Goal: Answer question/provide support: Share knowledge or assist other users

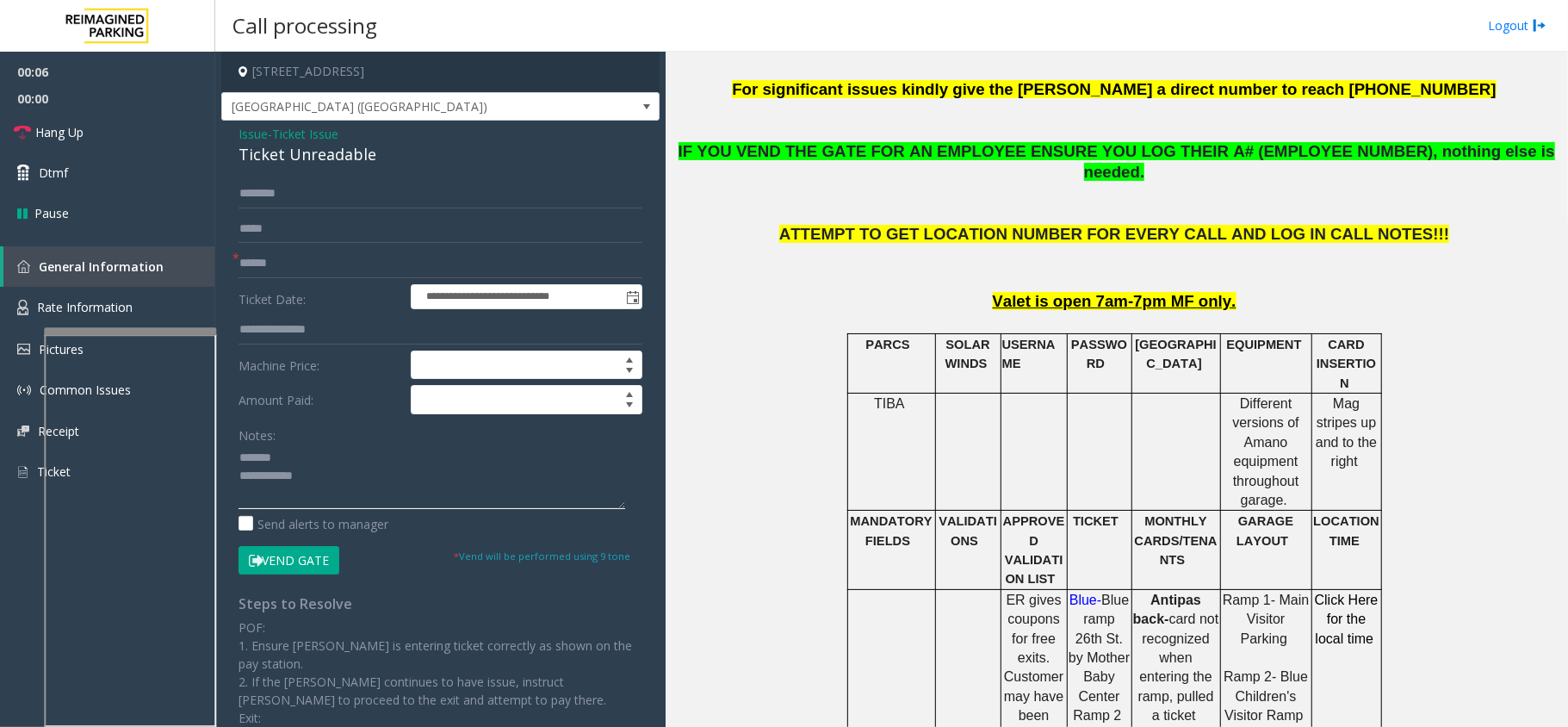
scroll to position [690, 0]
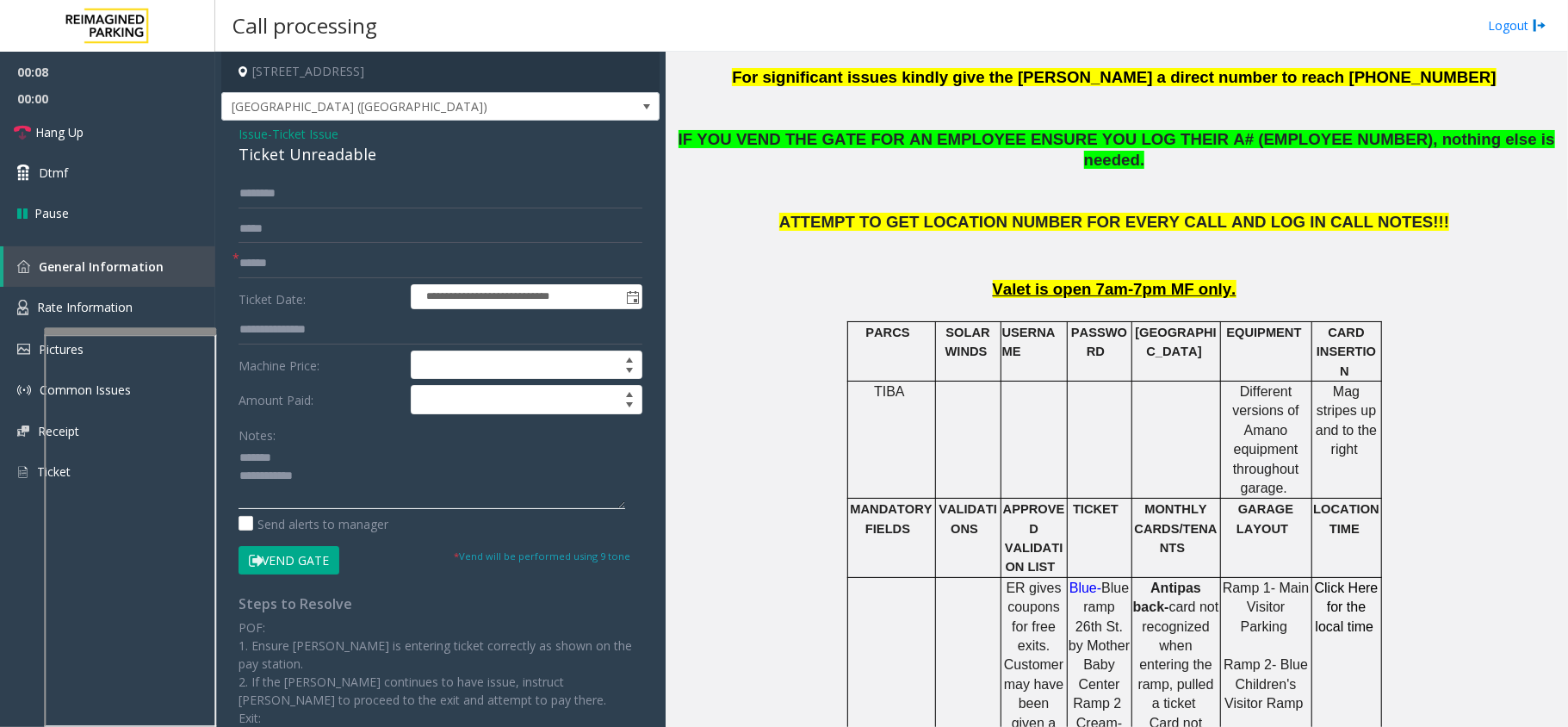
click at [422, 460] on textarea at bounding box center [431, 477] width 387 height 64
click at [259, 159] on div "Ticket Unreadable" at bounding box center [440, 154] width 404 height 23
type textarea "**********"
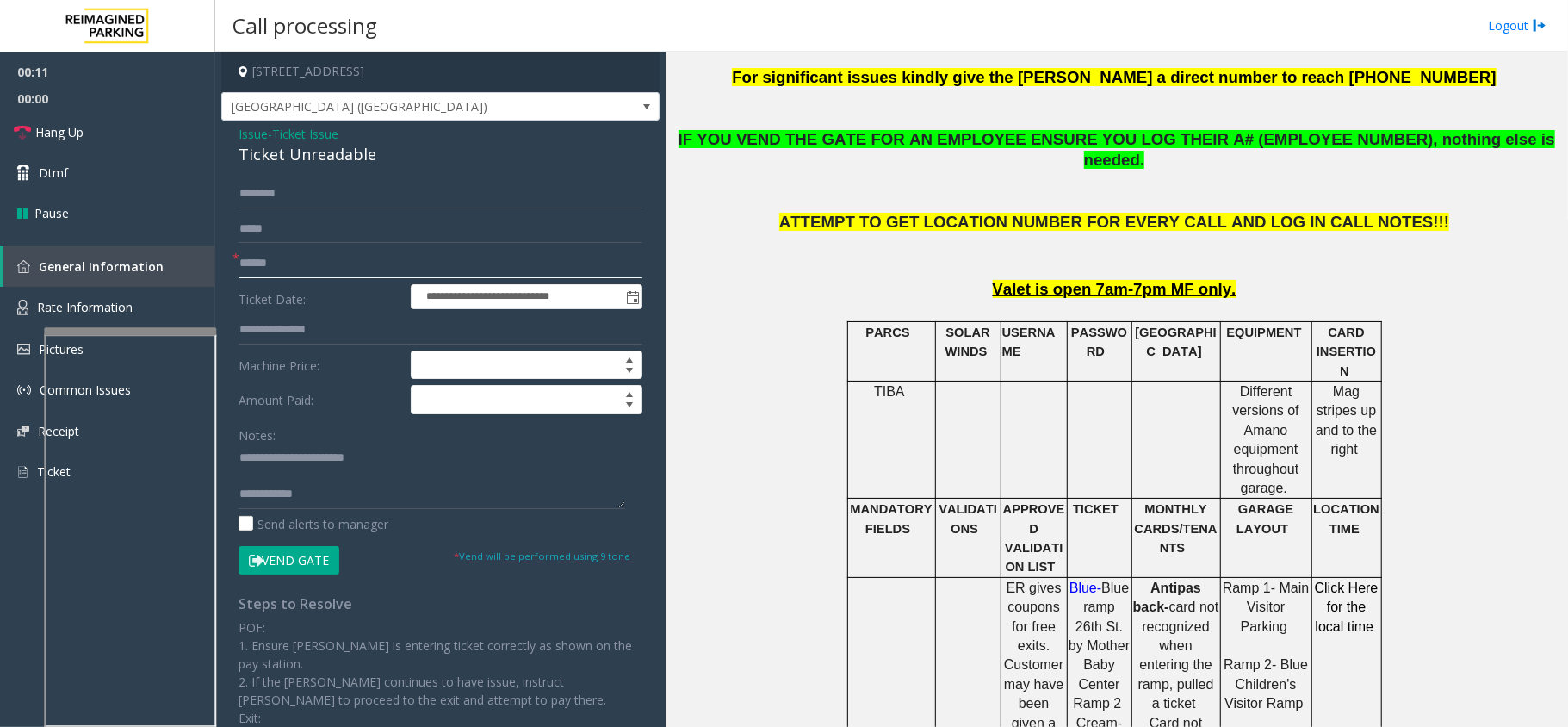
click at [291, 267] on input "text" at bounding box center [440, 263] width 404 height 30
click at [272, 263] on input "text" at bounding box center [440, 263] width 404 height 30
type input "*********"
click at [283, 539] on form "**********" at bounding box center [440, 377] width 404 height 396
click at [283, 545] on form "**********" at bounding box center [440, 377] width 404 height 396
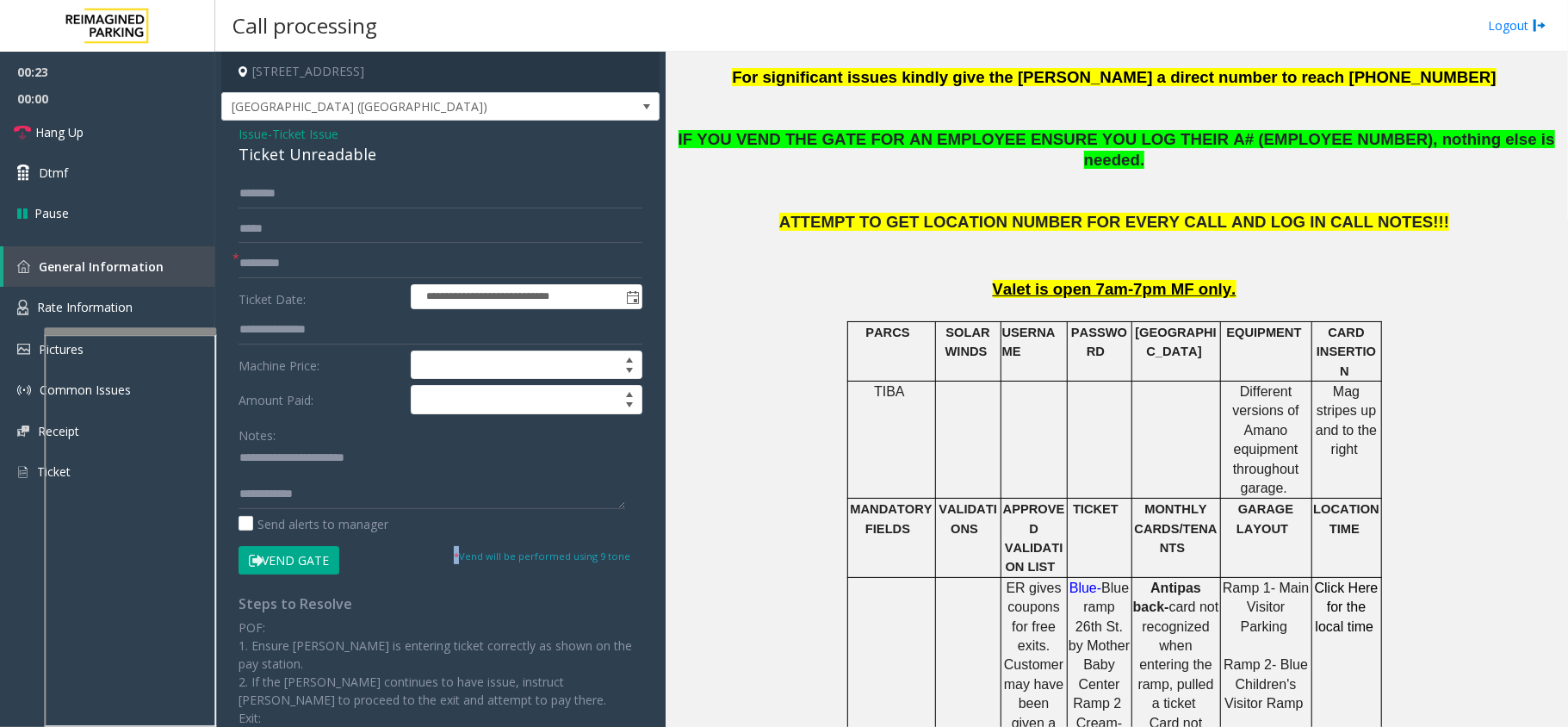
click at [283, 545] on form "**********" at bounding box center [440, 377] width 404 height 396
type textarea "**********"
click at [339, 553] on button "Vend Gate" at bounding box center [289, 561] width 101 height 30
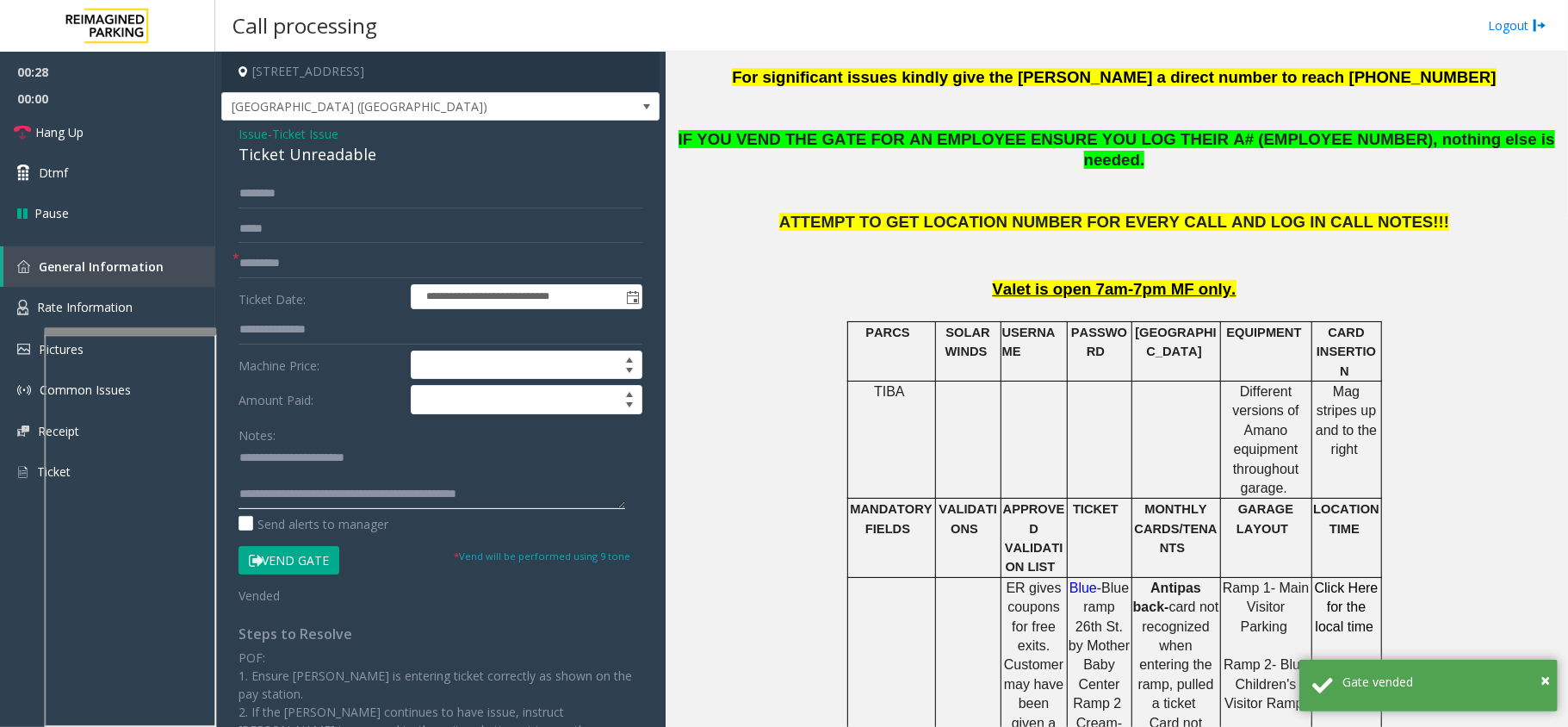
click at [548, 497] on textarea at bounding box center [431, 477] width 387 height 64
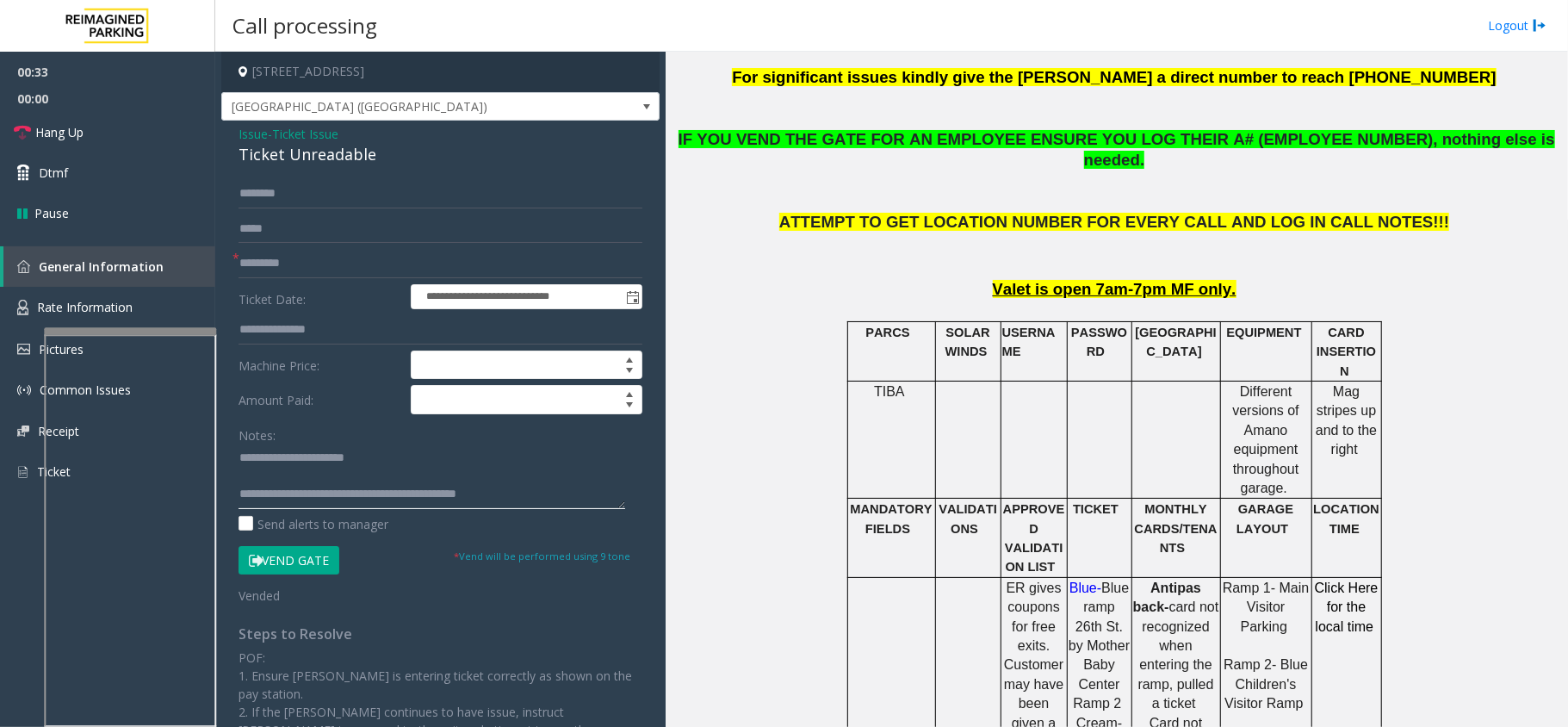
click at [403, 479] on textarea at bounding box center [431, 477] width 387 height 64
click at [90, 130] on link "Hang Up" at bounding box center [108, 132] width 216 height 41
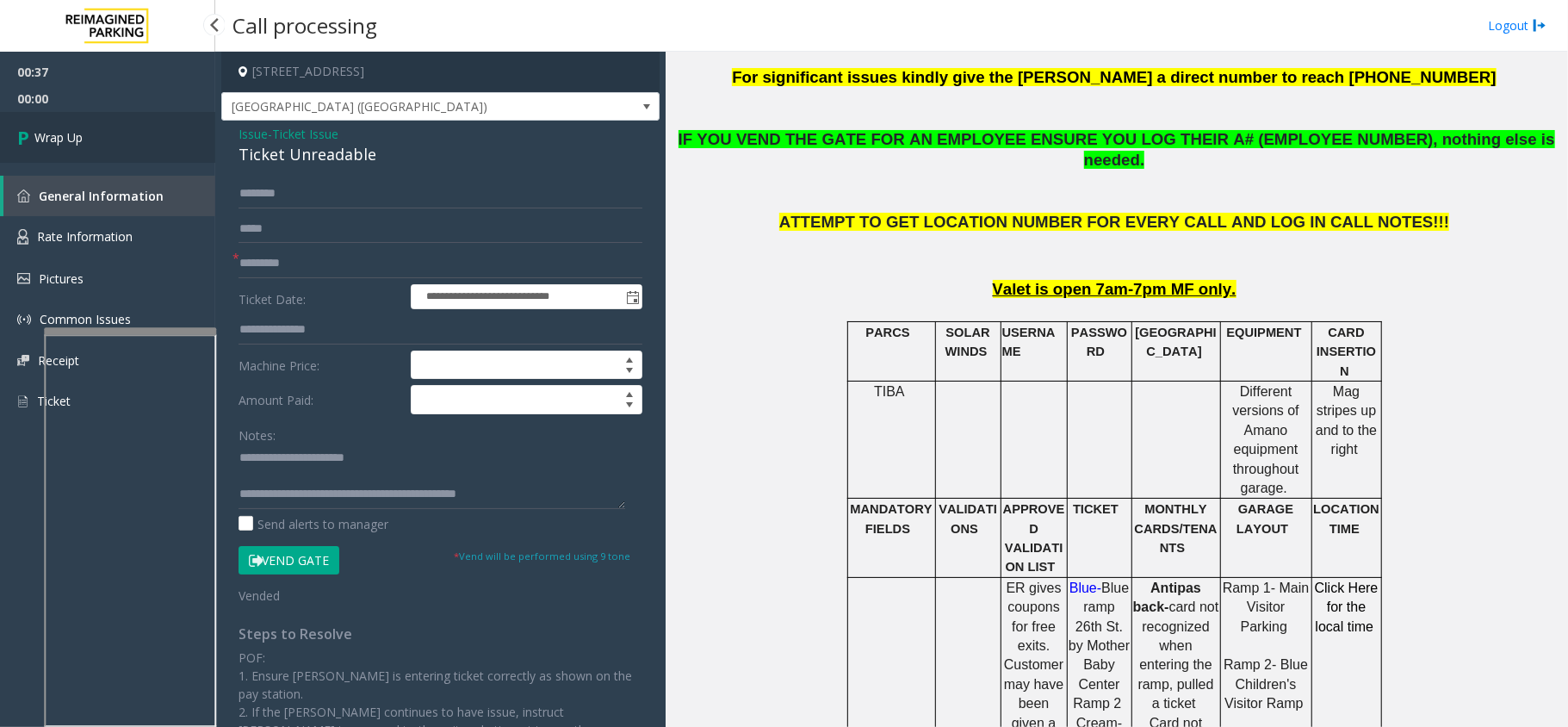
click at [90, 130] on link "Wrap Up" at bounding box center [108, 137] width 216 height 50
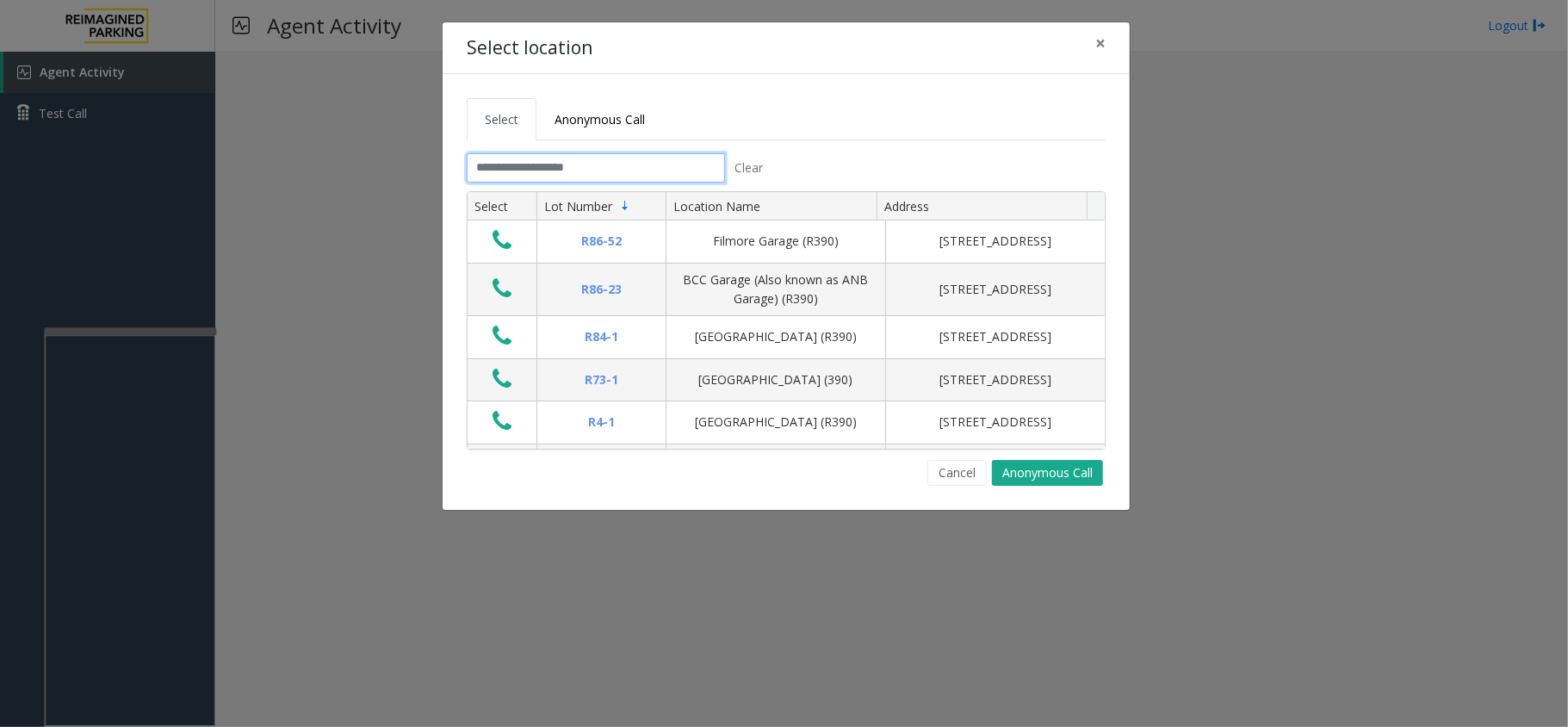
click at [560, 169] on input "text" at bounding box center [595, 168] width 258 height 30
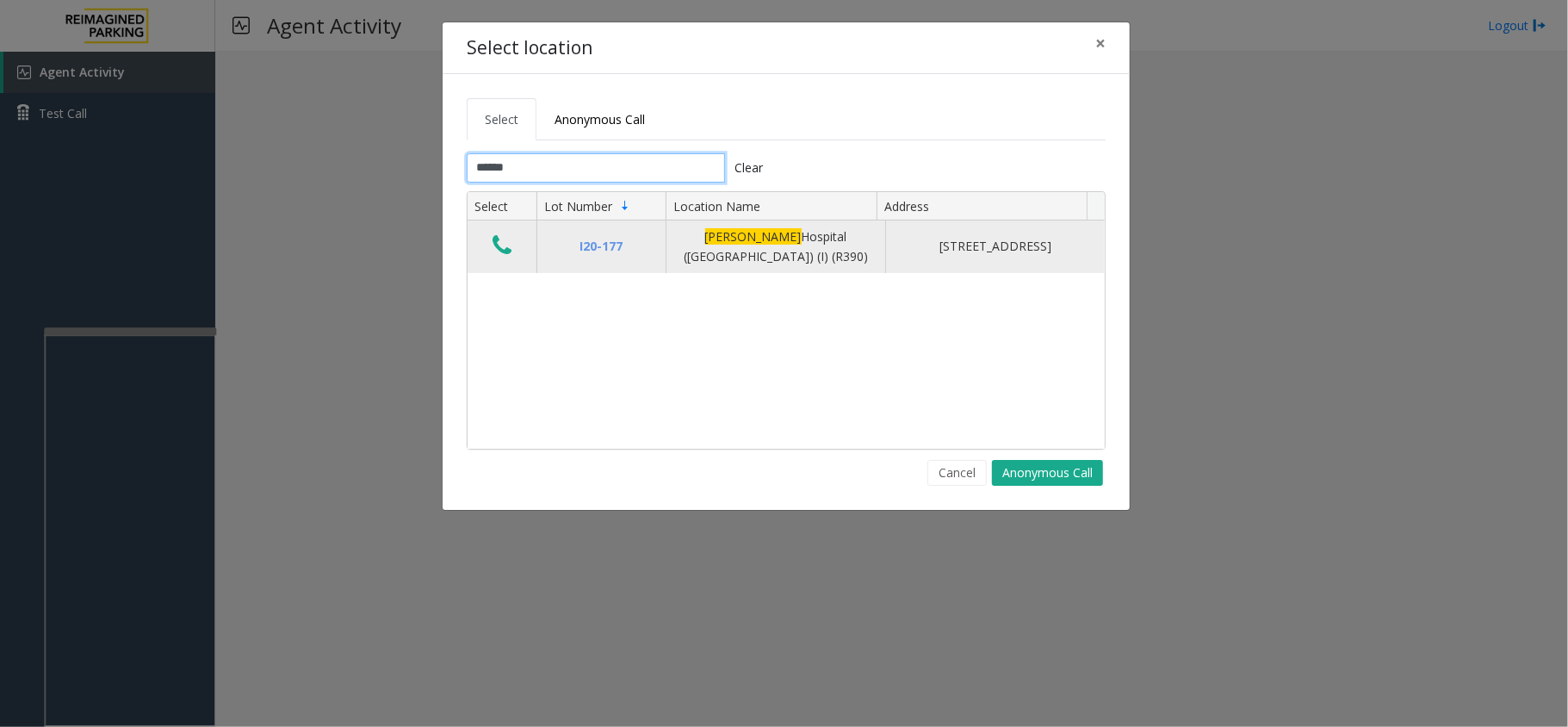
type input "******"
click at [493, 260] on button "Data table" at bounding box center [502, 247] width 30 height 28
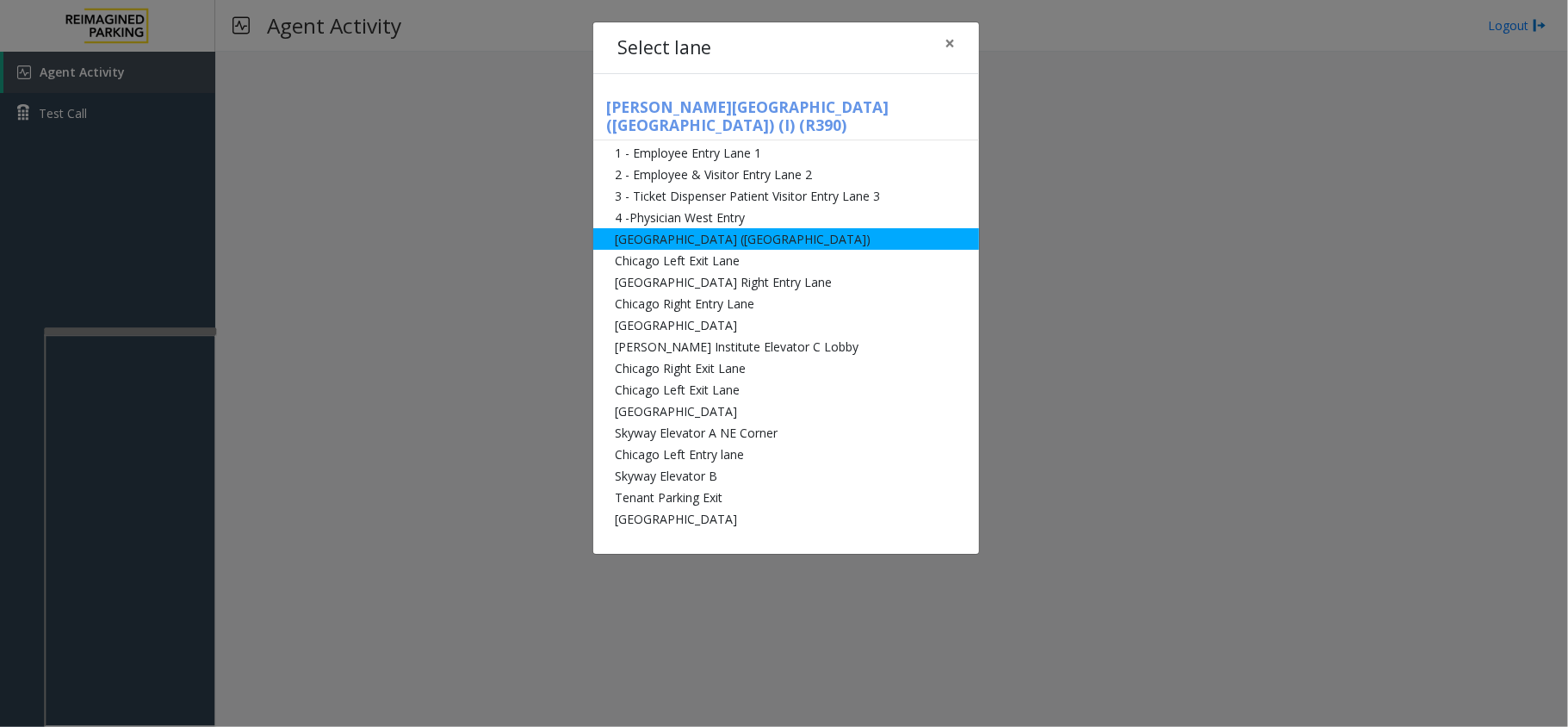
click at [681, 229] on li "[GEOGRAPHIC_DATA] ([GEOGRAPHIC_DATA])" at bounding box center [787, 239] width 386 height 22
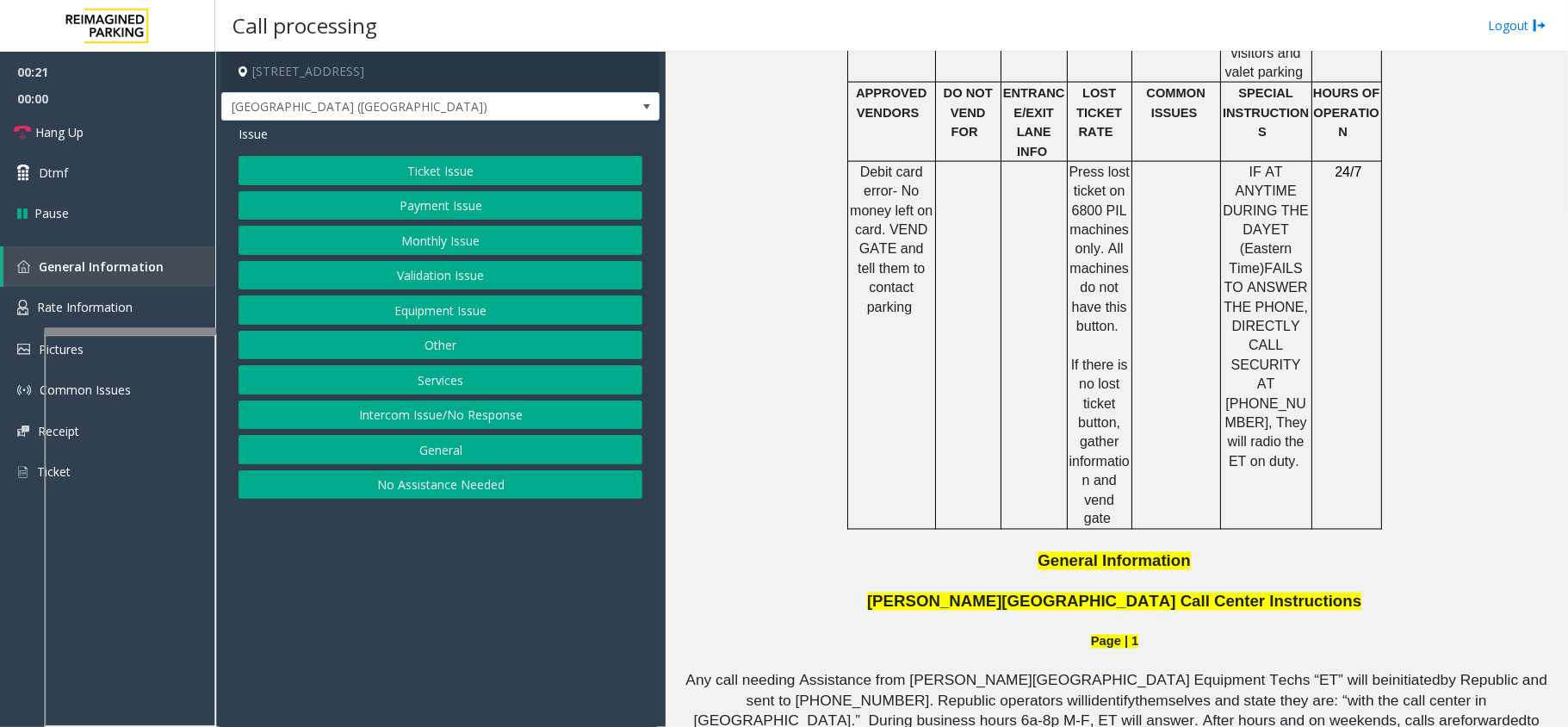
scroll to position [1724, 0]
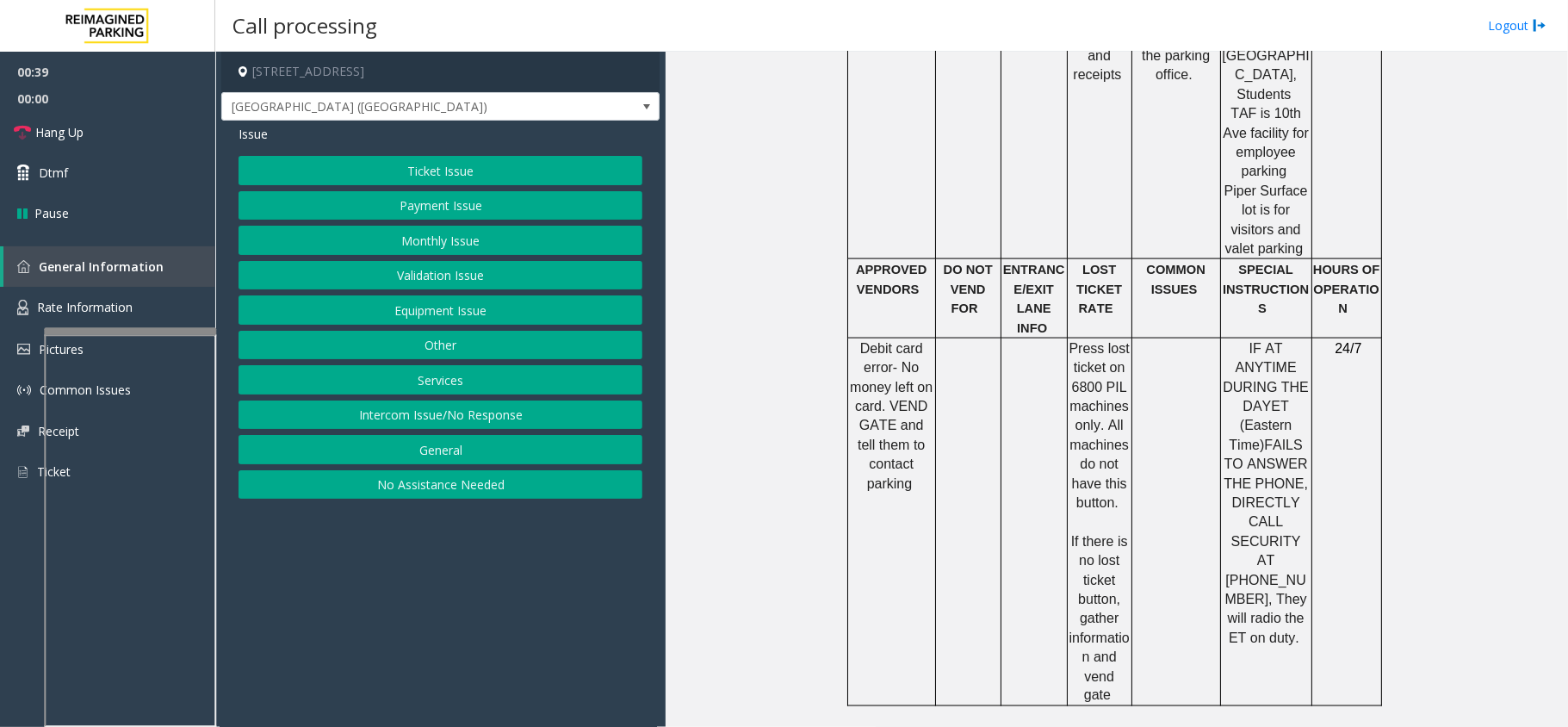
click at [428, 187] on div "Ticket Issue Payment Issue Monthly Issue Validation Issue Equipment Issue Other…" at bounding box center [440, 327] width 404 height 343
click at [432, 177] on button "Ticket Issue" at bounding box center [440, 170] width 404 height 30
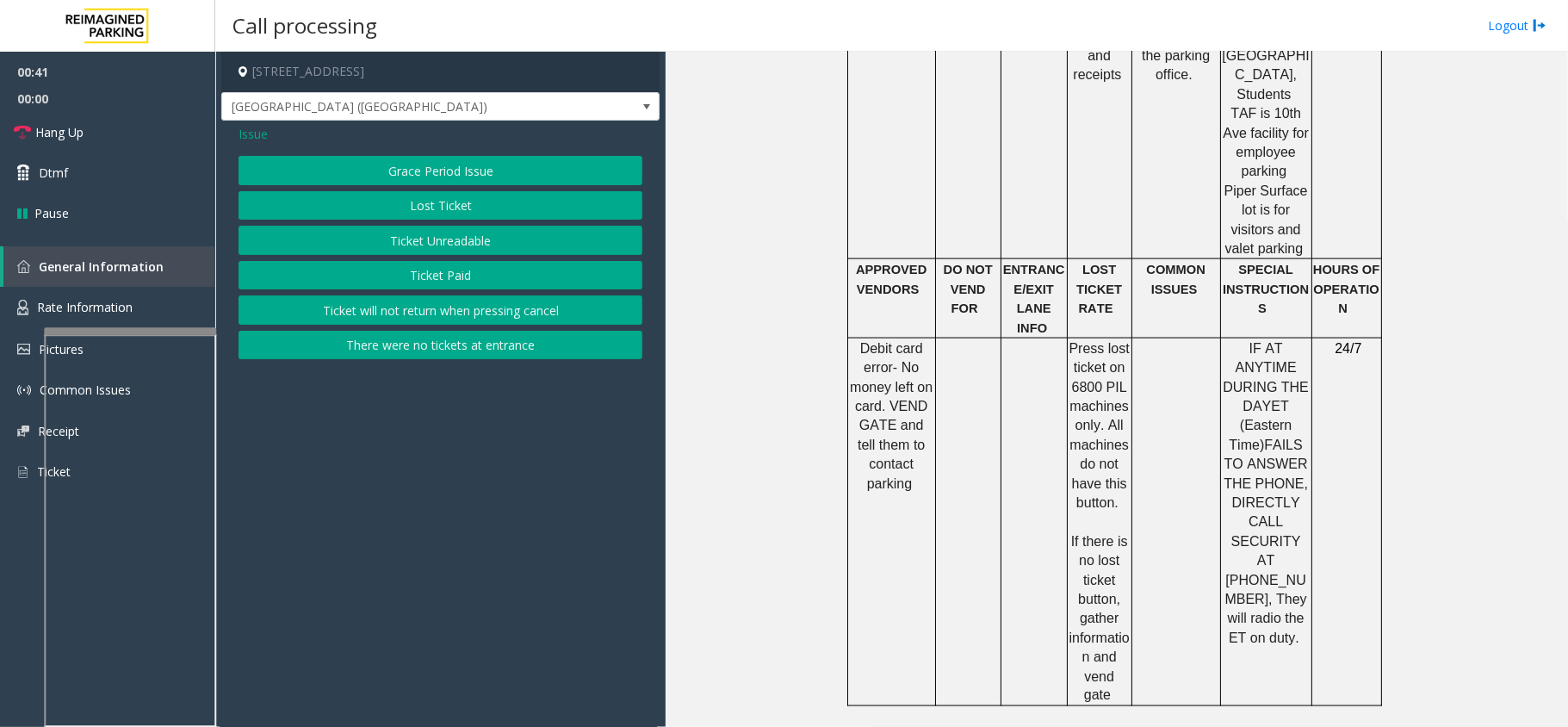
click at [449, 205] on button "Lost Ticket" at bounding box center [440, 206] width 404 height 30
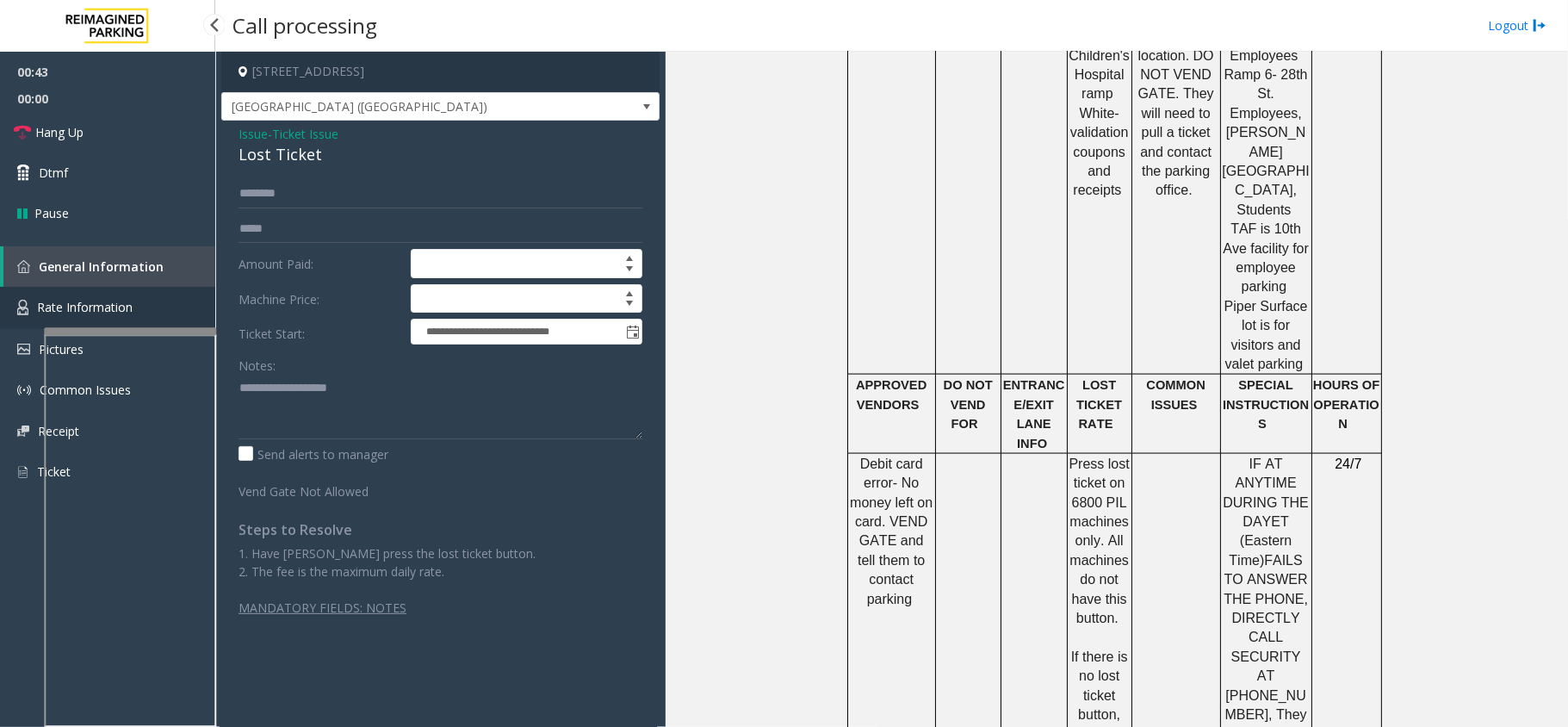
click at [188, 298] on link "Rate Information" at bounding box center [108, 308] width 216 height 43
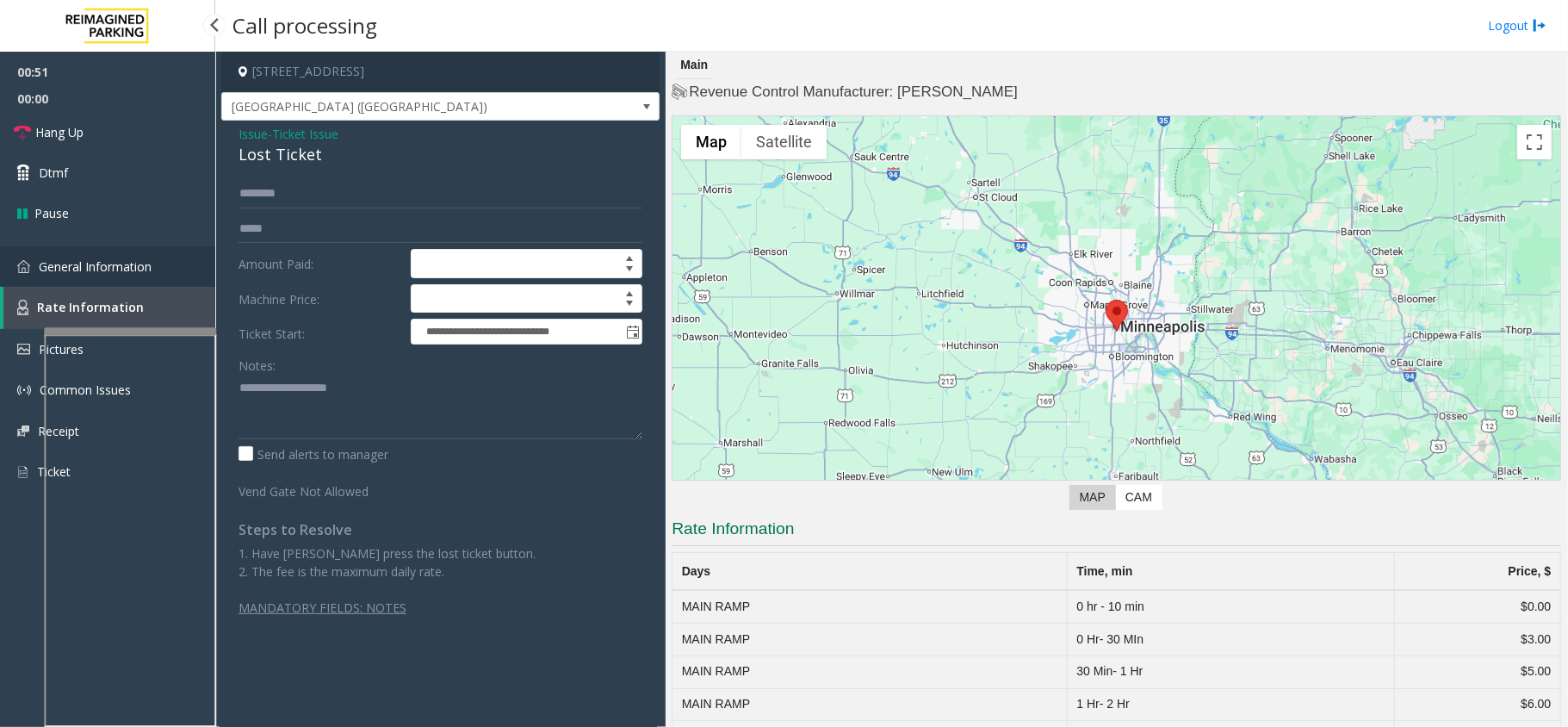
click at [96, 263] on span "General Information" at bounding box center [96, 266] width 113 height 17
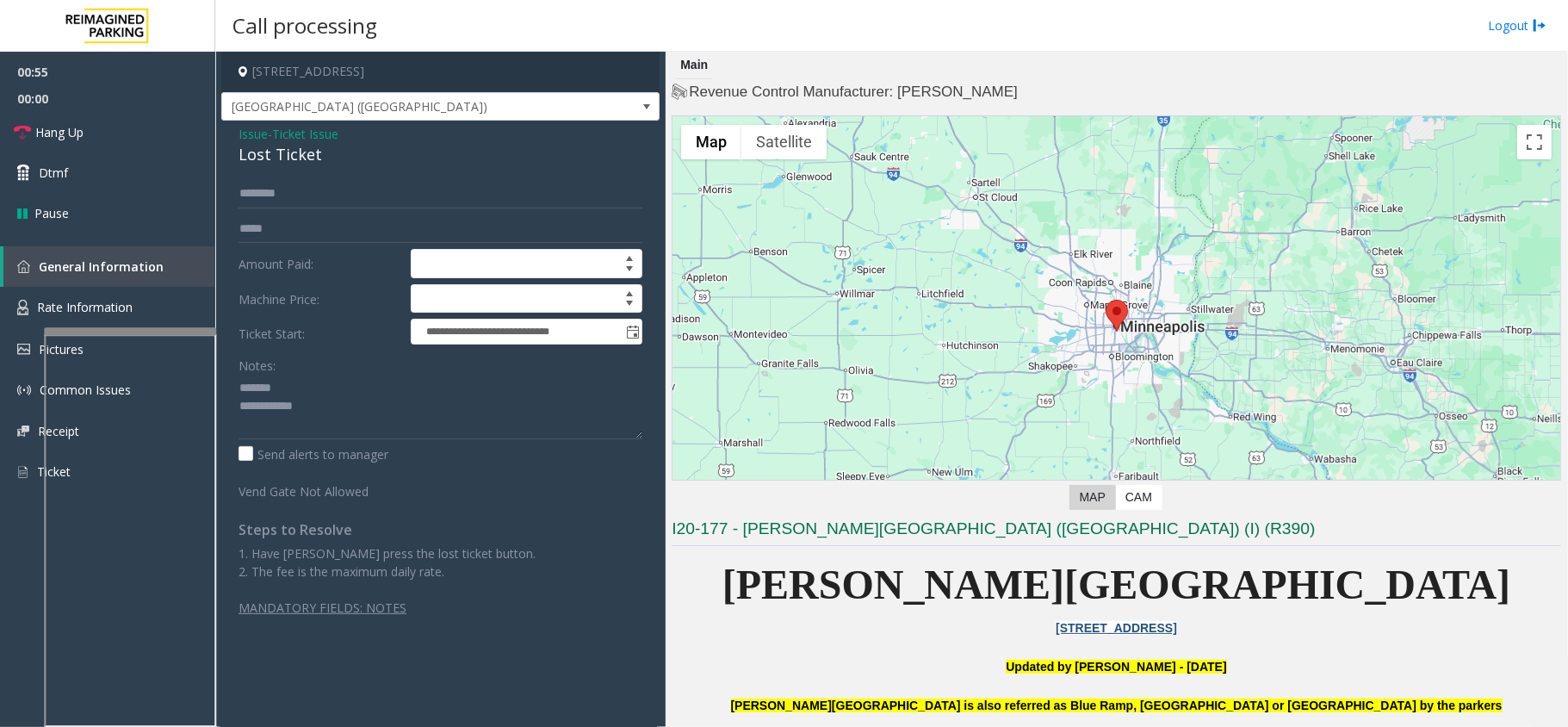
click at [284, 167] on div "**********" at bounding box center [441, 377] width 438 height 514
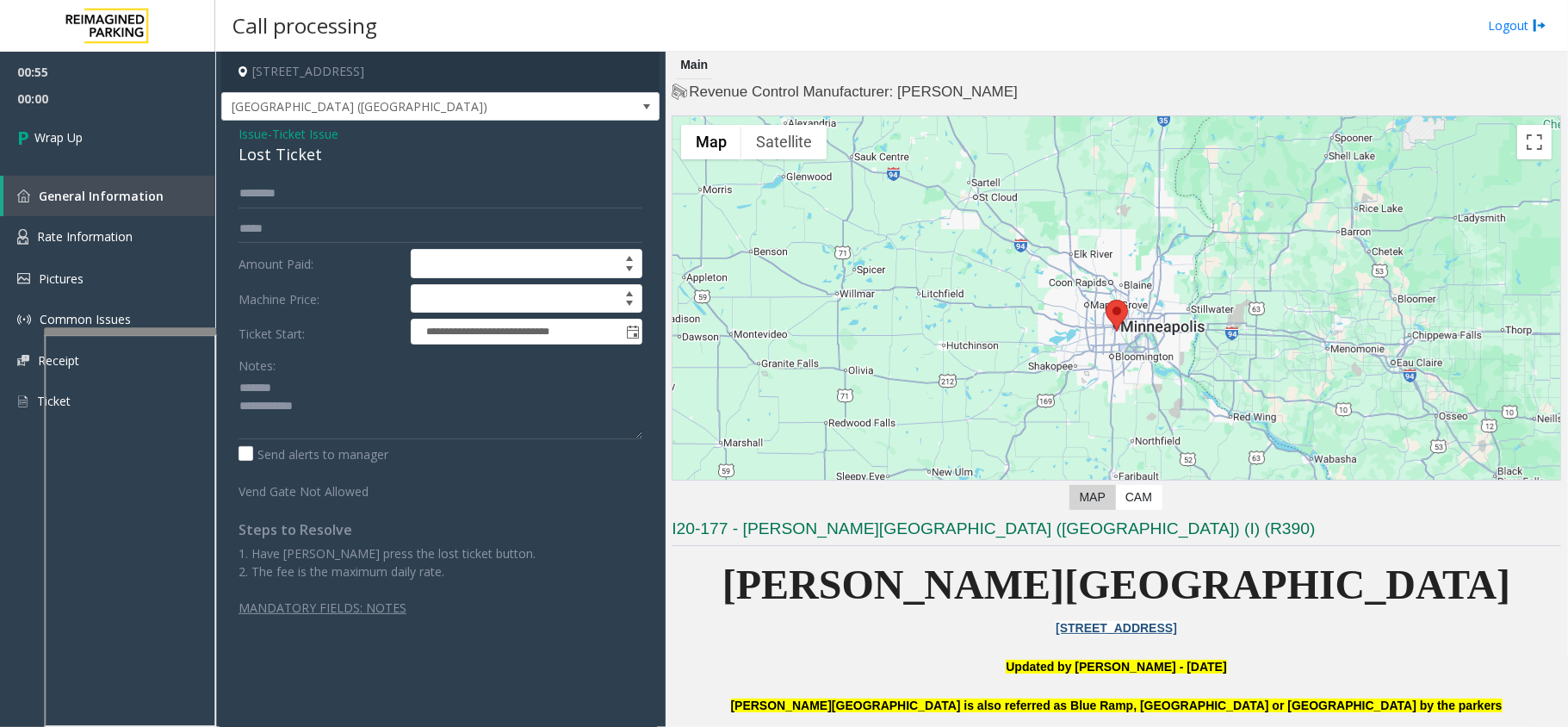
click at [284, 167] on div "**********" at bounding box center [441, 377] width 438 height 514
click at [284, 166] on div "Lost Ticket" at bounding box center [440, 154] width 404 height 23
click at [331, 424] on textarea at bounding box center [440, 407] width 404 height 64
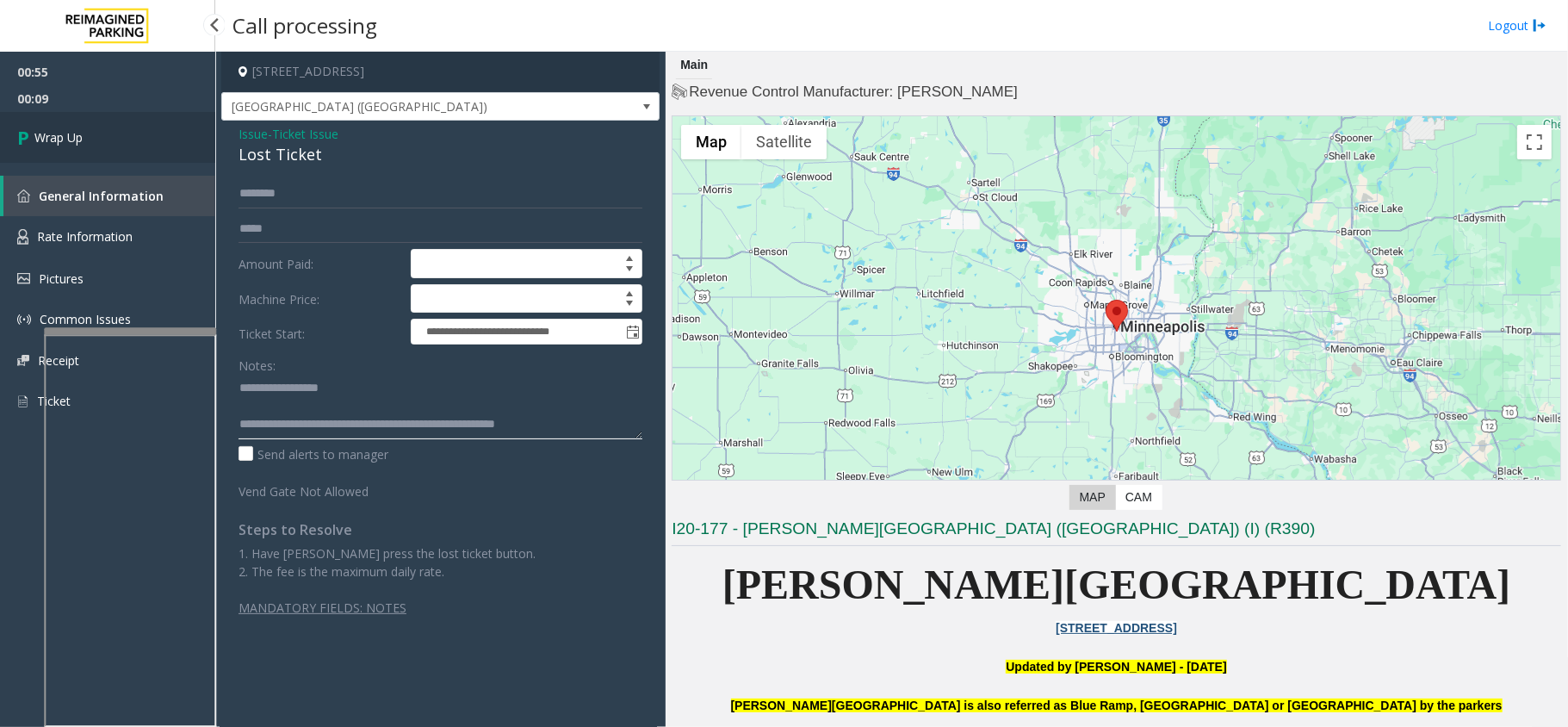
type textarea "**********"
click at [112, 129] on link "Wrap Up" at bounding box center [108, 137] width 216 height 50
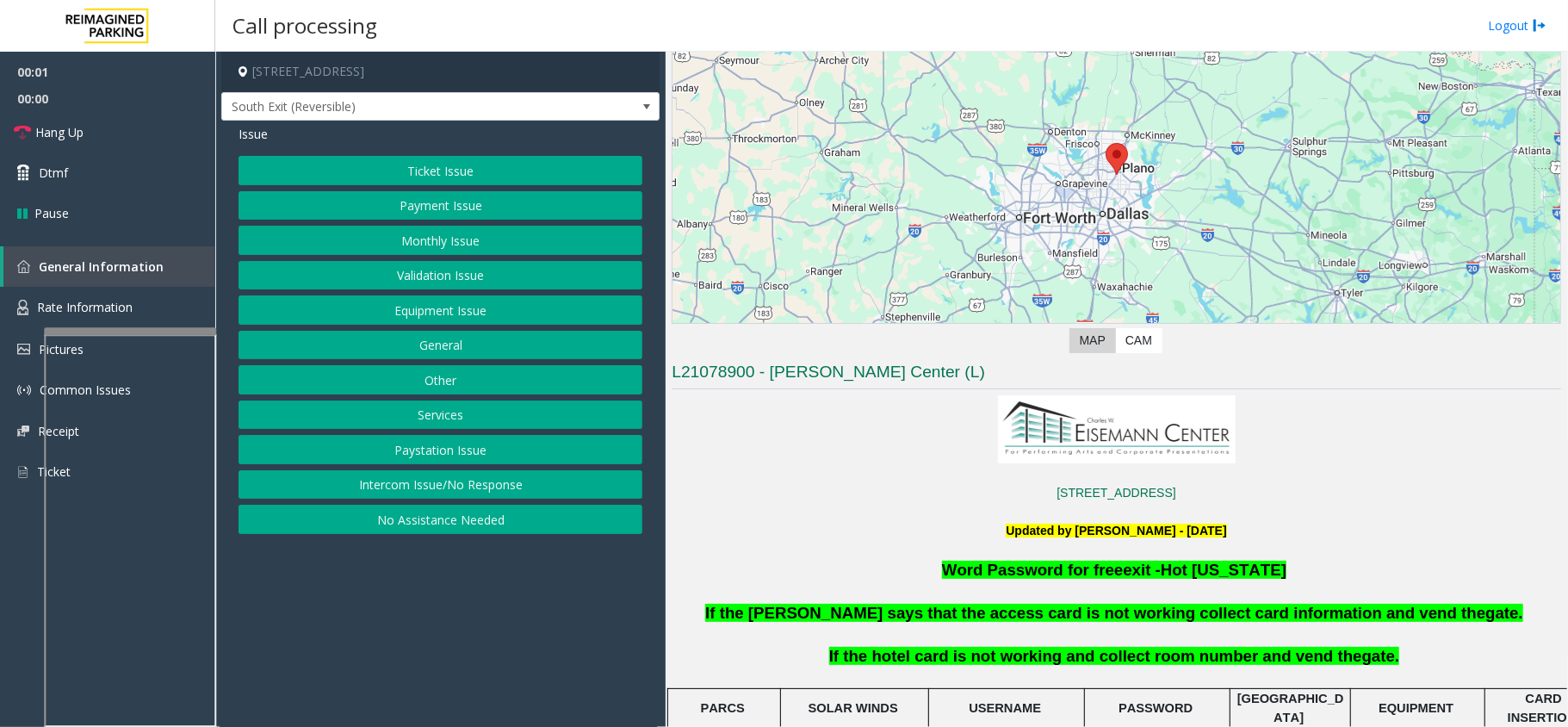
scroll to position [344, 0]
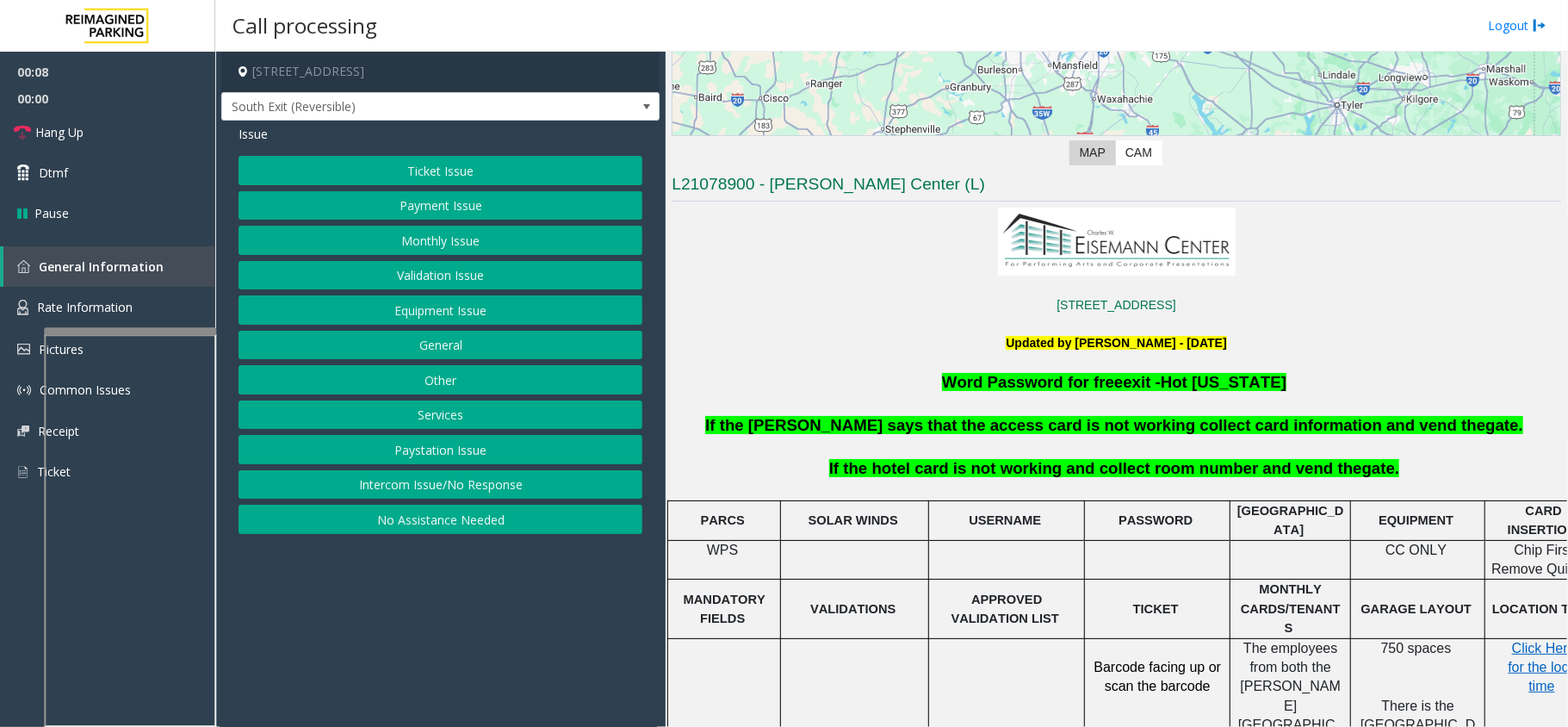
click at [489, 495] on button "Intercom Issue/No Response" at bounding box center [440, 485] width 404 height 30
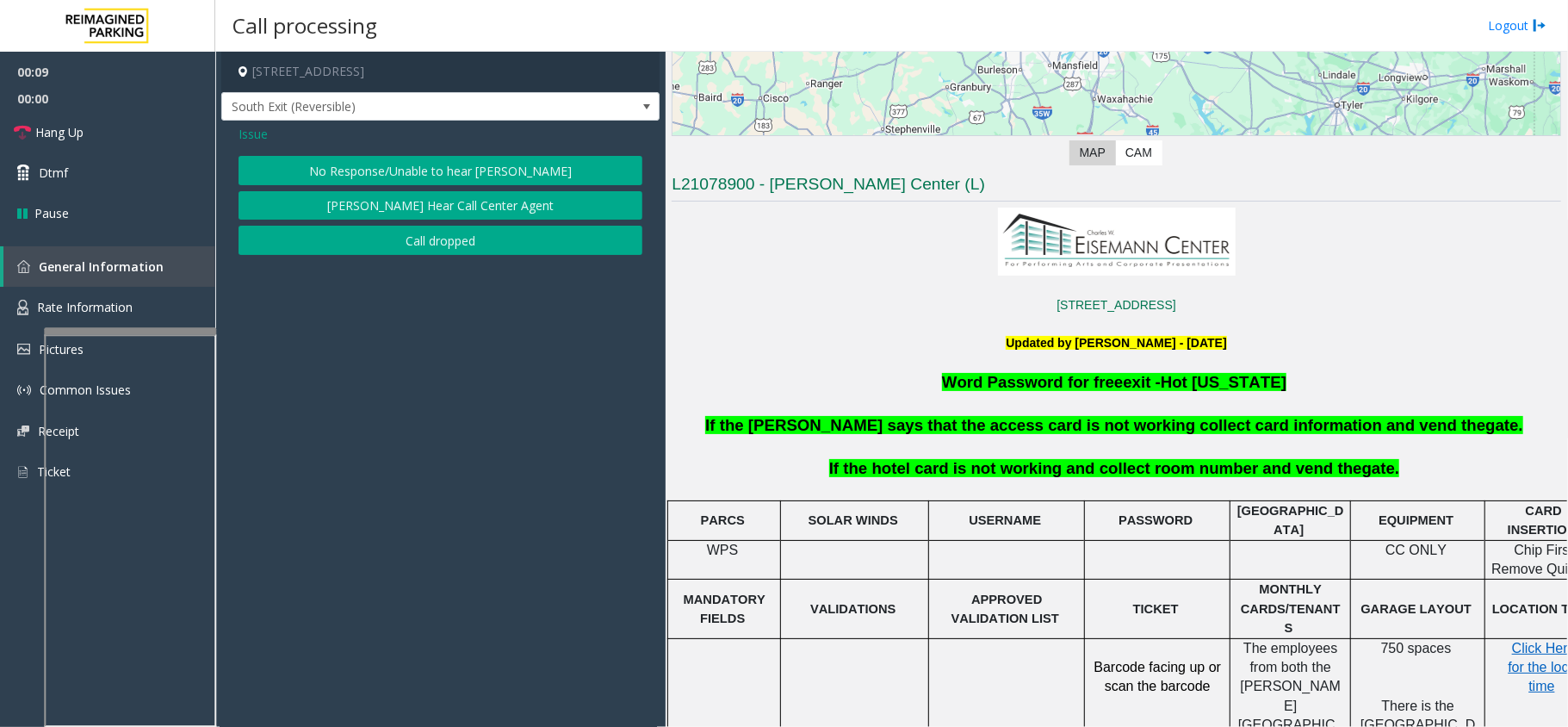
click at [451, 167] on button "No Response/Unable to hear [PERSON_NAME]" at bounding box center [440, 170] width 404 height 30
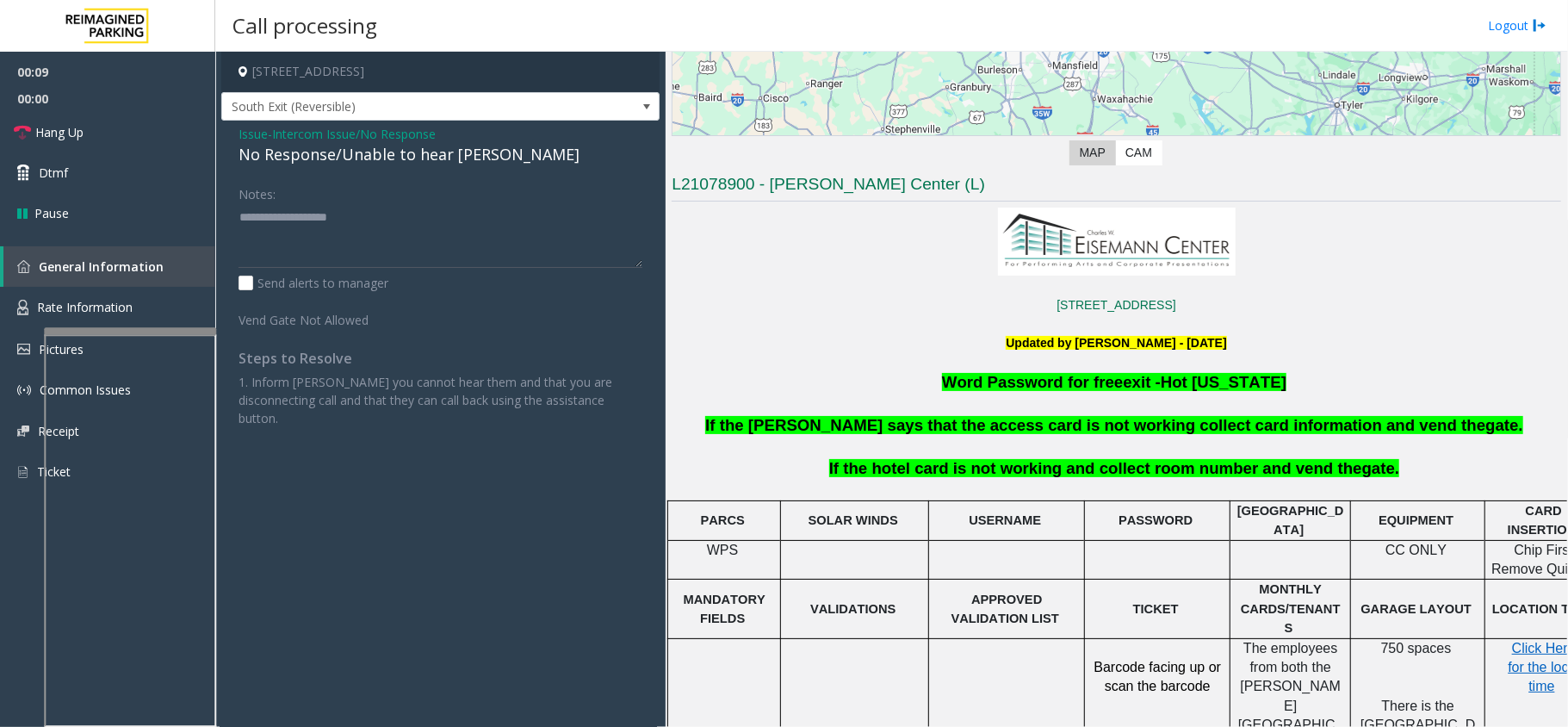
click at [374, 162] on div "No Response/Unable to hear [PERSON_NAME]" at bounding box center [440, 154] width 404 height 23
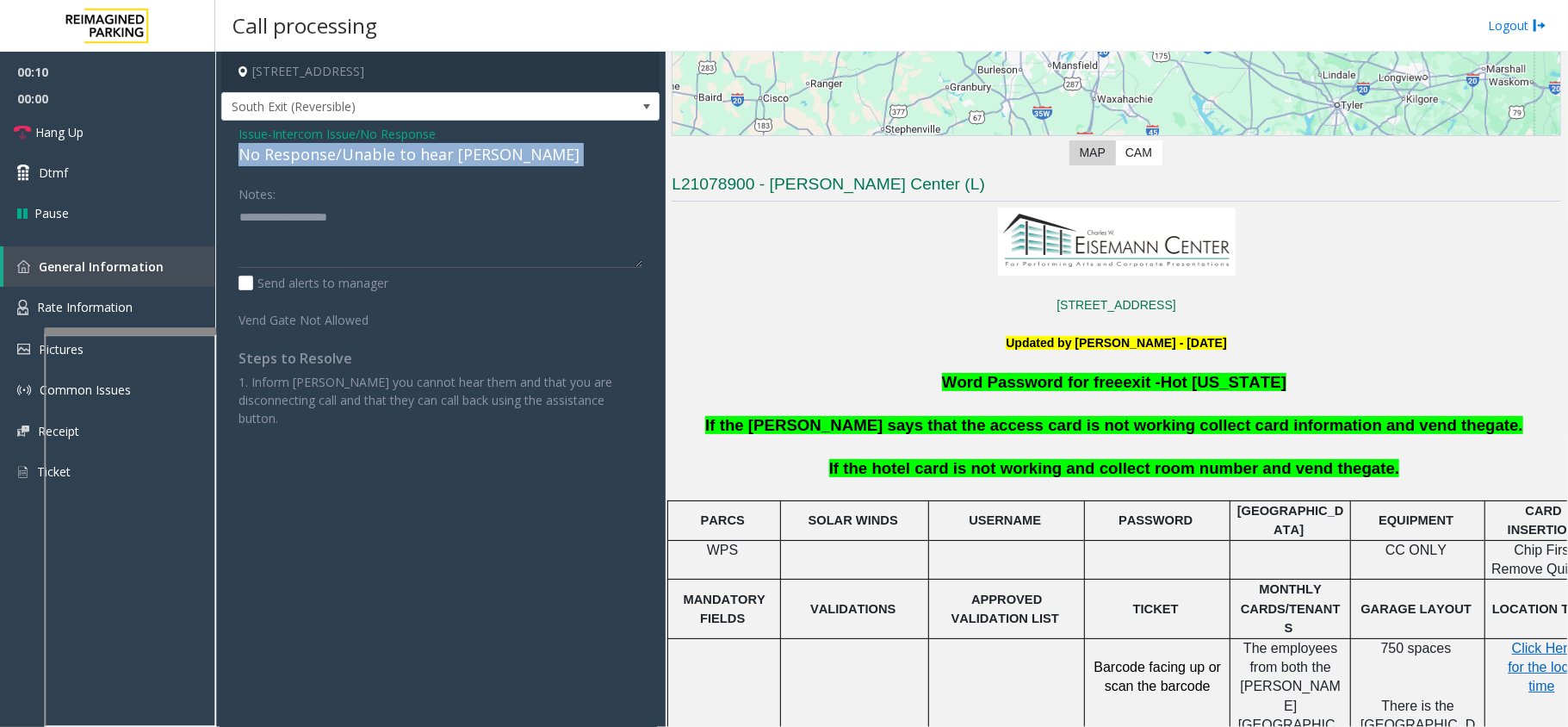
click at [374, 162] on div "No Response/Unable to hear [PERSON_NAME]" at bounding box center [440, 154] width 404 height 23
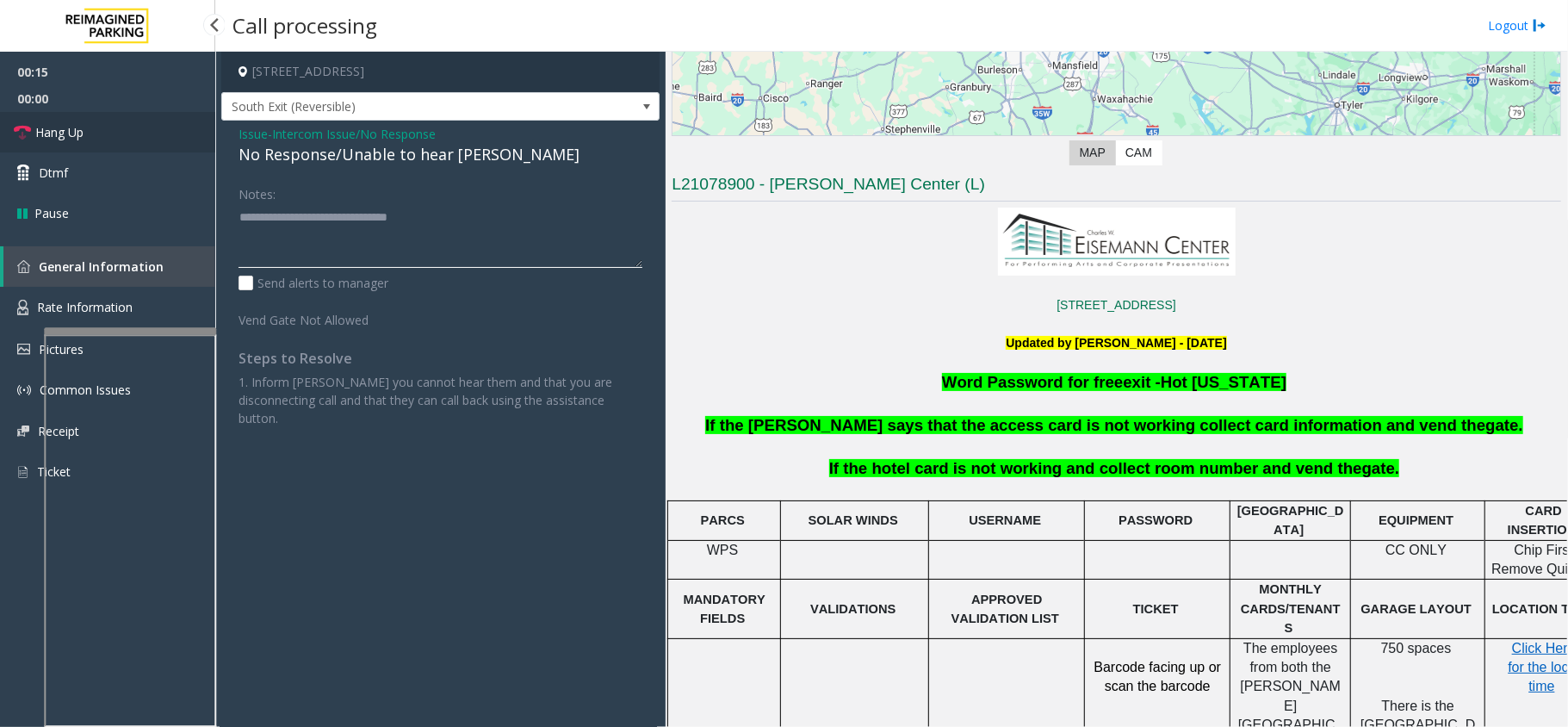
type textarea "**********"
click at [115, 143] on link "Hang Up" at bounding box center [108, 132] width 216 height 41
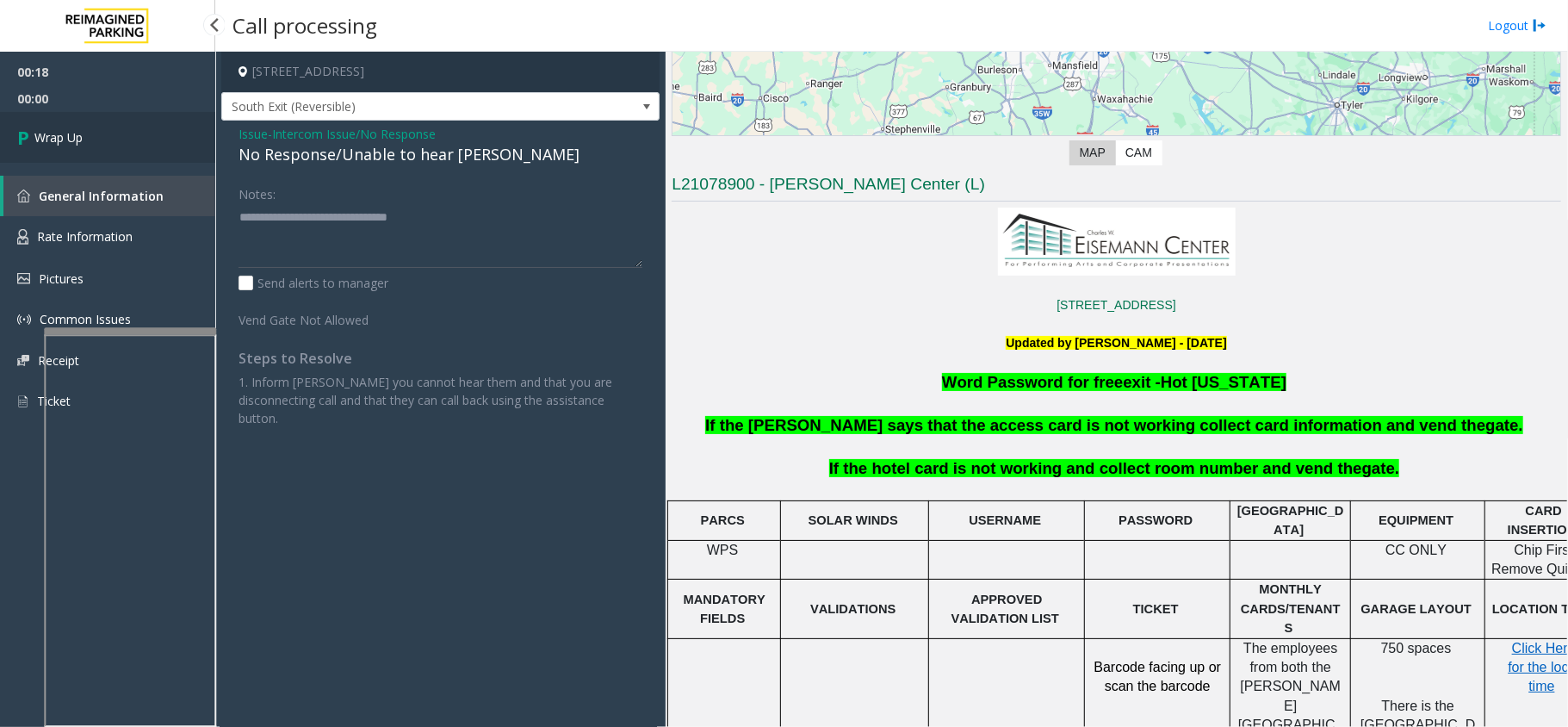
click at [115, 143] on link "Wrap Up" at bounding box center [108, 137] width 216 height 50
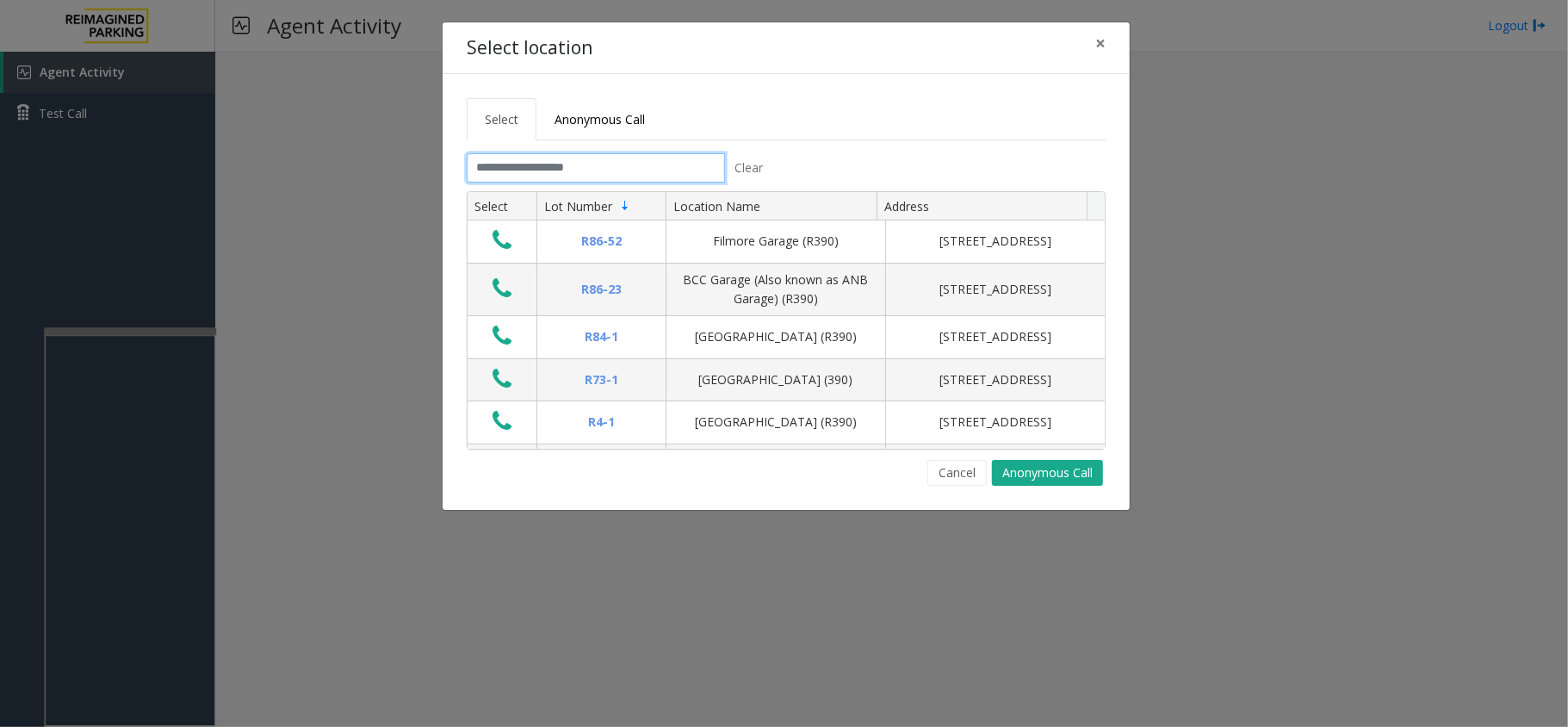
click at [665, 169] on input "text" at bounding box center [595, 168] width 258 height 30
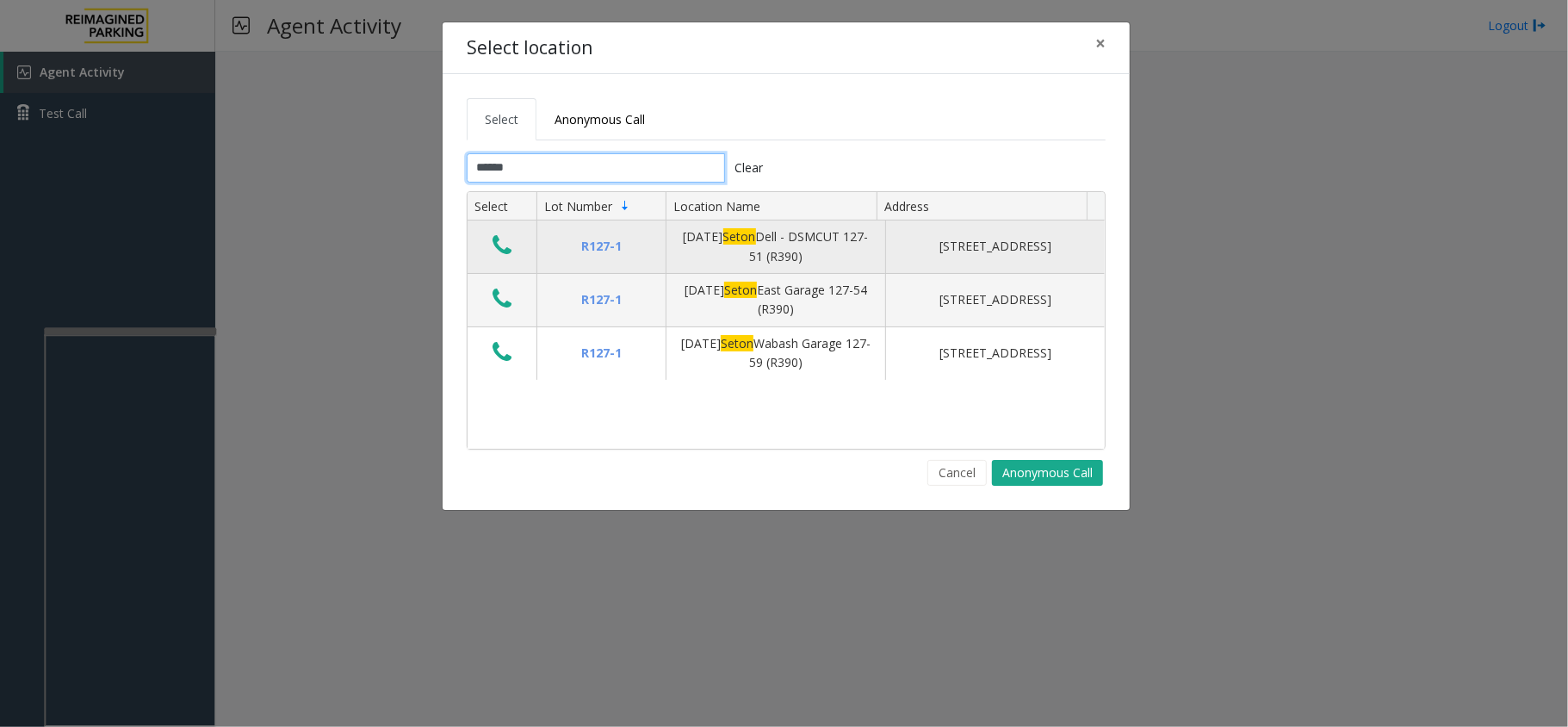
type input "*****"
click at [511, 249] on icon "Data table" at bounding box center [502, 246] width 19 height 24
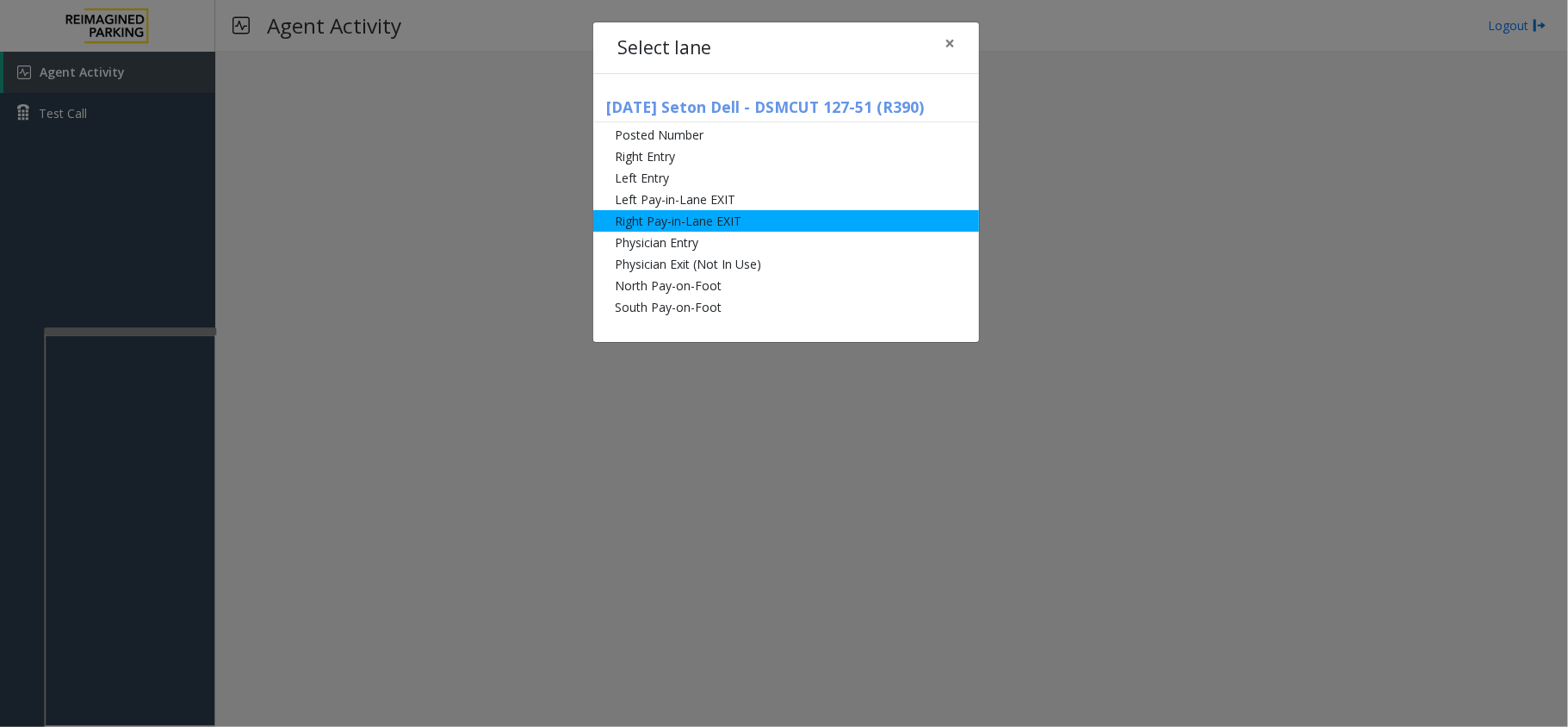
click at [670, 211] on li "Right Pay-in-Lane EXIT" at bounding box center [787, 221] width 386 height 22
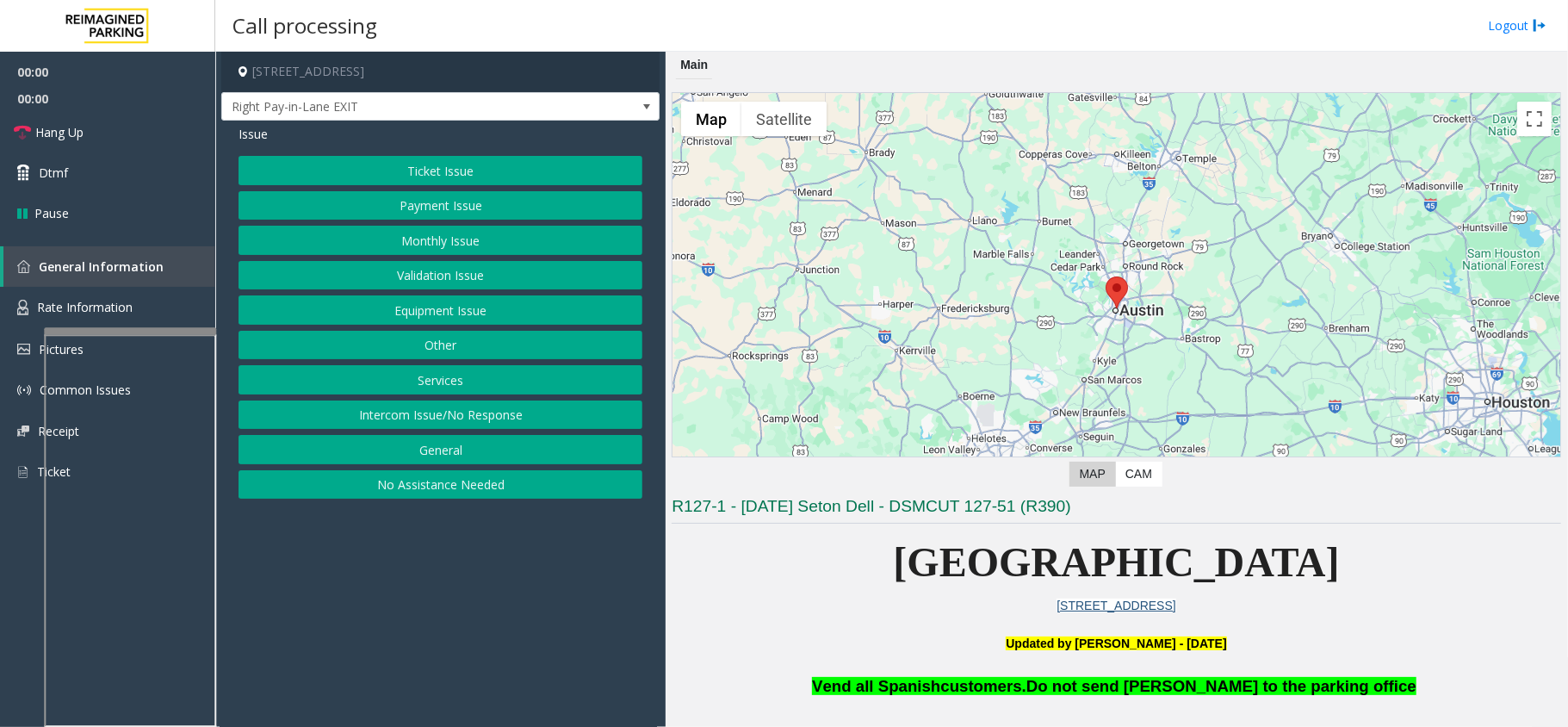
click at [487, 424] on button "Intercom Issue/No Response" at bounding box center [440, 416] width 404 height 30
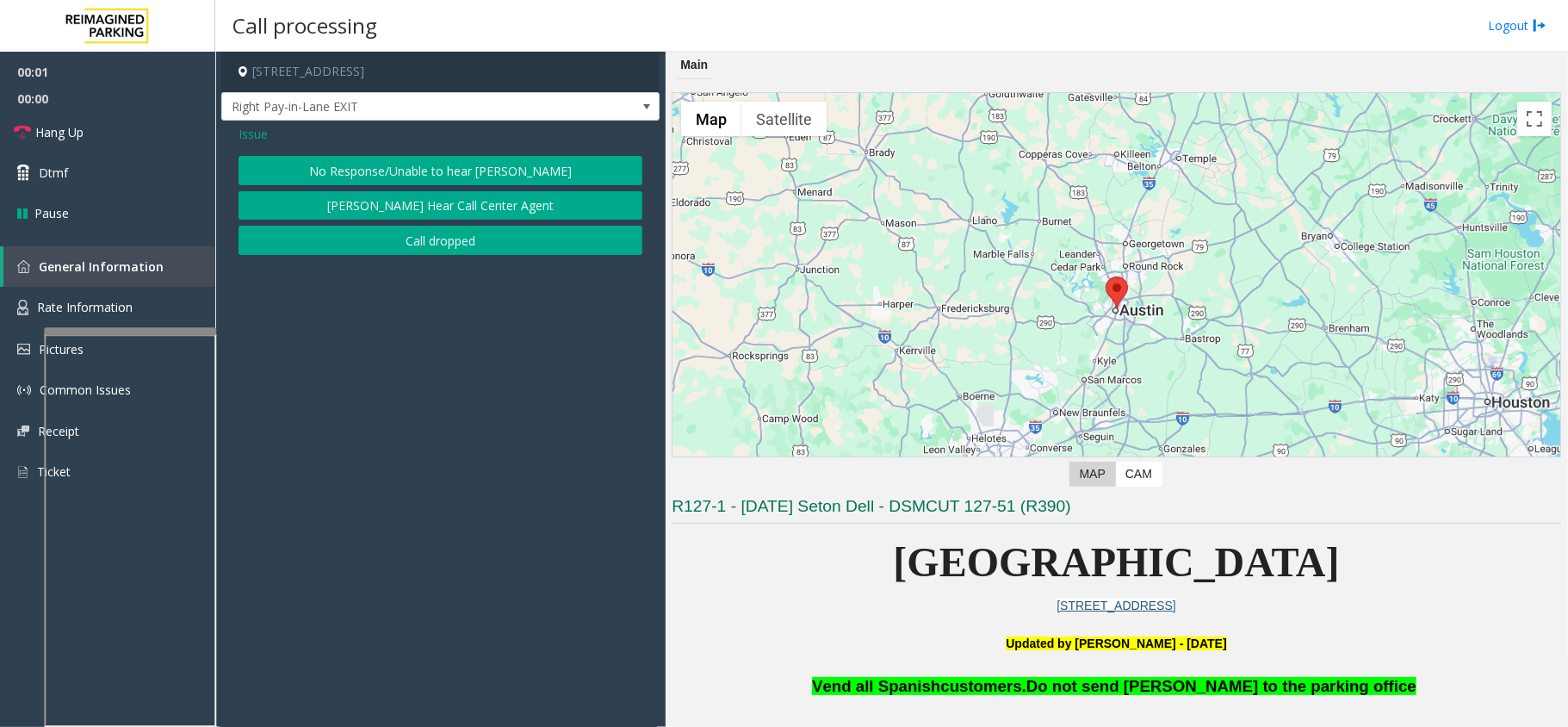
click at [482, 177] on button "No Response/Unable to hear [PERSON_NAME]" at bounding box center [440, 170] width 404 height 30
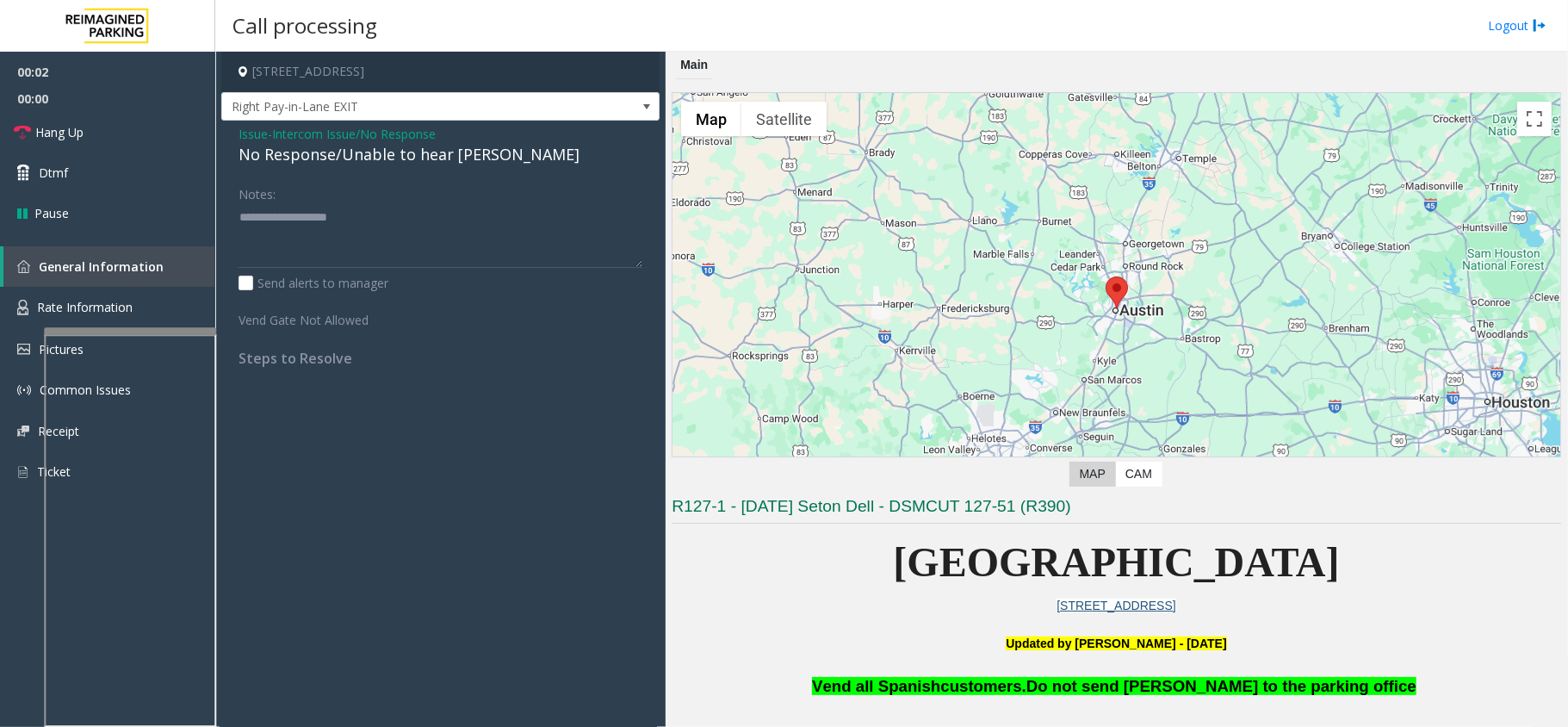
click at [439, 151] on div "No Response/Unable to hear [PERSON_NAME]" at bounding box center [440, 154] width 404 height 23
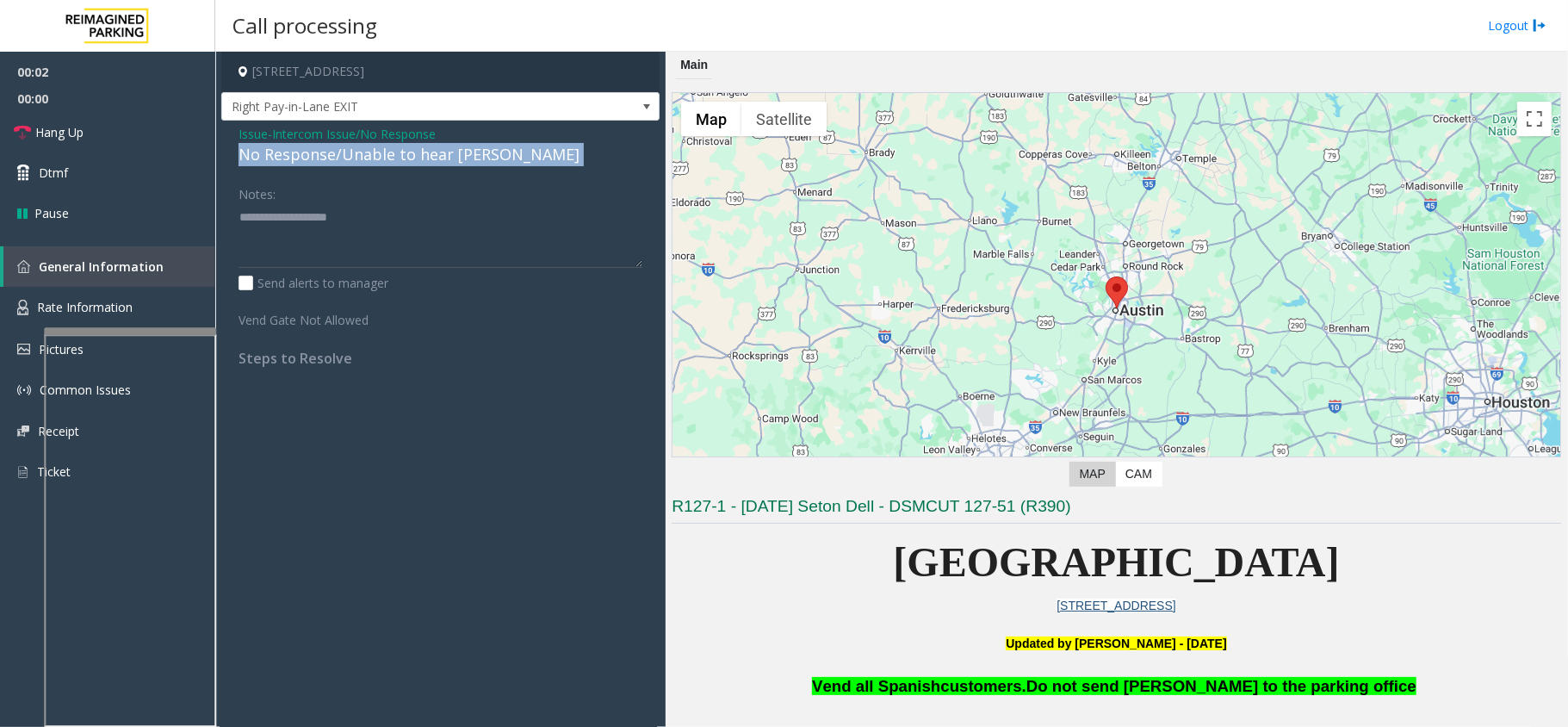
click at [439, 151] on div "No Response/Unable to hear [PERSON_NAME]" at bounding box center [440, 154] width 404 height 23
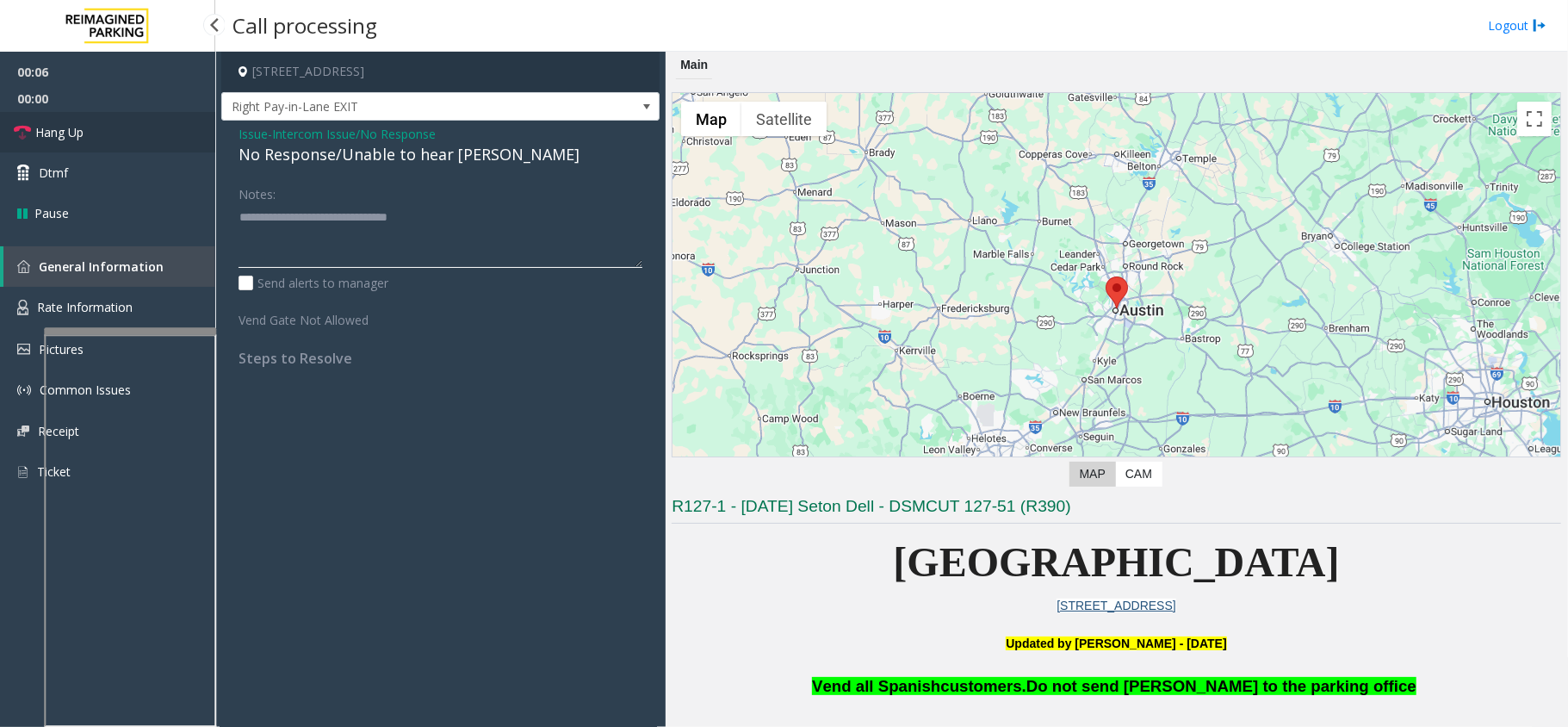
type textarea "**********"
click at [128, 117] on link "Hang Up" at bounding box center [108, 132] width 216 height 41
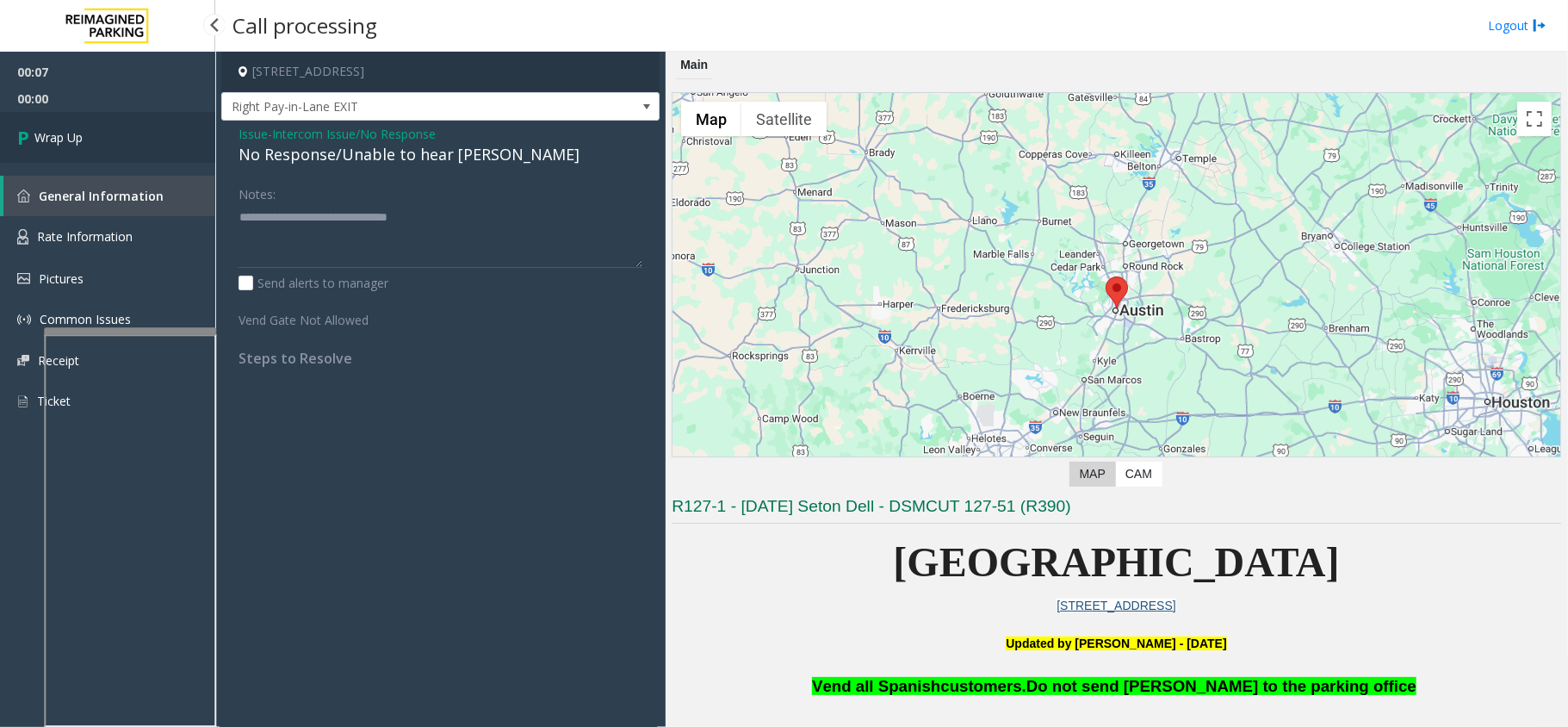
click at [79, 132] on span "Wrap Up" at bounding box center [58, 137] width 48 height 18
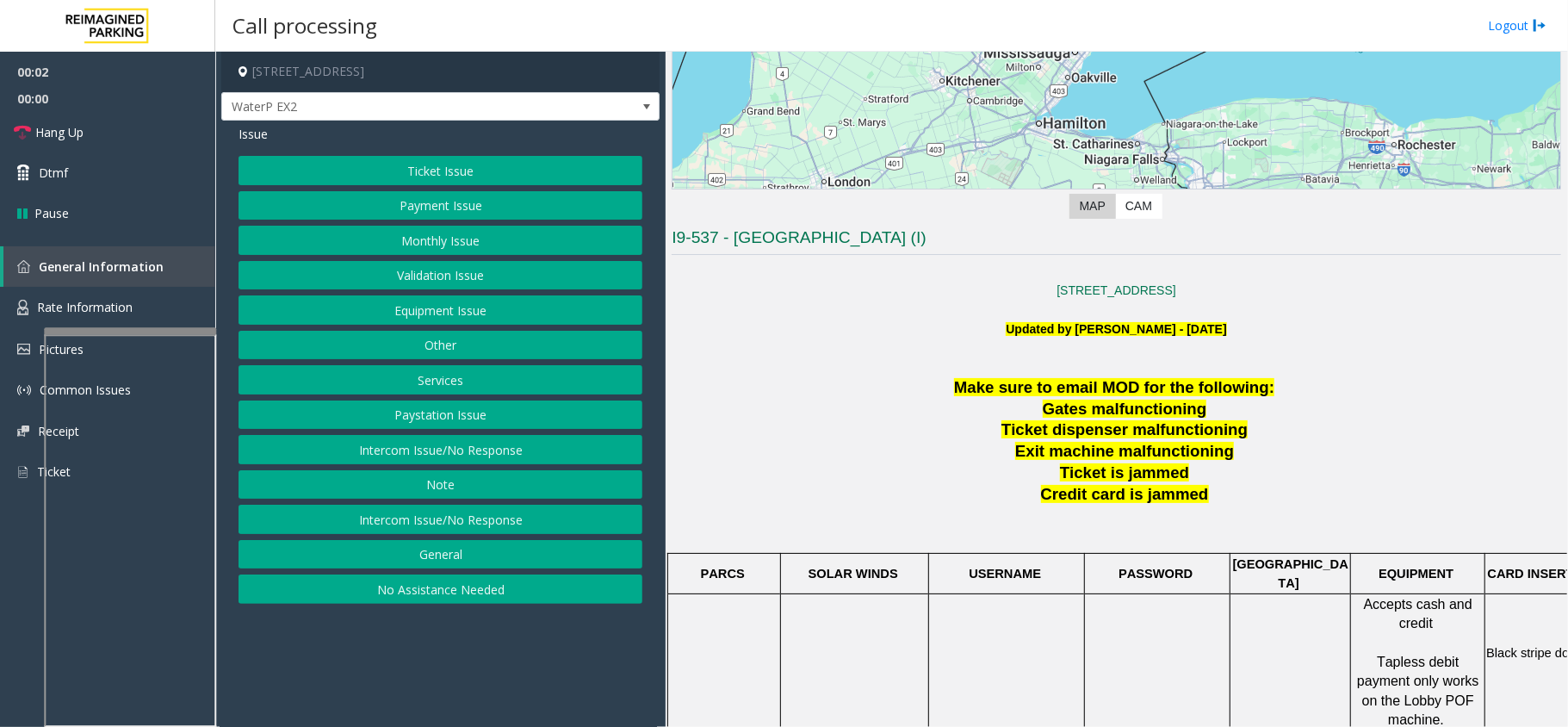
scroll to position [344, 0]
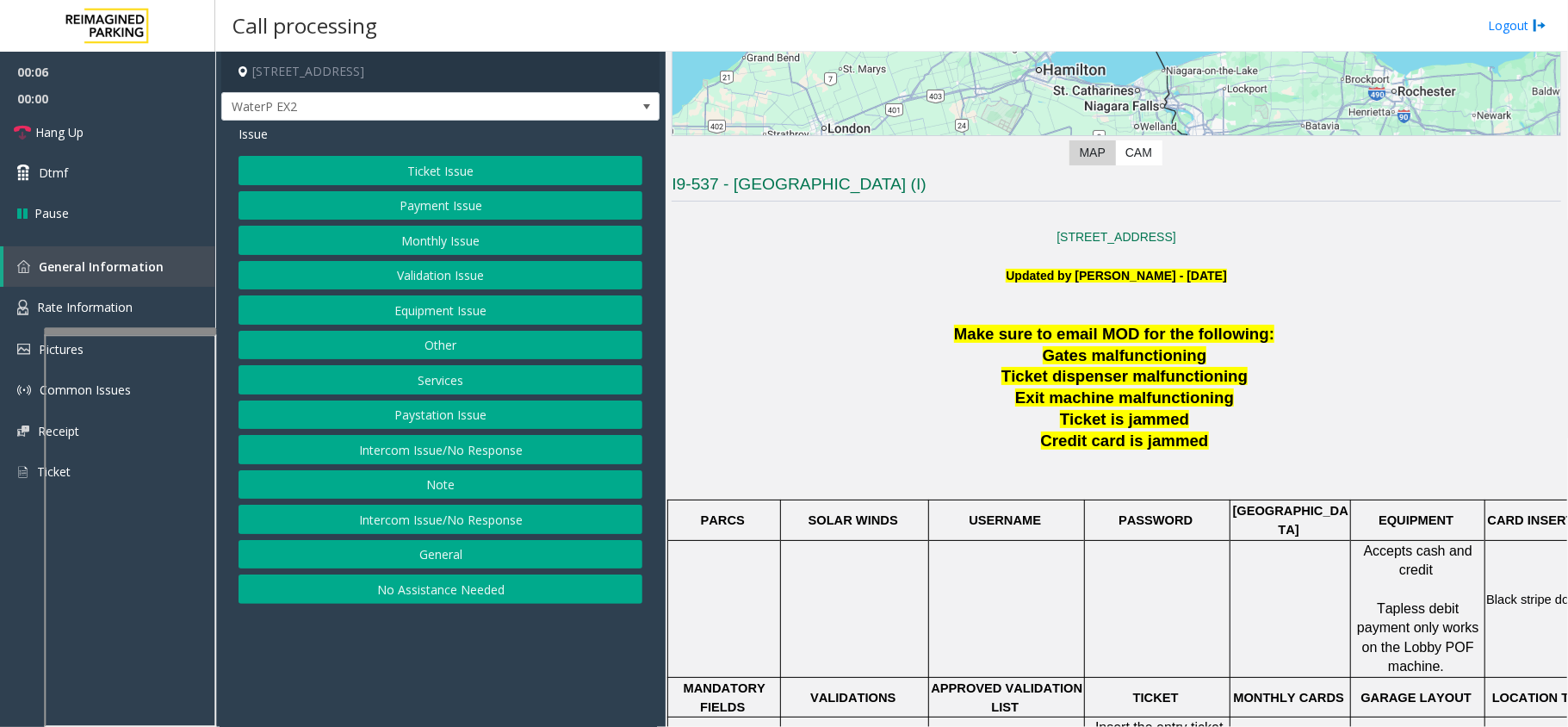
click at [541, 597] on button "No Assistance Needed" at bounding box center [440, 590] width 404 height 30
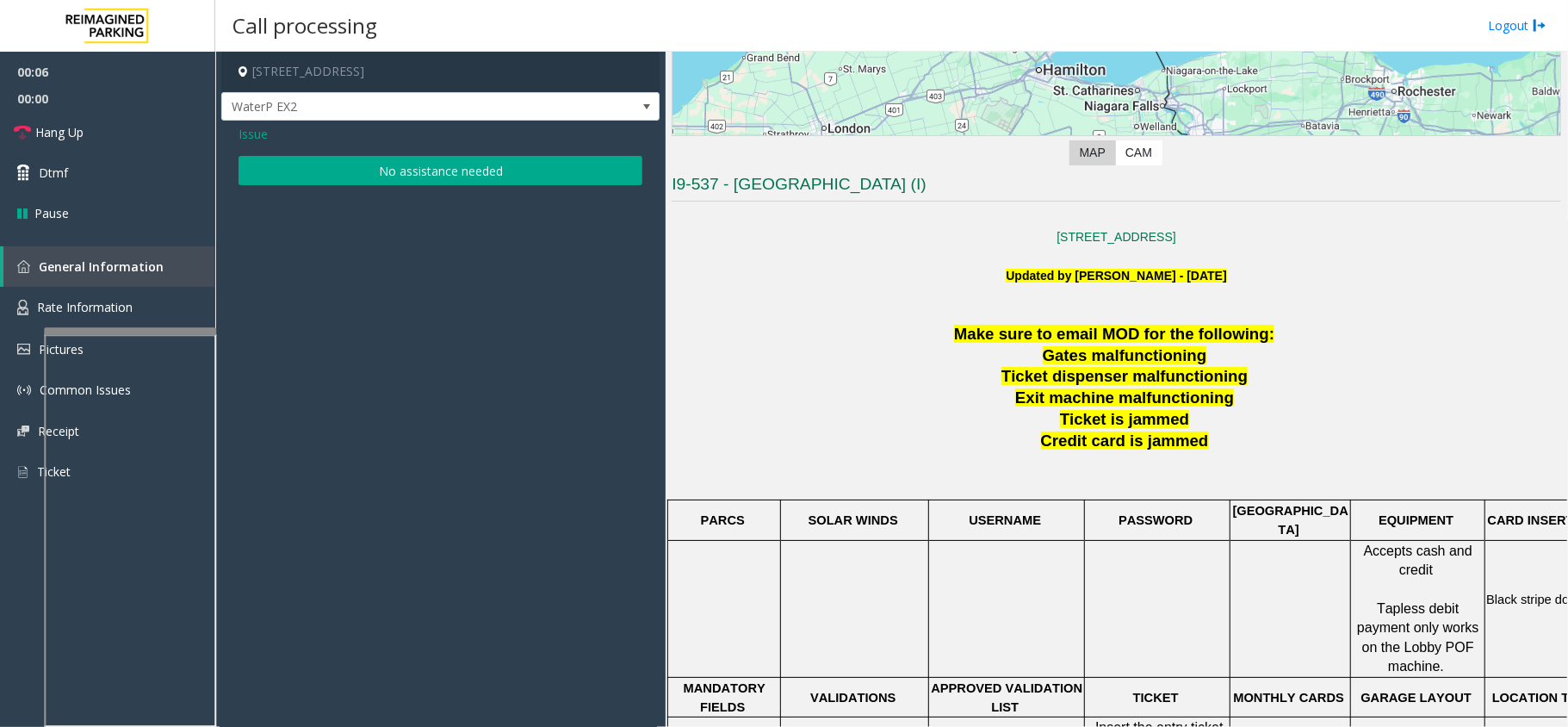
click at [403, 160] on button "No assistance needed" at bounding box center [440, 170] width 404 height 30
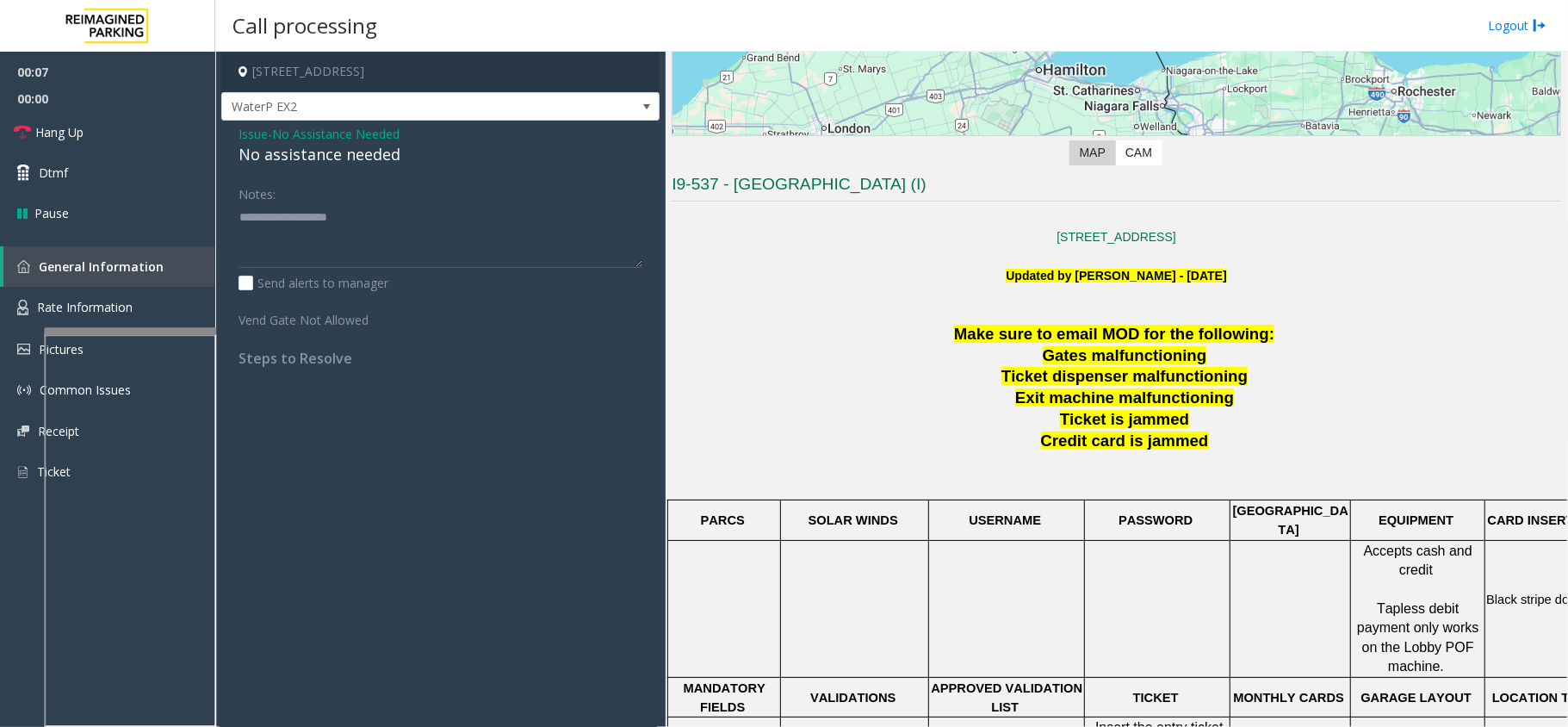
click at [380, 150] on div "No assistance needed" at bounding box center [440, 154] width 404 height 23
click at [14, 117] on link "Hang Up" at bounding box center [108, 132] width 216 height 41
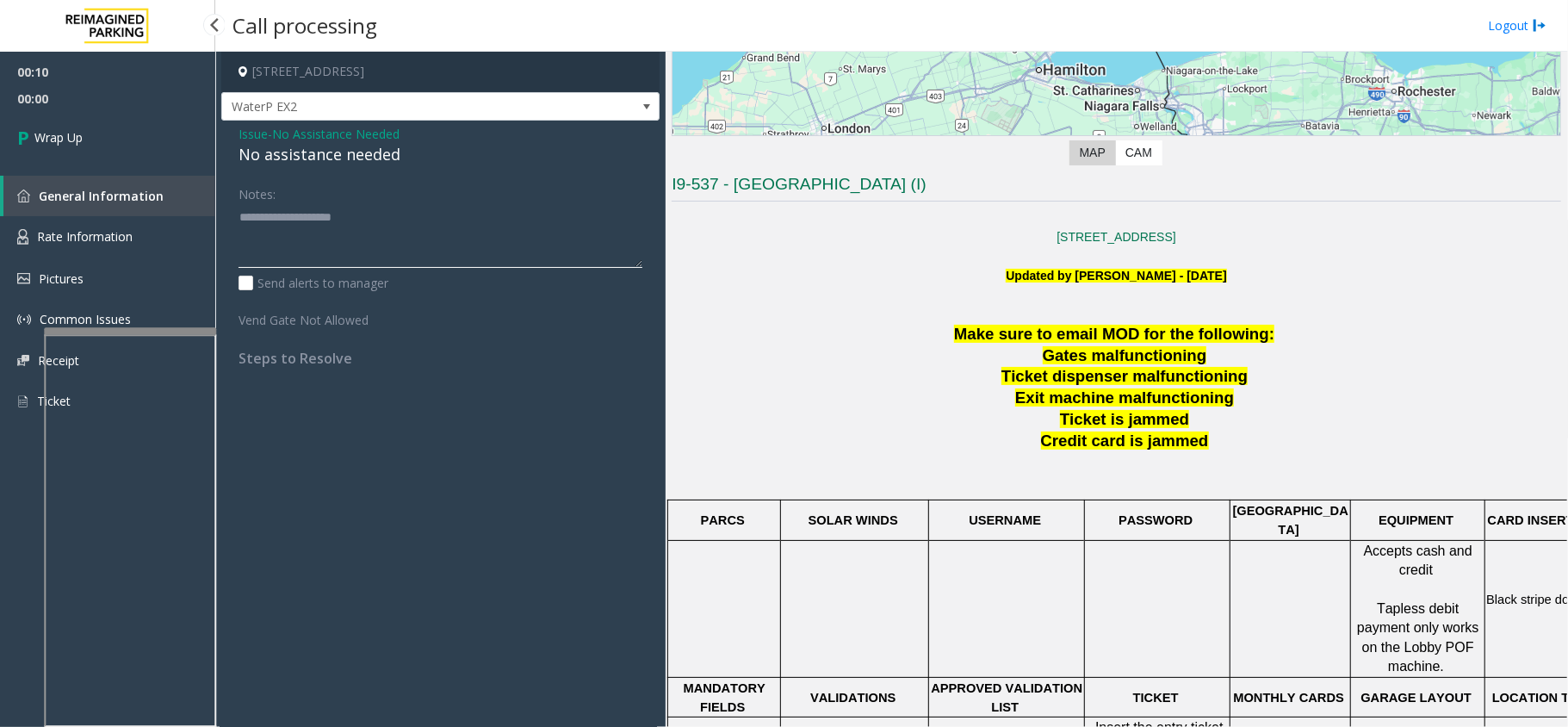
type textarea "**********"
click at [76, 133] on span "Wrap Up" at bounding box center [58, 137] width 48 height 18
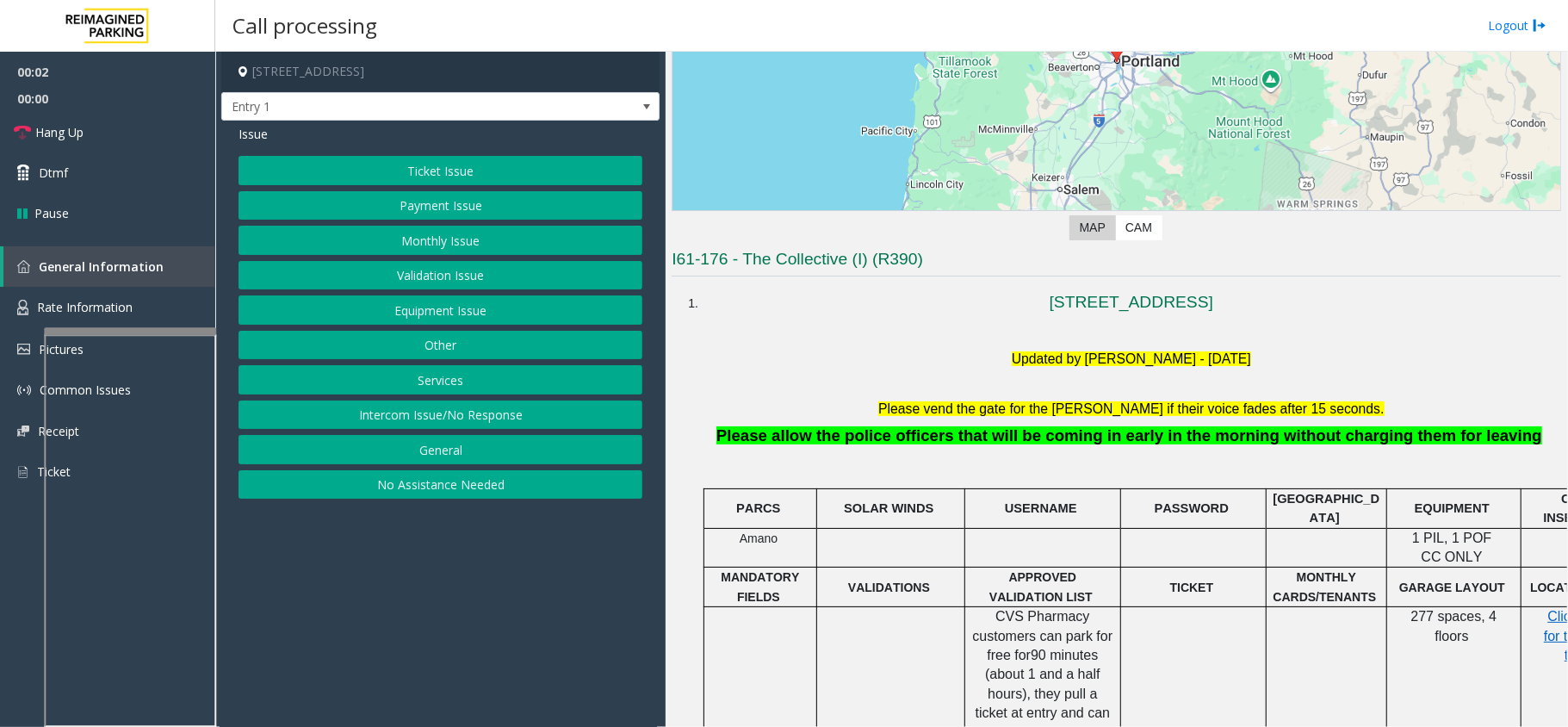
scroll to position [230, 0]
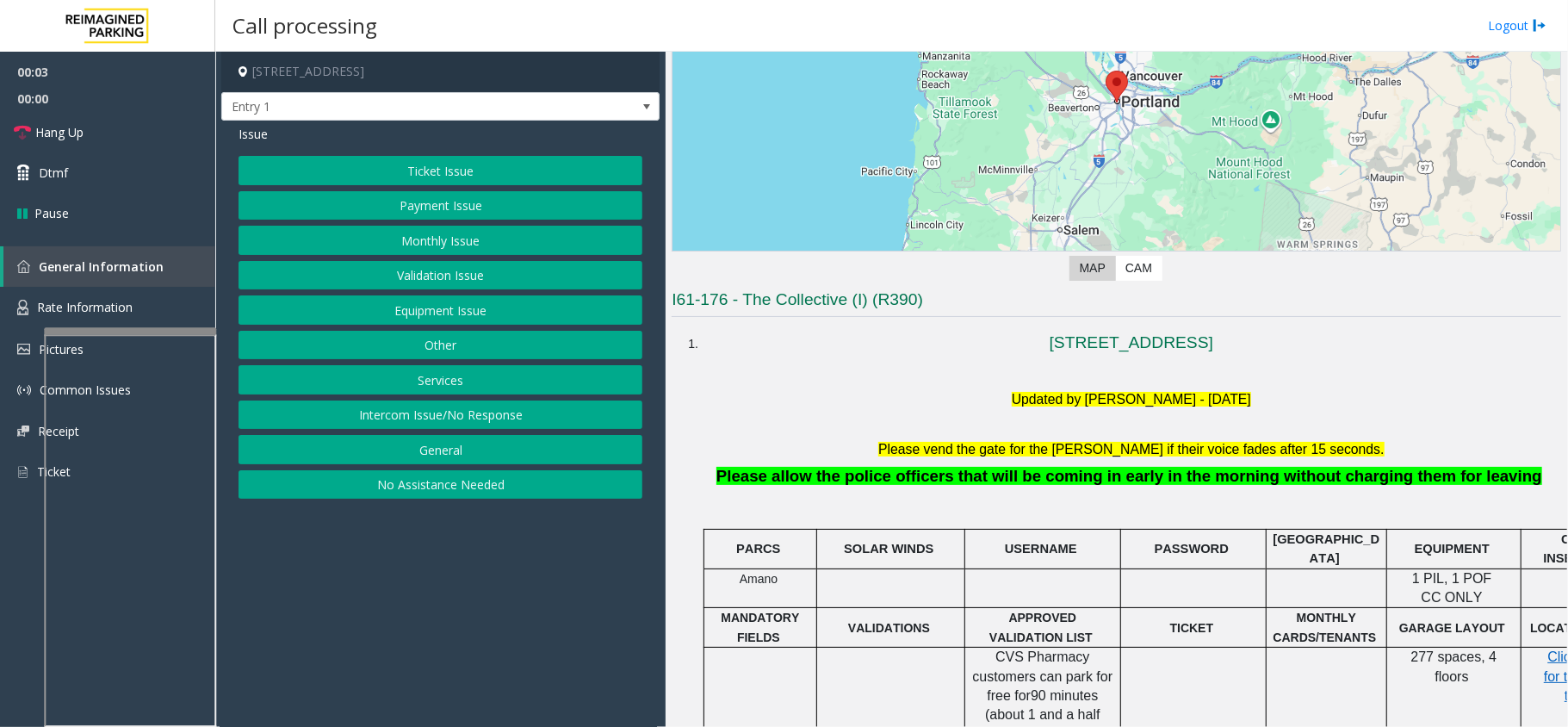
click at [566, 494] on button "No Assistance Needed" at bounding box center [440, 485] width 404 height 30
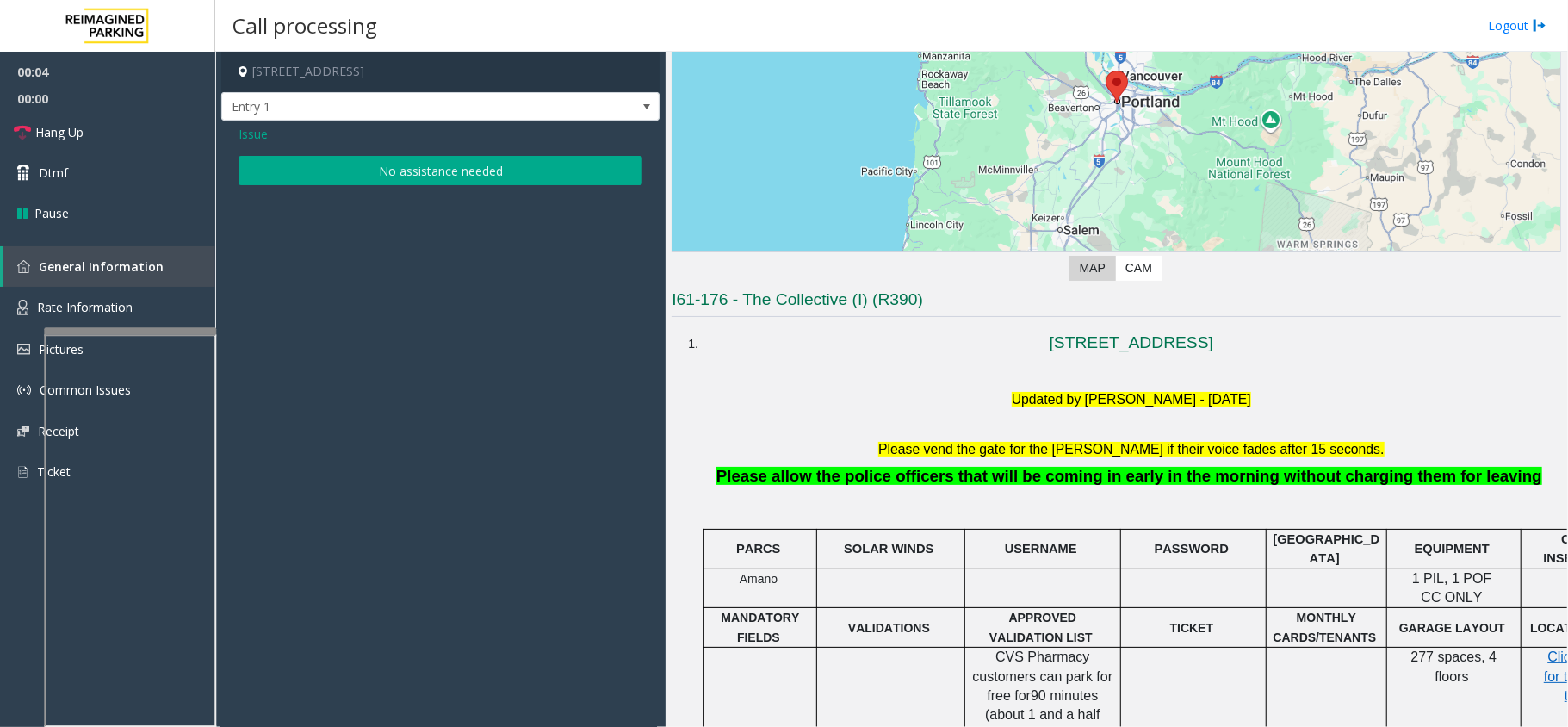
click at [438, 174] on button "No assistance needed" at bounding box center [440, 170] width 404 height 30
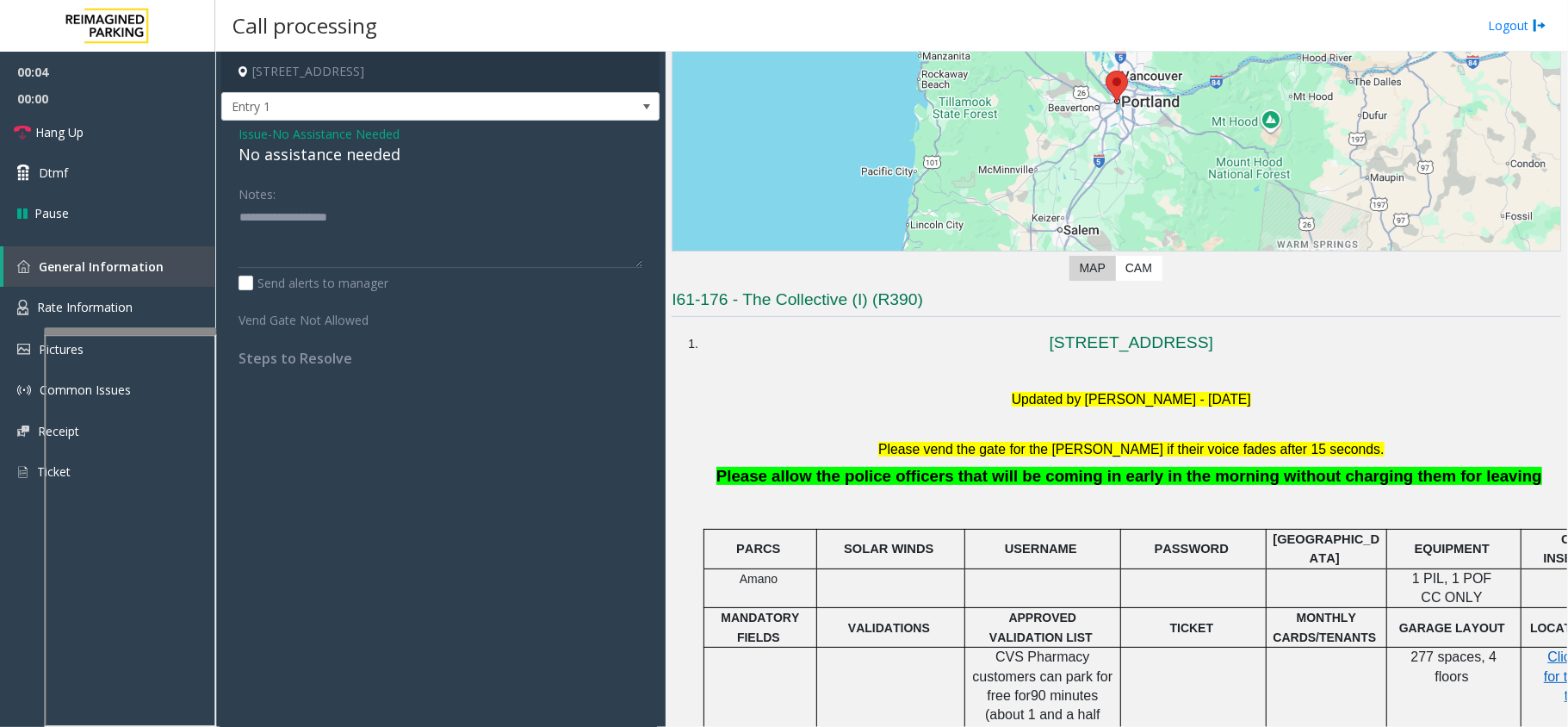
click at [353, 160] on div "No assistance needed" at bounding box center [440, 154] width 404 height 23
click at [144, 138] on link "Hang Up" at bounding box center [108, 132] width 216 height 41
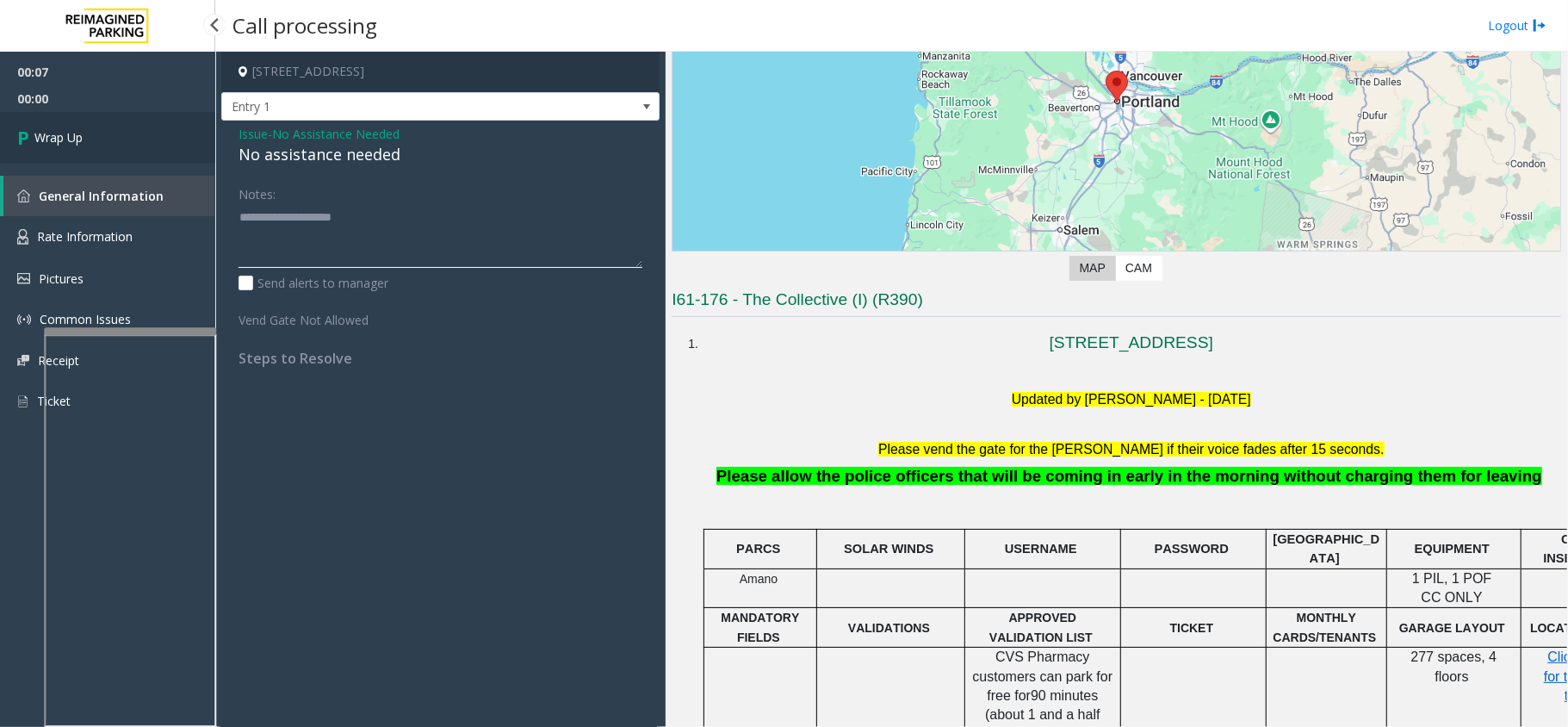
type textarea "**********"
click at [128, 143] on link "Wrap Up" at bounding box center [108, 137] width 216 height 50
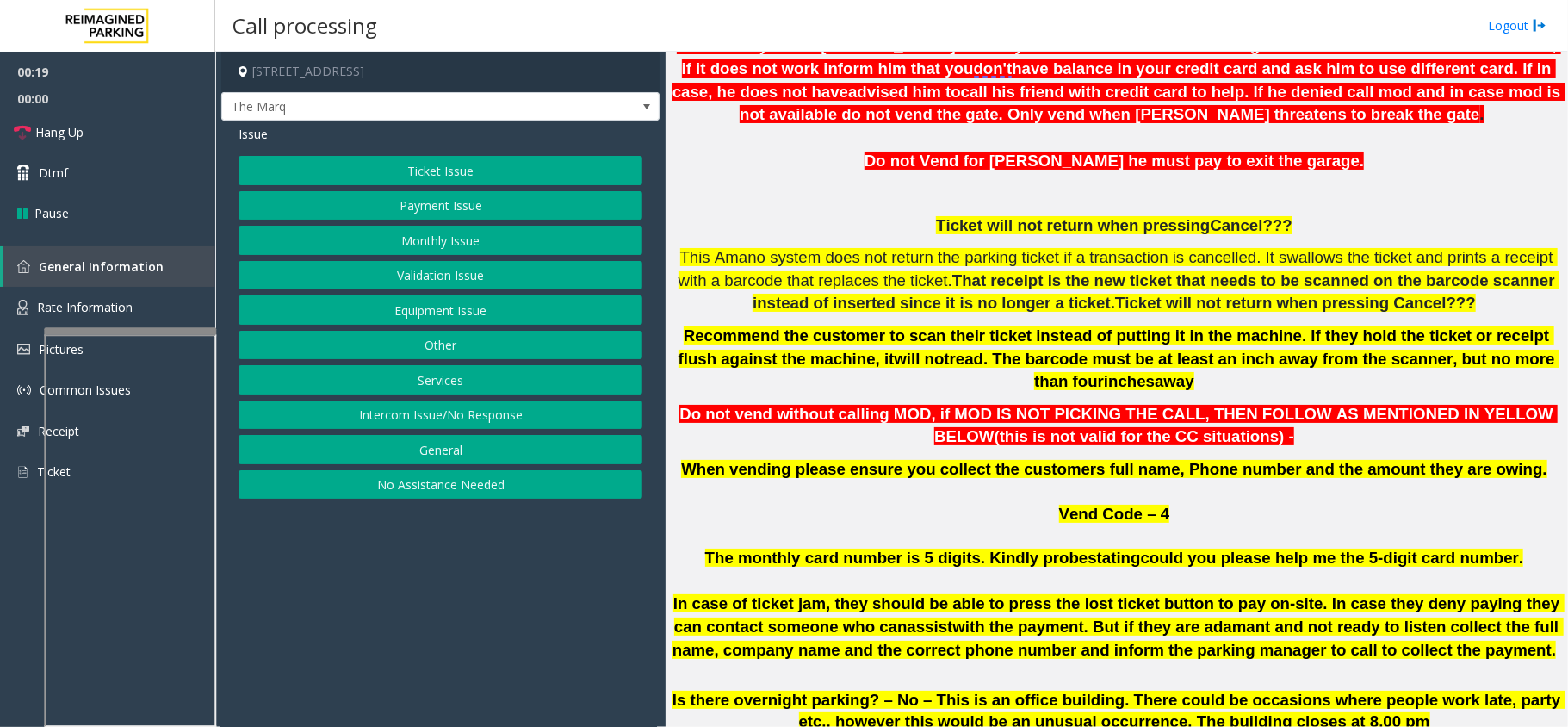
scroll to position [574, 0]
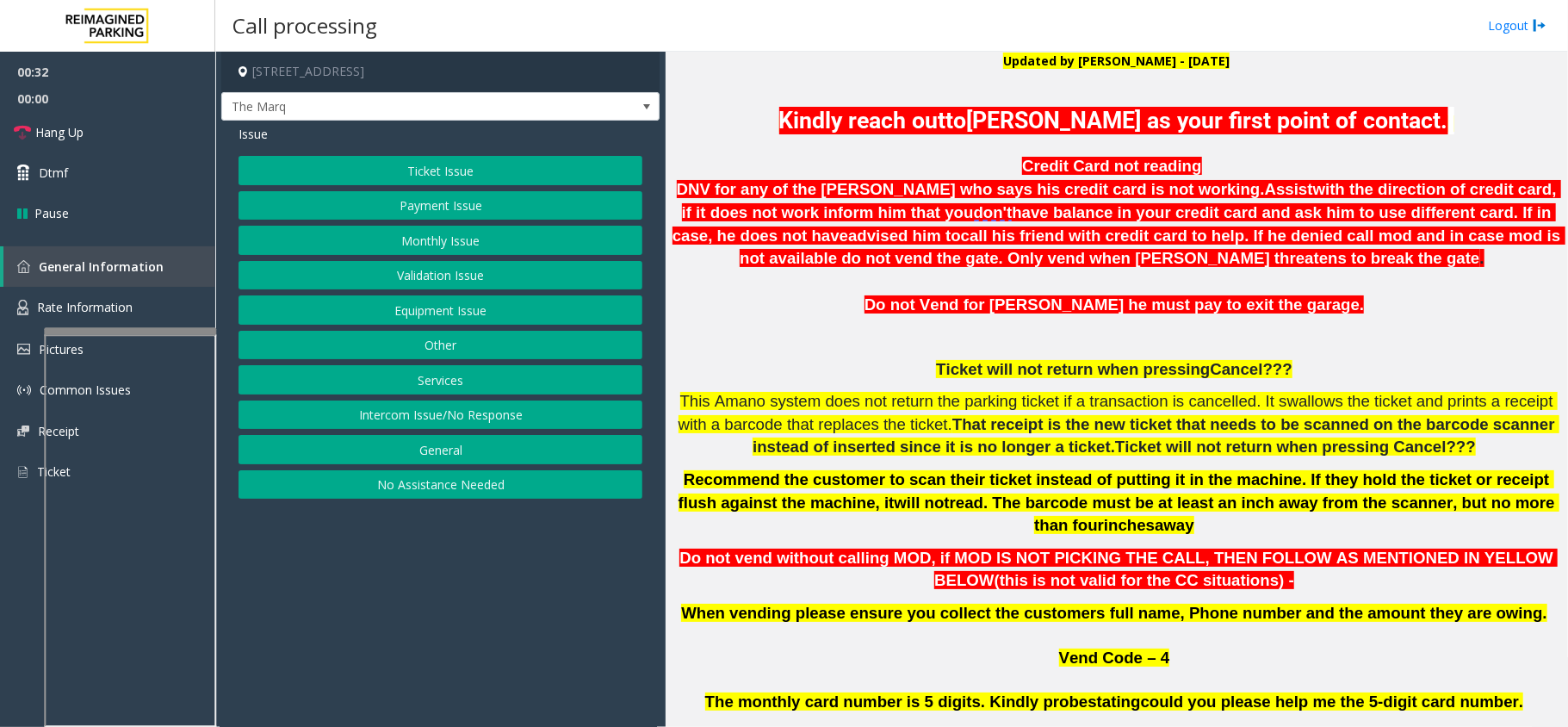
click at [415, 238] on button "Monthly Issue" at bounding box center [440, 241] width 404 height 30
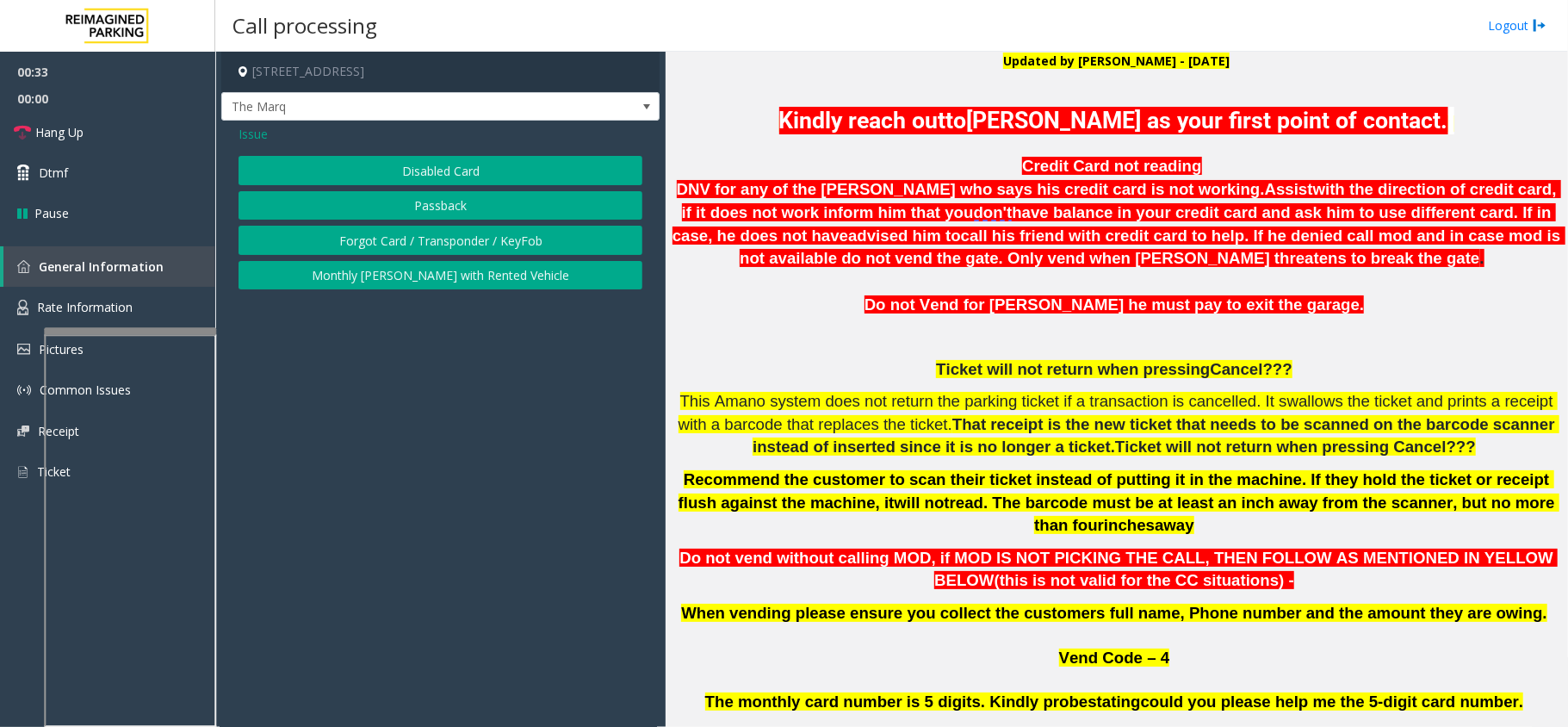
click at [421, 176] on button "Disabled Card" at bounding box center [440, 170] width 404 height 30
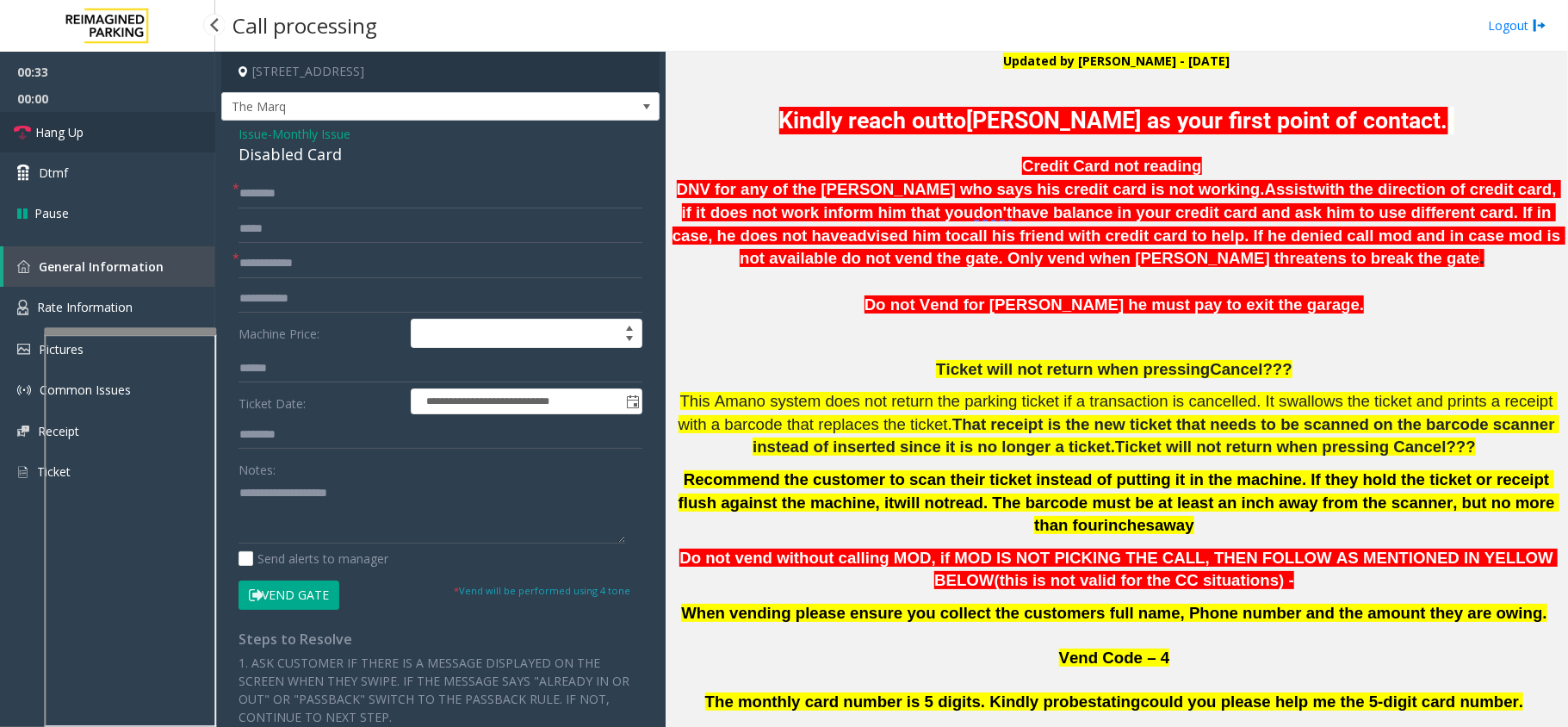
click at [146, 145] on link "Hang Up" at bounding box center [108, 132] width 216 height 41
click at [303, 200] on input "text" at bounding box center [440, 194] width 404 height 30
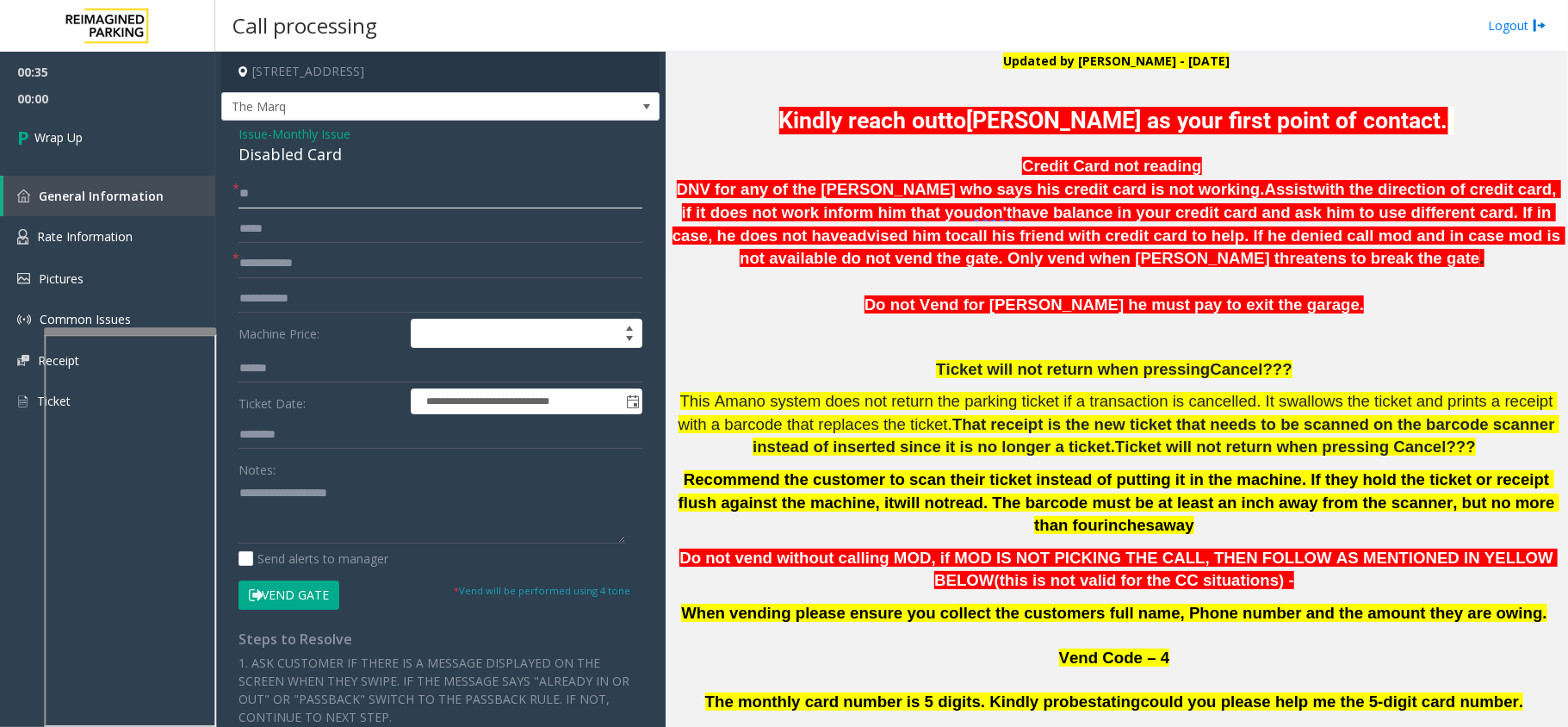
type input "**"
click at [290, 287] on input "text" at bounding box center [440, 299] width 404 height 30
type input "*"
click at [294, 277] on input "text" at bounding box center [440, 263] width 404 height 30
type input "**"
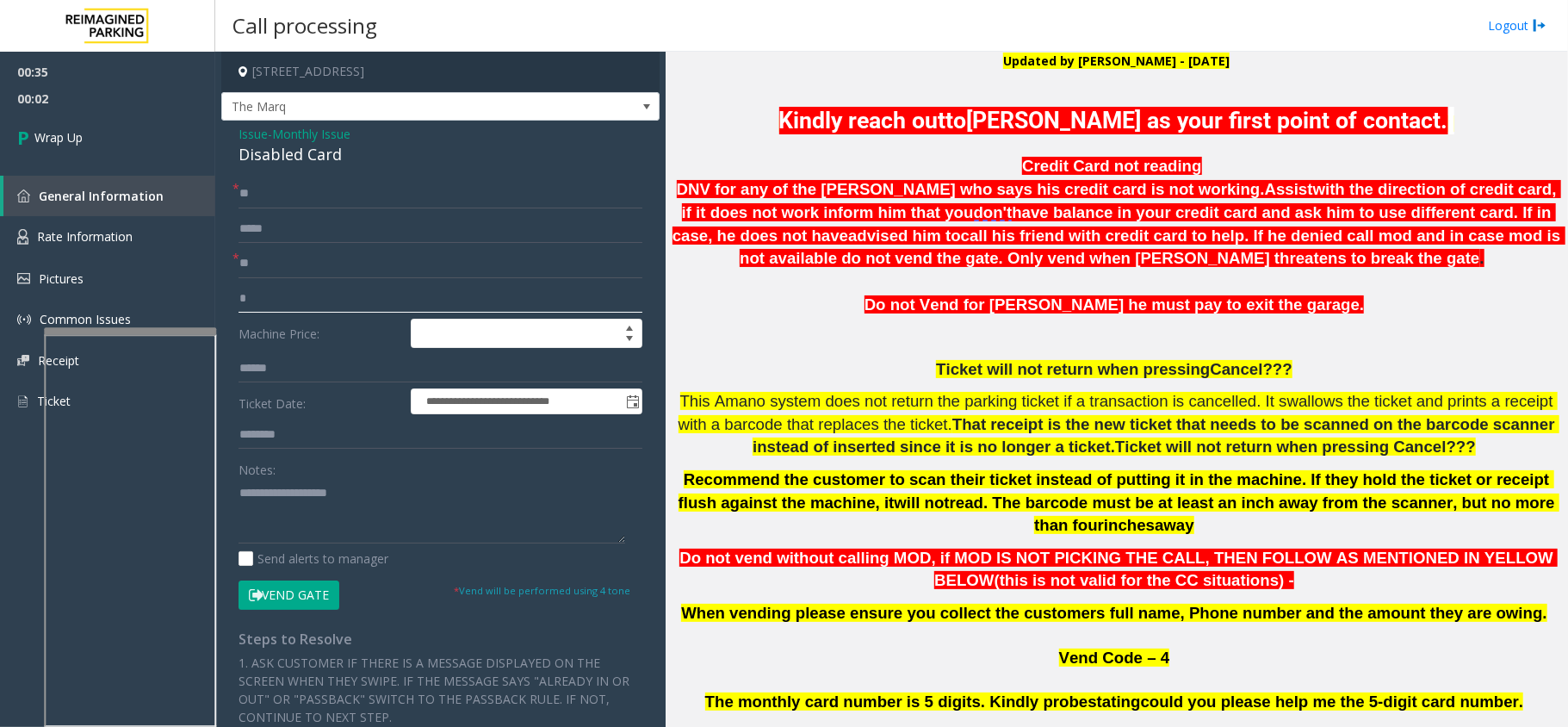
click at [280, 311] on input "*" at bounding box center [440, 299] width 404 height 30
type textarea "**********"
click at [283, 139] on span "Monthly Issue" at bounding box center [311, 134] width 78 height 18
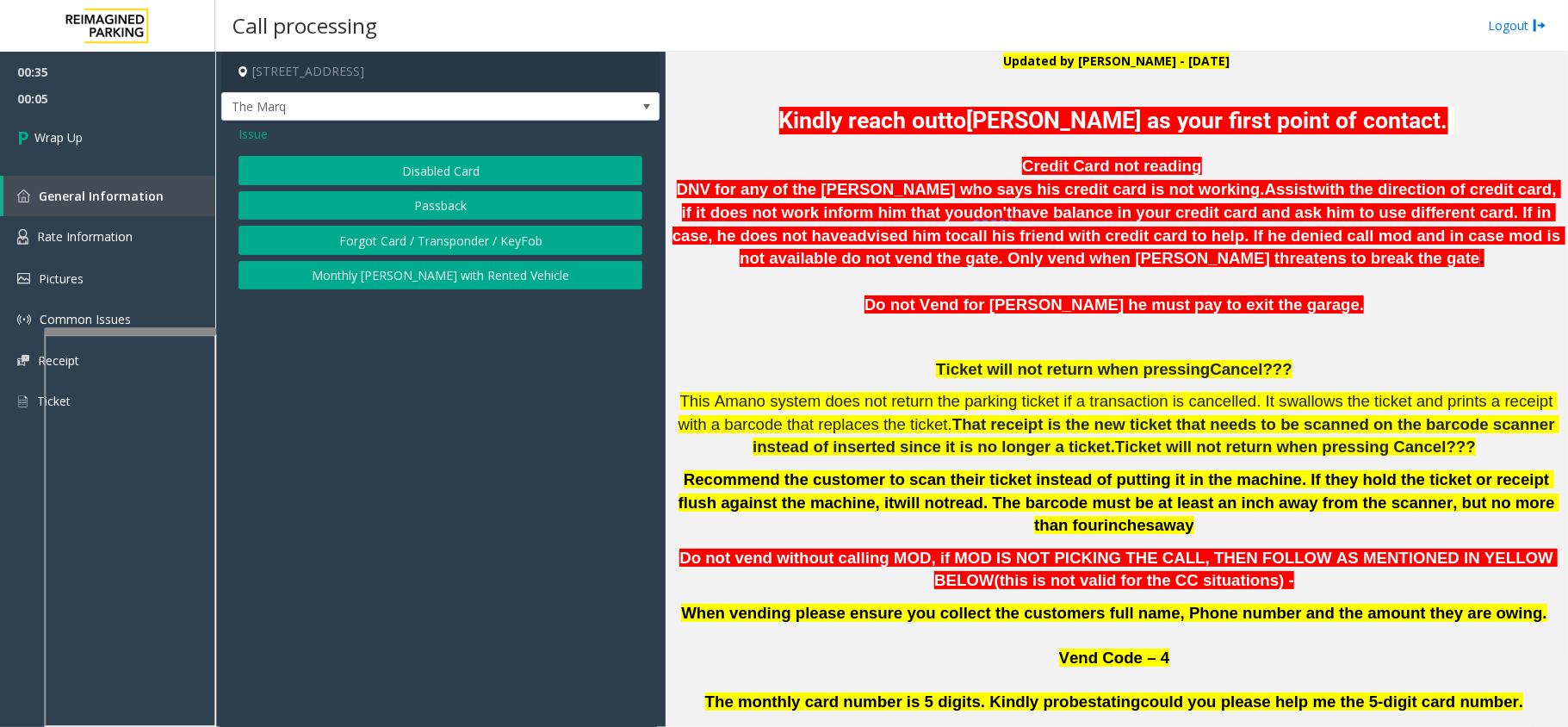
click at [372, 172] on button "Disabled Card" at bounding box center [440, 170] width 404 height 30
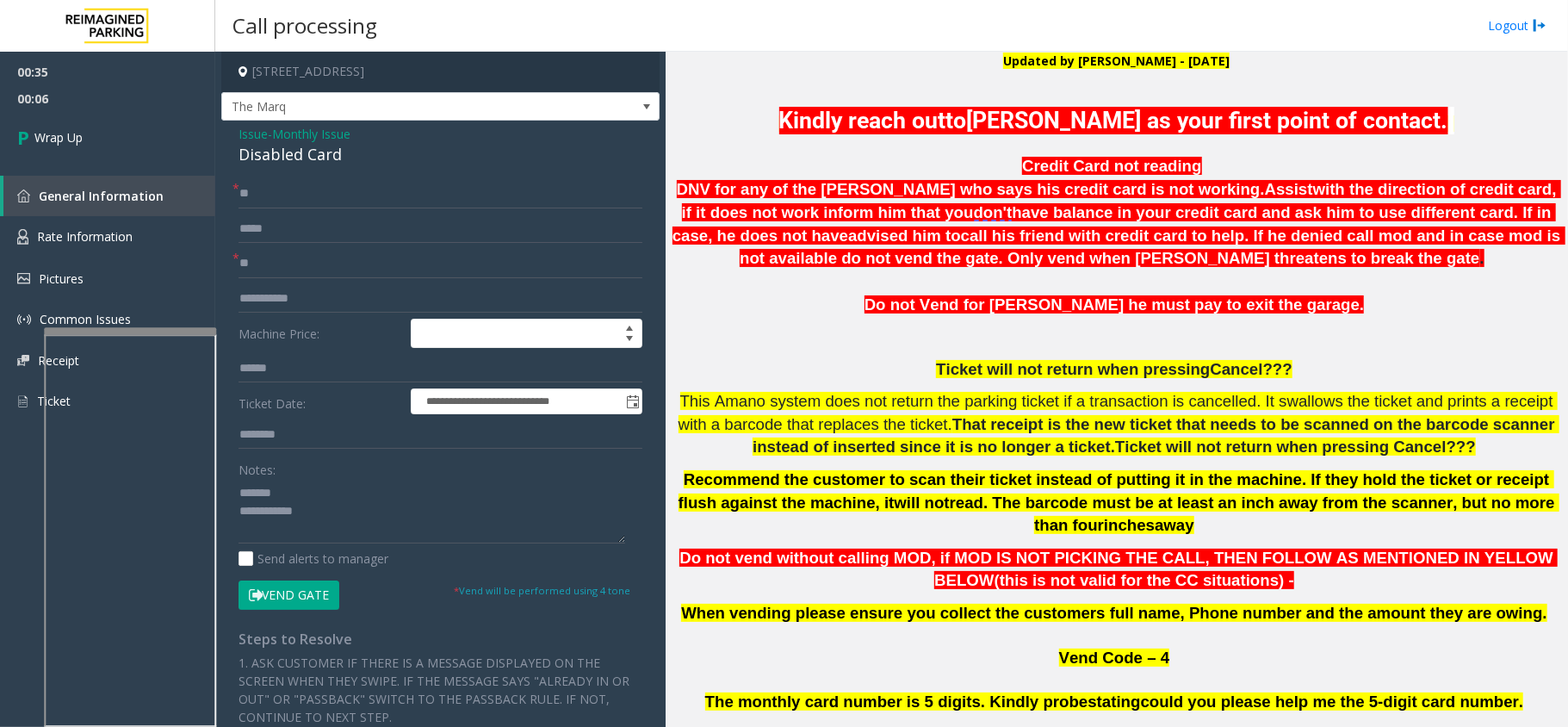
click at [294, 165] on div "Disabled Card" at bounding box center [440, 154] width 404 height 23
click at [414, 534] on textarea at bounding box center [431, 511] width 387 height 64
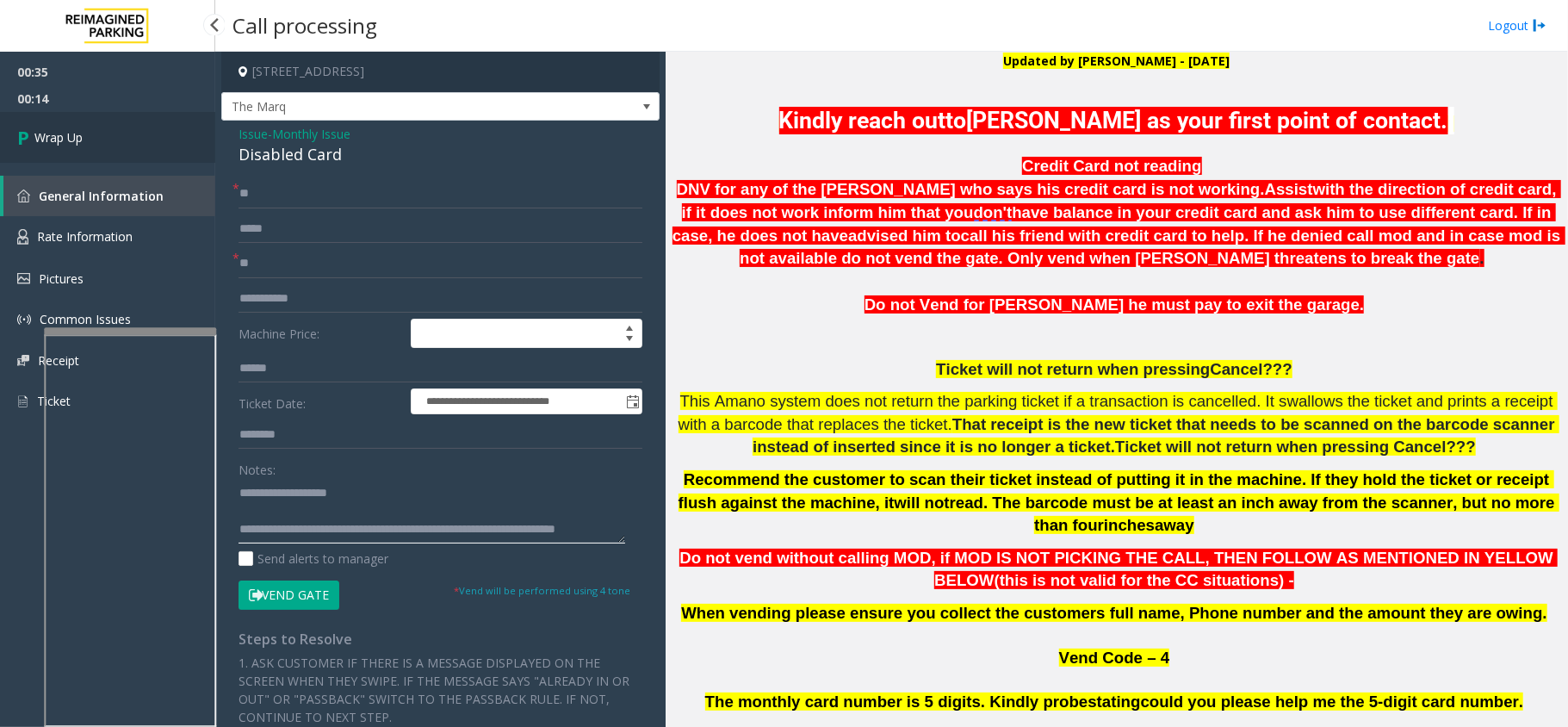
type textarea "**********"
click at [170, 151] on link "Wrap Up" at bounding box center [108, 137] width 216 height 50
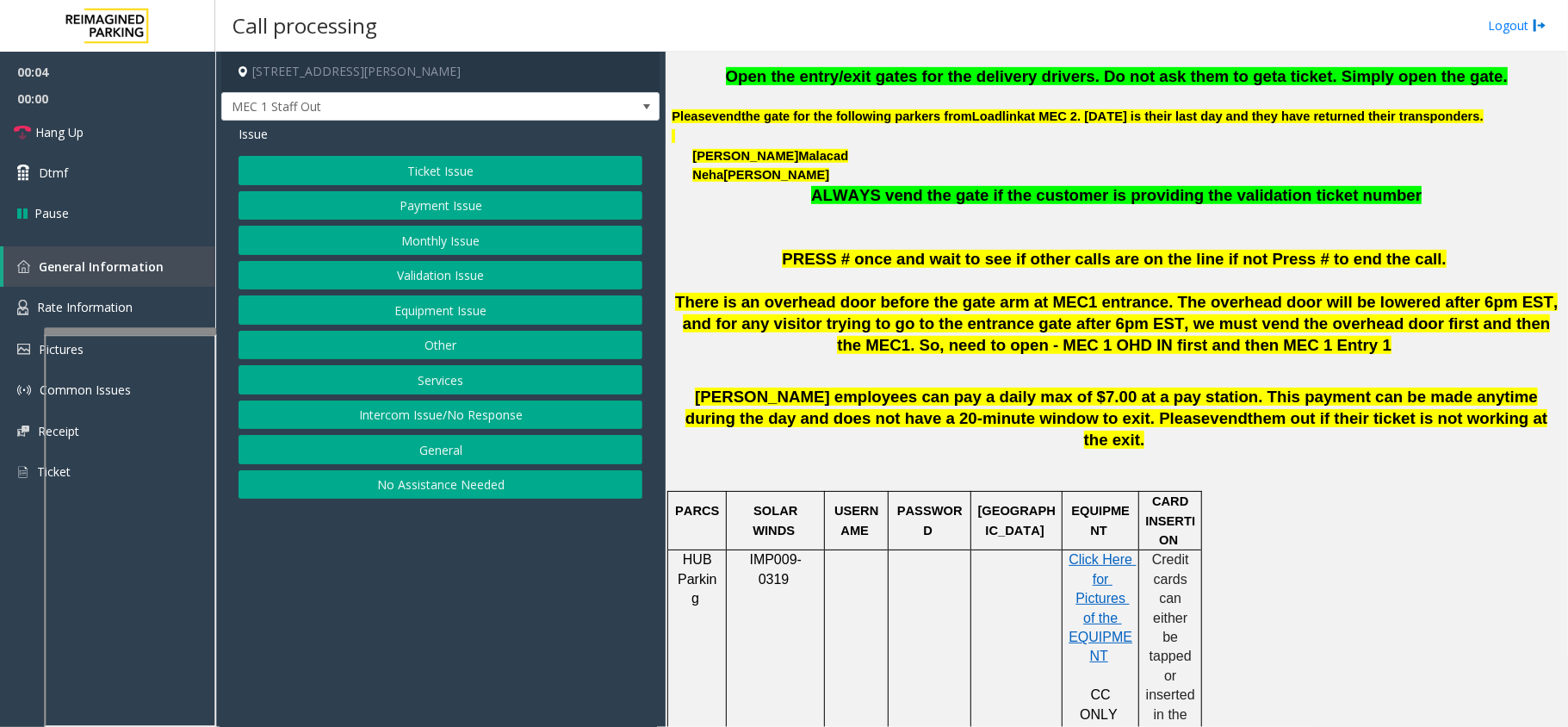
scroll to position [574, 0]
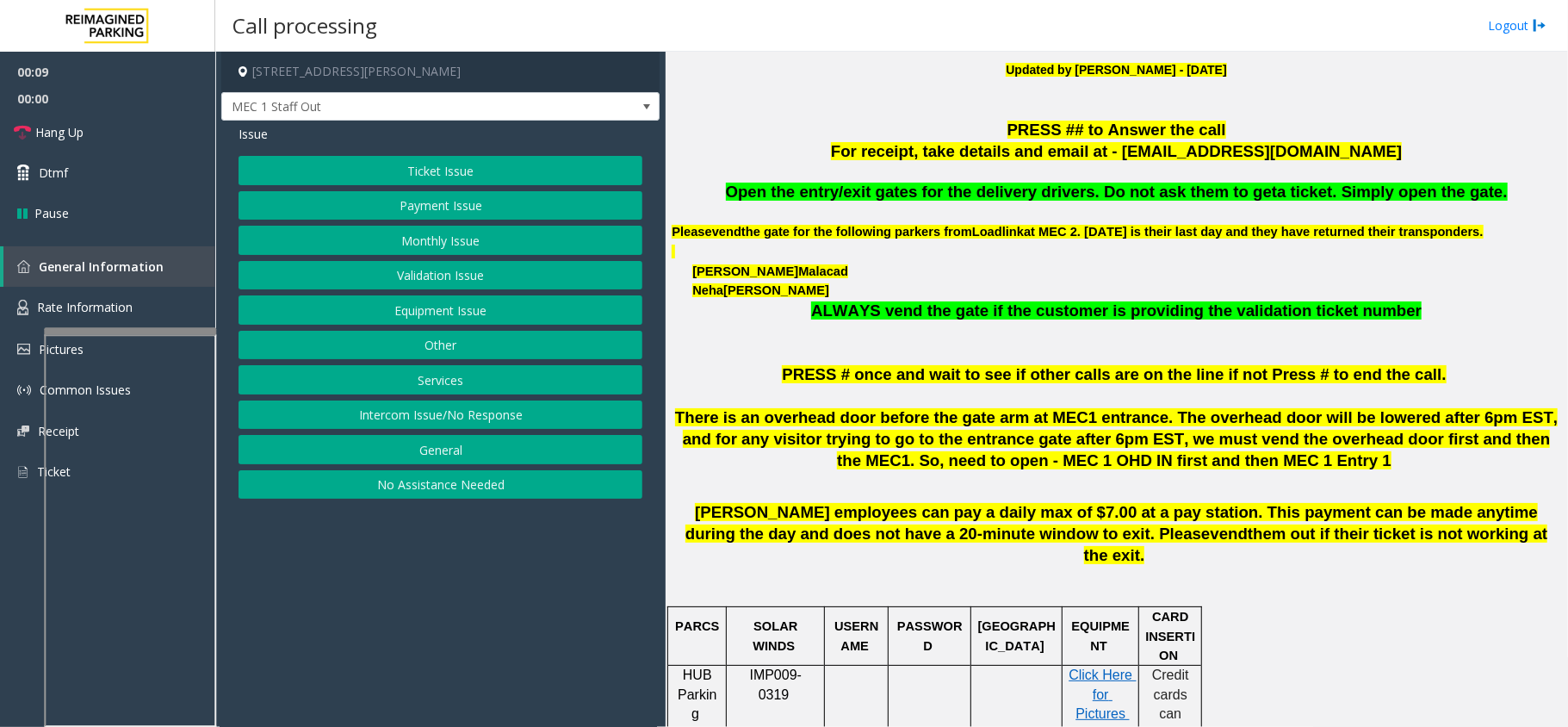
click at [417, 238] on button "Monthly Issue" at bounding box center [440, 241] width 404 height 30
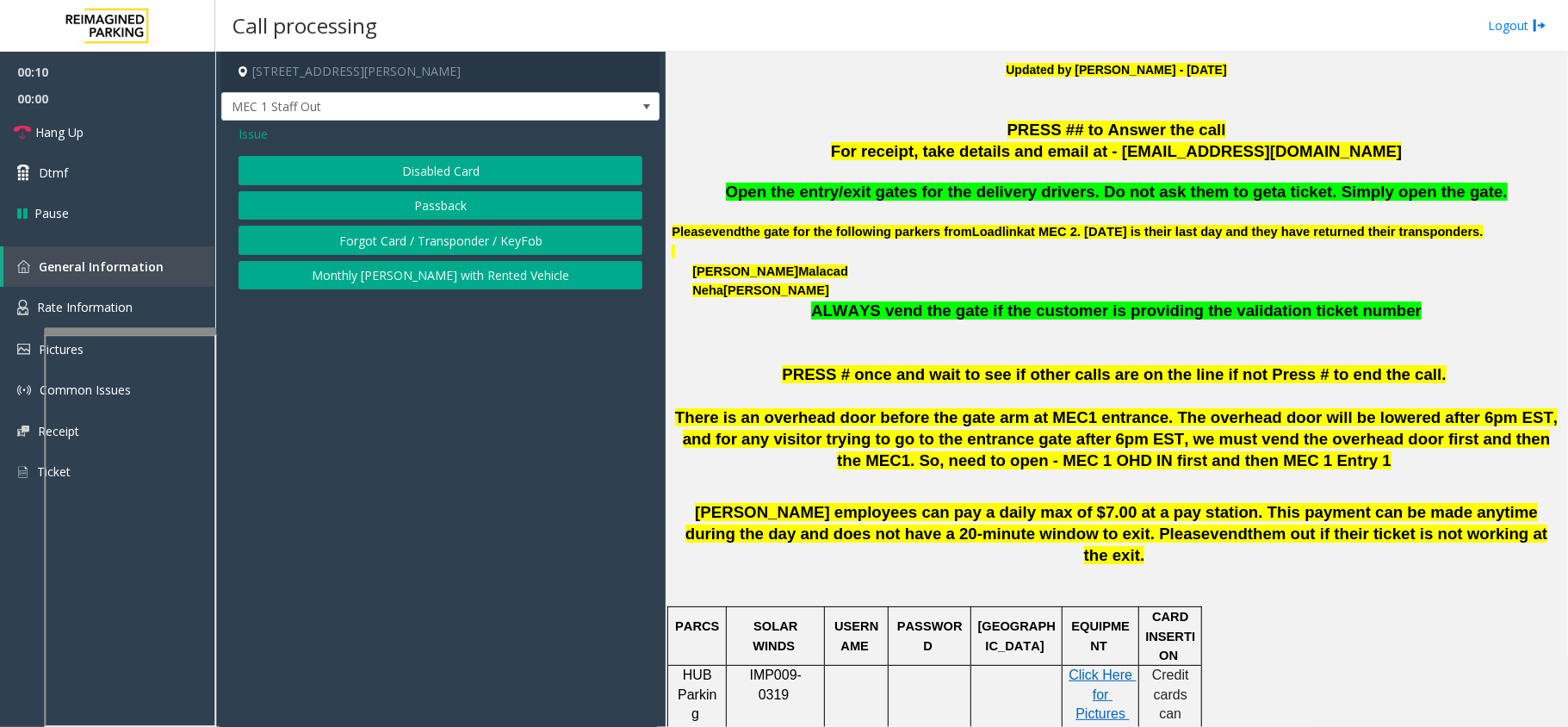
click at [446, 180] on button "Disabled Card" at bounding box center [440, 170] width 404 height 30
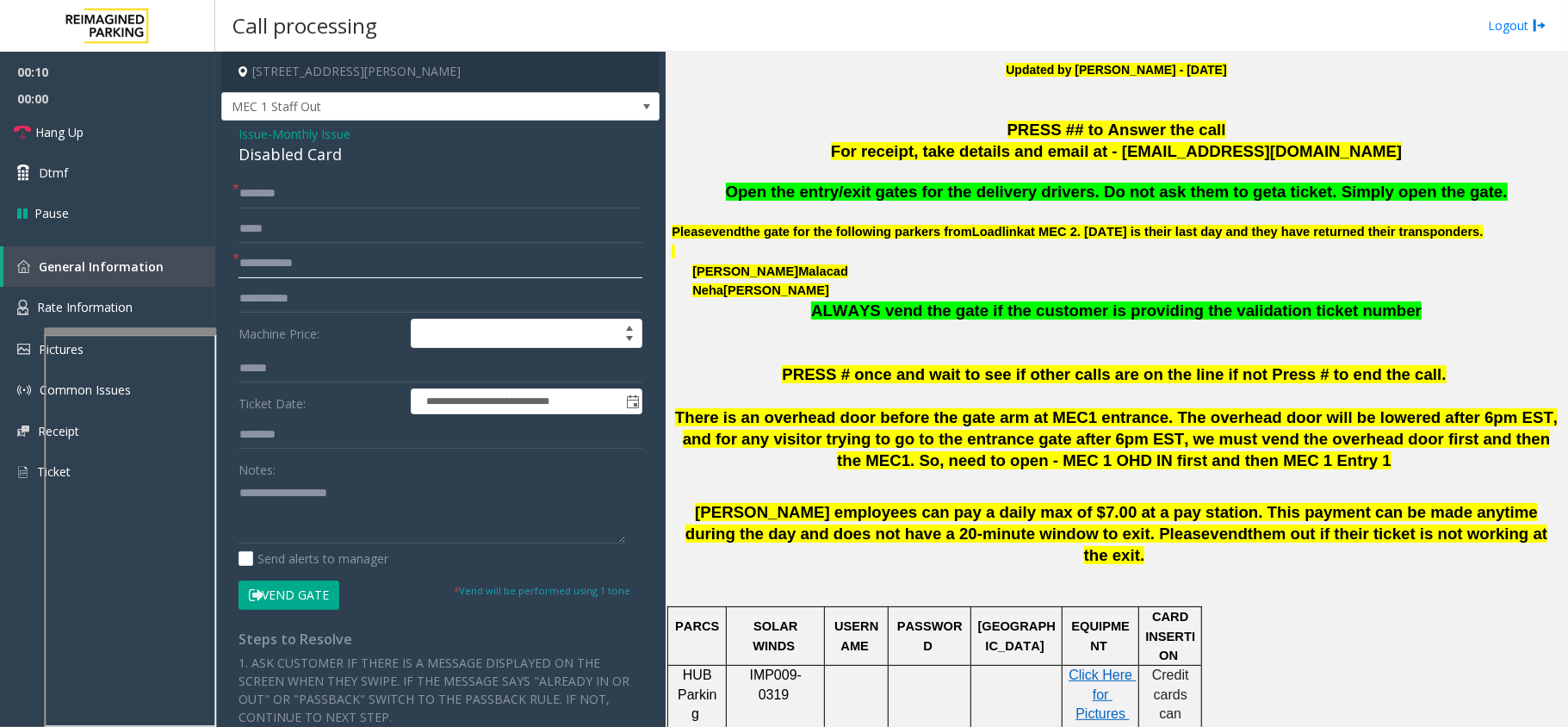
click at [372, 260] on input "text" at bounding box center [440, 263] width 404 height 30
click at [294, 265] on input "text" at bounding box center [440, 263] width 404 height 30
click at [288, 167] on div "**********" at bounding box center [441, 577] width 438 height 912
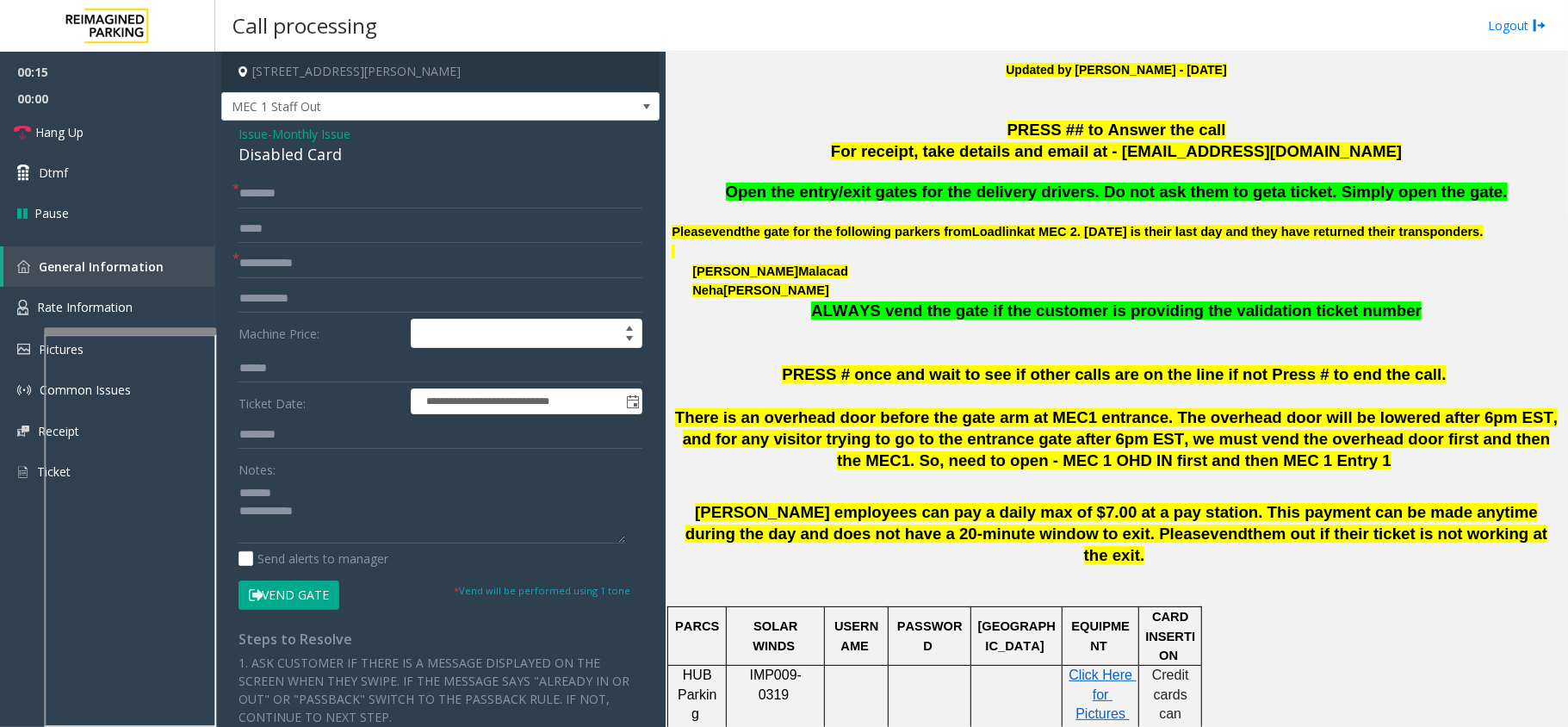
click at [308, 156] on div "Disabled Card" at bounding box center [440, 154] width 404 height 23
type textarea "**********"
click at [369, 270] on input "text" at bounding box center [440, 263] width 404 height 30
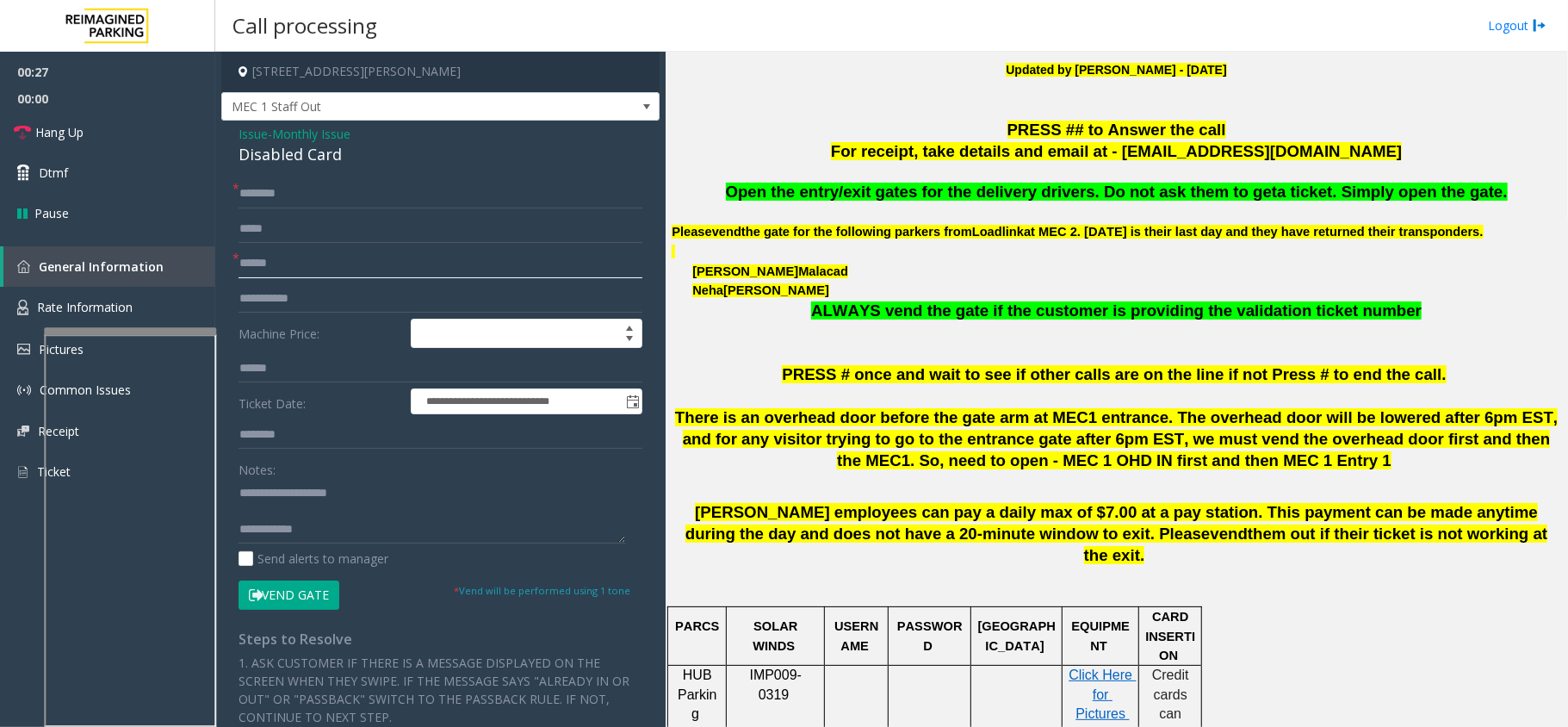
type input "******"
click at [265, 211] on form "**********" at bounding box center [440, 394] width 404 height 430
click at [267, 202] on input "text" at bounding box center [440, 194] width 404 height 30
type input "**********"
click at [319, 602] on button "Vend Gate" at bounding box center [289, 596] width 101 height 30
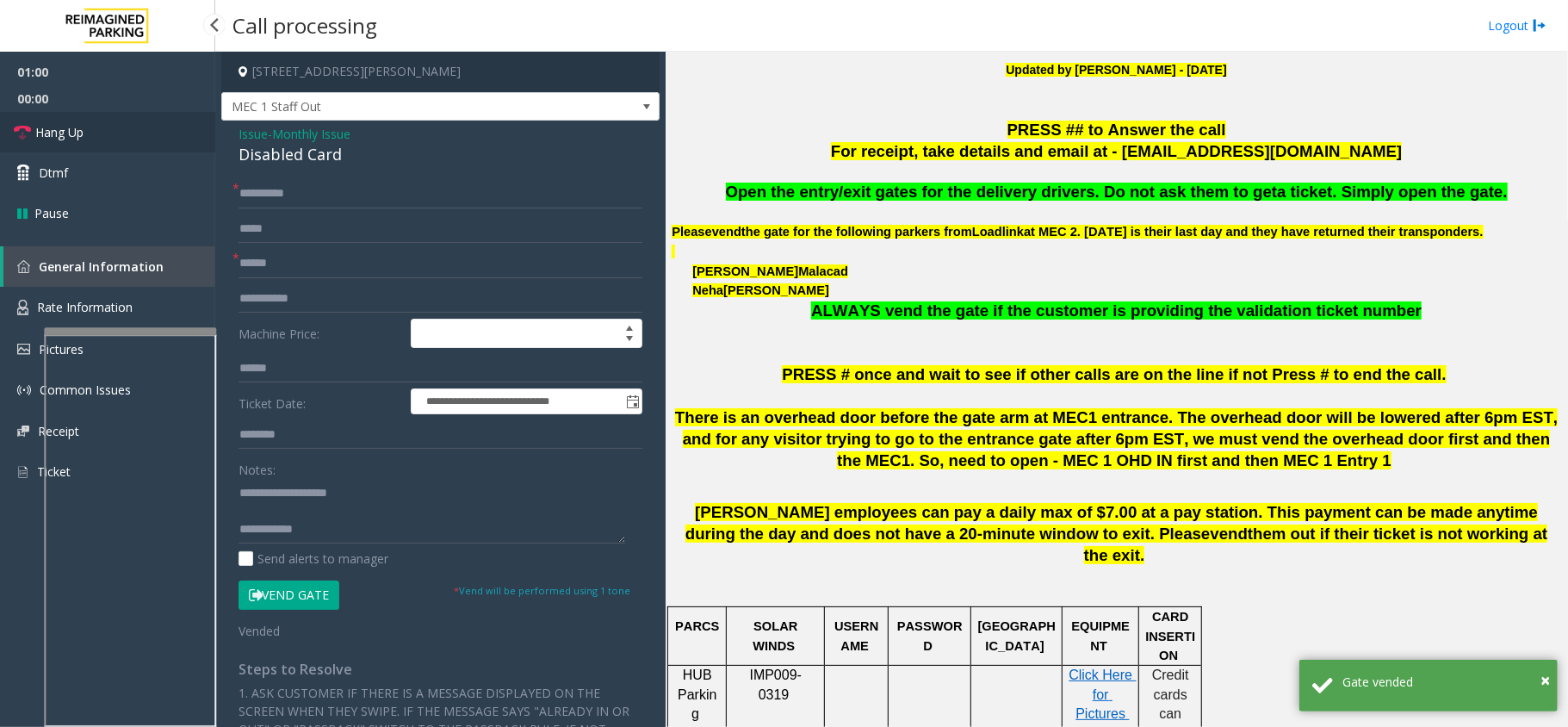
click at [142, 123] on link "Hang Up" at bounding box center [108, 132] width 216 height 41
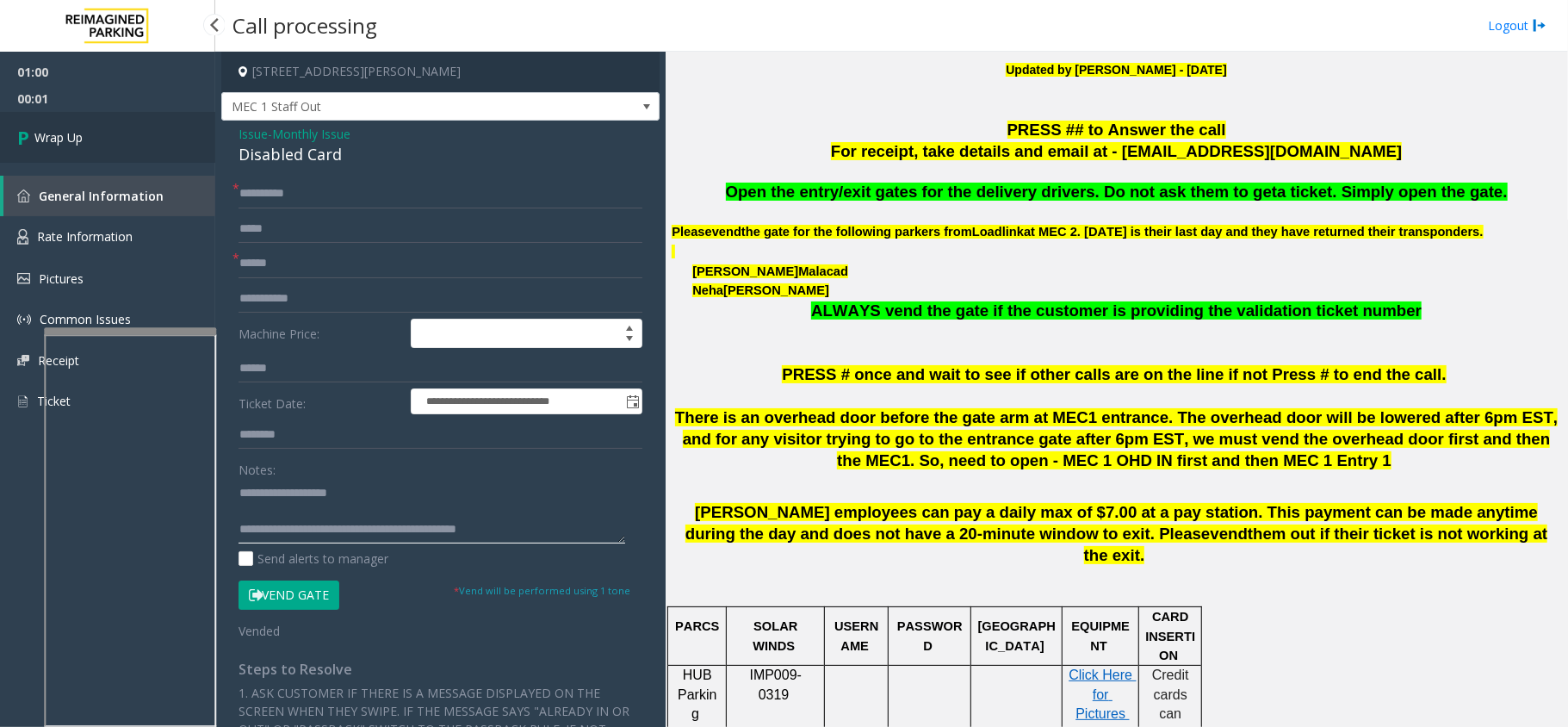
type textarea "**********"
click at [141, 114] on link "Wrap Up" at bounding box center [108, 137] width 216 height 50
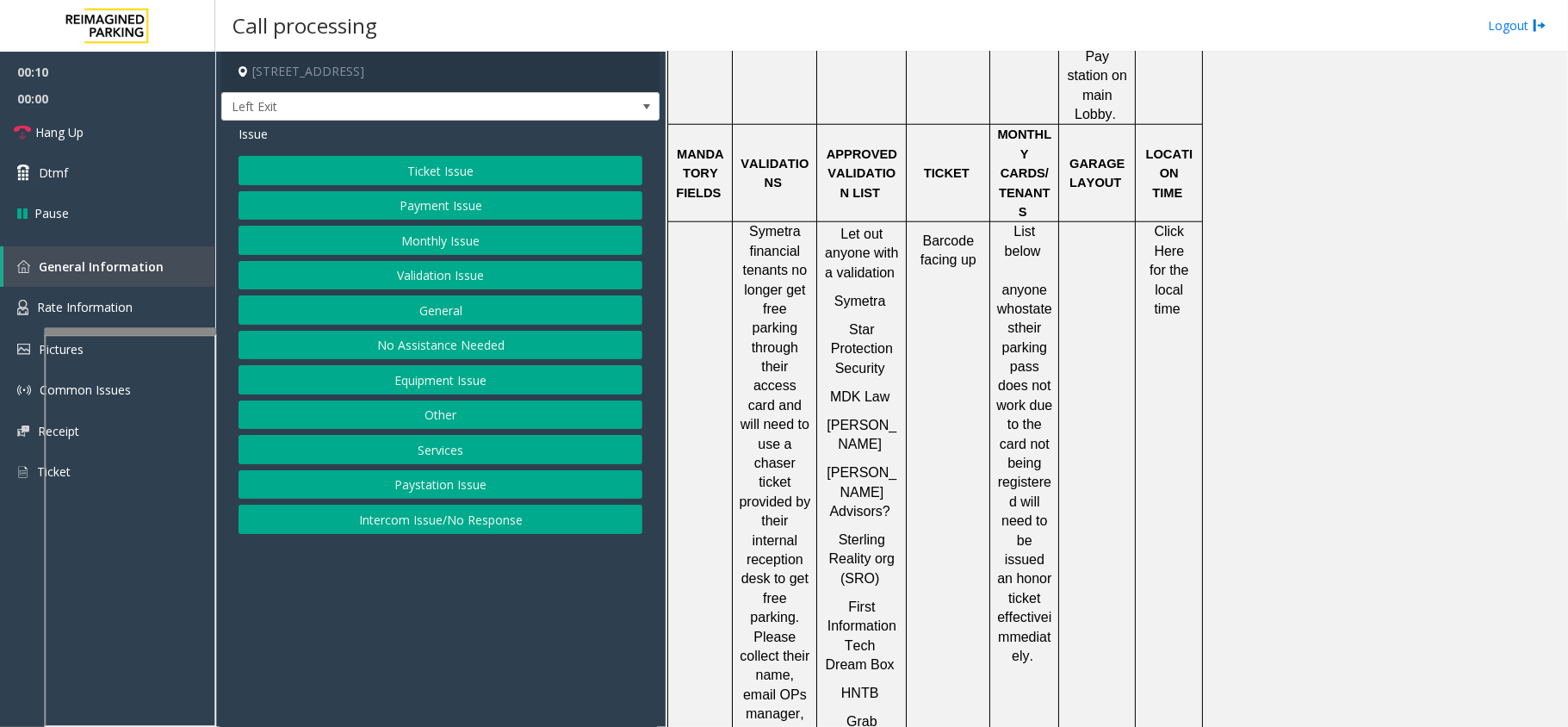
scroll to position [1264, 0]
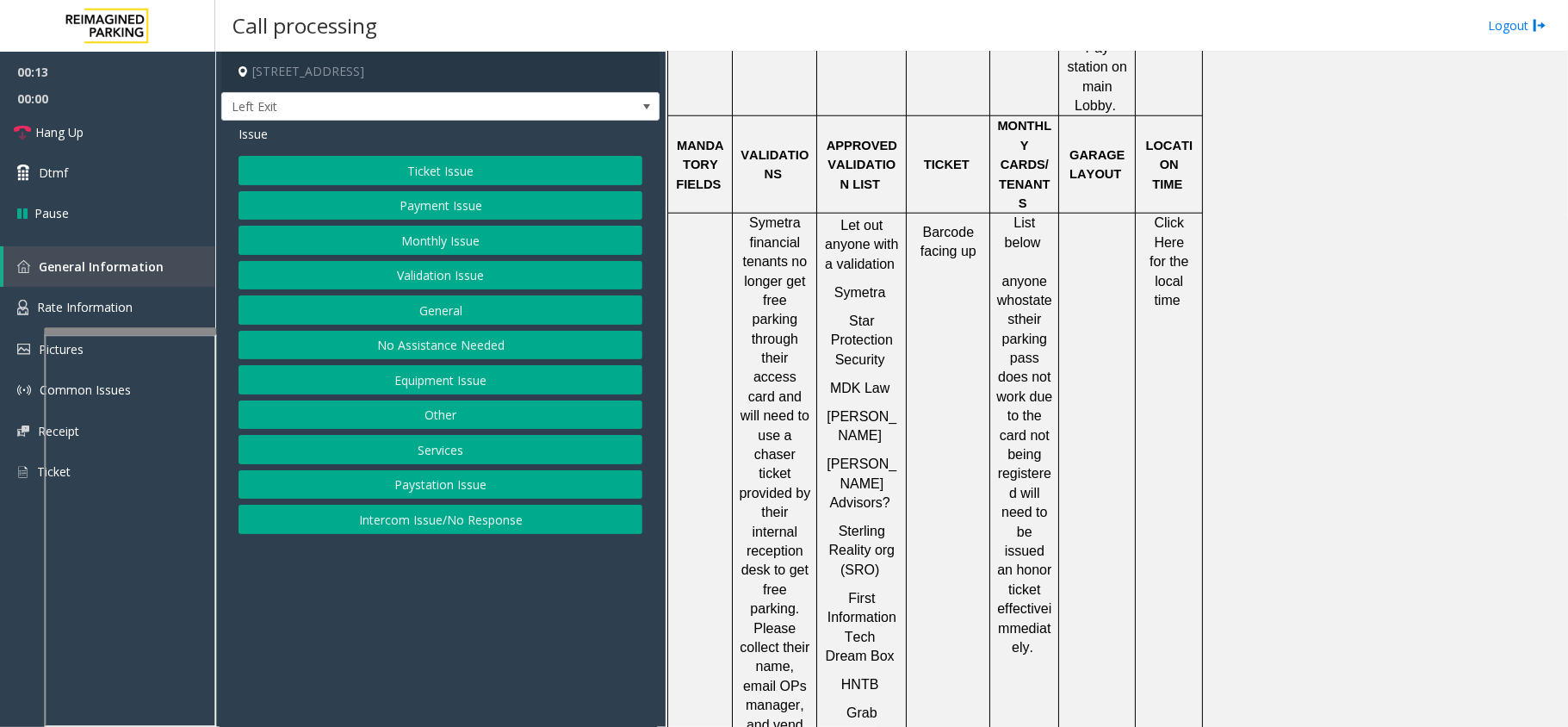
click at [486, 277] on button "Validation Issue" at bounding box center [440, 276] width 404 height 30
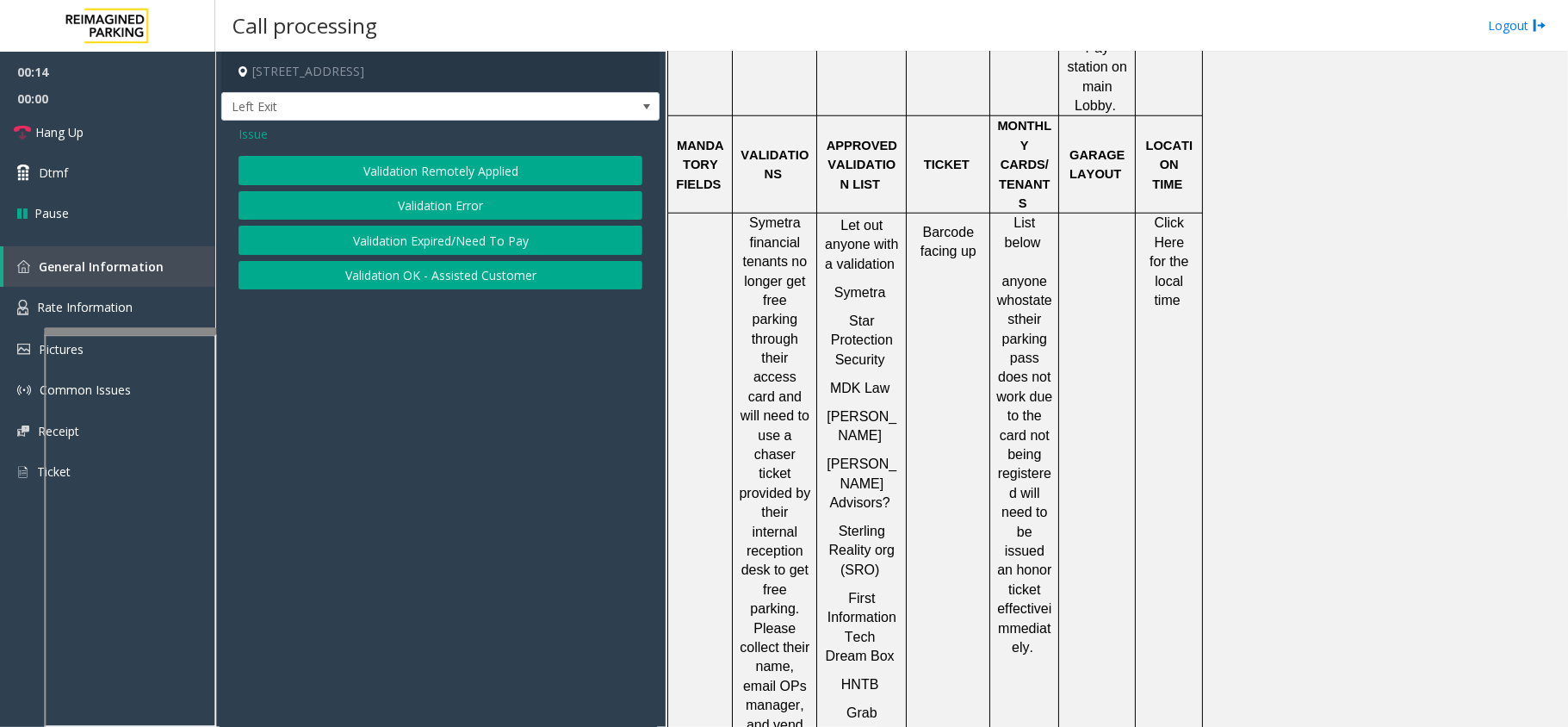
click at [465, 201] on button "Validation Error" at bounding box center [440, 206] width 404 height 30
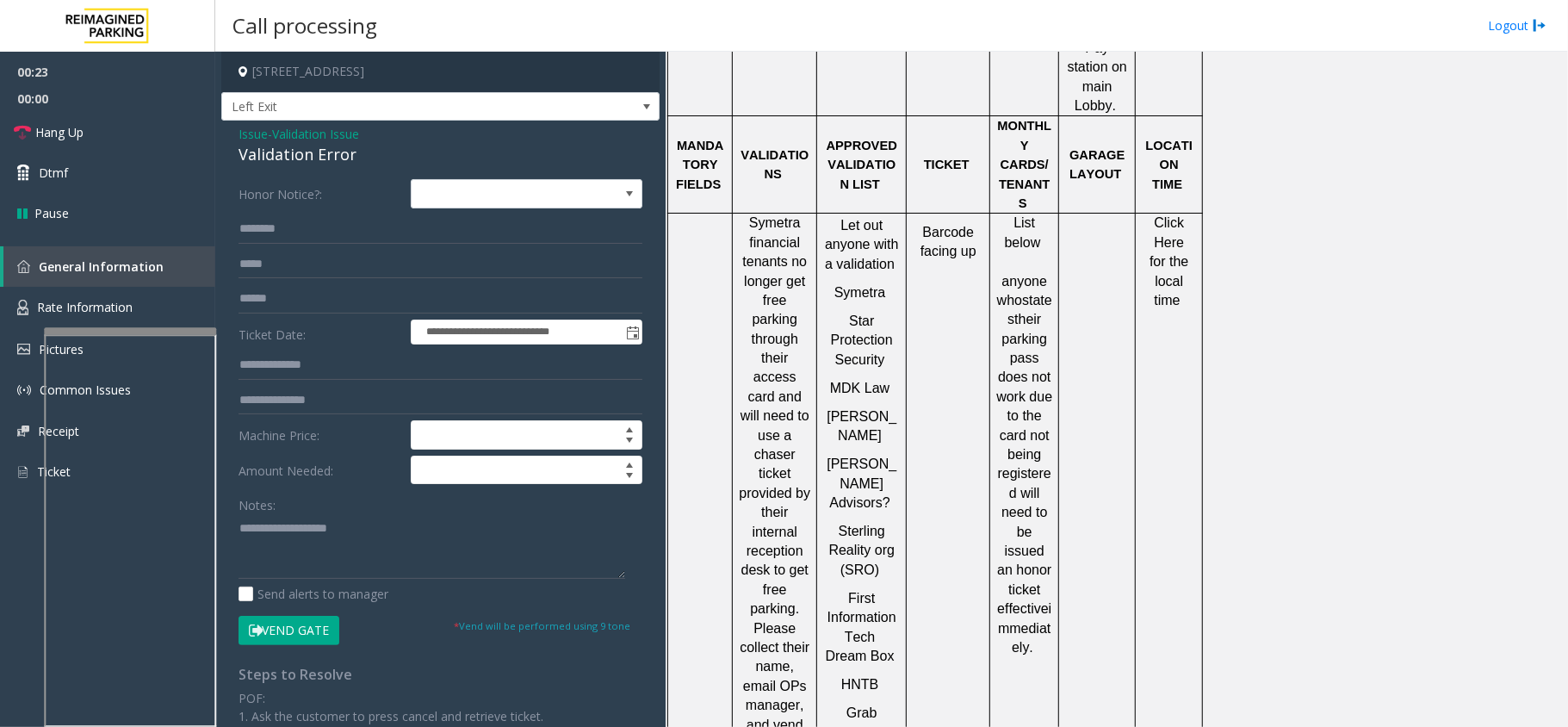
scroll to position [464, 0]
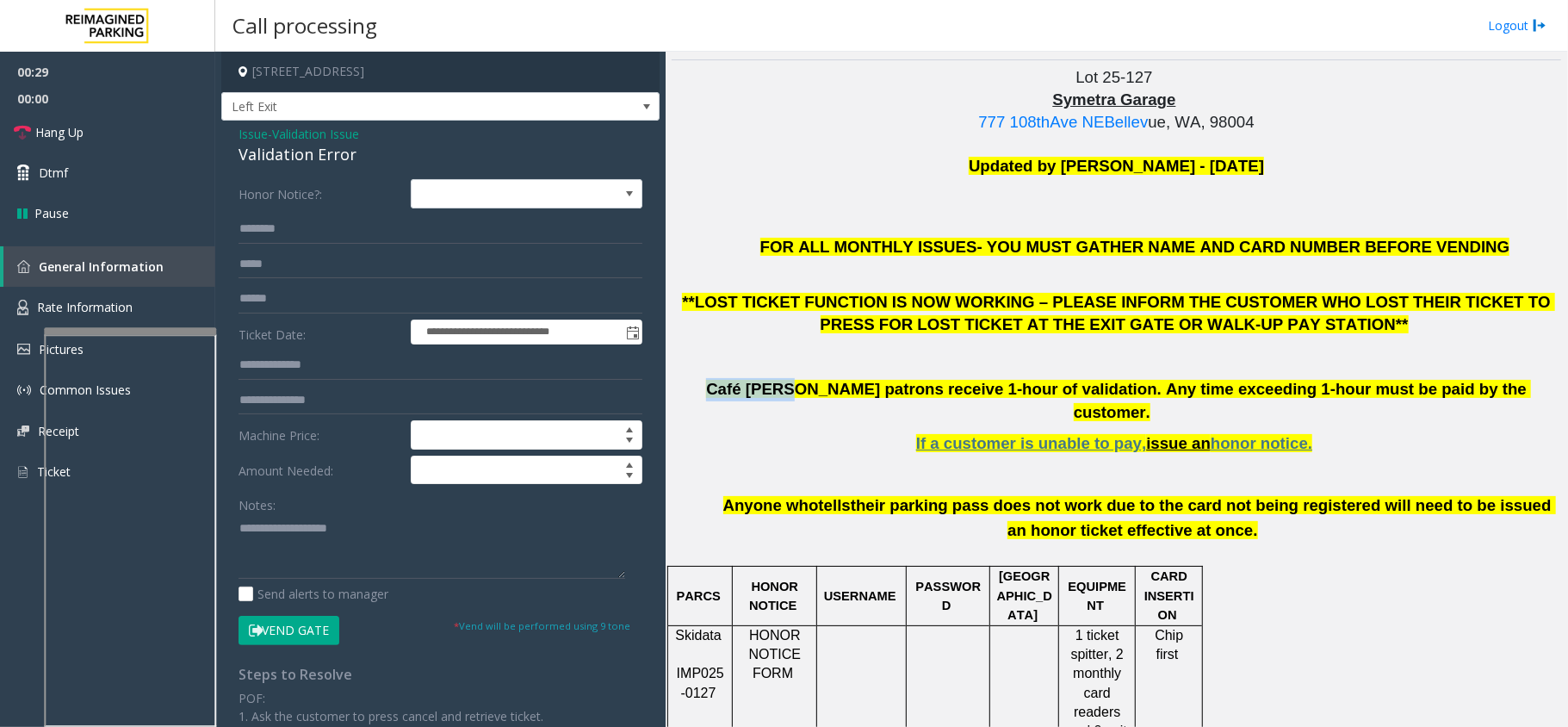
drag, startPoint x: 821, startPoint y: 390, endPoint x: 749, endPoint y: 394, distance: 72.1
click at [749, 394] on span "Café [PERSON_NAME] patrons receive 1-hour of validation. Any time exceeding 1-h…" at bounding box center [1118, 401] width 825 height 42
click at [337, 532] on textarea at bounding box center [431, 547] width 387 height 64
click at [265, 295] on input "text" at bounding box center [440, 299] width 404 height 30
click at [322, 539] on textarea at bounding box center [431, 547] width 387 height 64
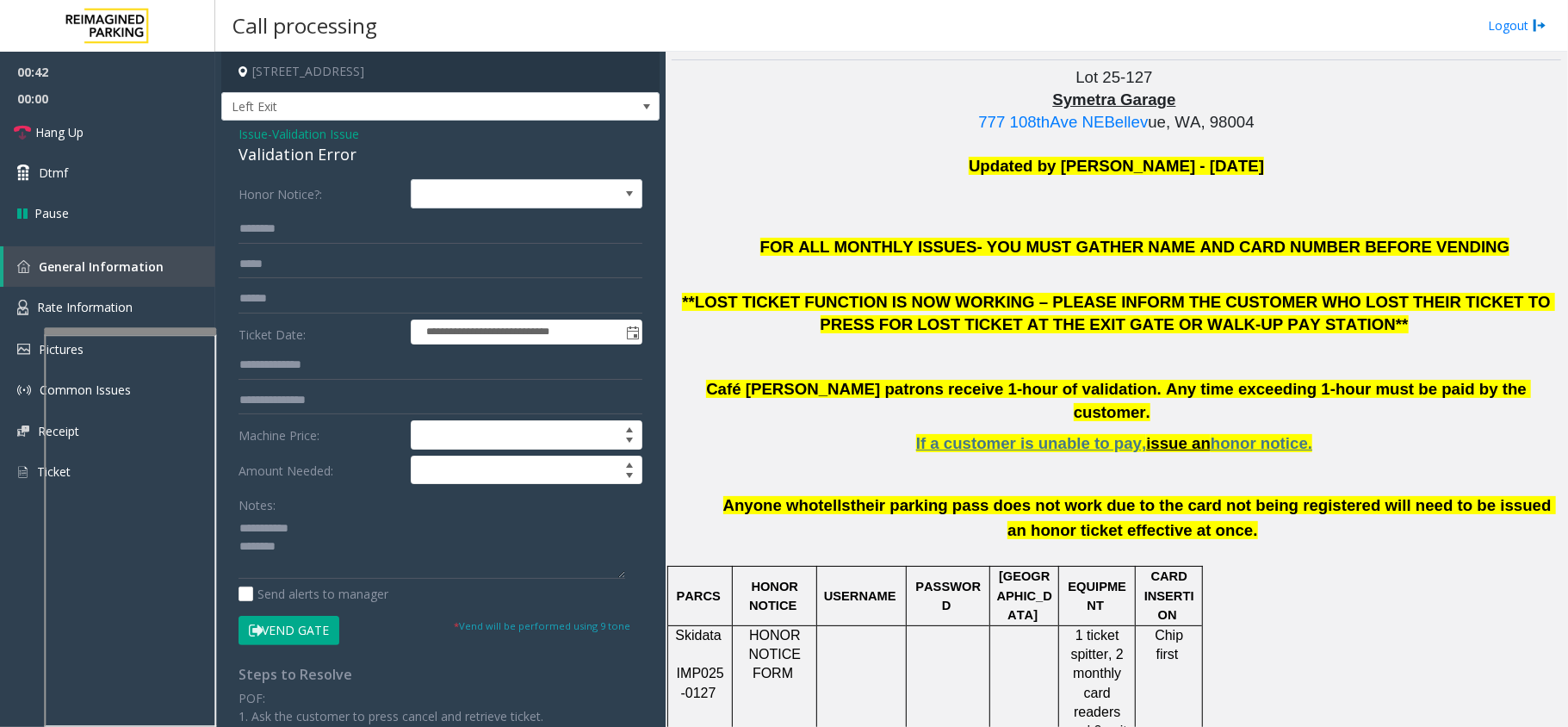
click at [283, 148] on div "Validation Error" at bounding box center [440, 154] width 404 height 23
click at [393, 546] on textarea at bounding box center [431, 547] width 387 height 64
click at [758, 464] on p at bounding box center [1117, 475] width 890 height 22
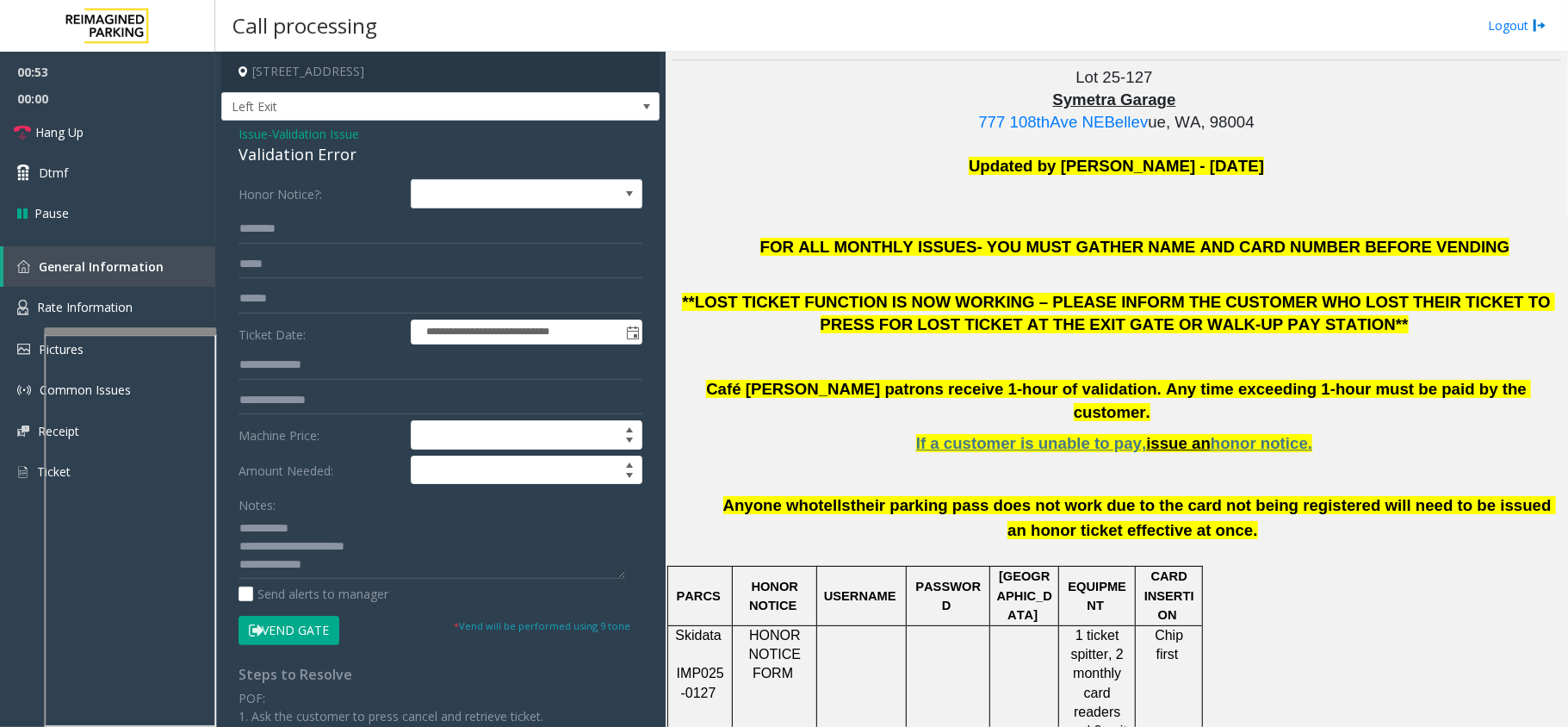
click at [766, 437] on div "FOR ALL MONTHLY ISSUES- YOU MUST GATHER NAME AND CARD NUMBER BEFORE VENDING **L…" at bounding box center [1117, 390] width 890 height 307
click at [362, 562] on textarea at bounding box center [431, 547] width 387 height 64
click at [415, 550] on textarea at bounding box center [431, 547] width 387 height 64
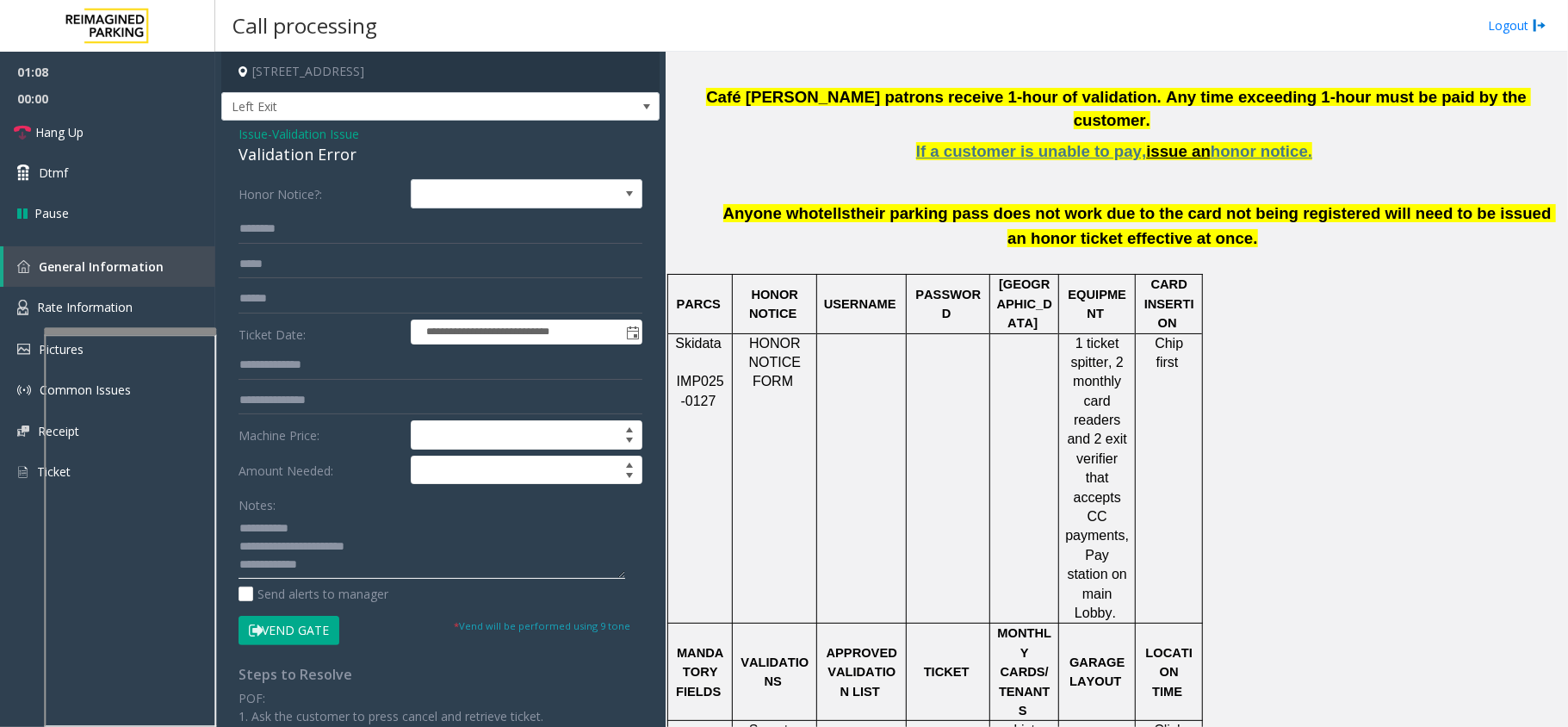
scroll to position [808, 0]
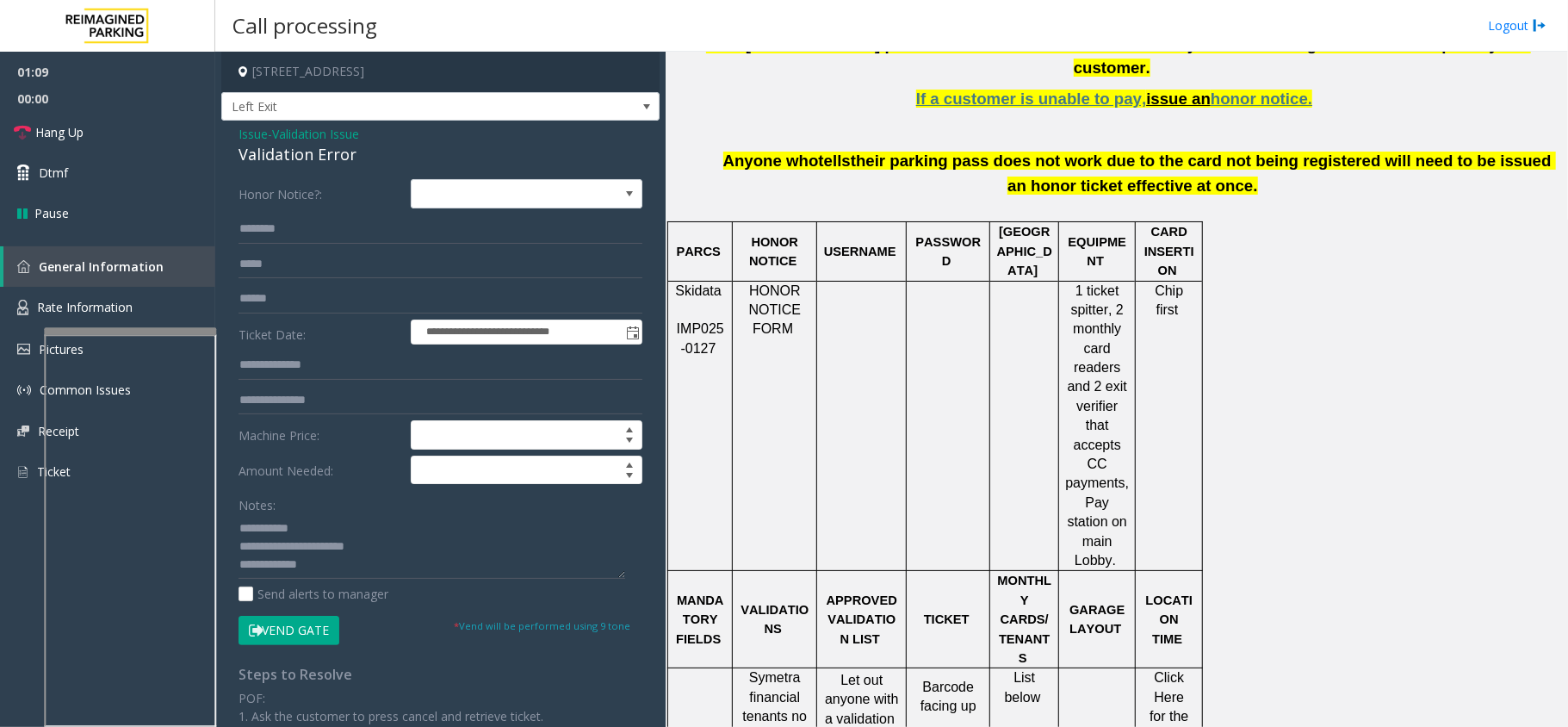
click at [1154, 669] on p "Click Here for the local time" at bounding box center [1169, 717] width 54 height 97
click at [1179, 670] on span "Click Here for the local time" at bounding box center [1172, 717] width 43 height 92
click at [330, 557] on textarea at bounding box center [431, 547] width 387 height 64
click at [330, 570] on textarea at bounding box center [431, 547] width 387 height 64
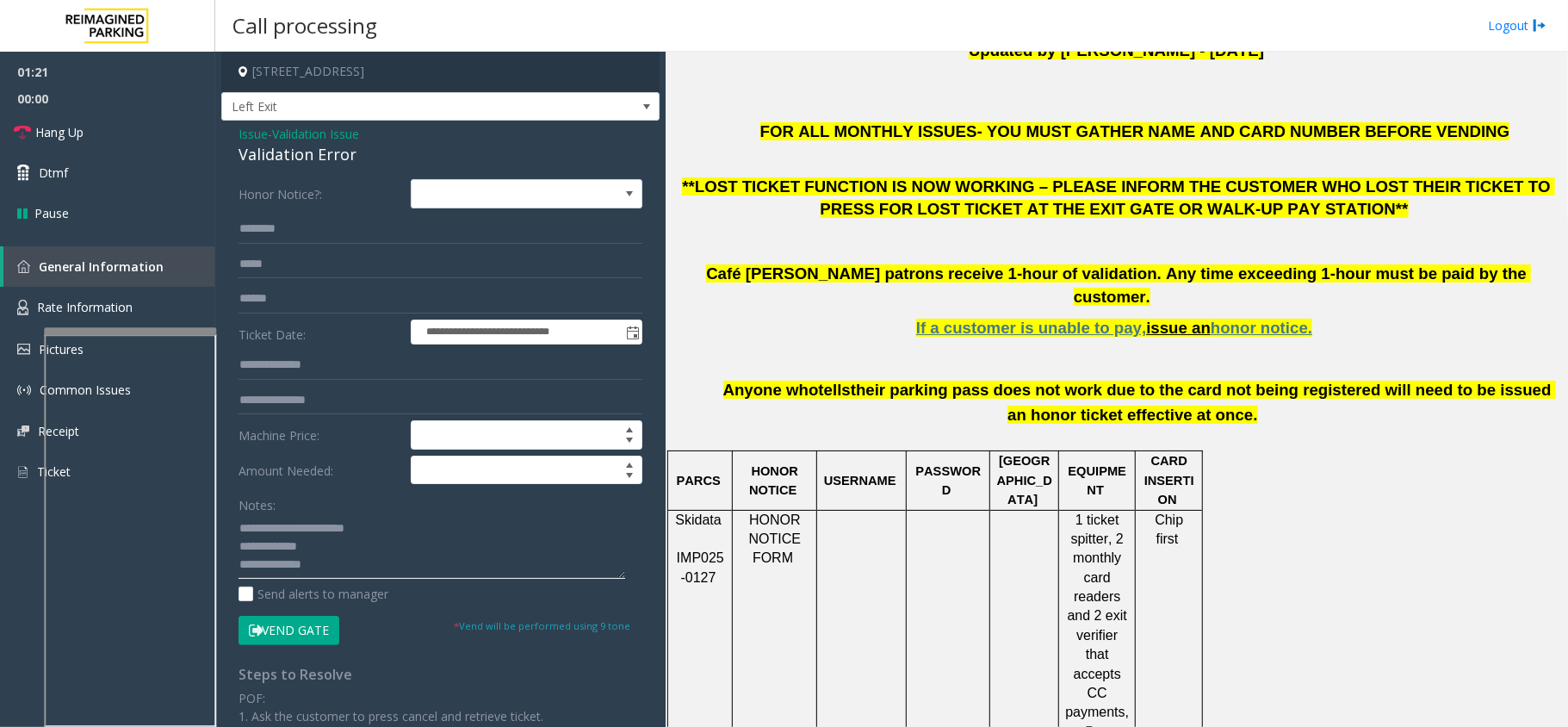
scroll to position [37, 0]
type textarea "**********"
click at [309, 558] on textarea at bounding box center [431, 547] width 387 height 64
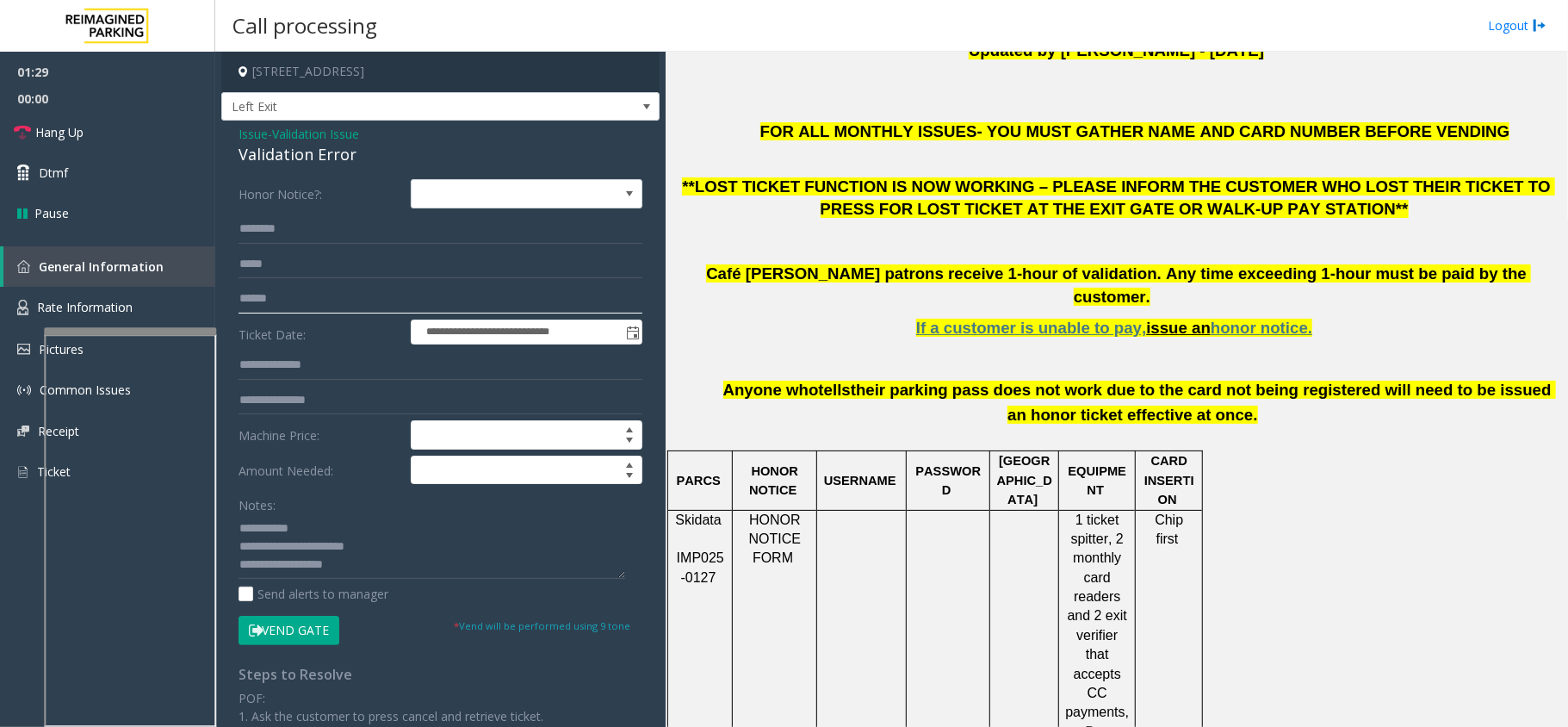
type input "******"
type textarea "**********"
type input "******"
click at [352, 570] on textarea at bounding box center [431, 547] width 387 height 64
click at [349, 565] on textarea at bounding box center [431, 547] width 387 height 64
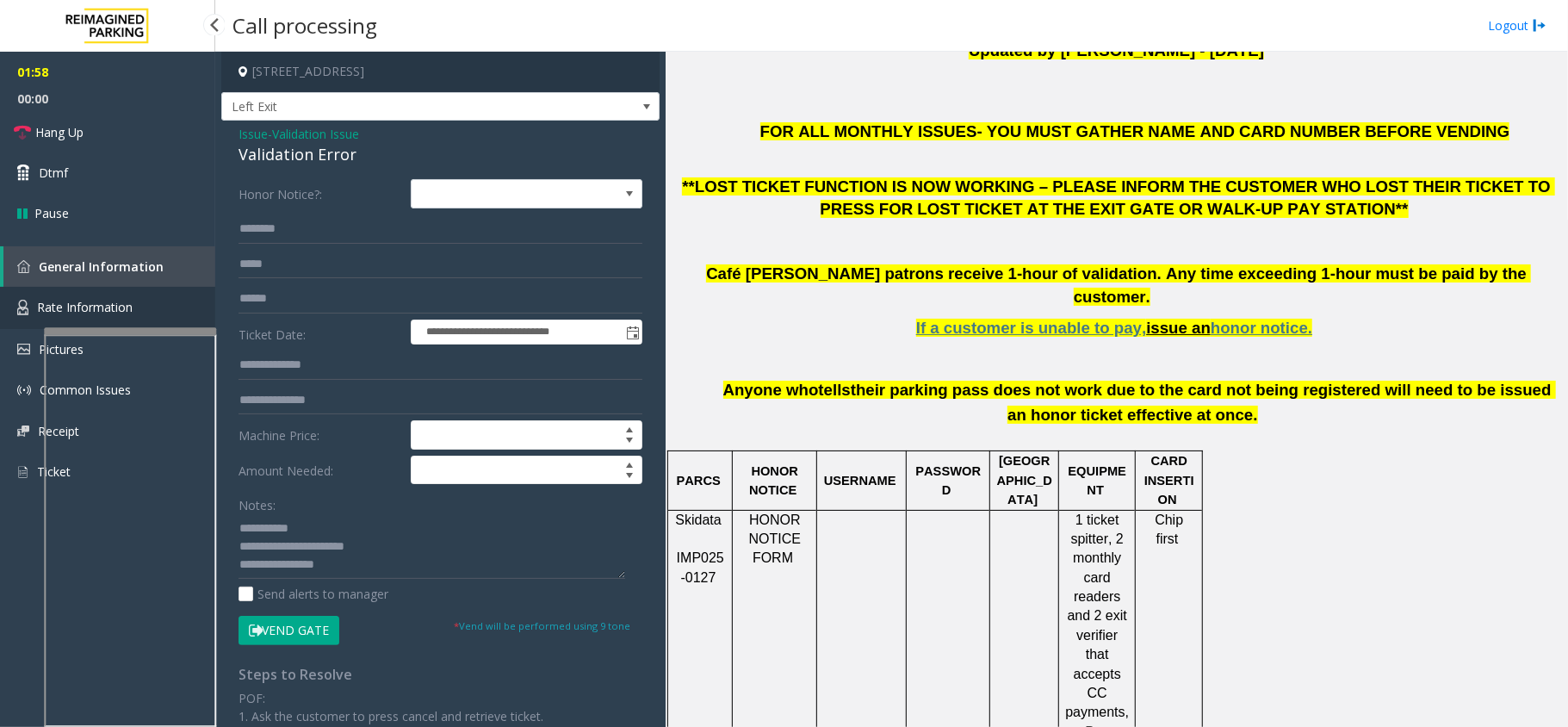
click at [117, 305] on span "Rate Information" at bounding box center [85, 307] width 96 height 17
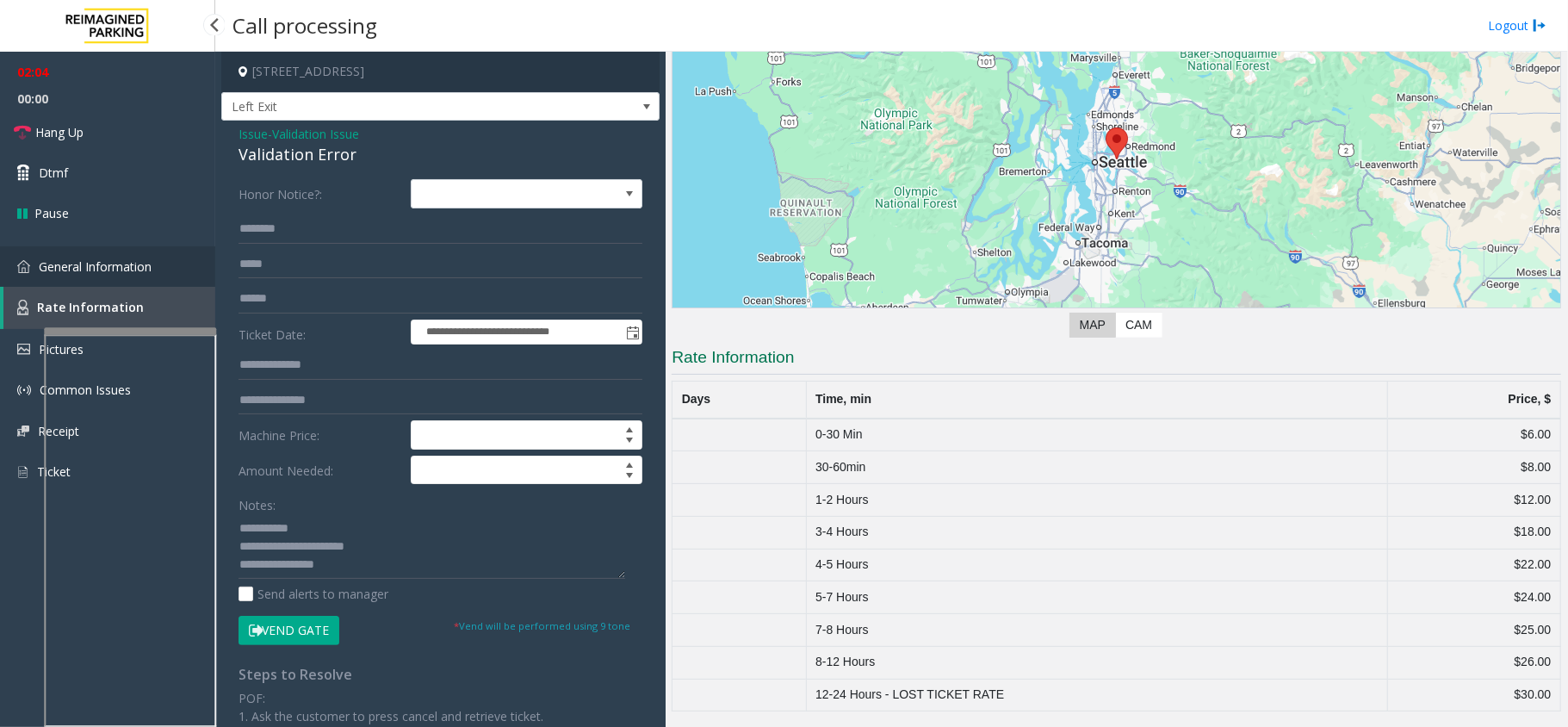
click at [144, 265] on span "General Information" at bounding box center [96, 266] width 113 height 17
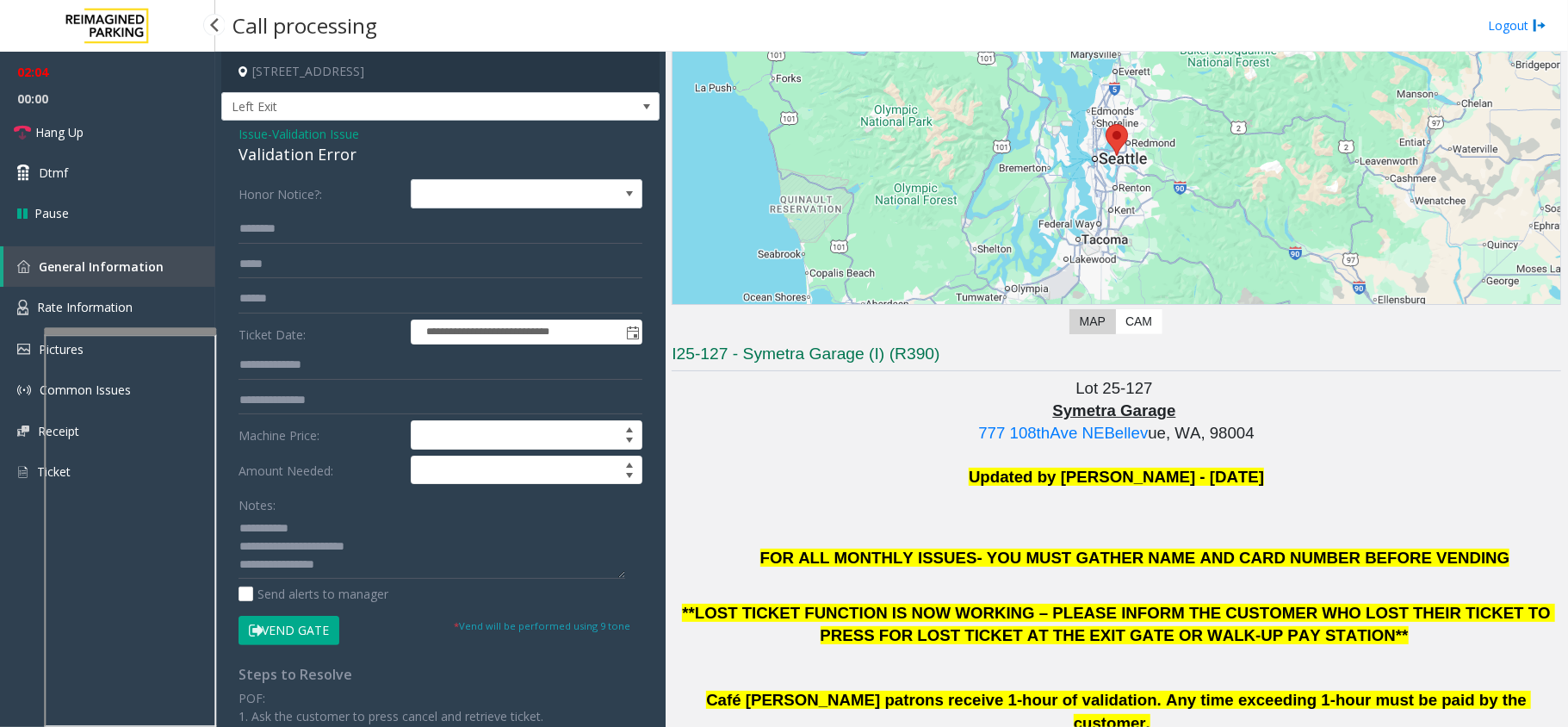
scroll to position [579, 0]
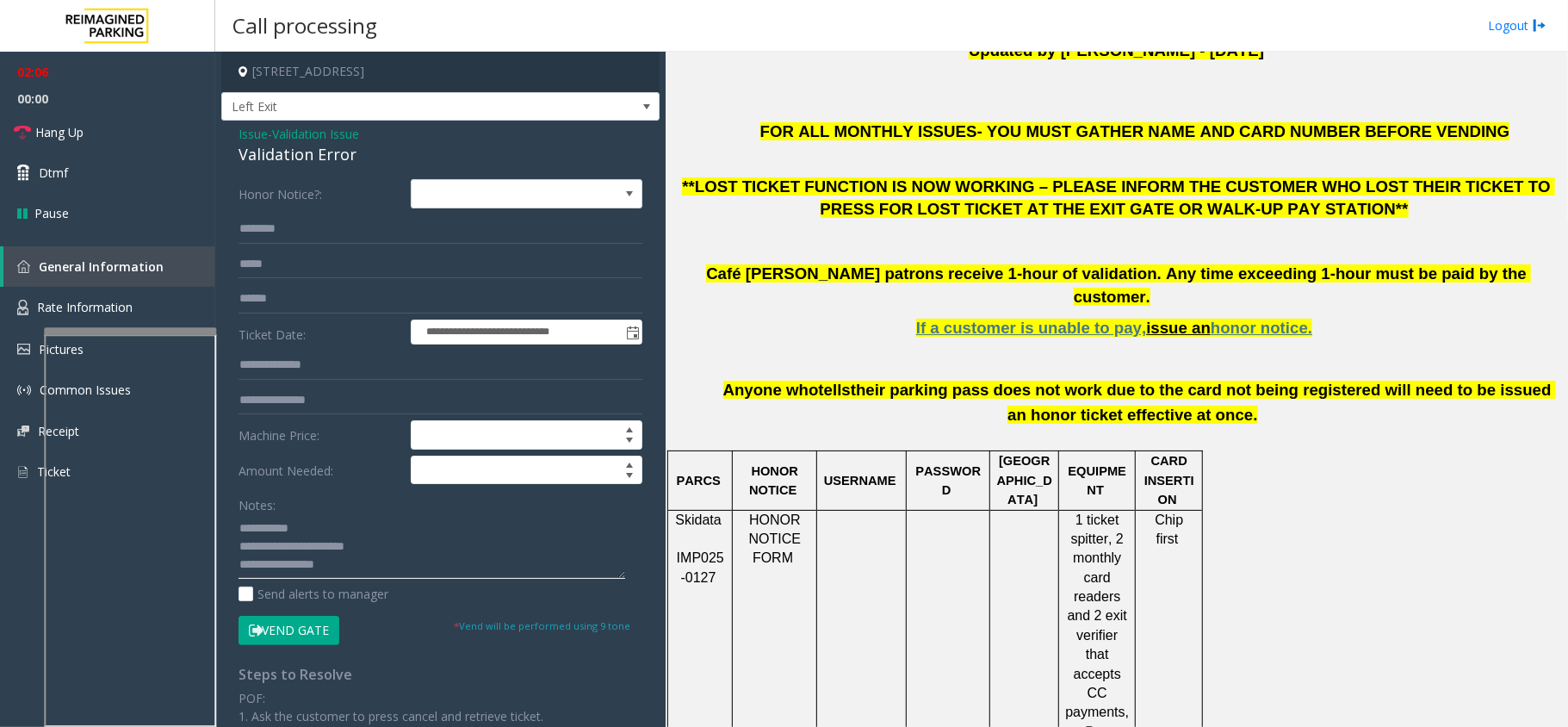
click at [337, 566] on textarea at bounding box center [431, 547] width 387 height 64
type textarea "**********"
click at [287, 135] on span "Validation Issue" at bounding box center [316, 134] width 87 height 18
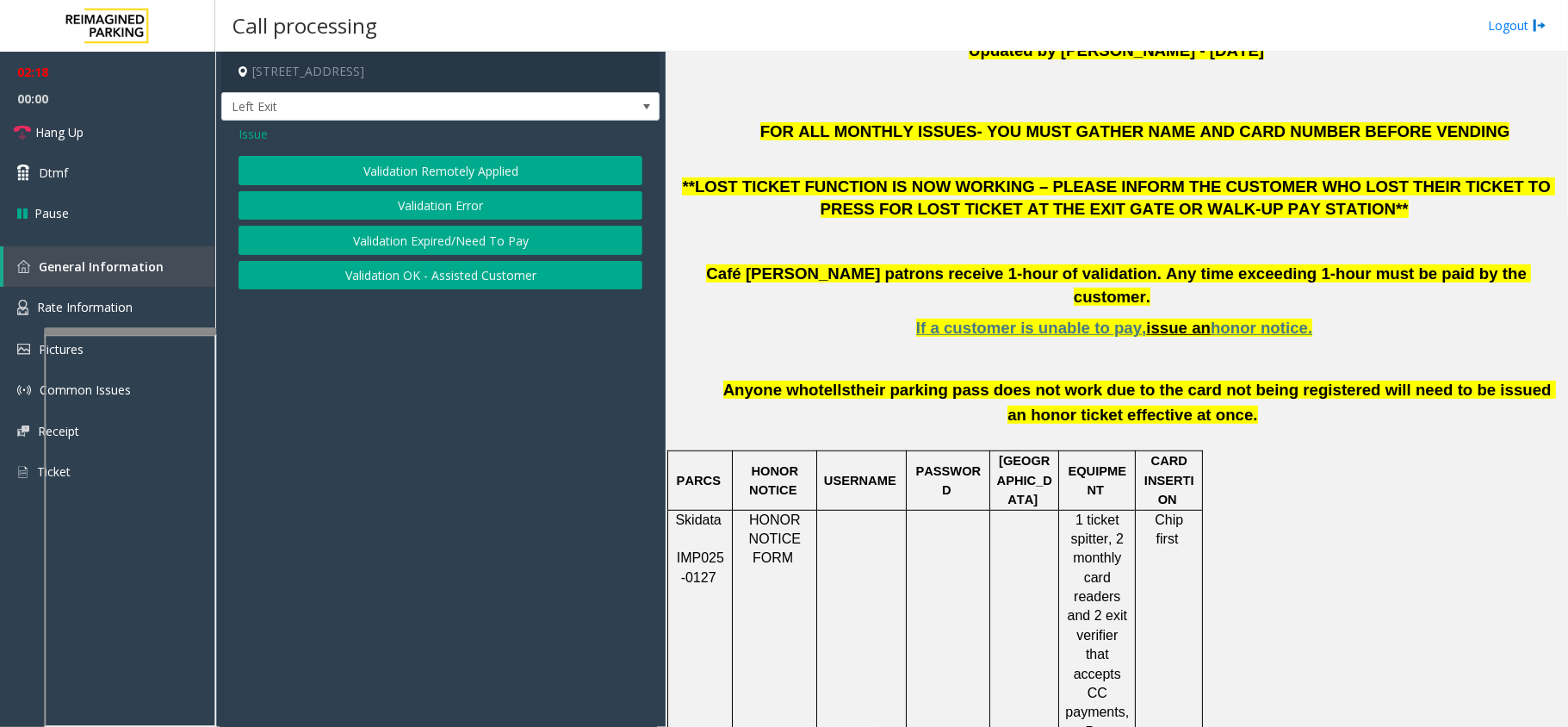
click at [425, 242] on button "Validation Expired/Need To Pay" at bounding box center [440, 241] width 404 height 30
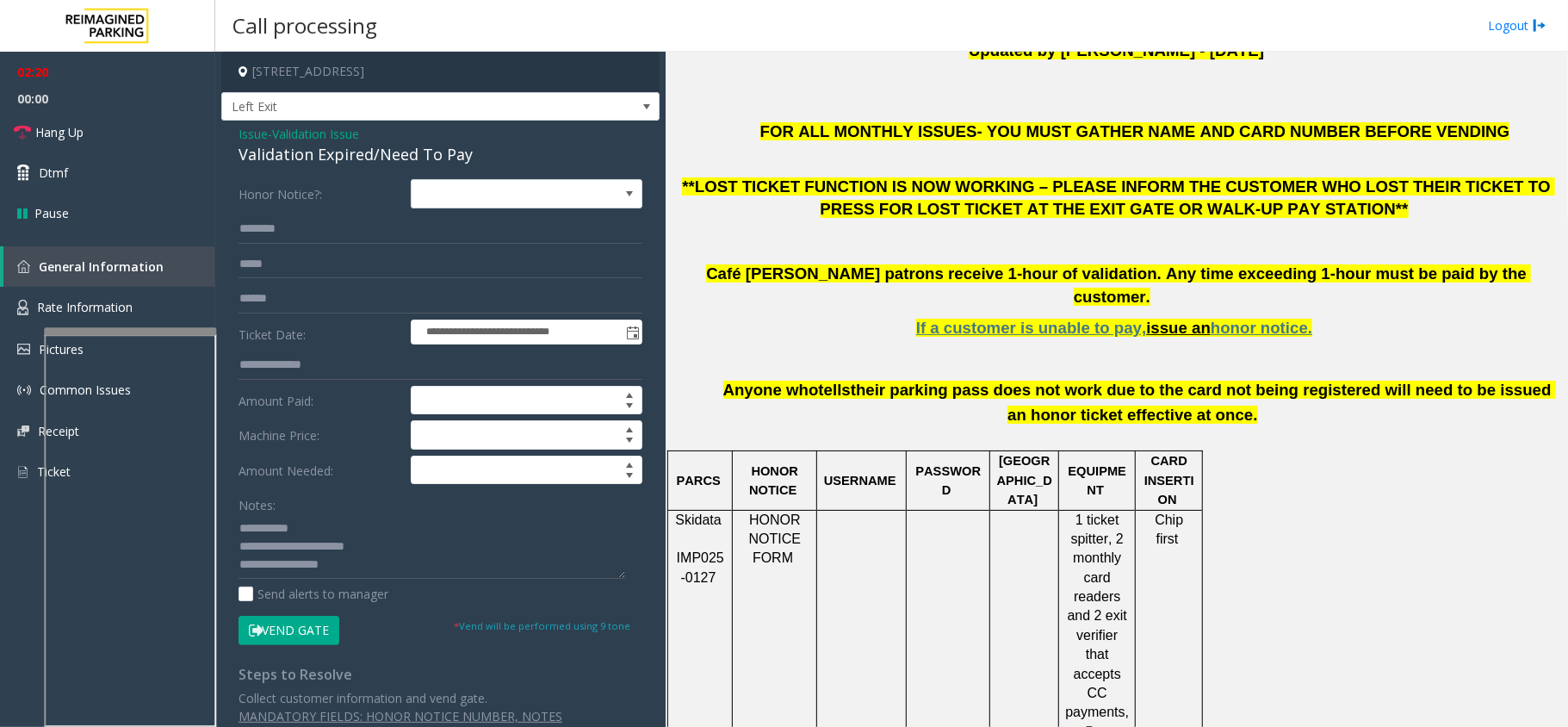
click at [288, 163] on div "Validation Expired/Need To Pay" at bounding box center [440, 154] width 404 height 23
drag, startPoint x: 279, startPoint y: 550, endPoint x: 393, endPoint y: 553, distance: 114.0
click at [393, 553] on textarea at bounding box center [431, 547] width 387 height 64
click at [172, 131] on link "Hang Up" at bounding box center [108, 132] width 216 height 41
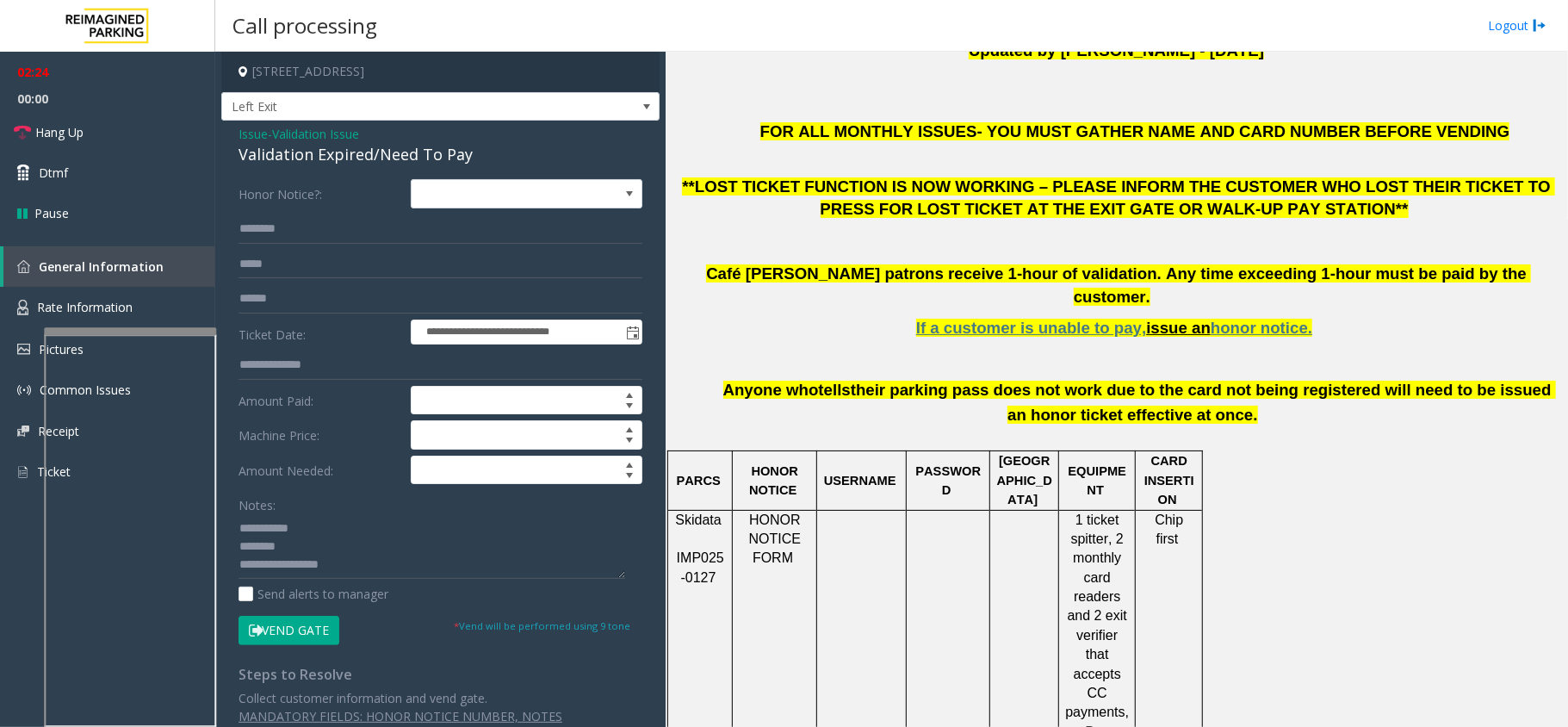
click at [294, 166] on div "Validation Expired/Need To Pay" at bounding box center [440, 154] width 404 height 23
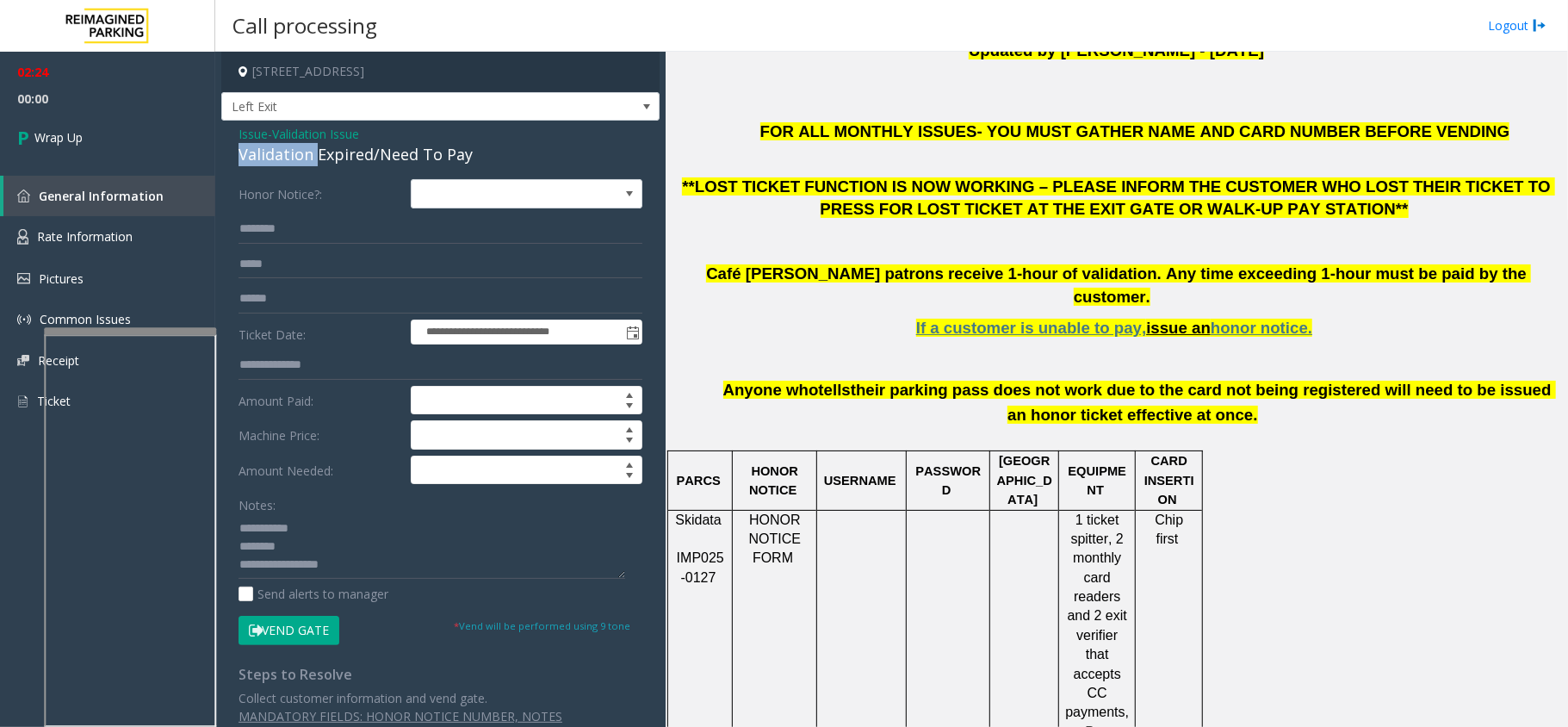
click at [294, 166] on div "Validation Expired/Need To Pay" at bounding box center [440, 154] width 404 height 23
click at [400, 550] on textarea at bounding box center [431, 547] width 387 height 64
click at [380, 560] on textarea at bounding box center [431, 547] width 387 height 64
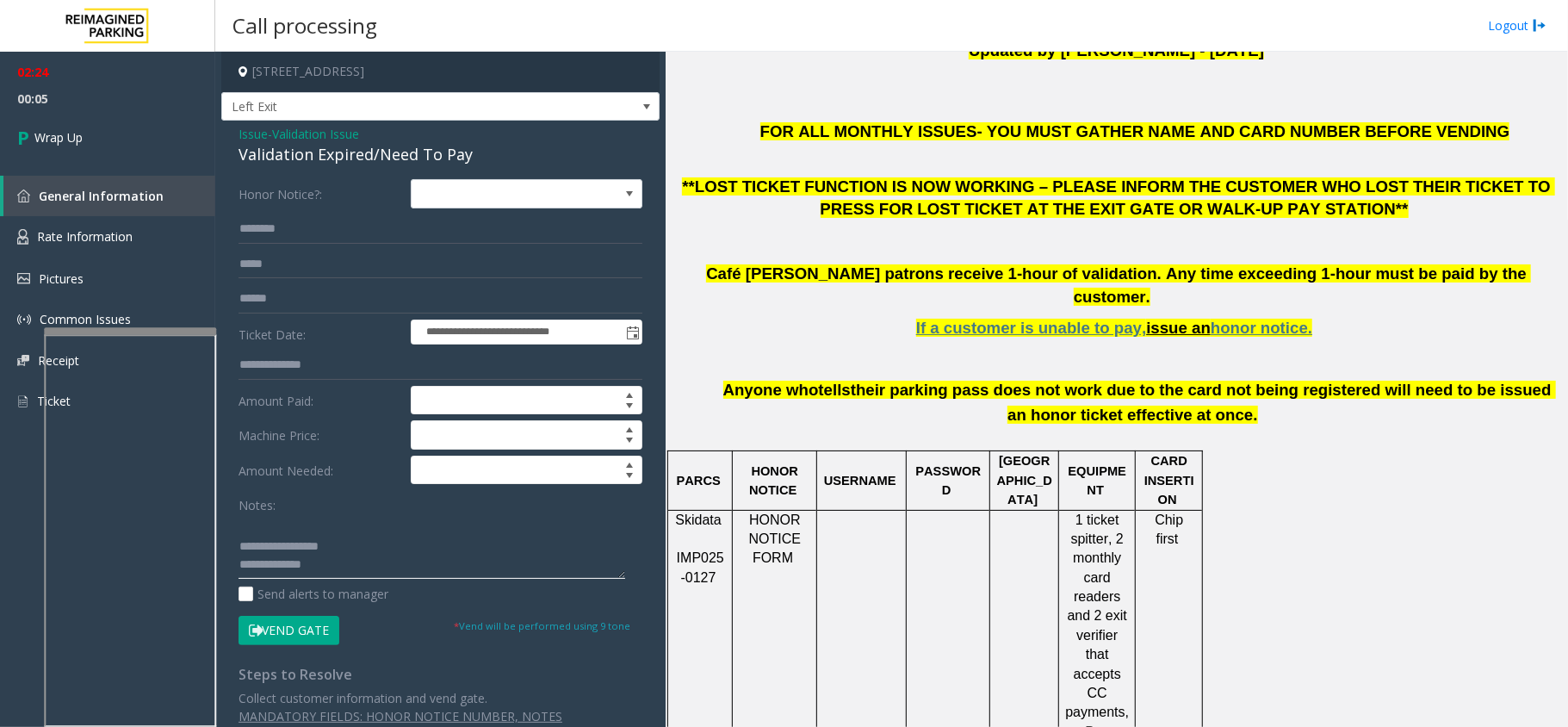
click at [400, 549] on textarea at bounding box center [431, 547] width 387 height 64
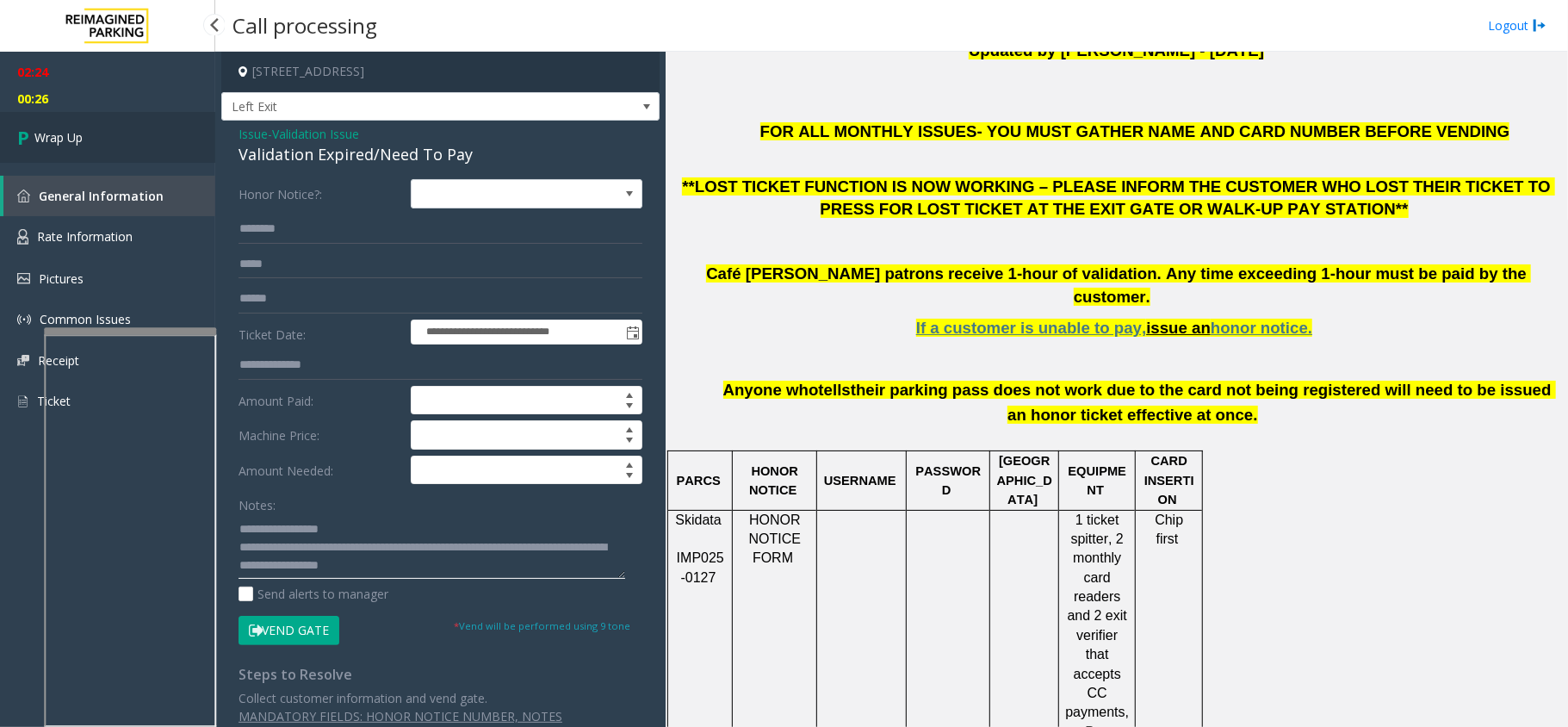
type textarea "**********"
click at [149, 145] on link "Wrap Up" at bounding box center [108, 137] width 216 height 50
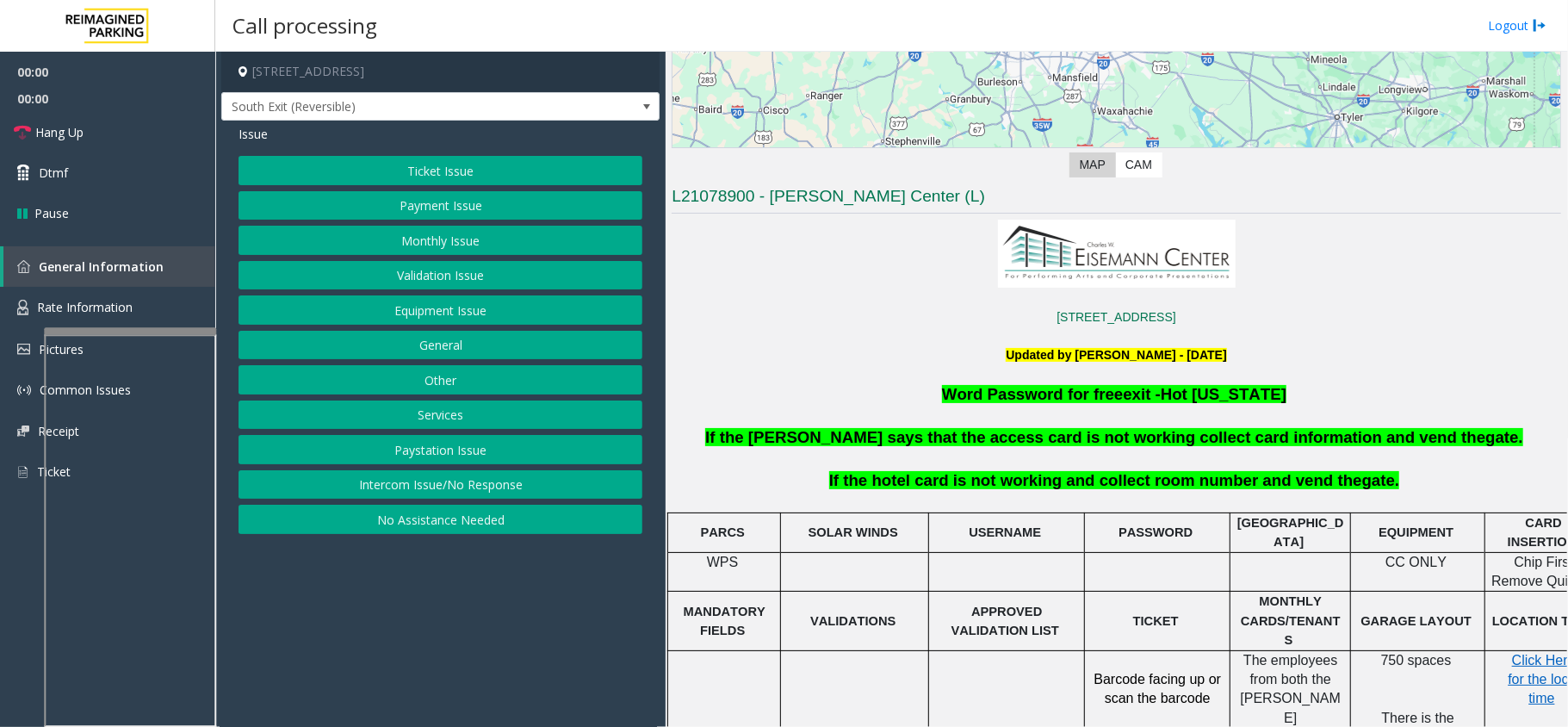
scroll to position [344, 0]
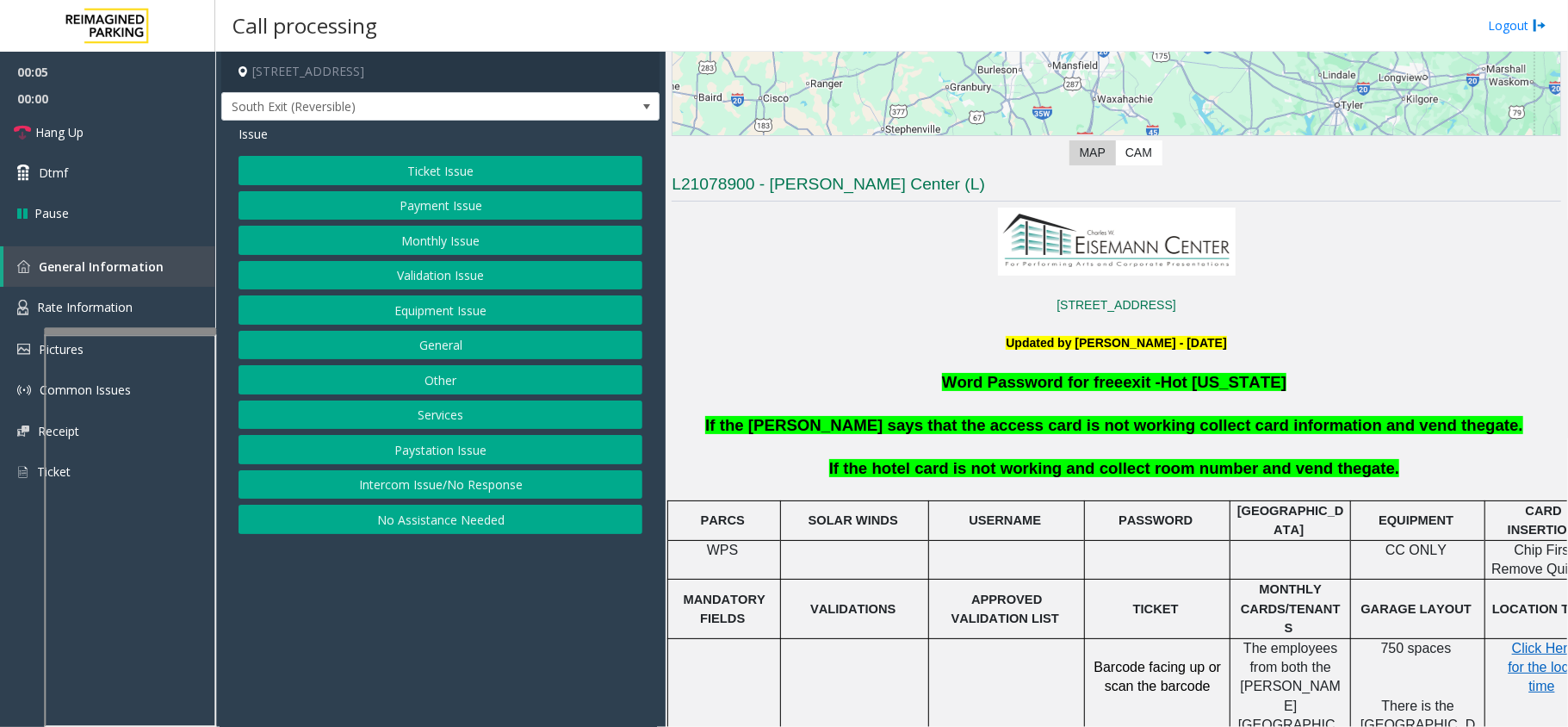
click at [412, 484] on button "Intercom Issue/No Response" at bounding box center [440, 485] width 404 height 30
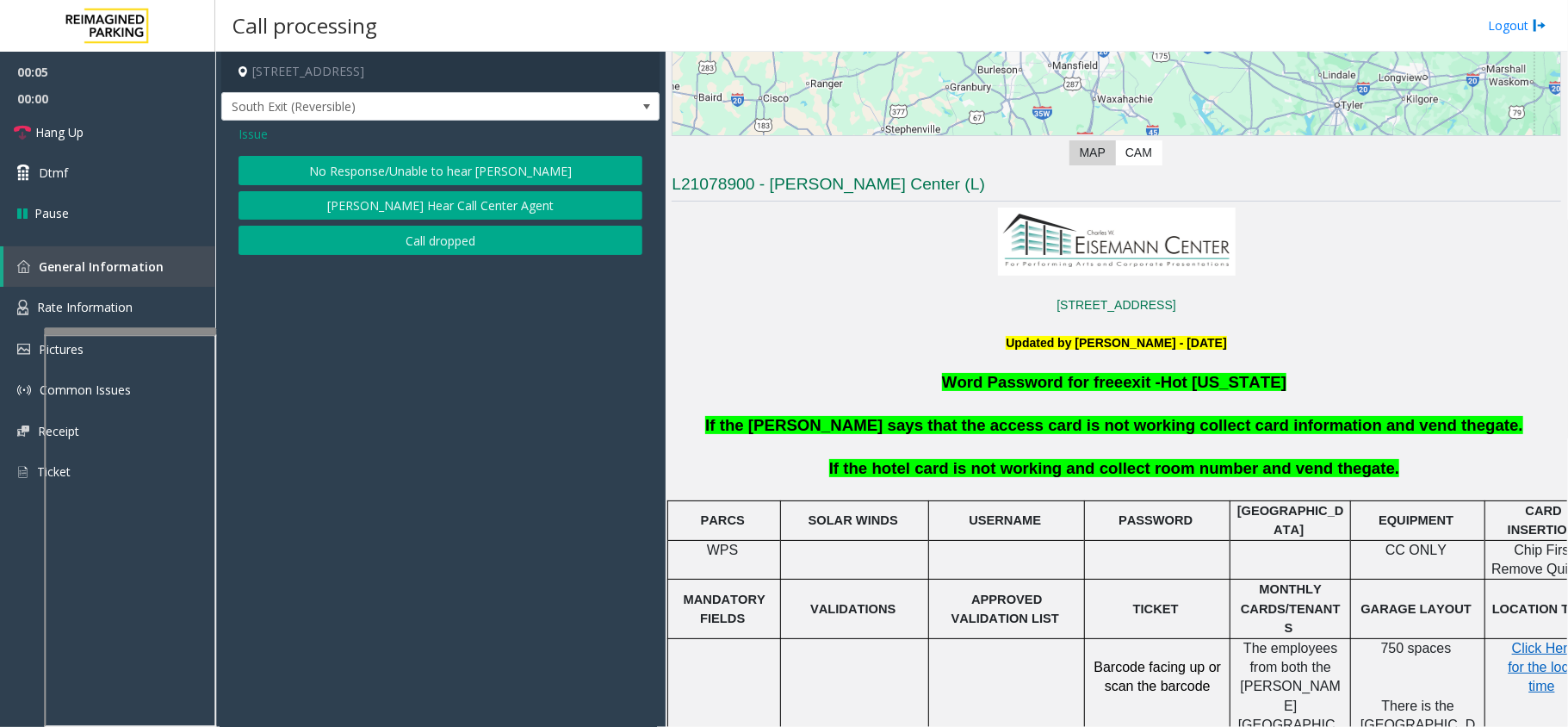
click at [483, 163] on button "No Response/Unable to hear [PERSON_NAME]" at bounding box center [440, 170] width 404 height 30
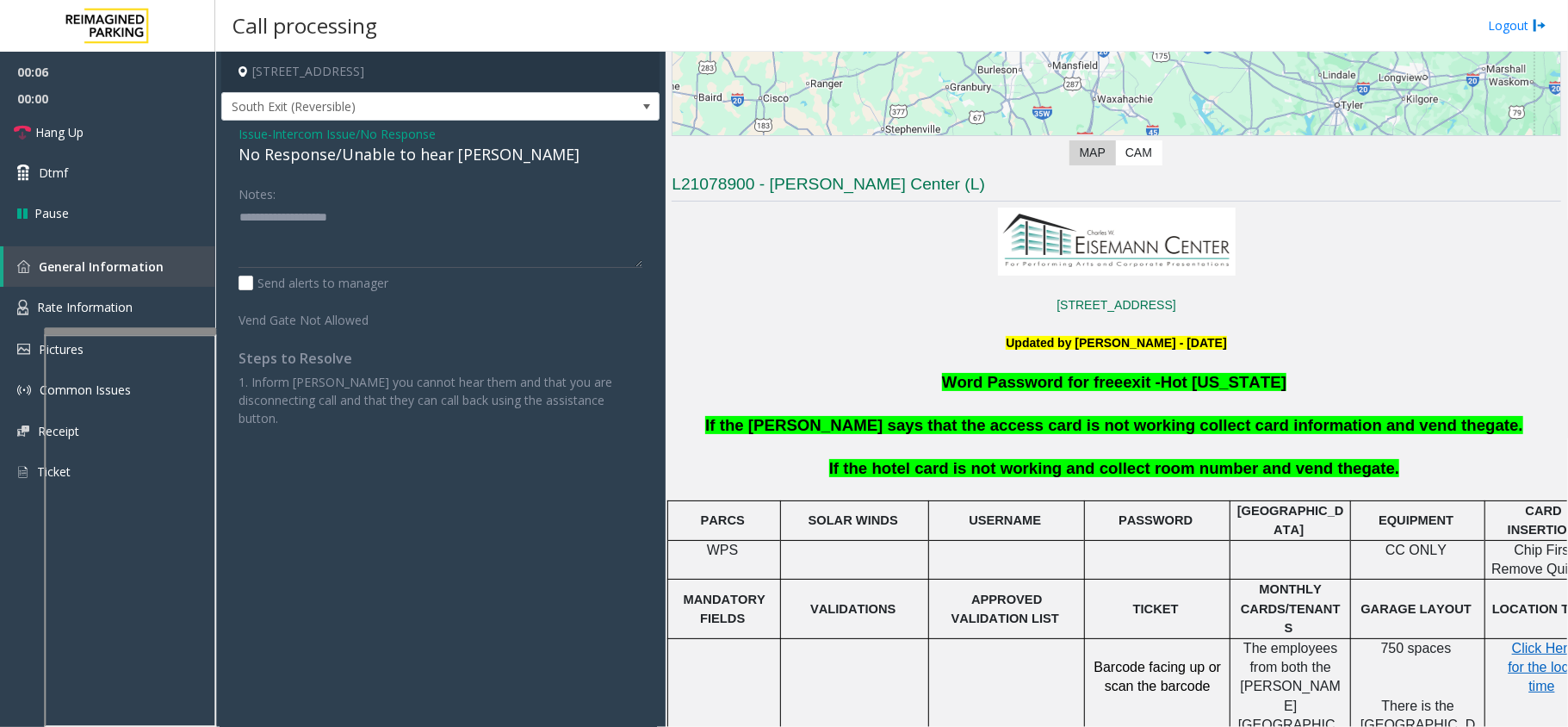
click at [467, 165] on div "No Response/Unable to hear [PERSON_NAME]" at bounding box center [440, 154] width 404 height 23
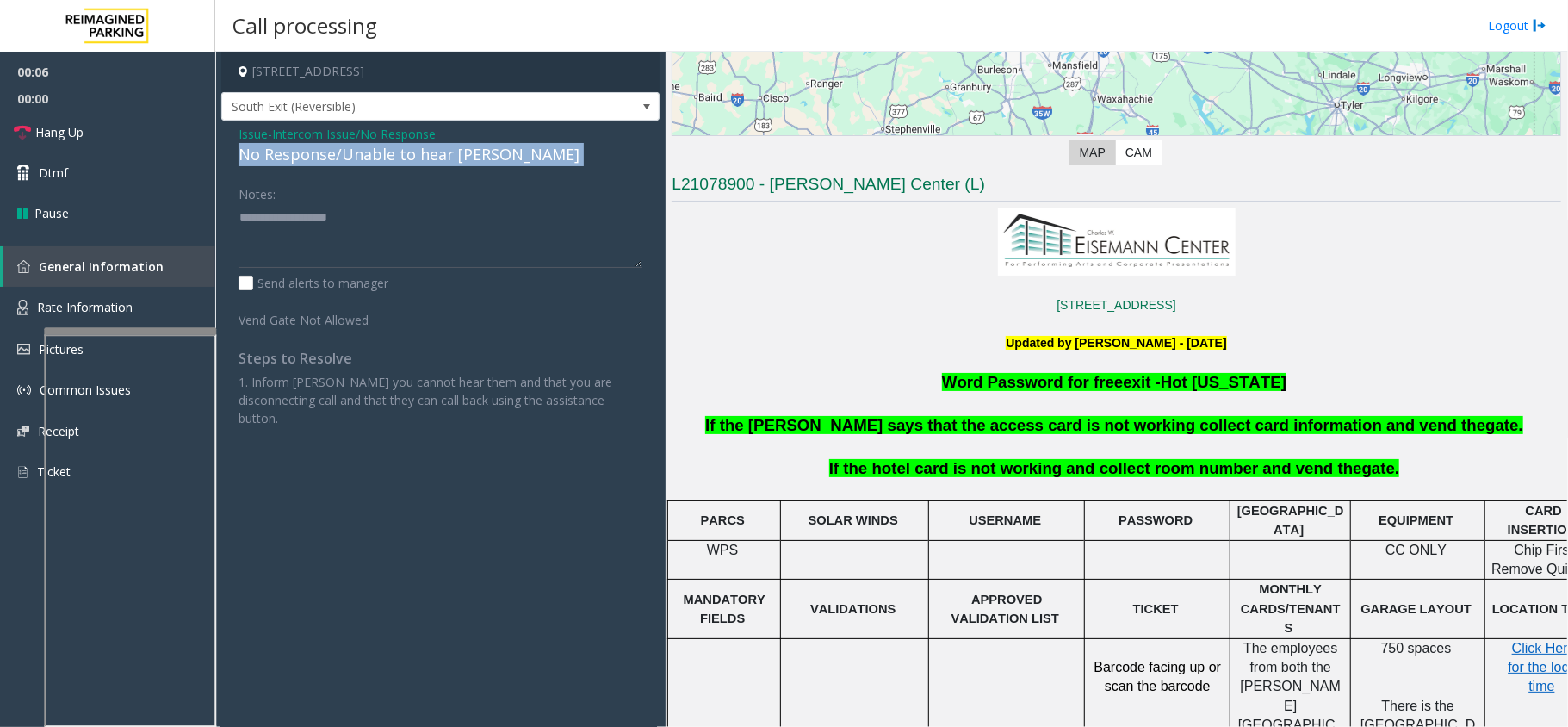
click at [467, 165] on div "No Response/Unable to hear [PERSON_NAME]" at bounding box center [440, 154] width 404 height 23
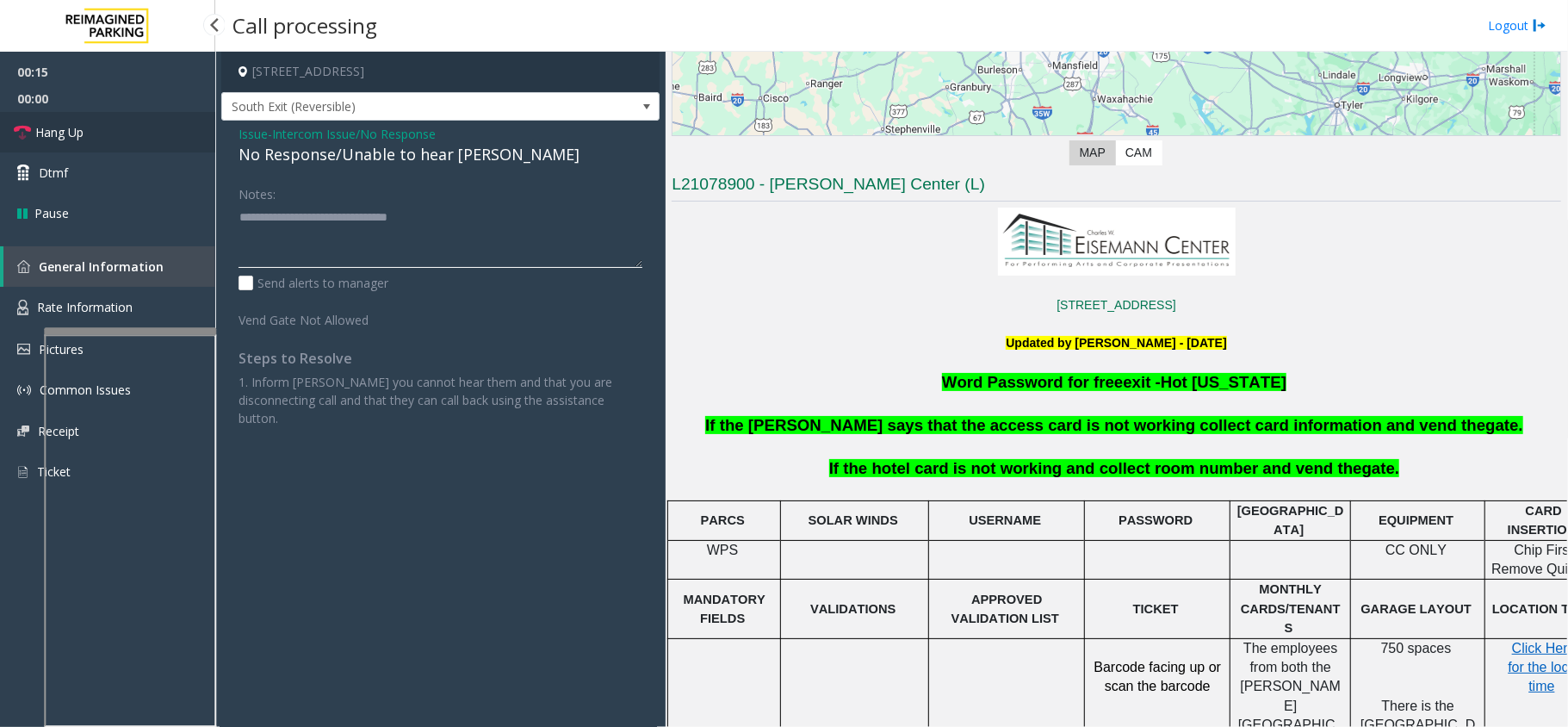
type textarea "**********"
click at [24, 146] on link "Hang Up" at bounding box center [108, 132] width 216 height 41
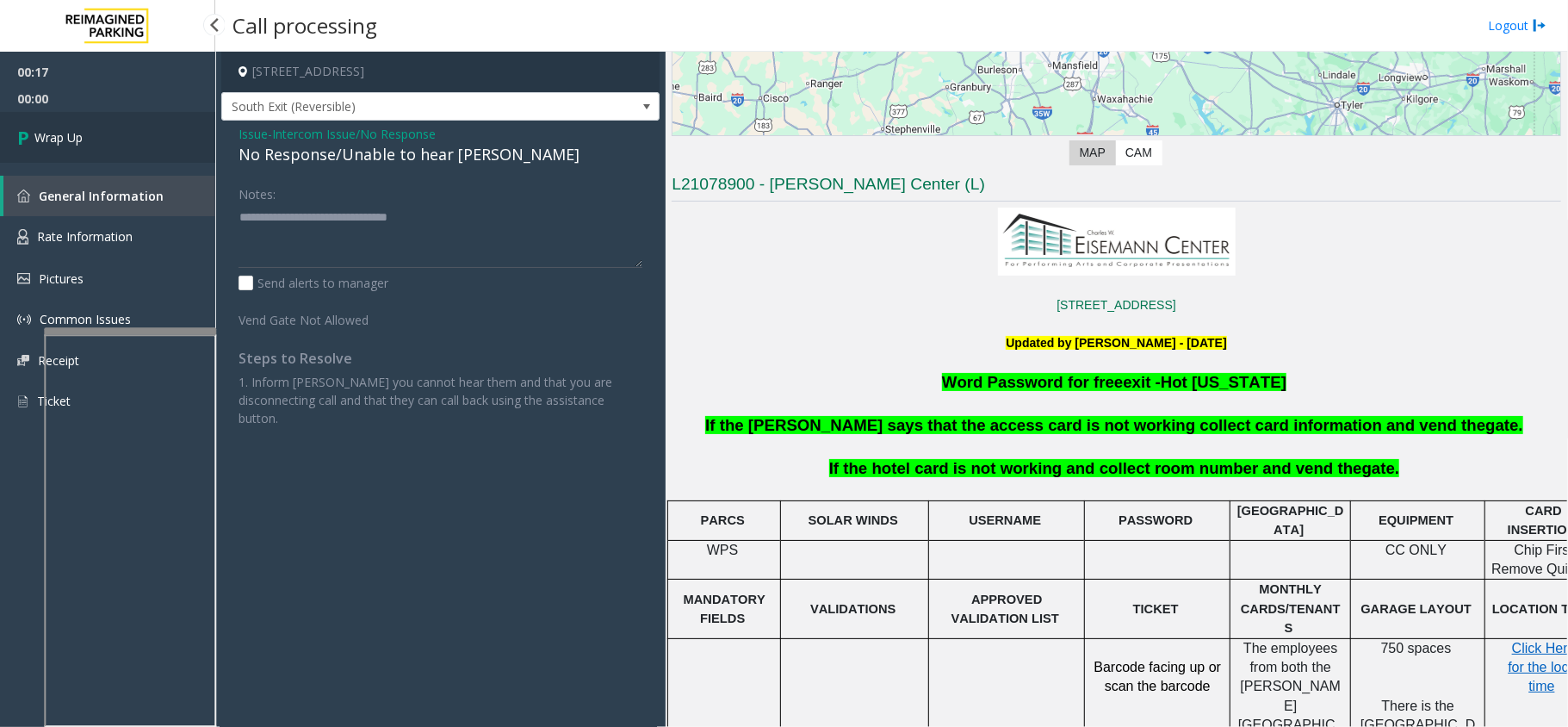
click at [28, 133] on icon at bounding box center [26, 137] width 17 height 29
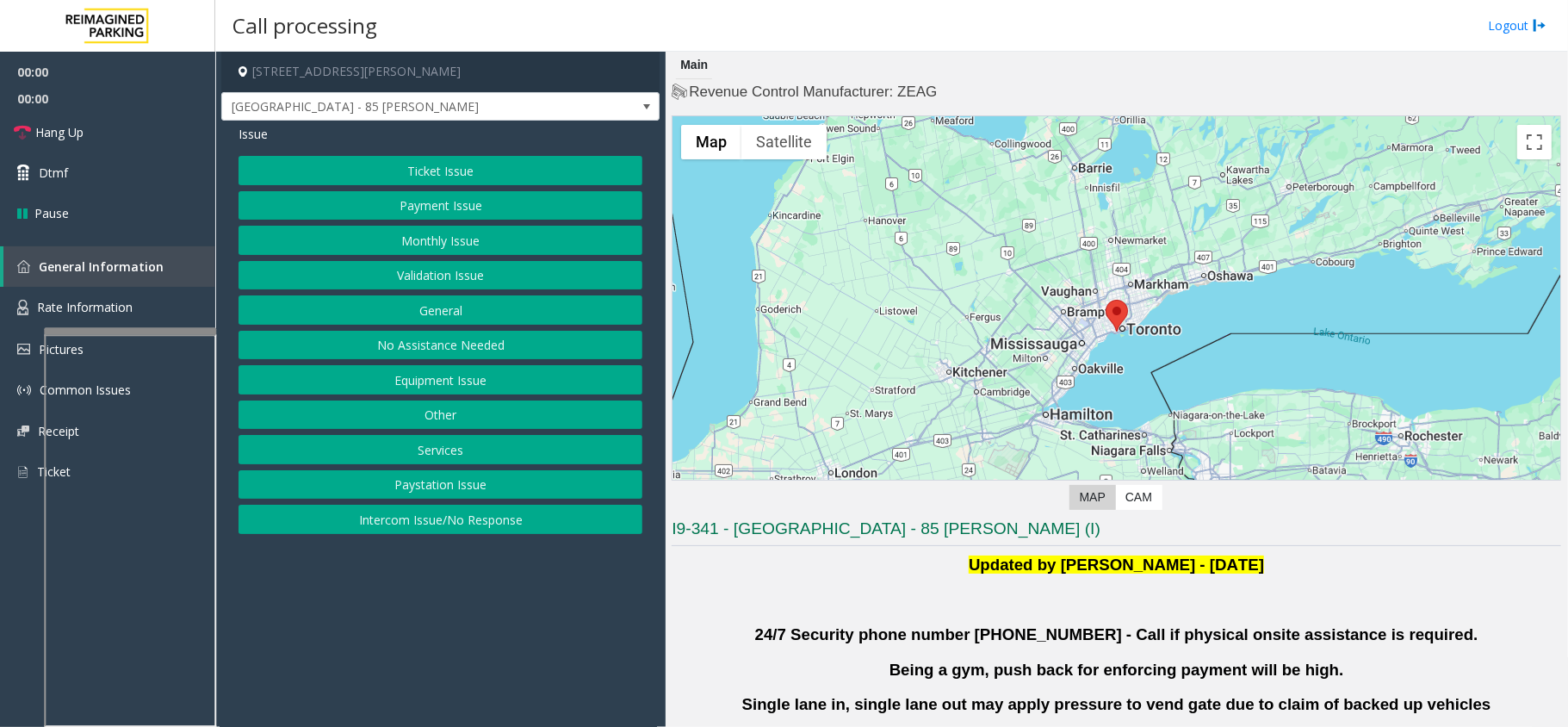
scroll to position [459, 0]
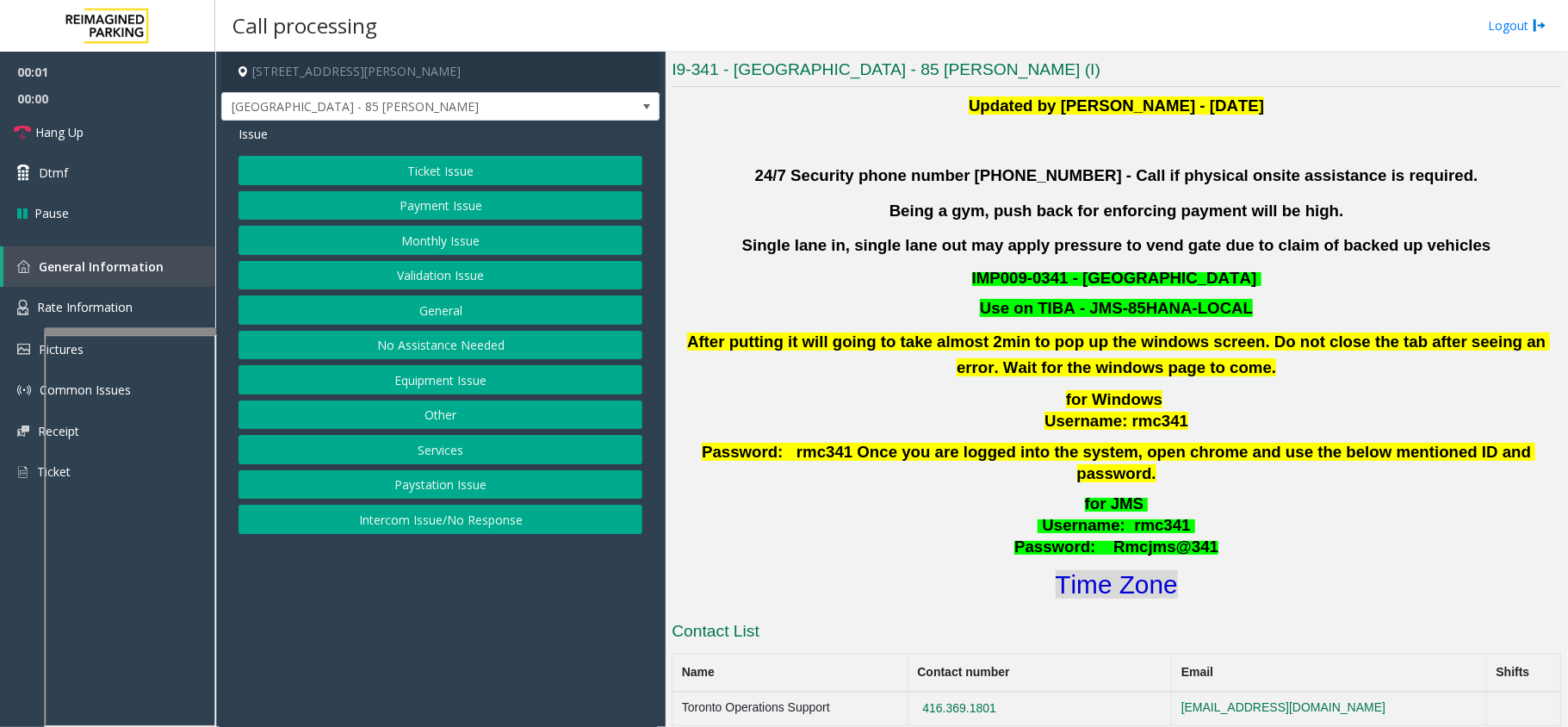
click at [1120, 570] on font "Time Zone" at bounding box center [1117, 584] width 123 height 29
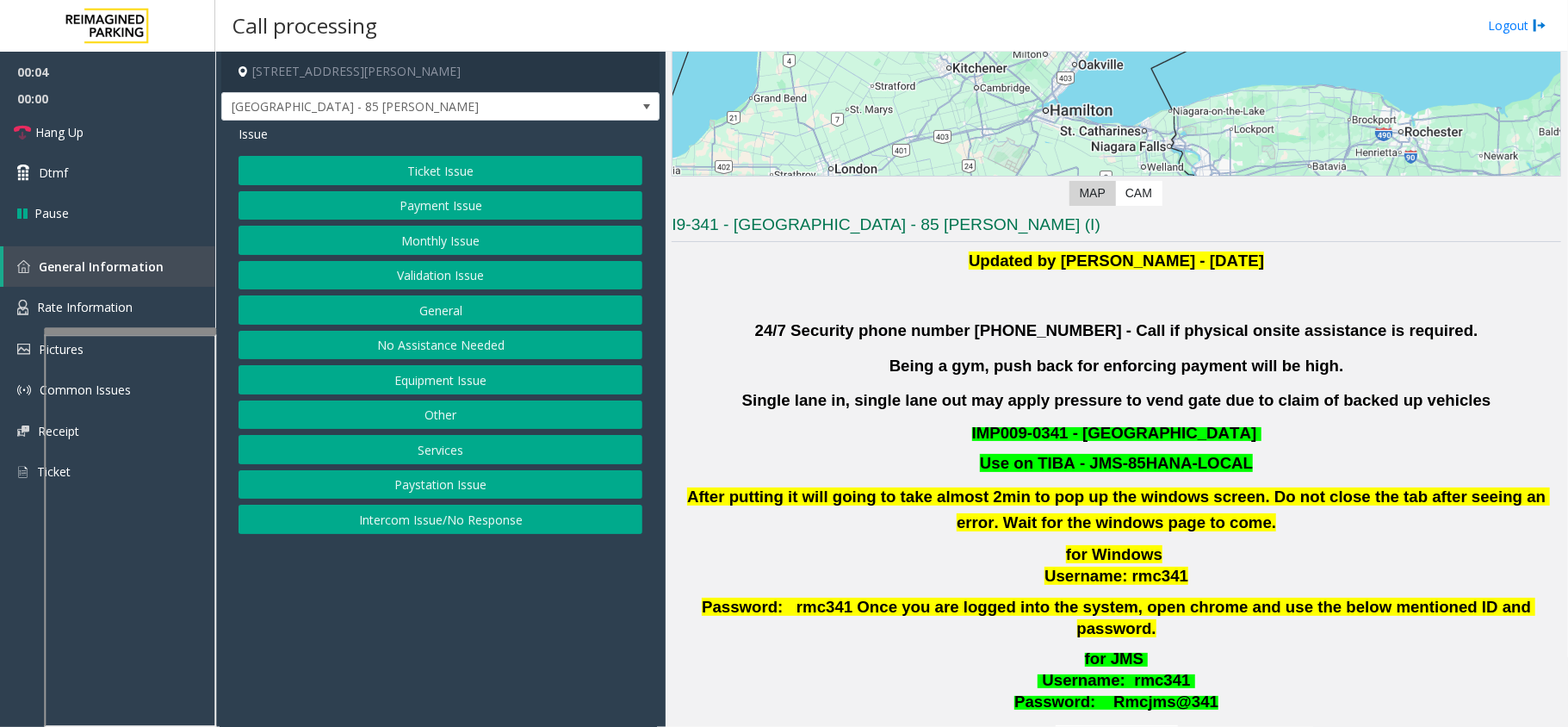
scroll to position [344, 0]
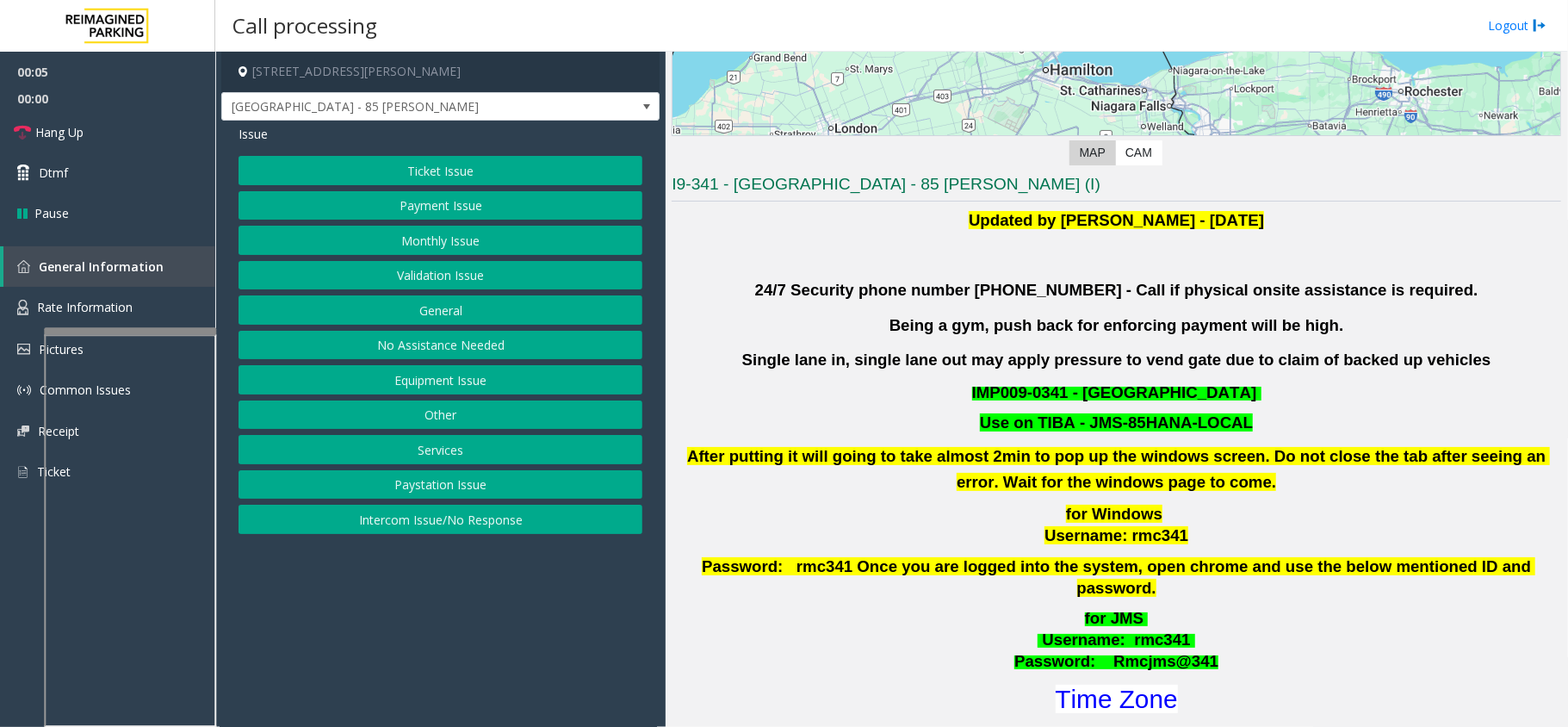
click at [462, 276] on button "Validation Issue" at bounding box center [440, 276] width 404 height 30
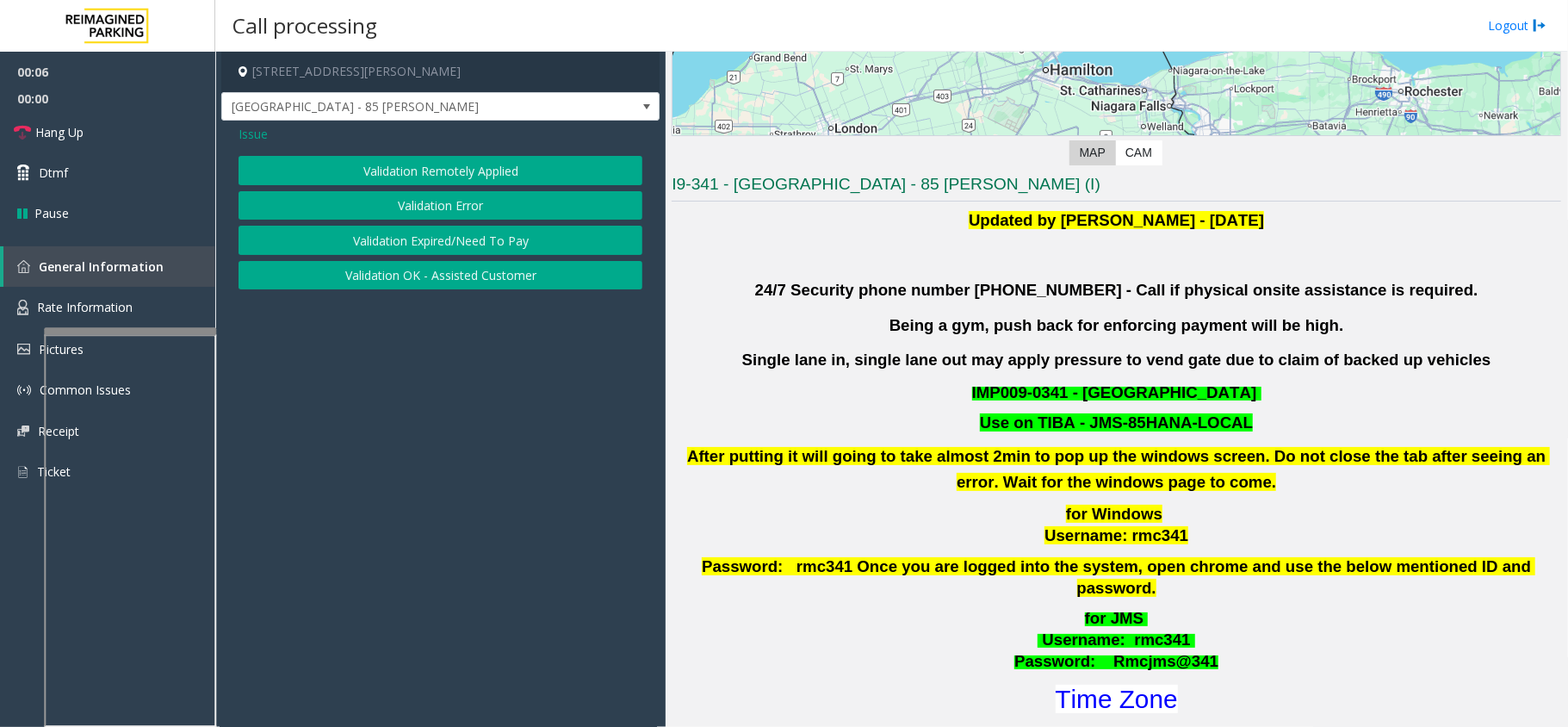
click at [465, 212] on button "Validation Error" at bounding box center [440, 206] width 404 height 30
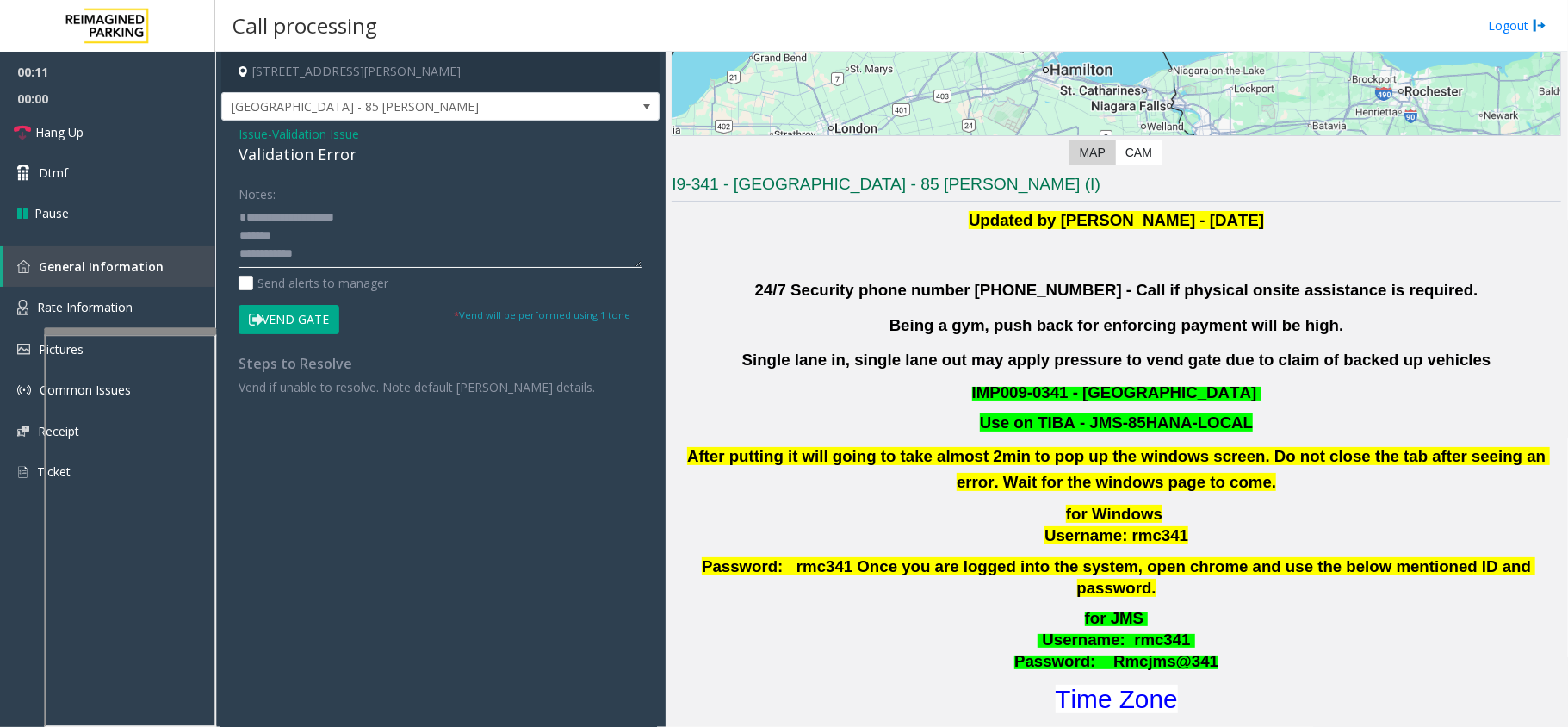
click at [321, 255] on textarea at bounding box center [440, 236] width 404 height 64
click at [419, 214] on textarea at bounding box center [440, 236] width 404 height 64
click at [415, 219] on textarea at bounding box center [440, 236] width 404 height 64
type textarea "**********"
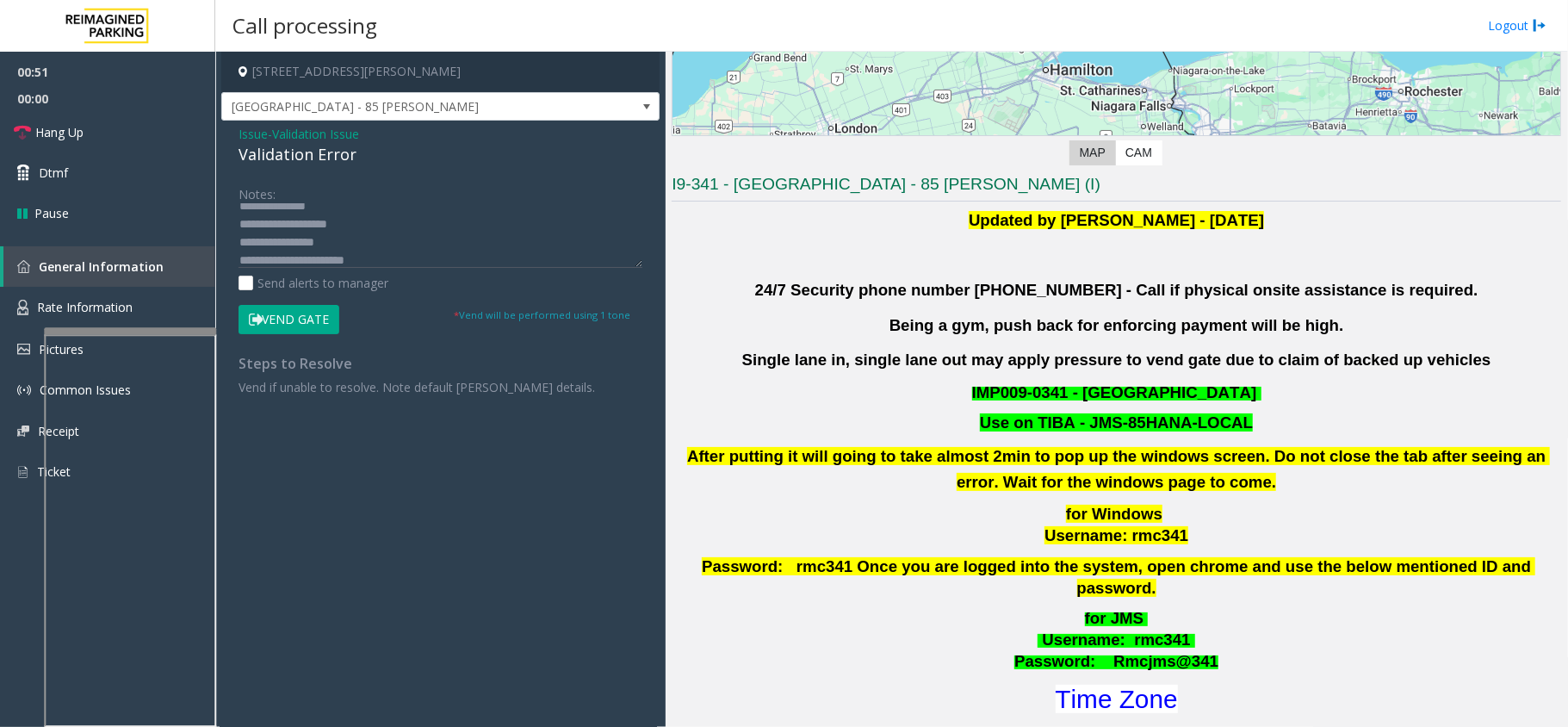
click at [321, 317] on button "Vend Gate" at bounding box center [289, 320] width 101 height 30
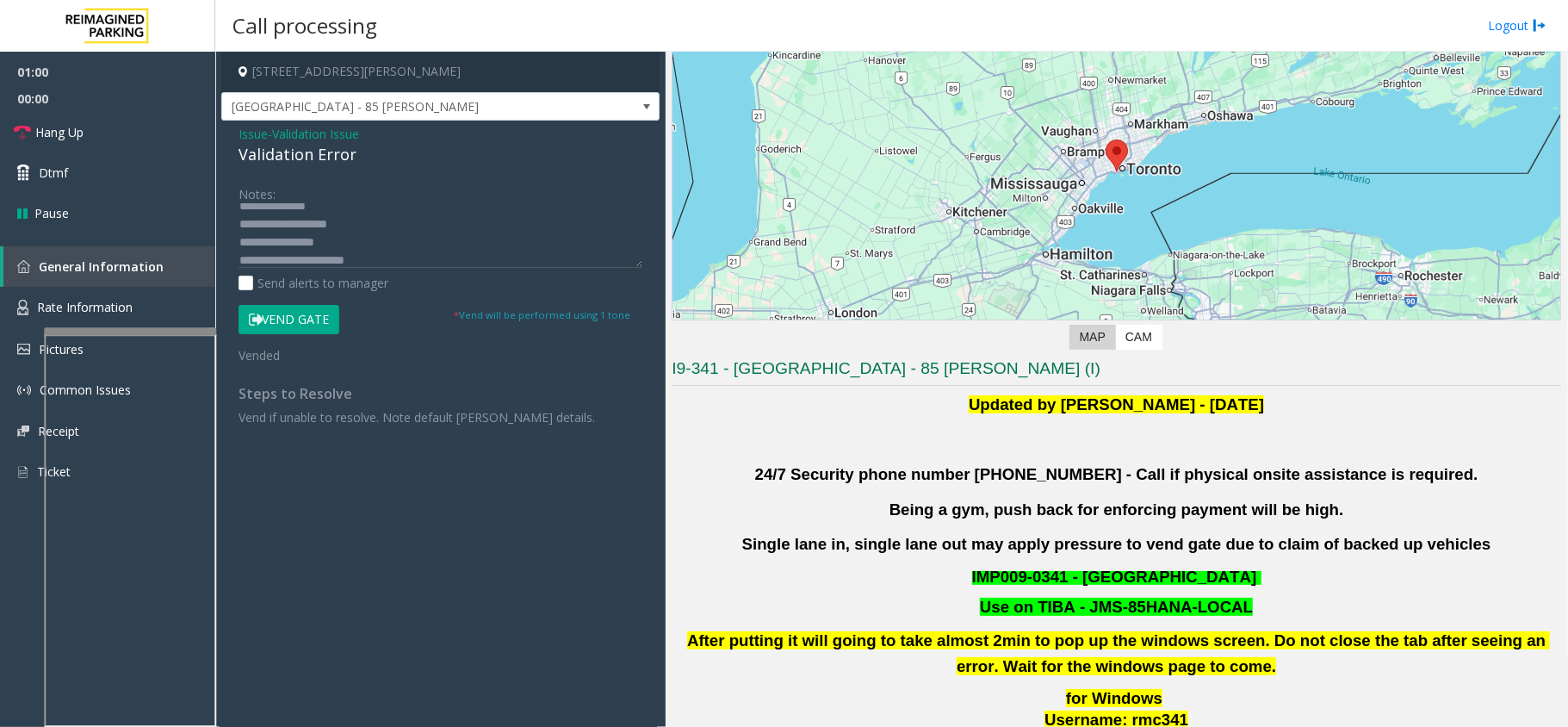
scroll to position [115, 0]
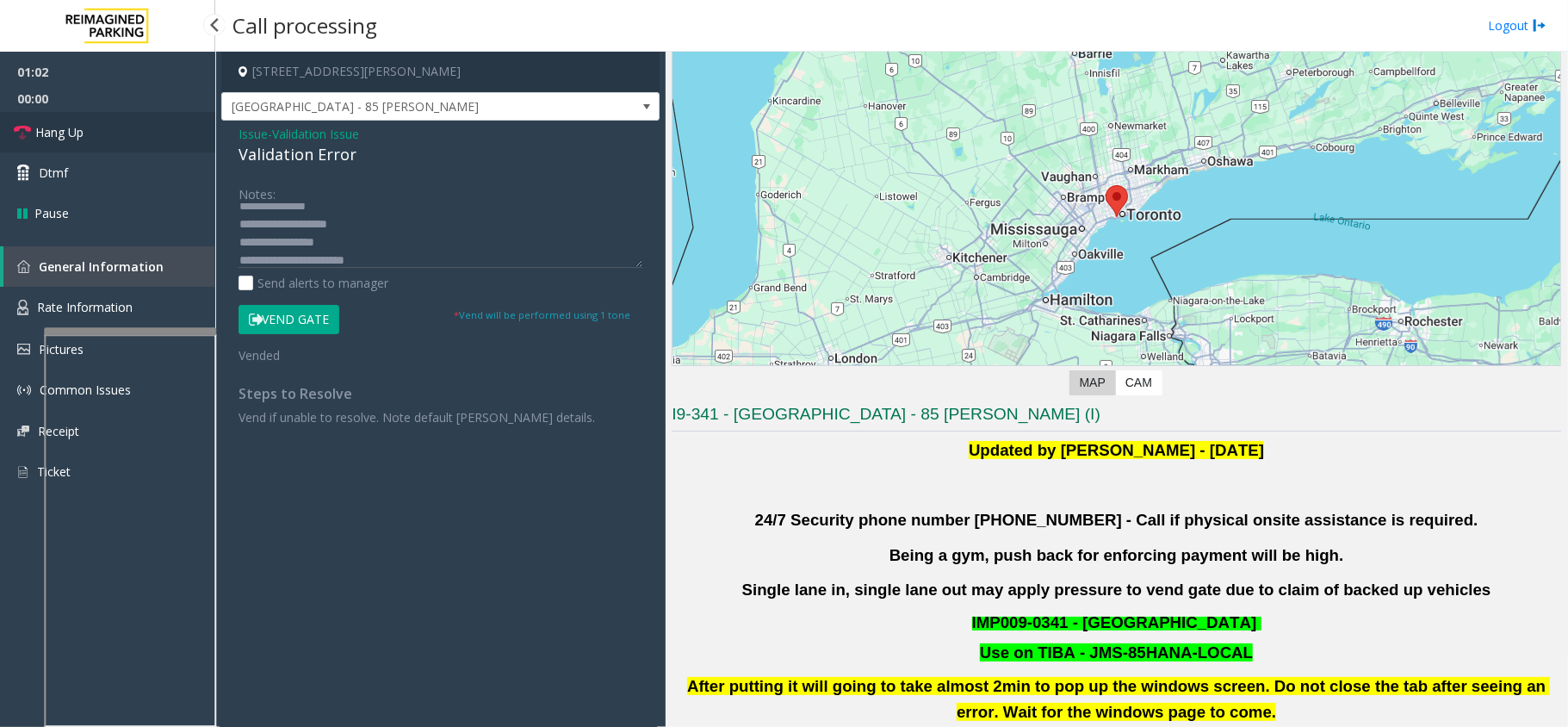
click at [109, 118] on link "Hang Up" at bounding box center [108, 132] width 216 height 41
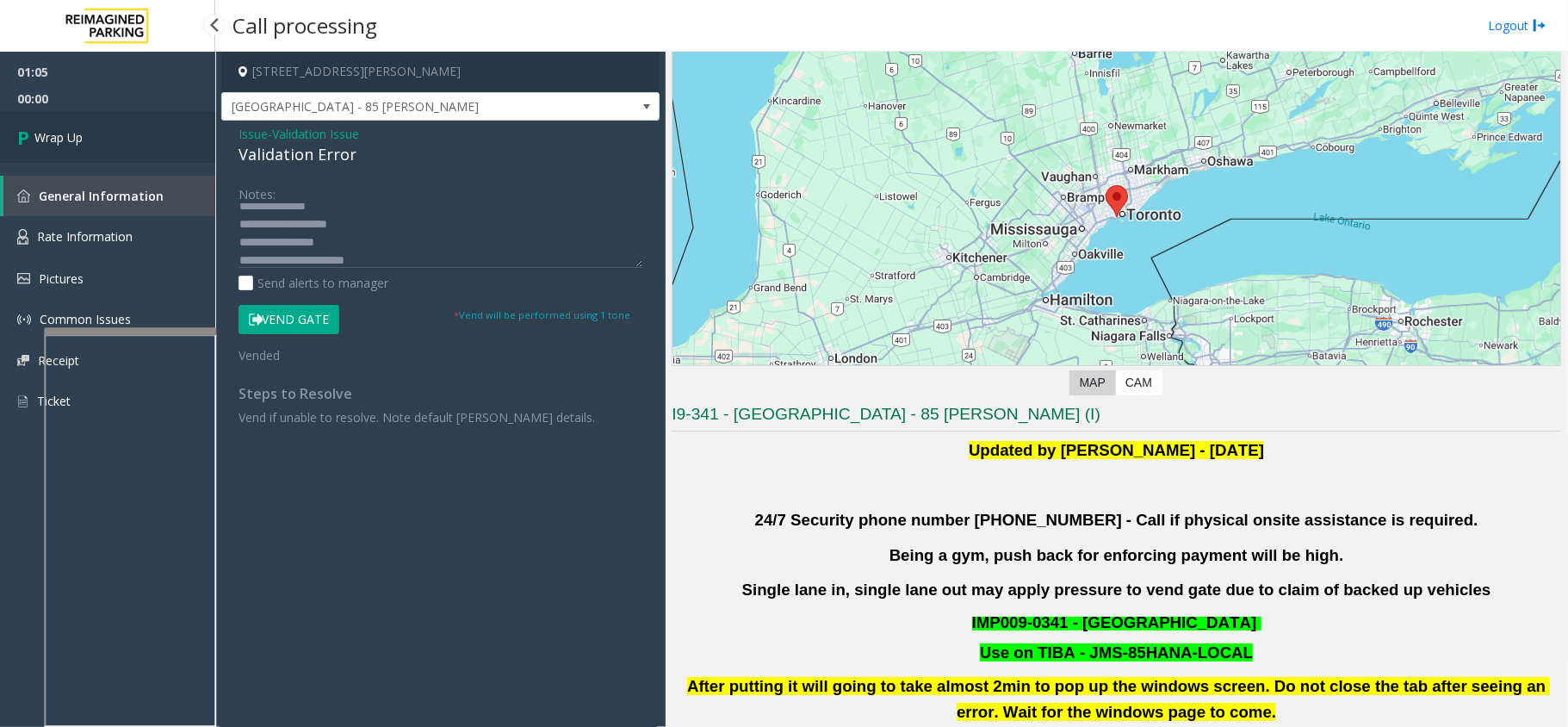
click at [86, 126] on link "Wrap Up" at bounding box center [108, 137] width 216 height 50
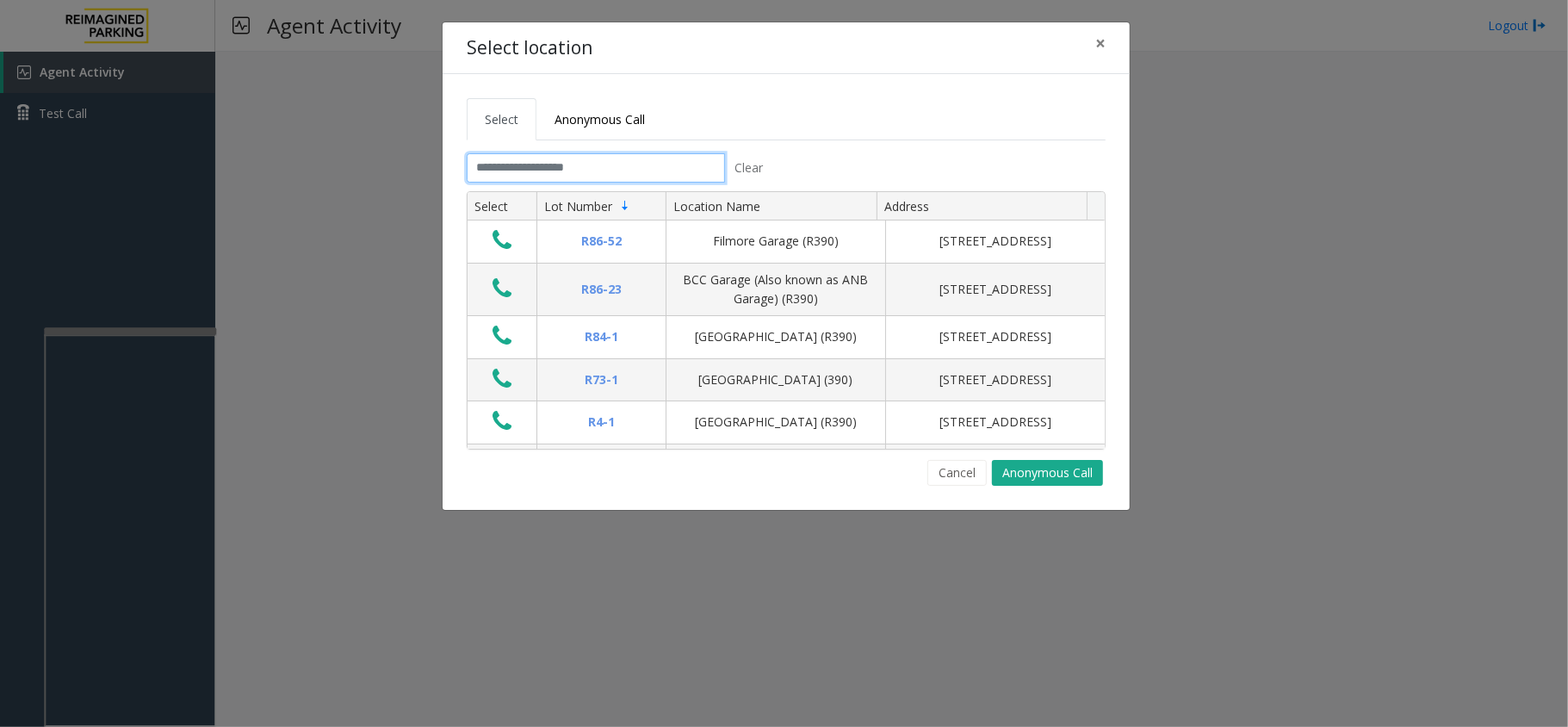
click at [562, 157] on input "text" at bounding box center [595, 168] width 258 height 30
click at [1095, 37] on span "×" at bounding box center [1100, 43] width 10 height 24
click at [551, 158] on input "text" at bounding box center [595, 168] width 258 height 30
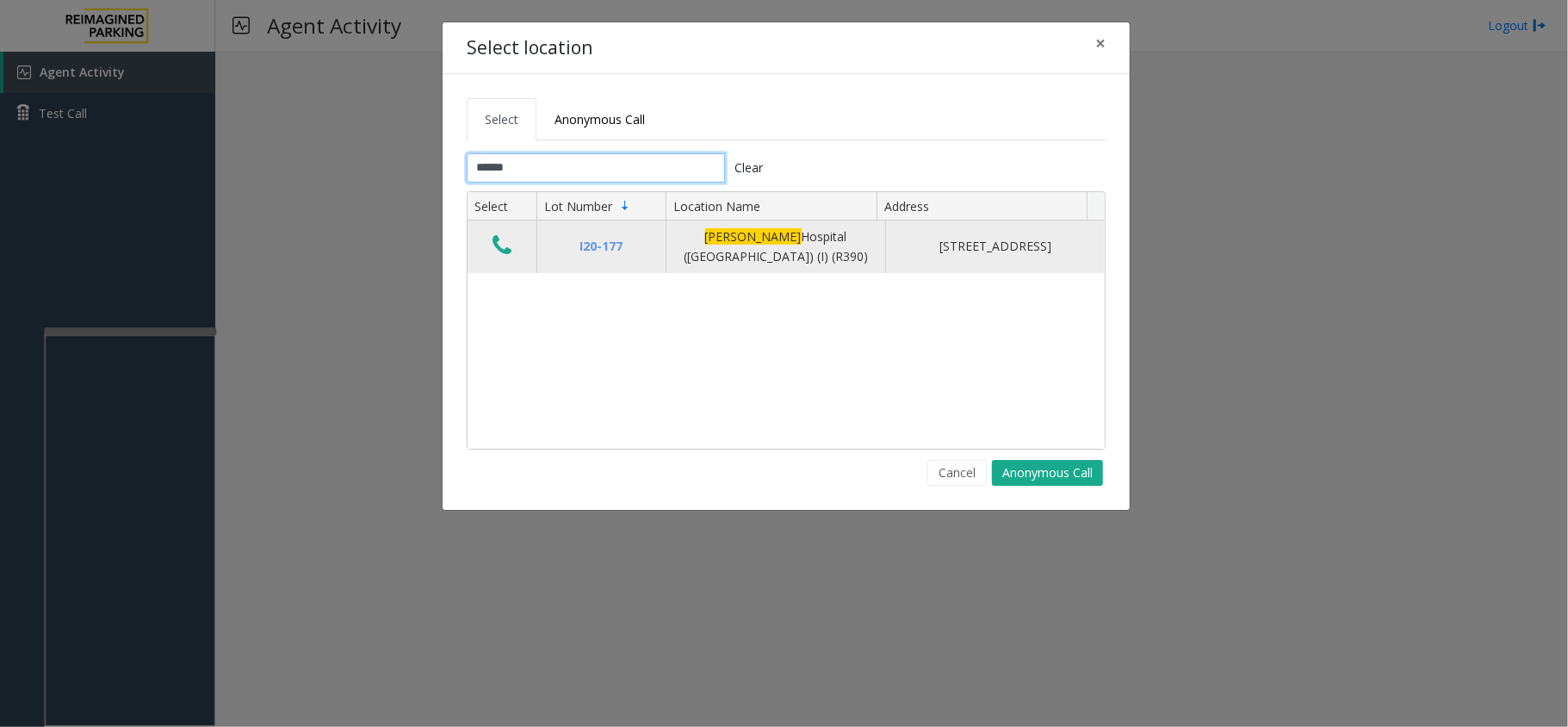
type input "******"
click at [495, 239] on icon "Data table" at bounding box center [502, 246] width 19 height 24
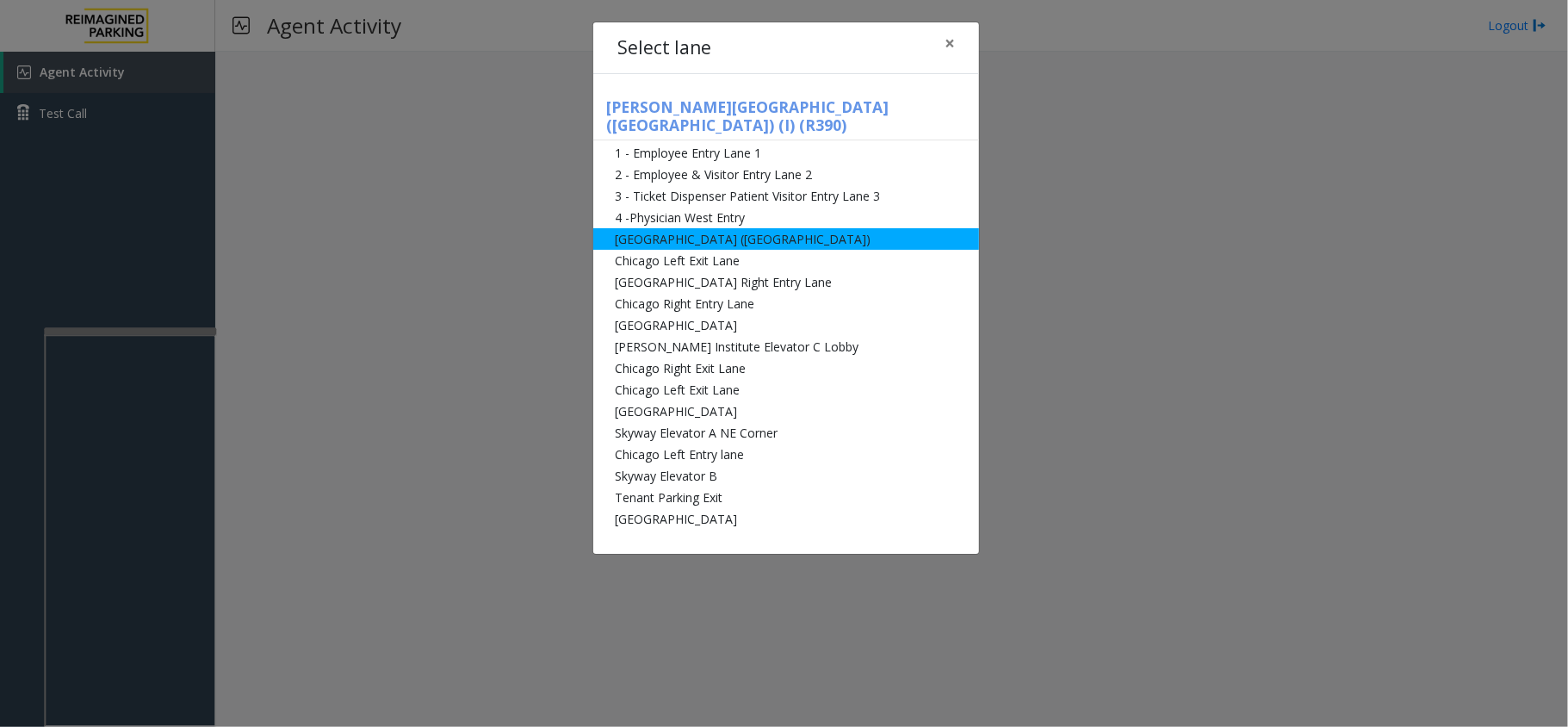
click at [739, 229] on li "[GEOGRAPHIC_DATA] ([GEOGRAPHIC_DATA])" at bounding box center [787, 239] width 386 height 22
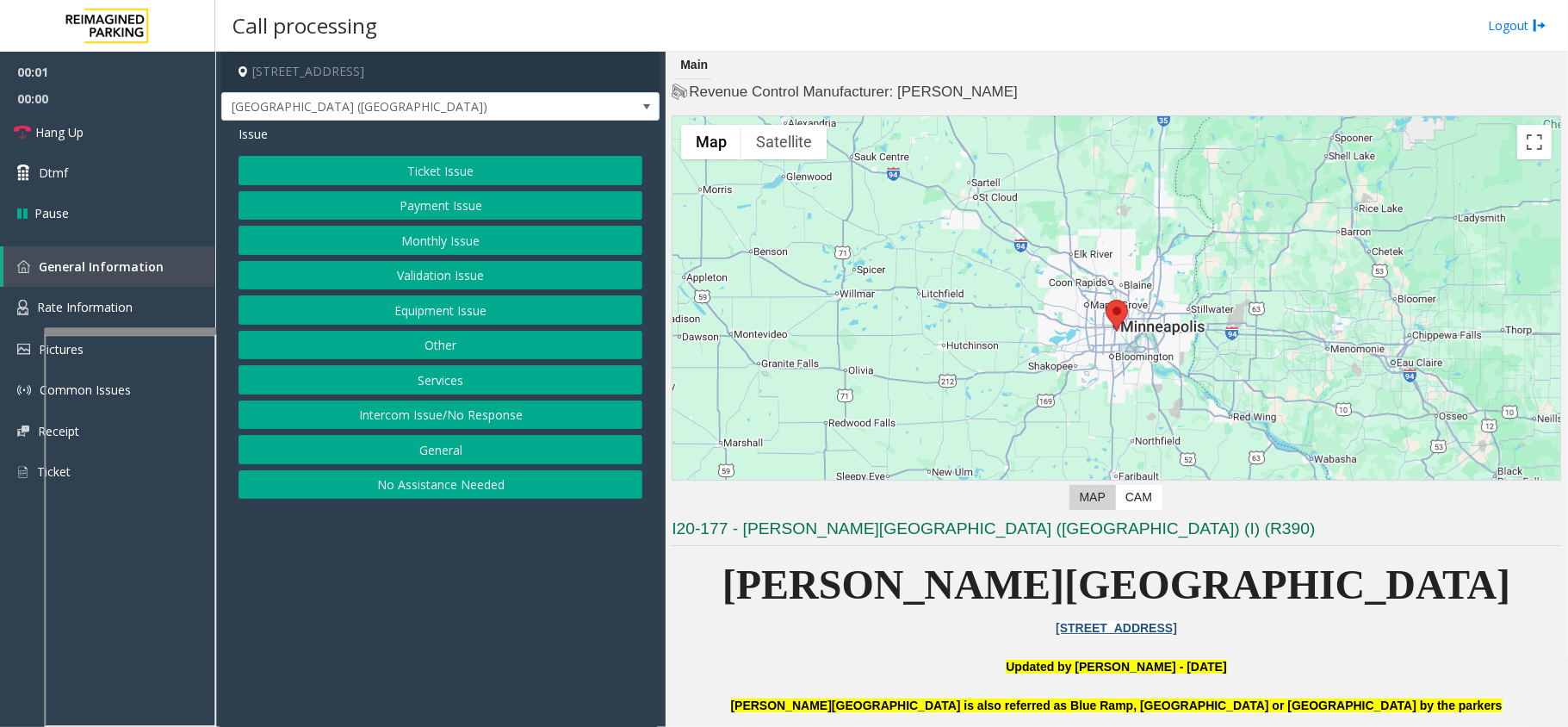
click at [534, 166] on button "Ticket Issue" at bounding box center [440, 170] width 404 height 30
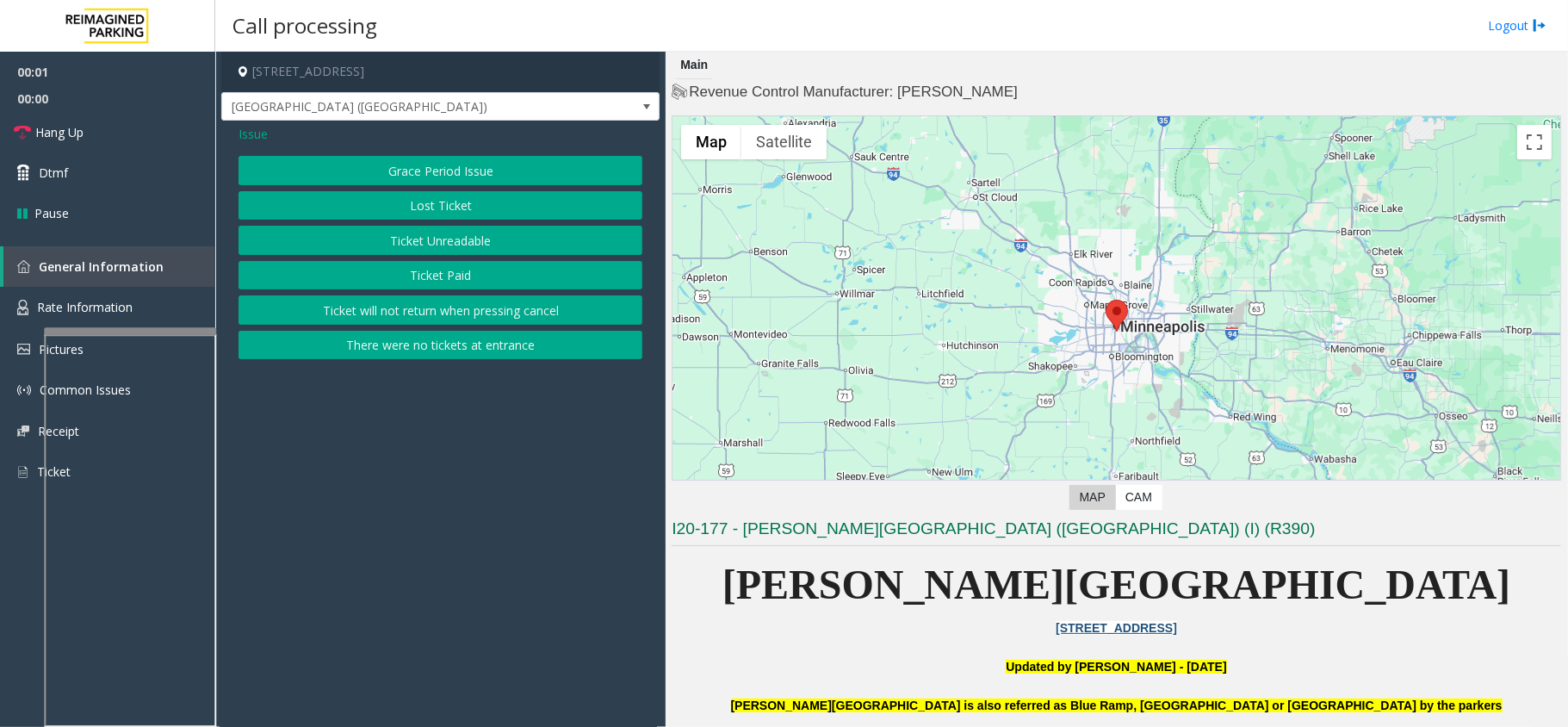
click at [497, 241] on button "Ticket Unreadable" at bounding box center [440, 241] width 404 height 30
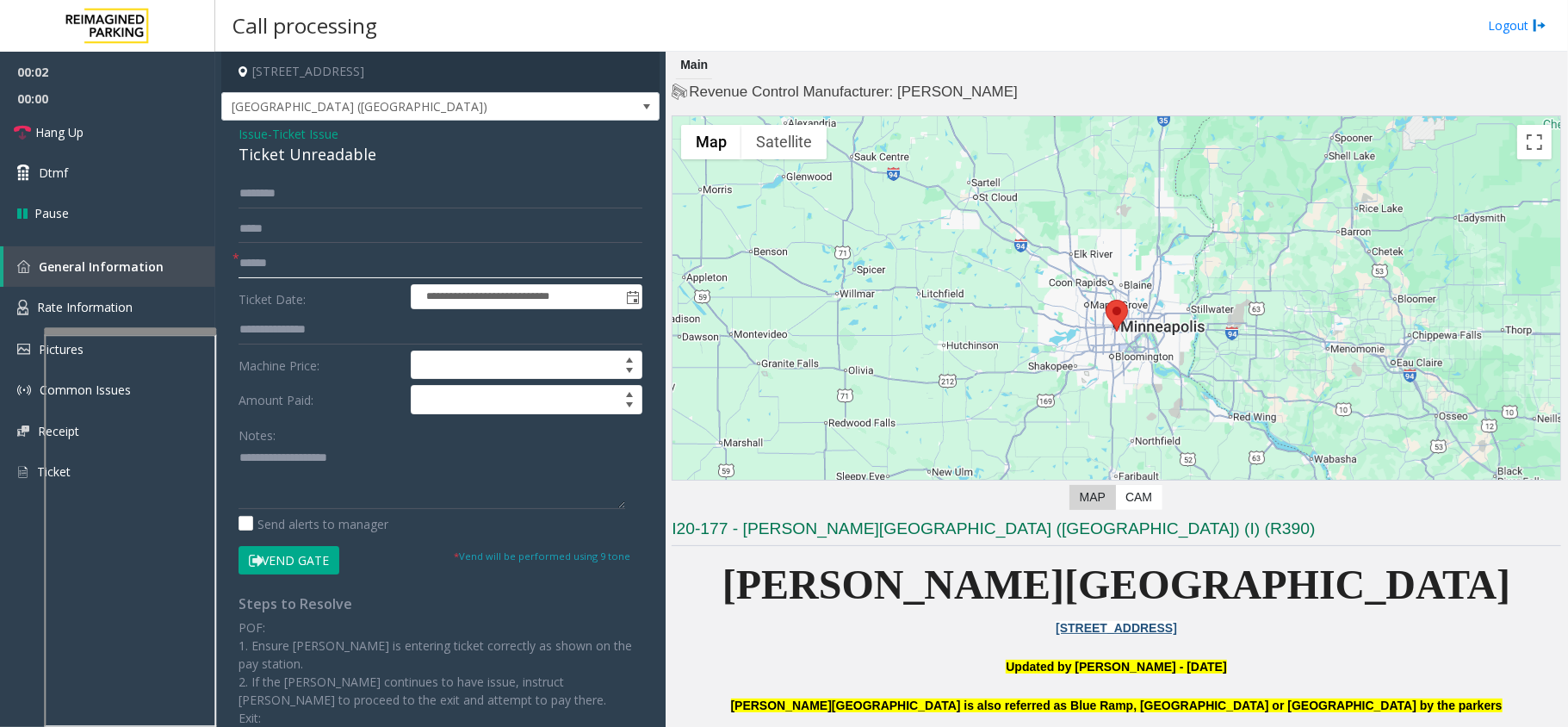
click at [341, 270] on input "text" at bounding box center [440, 263] width 404 height 30
click at [267, 263] on input "text" at bounding box center [440, 263] width 404 height 30
click at [296, 156] on div "Ticket Unreadable" at bounding box center [440, 154] width 404 height 23
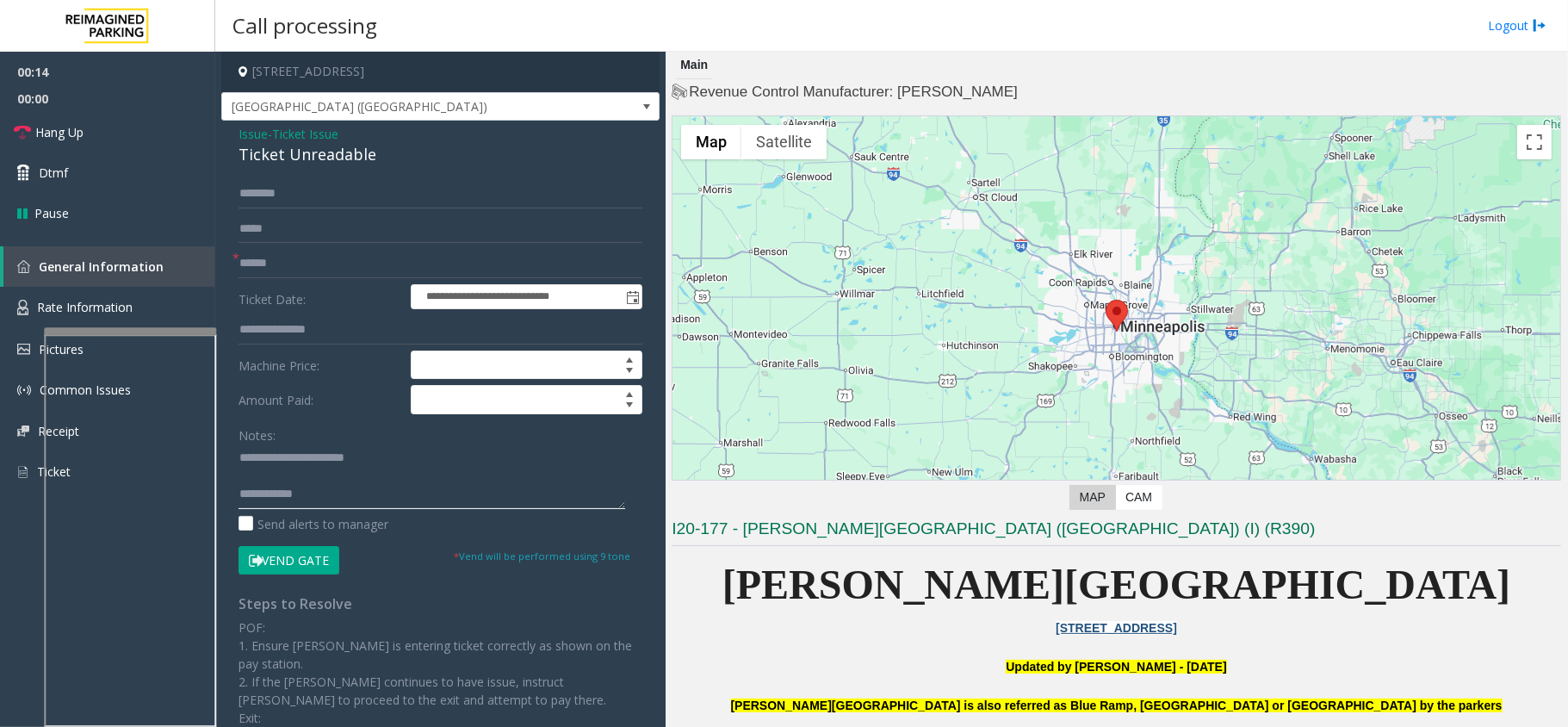
click at [374, 494] on textarea at bounding box center [431, 477] width 387 height 64
type textarea "**********"
click at [319, 252] on input "text" at bounding box center [440, 263] width 404 height 30
type input "**"
click at [310, 560] on button "Vend Gate" at bounding box center [289, 561] width 101 height 30
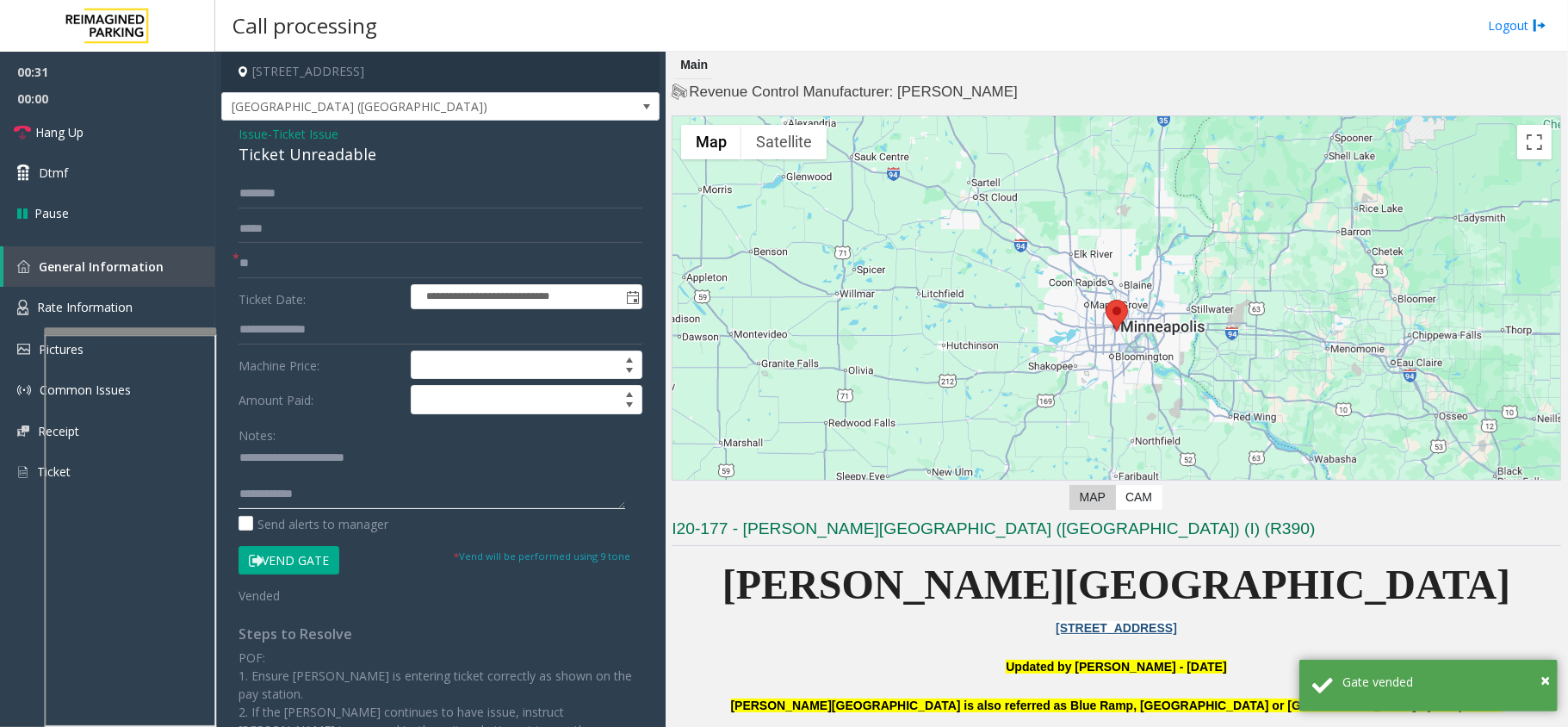
click at [373, 505] on textarea at bounding box center [431, 477] width 387 height 64
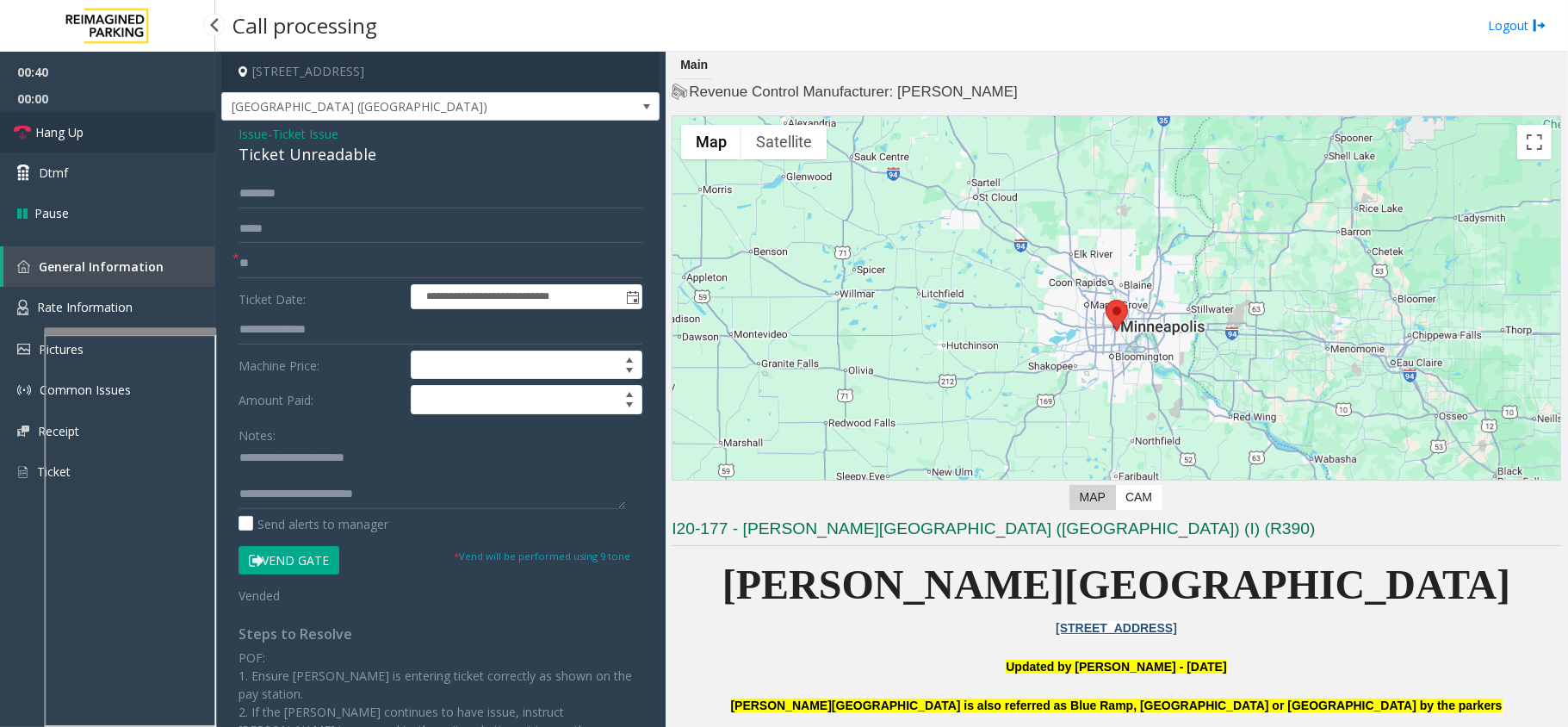
click at [91, 139] on link "Hang Up" at bounding box center [108, 132] width 216 height 41
click at [411, 490] on textarea at bounding box center [431, 477] width 387 height 64
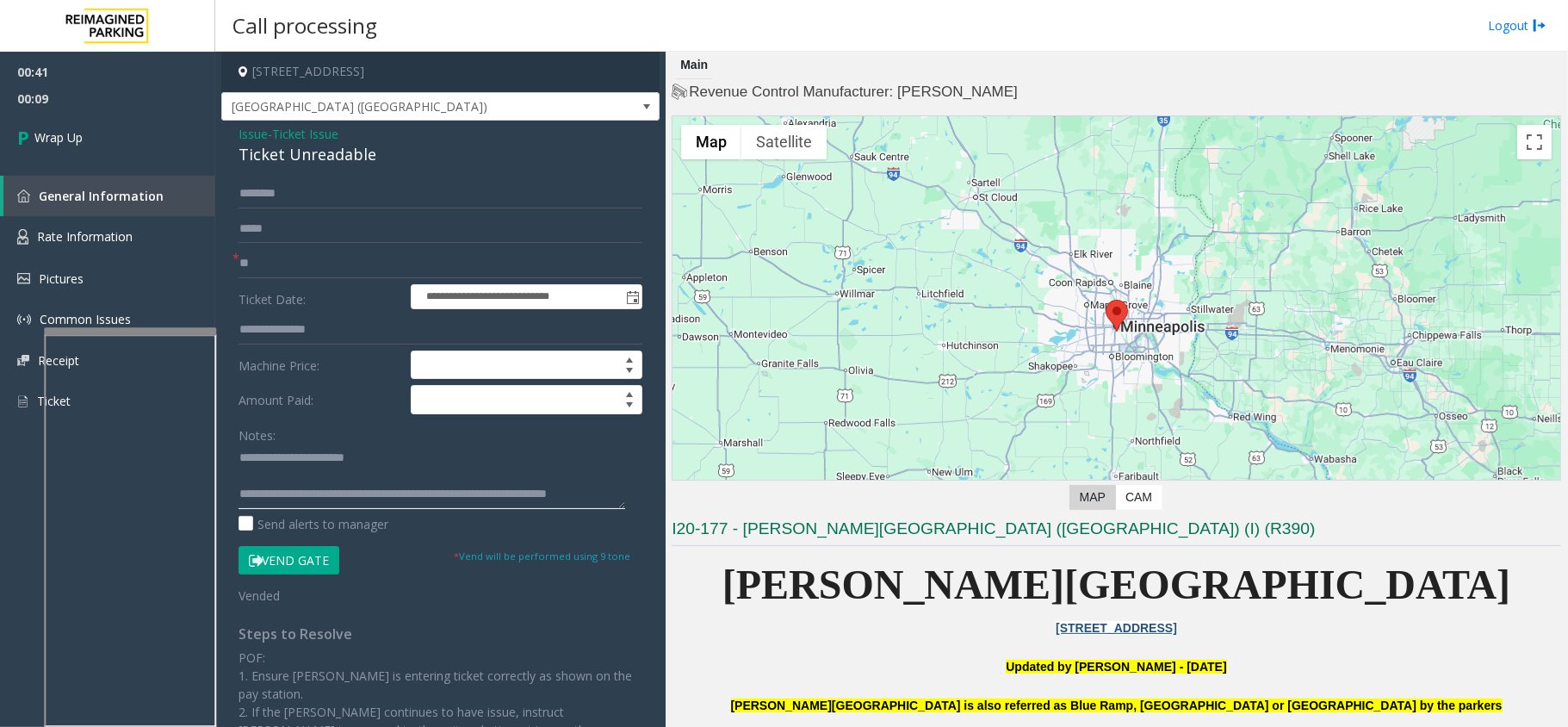
scroll to position [12, 0]
type textarea "**********"
click at [214, 150] on link "Wrap Up" at bounding box center [108, 137] width 216 height 50
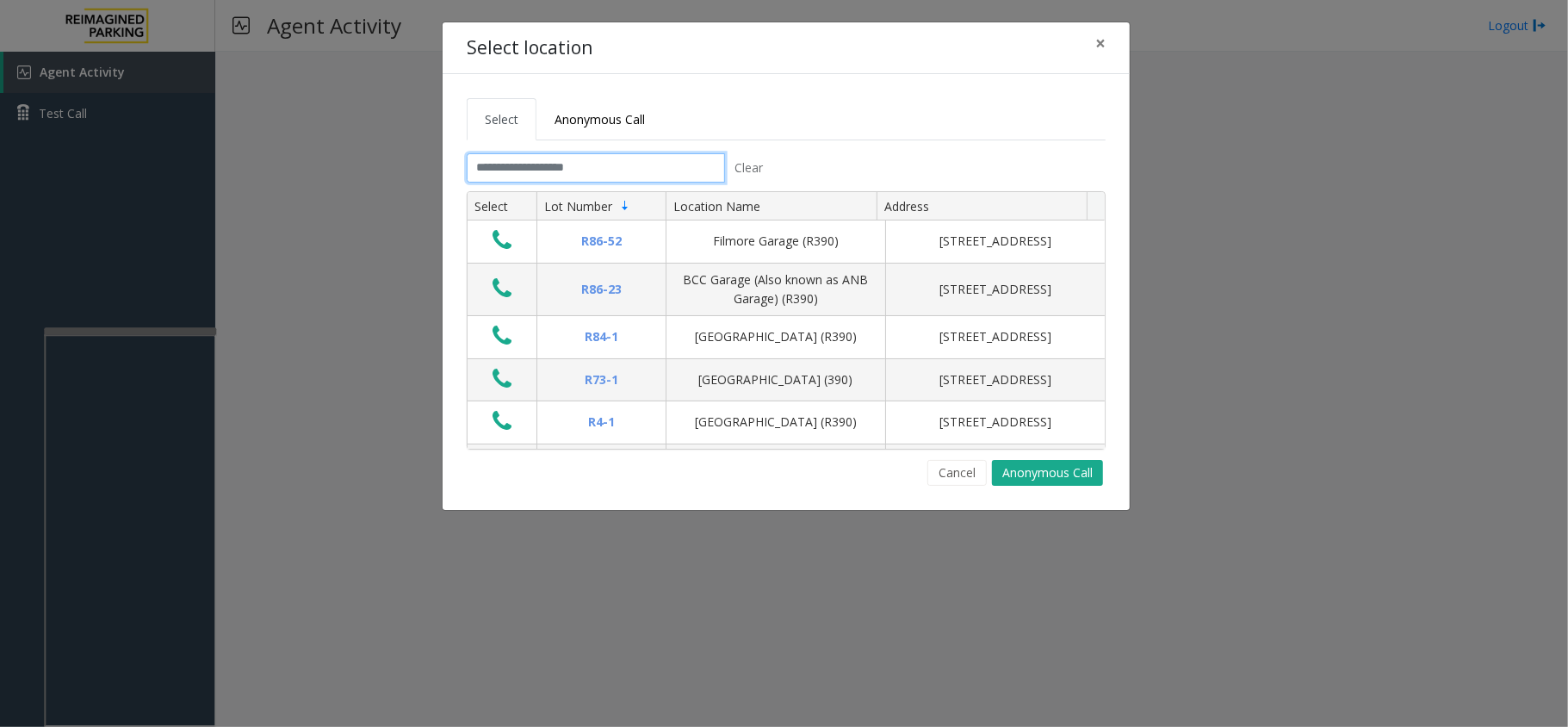
click at [483, 160] on input "text" at bounding box center [595, 168] width 258 height 30
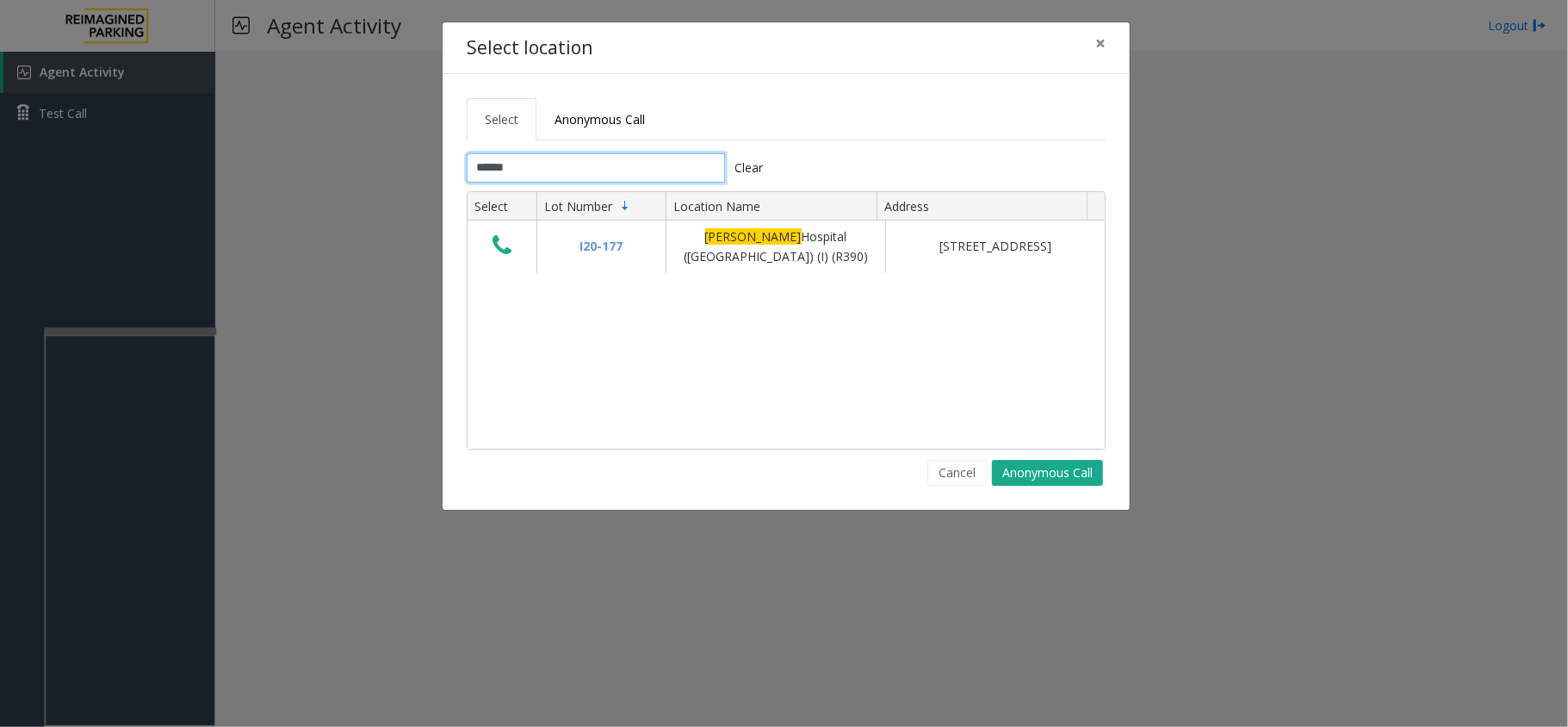
type input "******"
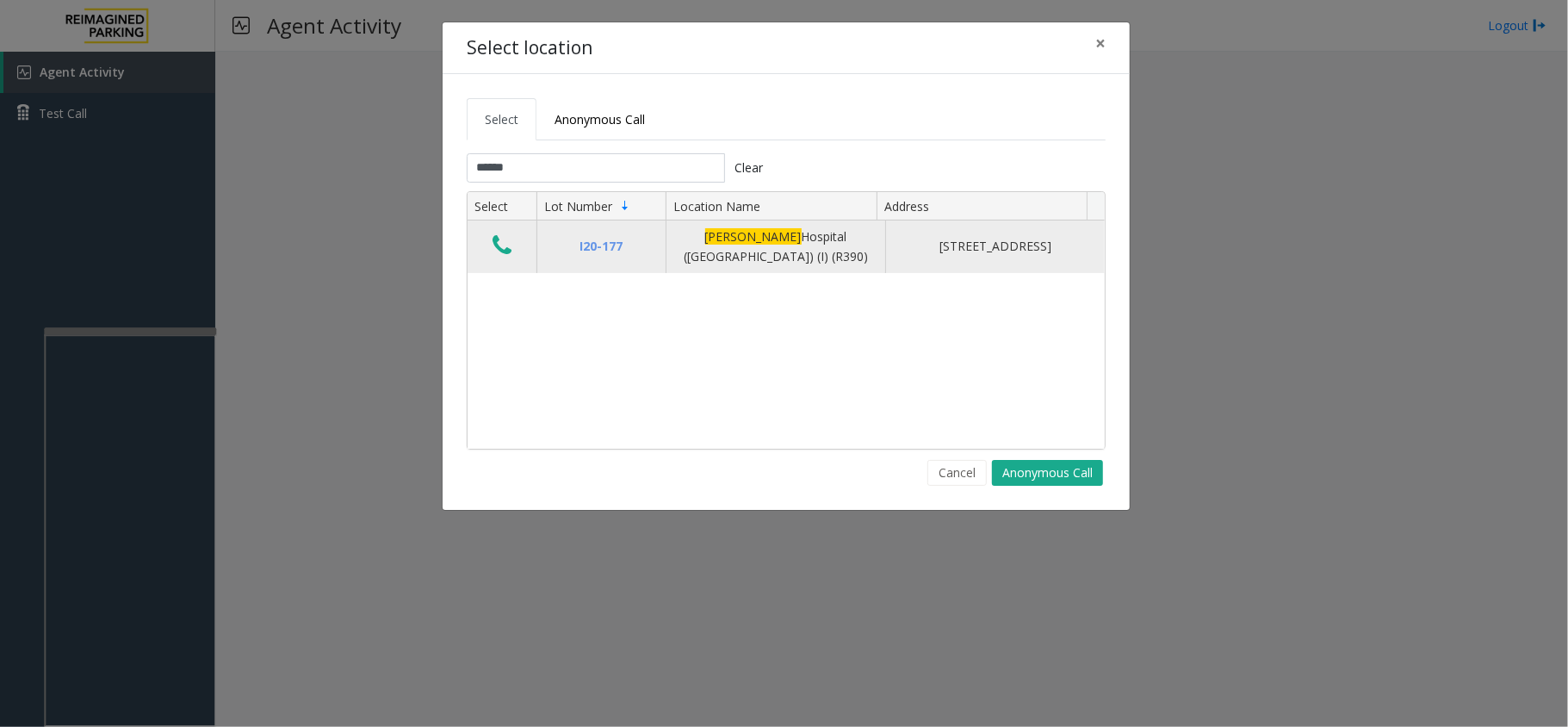
drag, startPoint x: 502, startPoint y: 283, endPoint x: 508, endPoint y: 258, distance: 25.7
click at [508, 258] on div "I20-[GEOGRAPHIC_DATA][PERSON_NAME] ([GEOGRAPHIC_DATA]) (I) (R390) [STREET_ADDRE…" at bounding box center [786, 335] width 637 height 228
click at [510, 251] on icon "Data table" at bounding box center [502, 246] width 19 height 24
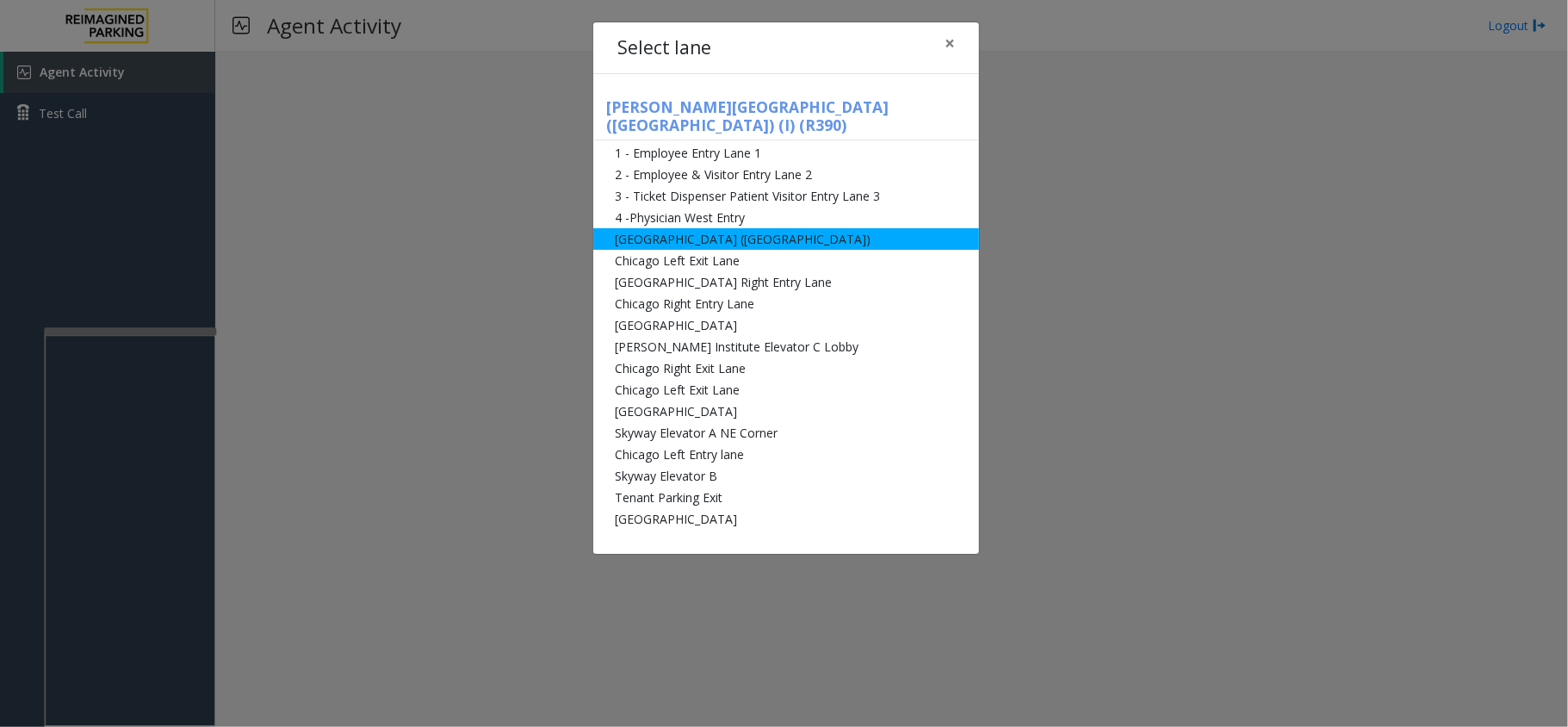
click at [630, 229] on li "[GEOGRAPHIC_DATA] ([GEOGRAPHIC_DATA])" at bounding box center [787, 239] width 386 height 22
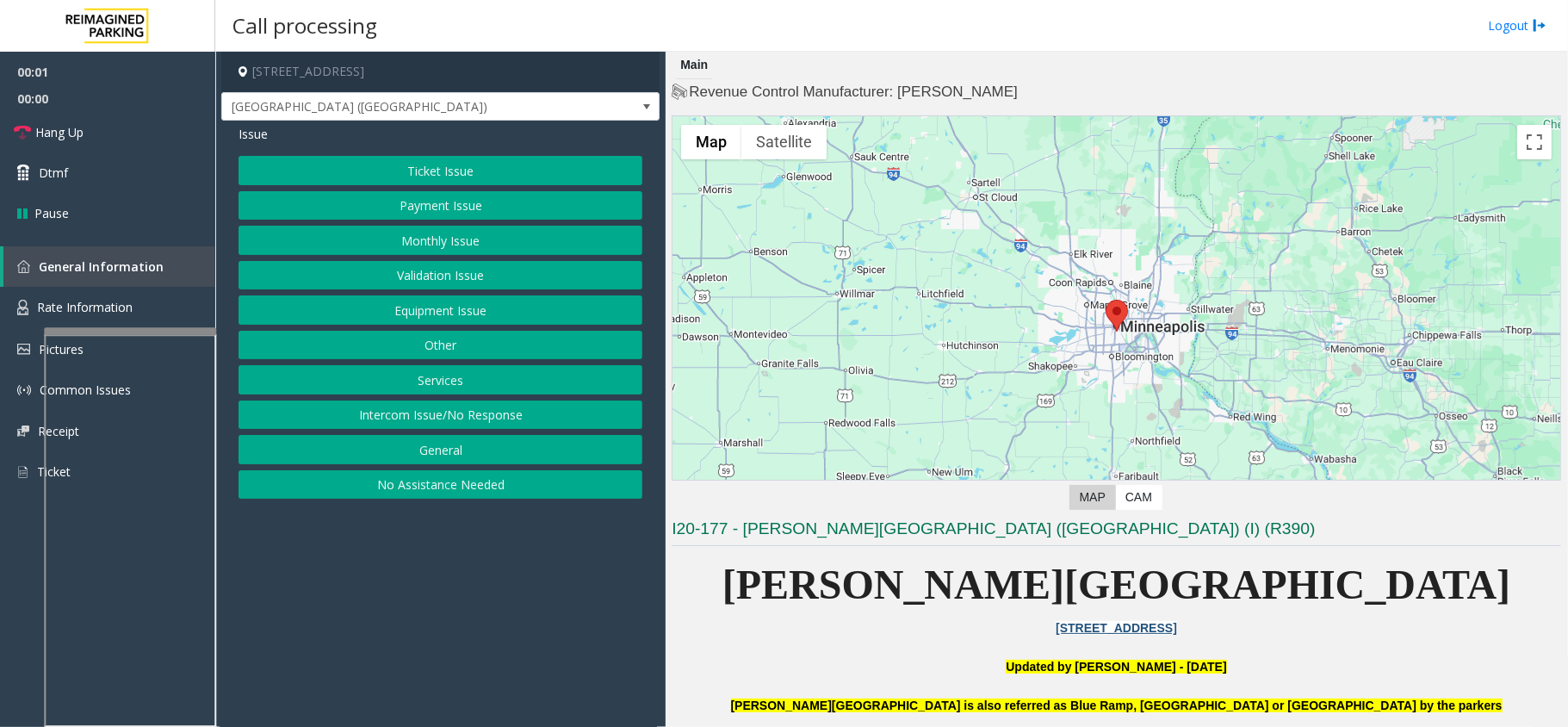
click at [409, 167] on button "Ticket Issue" at bounding box center [440, 170] width 404 height 30
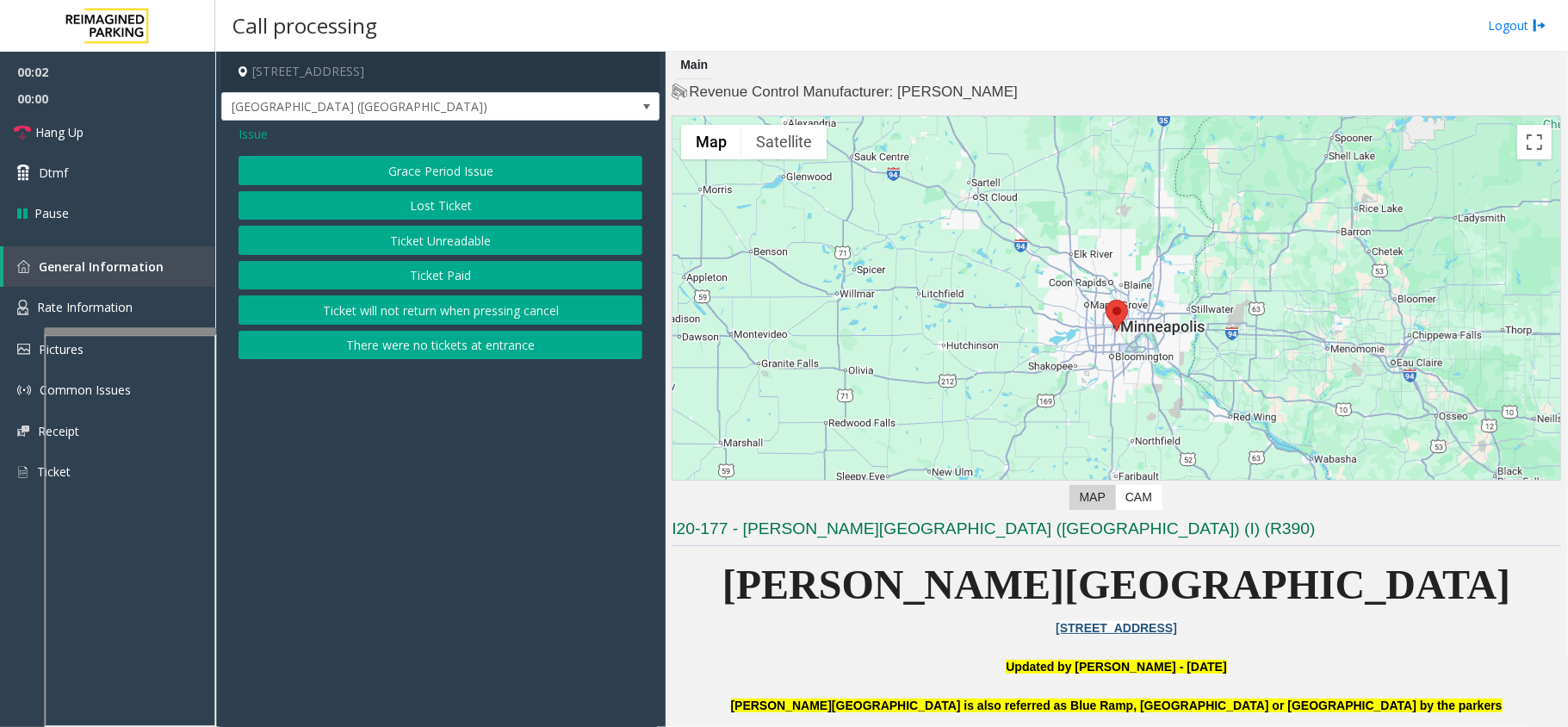
click at [408, 250] on button "Ticket Unreadable" at bounding box center [440, 241] width 404 height 30
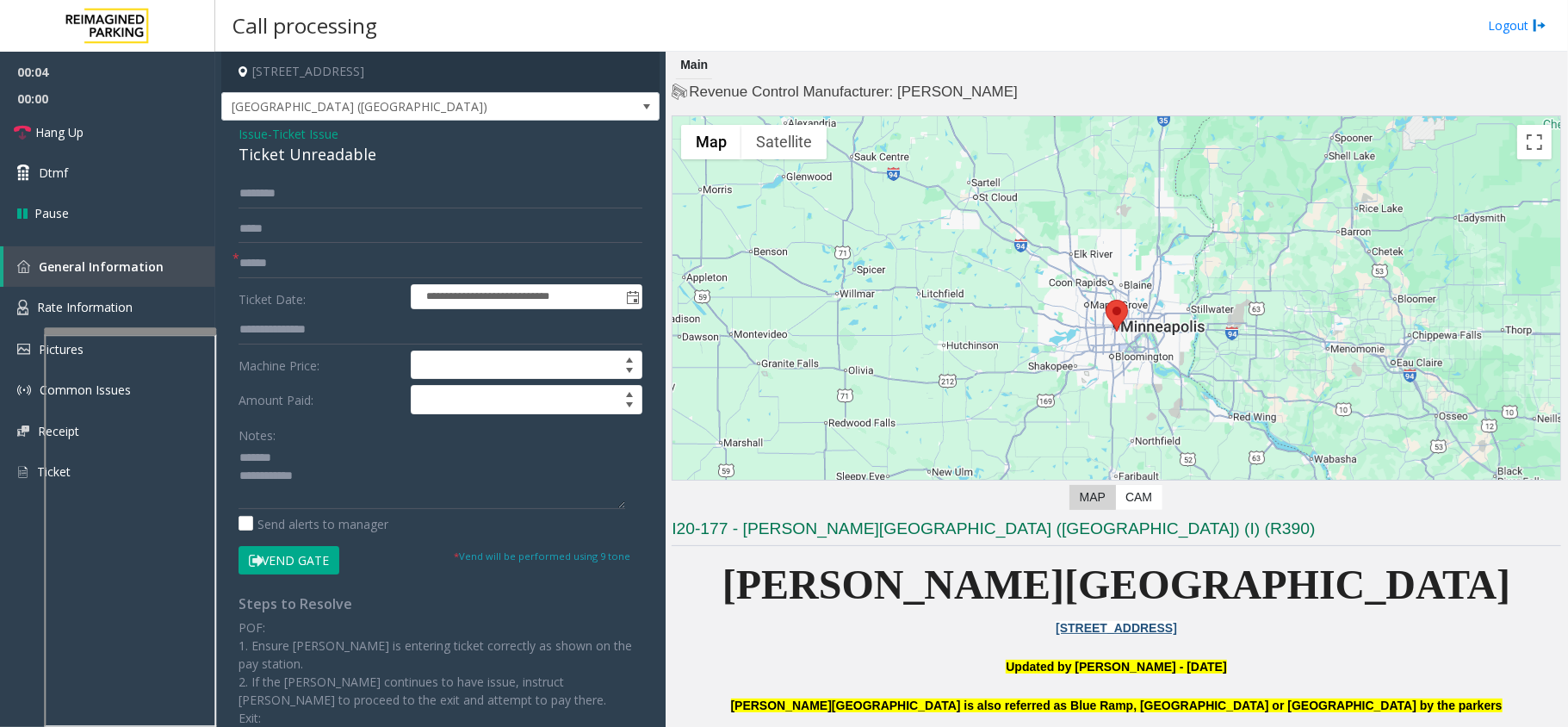
click at [280, 163] on div "Ticket Unreadable" at bounding box center [440, 154] width 404 height 23
click at [382, 487] on textarea at bounding box center [431, 477] width 387 height 64
click at [377, 495] on textarea at bounding box center [431, 477] width 387 height 64
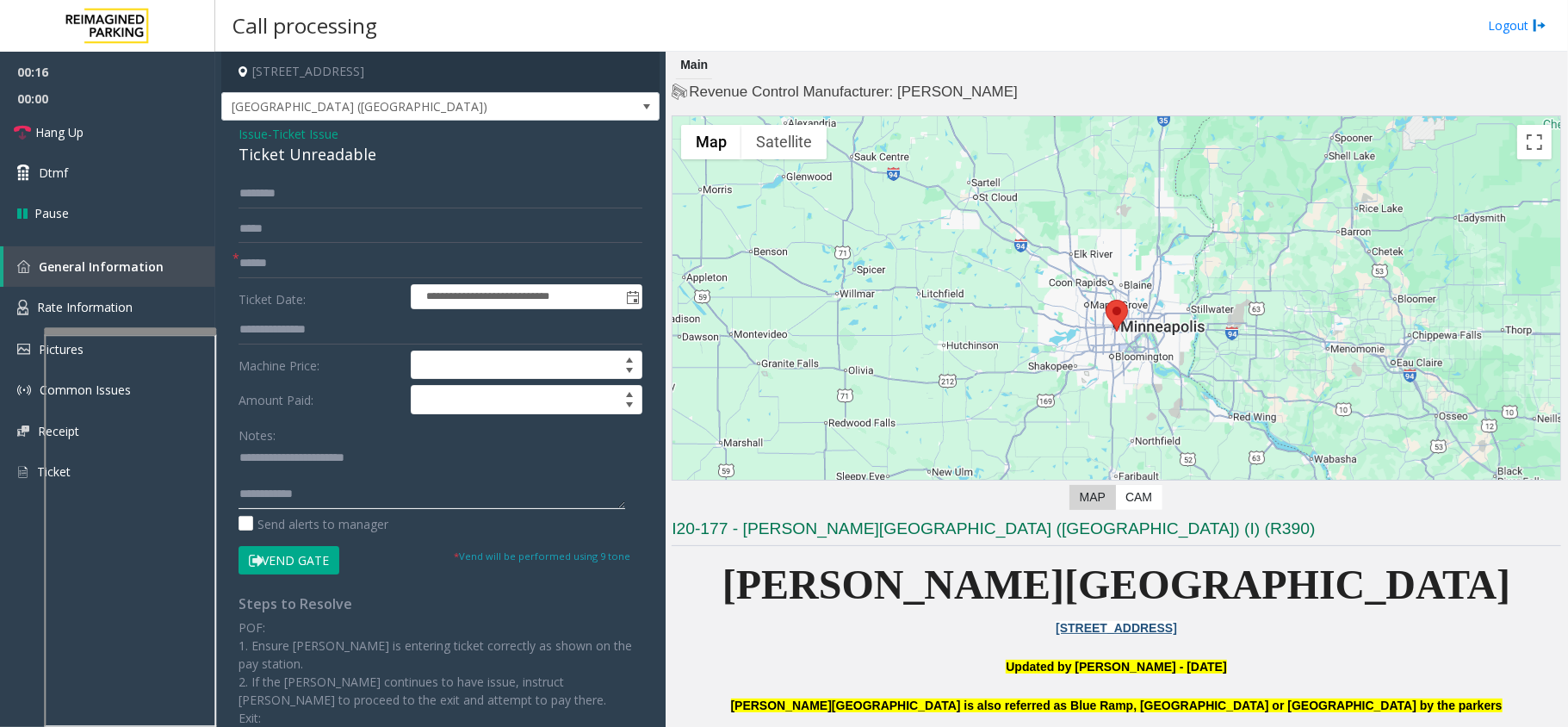
type textarea "**********"
click at [304, 262] on input "text" at bounding box center [440, 263] width 404 height 30
click at [369, 265] on input "text" at bounding box center [440, 263] width 404 height 30
type input "*"
type input "**"
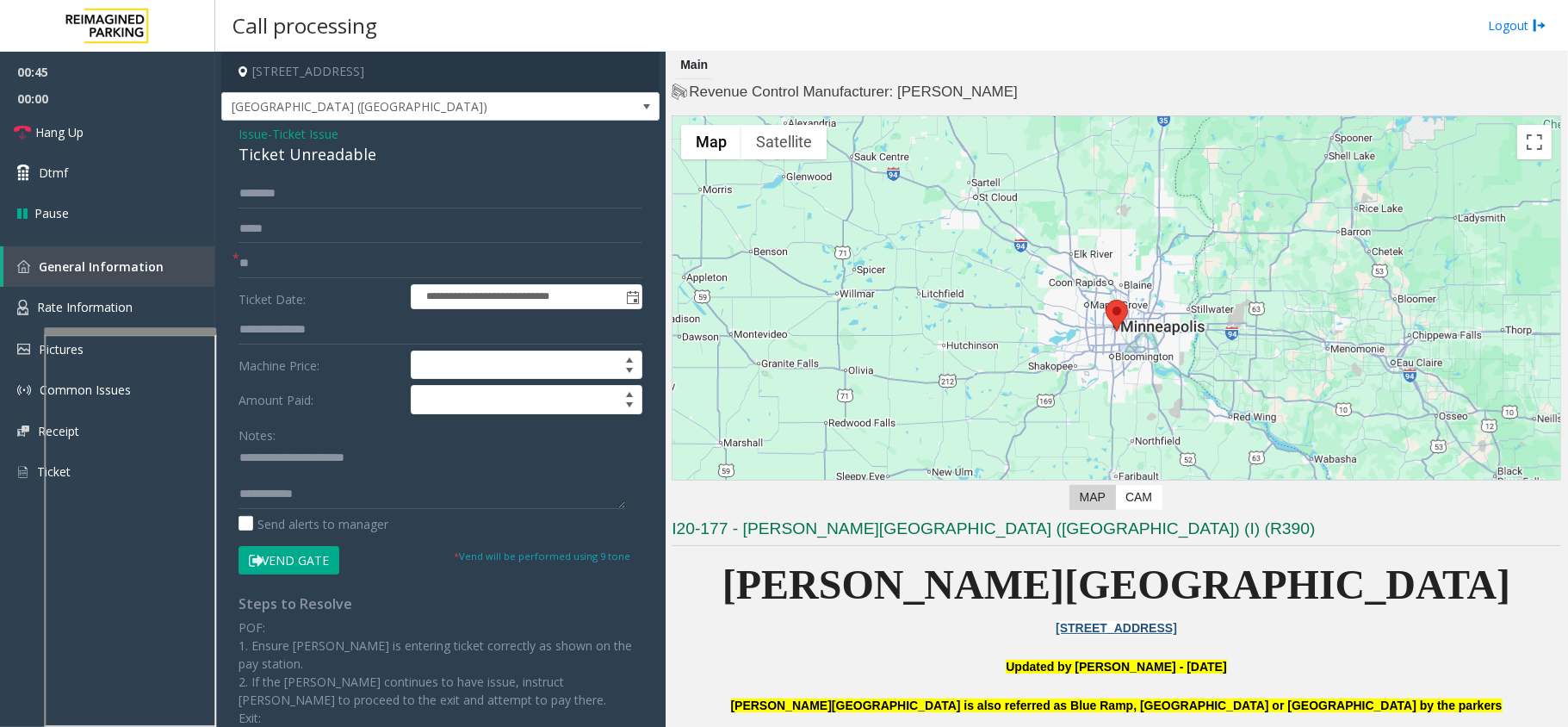
click at [300, 566] on button "Vend Gate" at bounding box center [289, 561] width 101 height 30
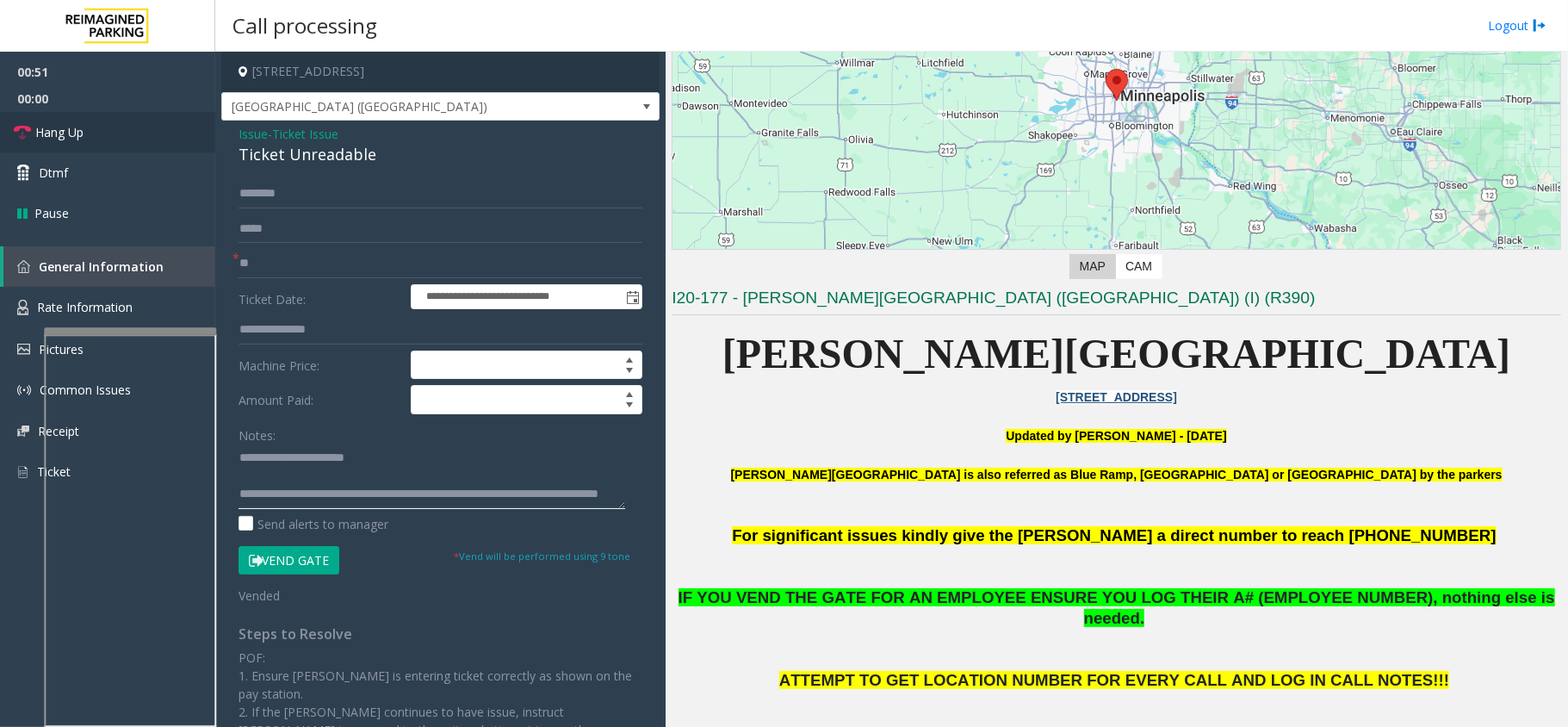
scroll to position [230, 0]
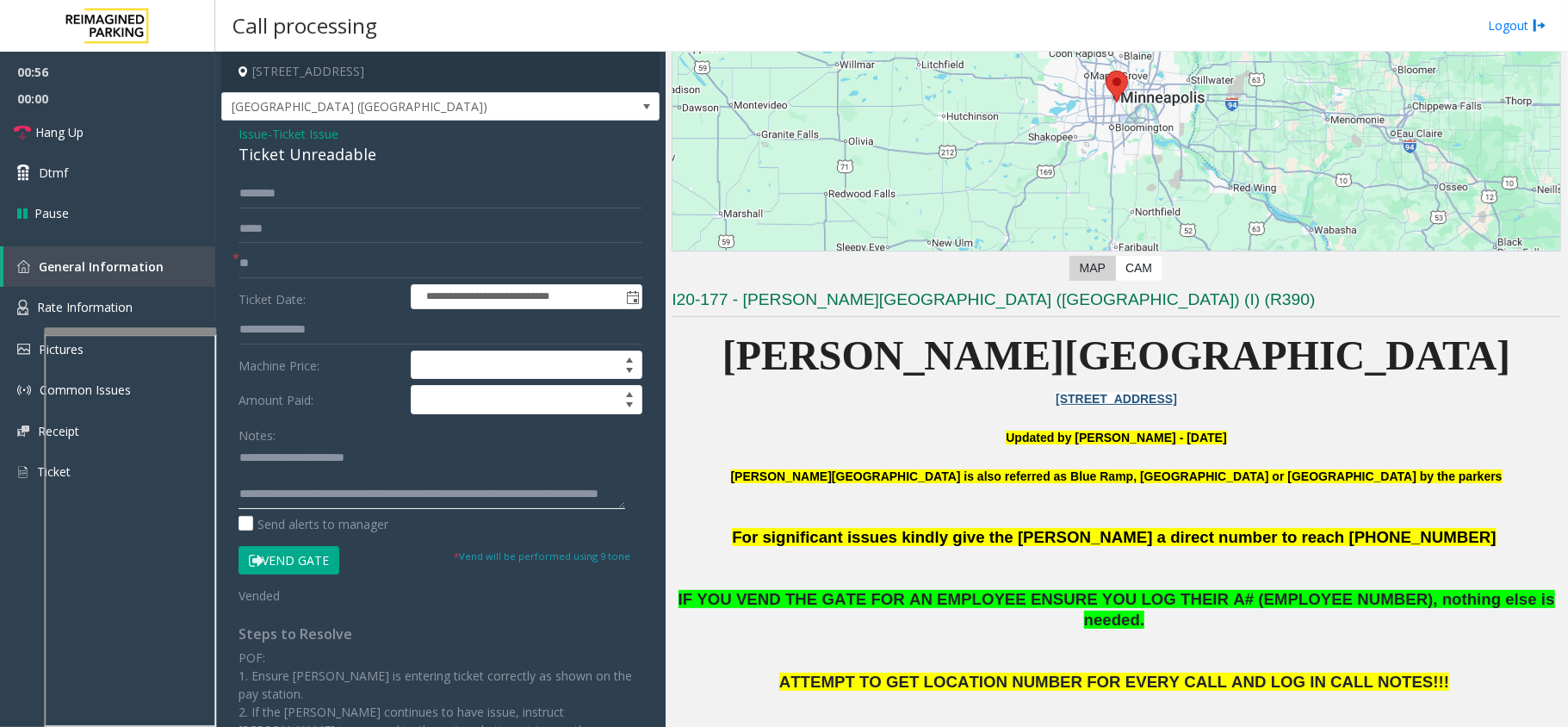
click at [326, 474] on textarea at bounding box center [431, 477] width 387 height 64
type textarea "**********"
click at [142, 145] on link "Hang Up" at bounding box center [108, 132] width 216 height 41
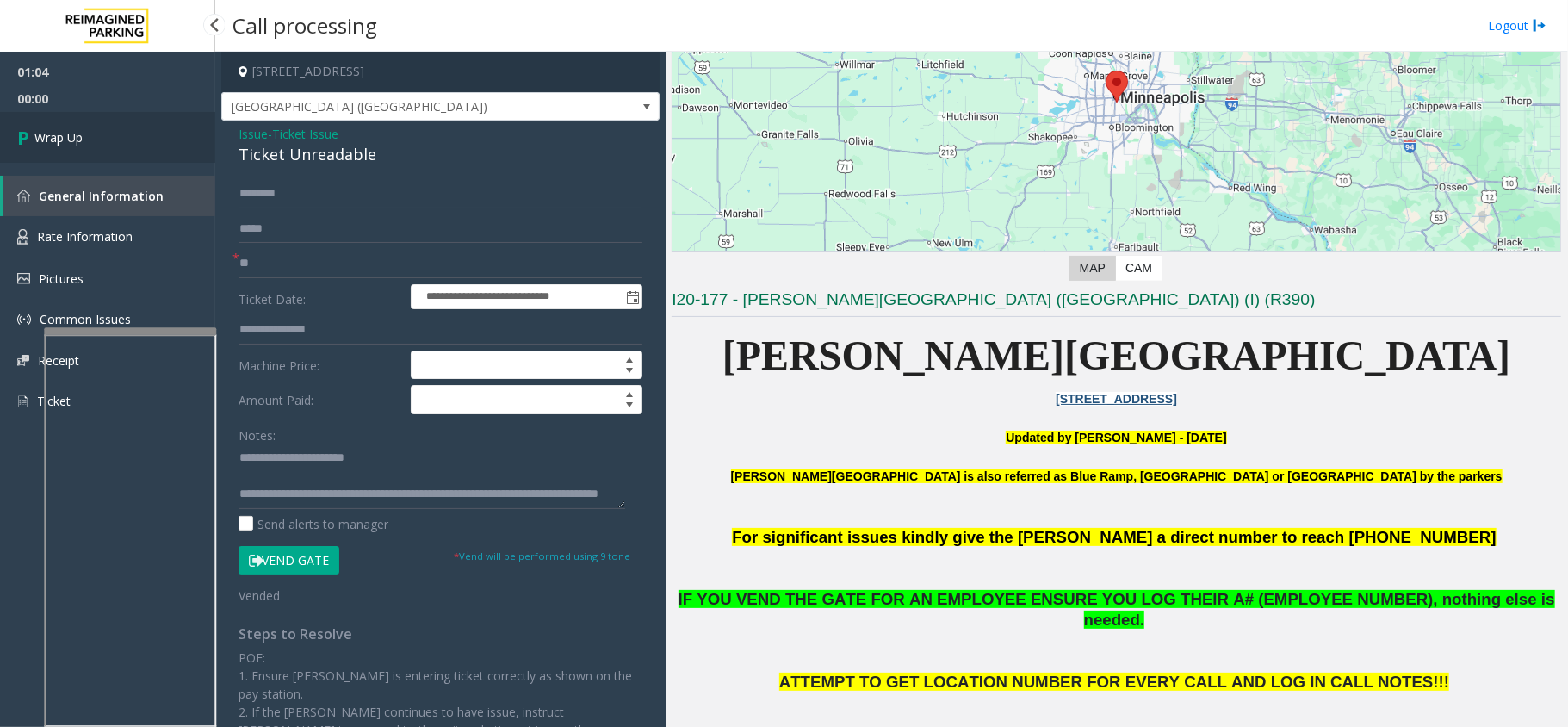
click at [142, 145] on link "Wrap Up" at bounding box center [108, 137] width 216 height 50
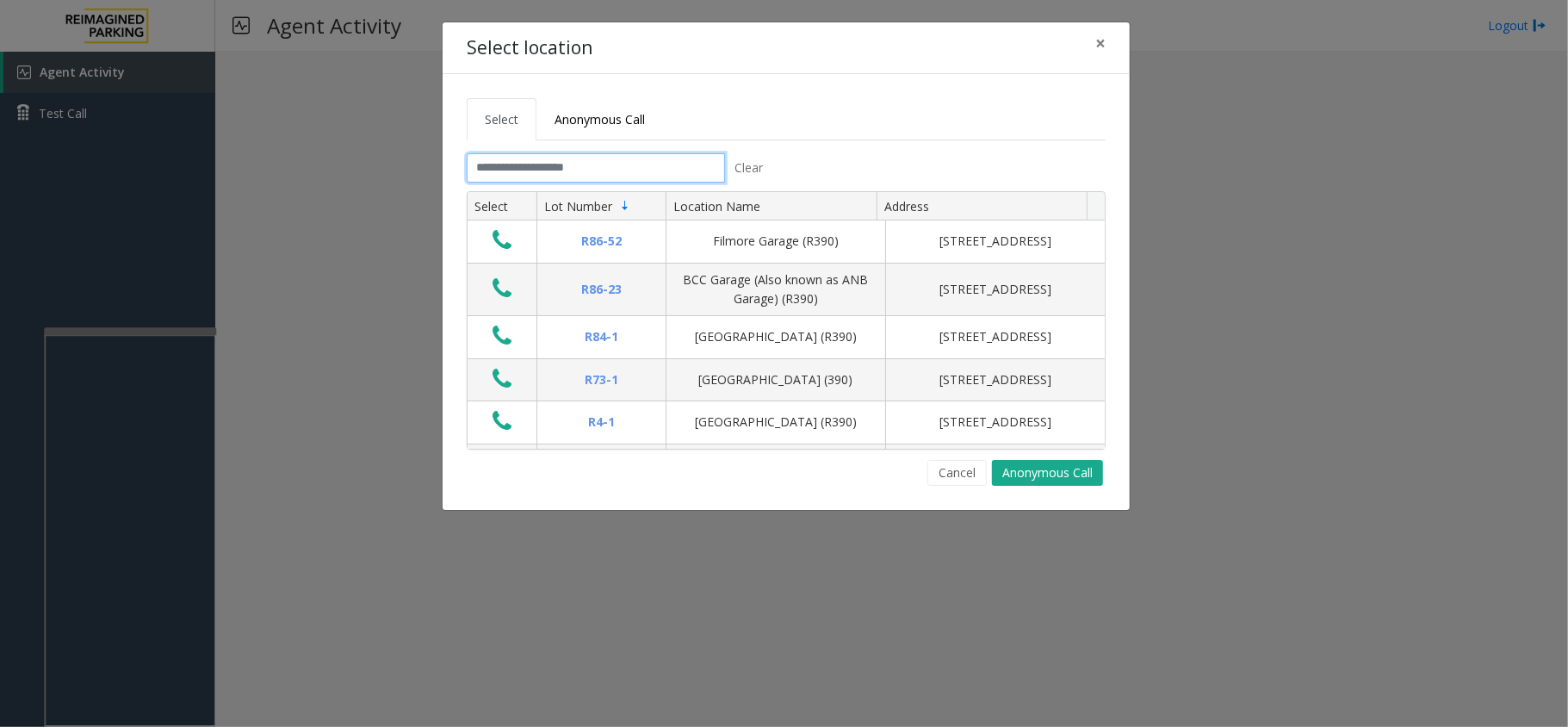
click at [601, 181] on input "text" at bounding box center [595, 168] width 258 height 30
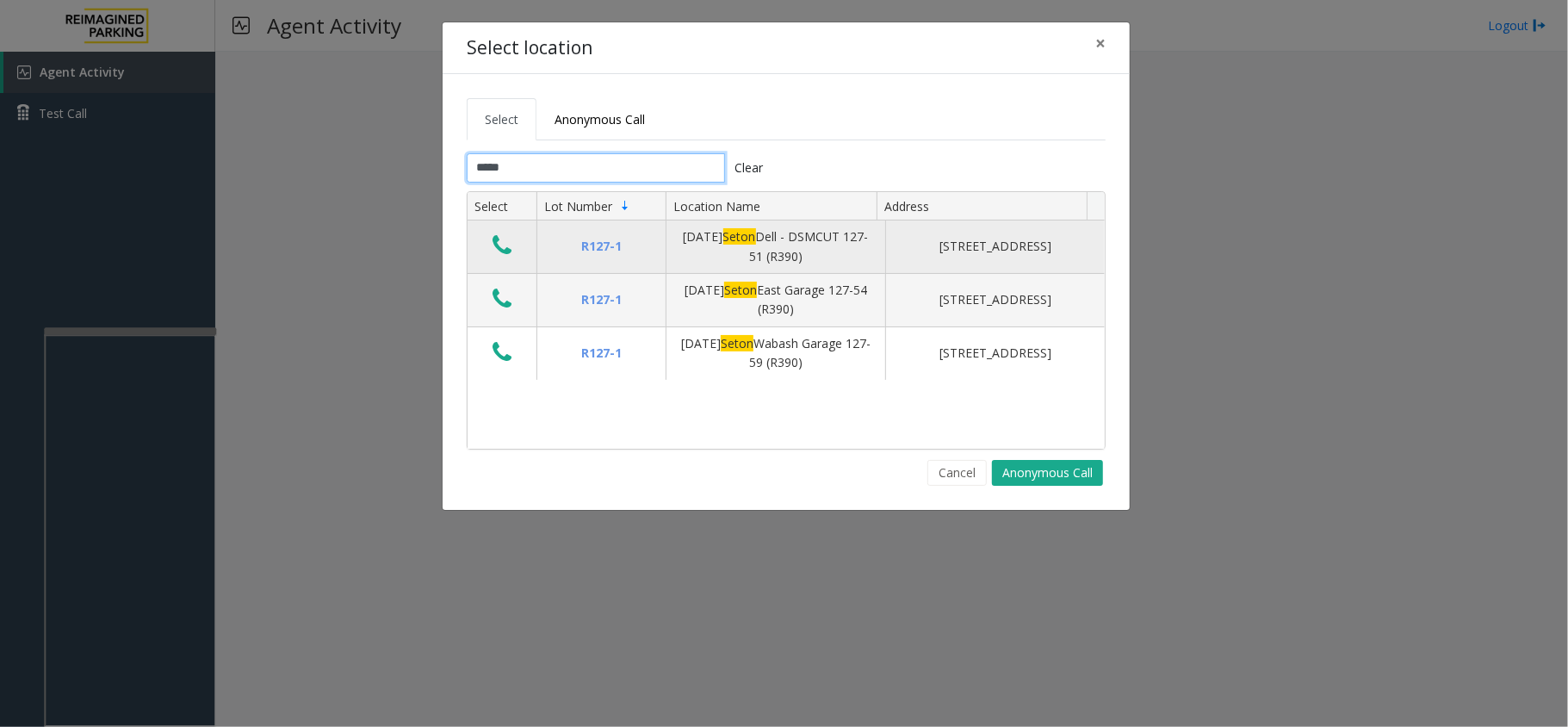
type input "*****"
click at [501, 253] on icon "Data table" at bounding box center [502, 246] width 19 height 24
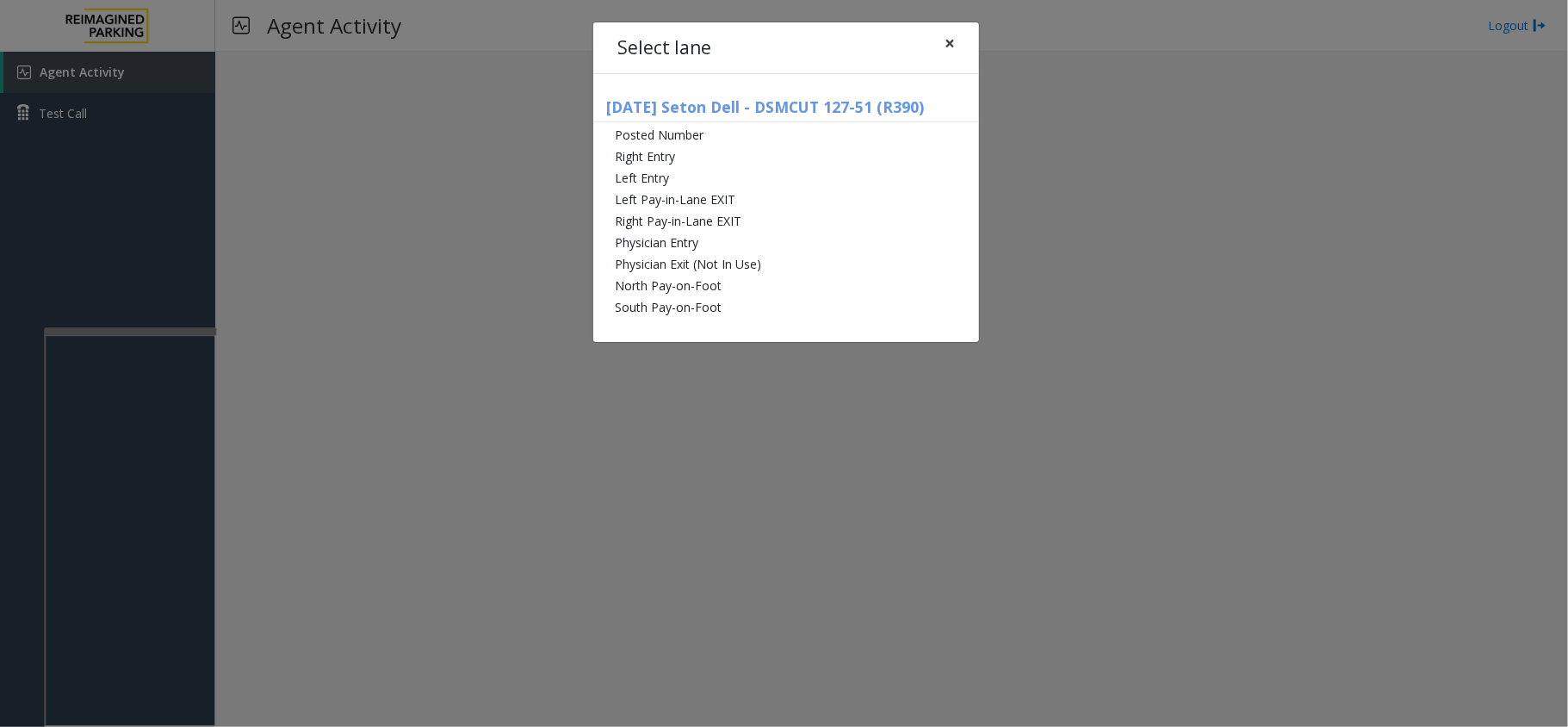
click at [955, 36] on button "×" at bounding box center [950, 43] width 35 height 43
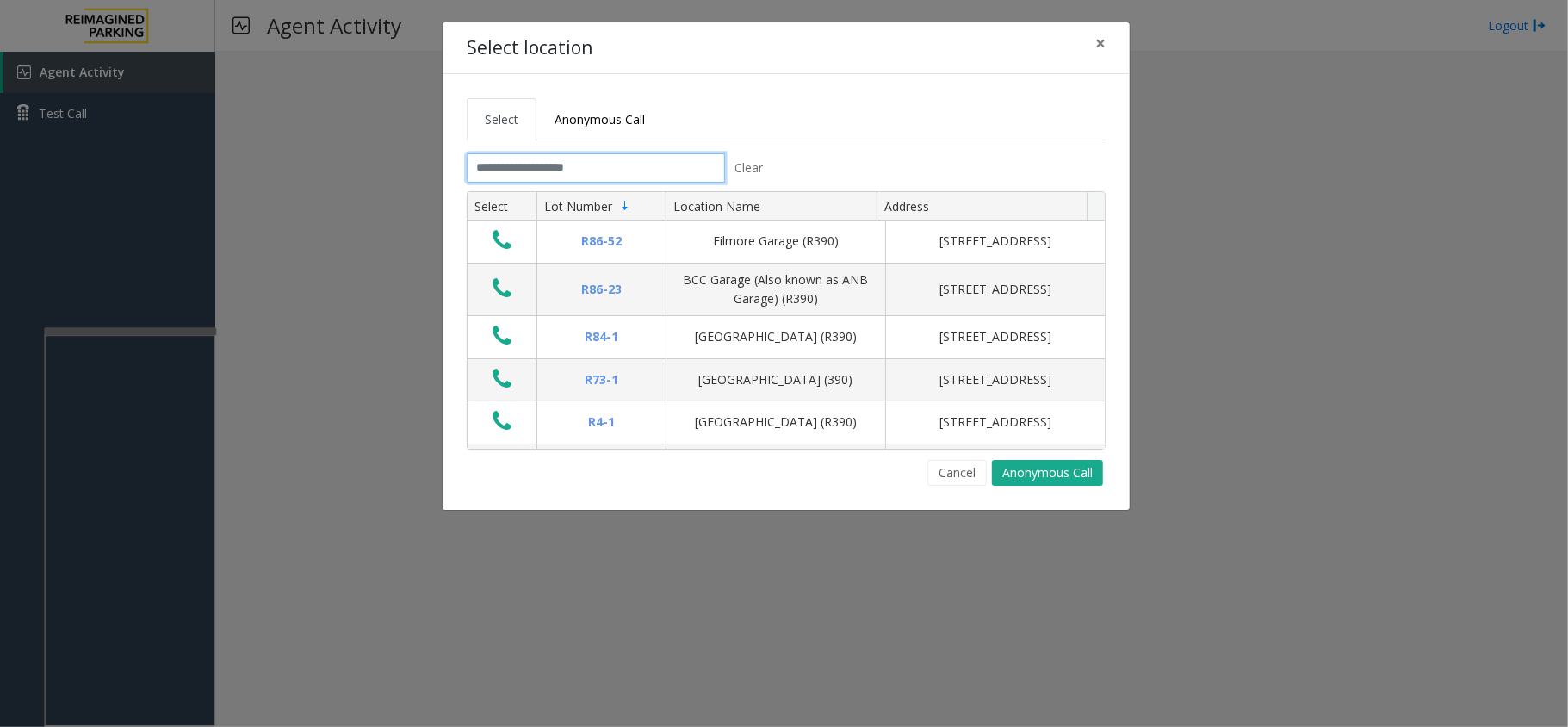
click at [628, 167] on input "text" at bounding box center [595, 168] width 258 height 30
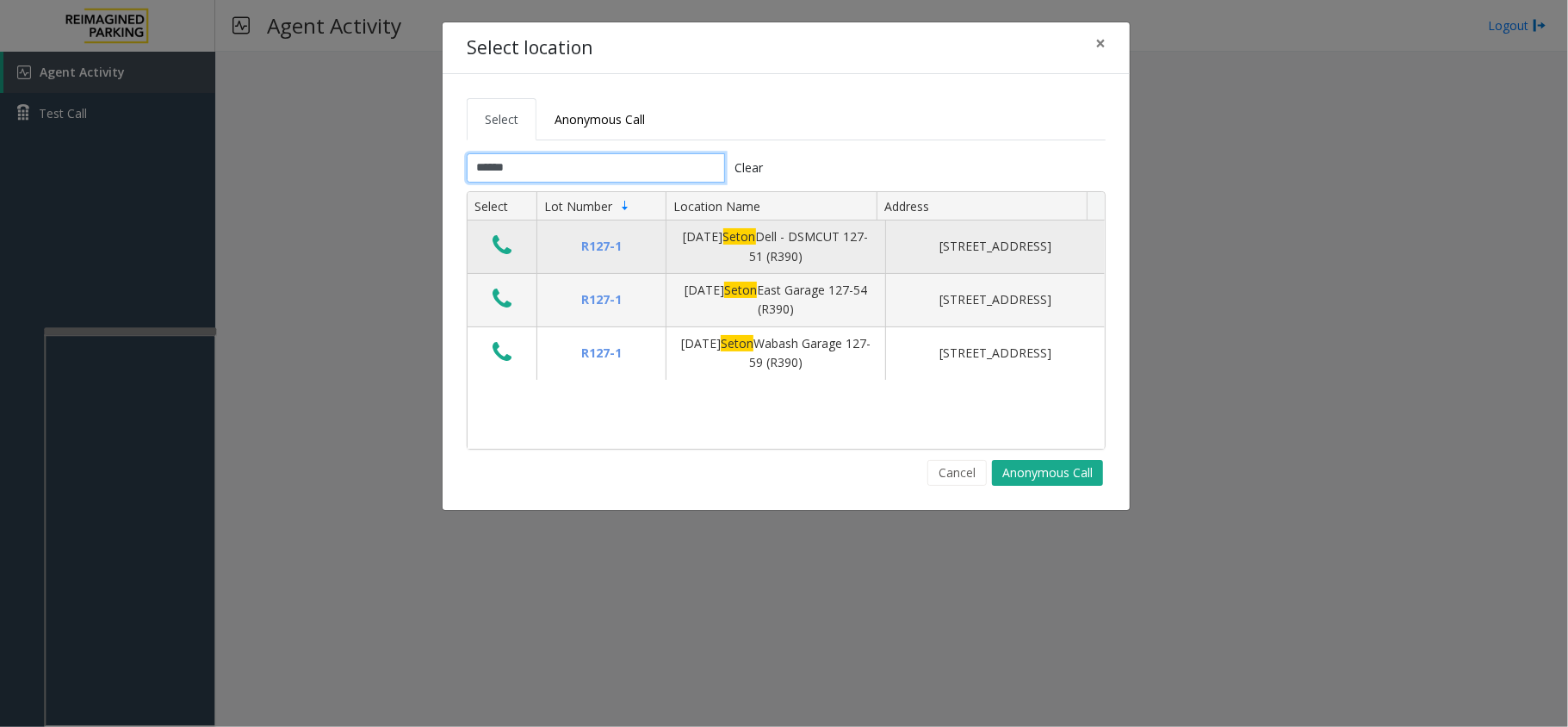
type input "*****"
click at [522, 257] on td "Data table" at bounding box center [502, 247] width 69 height 53
click at [503, 257] on icon "Data table" at bounding box center [502, 246] width 19 height 24
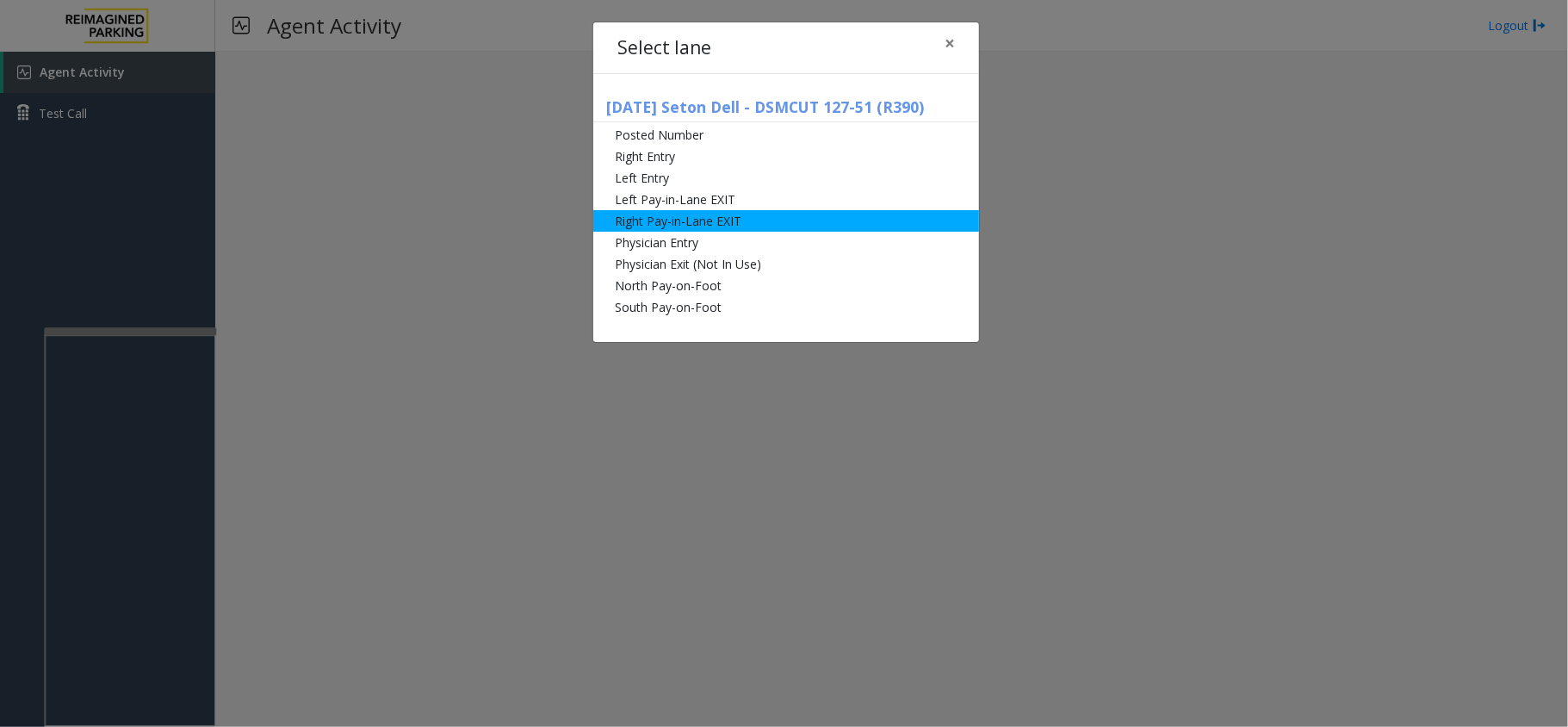
click at [621, 212] on li "Right Pay-in-Lane EXIT" at bounding box center [787, 221] width 386 height 22
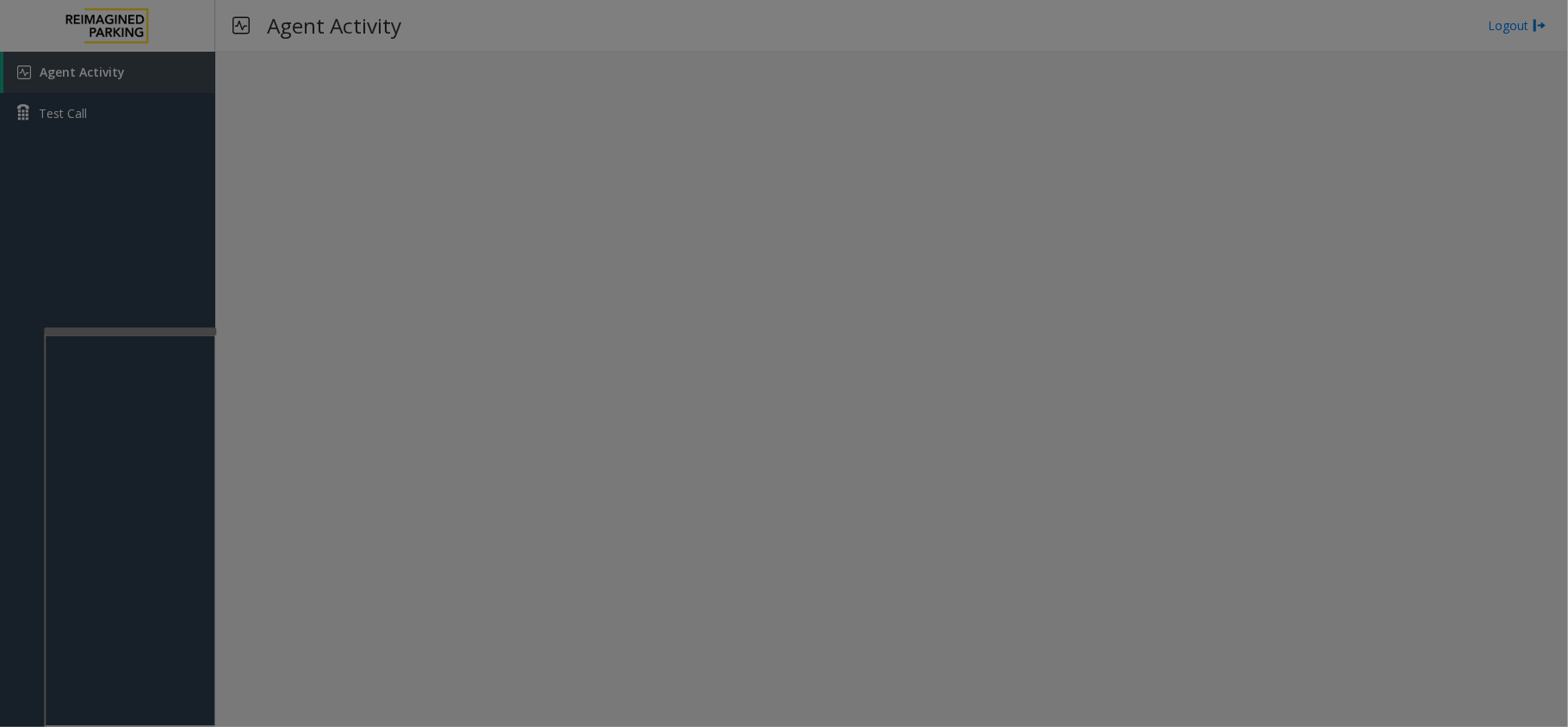
click at [621, 212] on ul "Posted Number Right Entry Left Entry Left Pay-in-Lane EXIT Right Pay-in-Lane EX…" at bounding box center [785, 177] width 386 height 194
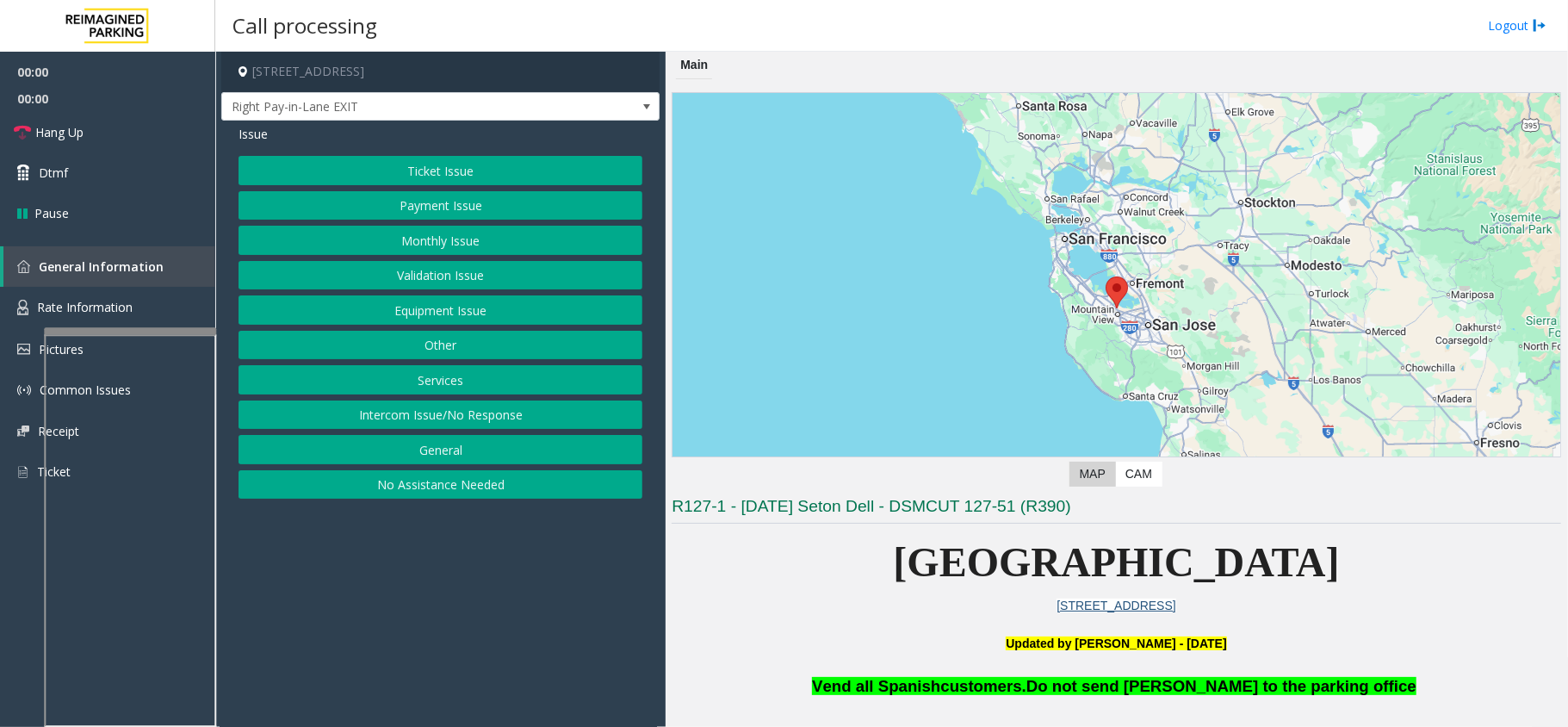
click at [501, 104] on span "Right Pay-in-Lane EXIT" at bounding box center [397, 107] width 349 height 28
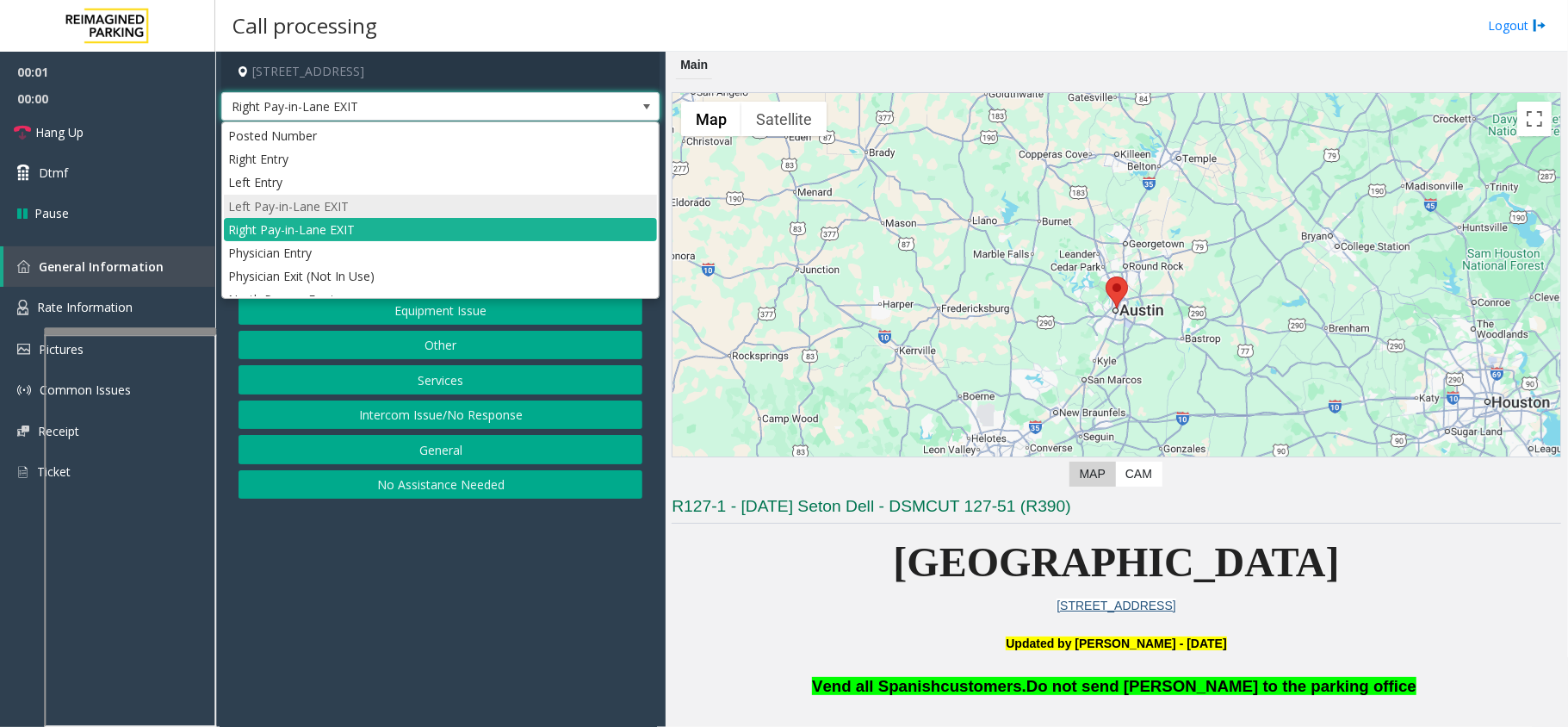
click at [438, 211] on li "Left Pay-in-Lane EXIT" at bounding box center [441, 206] width 433 height 23
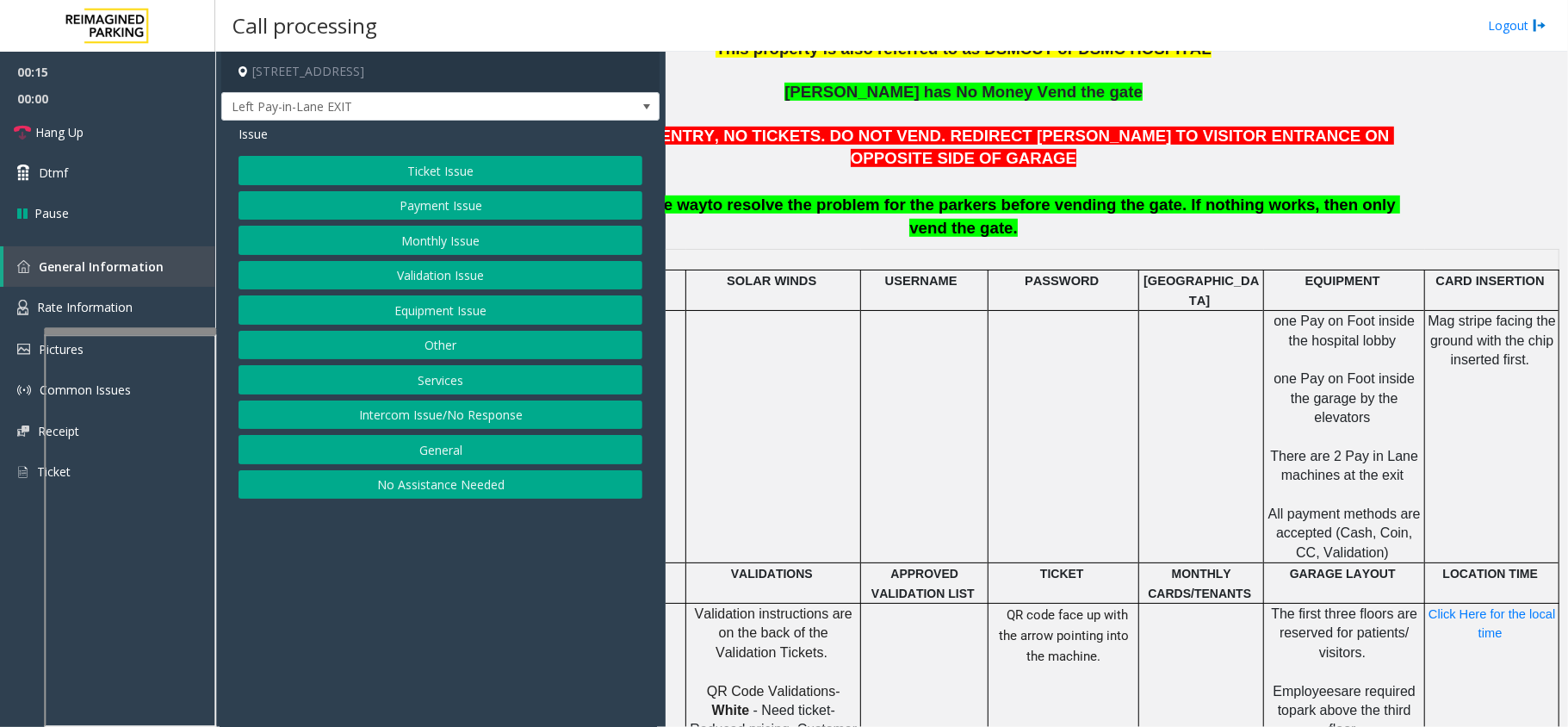
scroll to position [574, 169]
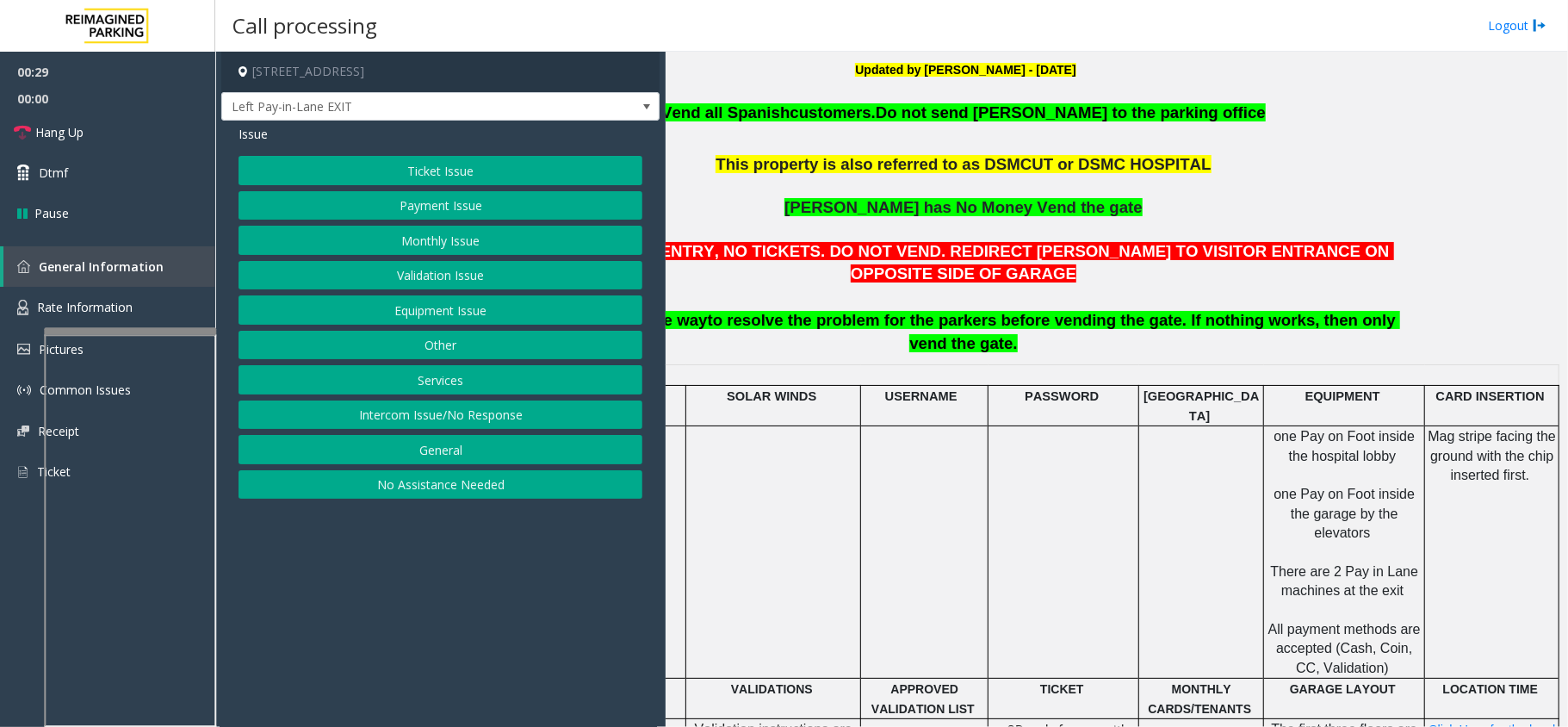
click at [428, 177] on button "Ticket Issue" at bounding box center [440, 170] width 404 height 30
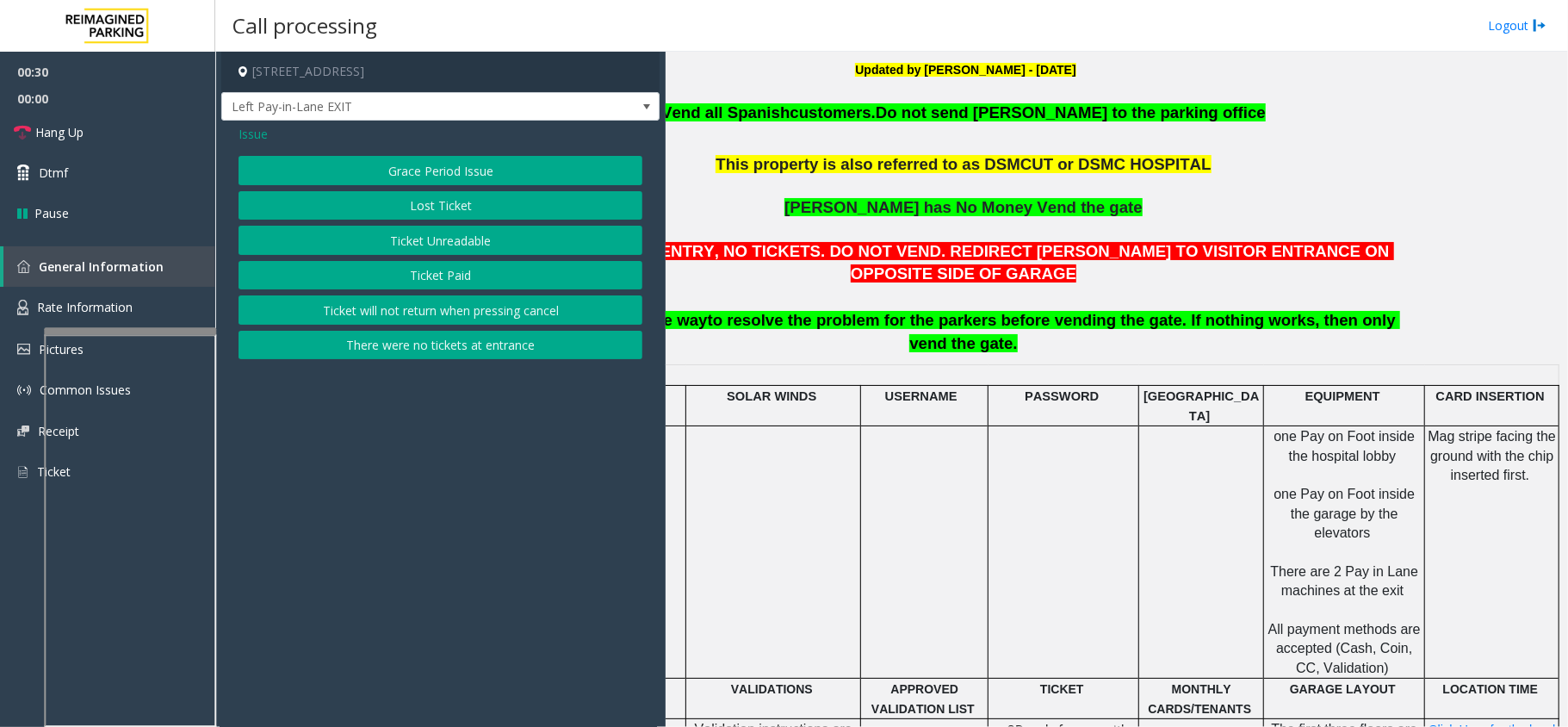
click at [431, 235] on button "Ticket Unreadable" at bounding box center [440, 241] width 404 height 30
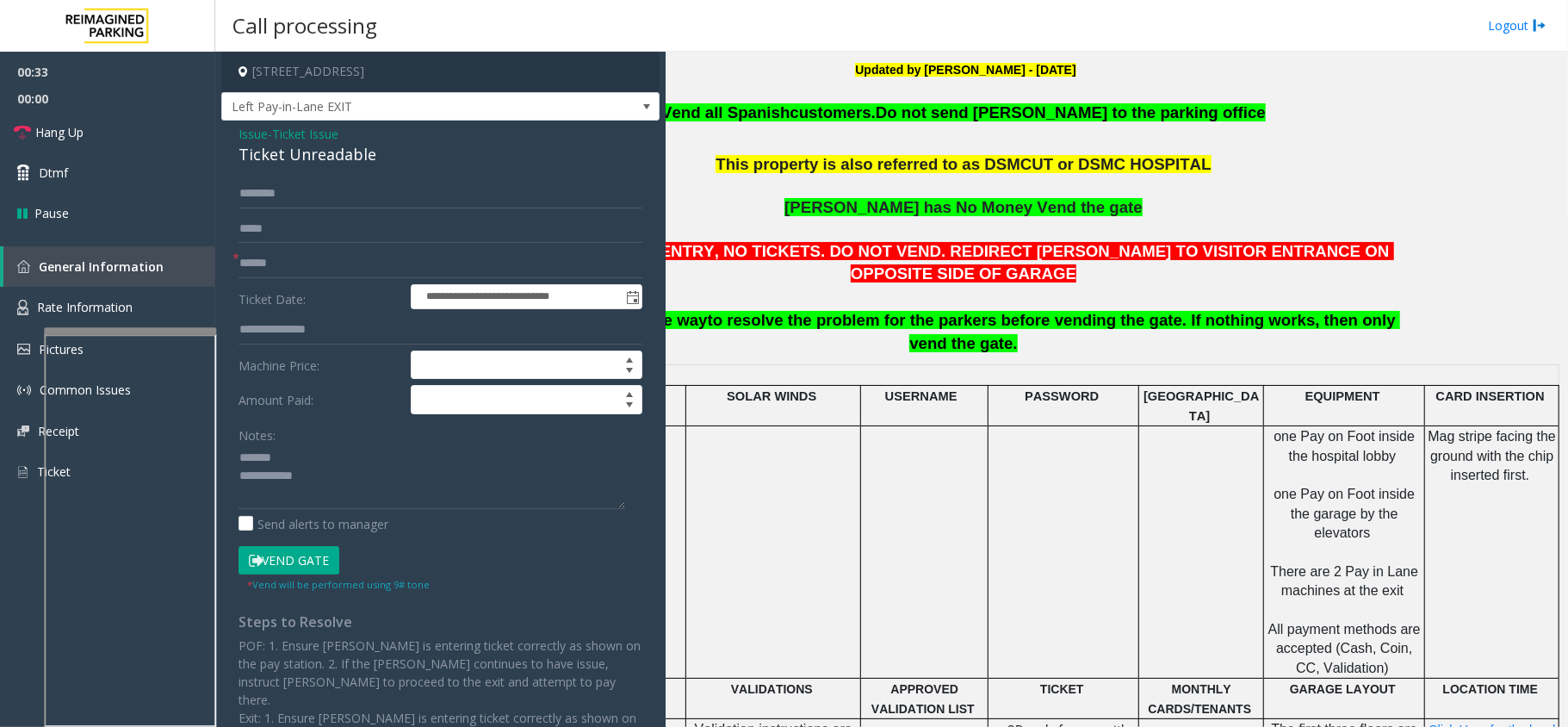
click at [335, 163] on div "Ticket Unreadable" at bounding box center [440, 154] width 404 height 23
type textarea "**********"
click at [387, 263] on input "text" at bounding box center [440, 263] width 404 height 30
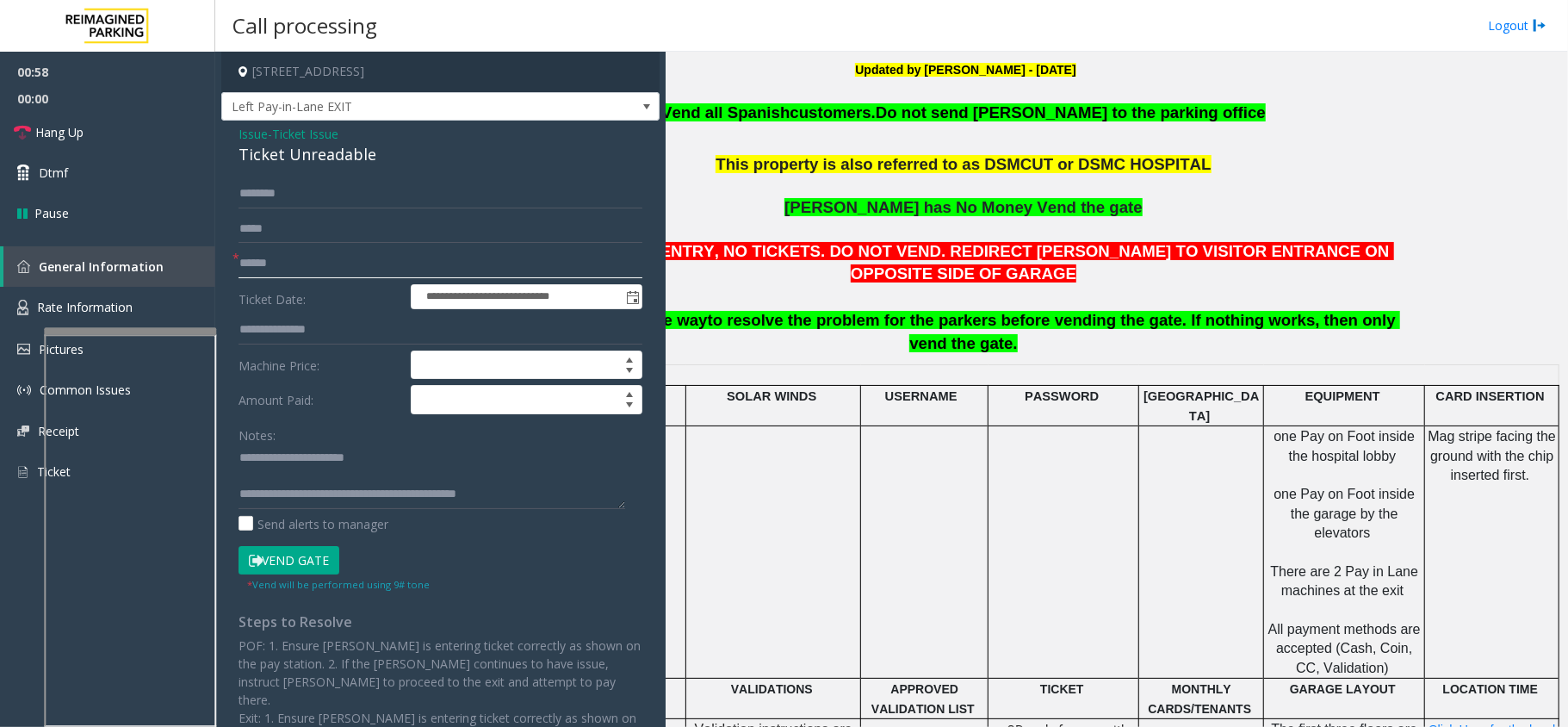
type input "******"
click at [279, 558] on button "Vend Gate" at bounding box center [289, 561] width 101 height 30
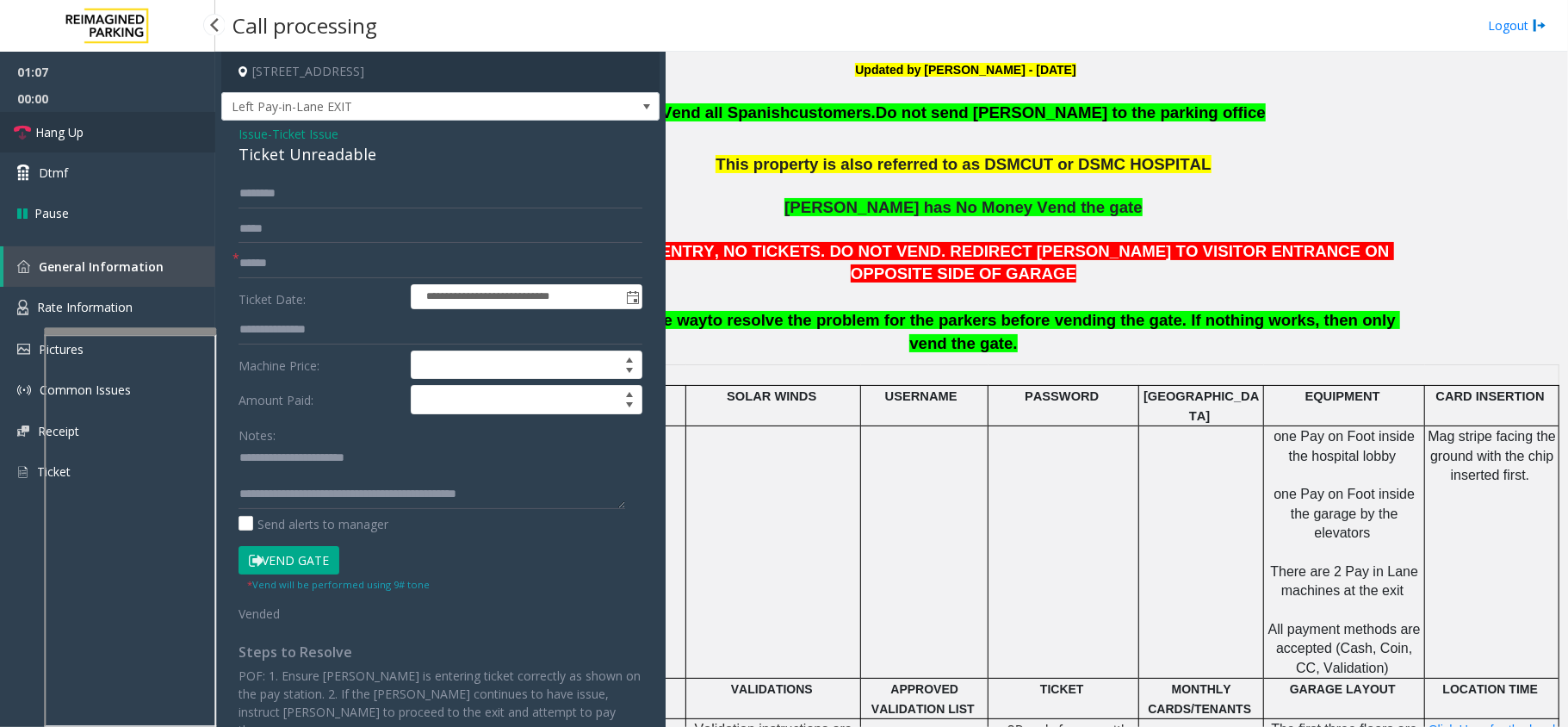
click at [163, 125] on link "Hang Up" at bounding box center [108, 132] width 216 height 41
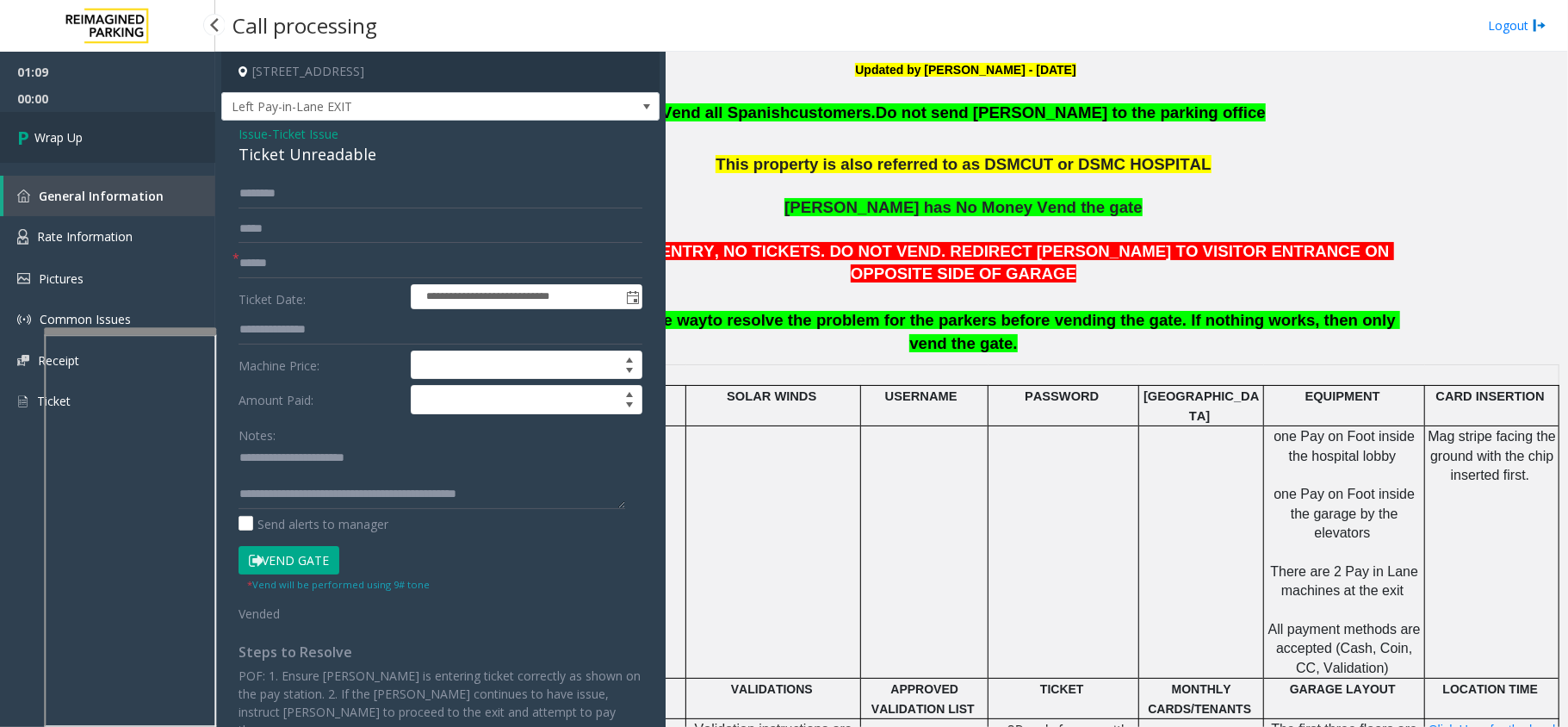
click at [121, 125] on link "Wrap Up" at bounding box center [108, 137] width 216 height 50
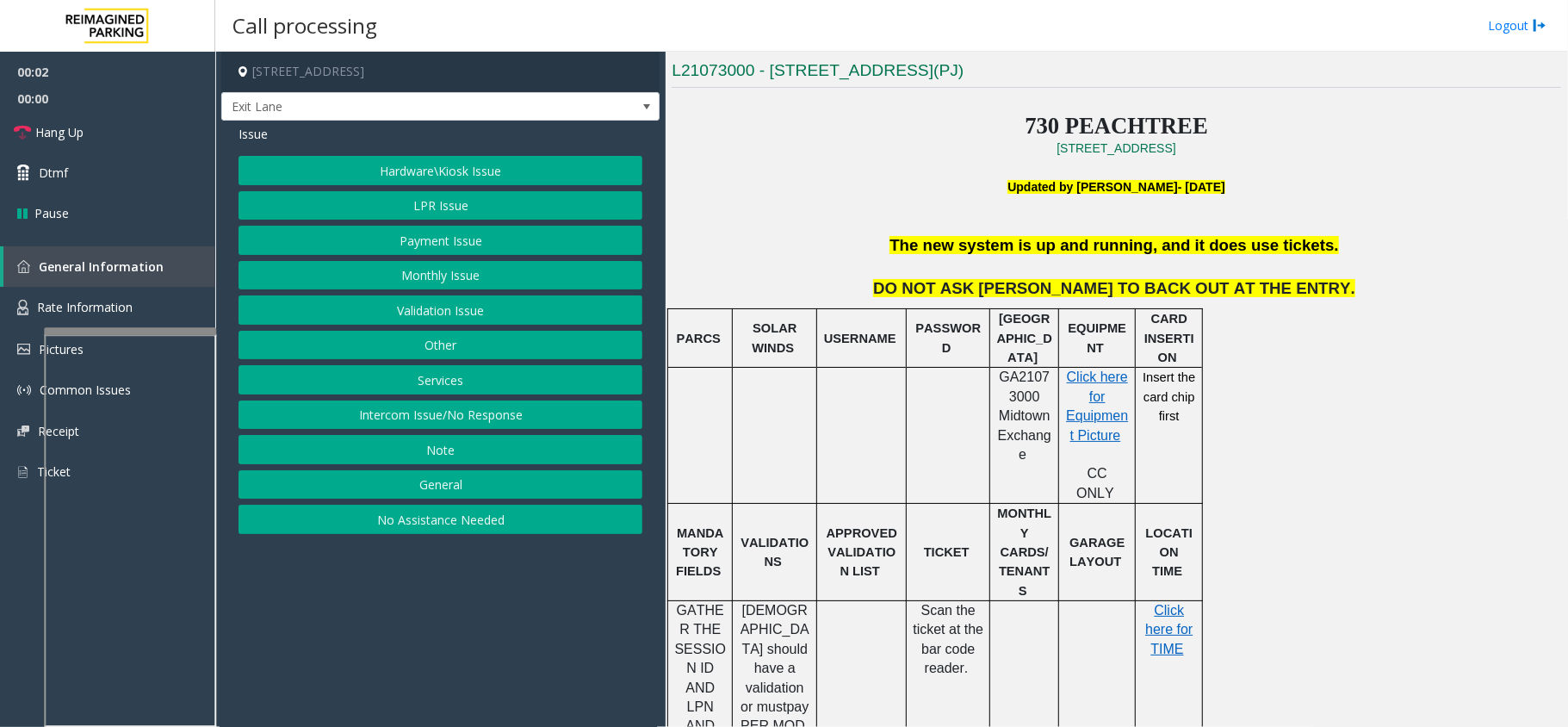
scroll to position [459, 0]
click at [468, 210] on button "LPR Issue" at bounding box center [440, 206] width 404 height 30
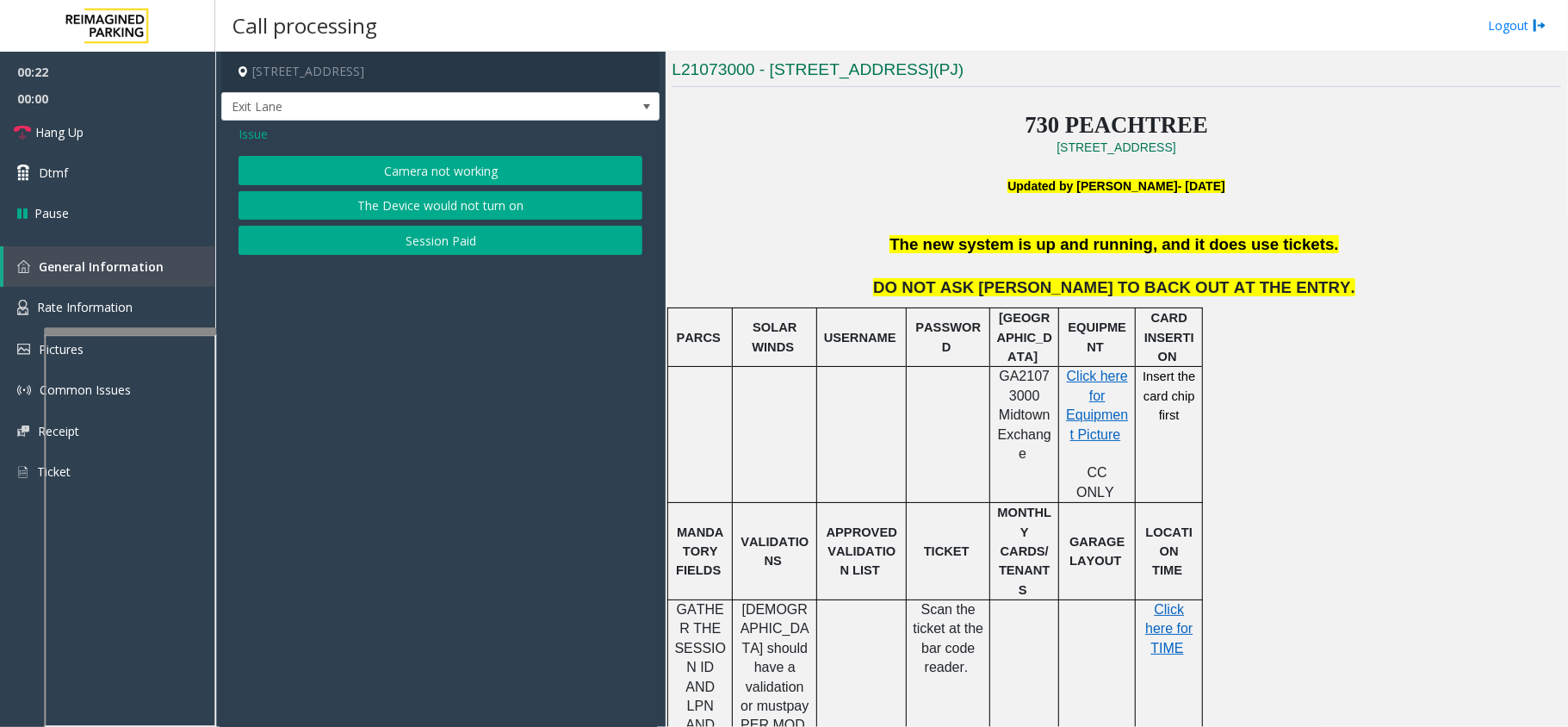
click at [253, 138] on span "Issue" at bounding box center [253, 134] width 30 height 18
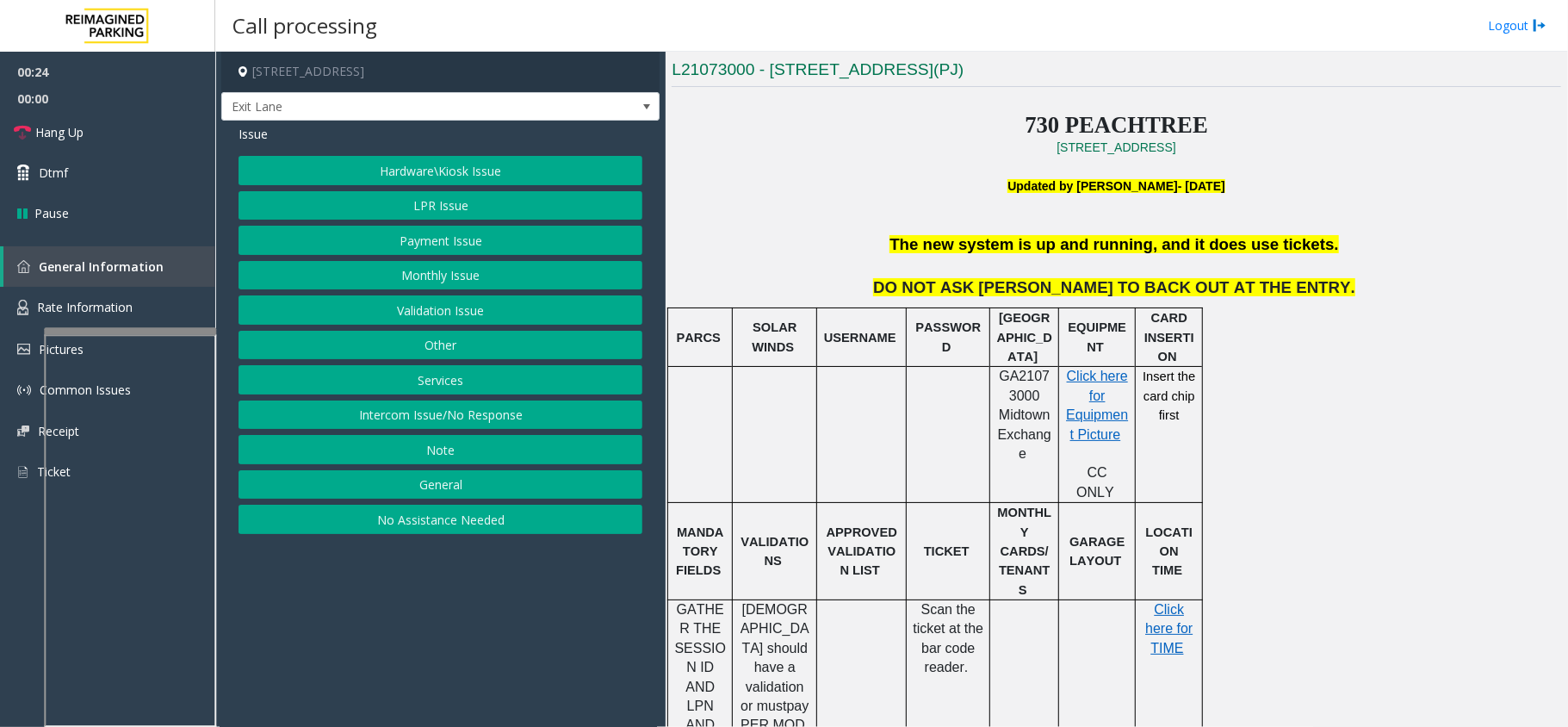
click at [410, 412] on button "Intercom Issue/No Response" at bounding box center [440, 416] width 404 height 30
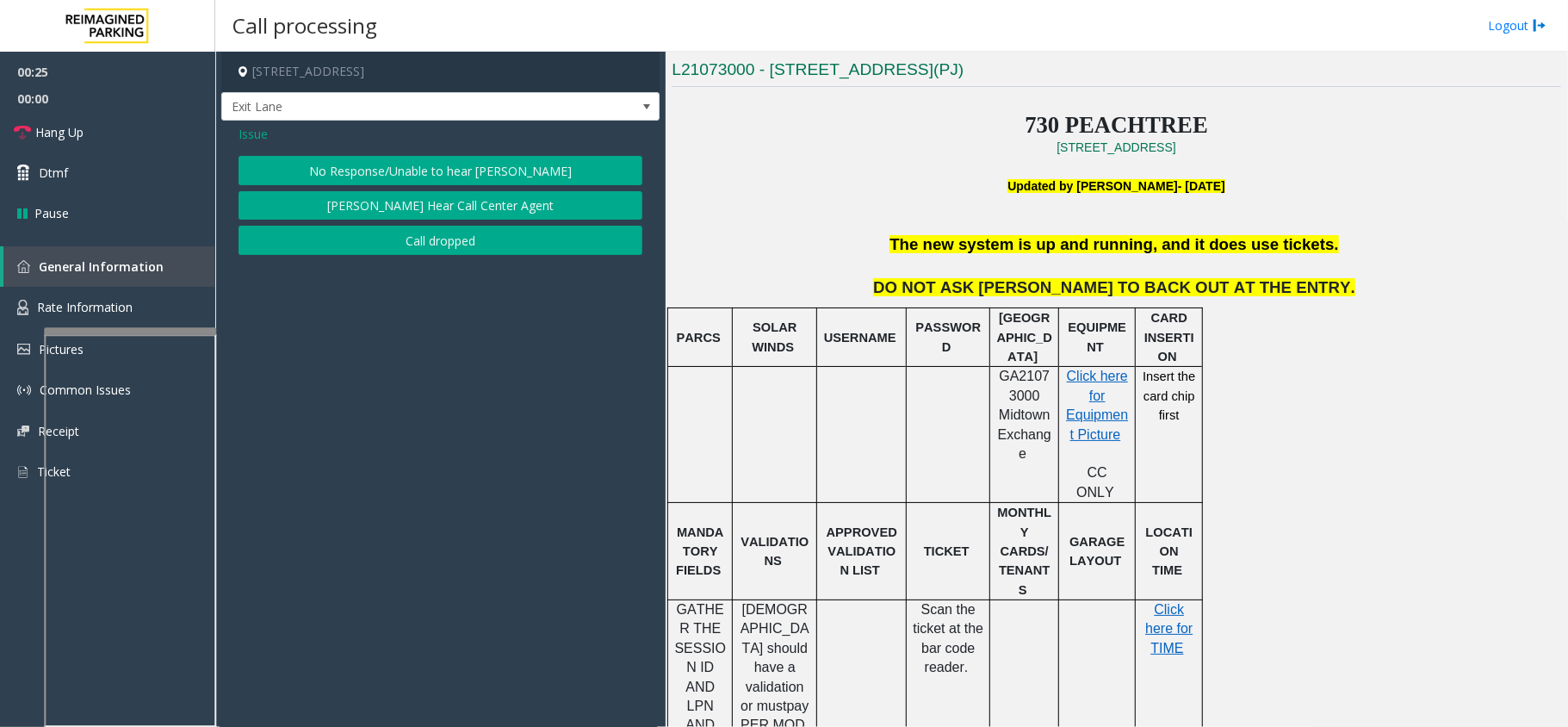
click at [265, 133] on span "Issue" at bounding box center [253, 134] width 30 height 18
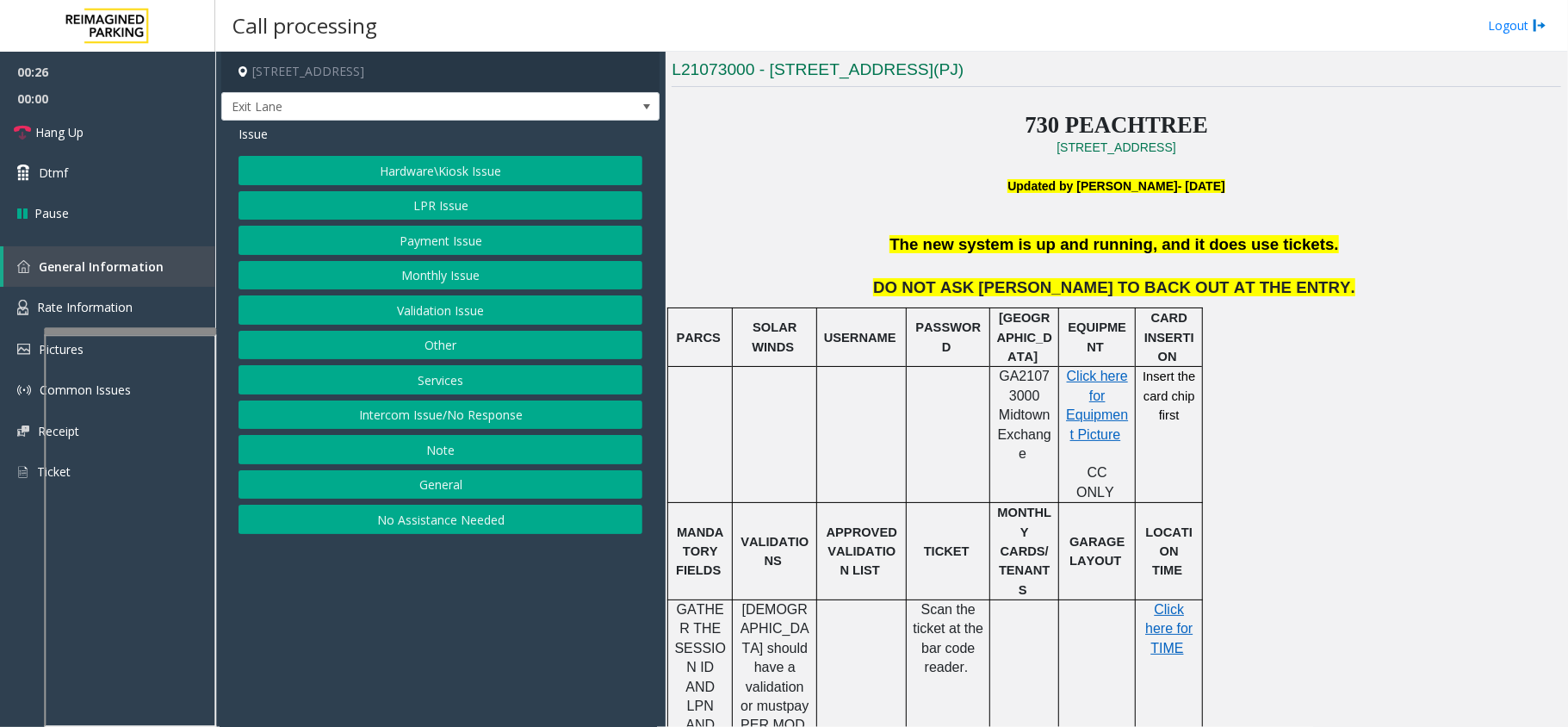
click at [456, 170] on button "Hardware\Kiosk Issue" at bounding box center [440, 170] width 404 height 30
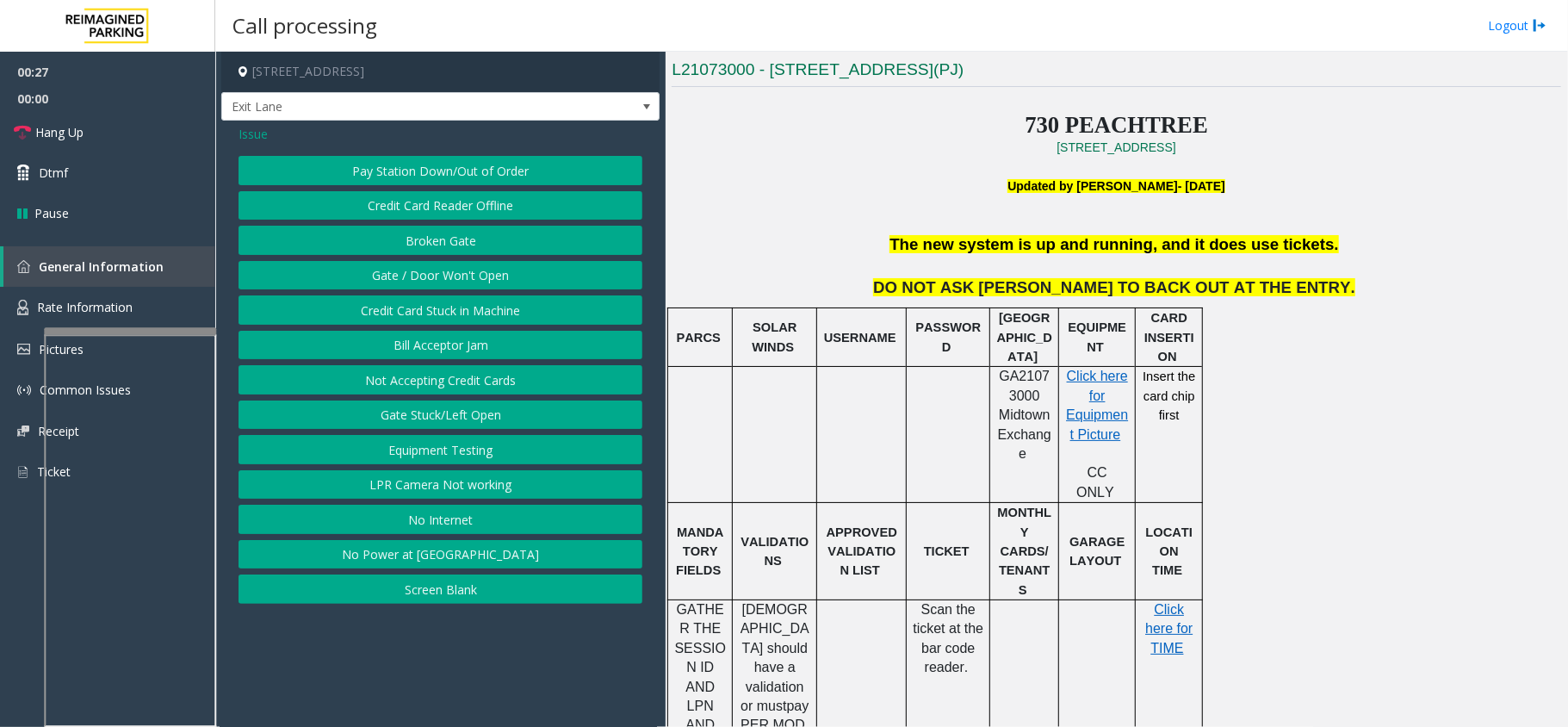
click at [446, 270] on button "Gate / Door Won't Open" at bounding box center [440, 276] width 404 height 30
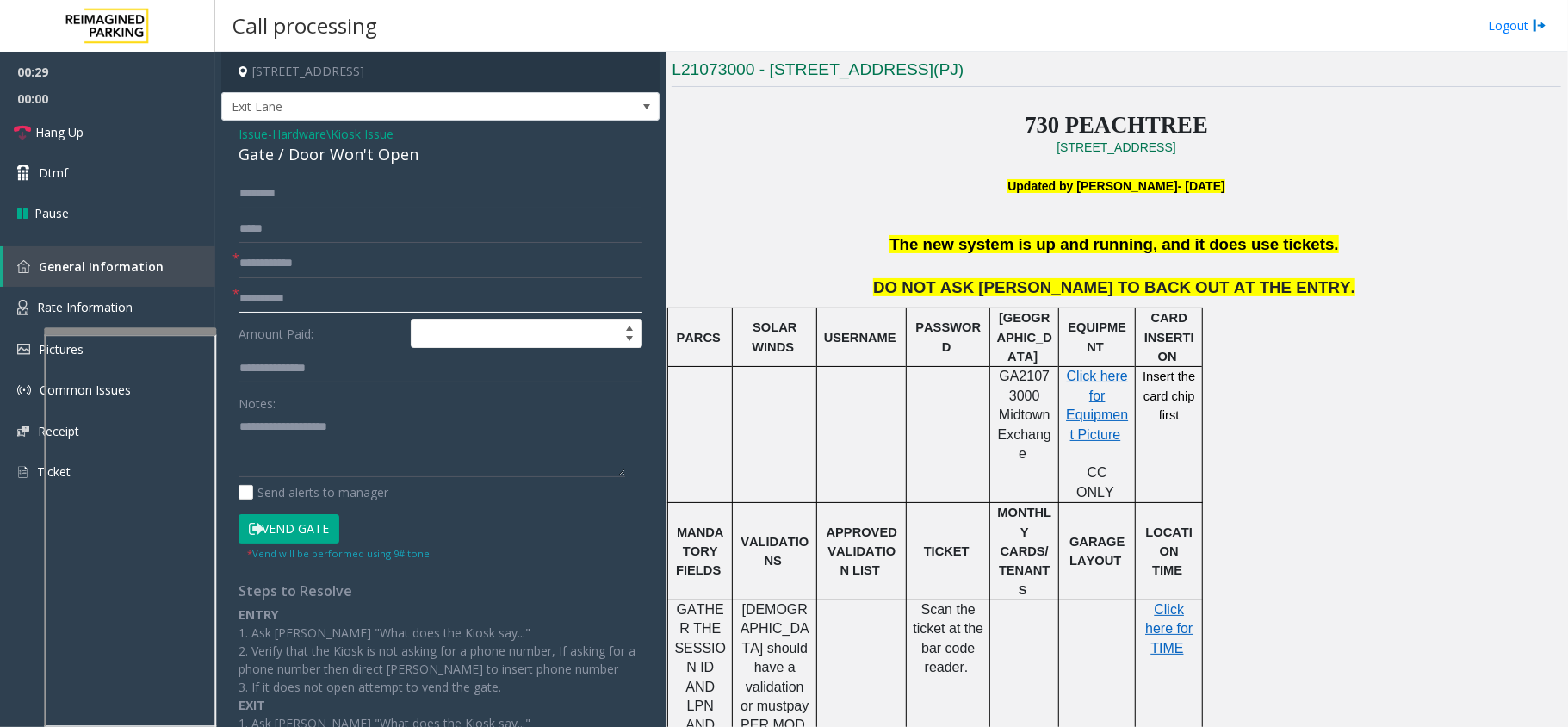
click at [305, 303] on input "text" at bounding box center [440, 299] width 404 height 30
click at [248, 297] on input "**********" at bounding box center [440, 299] width 404 height 30
type input "**********"
click at [308, 531] on button "Vend Gate" at bounding box center [289, 530] width 101 height 30
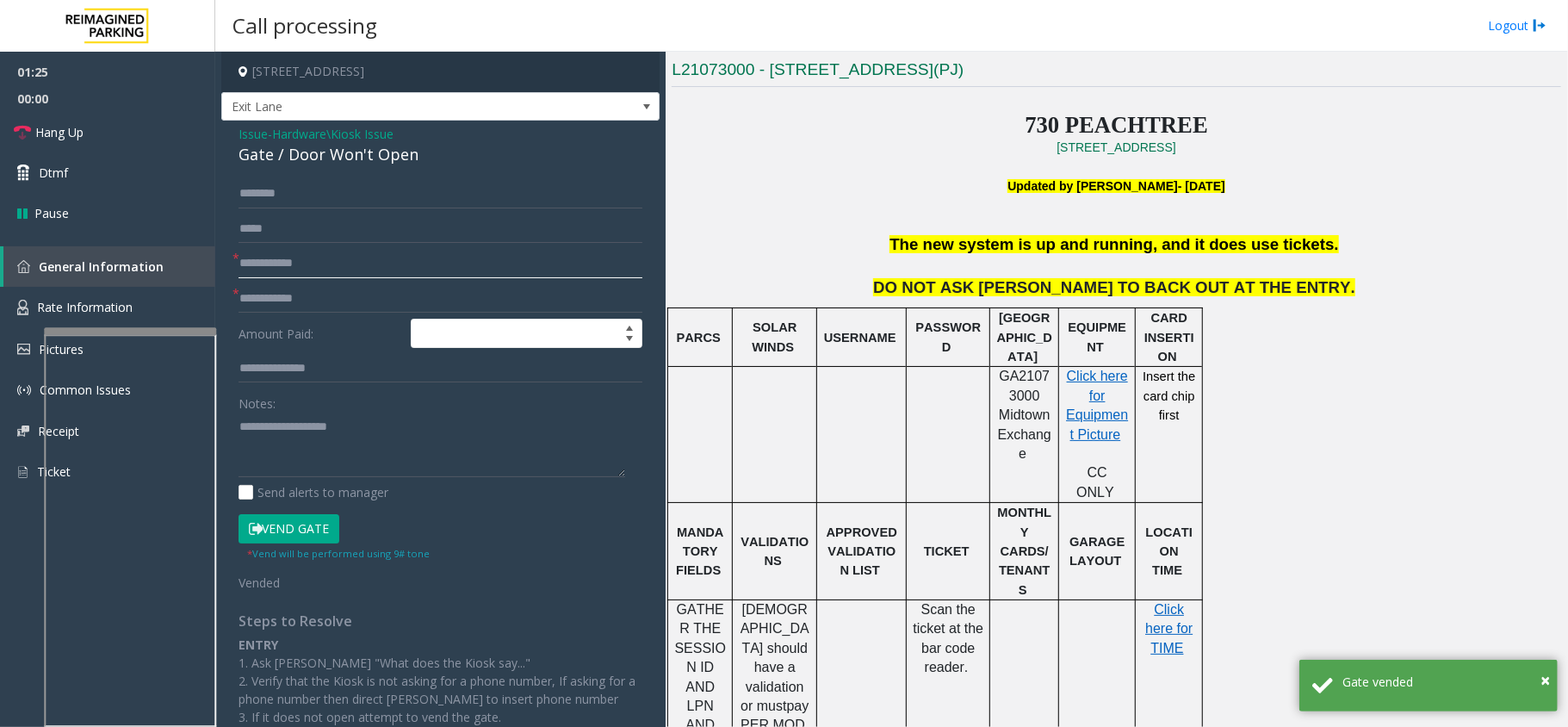
click at [384, 255] on input "text" at bounding box center [440, 263] width 404 height 30
type input "***"
click at [316, 424] on textarea at bounding box center [431, 445] width 387 height 64
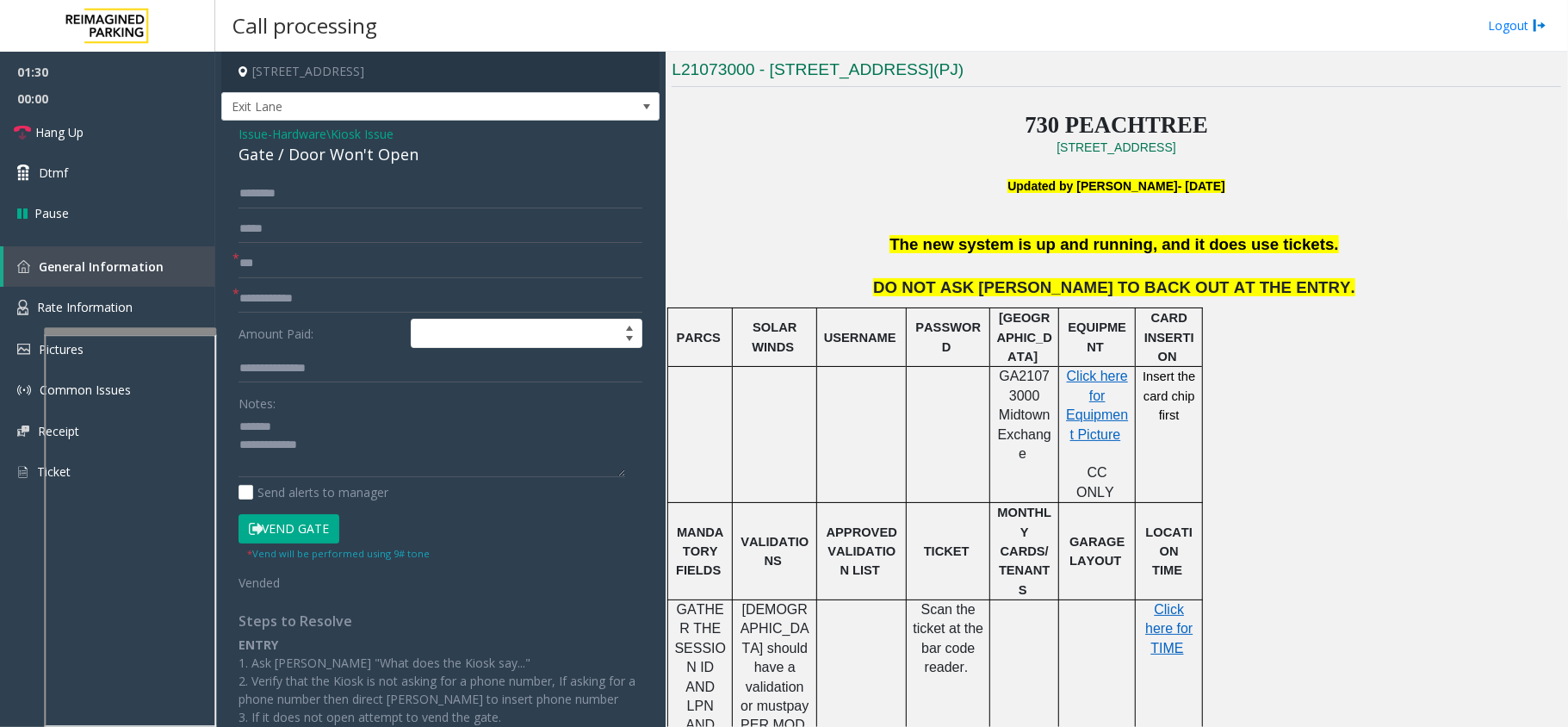
click at [330, 152] on div "Gate / Door Won't Open" at bounding box center [440, 154] width 404 height 23
click at [149, 129] on link "Hang Up" at bounding box center [108, 132] width 216 height 41
click at [462, 425] on textarea at bounding box center [431, 445] width 387 height 64
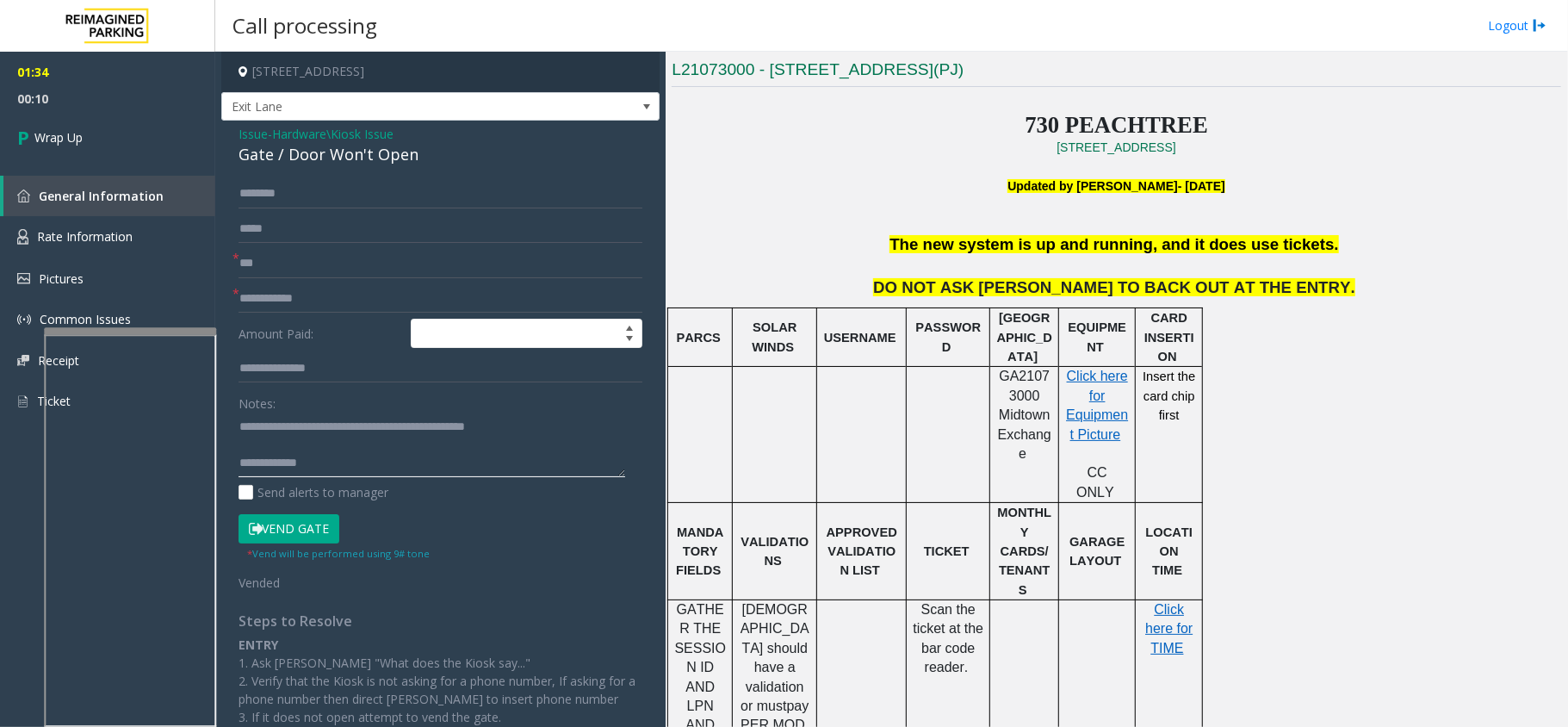
click at [423, 465] on textarea at bounding box center [431, 445] width 387 height 64
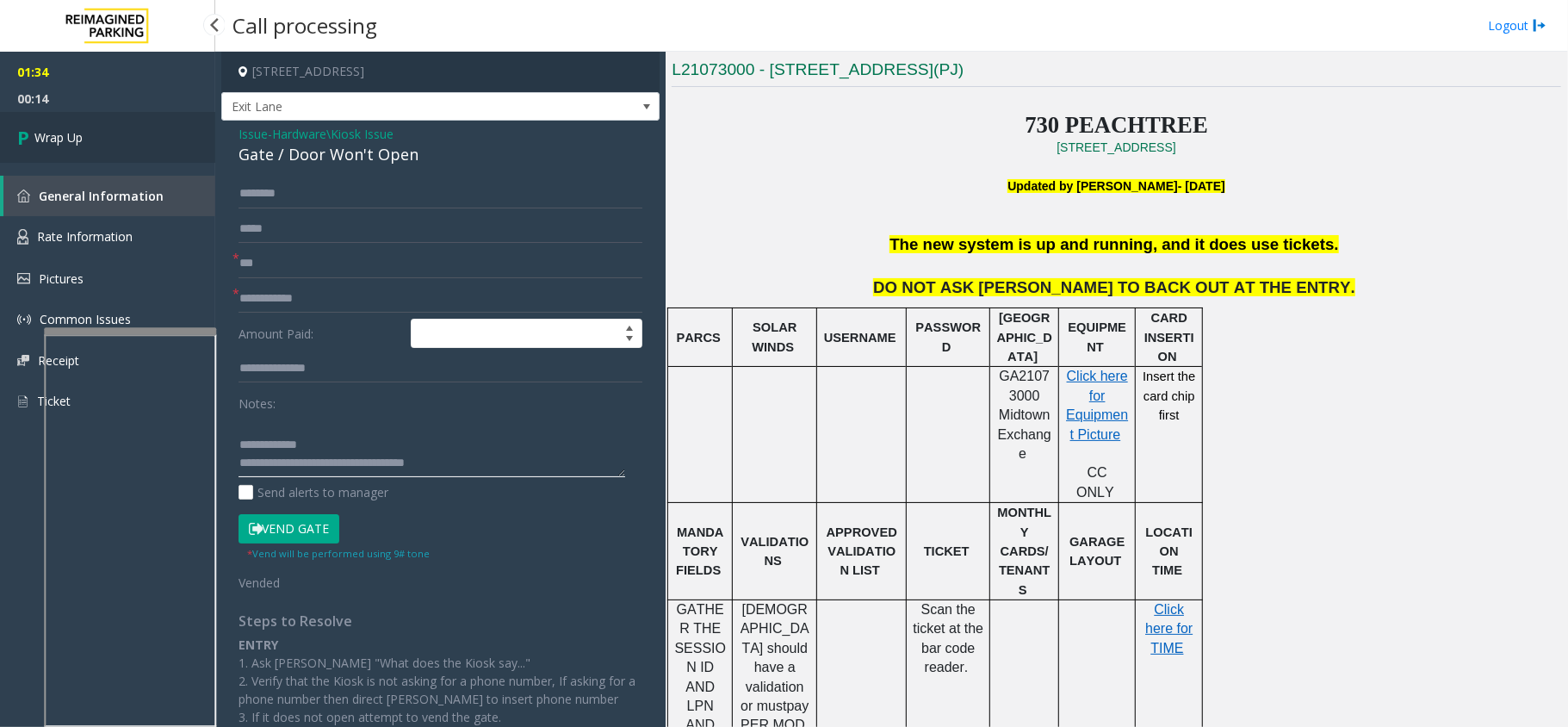
type textarea "**********"
click at [104, 132] on link "Wrap Up" at bounding box center [108, 137] width 216 height 50
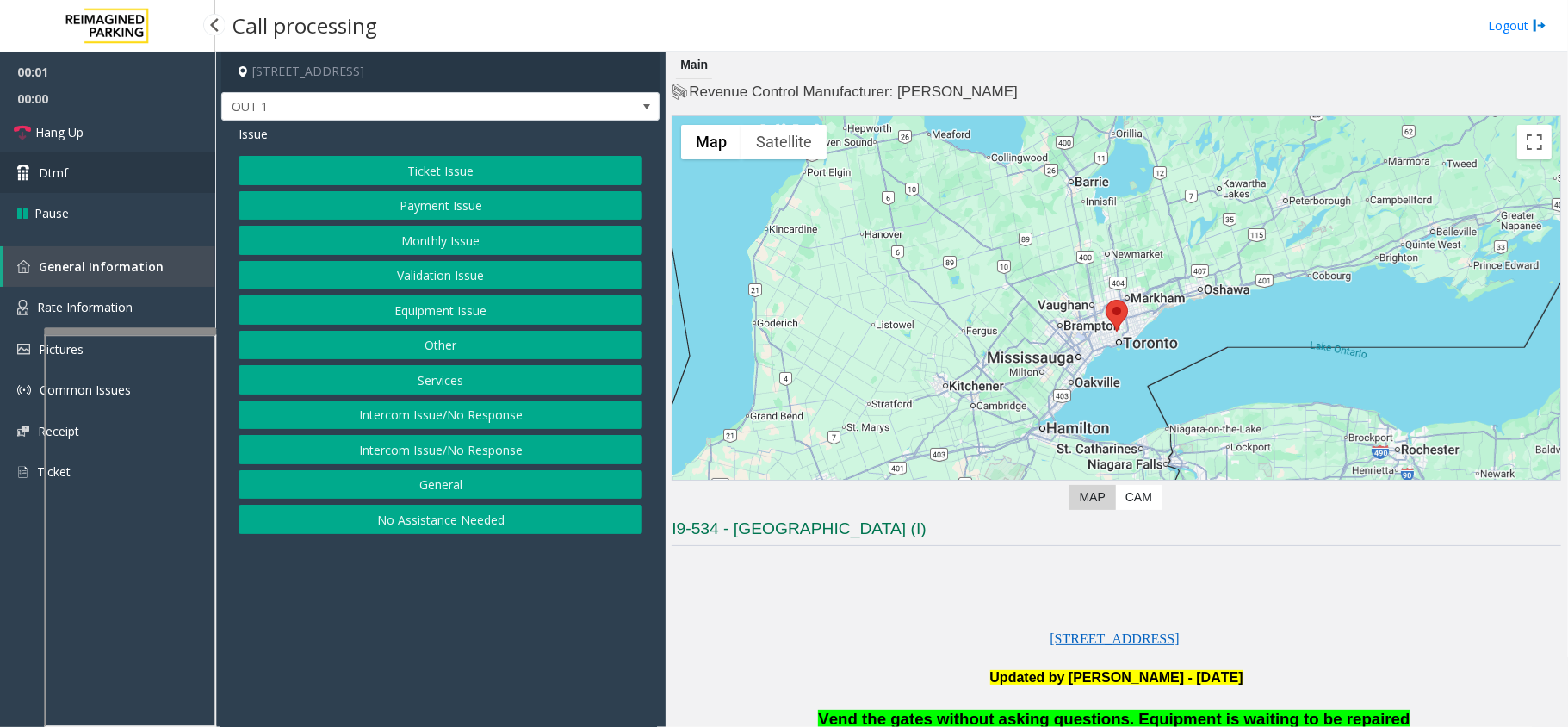
click at [133, 158] on link "Dtmf" at bounding box center [108, 172] width 216 height 41
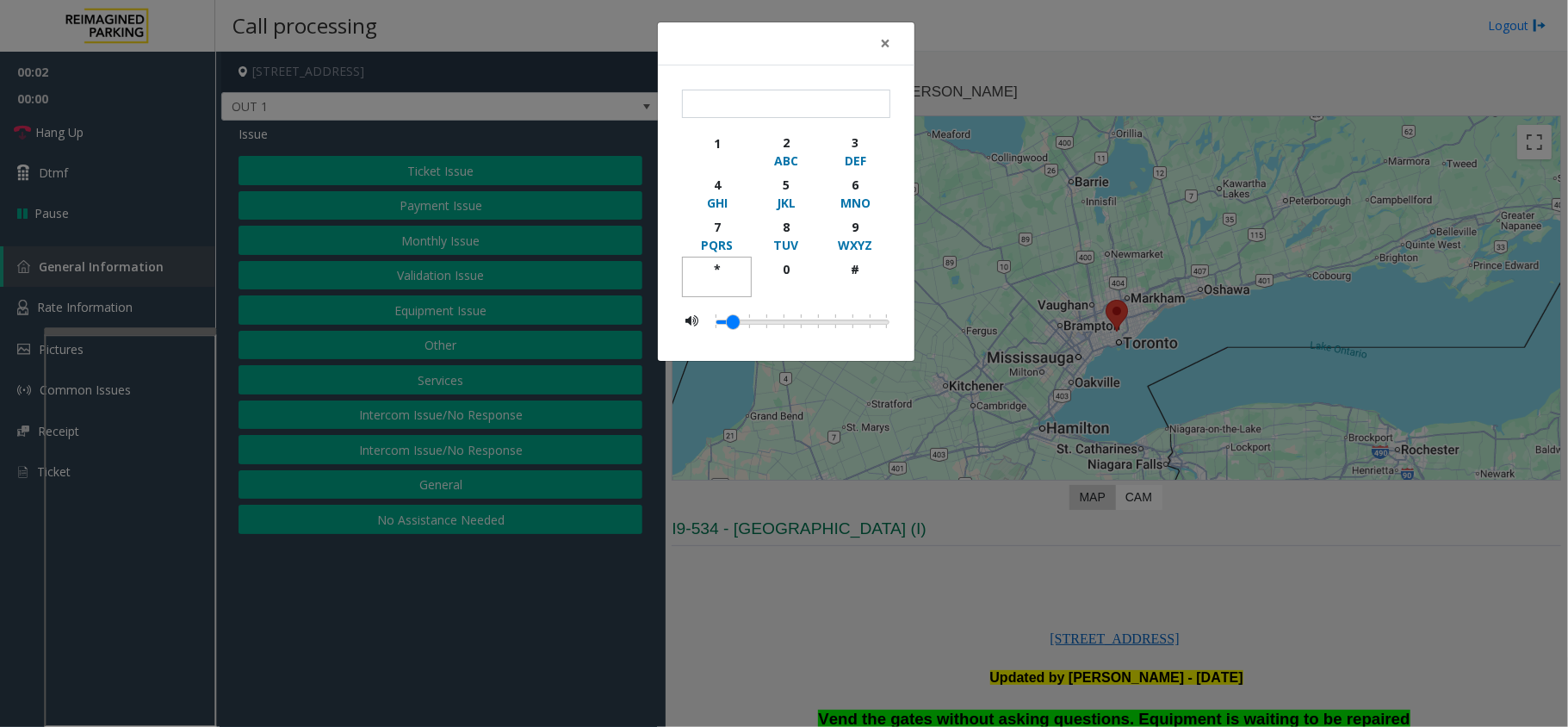
click at [704, 265] on div "*" at bounding box center [717, 269] width 47 height 18
click at [830, 224] on button "9 WXYZ" at bounding box center [855, 236] width 70 height 43
click at [845, 259] on button "#" at bounding box center [855, 277] width 70 height 41
type input "***"
click at [1000, 511] on div "× *** 1 2 ABC 3 DEF 4 GHI 5 JKL 6 MNO 7 PQRS 8 TUV 9 WXYZ * 0 #" at bounding box center [784, 364] width 1568 height 727
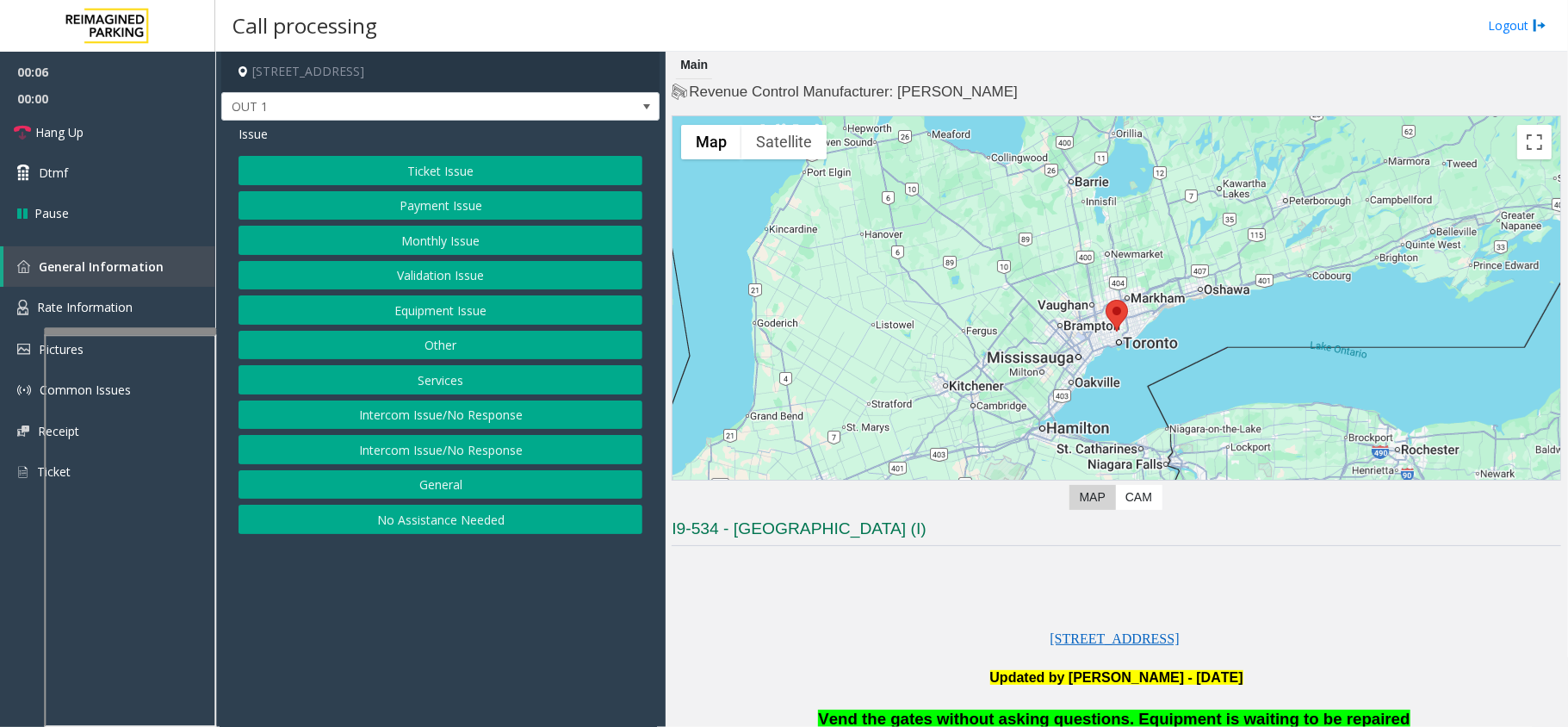
click at [474, 311] on button "Equipment Issue" at bounding box center [440, 310] width 404 height 30
click at [538, 310] on button "Gate / Door Won't Open" at bounding box center [440, 310] width 404 height 30
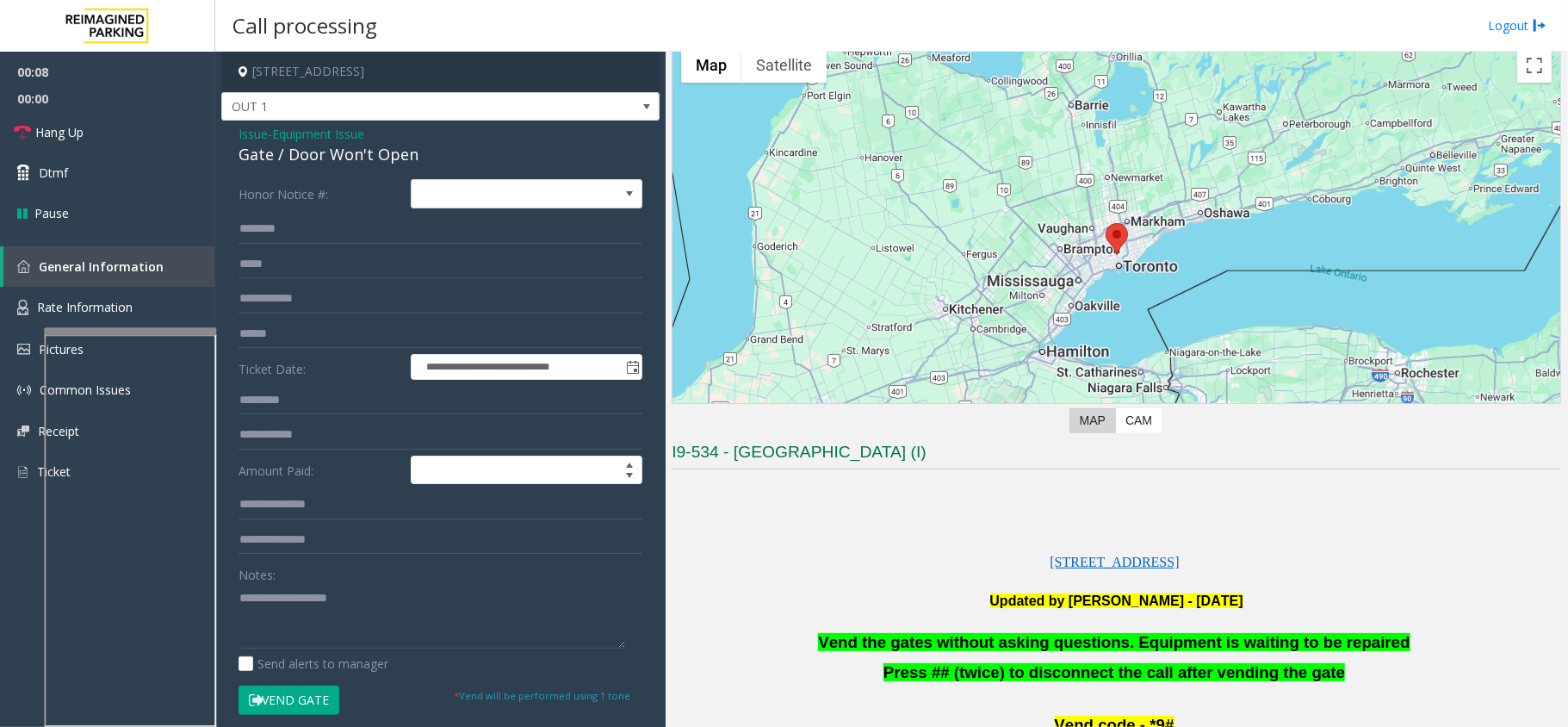
scroll to position [115, 0]
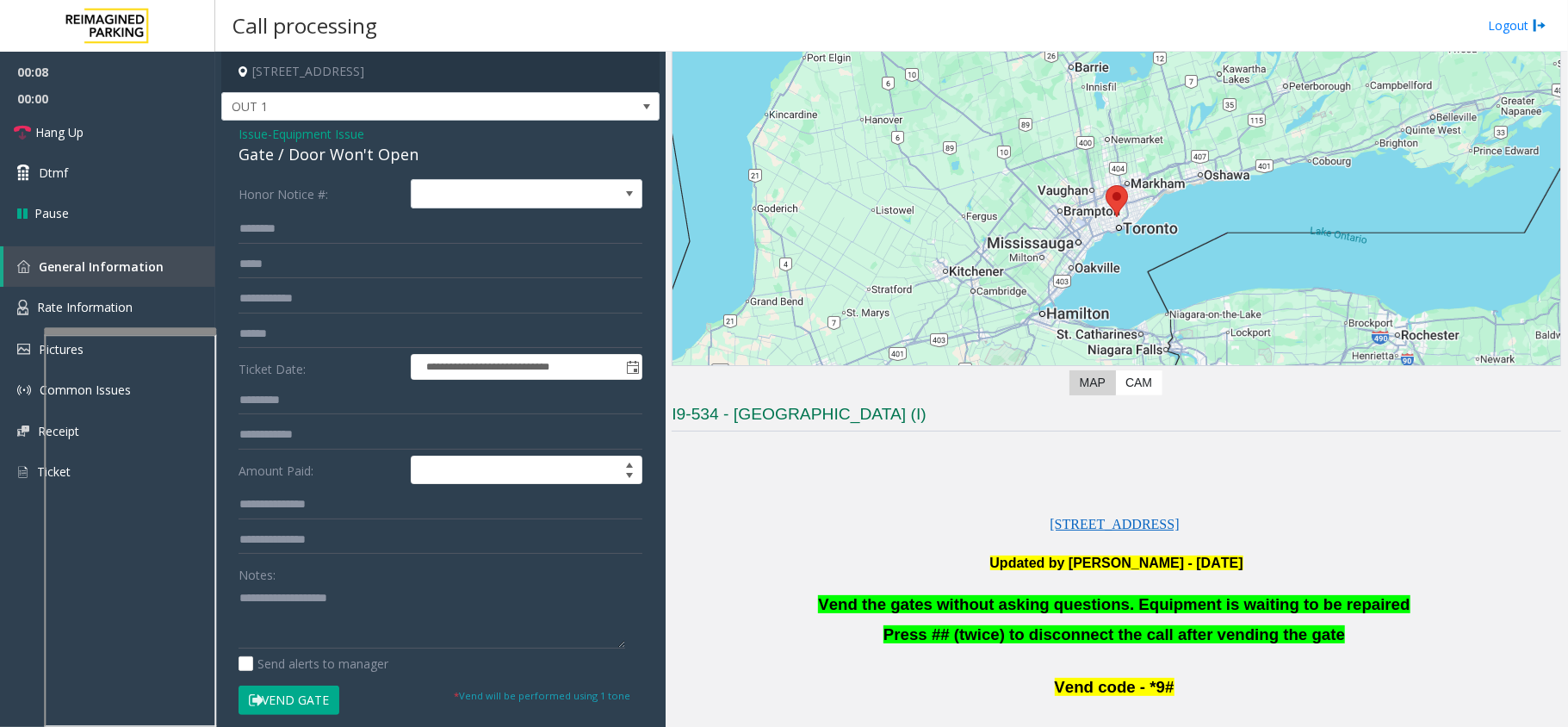
click at [968, 598] on span "Vend the gates without asking questions. Equipment is waiting to be repaired" at bounding box center [1113, 604] width 592 height 18
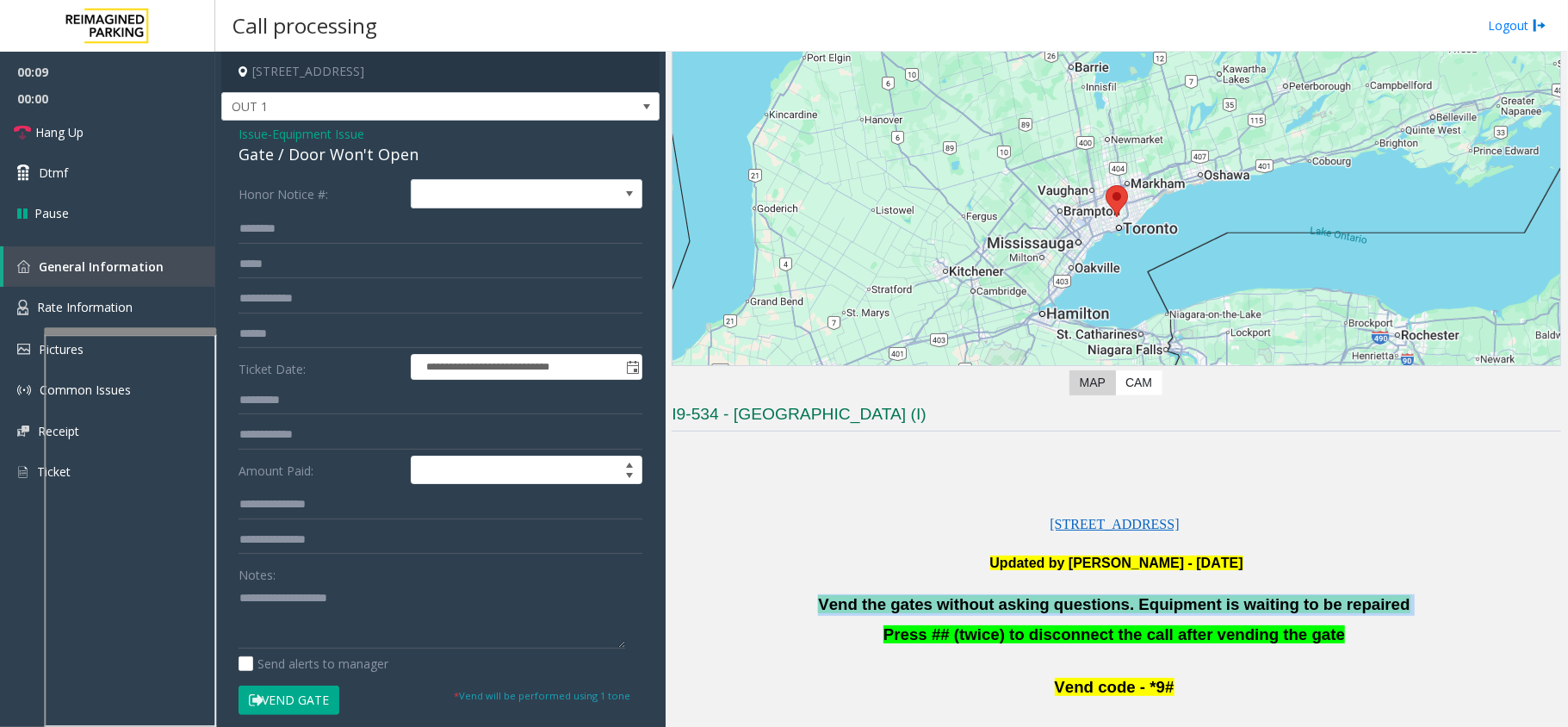
click at [968, 598] on span "Vend the gates without asking questions. Equipment is waiting to be repaired" at bounding box center [1113, 604] width 592 height 18
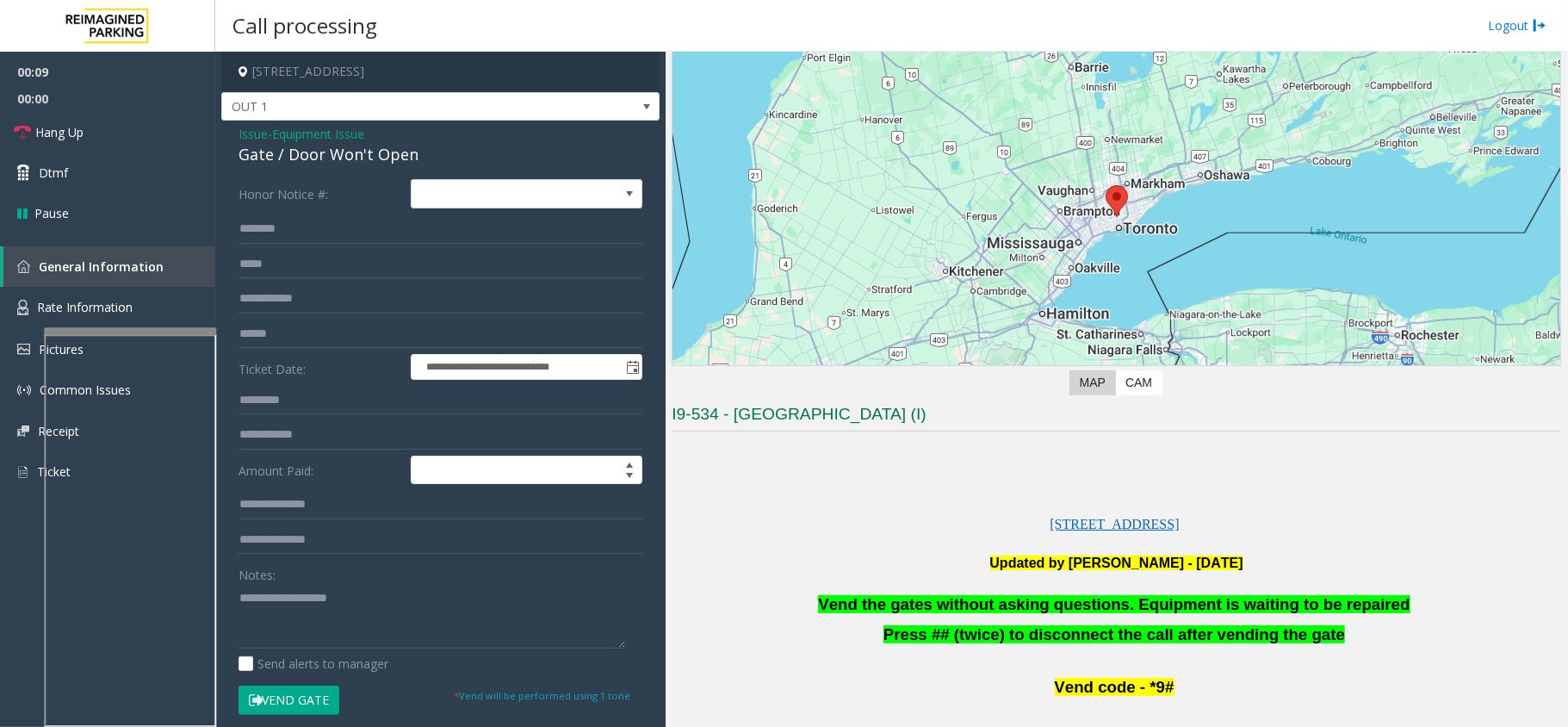
drag, startPoint x: 1031, startPoint y: 593, endPoint x: 782, endPoint y: 577, distance: 249.5
click at [782, 577] on p at bounding box center [1117, 584] width 890 height 22
click at [942, 604] on span "Vend the gates without asking questions. Equipment is waiting to be repaired" at bounding box center [1113, 604] width 592 height 18
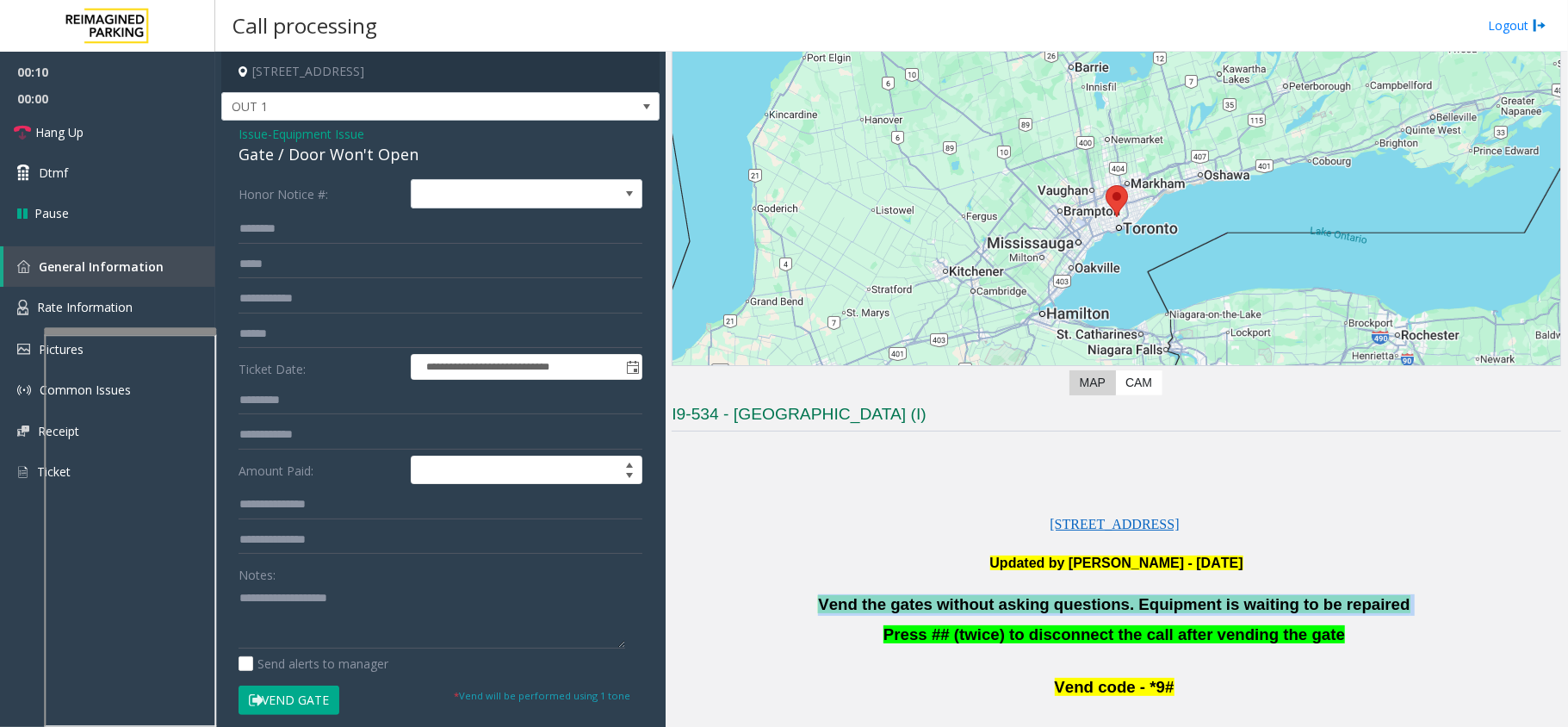
click at [942, 604] on span "Vend the gates without asking questions. Equipment is waiting to be repaired" at bounding box center [1113, 604] width 592 height 18
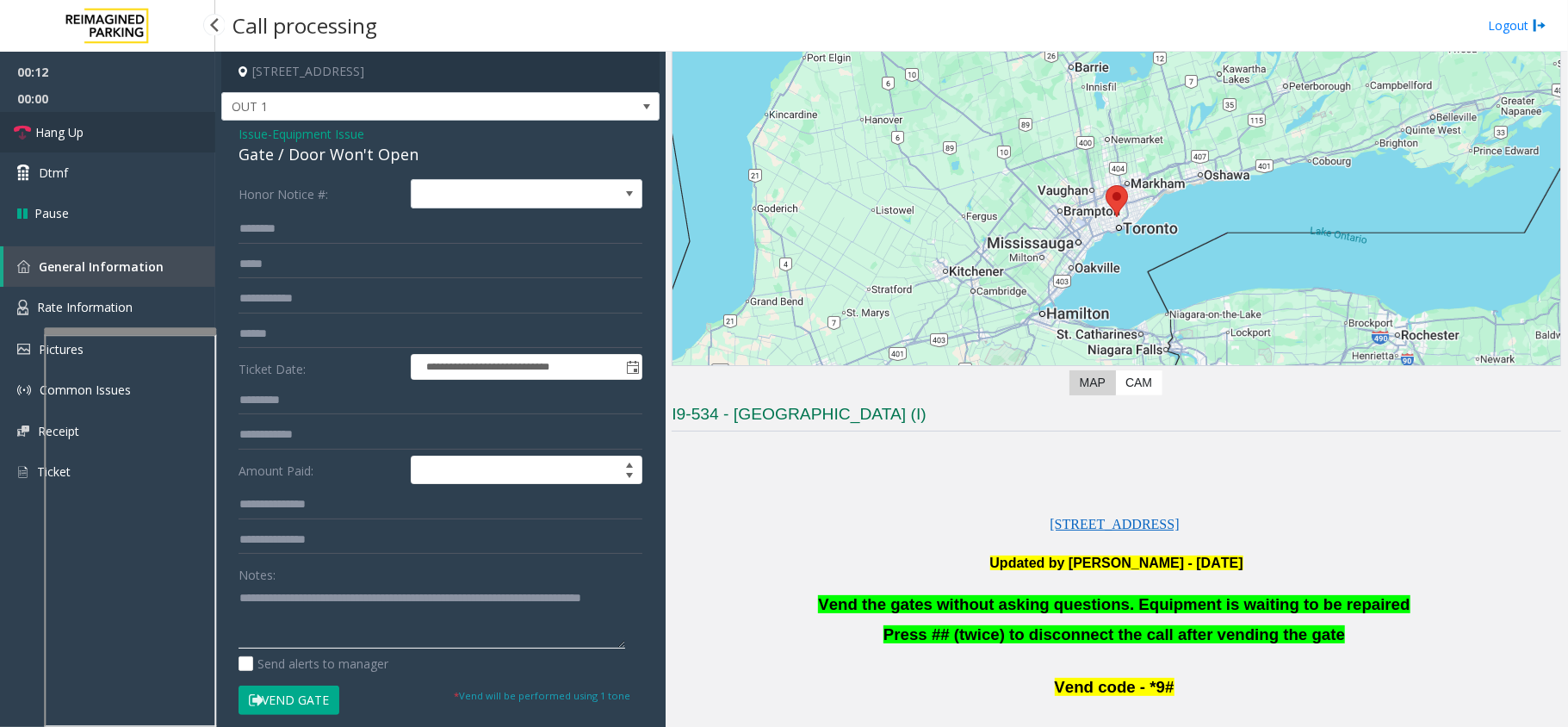
type textarea "**********"
click at [79, 150] on link "Hang Up" at bounding box center [108, 132] width 216 height 41
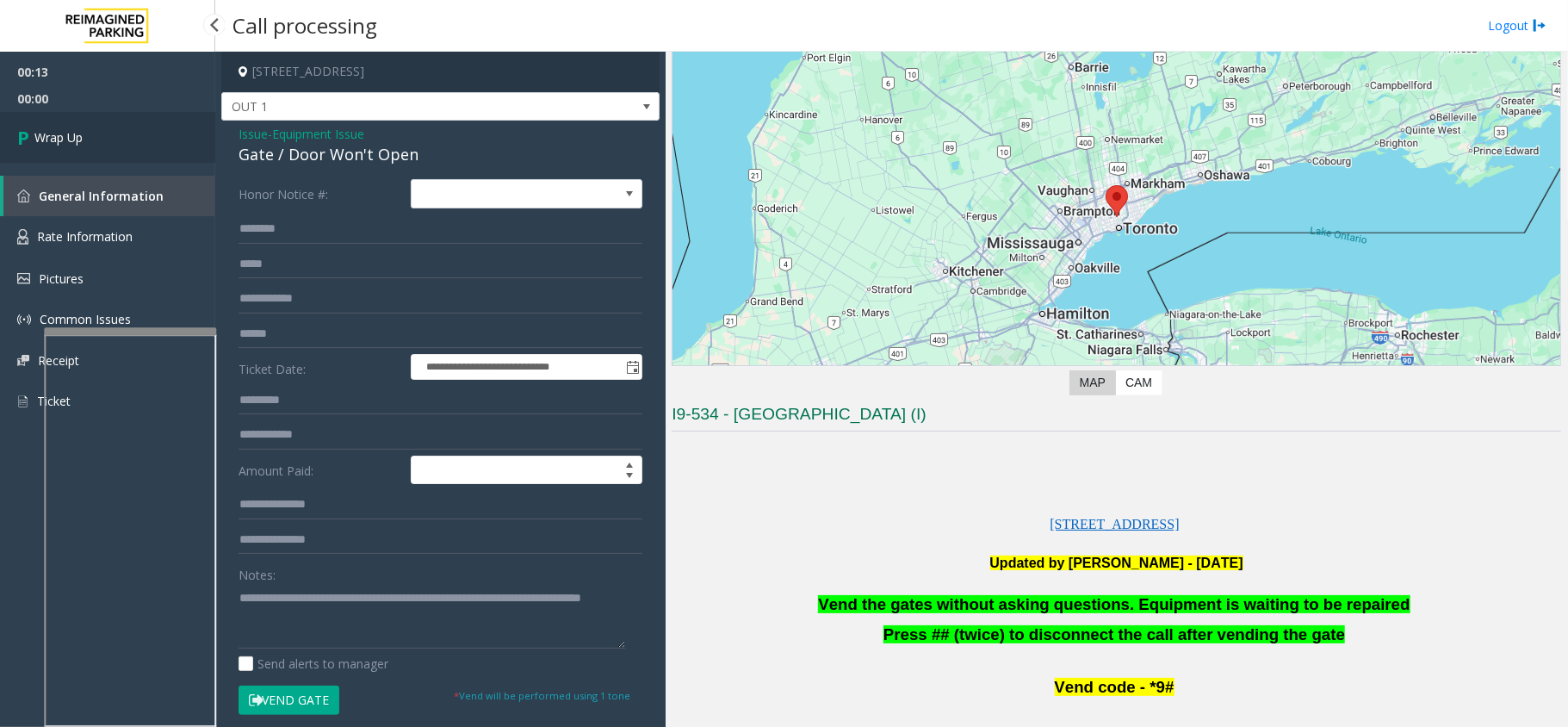
click at [79, 150] on link "Wrap Up" at bounding box center [108, 137] width 216 height 50
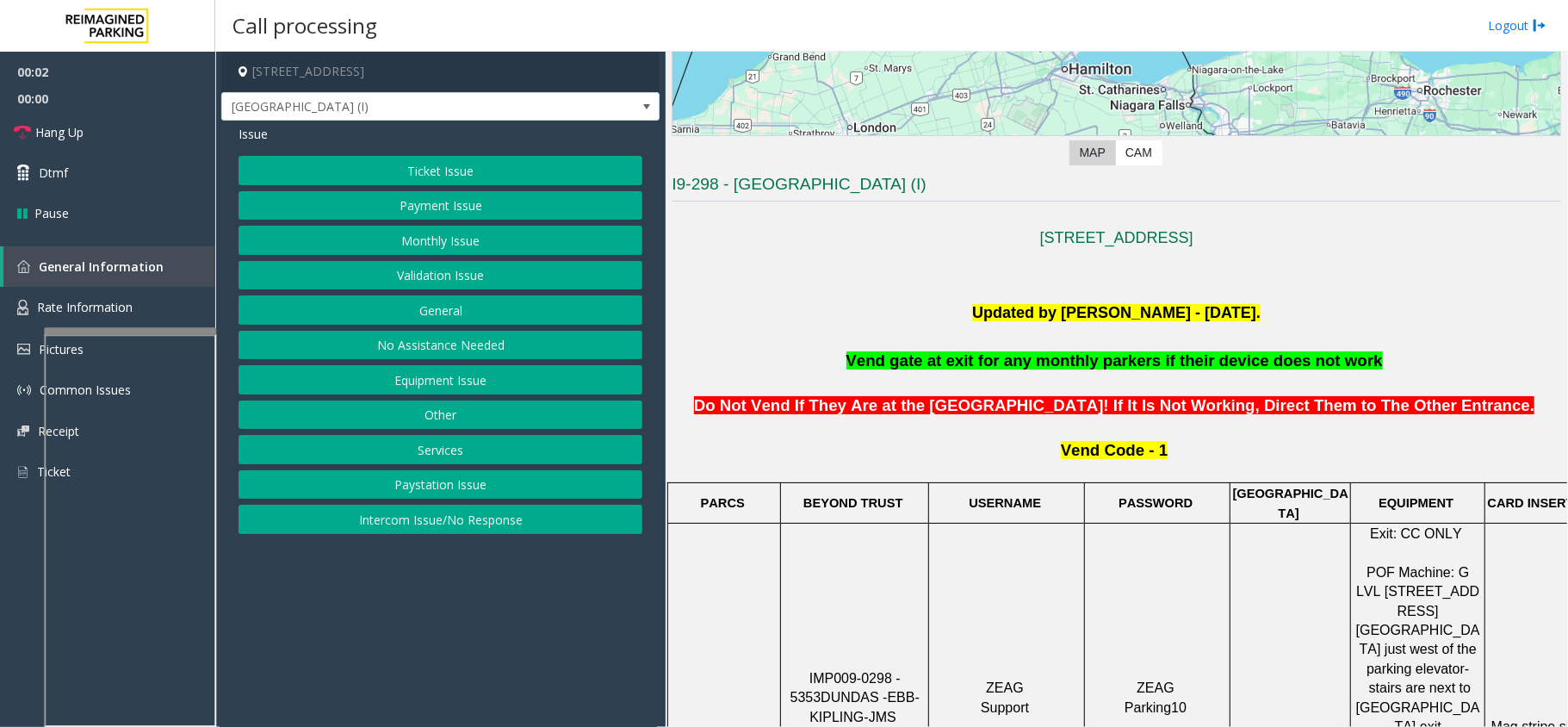
scroll to position [459, 0]
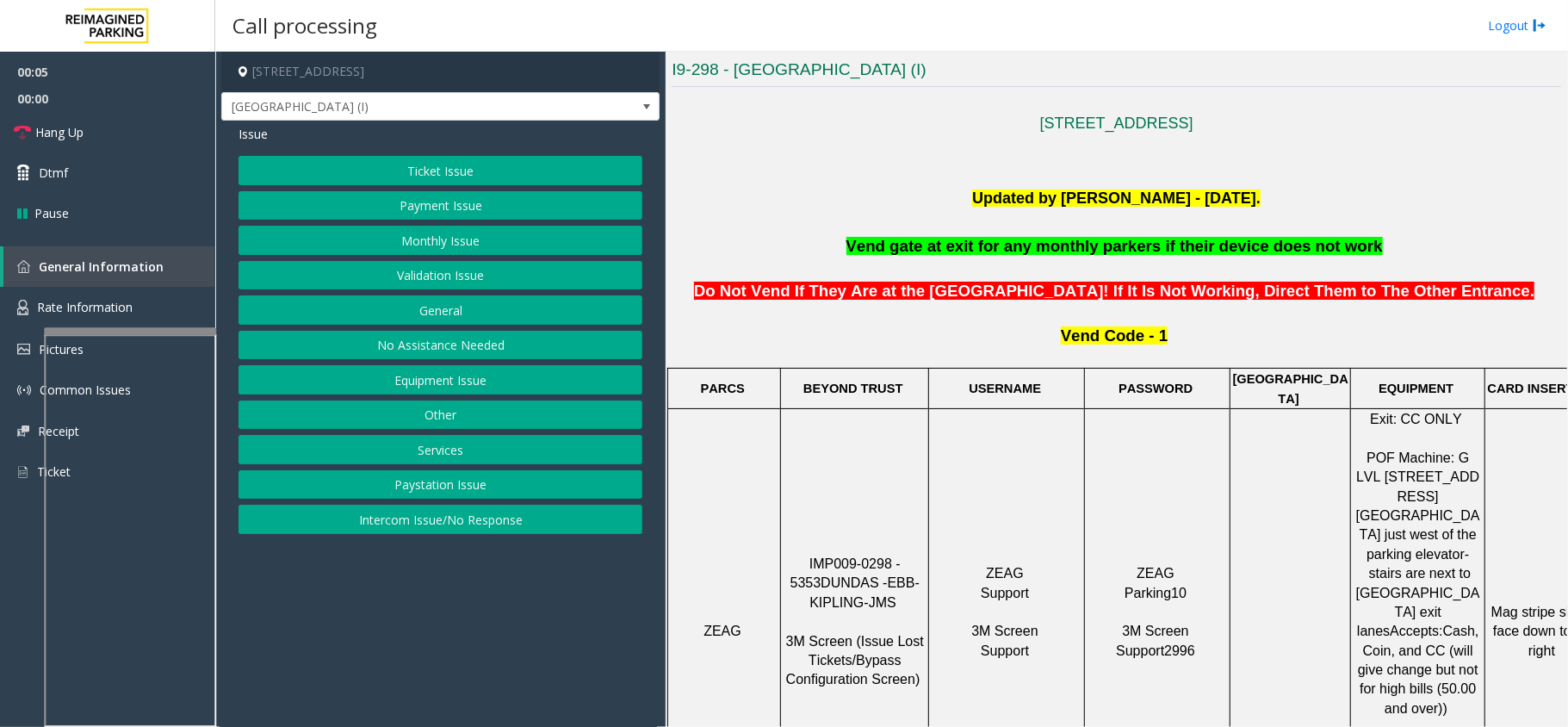
drag, startPoint x: 914, startPoint y: 517, endPoint x: 803, endPoint y: 524, distance: 111.2
click at [803, 557] on span "IMP009-0298 - 5353" at bounding box center [848, 573] width 115 height 34
click at [916, 490] on td "IMP009-0298 - 5353 DUNDAS - EBB-KIPLING-JMS 3M Screen (Issue Lost Tickets/Bypas…" at bounding box center [855, 632] width 148 height 445
drag, startPoint x: 914, startPoint y: 511, endPoint x: 790, endPoint y: 524, distance: 124.7
click at [790, 555] on p "IMP009-0298 - 5353 DUNDAS - EBB-KIPLING-JMS 3M Screen (Issue Lost Tickets/Bypas…" at bounding box center [854, 631] width 145 height 154
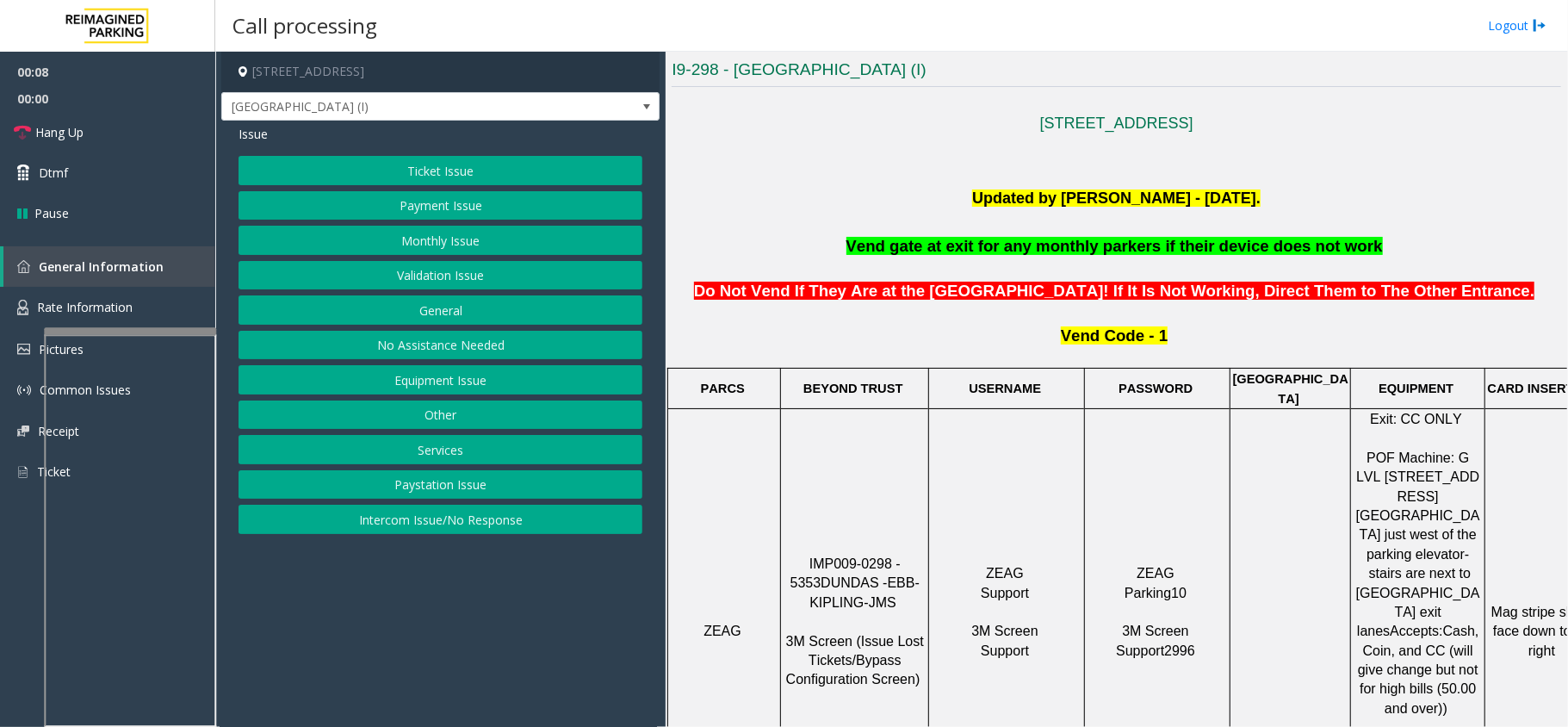
copy span "IMP009-0298 - 5353"
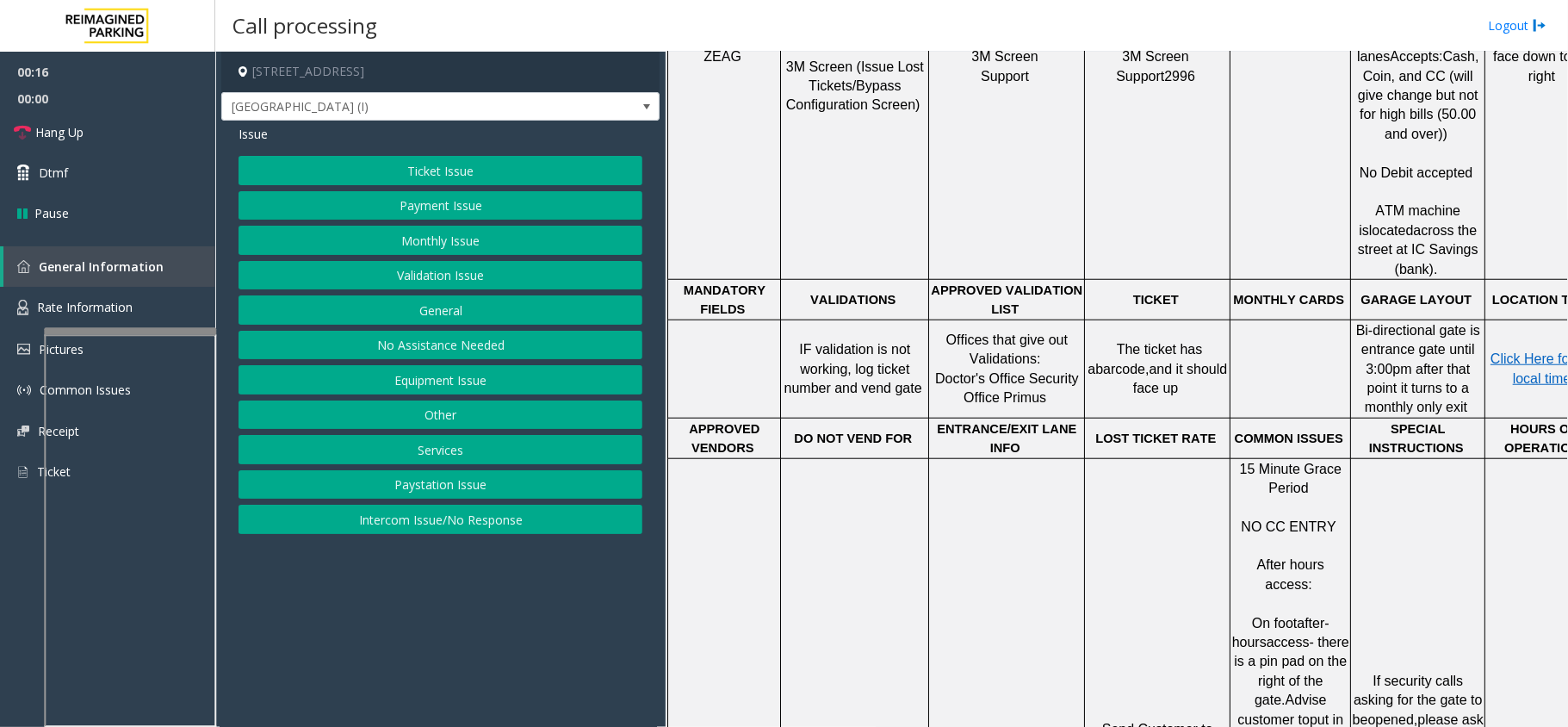
scroll to position [1149, 0]
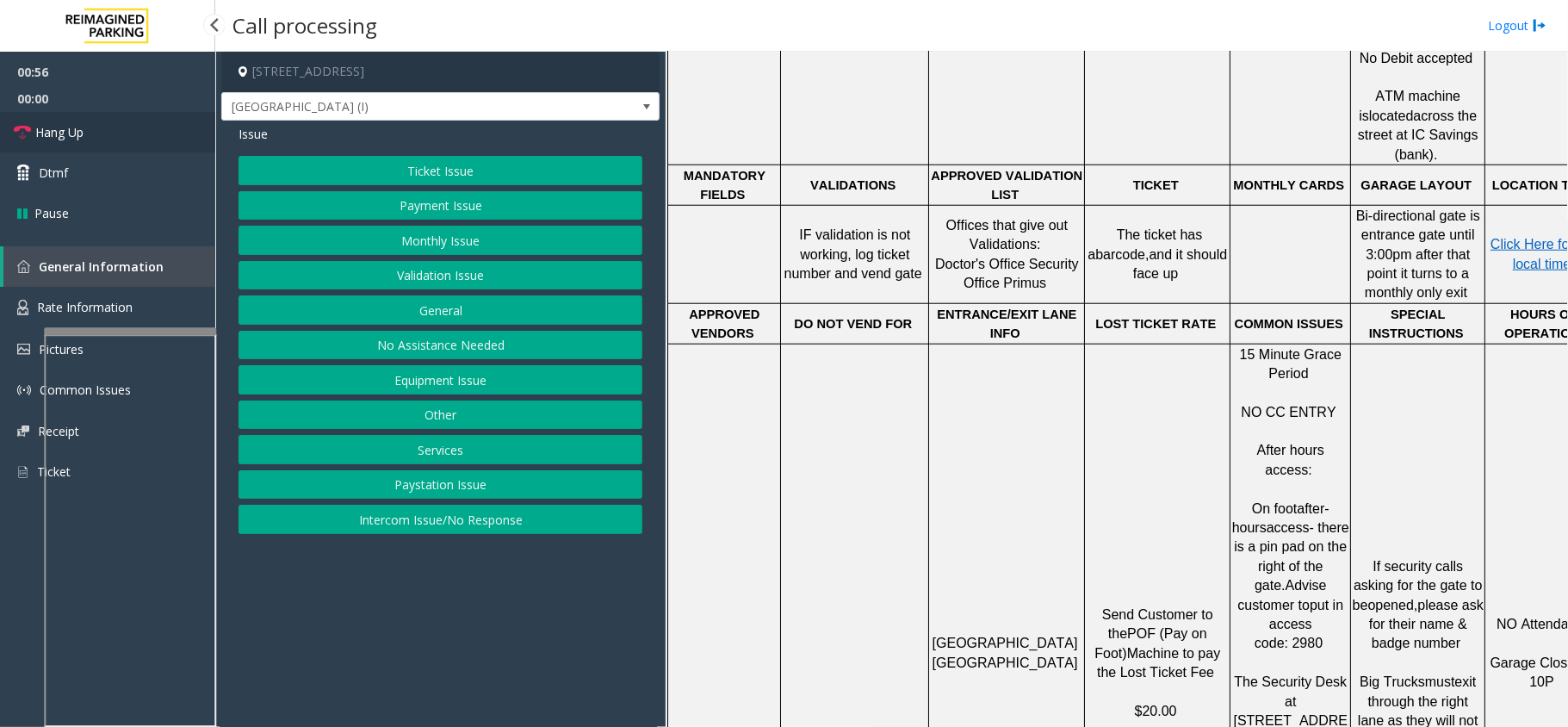
click at [111, 131] on link "Hang Up" at bounding box center [108, 132] width 216 height 41
click at [401, 394] on button "Equipment Issue" at bounding box center [440, 380] width 404 height 30
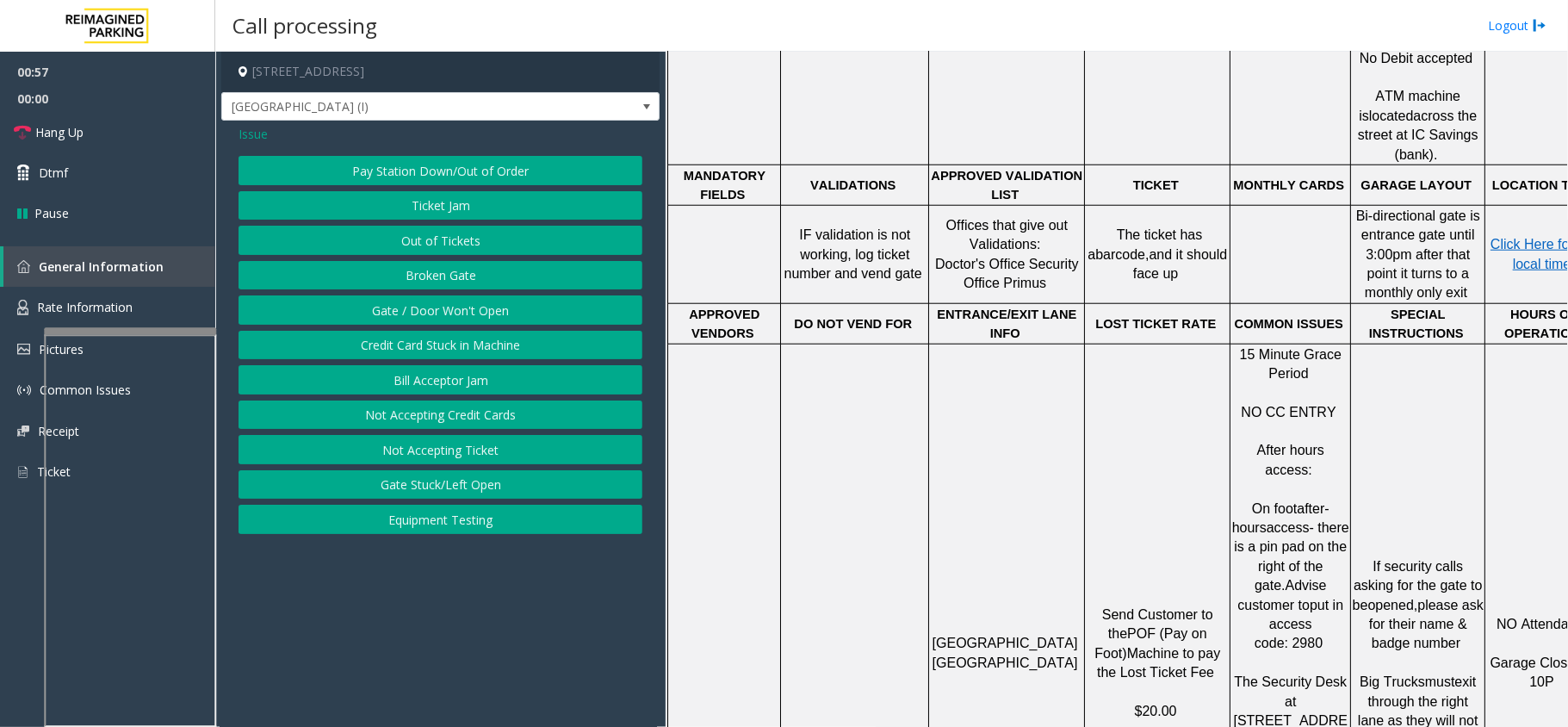
click at [411, 312] on button "Gate / Door Won't Open" at bounding box center [440, 310] width 404 height 30
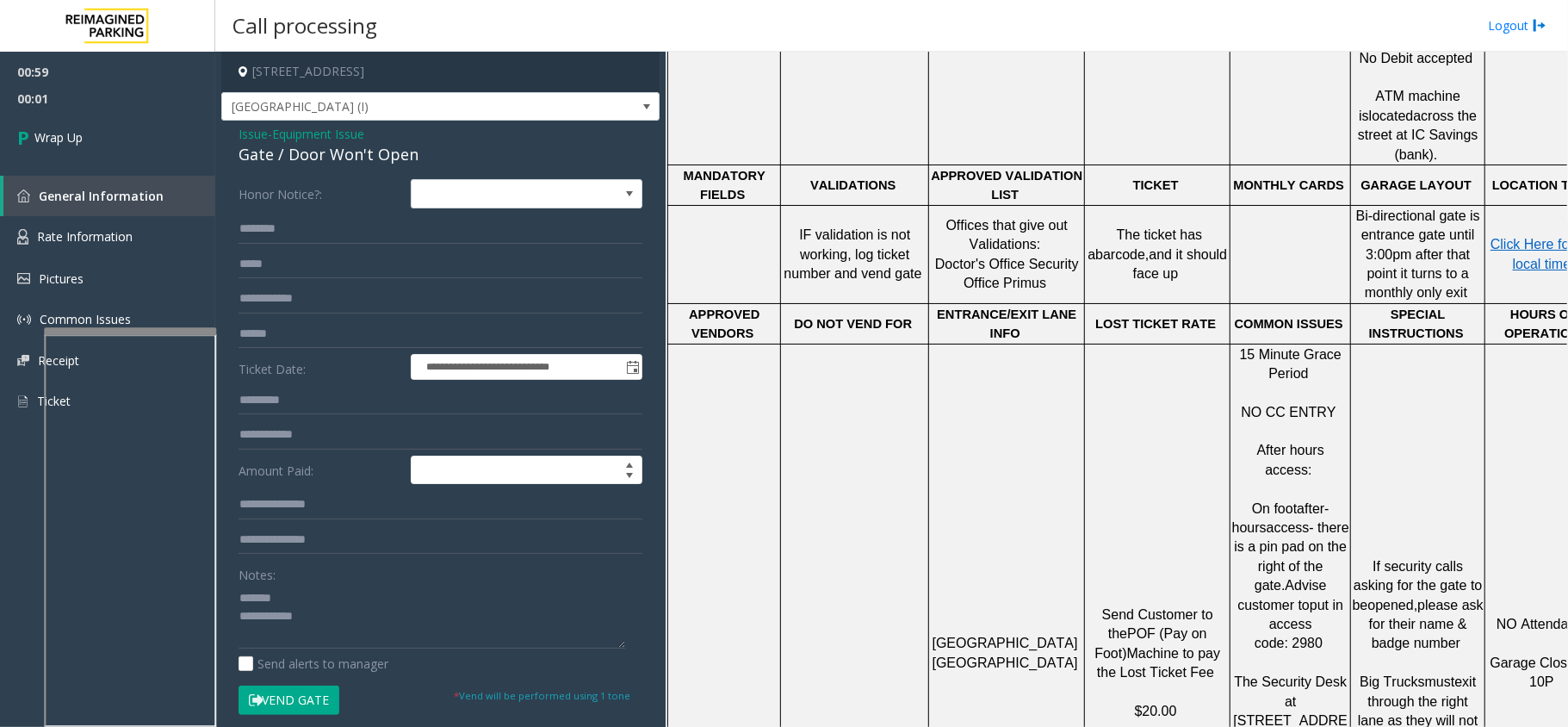
click at [307, 152] on div "Gate / Door Won't Open" at bounding box center [440, 154] width 404 height 23
click at [400, 636] on textarea at bounding box center [431, 617] width 387 height 64
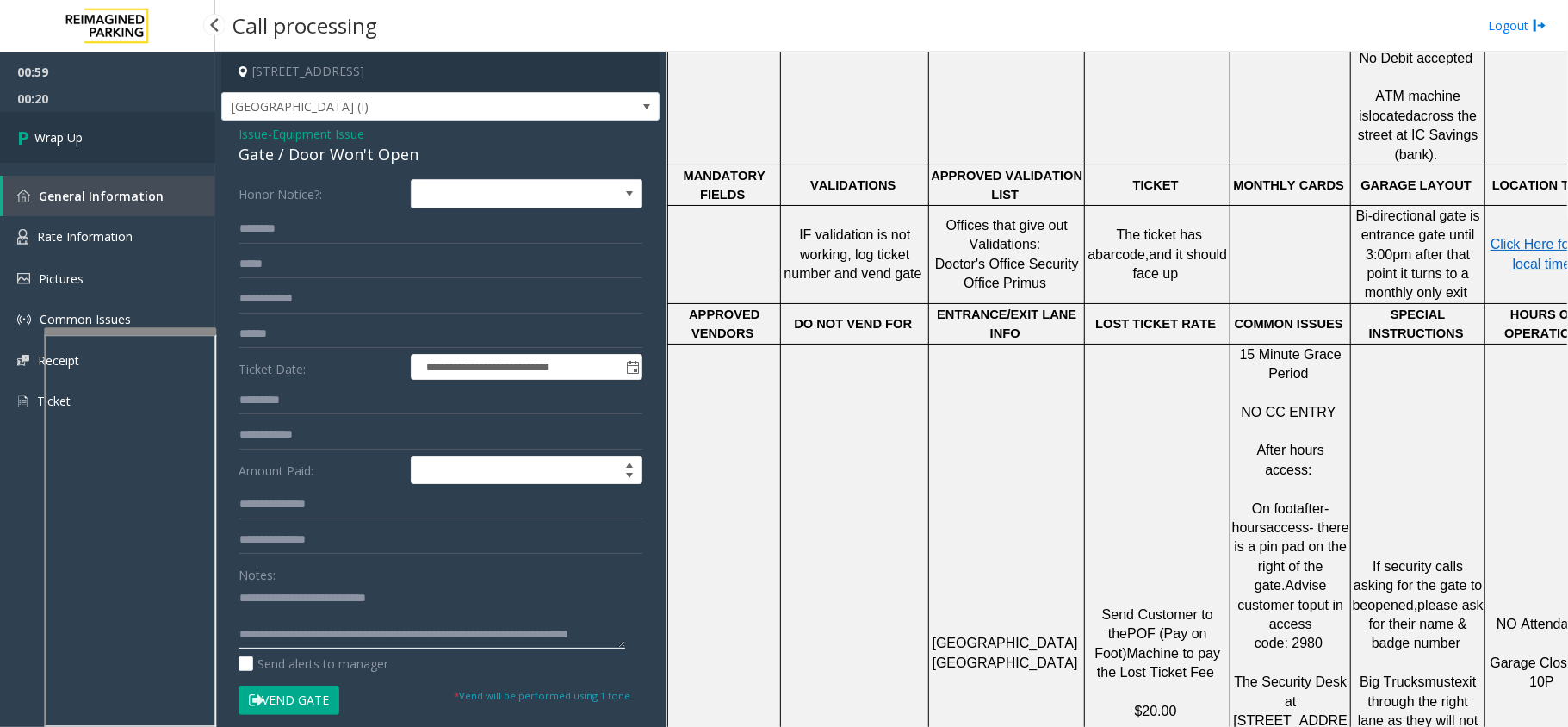
type textarea "**********"
click at [193, 116] on link "Wrap Up" at bounding box center [108, 137] width 216 height 50
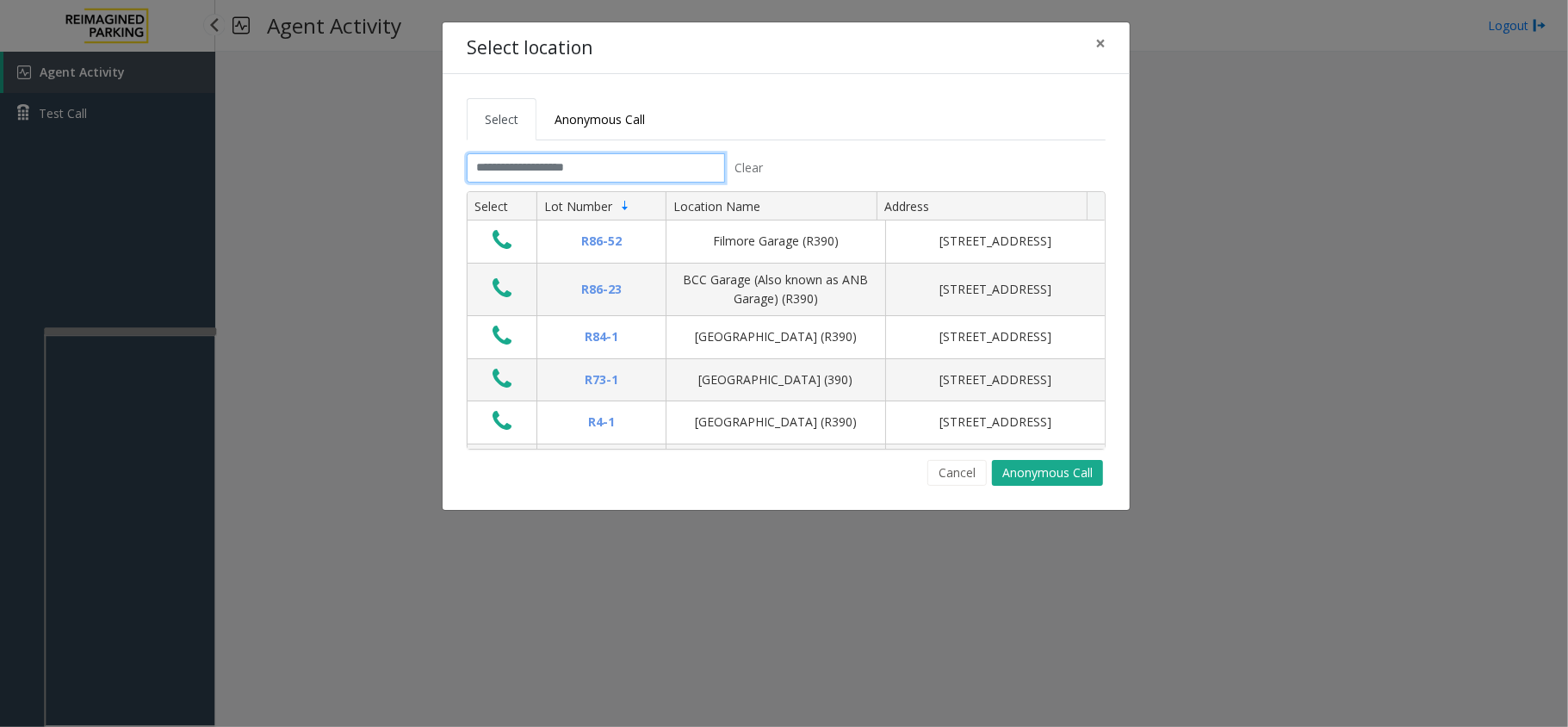
click at [580, 170] on input "text" at bounding box center [595, 168] width 258 height 30
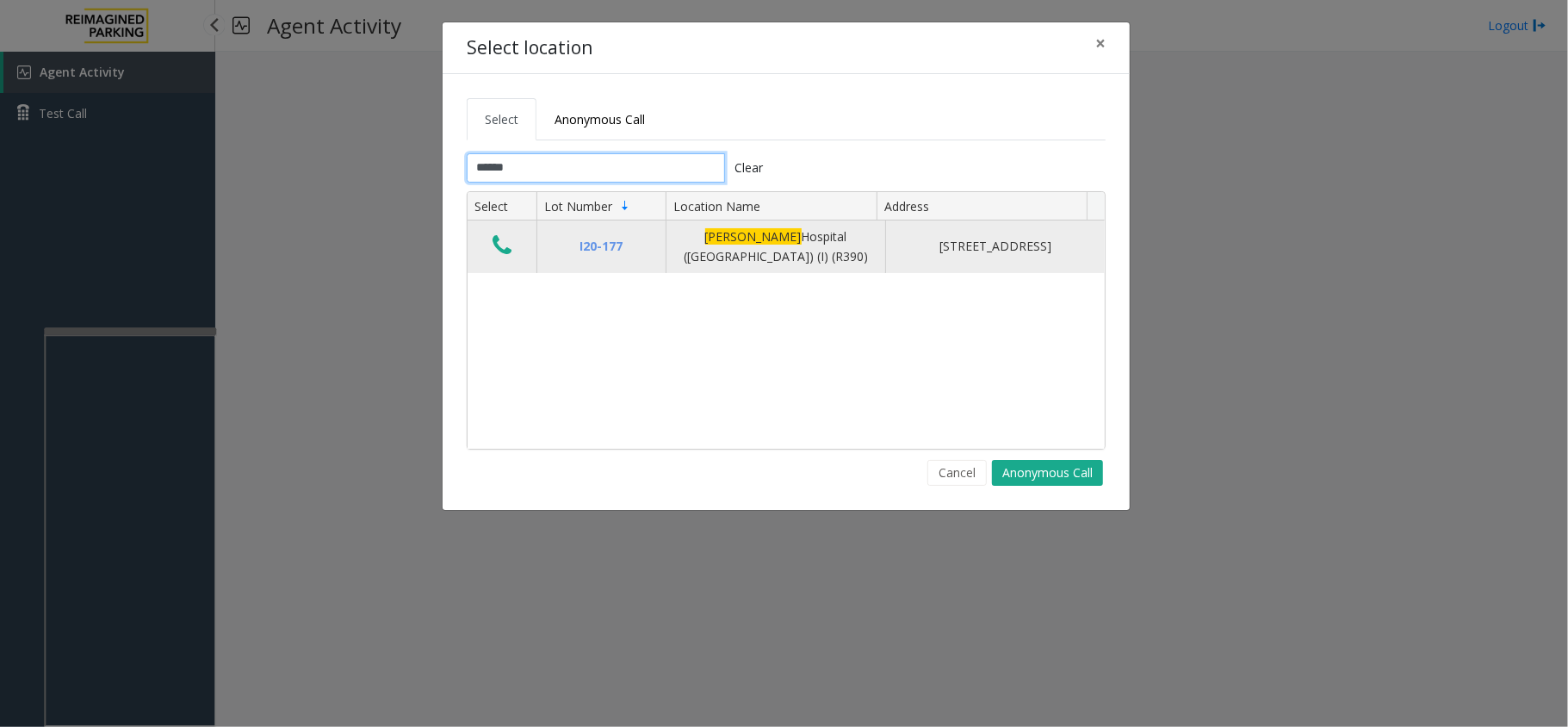
type input "******"
click at [504, 235] on icon "Data table" at bounding box center [502, 246] width 19 height 24
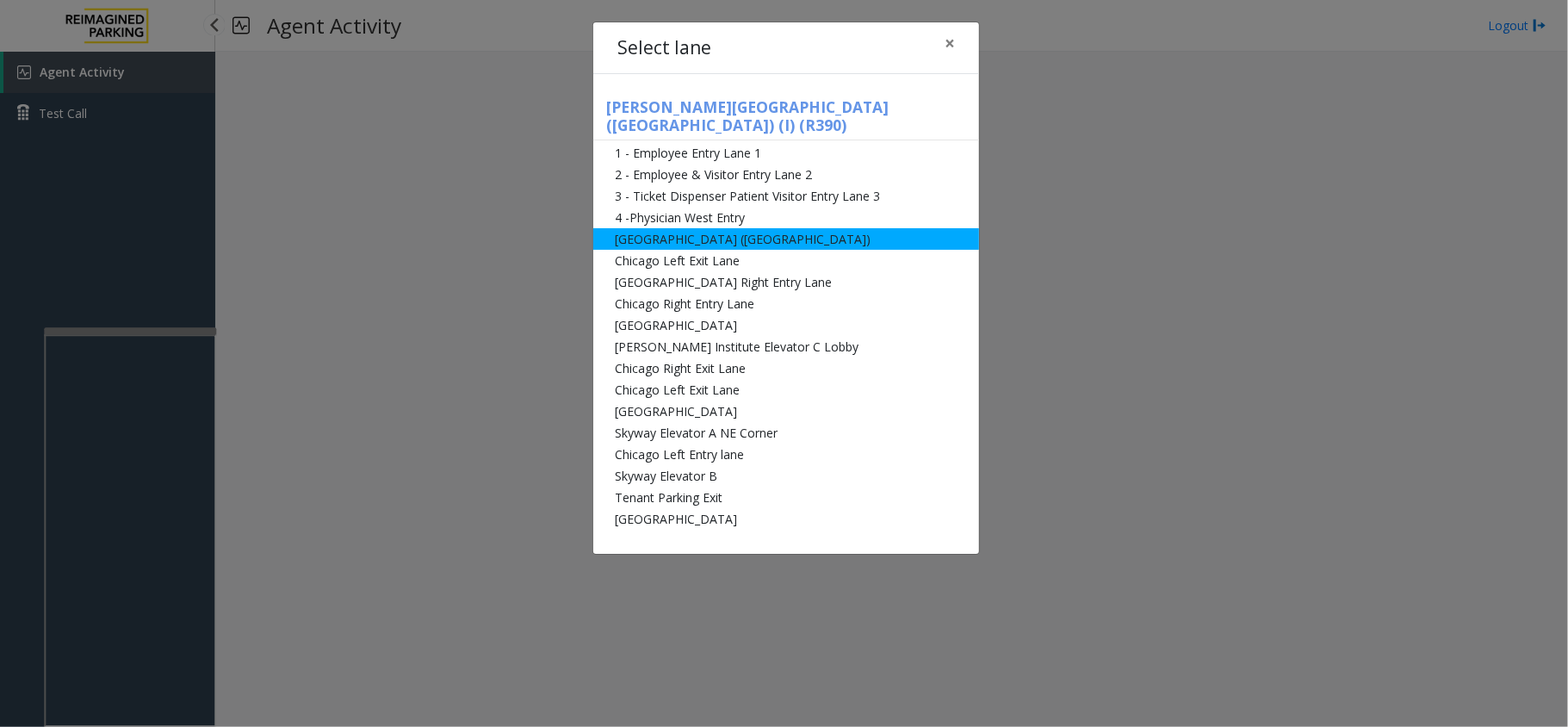
click at [644, 229] on li "[GEOGRAPHIC_DATA] ([GEOGRAPHIC_DATA])" at bounding box center [787, 239] width 386 height 22
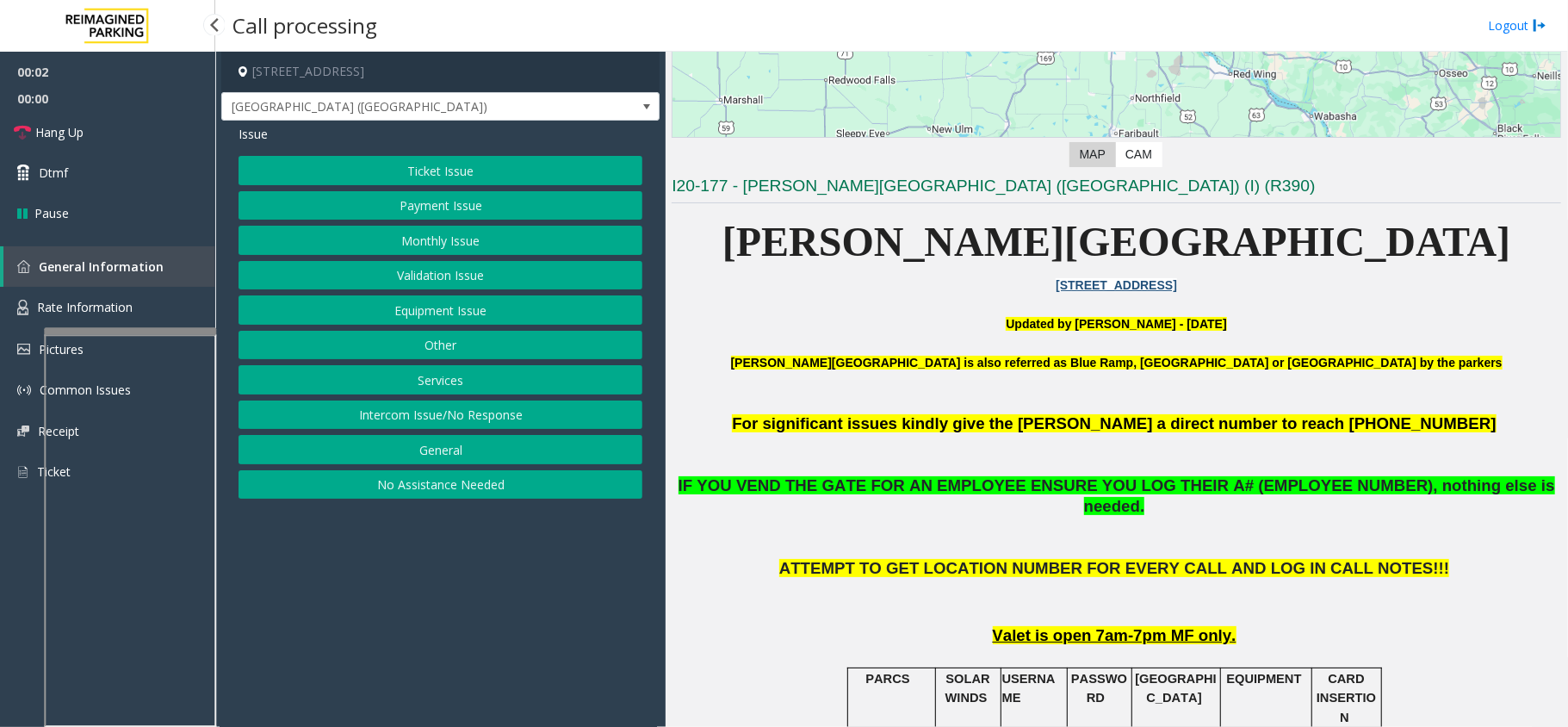
scroll to position [344, 0]
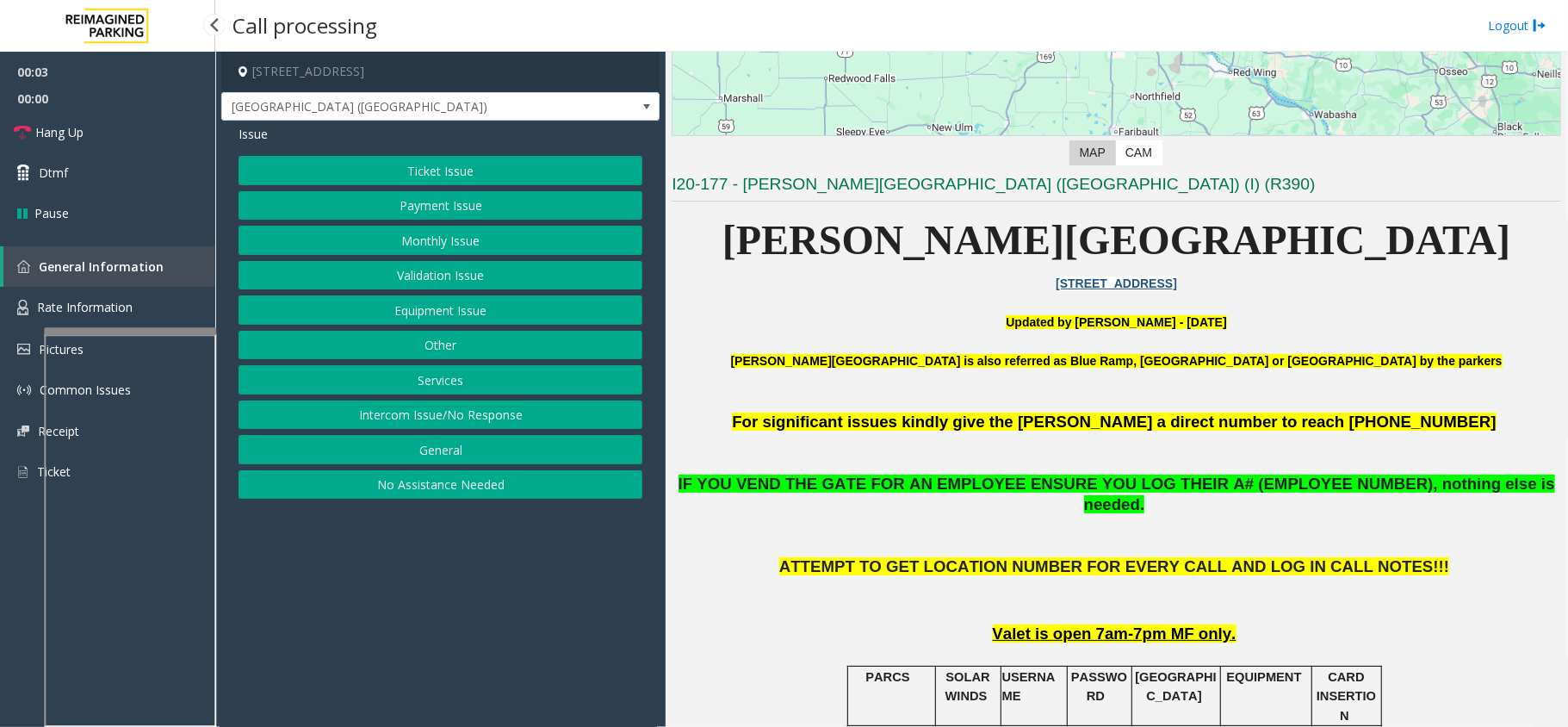
click at [438, 167] on button "Ticket Issue" at bounding box center [440, 170] width 404 height 30
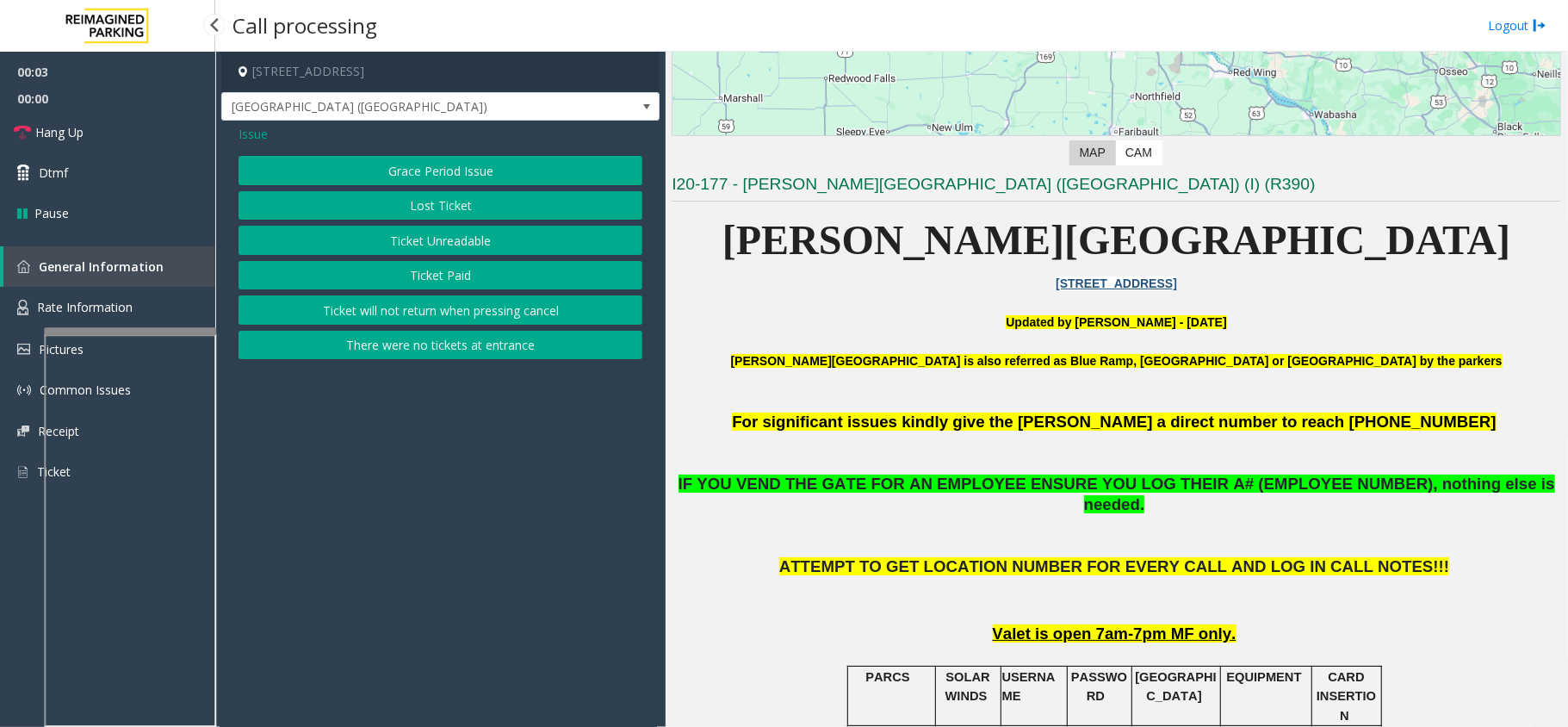
click at [438, 245] on button "Ticket Unreadable" at bounding box center [440, 241] width 404 height 30
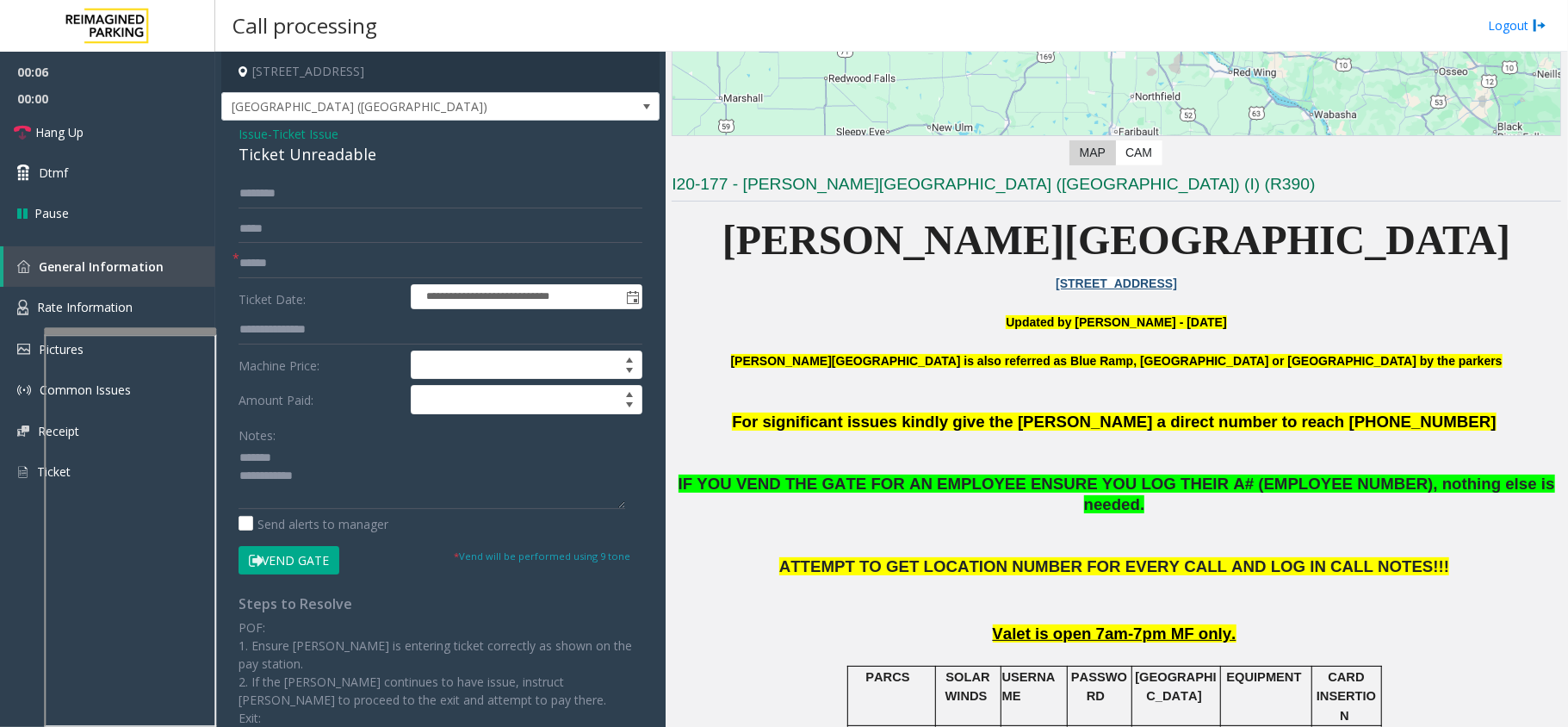
click at [293, 163] on div "Ticket Unreadable" at bounding box center [440, 154] width 404 height 23
type textarea "**********"
click at [252, 260] on input "text" at bounding box center [440, 263] width 404 height 30
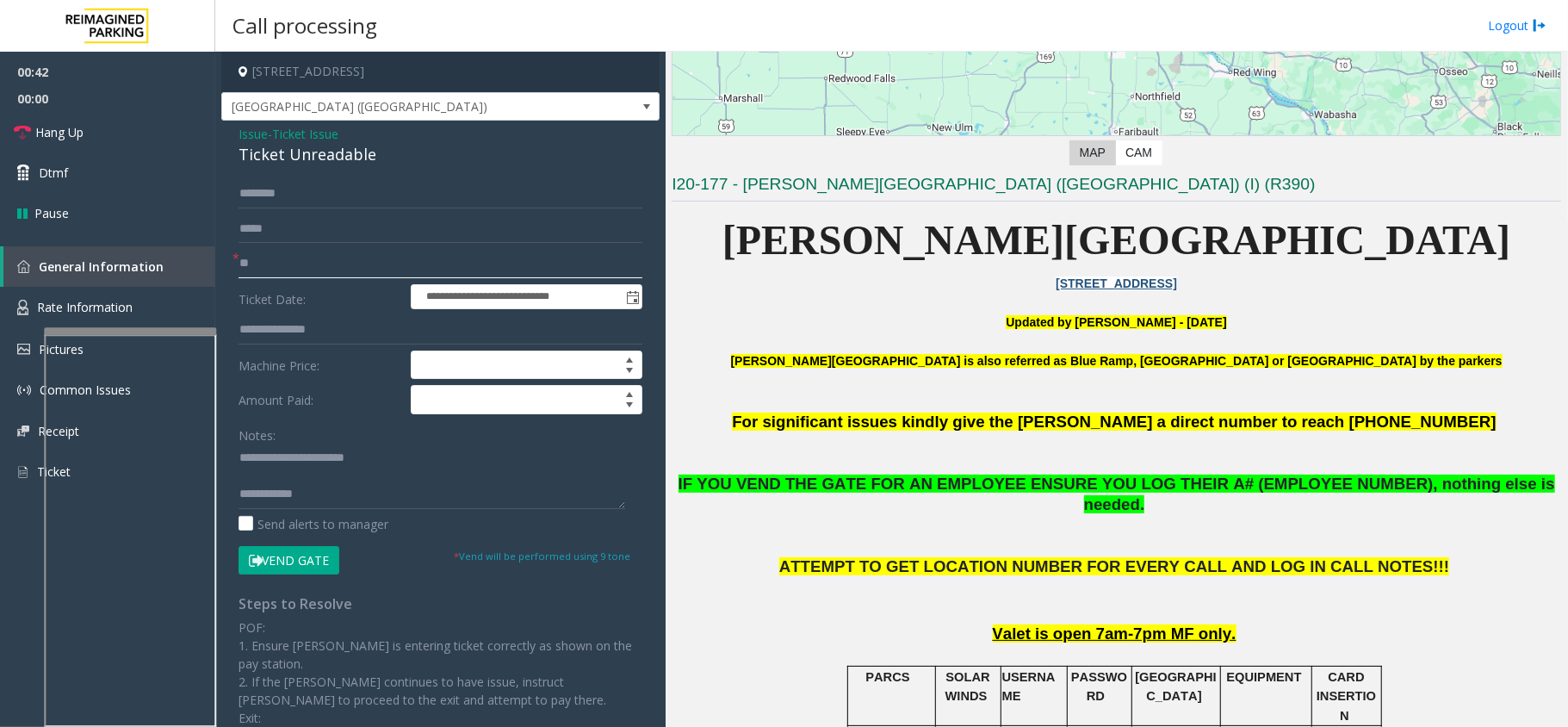
type input "*"
click at [298, 564] on button "Vend Gate" at bounding box center [289, 561] width 101 height 30
click at [239, 265] on input "*" at bounding box center [440, 263] width 404 height 30
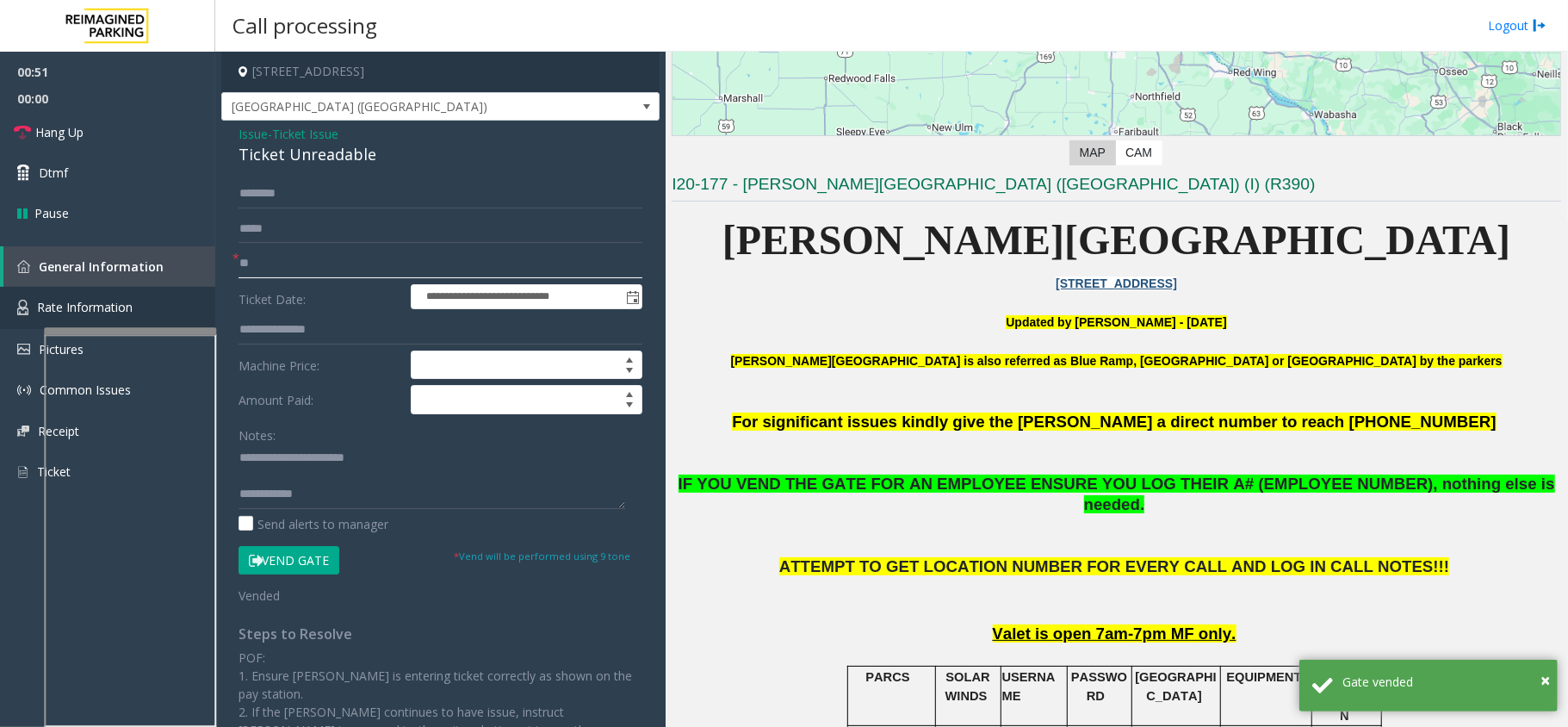
type input "**"
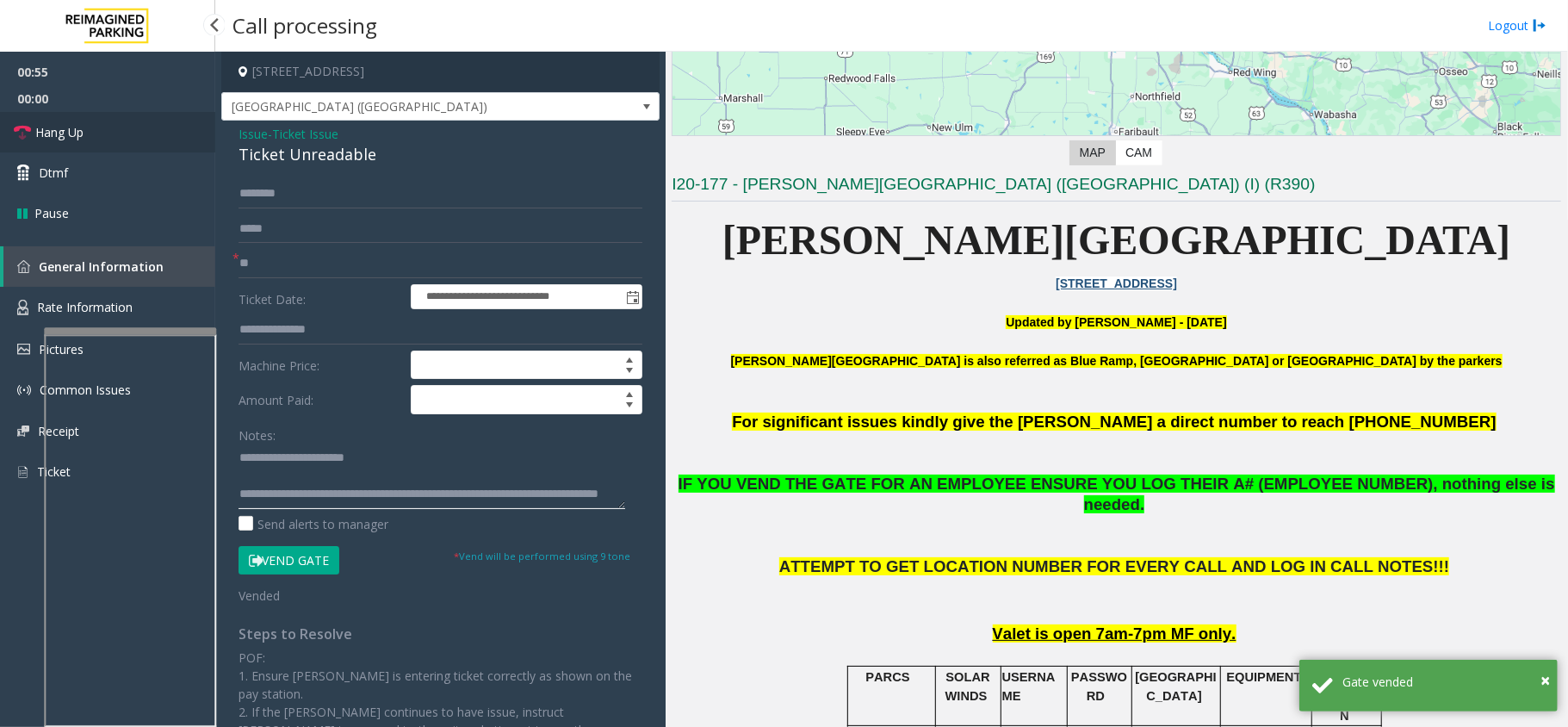
type textarea "**********"
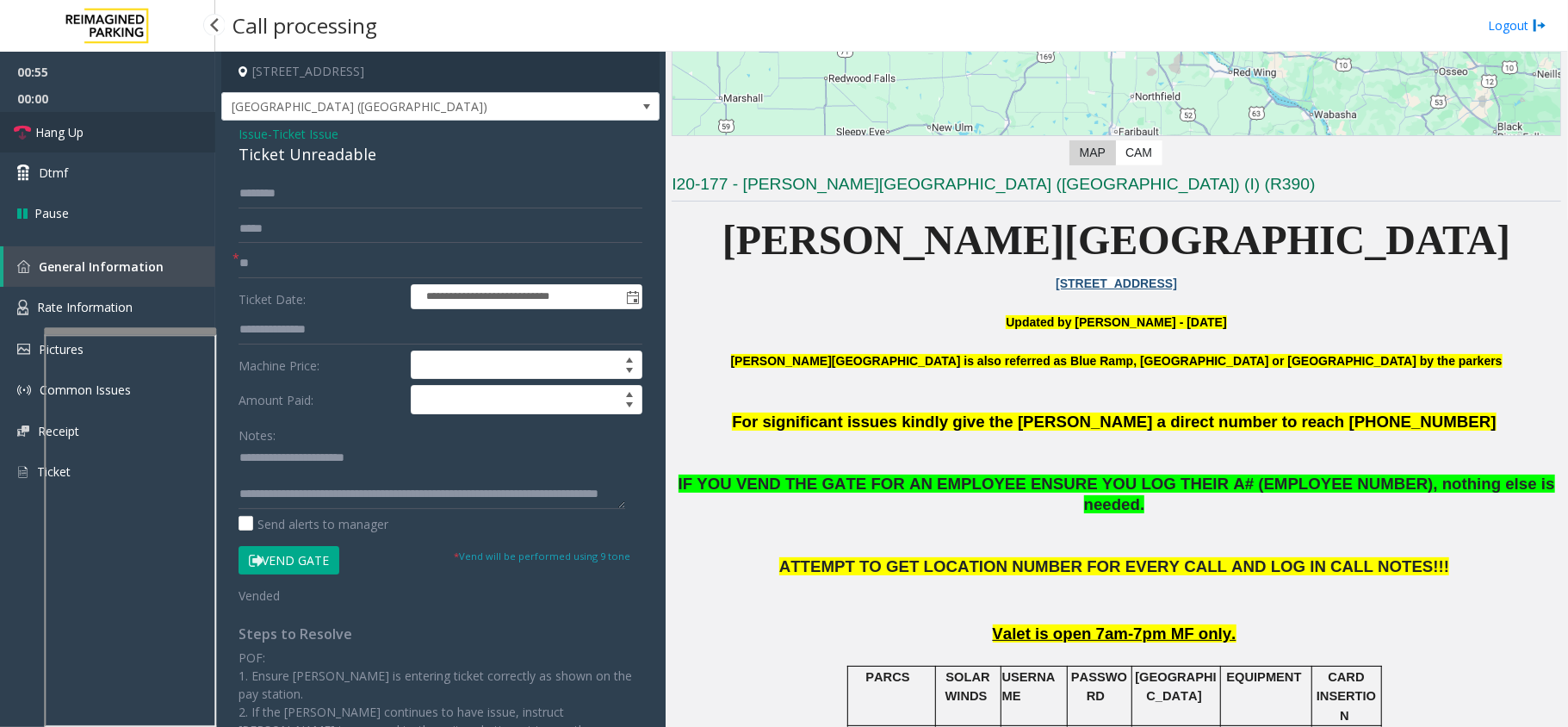
click at [73, 136] on span "Hang Up" at bounding box center [59, 132] width 48 height 18
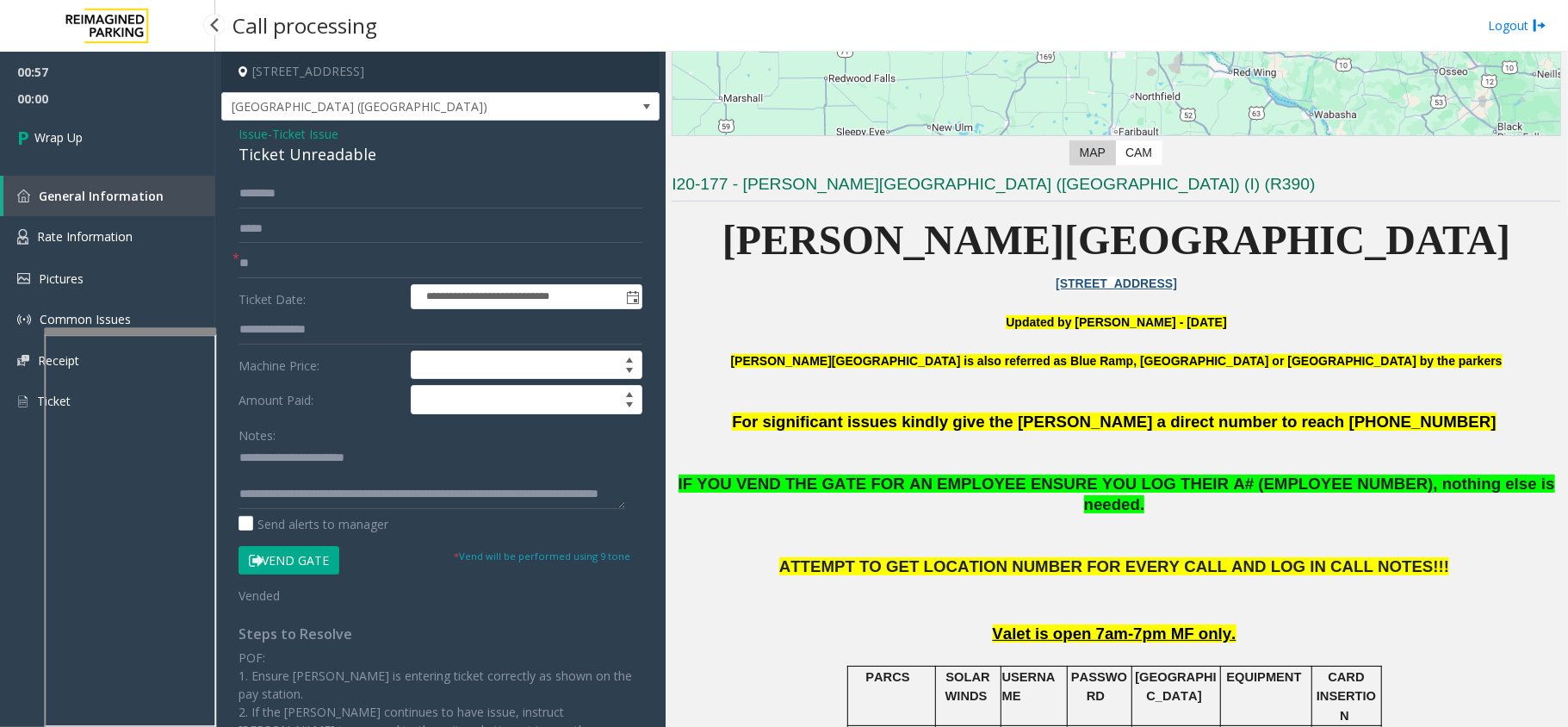
click at [73, 136] on span "Wrap Up" at bounding box center [58, 137] width 48 height 18
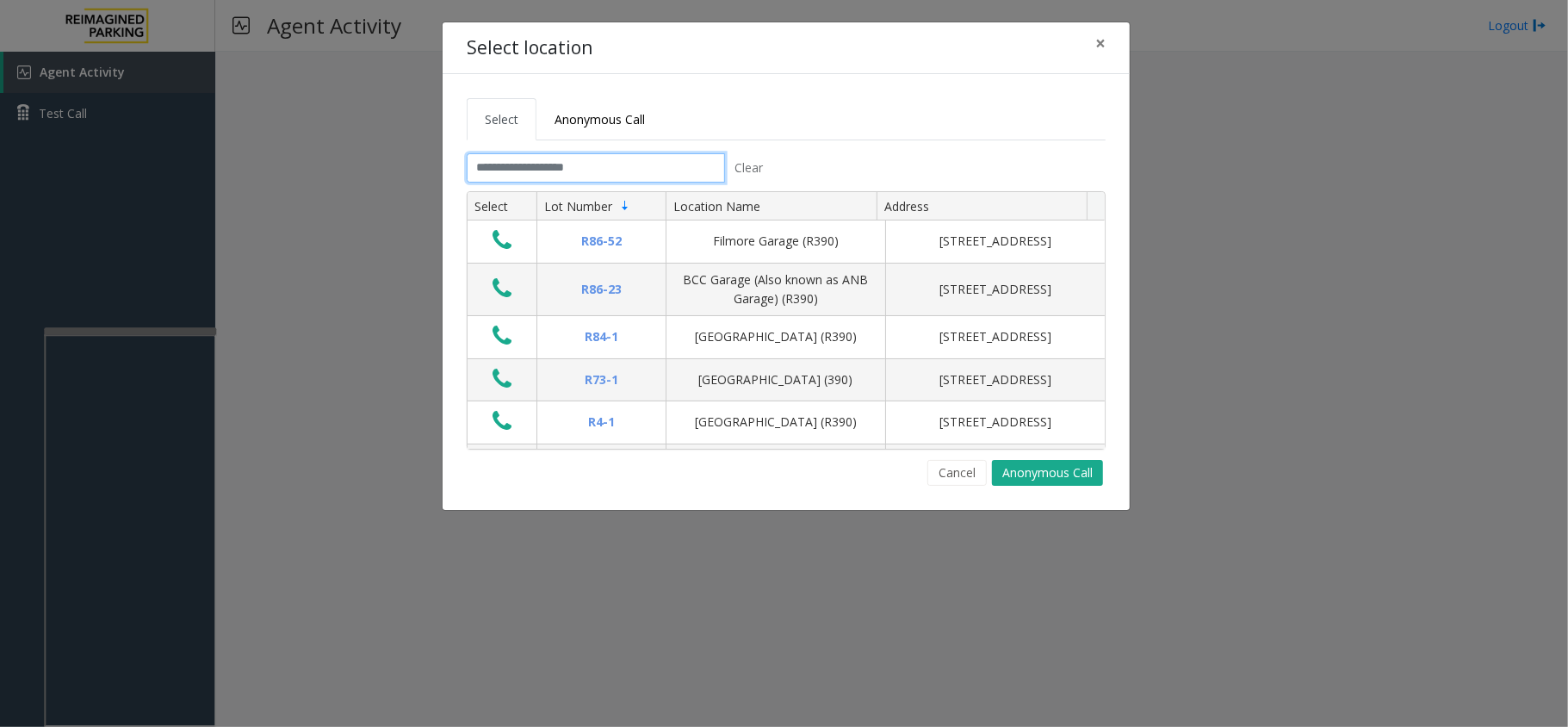
click at [574, 159] on input "text" at bounding box center [595, 168] width 258 height 30
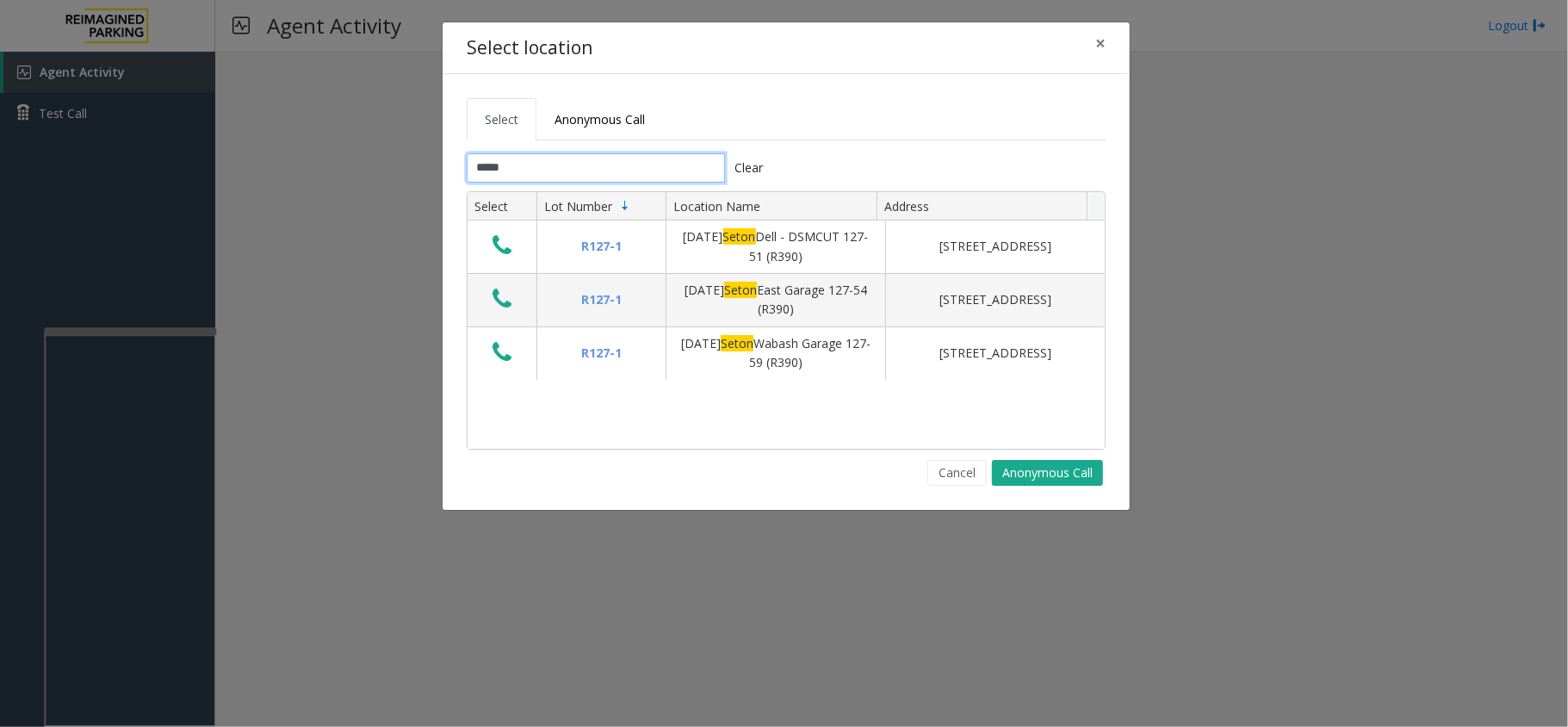
type input "*****"
click at [1106, 40] on button "×" at bounding box center [1100, 43] width 35 height 43
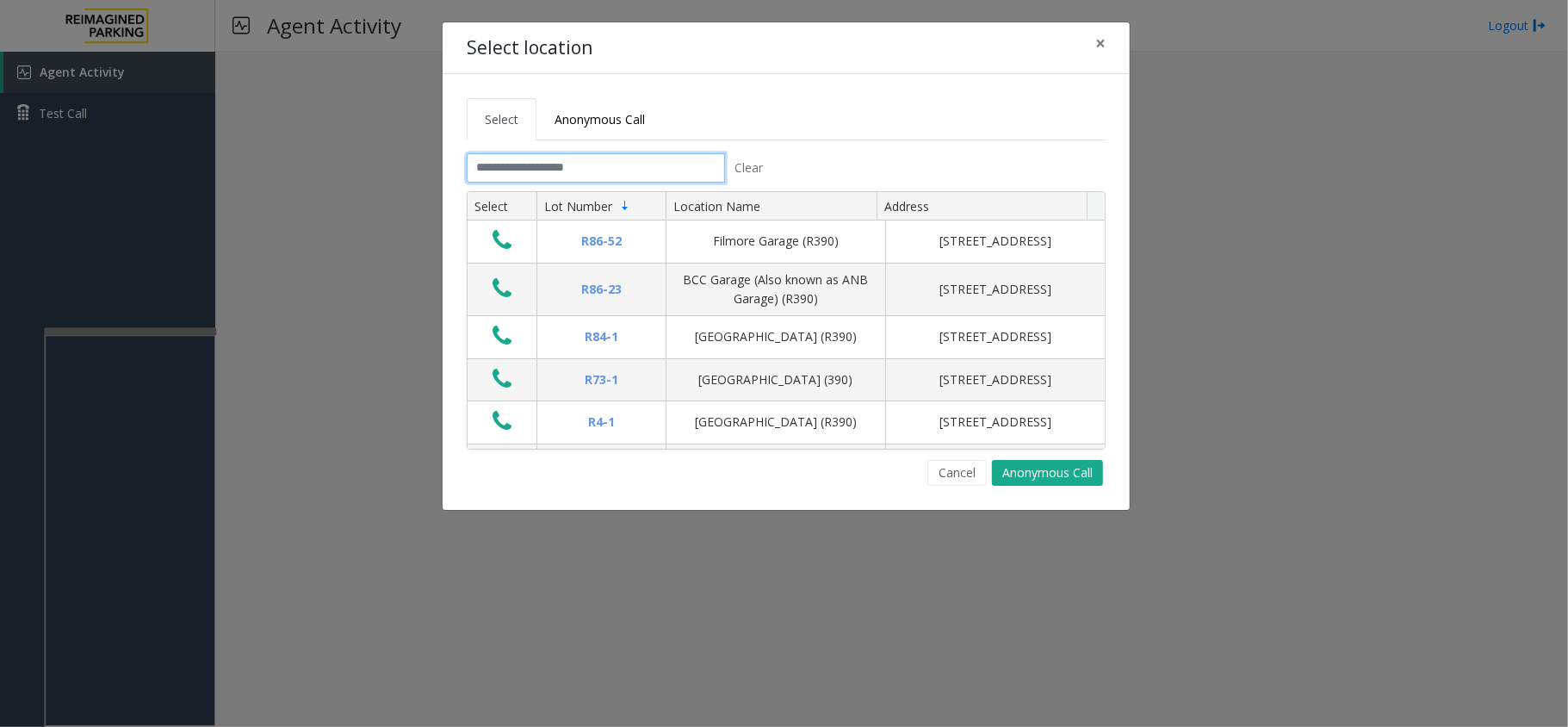
click at [608, 159] on input "text" at bounding box center [595, 168] width 258 height 30
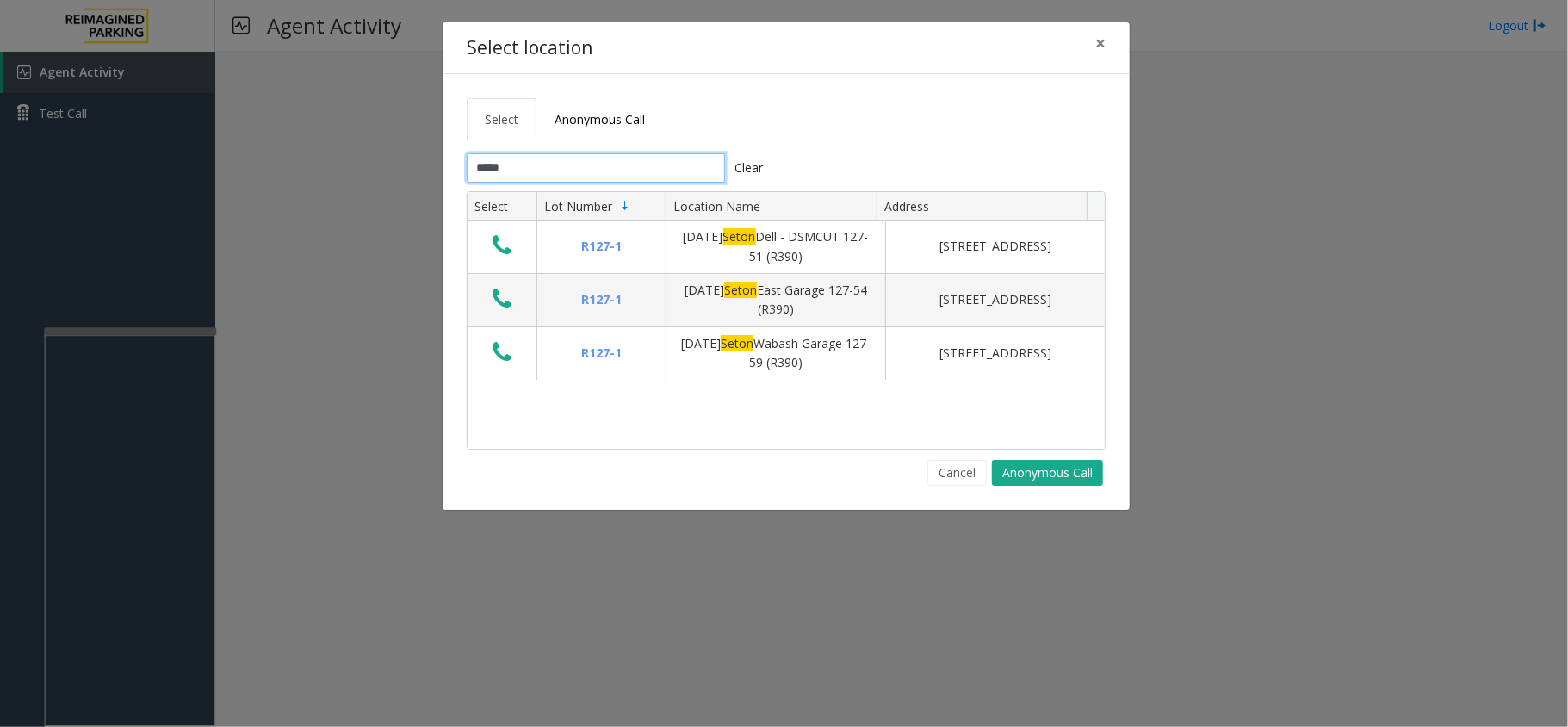
type input "*****"
click at [505, 156] on input "*****" at bounding box center [595, 168] width 258 height 30
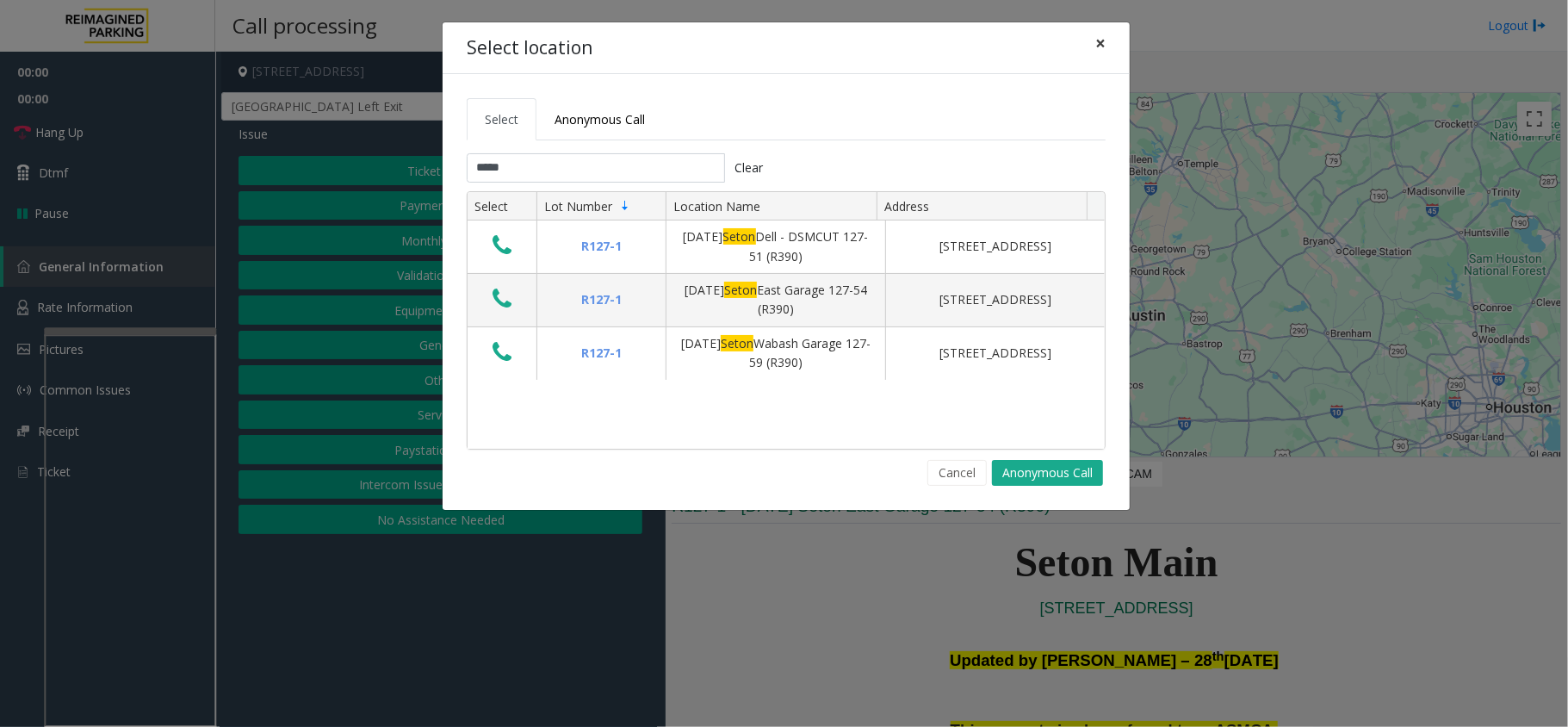
click at [1102, 37] on span "×" at bounding box center [1100, 43] width 10 height 24
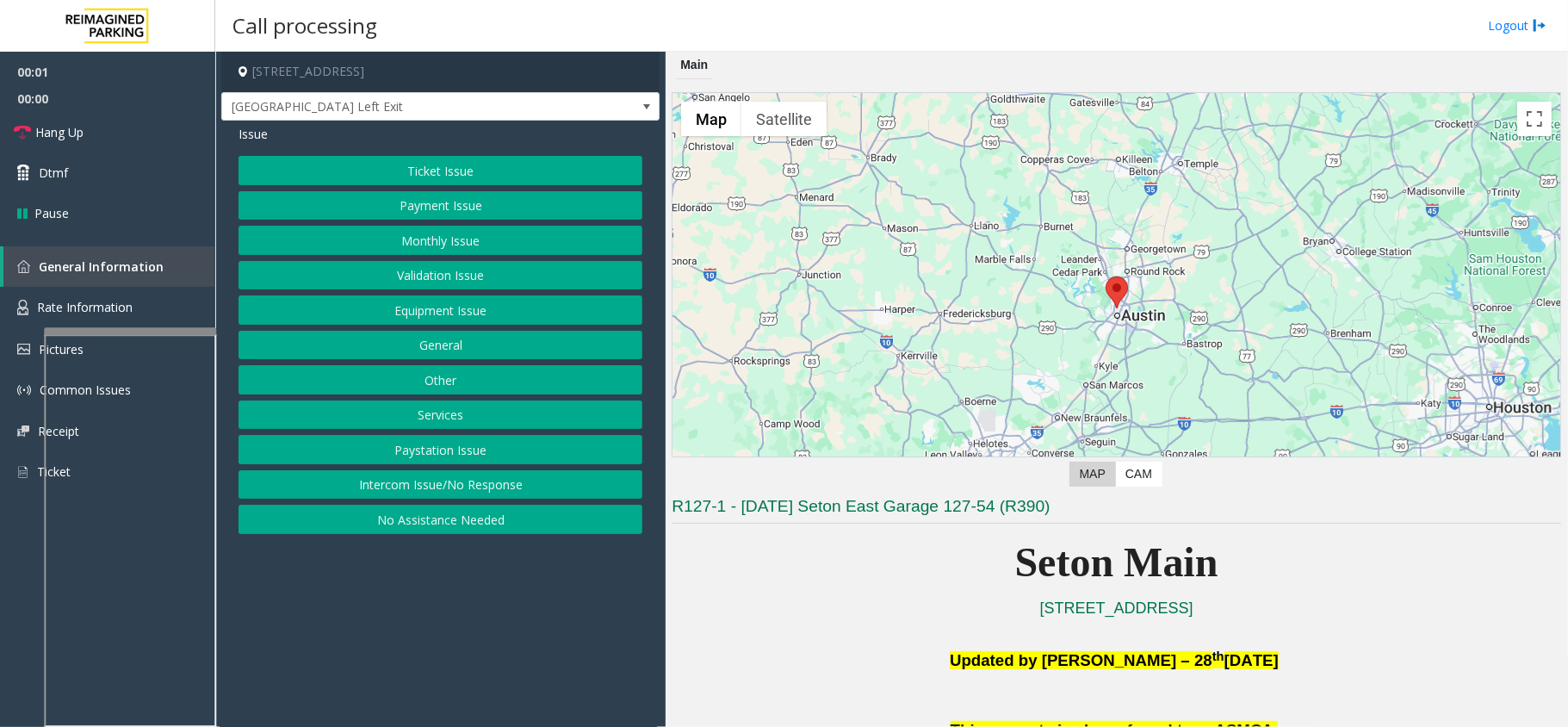
click at [380, 319] on button "Equipment Issue" at bounding box center [440, 310] width 404 height 30
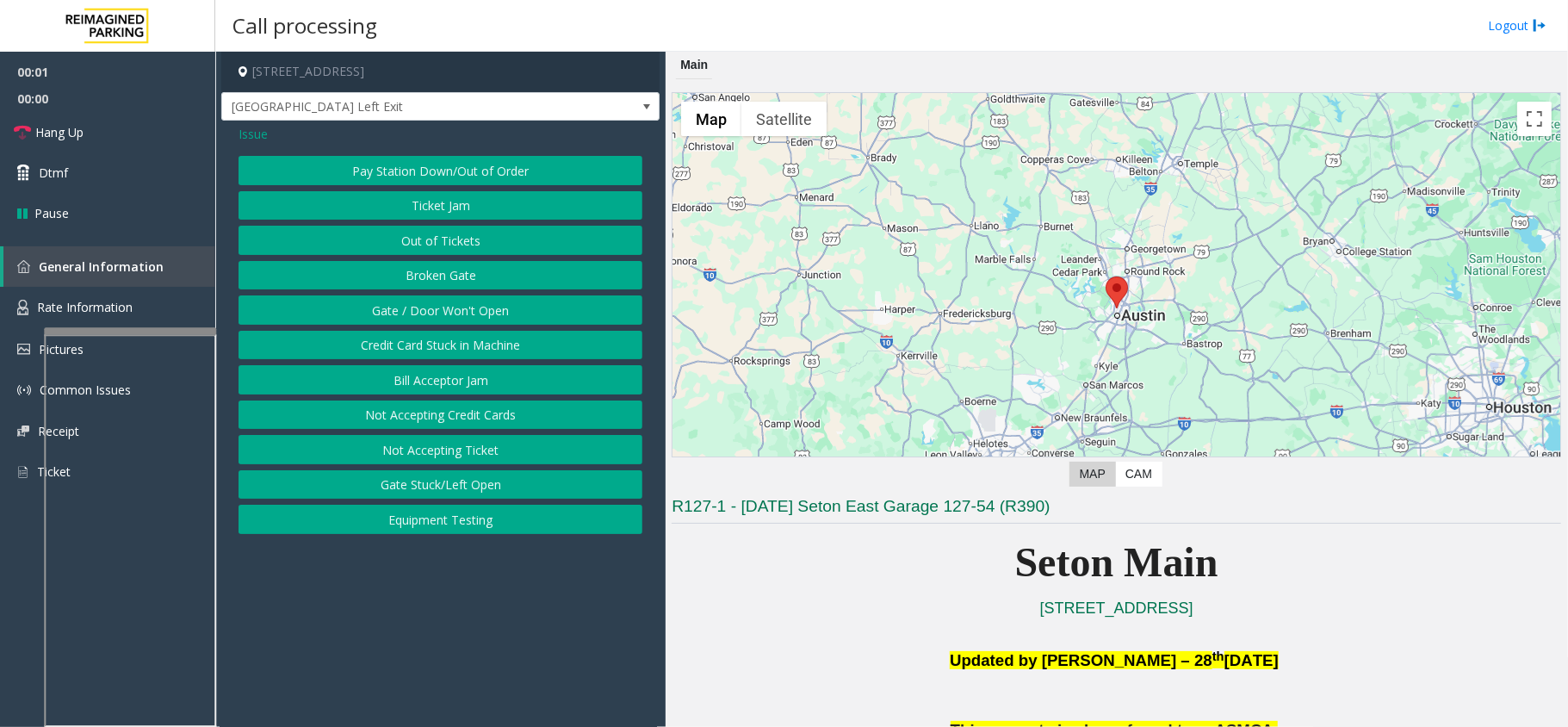
click at [380, 319] on button "Gate / Door Won't Open" at bounding box center [440, 310] width 404 height 30
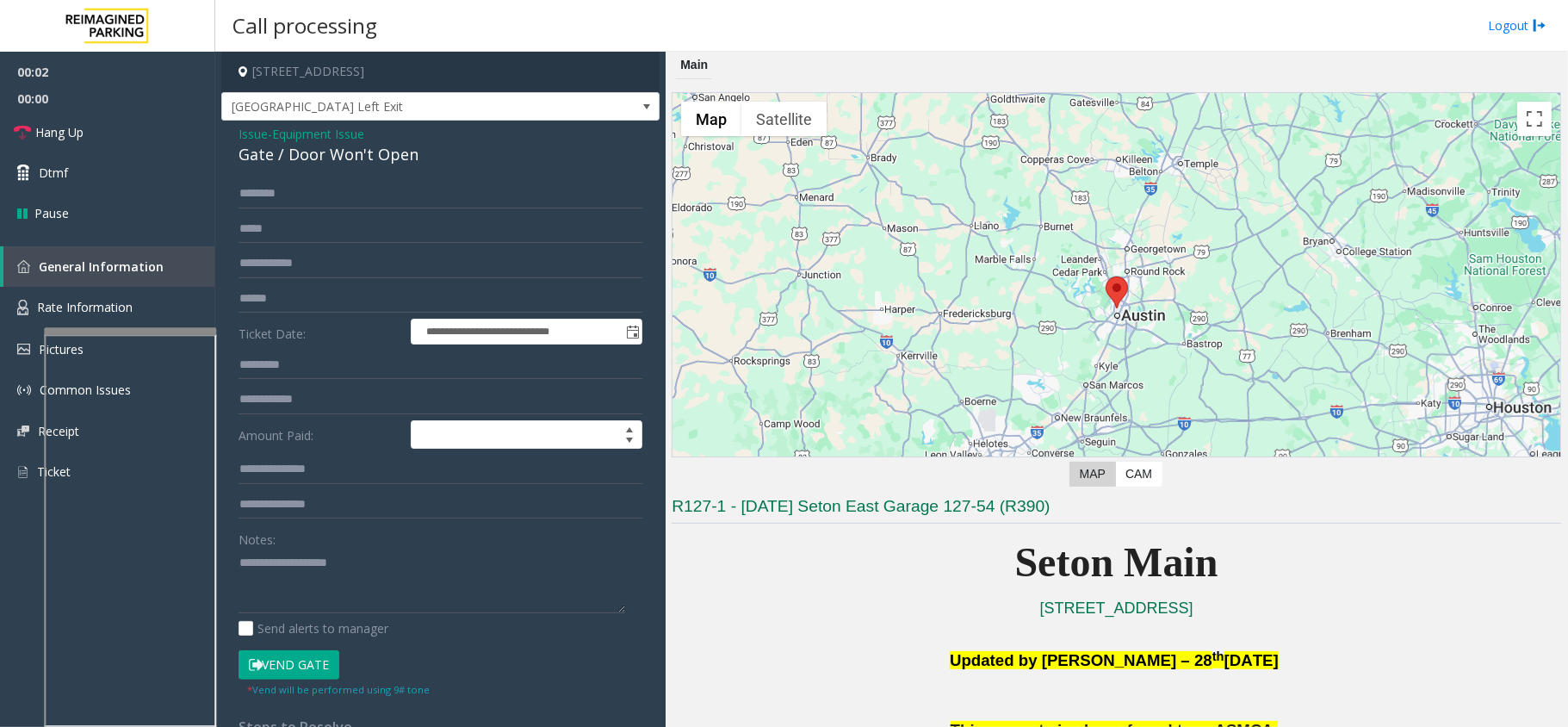
click at [314, 680] on button "Vend Gate" at bounding box center [289, 665] width 101 height 30
click at [302, 663] on button "Vend Gate" at bounding box center [289, 665] width 101 height 30
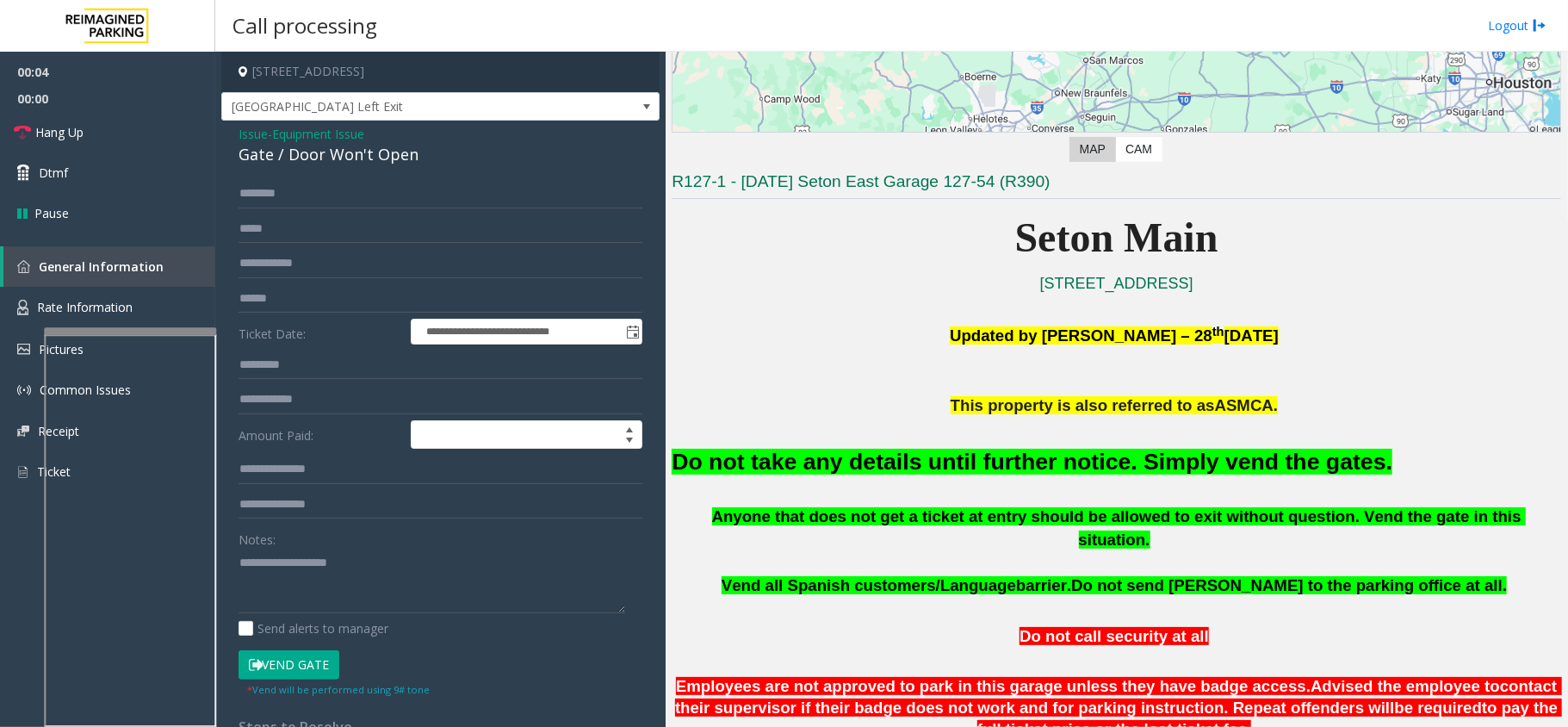
scroll to position [344, 0]
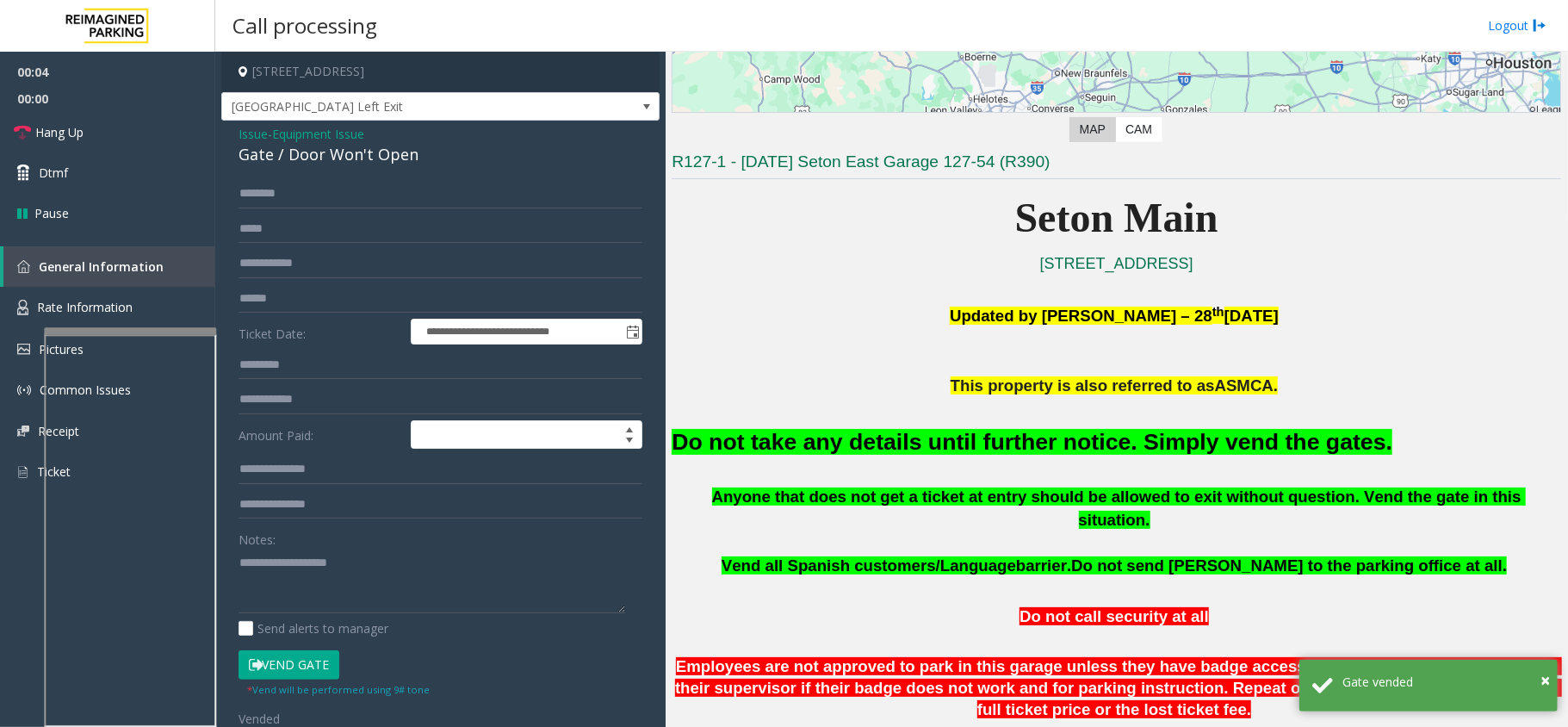
click at [948, 445] on font "Do not take any details until further notice. Simply vend the gates." at bounding box center [1032, 442] width 721 height 26
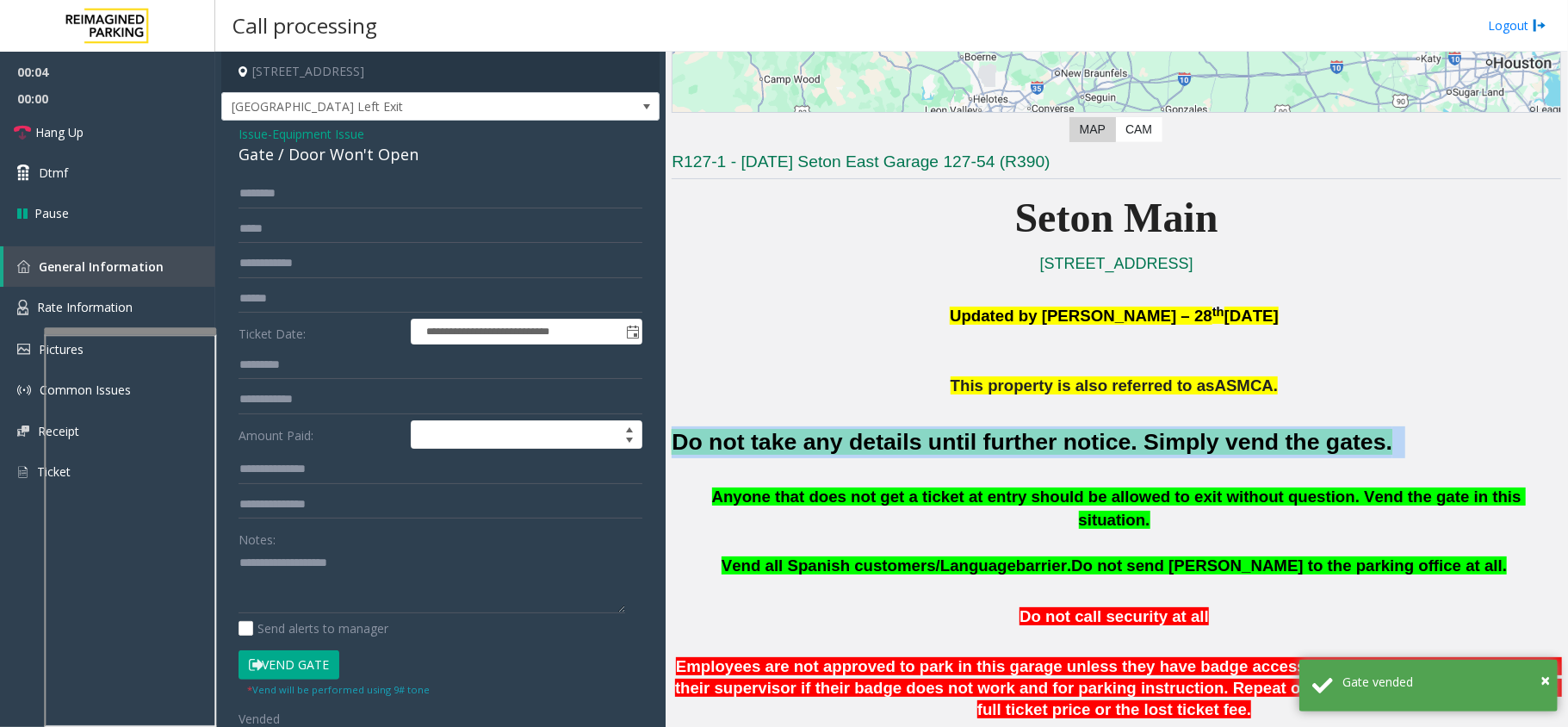
click at [948, 445] on font "Do not take any details until further notice. Simply vend the gates." at bounding box center [1032, 442] width 721 height 26
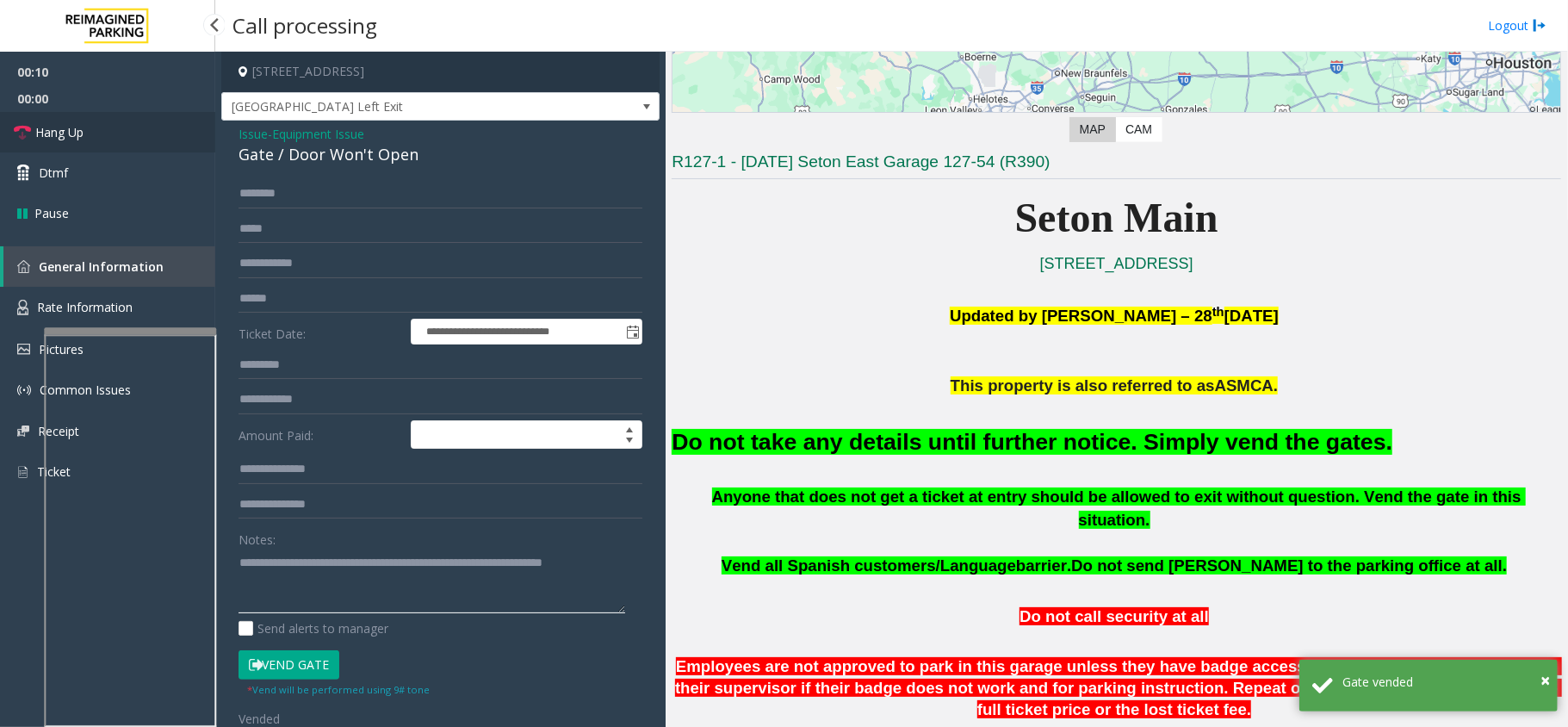
type textarea "**********"
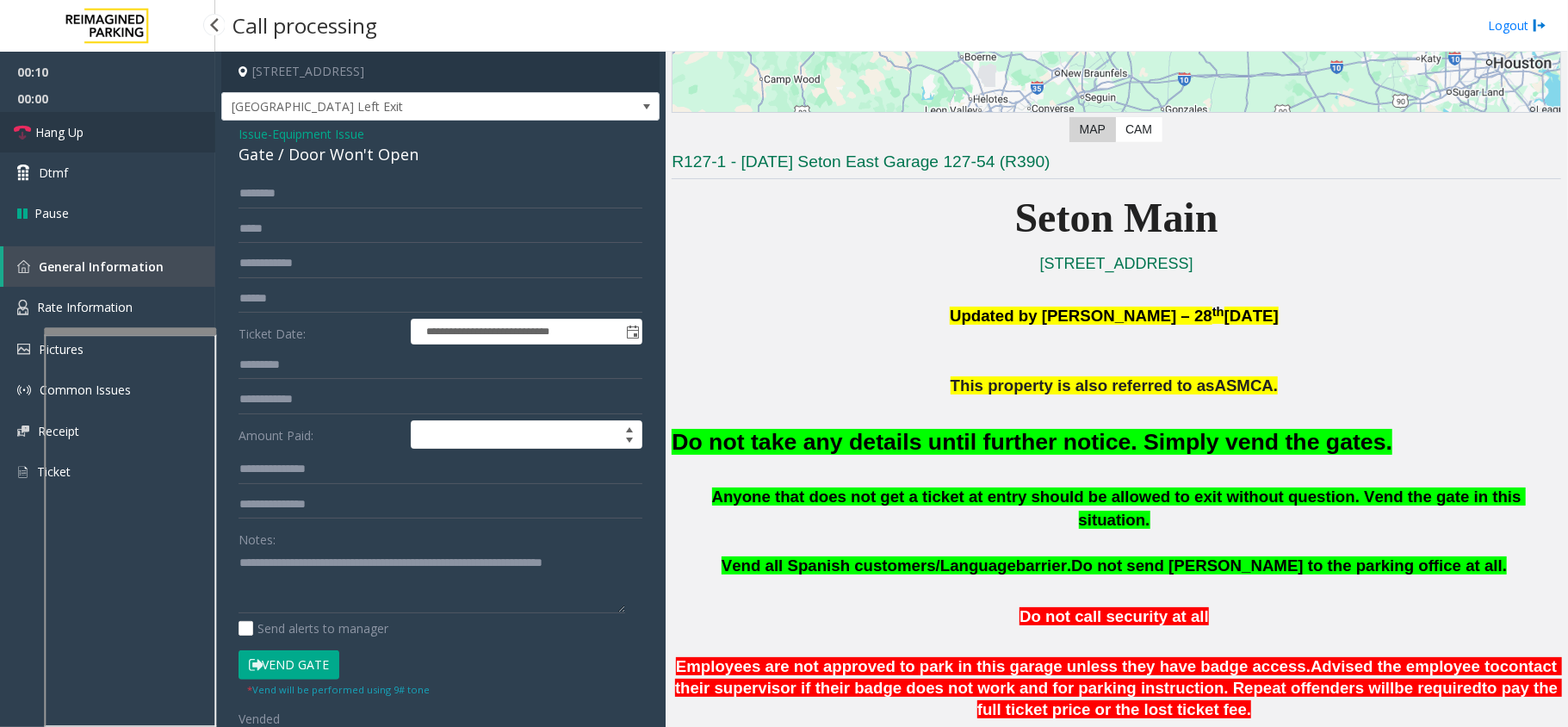
click at [100, 126] on link "Hang Up" at bounding box center [108, 132] width 216 height 41
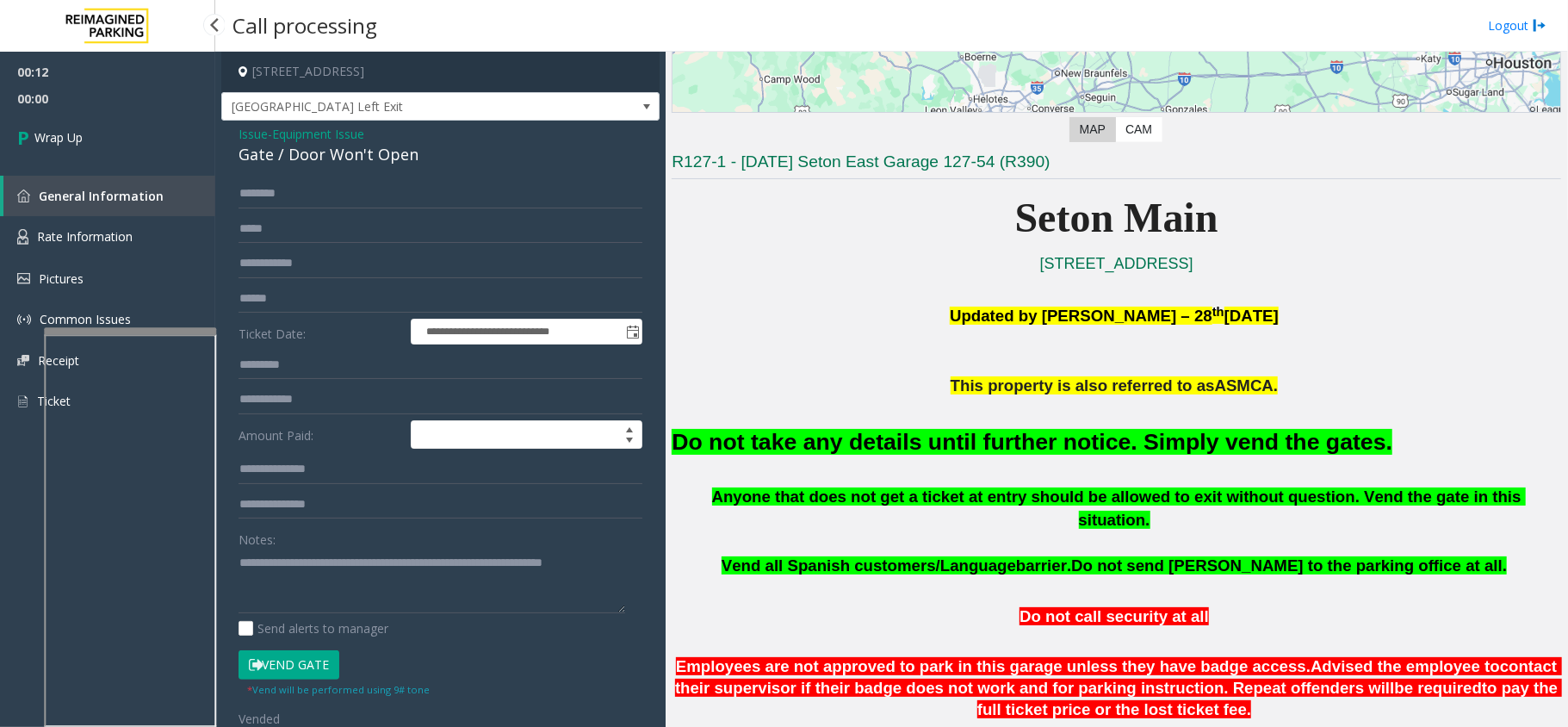
click at [100, 126] on link "Wrap Up" at bounding box center [108, 137] width 216 height 50
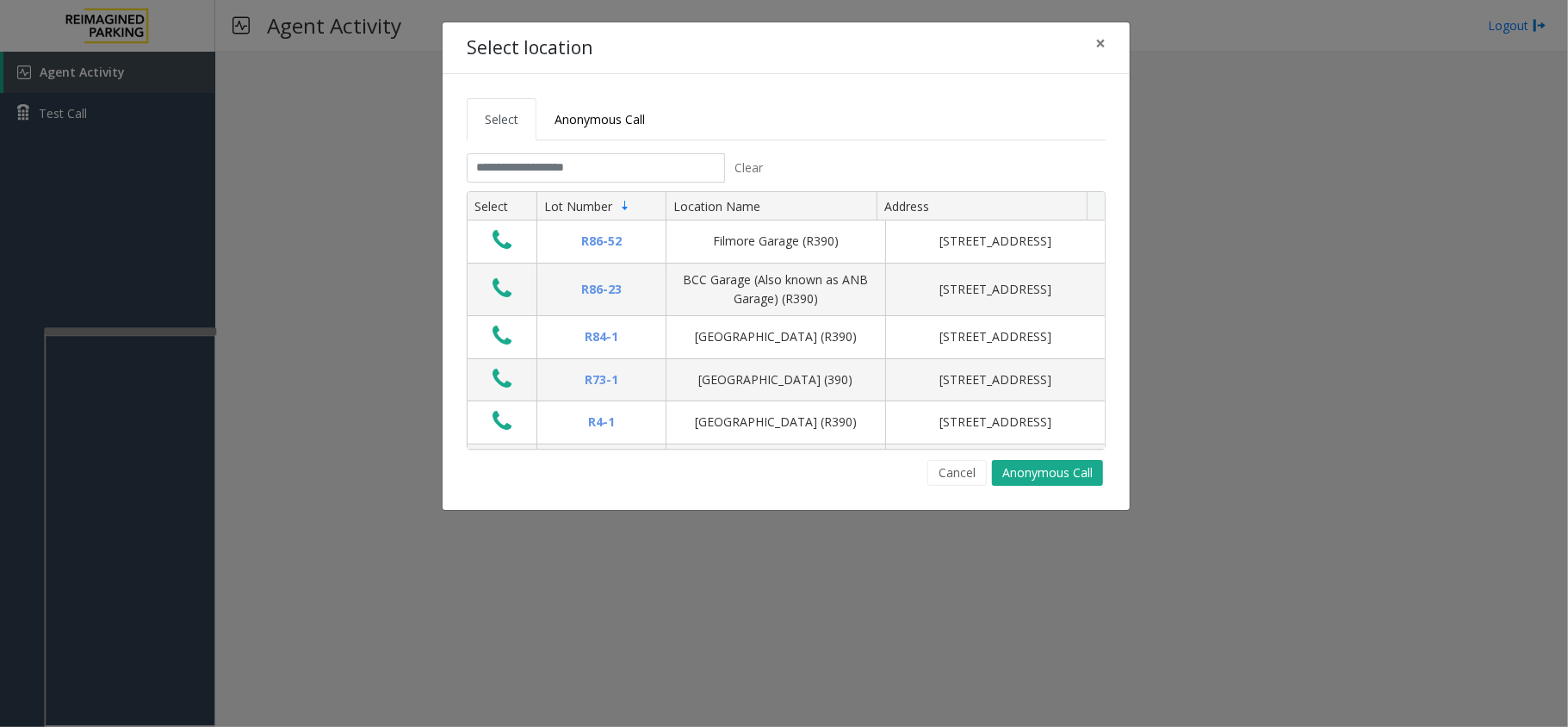
click at [548, 145] on tabset "Select Anonymous Call Clear Select Lot Number Location Name Address R86-52 Film…" at bounding box center [786, 292] width 639 height 388
click at [545, 157] on input "text" at bounding box center [595, 168] width 258 height 30
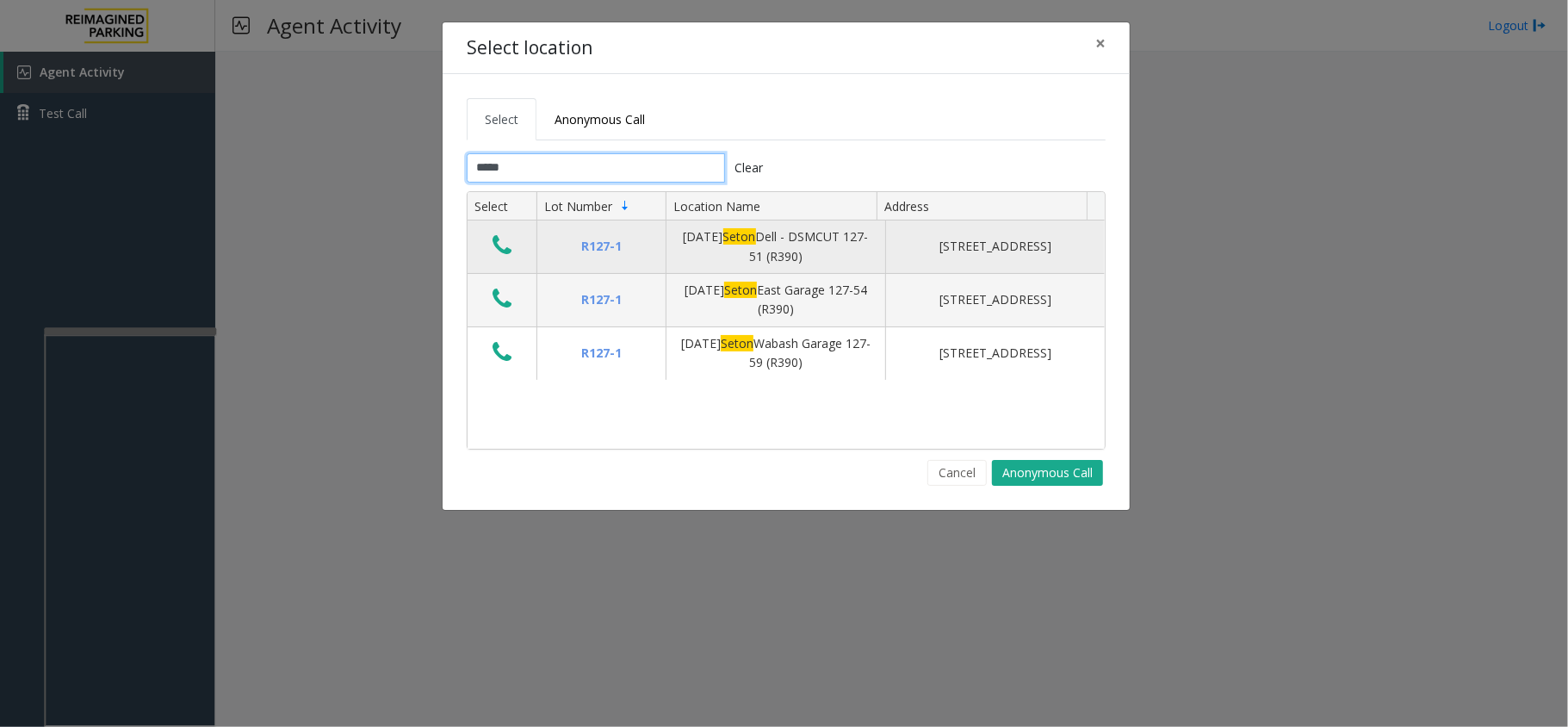
type input "*****"
click at [497, 242] on icon "Data table" at bounding box center [502, 246] width 19 height 24
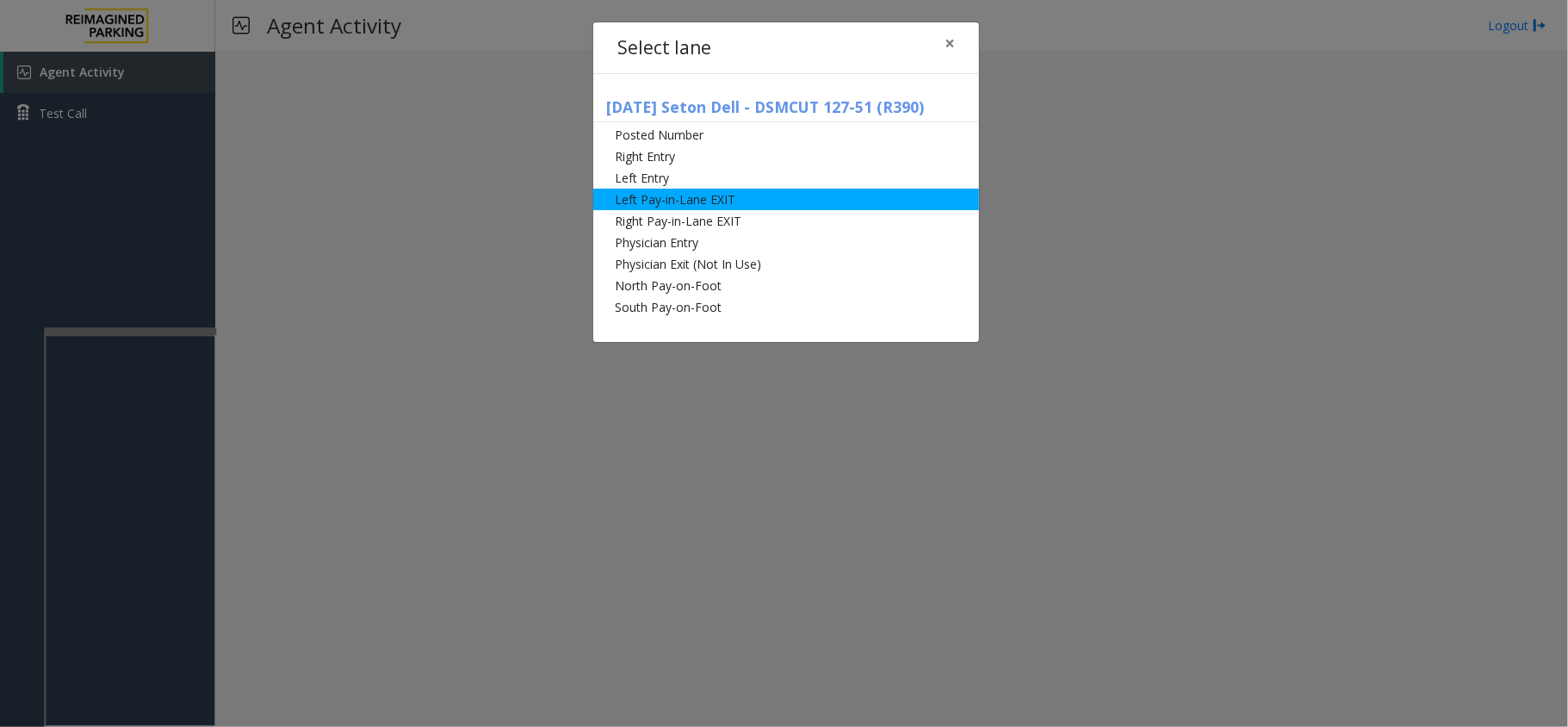
click at [641, 209] on li "Left Pay-in-Lane EXIT" at bounding box center [787, 199] width 386 height 22
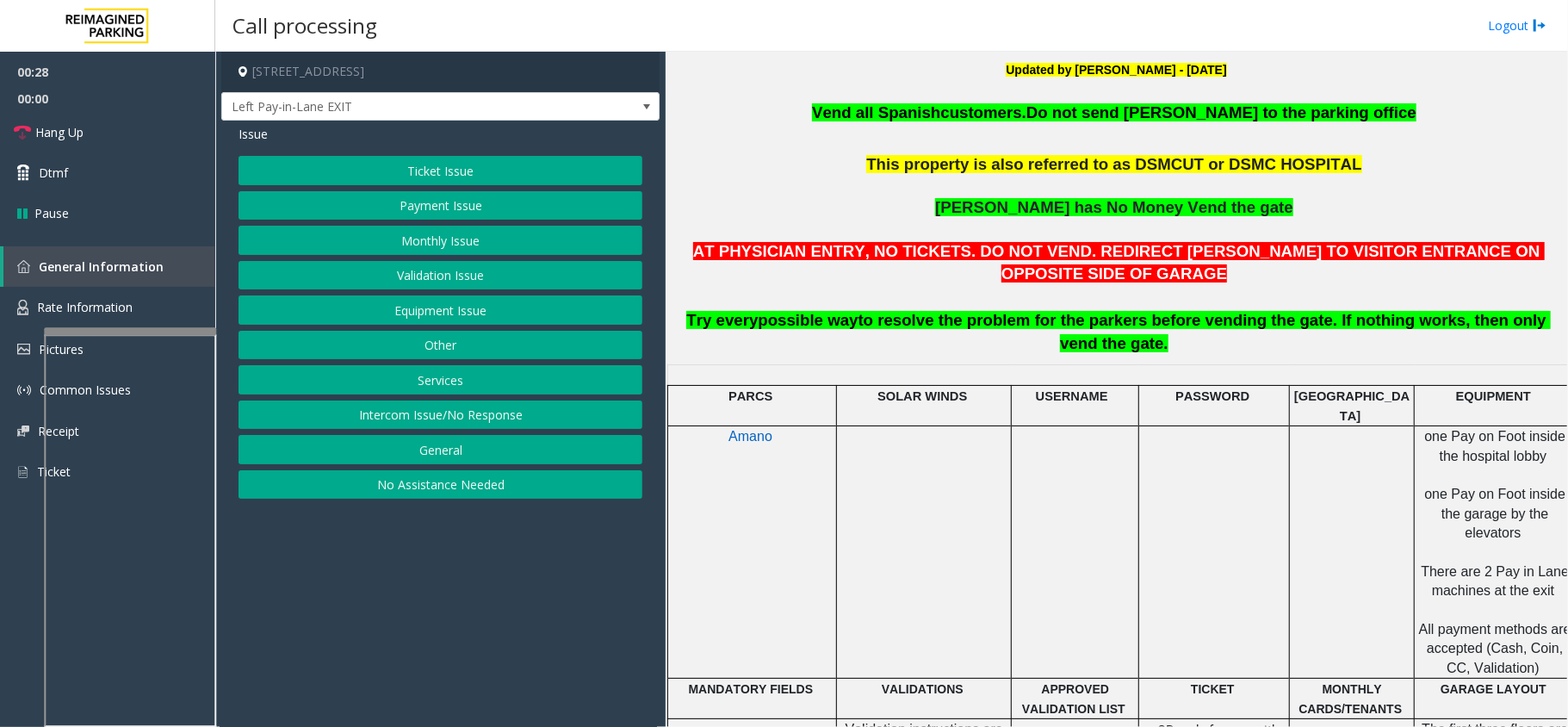
scroll to position [576, 0]
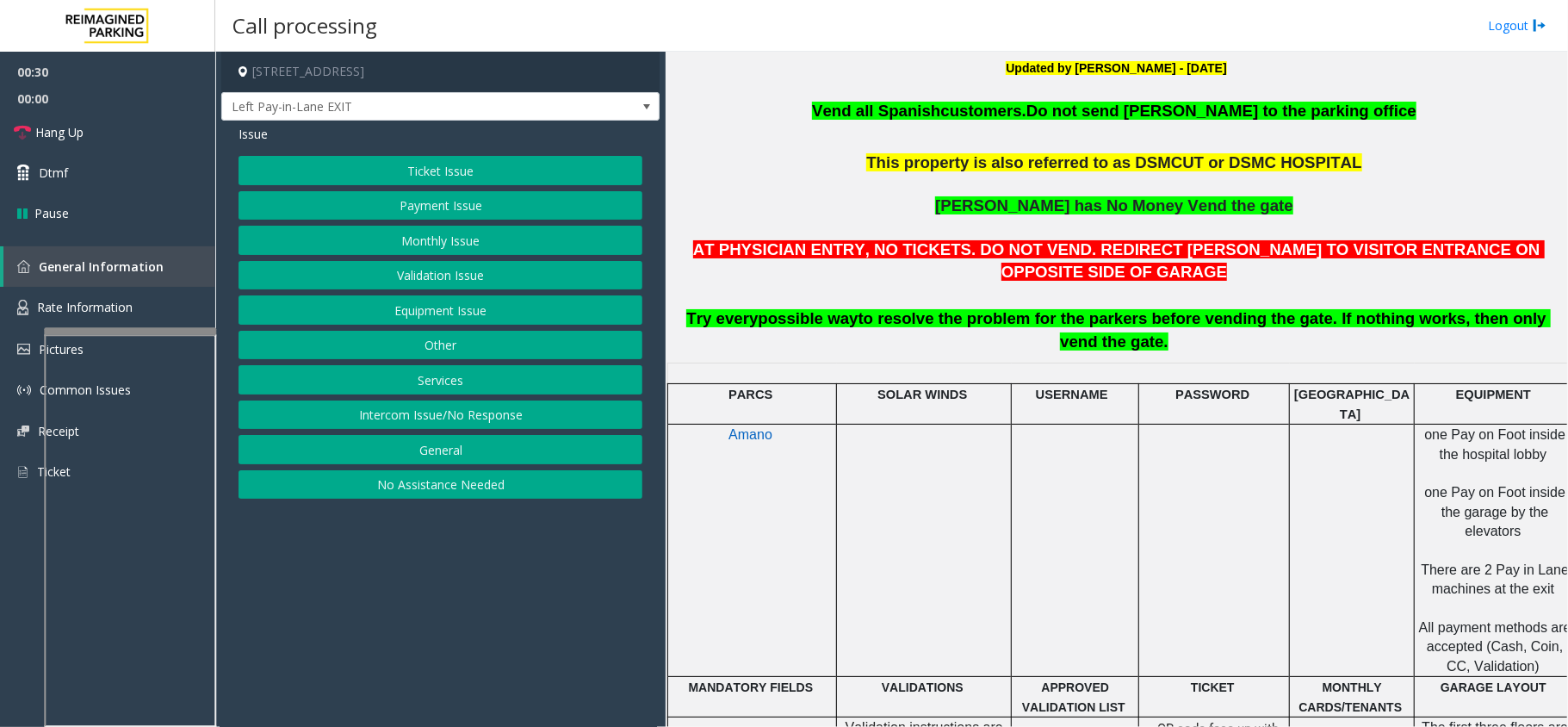
click at [456, 211] on button "Payment Issue" at bounding box center [440, 206] width 404 height 30
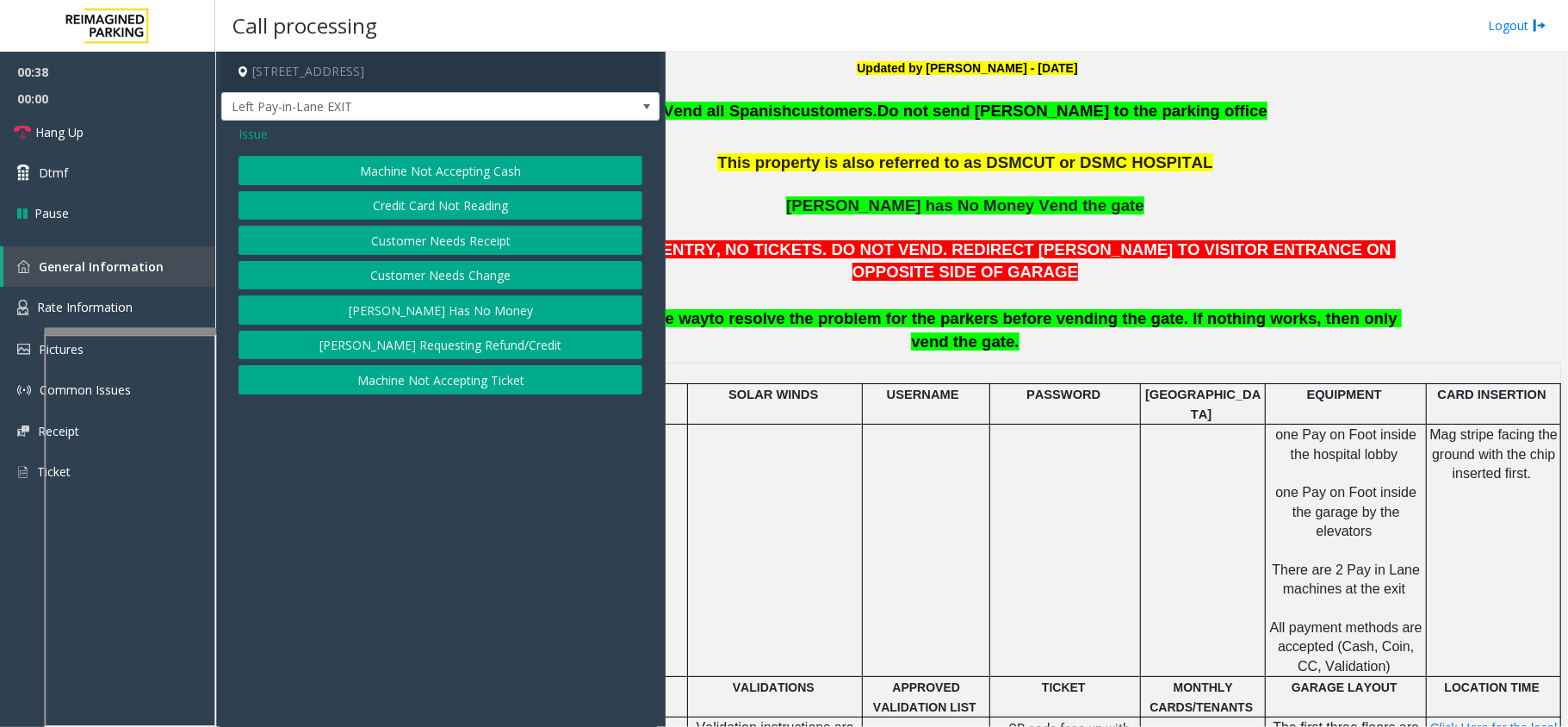
scroll to position [576, 169]
click at [425, 312] on button "[PERSON_NAME] Has No Money" at bounding box center [440, 310] width 404 height 30
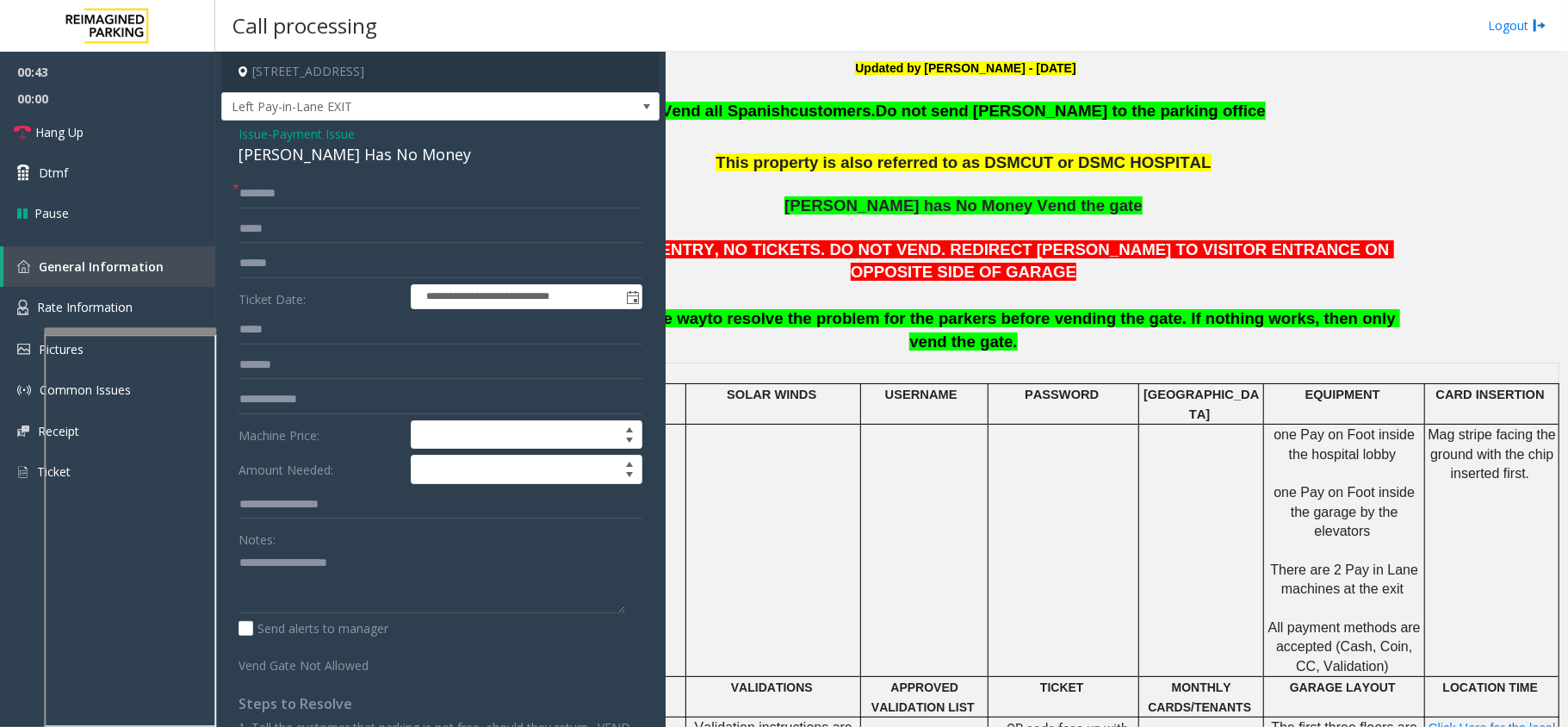
click at [328, 125] on span "Payment Issue" at bounding box center [313, 134] width 83 height 18
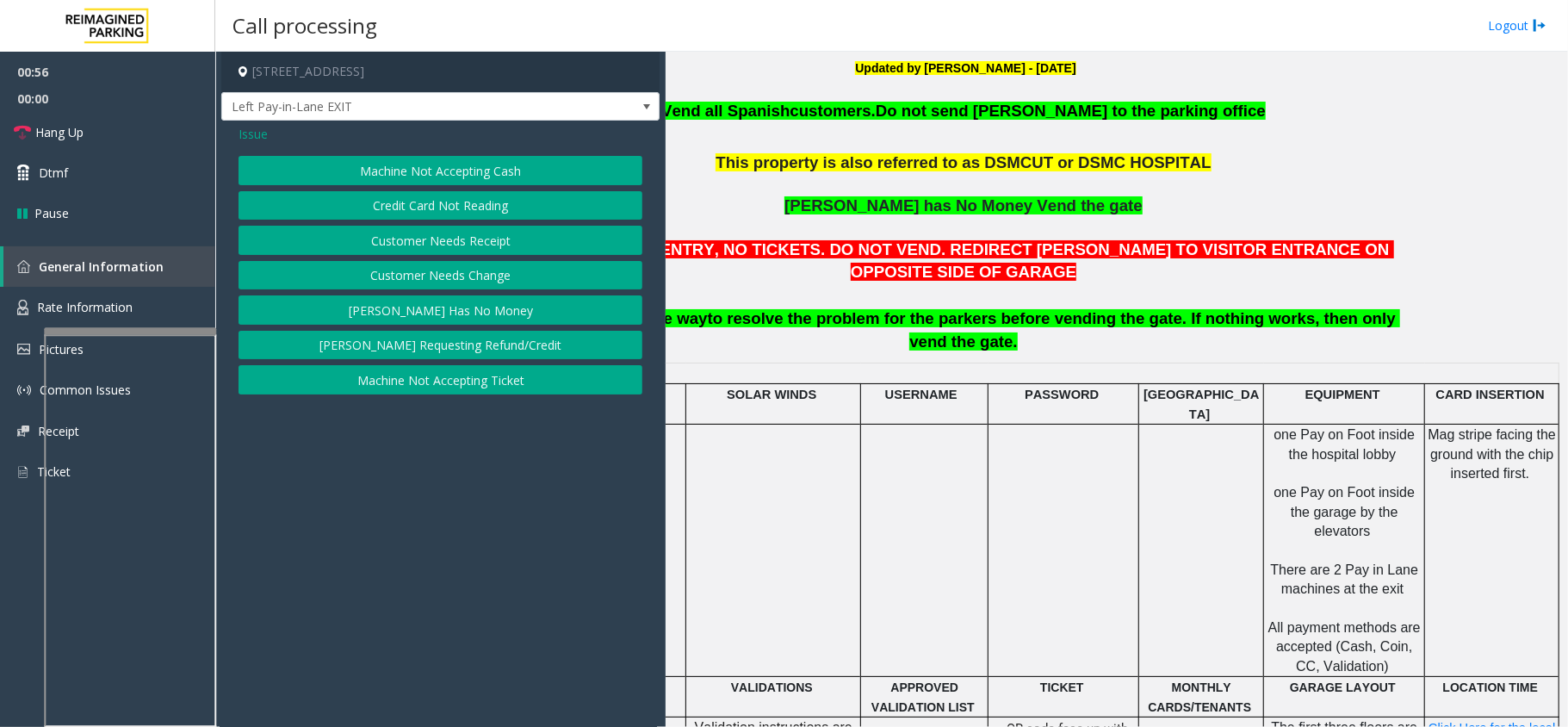
click at [452, 324] on button "[PERSON_NAME] Has No Money" at bounding box center [440, 310] width 404 height 30
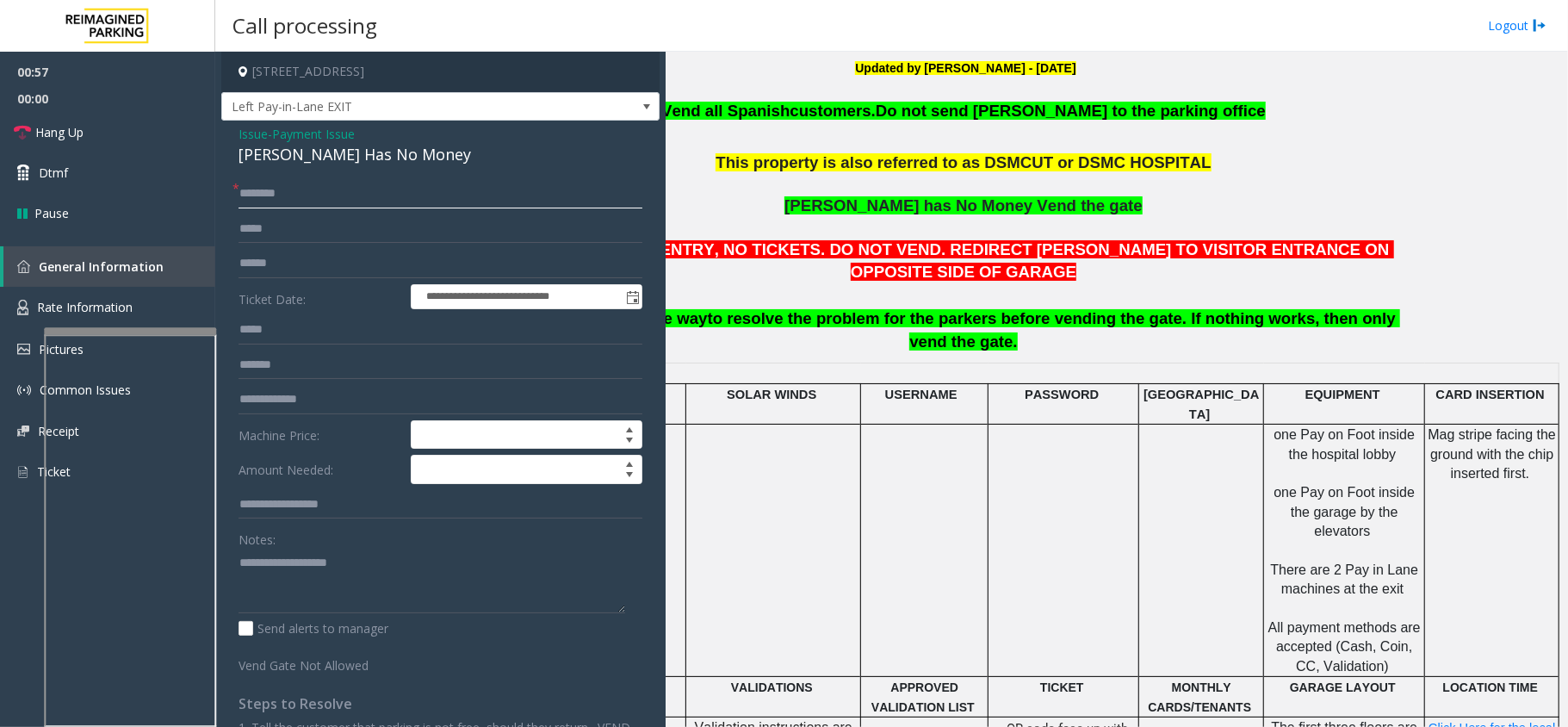
click at [359, 193] on input "text" at bounding box center [440, 194] width 404 height 30
click at [255, 172] on div "**********" at bounding box center [441, 473] width 438 height 705
click at [259, 170] on div "**********" at bounding box center [441, 473] width 438 height 705
click at [274, 166] on div "[PERSON_NAME] Has No Money" at bounding box center [440, 154] width 404 height 23
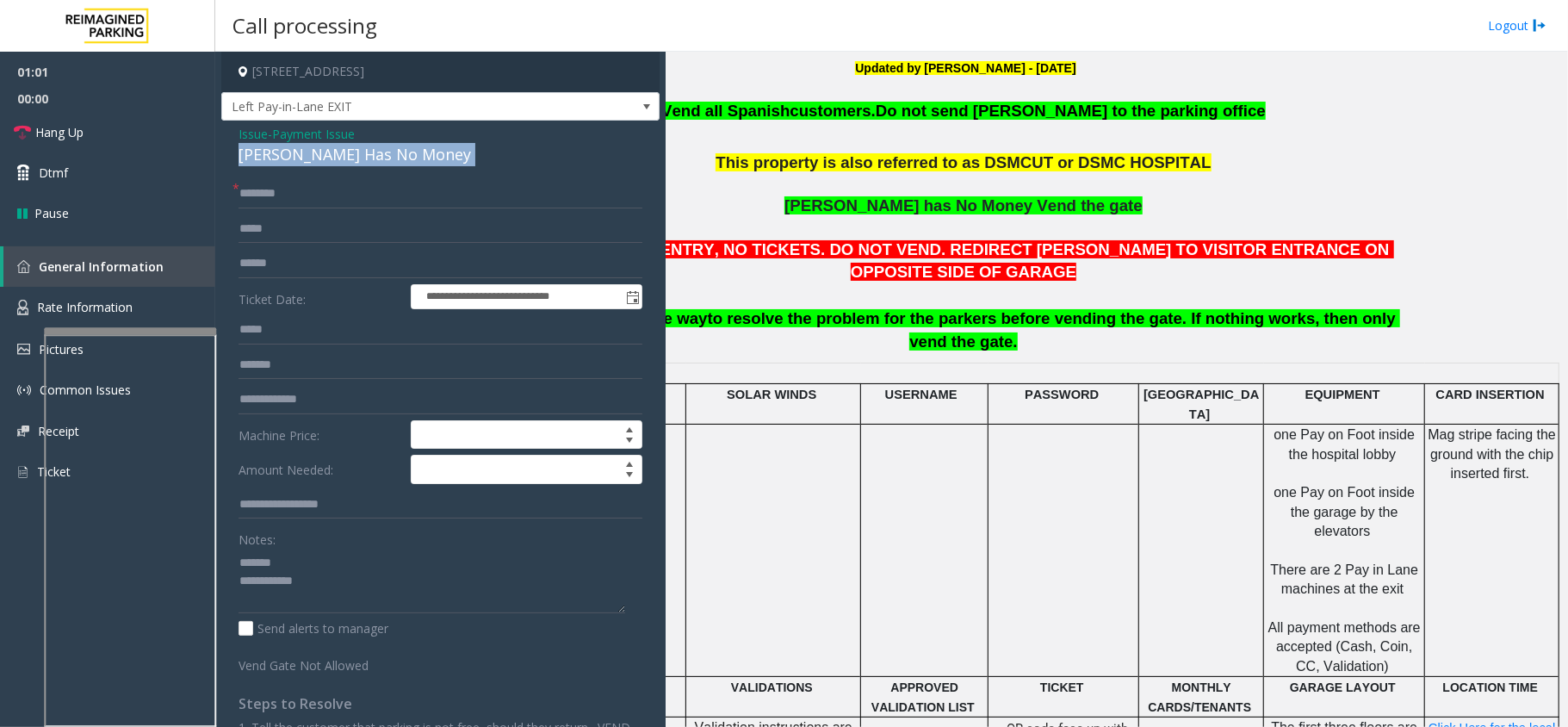
click at [274, 166] on div "[PERSON_NAME] Has No Money" at bounding box center [440, 154] width 404 height 23
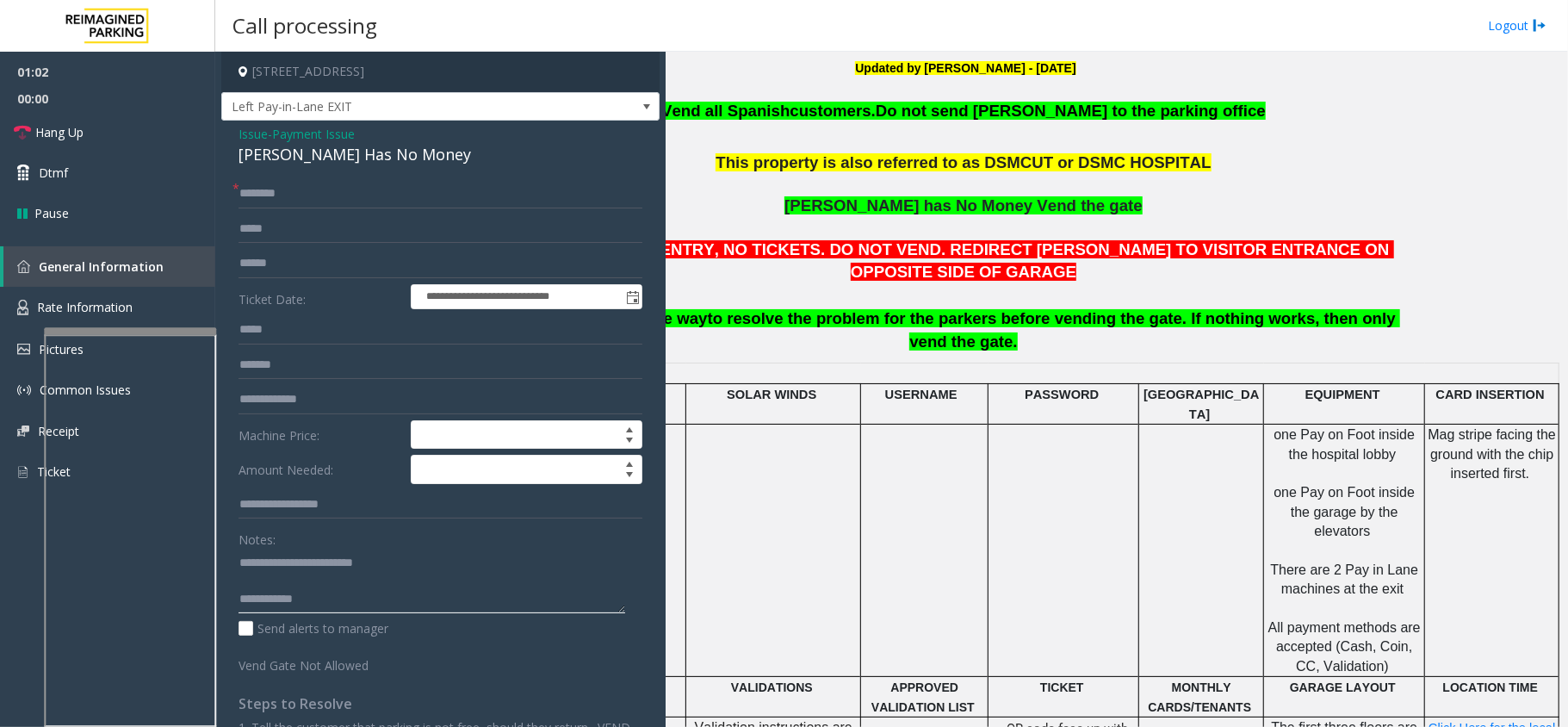
type textarea "**********"
click at [322, 197] on input "text" at bounding box center [440, 194] width 404 height 30
type input "*"
type input "**"
click at [179, 128] on link "Hang Up" at bounding box center [108, 132] width 216 height 41
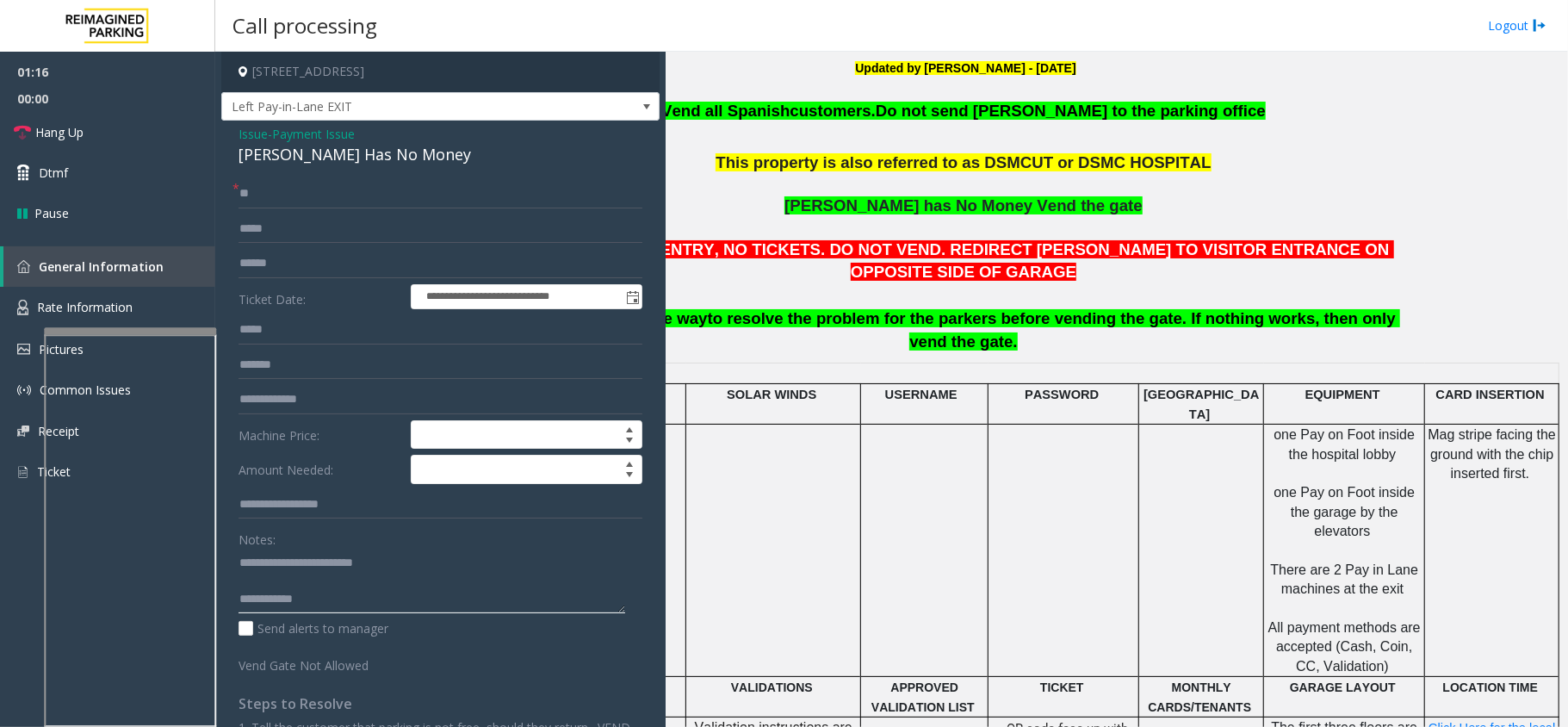
click at [351, 609] on textarea at bounding box center [431, 581] width 387 height 64
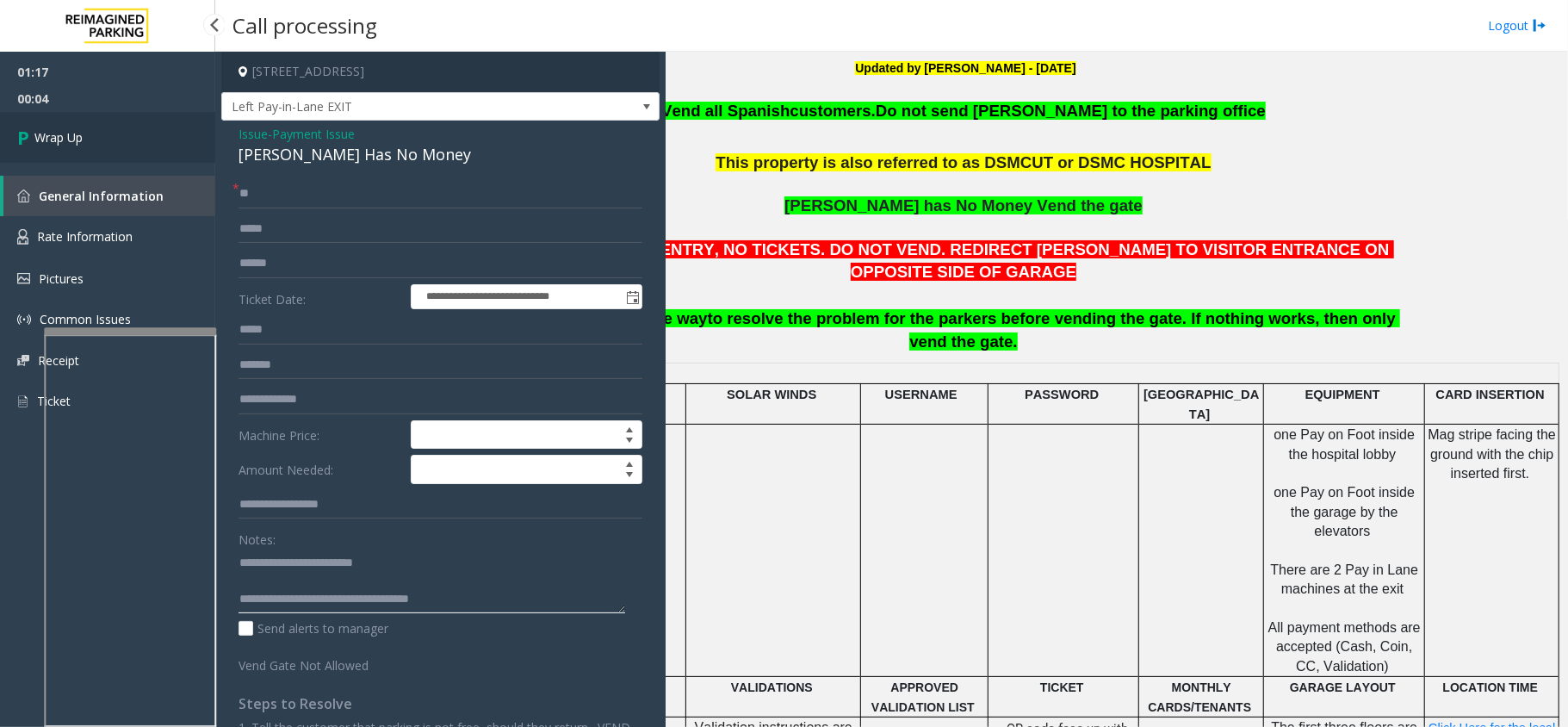
type textarea "**********"
click at [156, 137] on link "Wrap Up" at bounding box center [108, 137] width 216 height 50
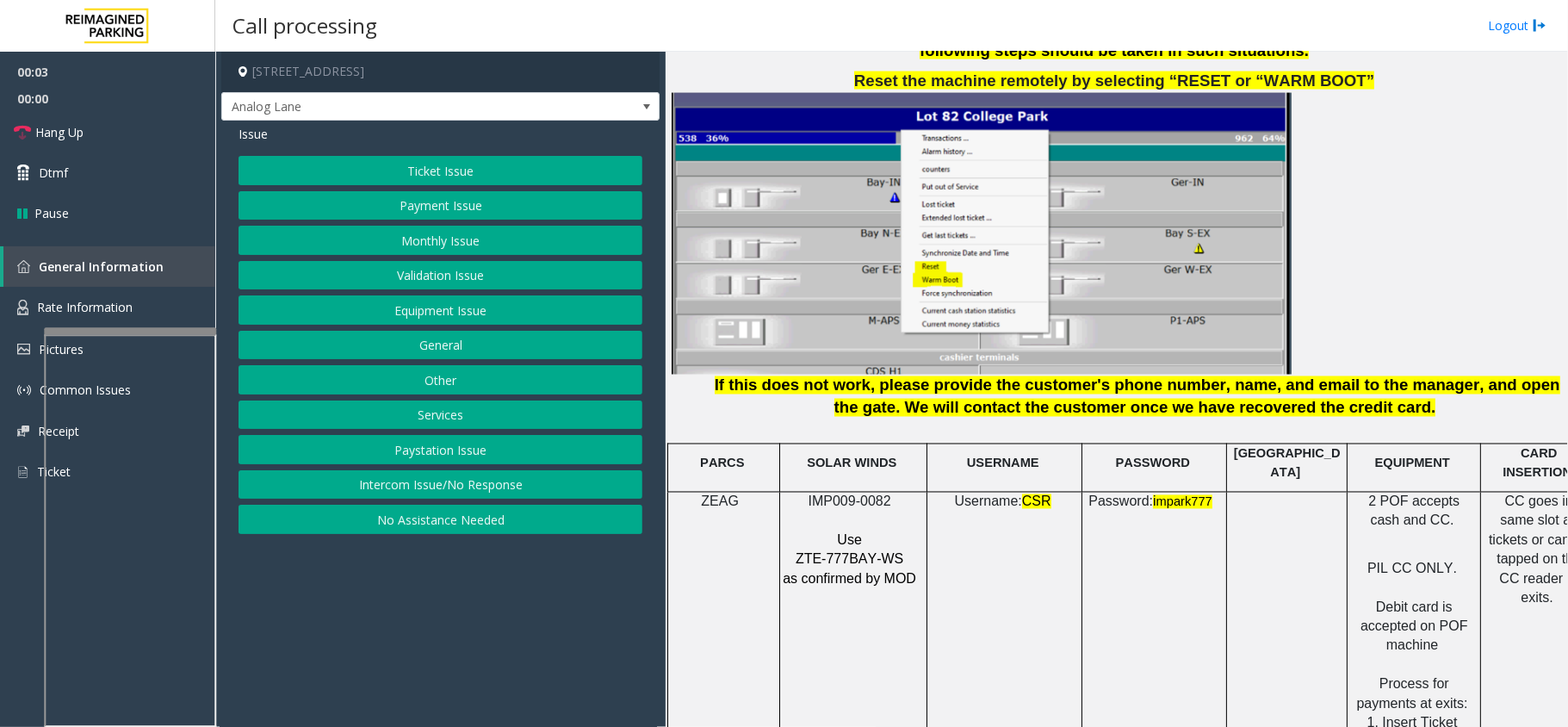
scroll to position [2068, 0]
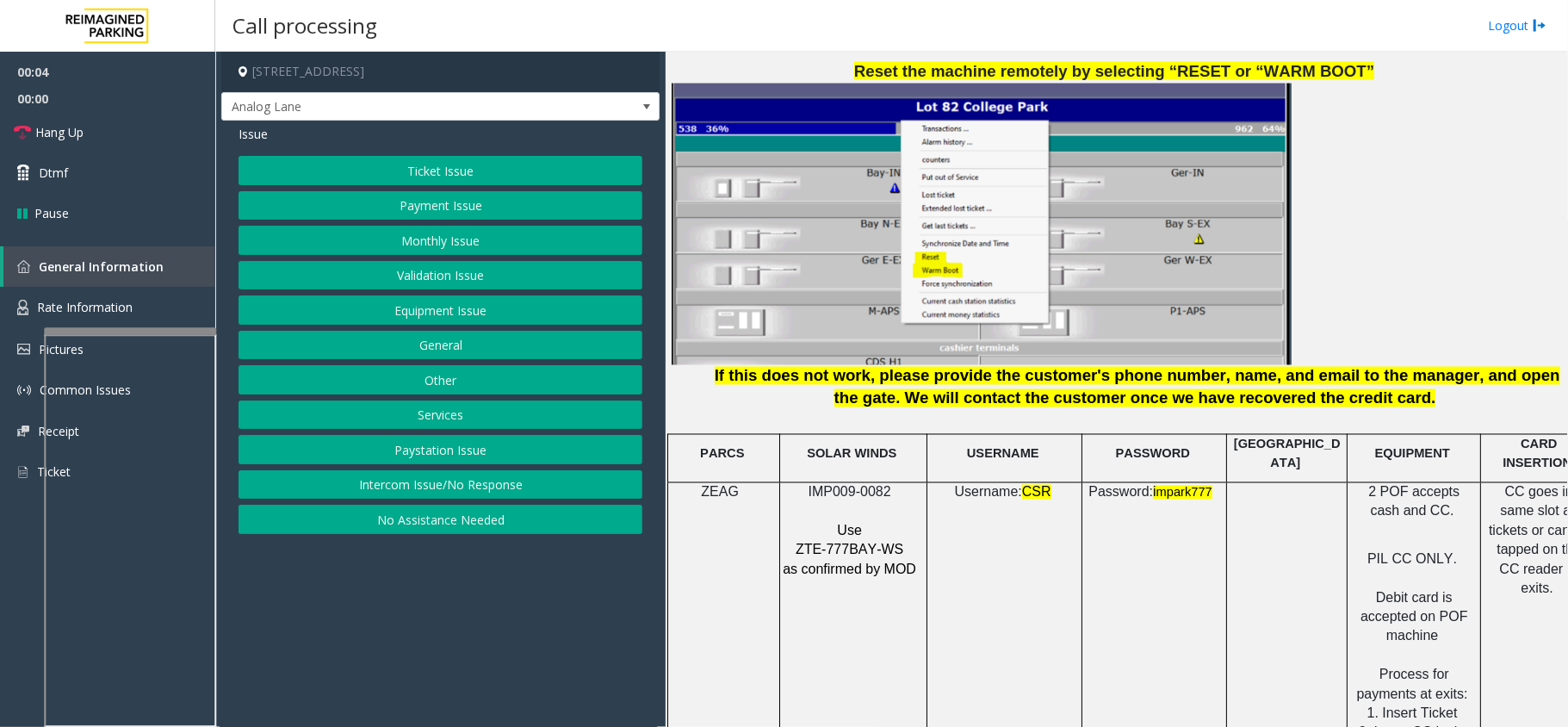
click at [858, 503] on p at bounding box center [852, 512] width 139 height 19
click at [877, 485] on span "IMP009-0082" at bounding box center [849, 492] width 83 height 15
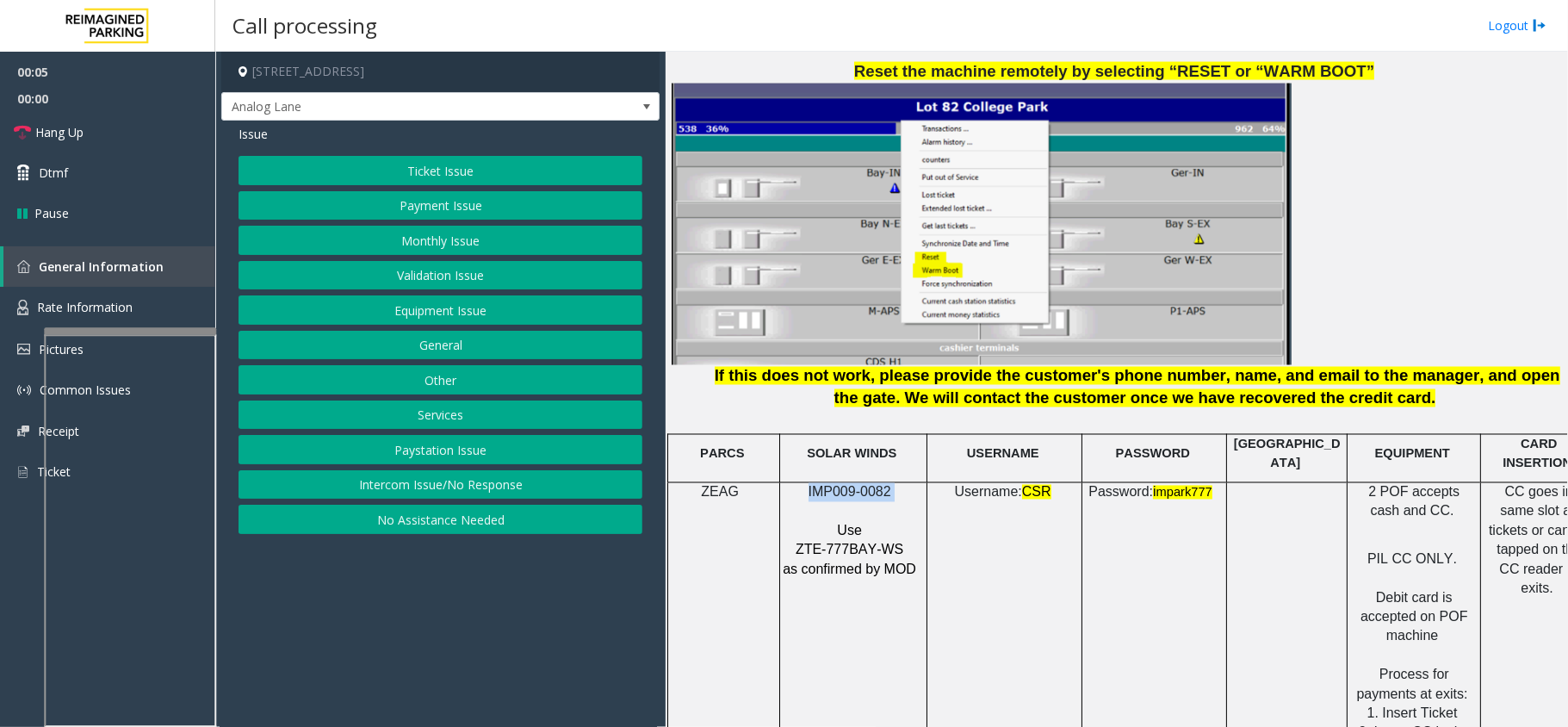
click at [877, 485] on span "IMP009-0082" at bounding box center [849, 492] width 83 height 15
copy p "IMP009-0082"
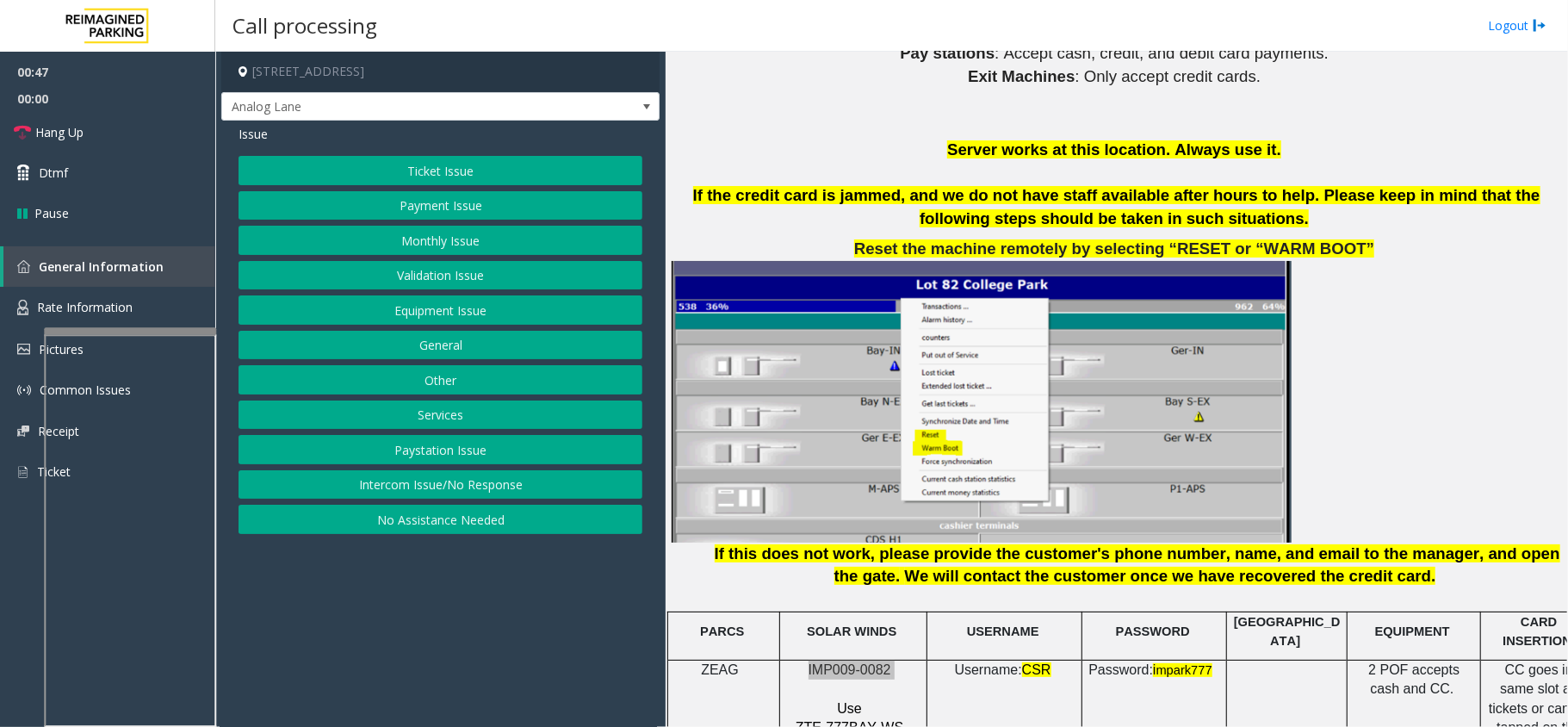
scroll to position [1952, 0]
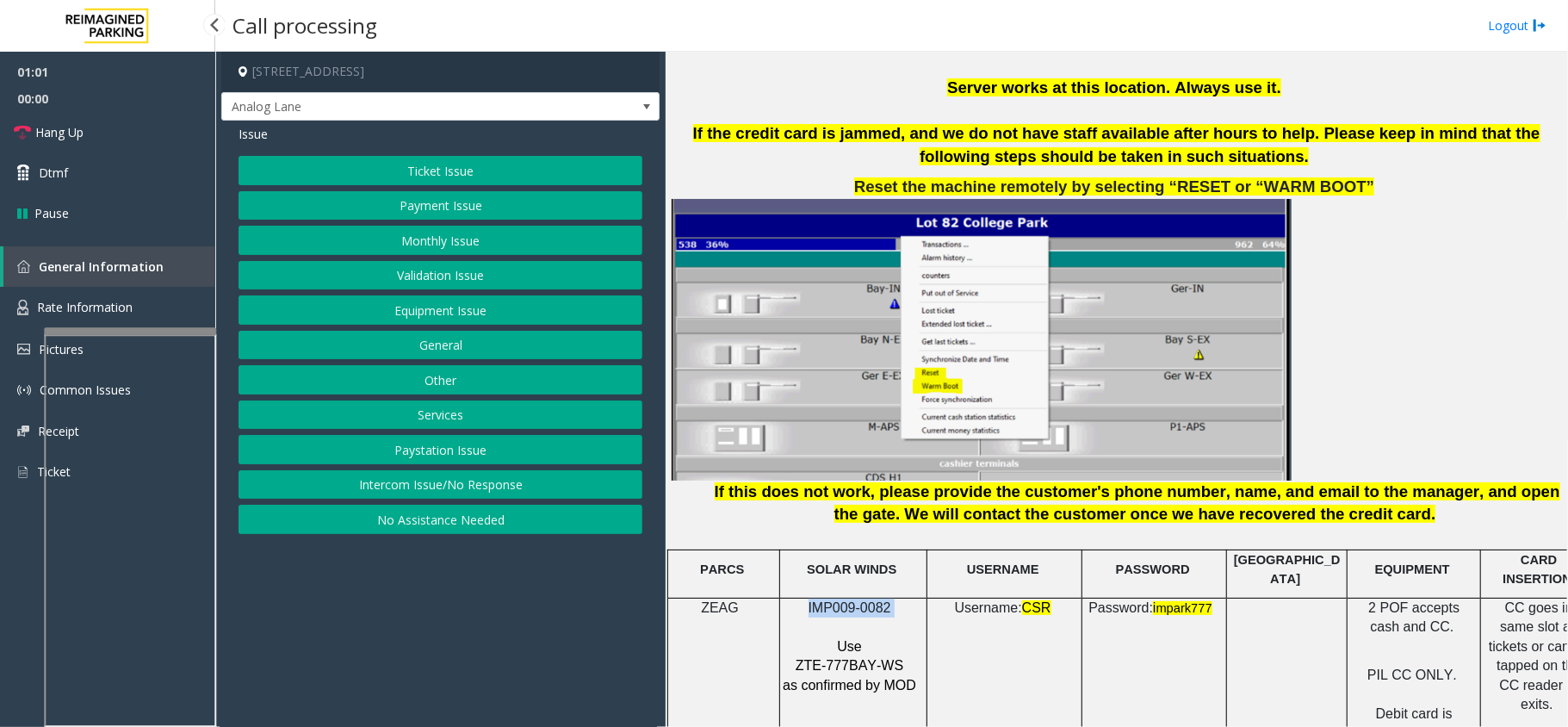
click at [125, 284] on link "General Information" at bounding box center [110, 266] width 212 height 41
click at [116, 297] on link "Rate Information" at bounding box center [108, 308] width 216 height 43
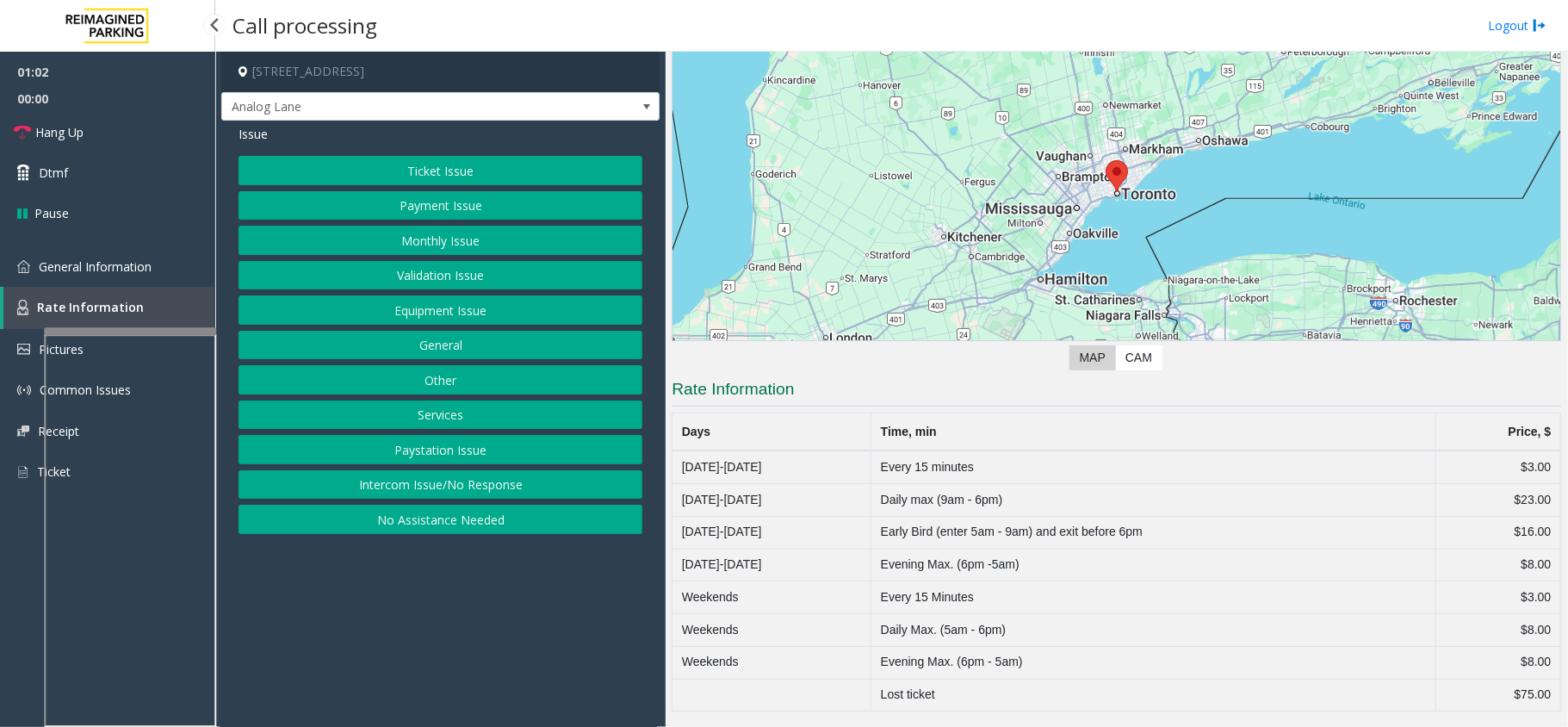
scroll to position [142, 0]
click at [95, 273] on link "General Information" at bounding box center [108, 266] width 216 height 41
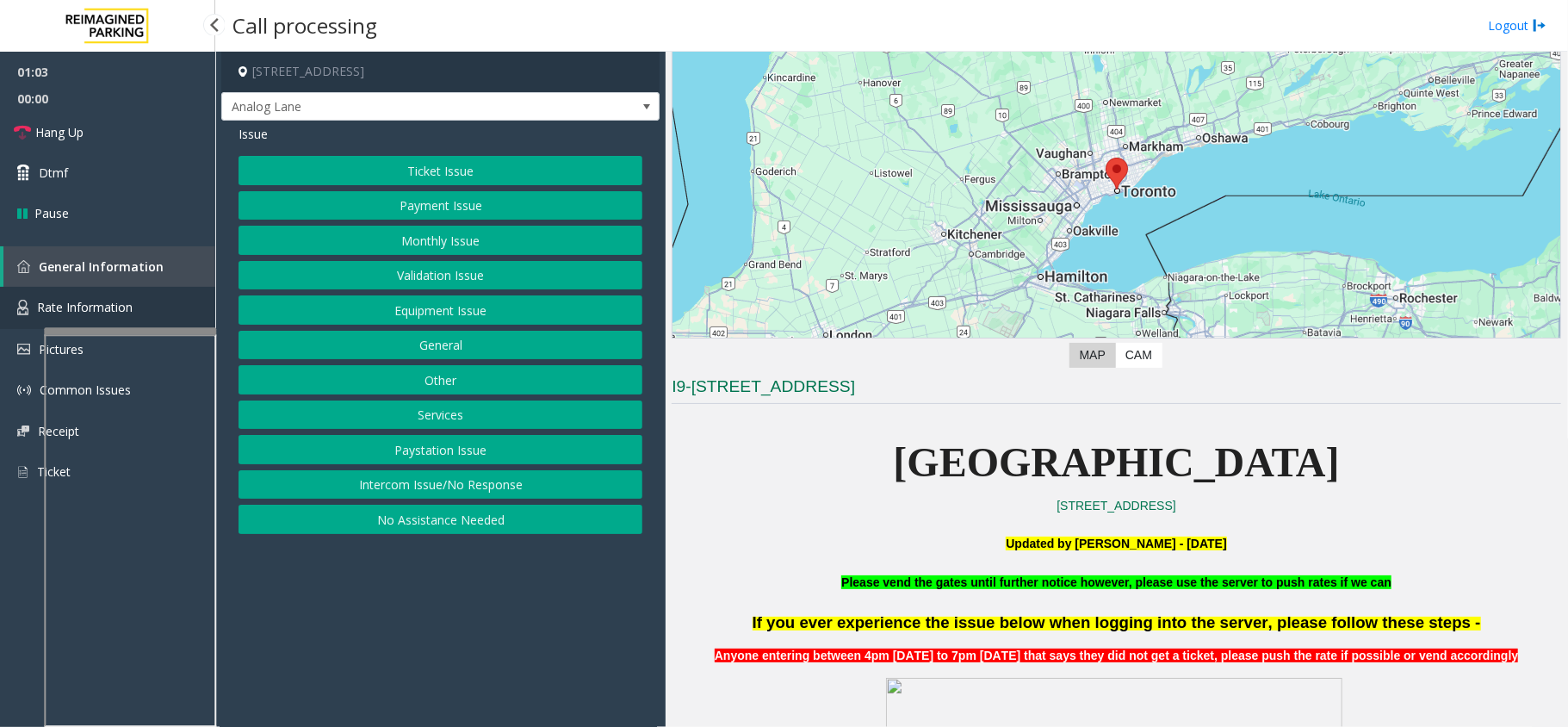
scroll to position [1952, 0]
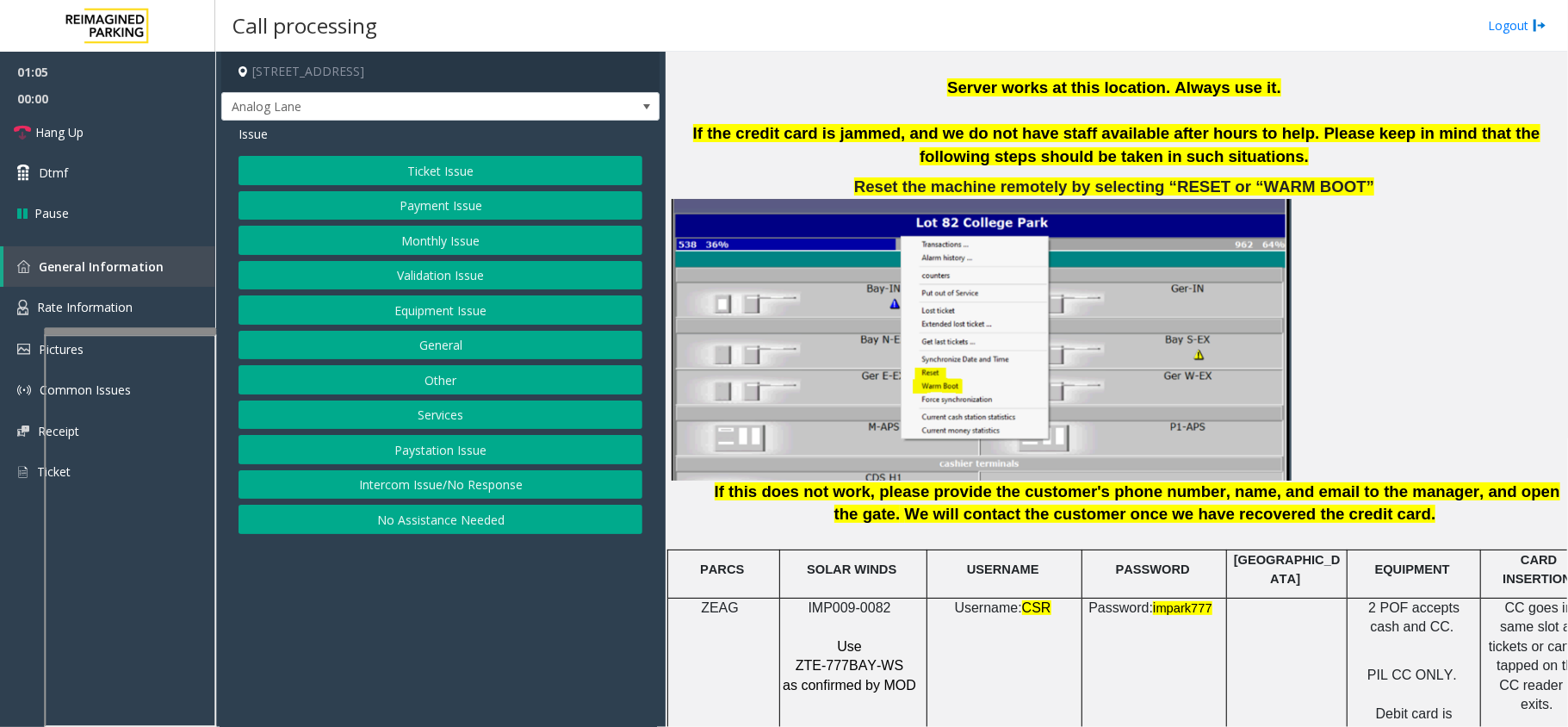
click at [287, 169] on button "Ticket Issue" at bounding box center [440, 170] width 404 height 30
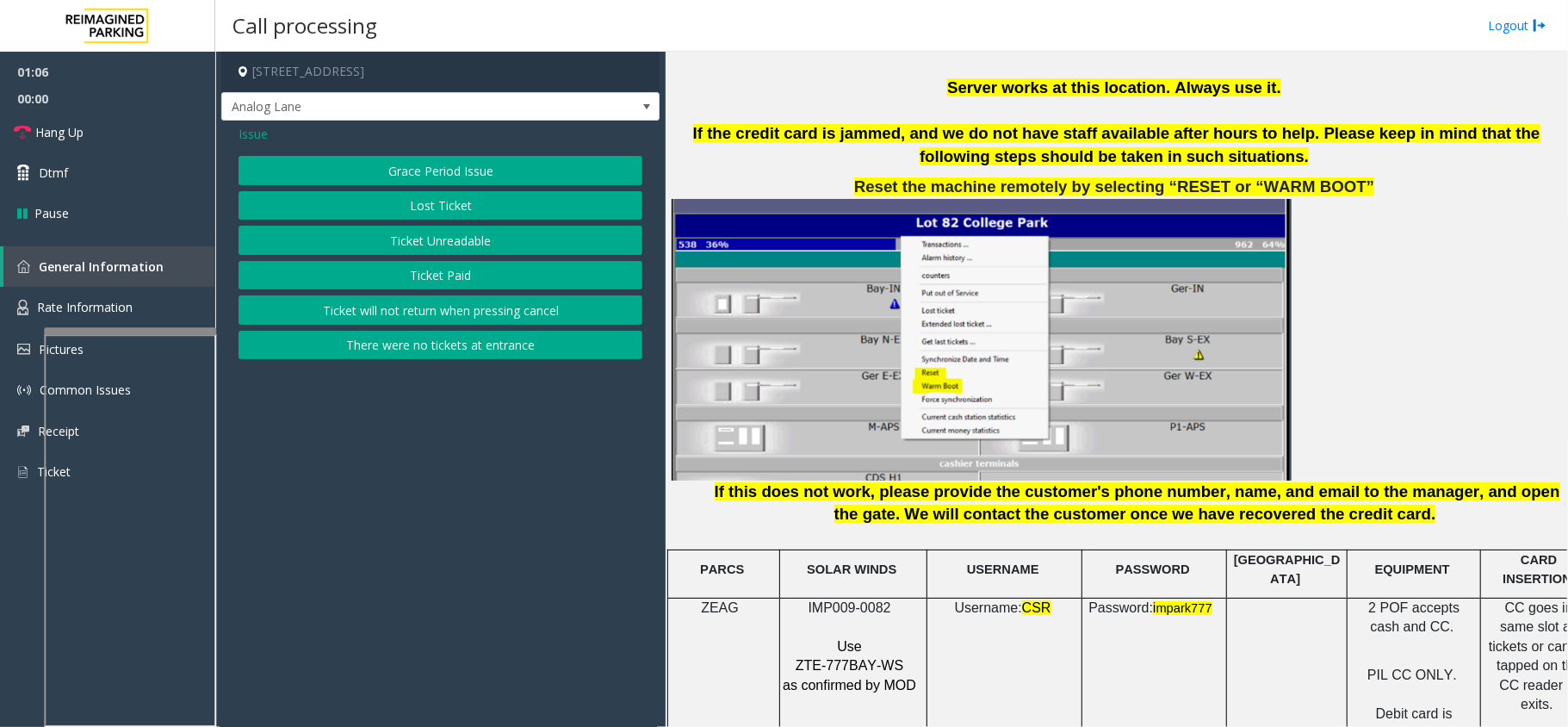
click at [325, 348] on button "There were no tickets at entrance" at bounding box center [440, 345] width 404 height 30
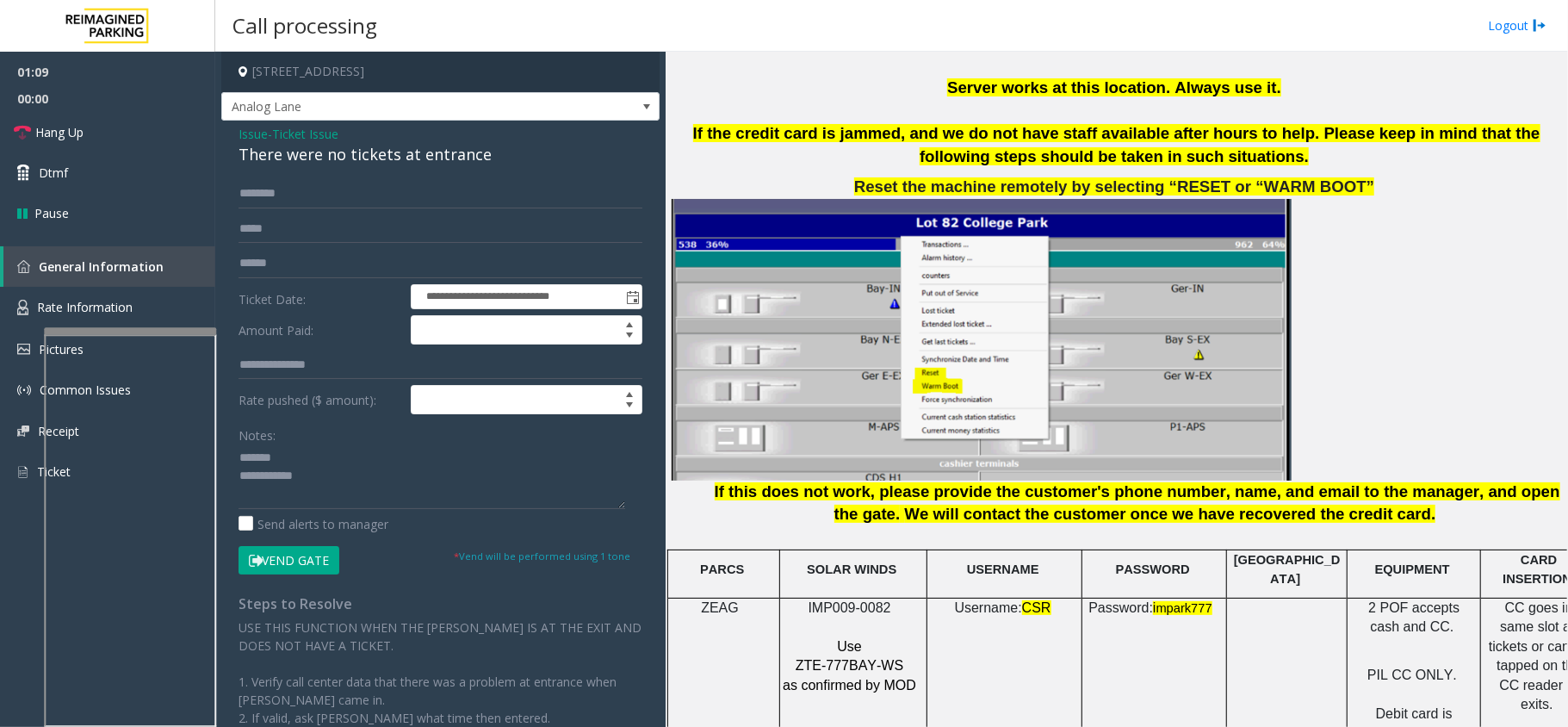
click at [262, 150] on div "There were no tickets at entrance" at bounding box center [440, 154] width 404 height 23
click at [384, 490] on textarea at bounding box center [431, 477] width 387 height 64
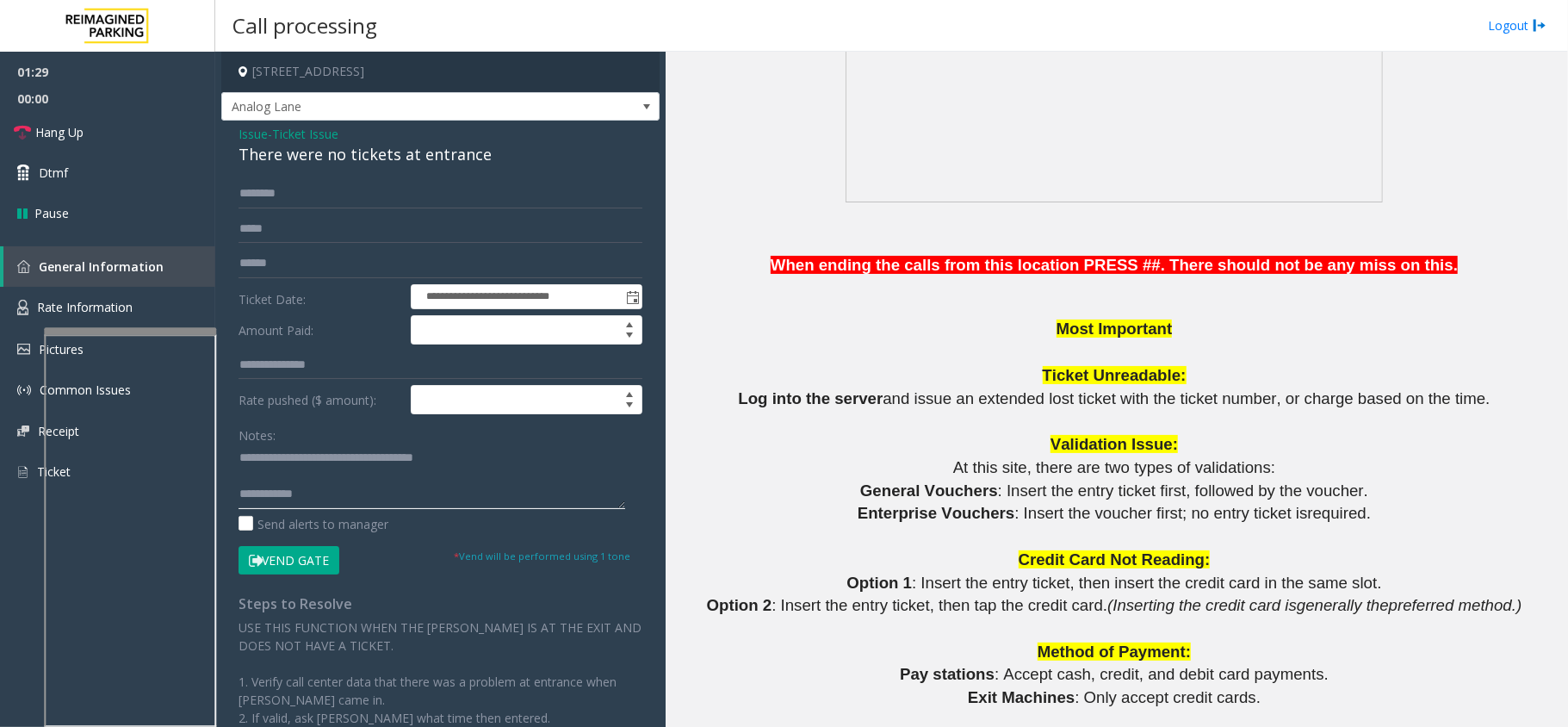
scroll to position [1264, 0]
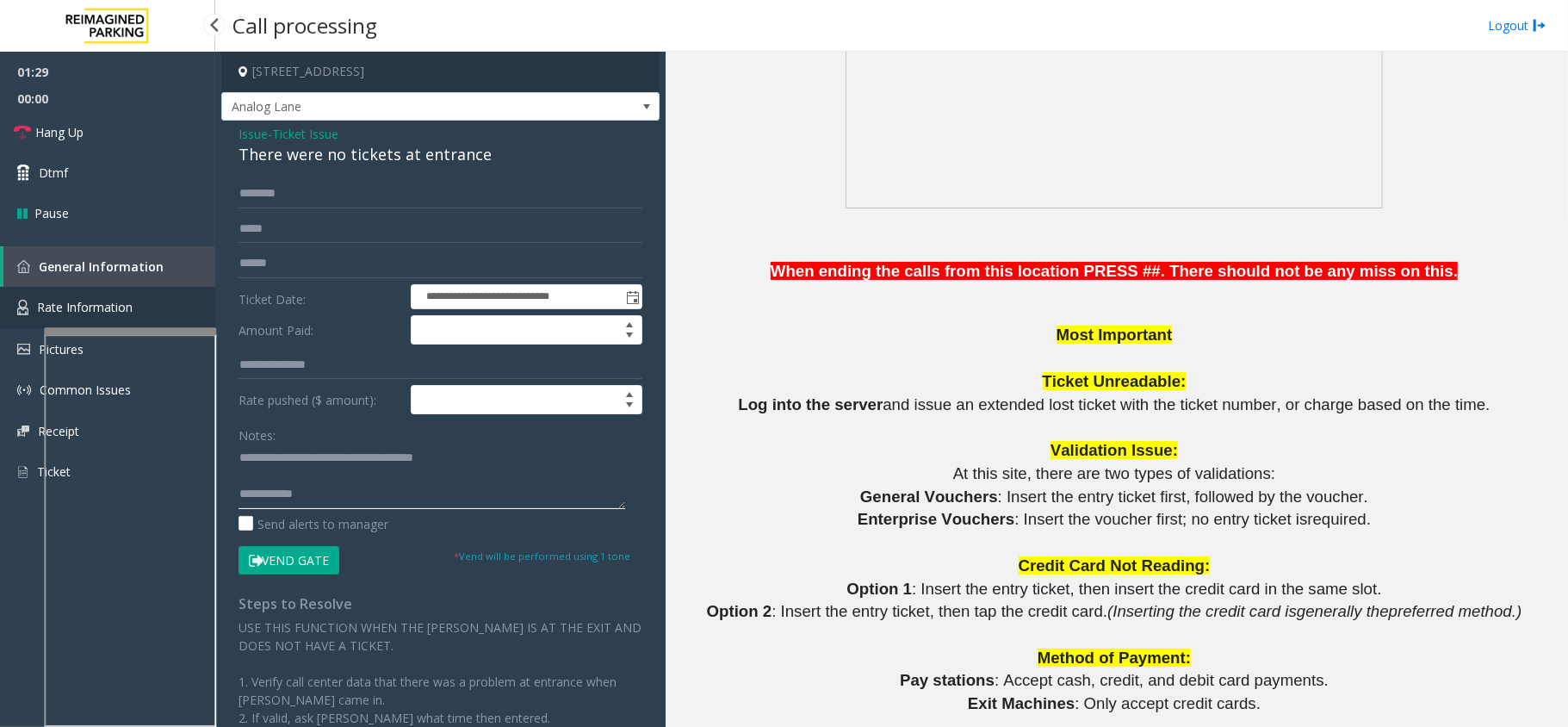
type textarea "**********"
click at [102, 307] on span "Rate Information" at bounding box center [85, 307] width 96 height 17
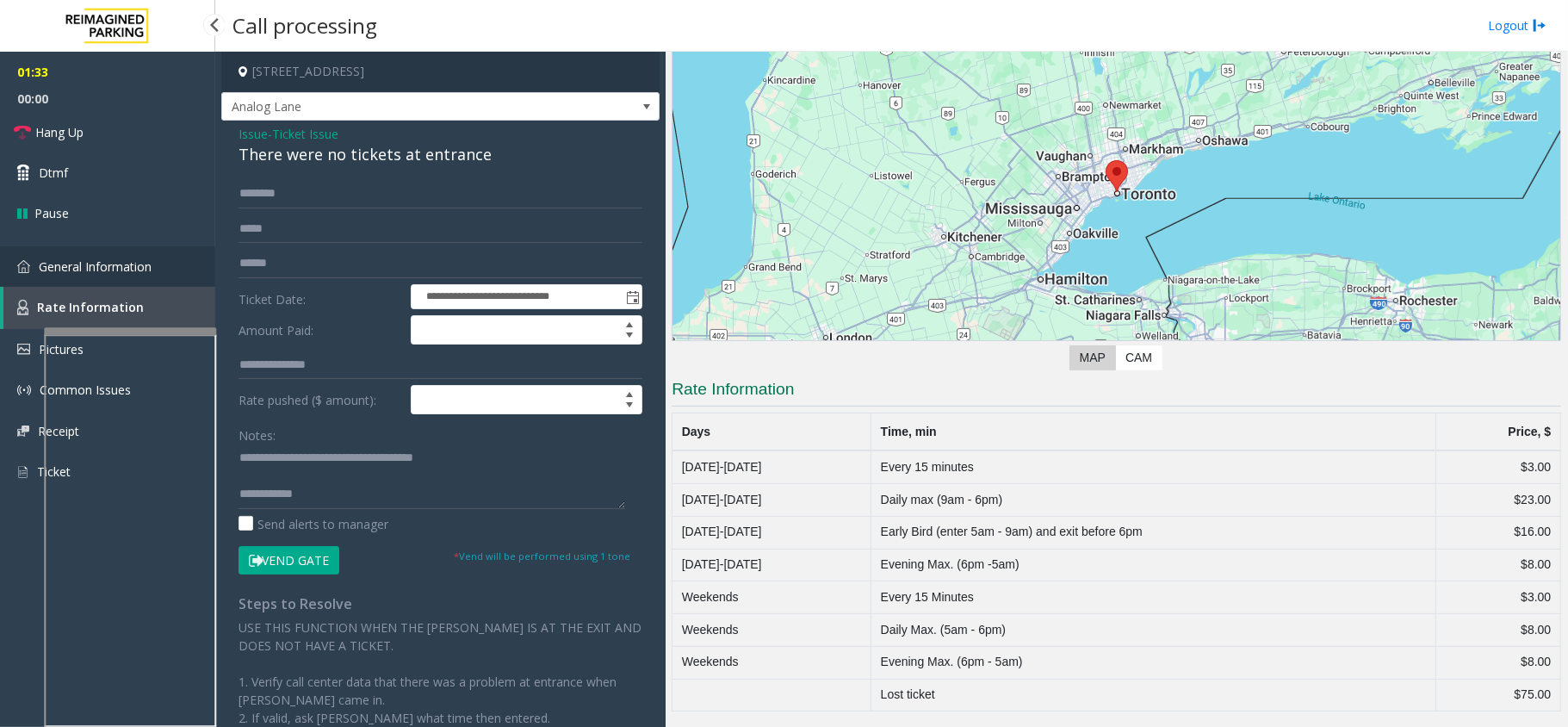
click at [123, 266] on span "General Information" at bounding box center [96, 266] width 113 height 17
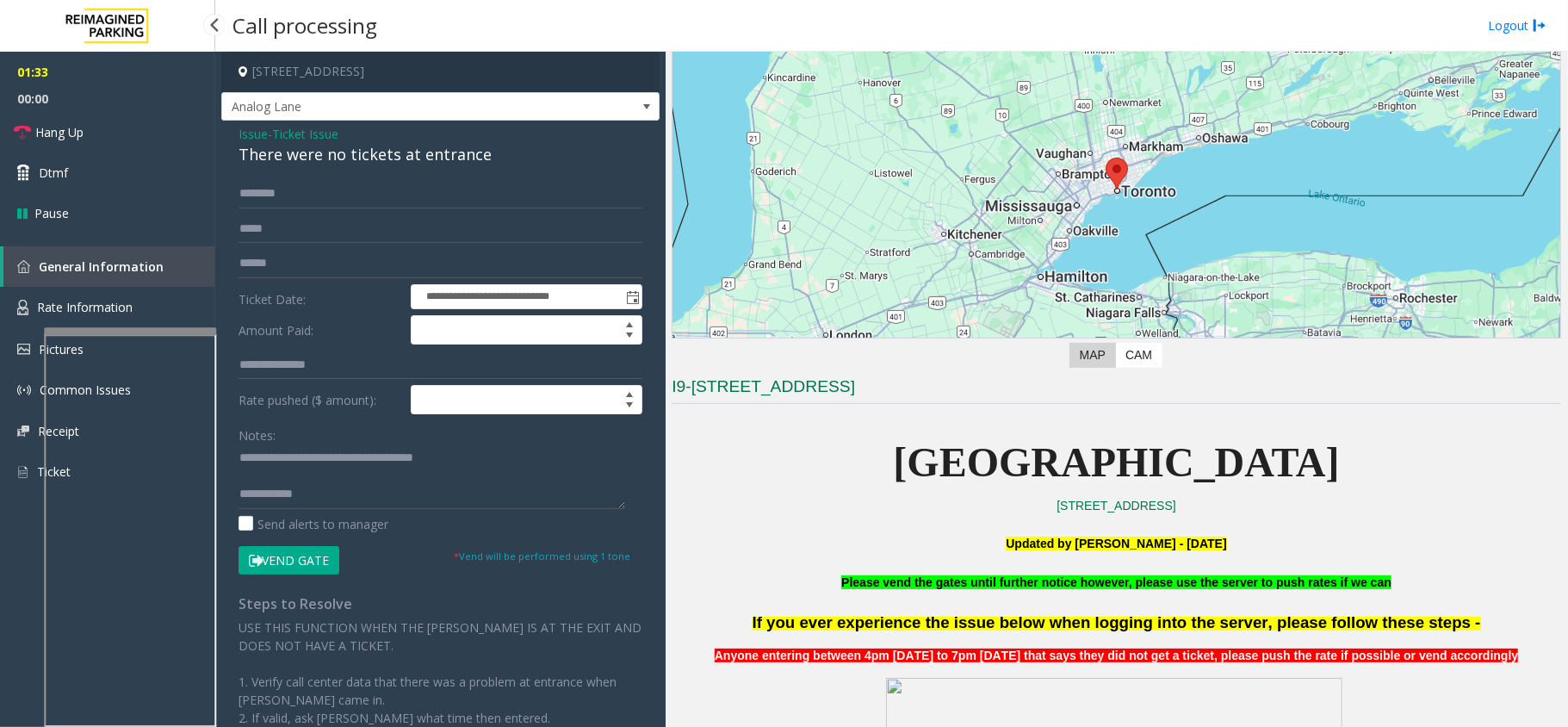
scroll to position [1264, 0]
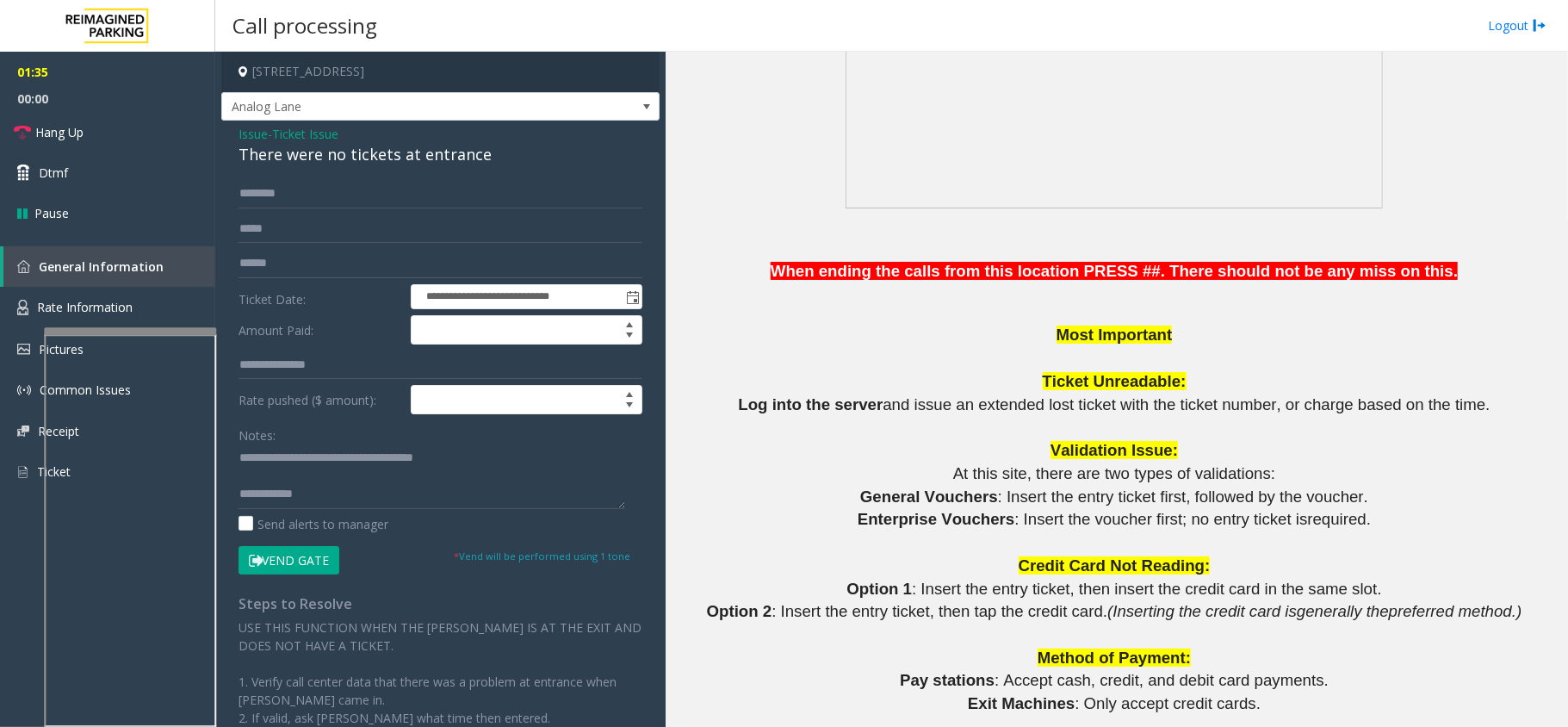
click at [321, 132] on span "Ticket Issue" at bounding box center [305, 134] width 66 height 18
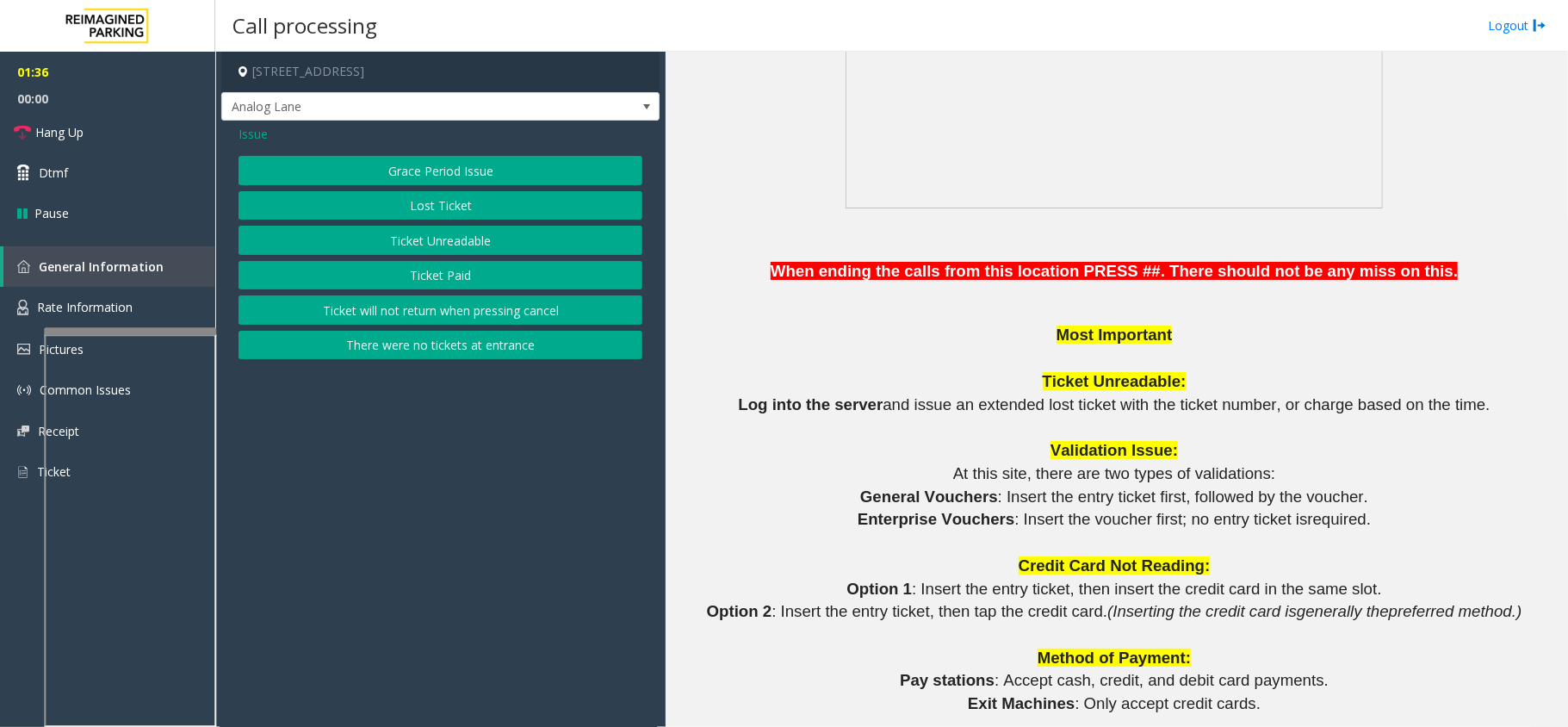
click at [270, 131] on div "Issue" at bounding box center [440, 134] width 404 height 18
click at [256, 136] on span "Issue" at bounding box center [253, 134] width 30 height 18
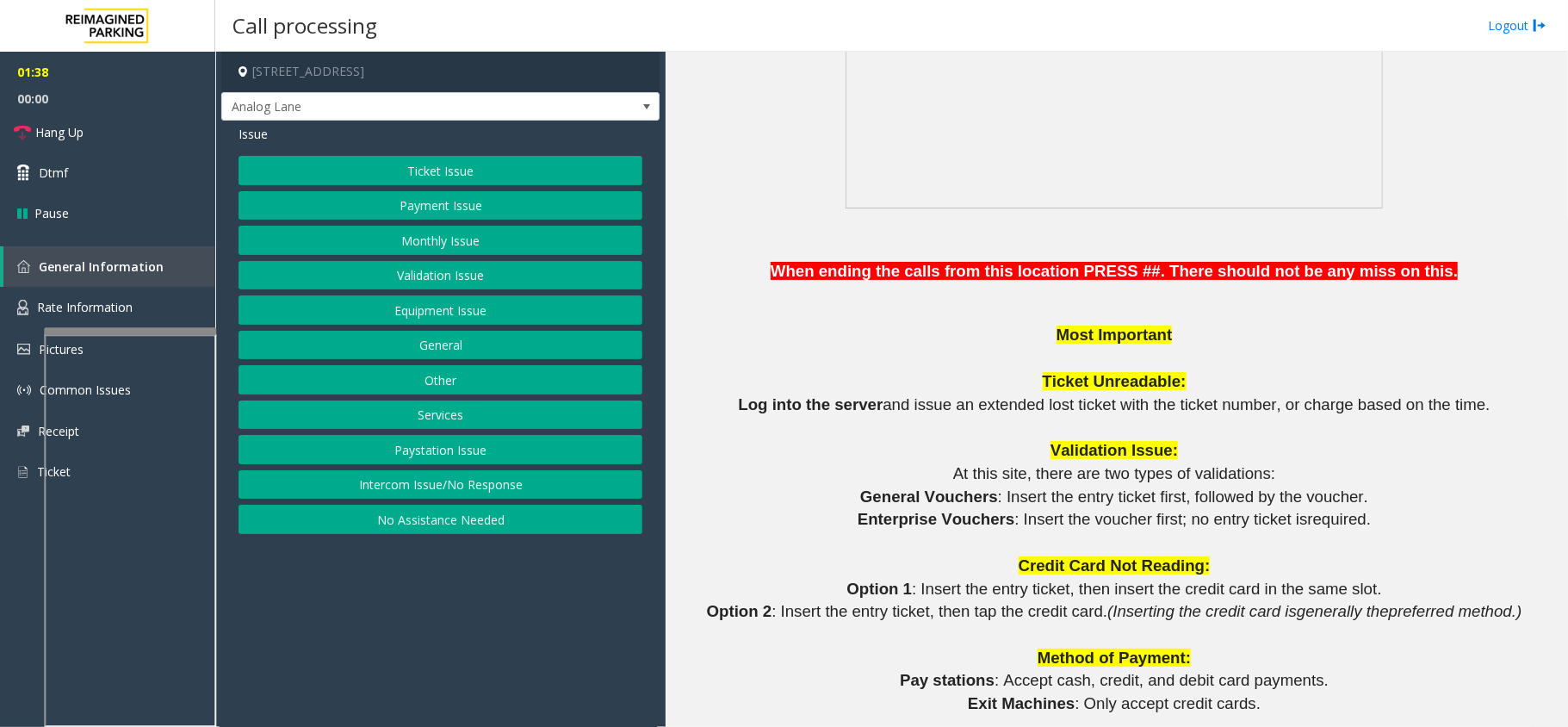
click at [462, 379] on button "Other" at bounding box center [440, 380] width 404 height 30
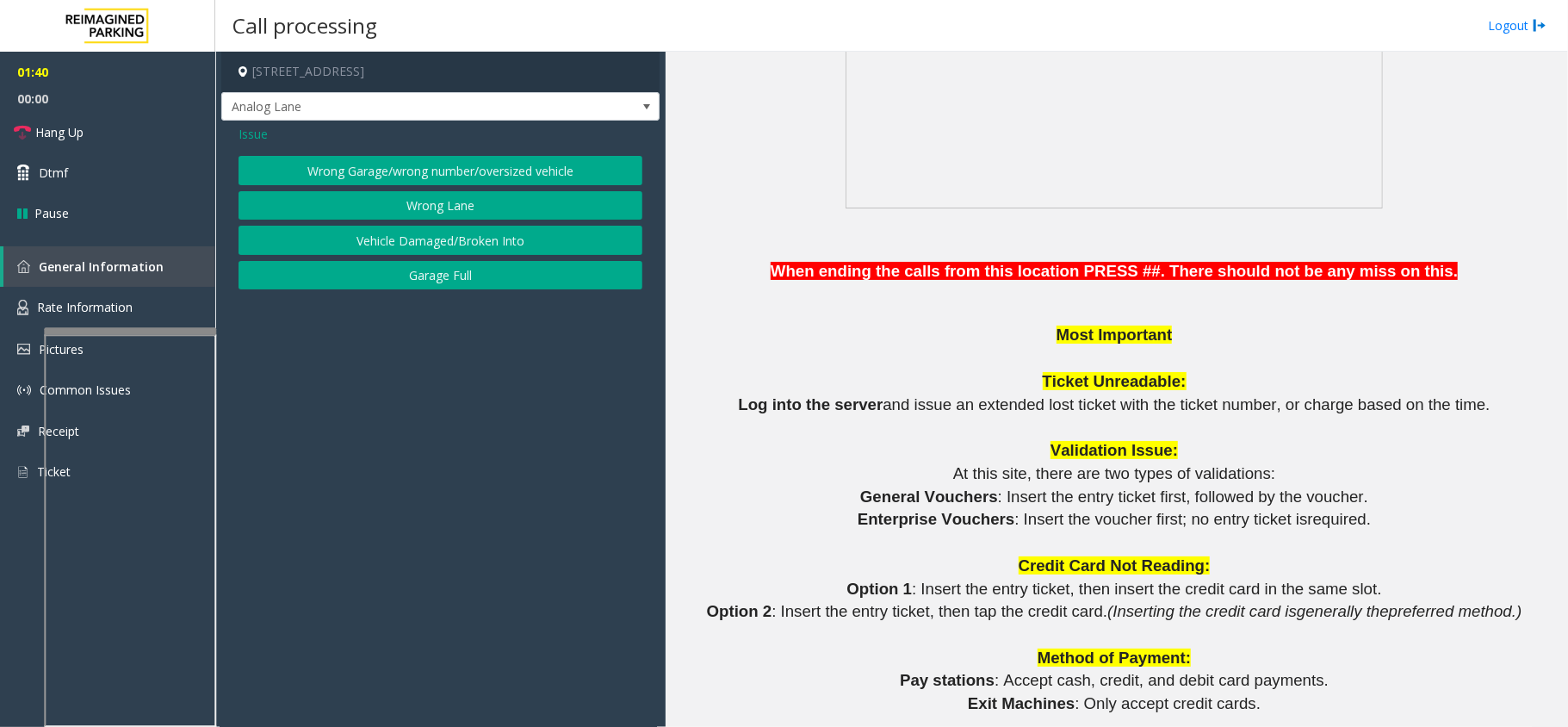
click at [269, 137] on div "Issue" at bounding box center [440, 134] width 404 height 18
click at [253, 135] on span "Issue" at bounding box center [253, 134] width 30 height 18
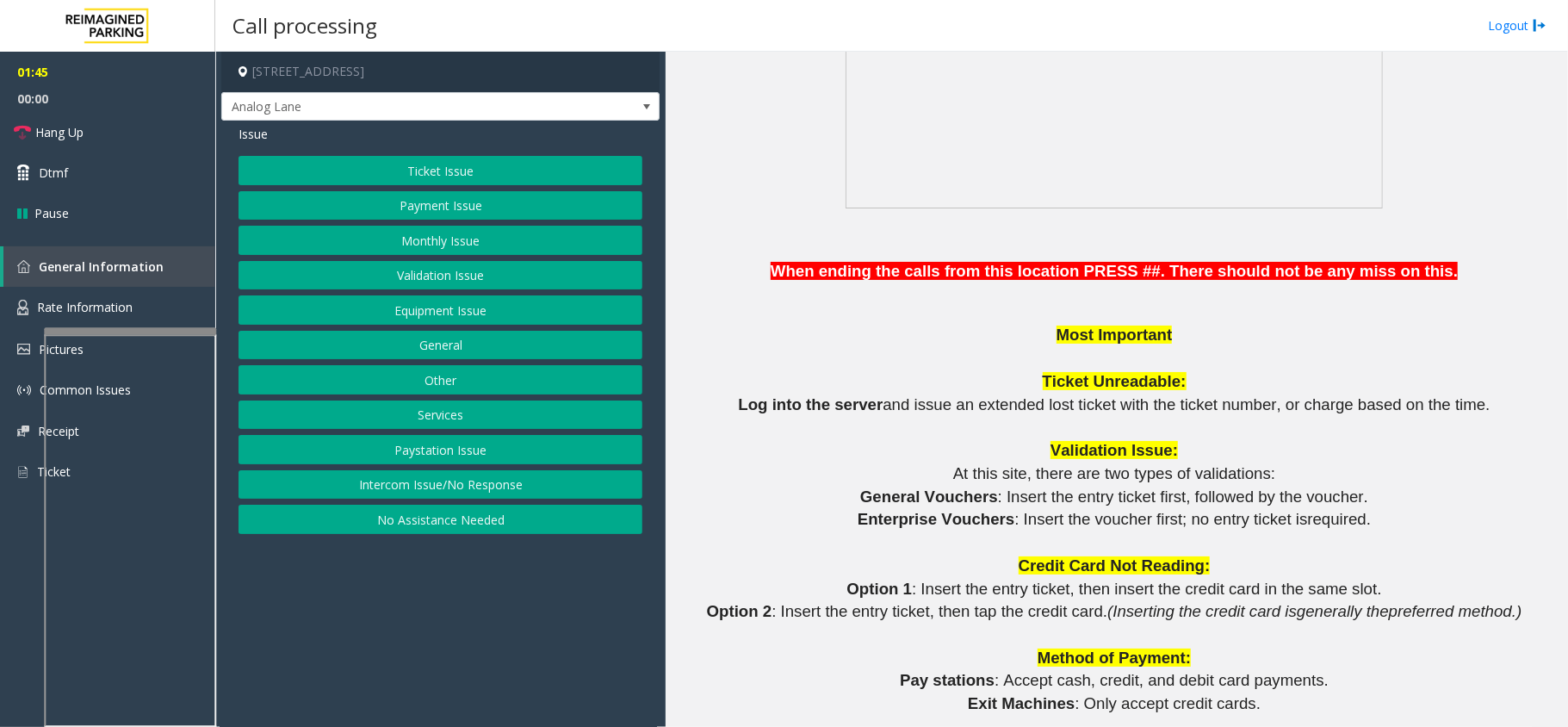
click at [448, 410] on button "Services" at bounding box center [440, 416] width 404 height 30
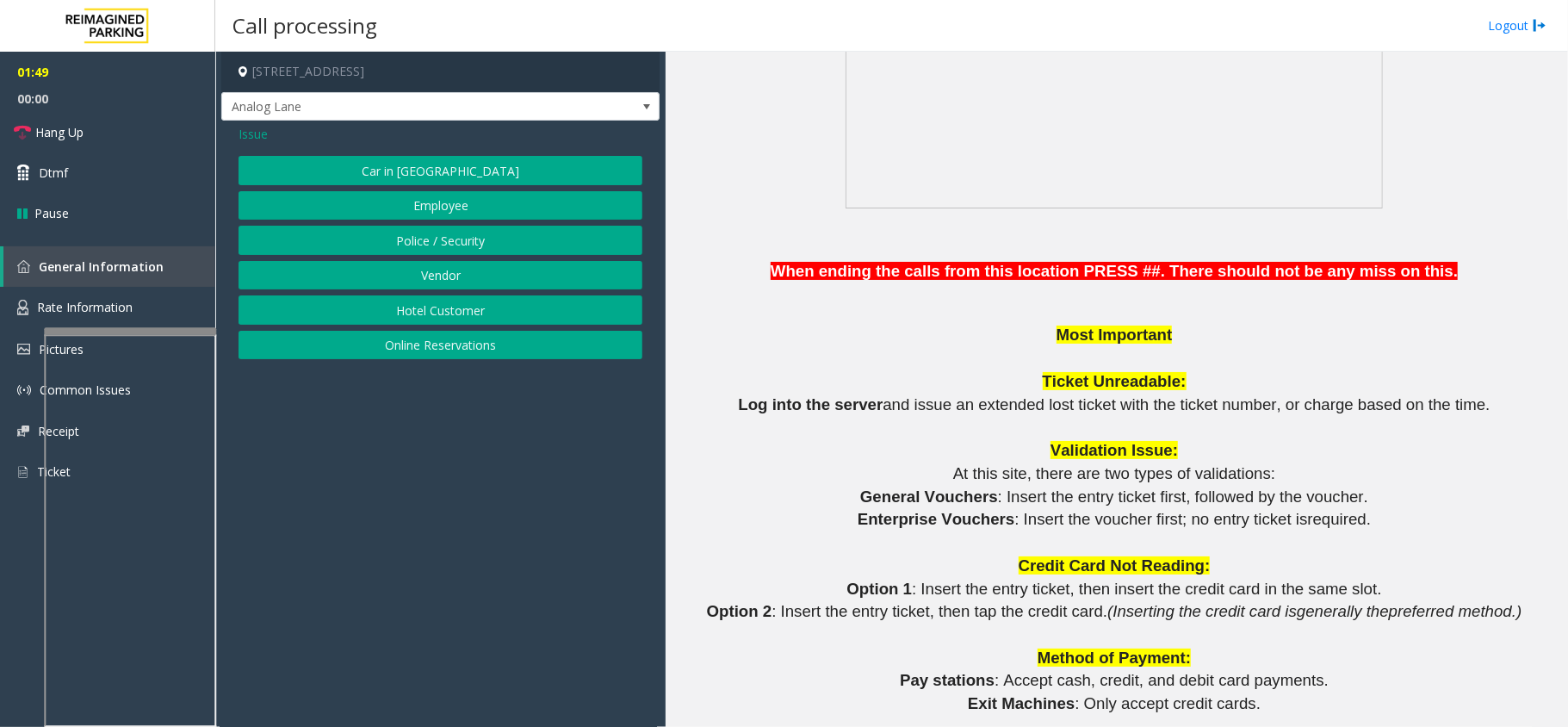
click at [258, 136] on span "Issue" at bounding box center [253, 134] width 30 height 18
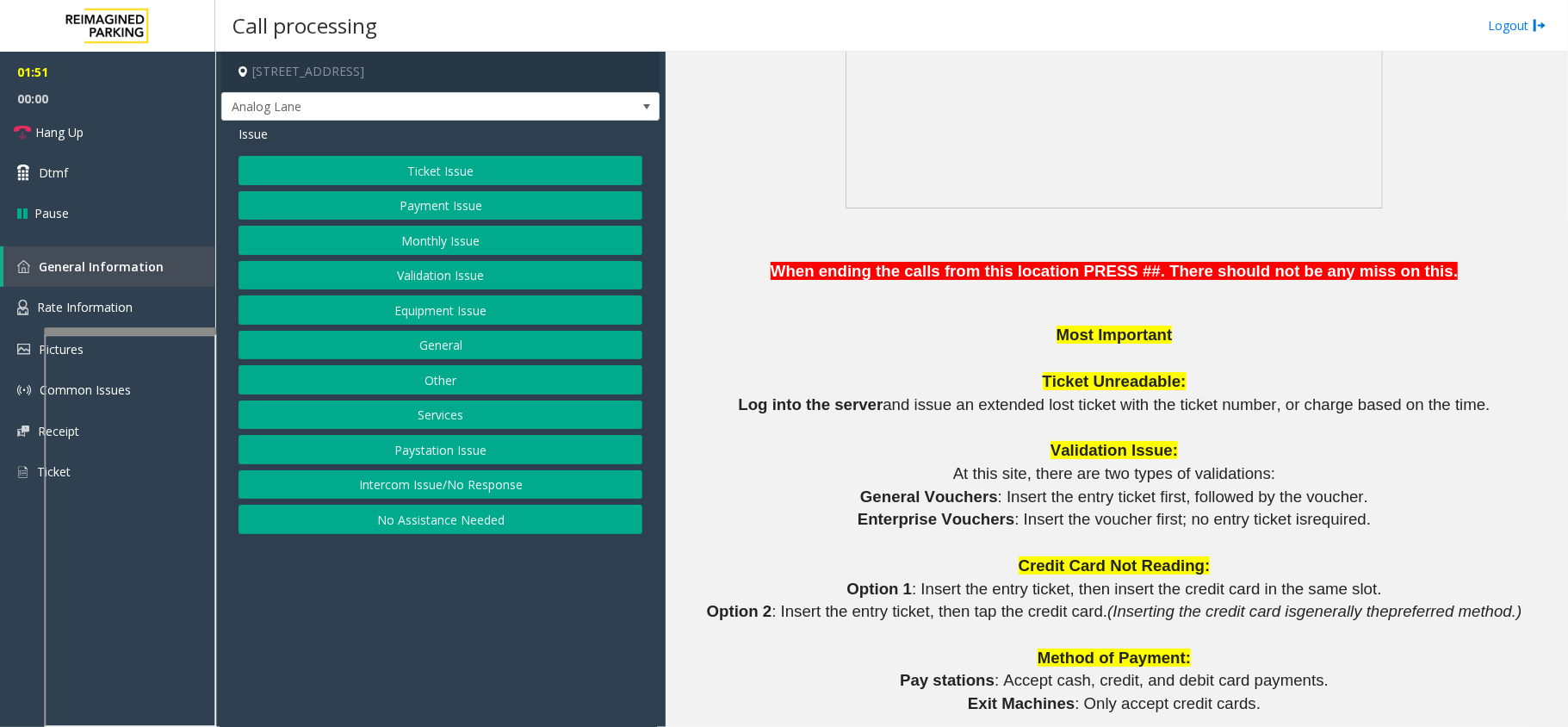
click at [409, 414] on button "Services" at bounding box center [440, 416] width 404 height 30
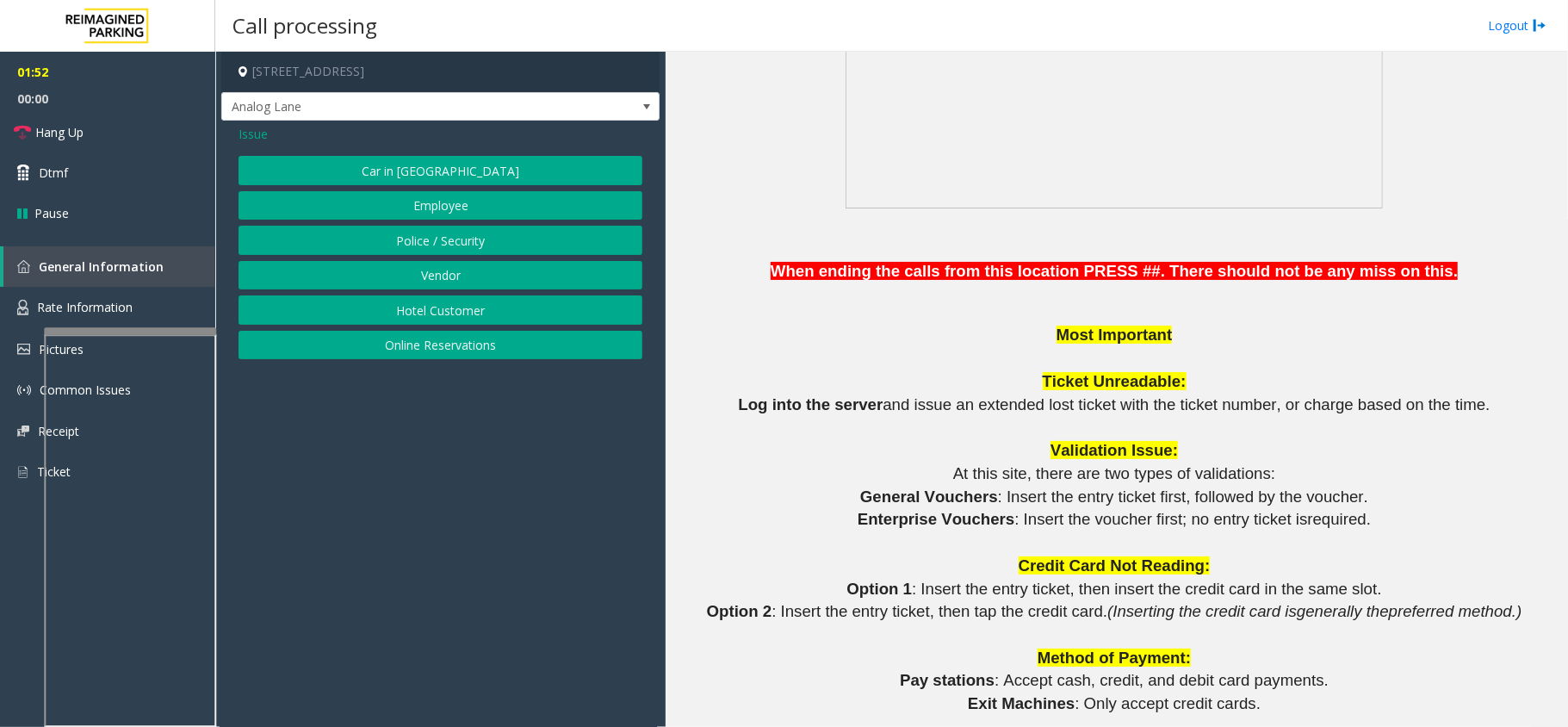
click at [405, 277] on button "Vendor" at bounding box center [440, 276] width 404 height 30
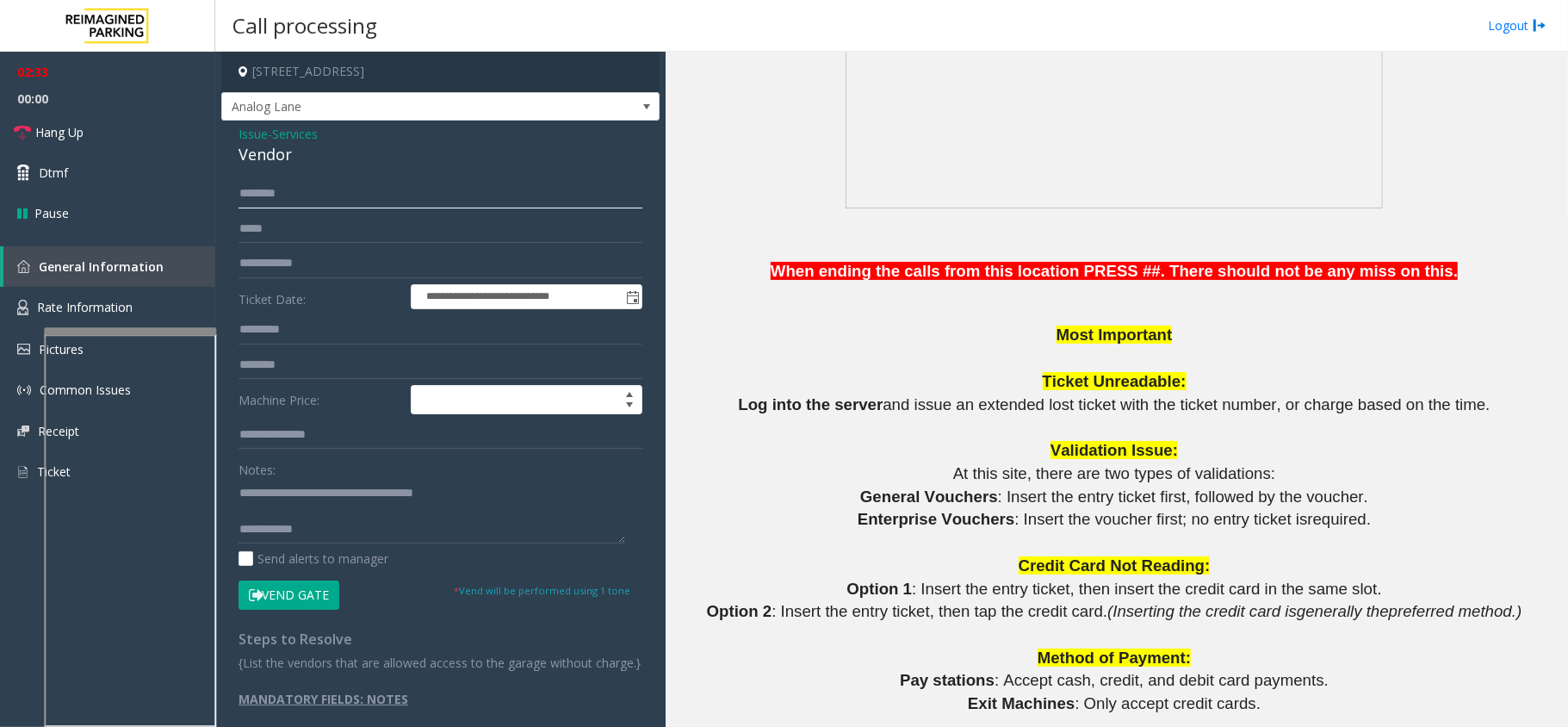
click at [362, 190] on input "text" at bounding box center [440, 194] width 404 height 30
type input "***"
click at [326, 548] on div "Notes: Send alerts to manager" at bounding box center [440, 511] width 404 height 113
click at [339, 520] on textarea at bounding box center [431, 511] width 387 height 64
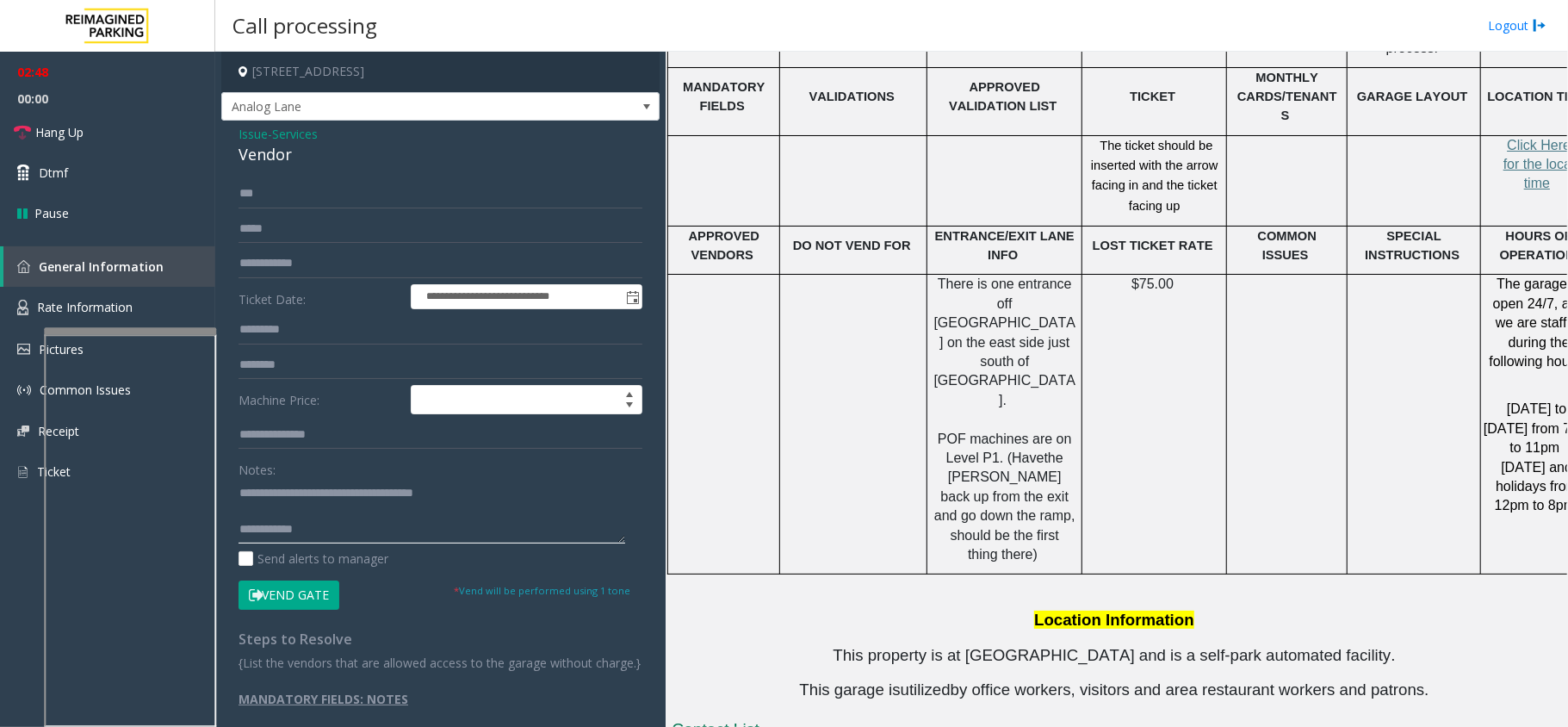
scroll to position [3102, 0]
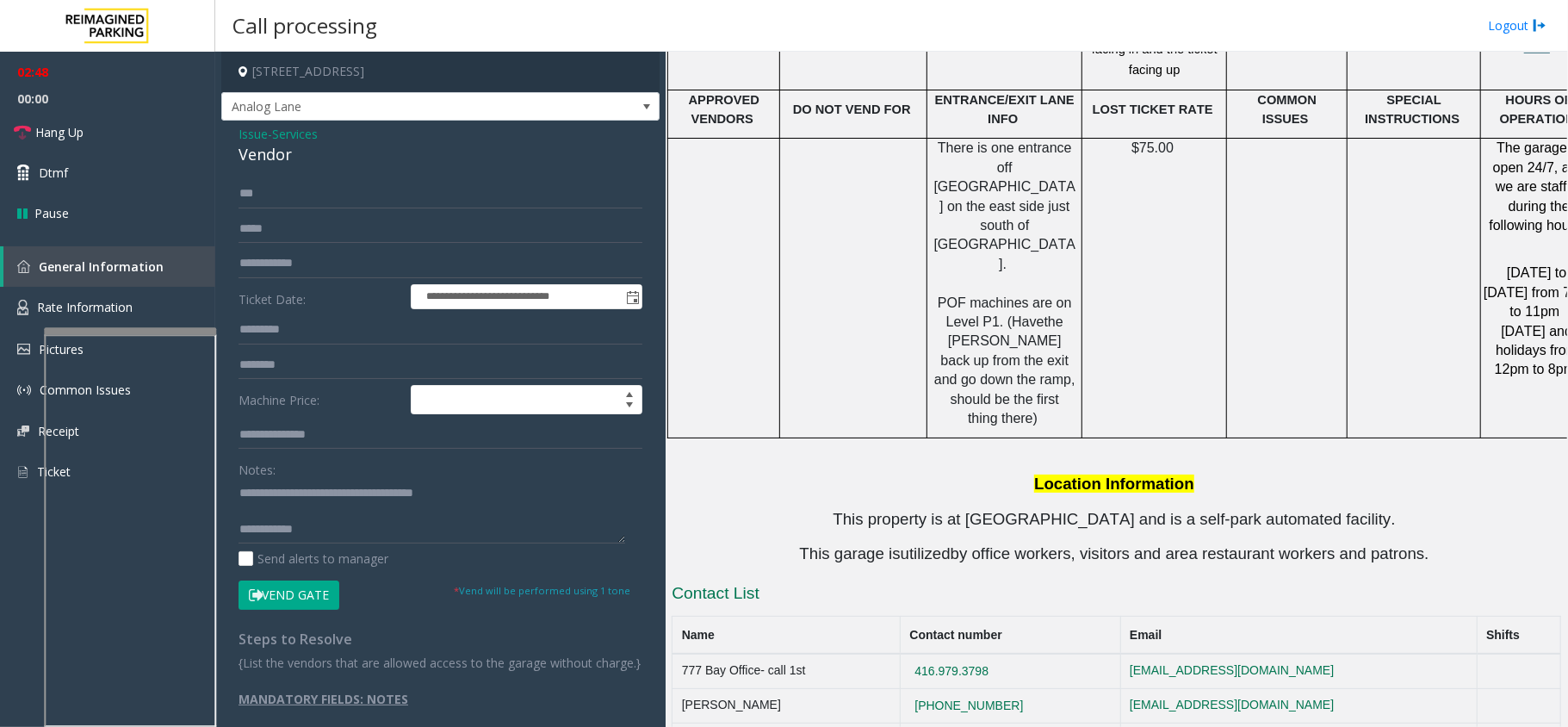
click at [287, 586] on button "Vend Gate" at bounding box center [289, 596] width 101 height 30
click at [489, 497] on textarea at bounding box center [431, 511] width 387 height 64
click at [401, 531] on textarea at bounding box center [431, 511] width 387 height 64
click at [467, 535] on textarea at bounding box center [431, 511] width 387 height 64
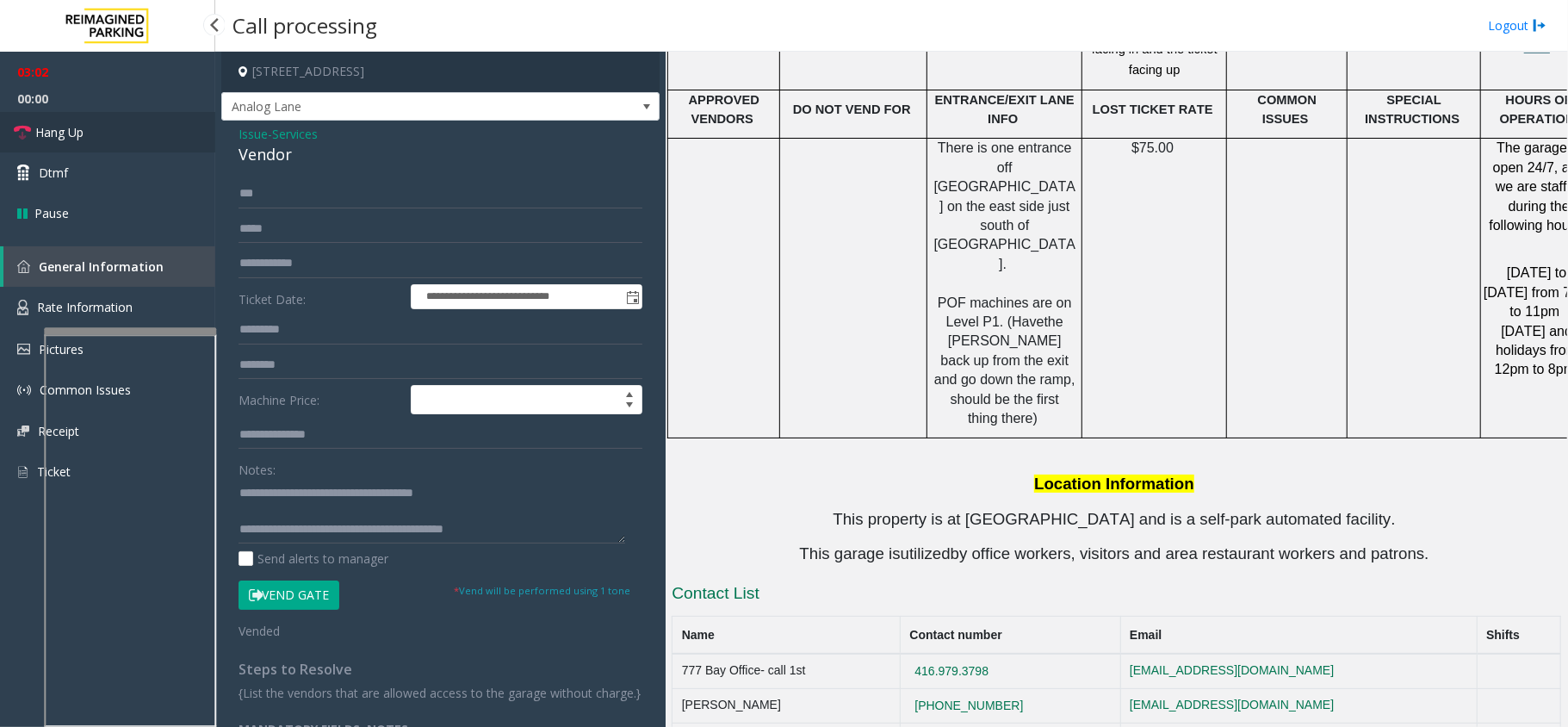
click at [155, 118] on link "Hang Up" at bounding box center [108, 132] width 216 height 41
click at [558, 544] on textarea at bounding box center [431, 511] width 387 height 64
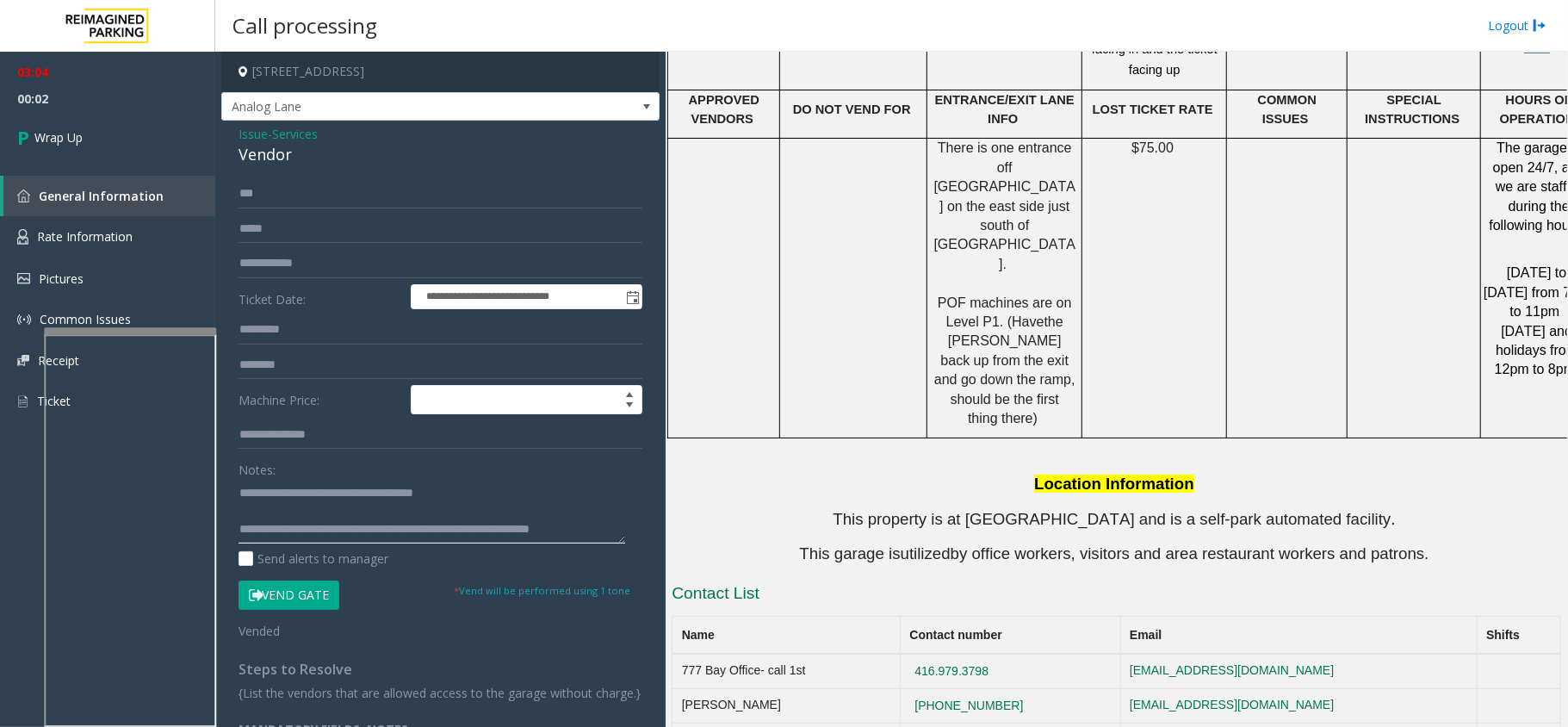
scroll to position [11, 0]
click at [355, 532] on textarea at bounding box center [431, 511] width 387 height 64
click at [349, 538] on textarea at bounding box center [431, 511] width 387 height 64
click at [342, 542] on textarea at bounding box center [431, 511] width 387 height 64
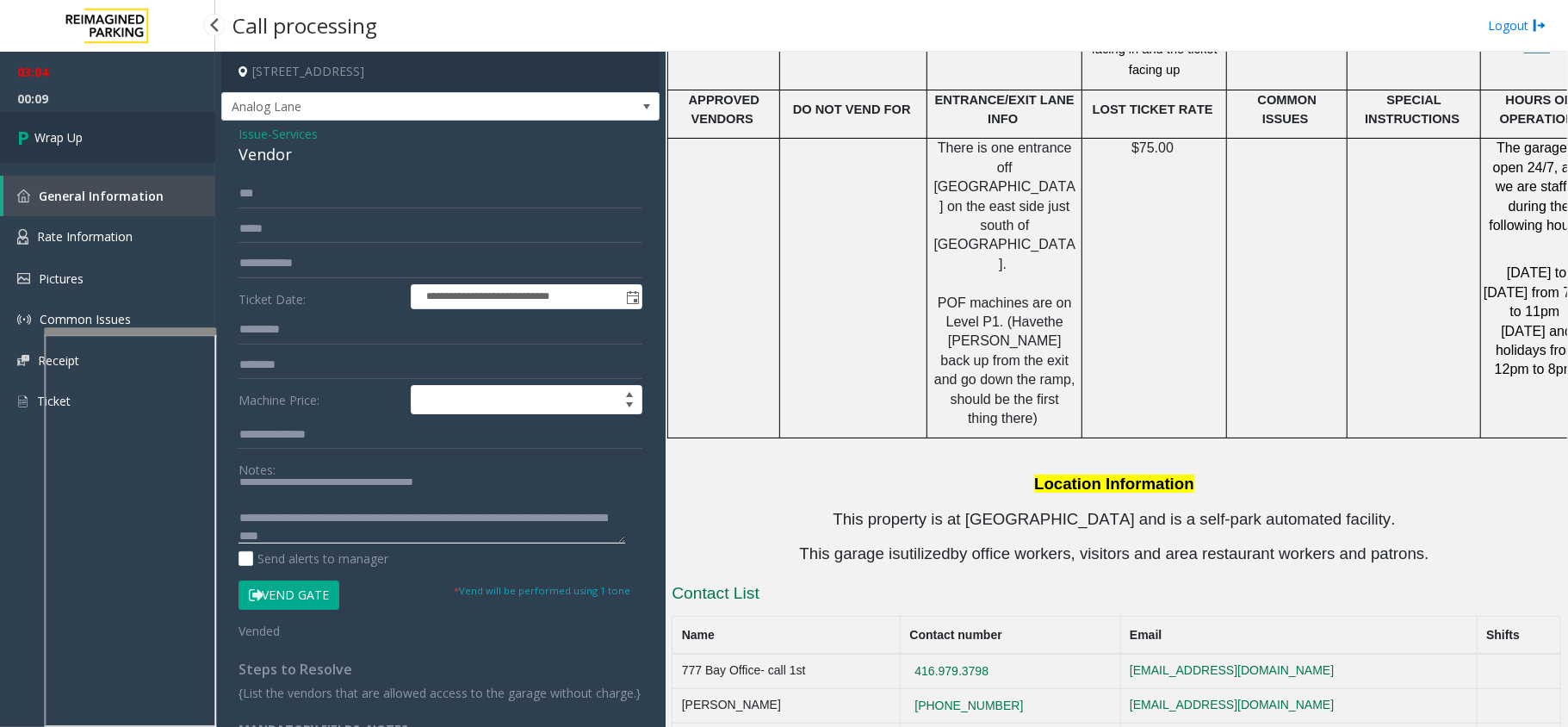
type textarea "**********"
click at [146, 144] on link "Wrap Up" at bounding box center [108, 137] width 216 height 50
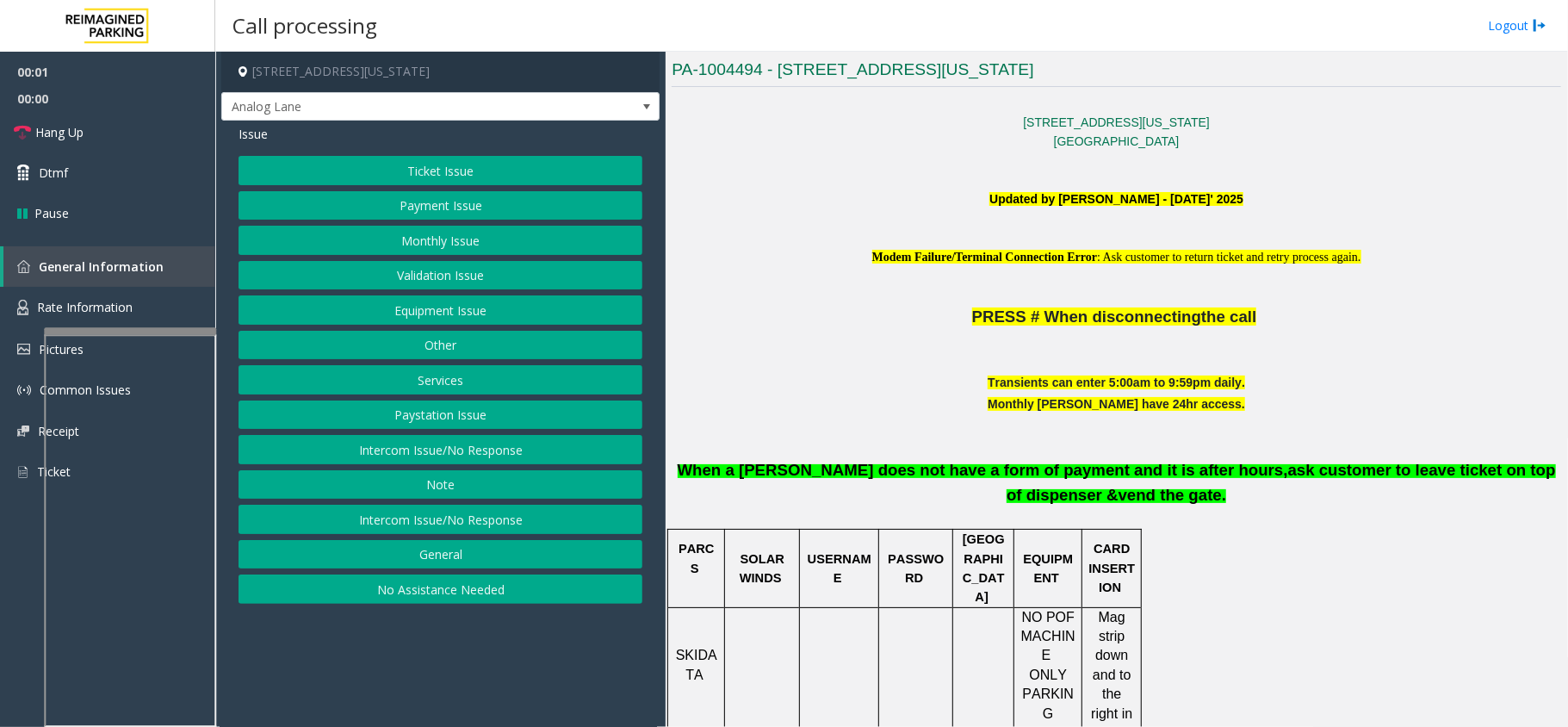
scroll to position [574, 0]
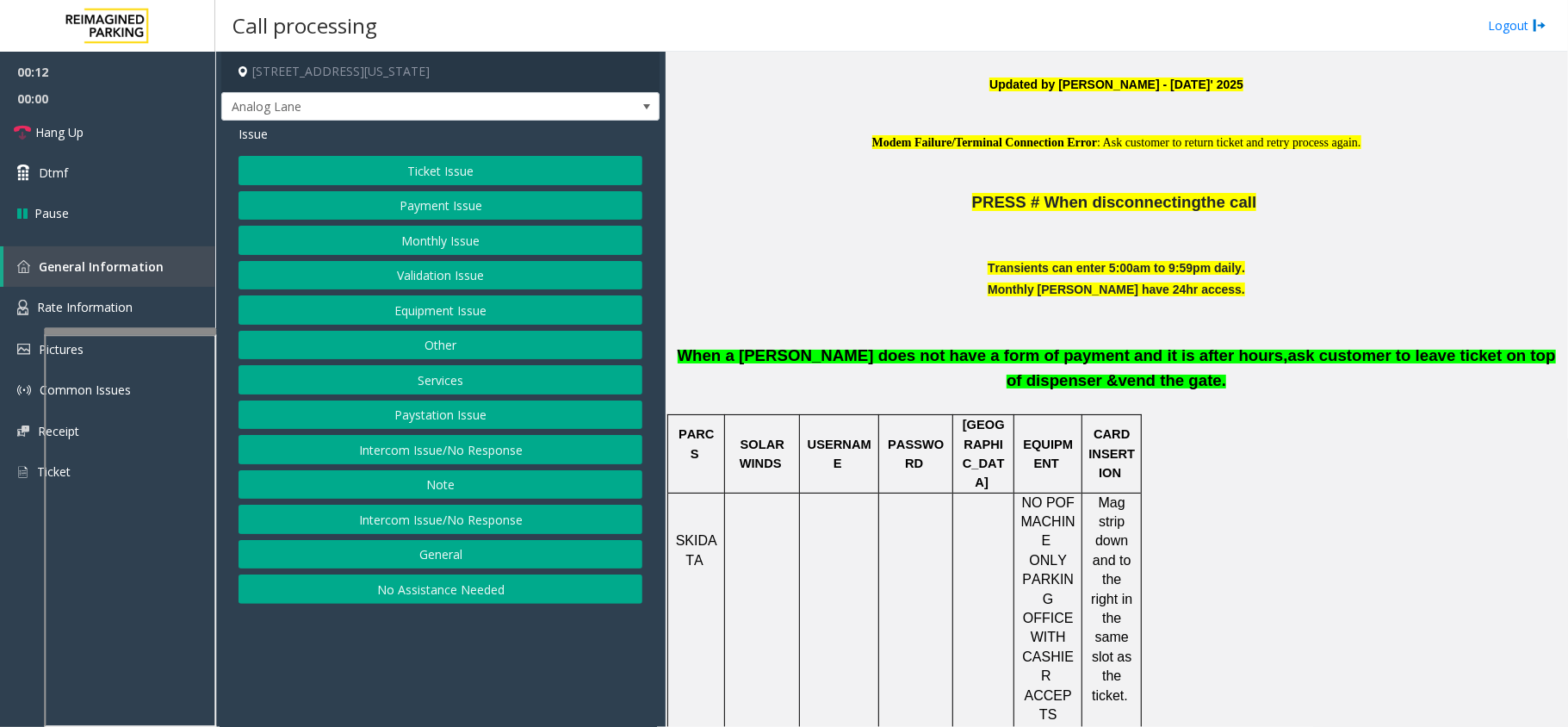
click at [537, 463] on button "Intercom Issue/No Response" at bounding box center [440, 450] width 404 height 30
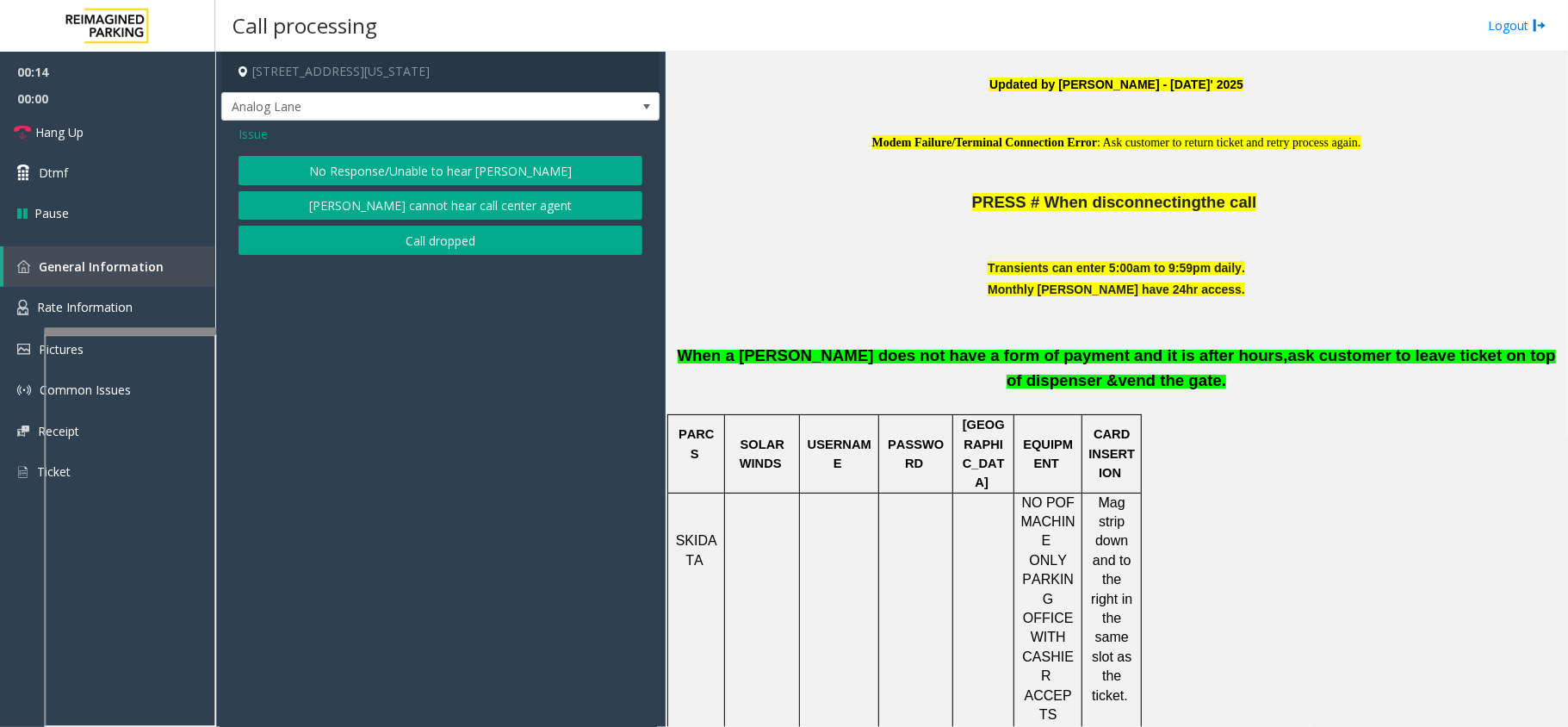
click at [236, 130] on div "Issue No Response/Unable to hear [PERSON_NAME] cannot hear call center agent Ca…" at bounding box center [441, 192] width 438 height 143
click at [262, 140] on span "Issue" at bounding box center [253, 134] width 30 height 18
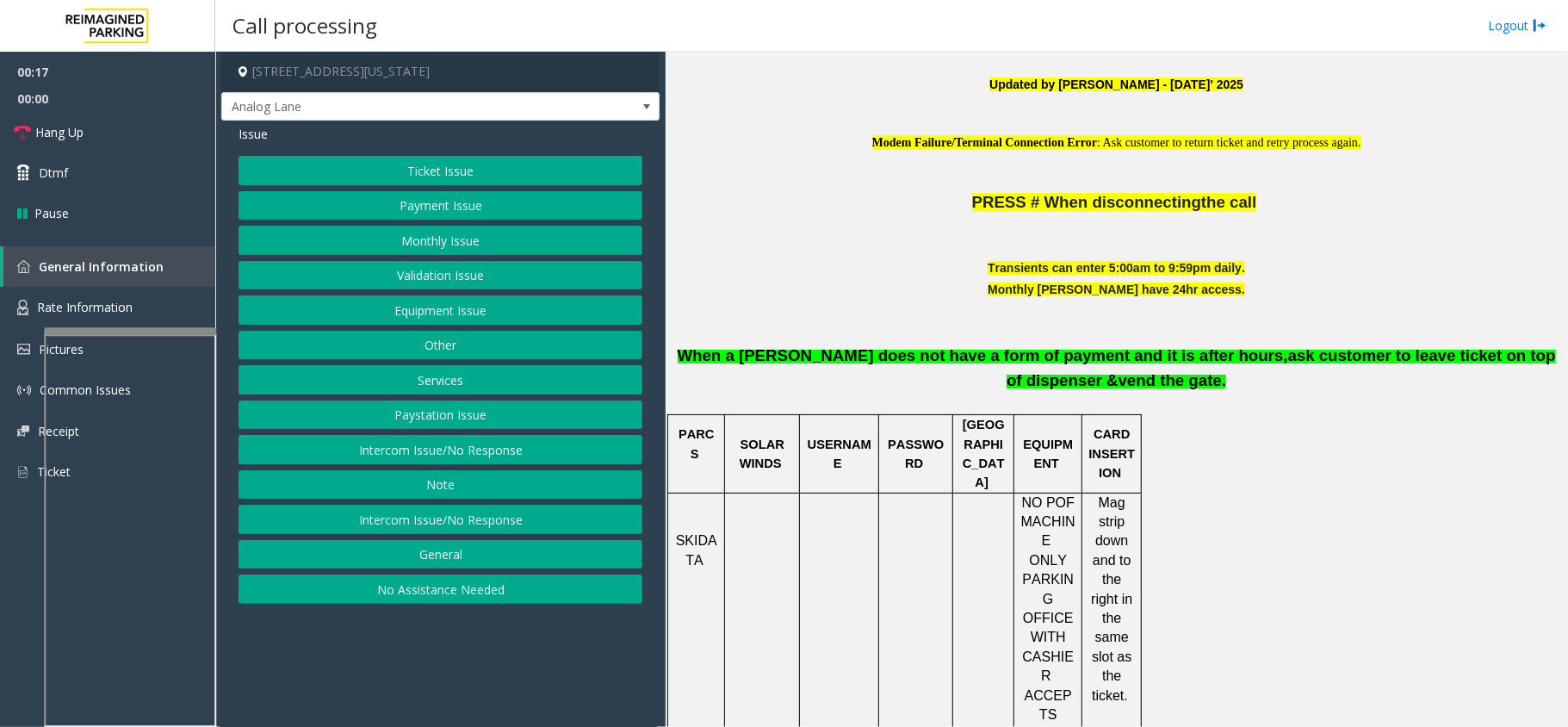
click at [451, 269] on button "Validation Issue" at bounding box center [440, 276] width 404 height 30
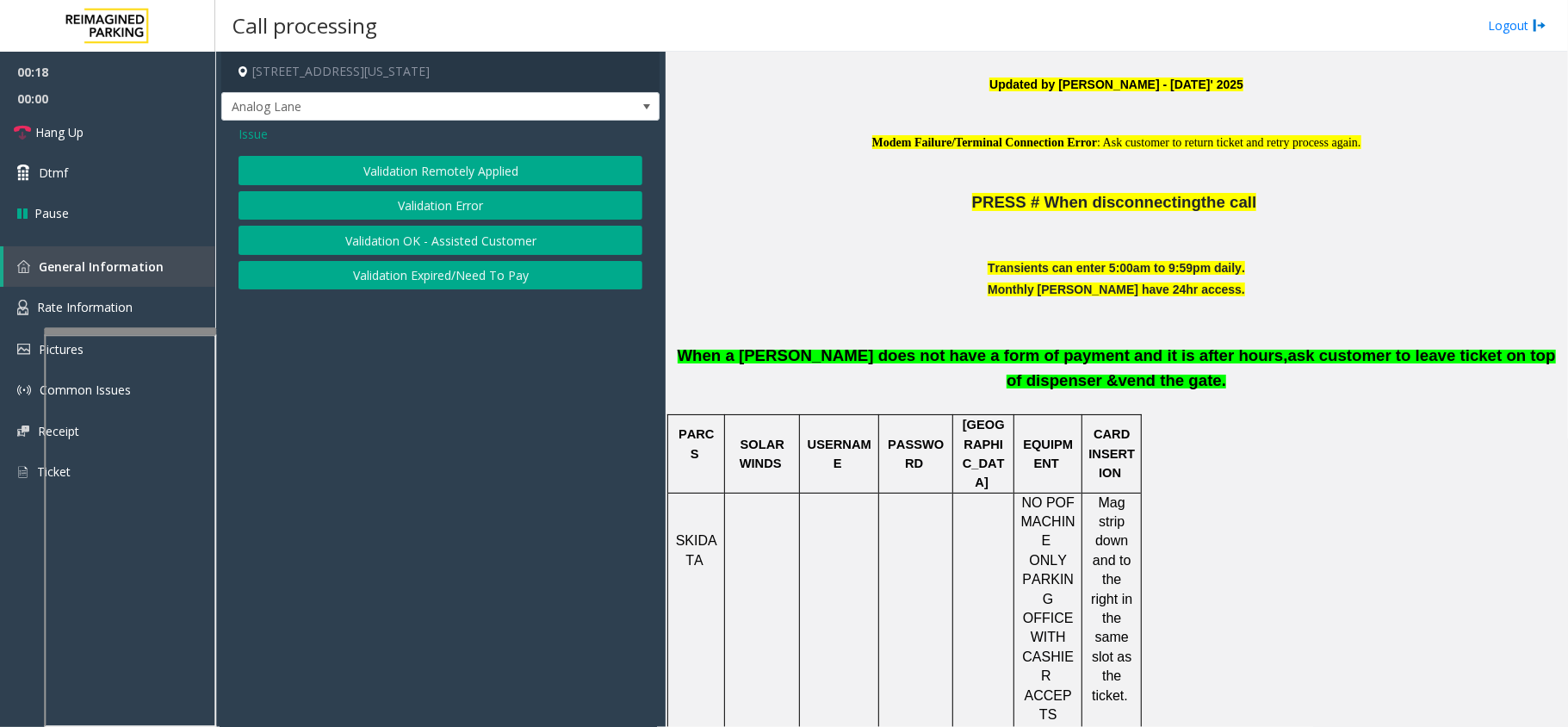
click at [456, 217] on button "Validation Error" at bounding box center [440, 206] width 404 height 30
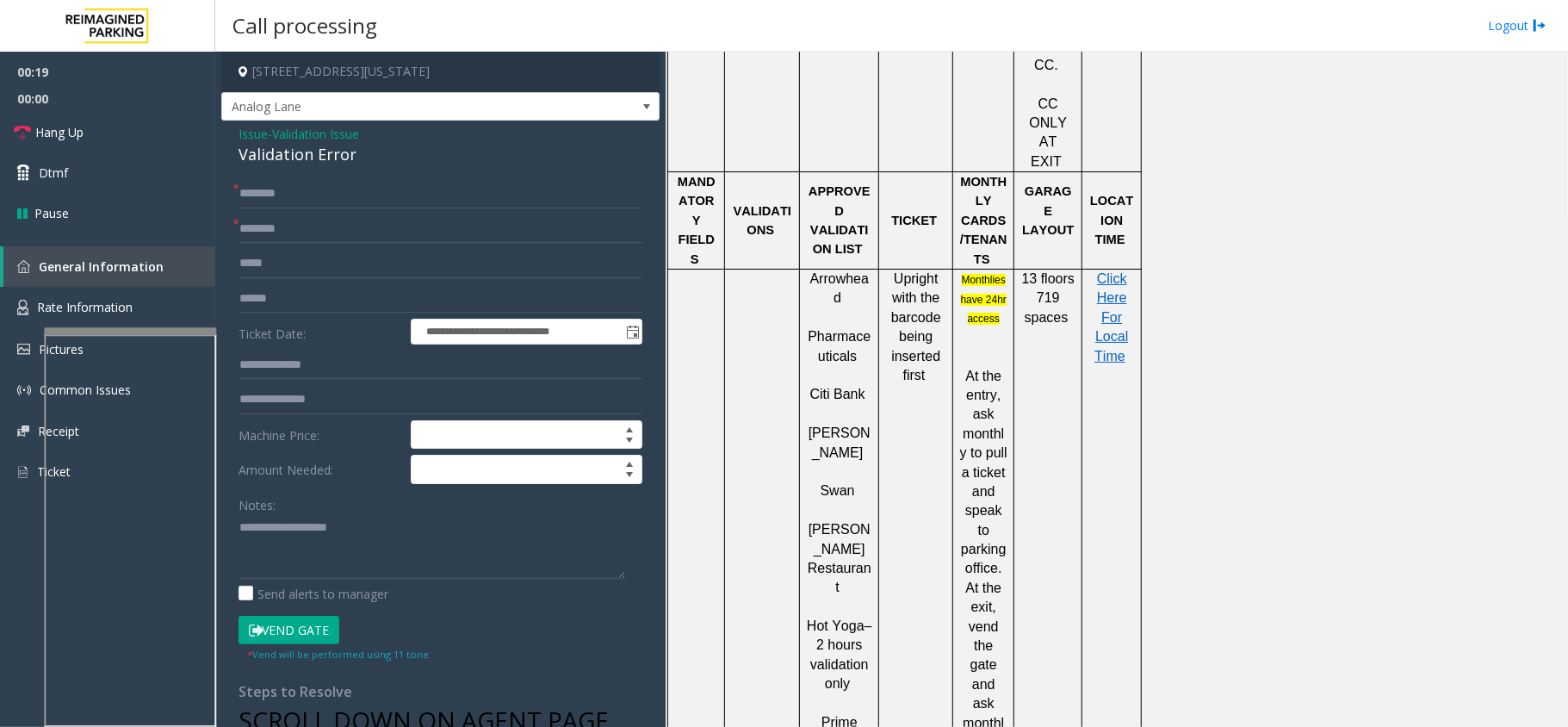
scroll to position [1264, 0]
click at [828, 617] on span "Hot Yoga" at bounding box center [835, 624] width 57 height 15
click at [854, 617] on span "Hot Yoga" at bounding box center [835, 624] width 57 height 15
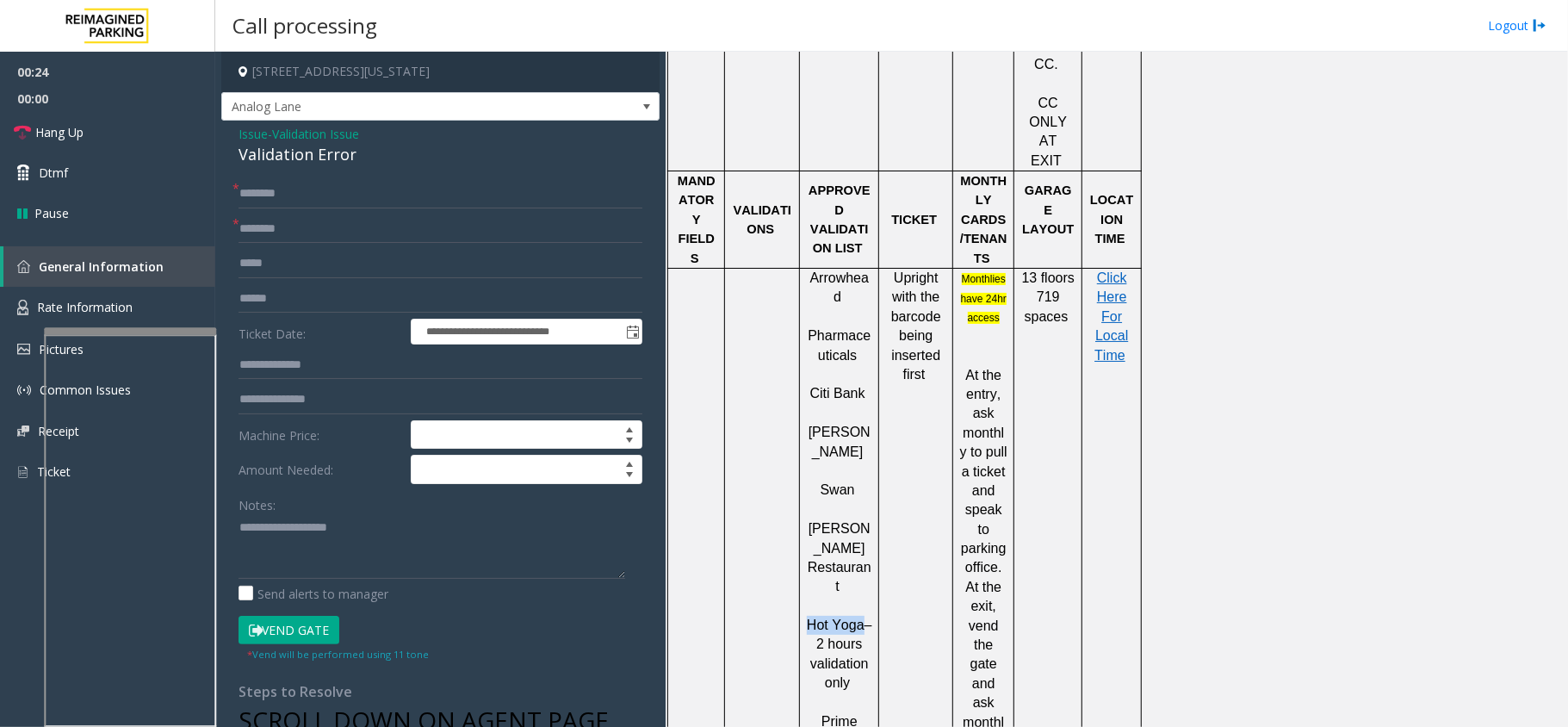
drag, startPoint x: 859, startPoint y: 416, endPoint x: 810, endPoint y: 421, distance: 49.3
click at [810, 617] on span "Hot Yoga" at bounding box center [835, 624] width 57 height 15
type input "********"
click at [316, 512] on div "Notes:" at bounding box center [440, 535] width 404 height 89
click at [314, 529] on textarea at bounding box center [431, 547] width 387 height 64
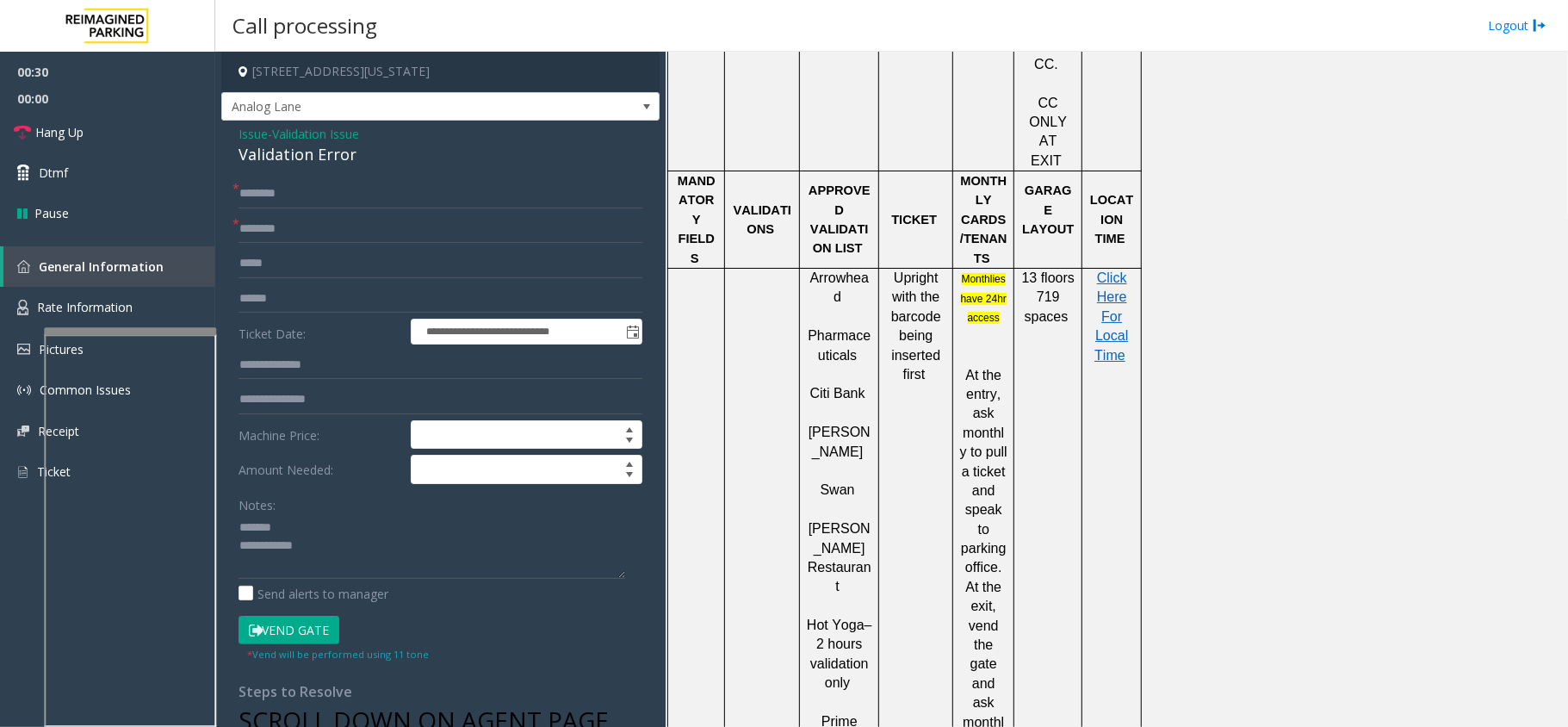
click at [307, 153] on div "Validation Error" at bounding box center [440, 154] width 404 height 23
type textarea "**********"
click at [1121, 269] on p "Click Here For Local Time" at bounding box center [1112, 326] width 47 height 116
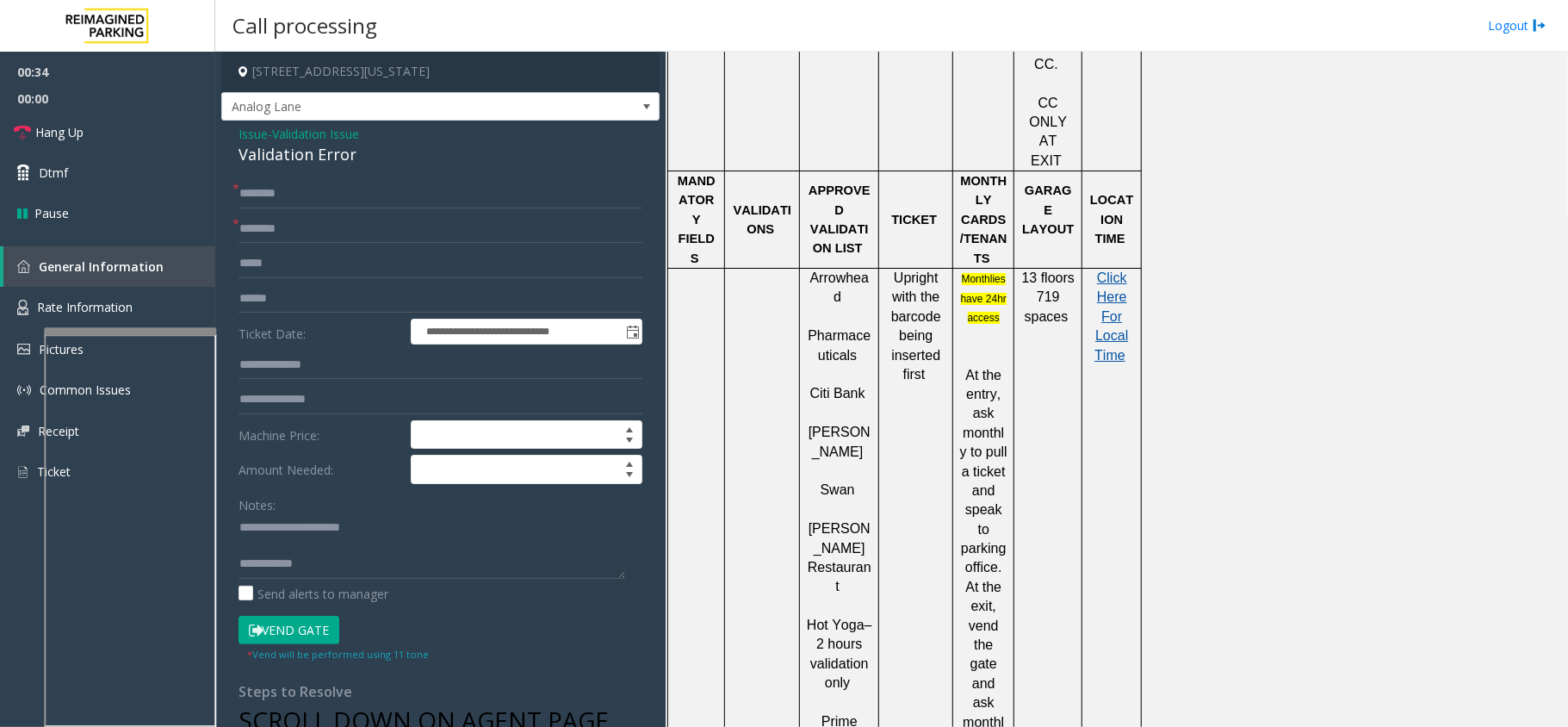
click at [1102, 270] on span "Click Here For Local Time" at bounding box center [1111, 317] width 34 height 92
click at [342, 298] on input "text" at bounding box center [440, 299] width 404 height 30
click at [305, 535] on textarea at bounding box center [431, 547] width 387 height 64
click at [287, 557] on textarea at bounding box center [431, 547] width 387 height 64
click at [308, 303] on input "text" at bounding box center [440, 299] width 404 height 30
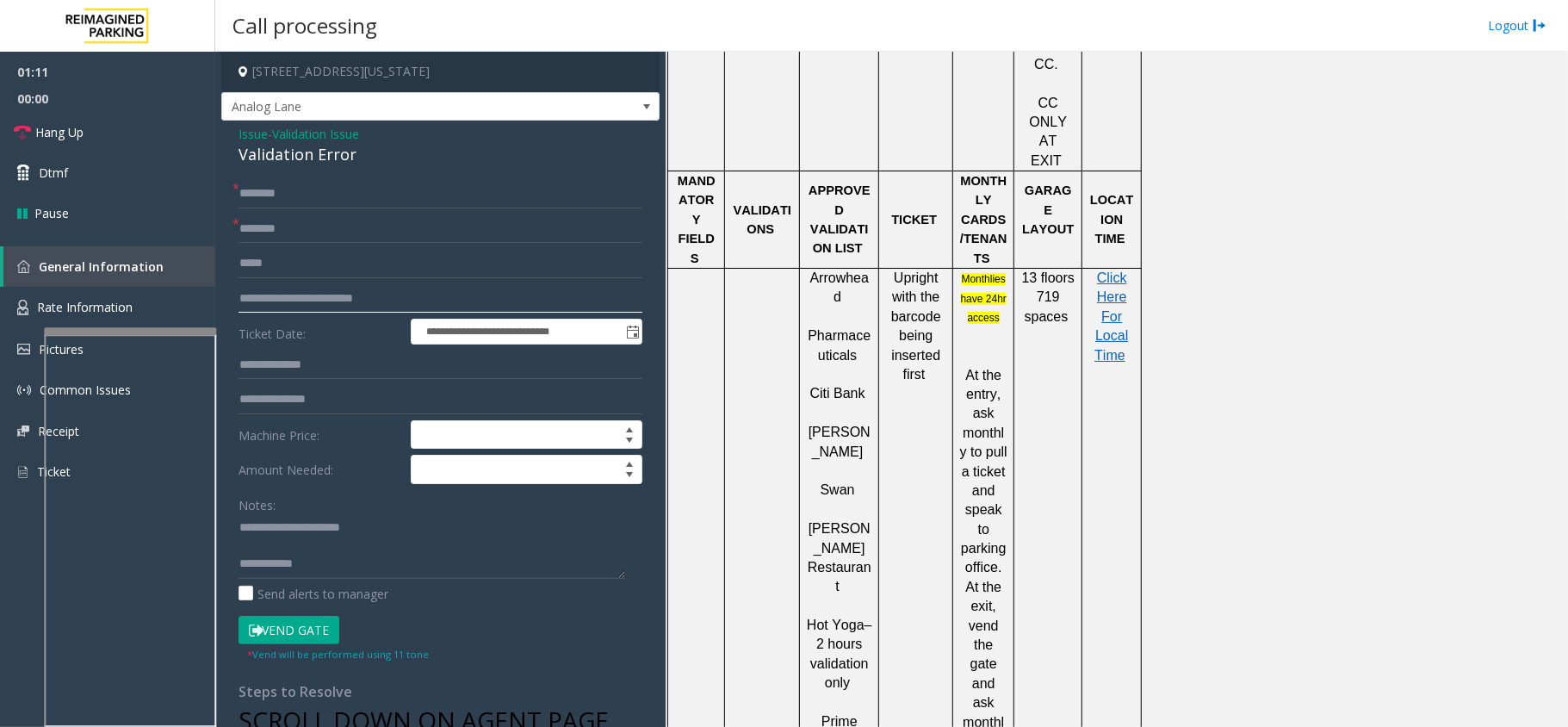
click at [308, 303] on input "**********" at bounding box center [440, 299] width 404 height 30
click at [435, 300] on input "**********" at bounding box center [440, 299] width 404 height 30
type input "**********"
click at [408, 194] on input "text" at bounding box center [440, 194] width 404 height 30
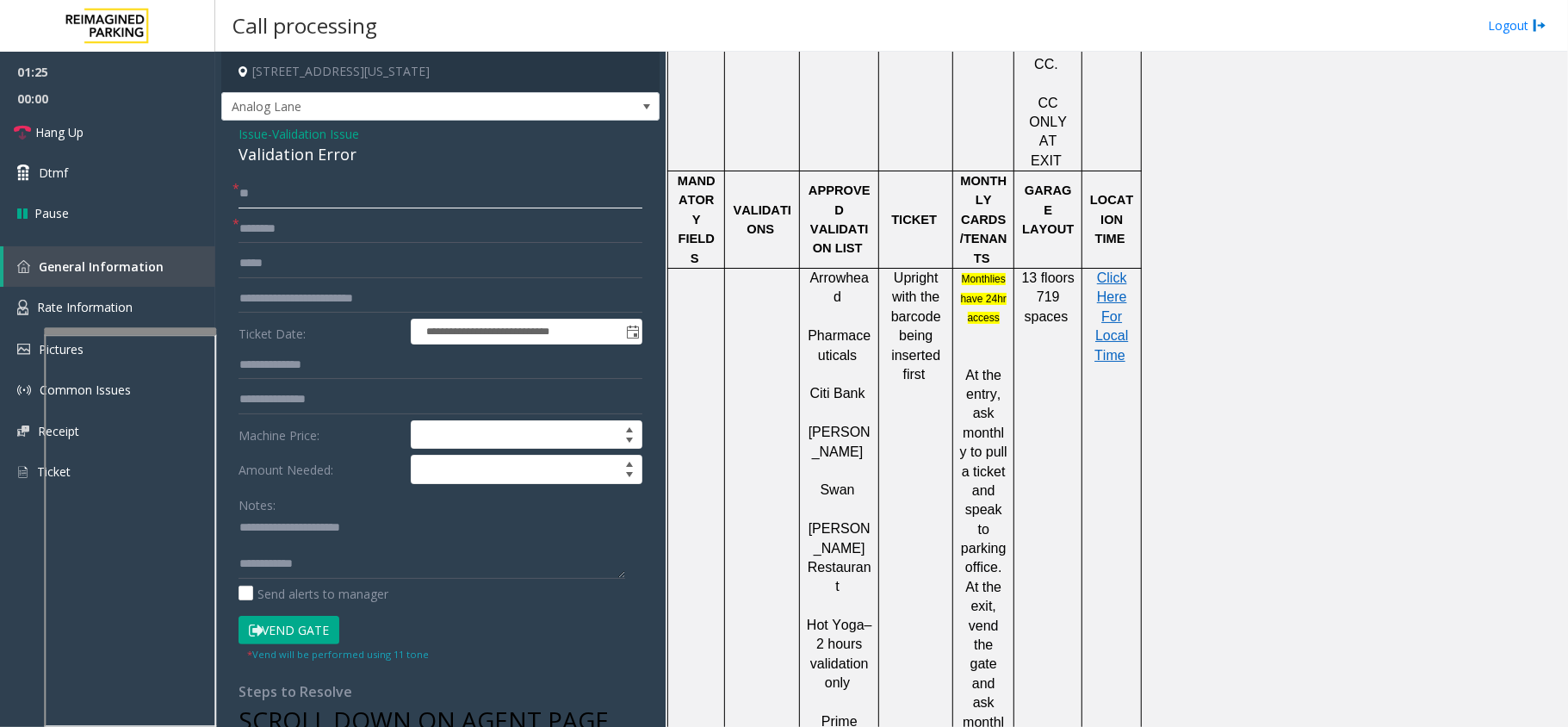
type input "**"
click at [322, 565] on textarea at bounding box center [431, 547] width 387 height 64
click at [160, 110] on span "00:00" at bounding box center [108, 98] width 216 height 27
click at [156, 117] on link "Hang Up" at bounding box center [108, 132] width 216 height 41
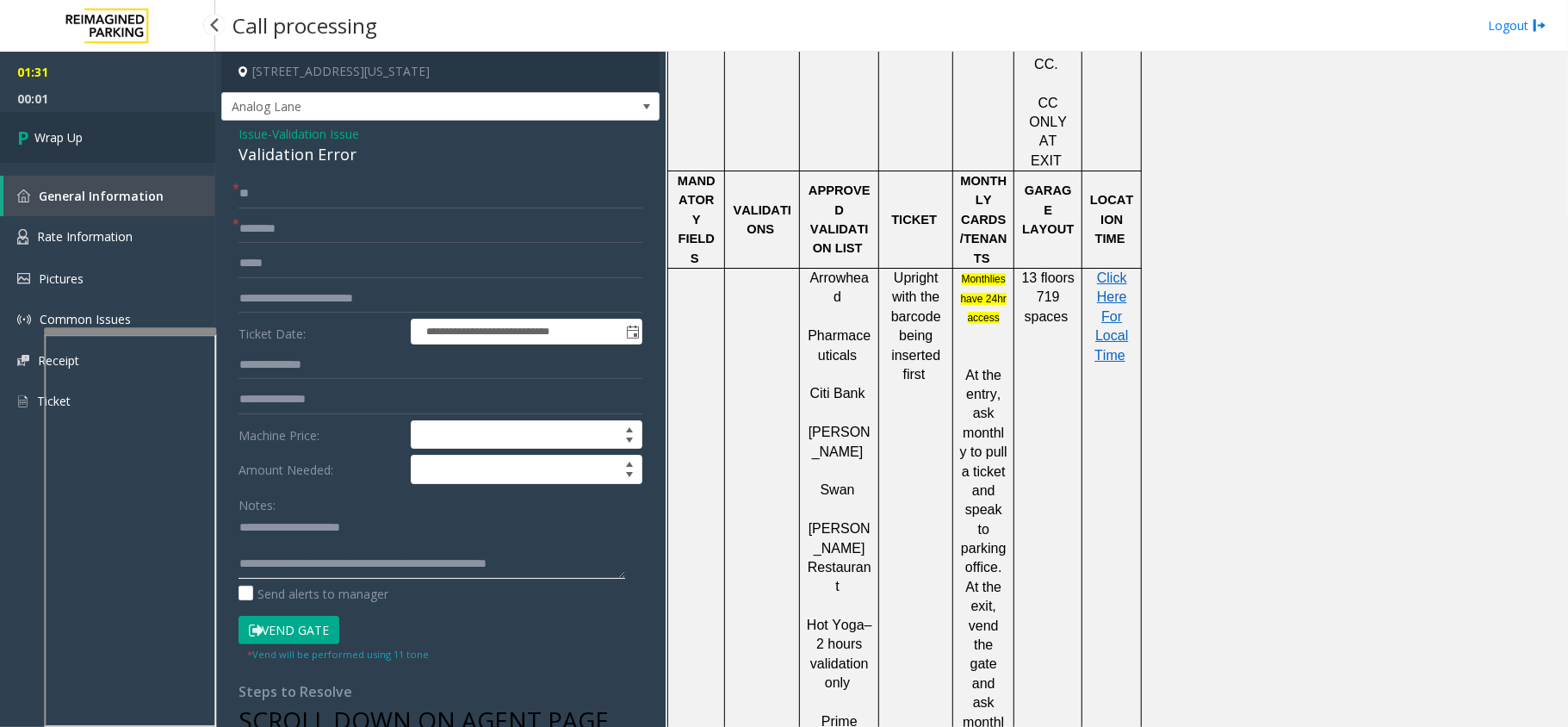
type textarea "**********"
click at [124, 125] on link "Wrap Up" at bounding box center [108, 137] width 216 height 50
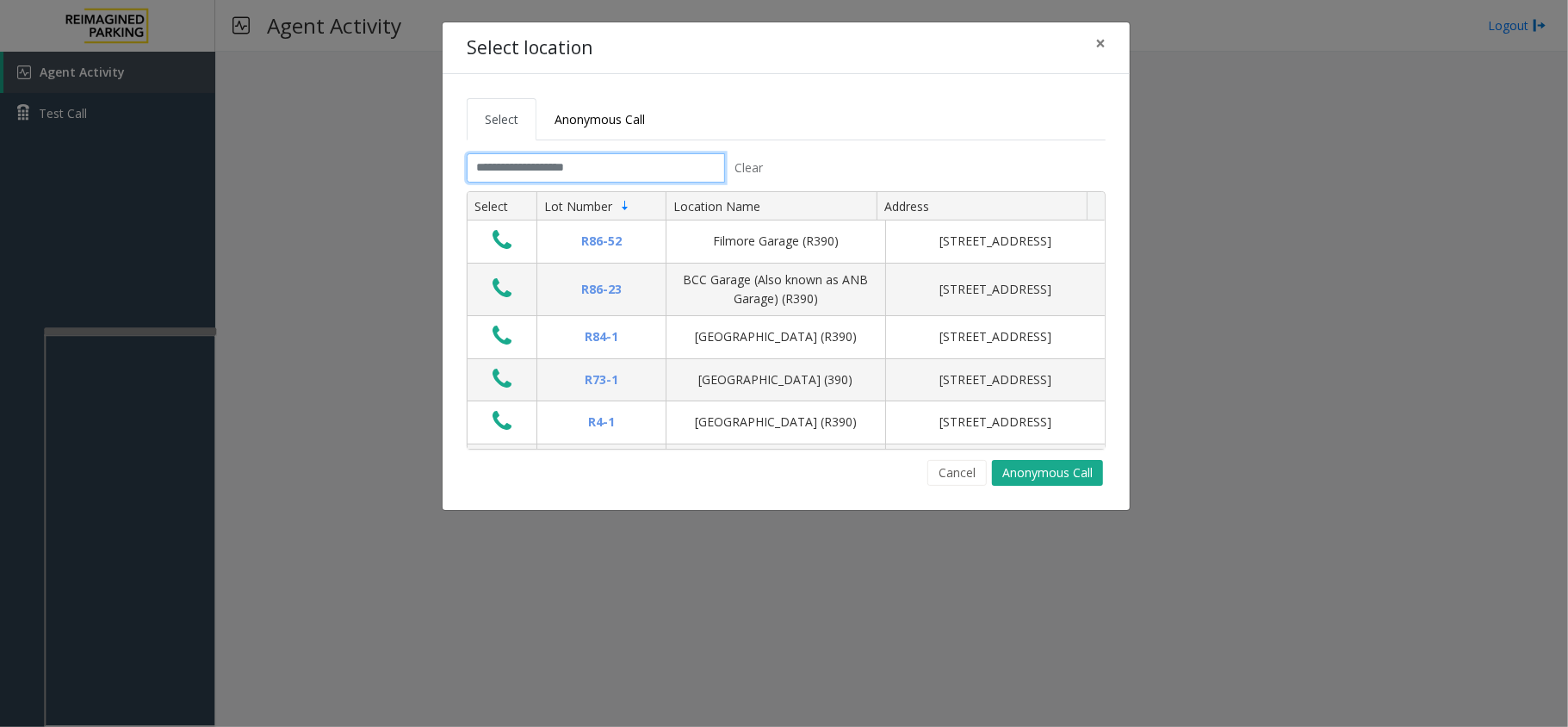
click at [634, 170] on input "text" at bounding box center [595, 168] width 258 height 30
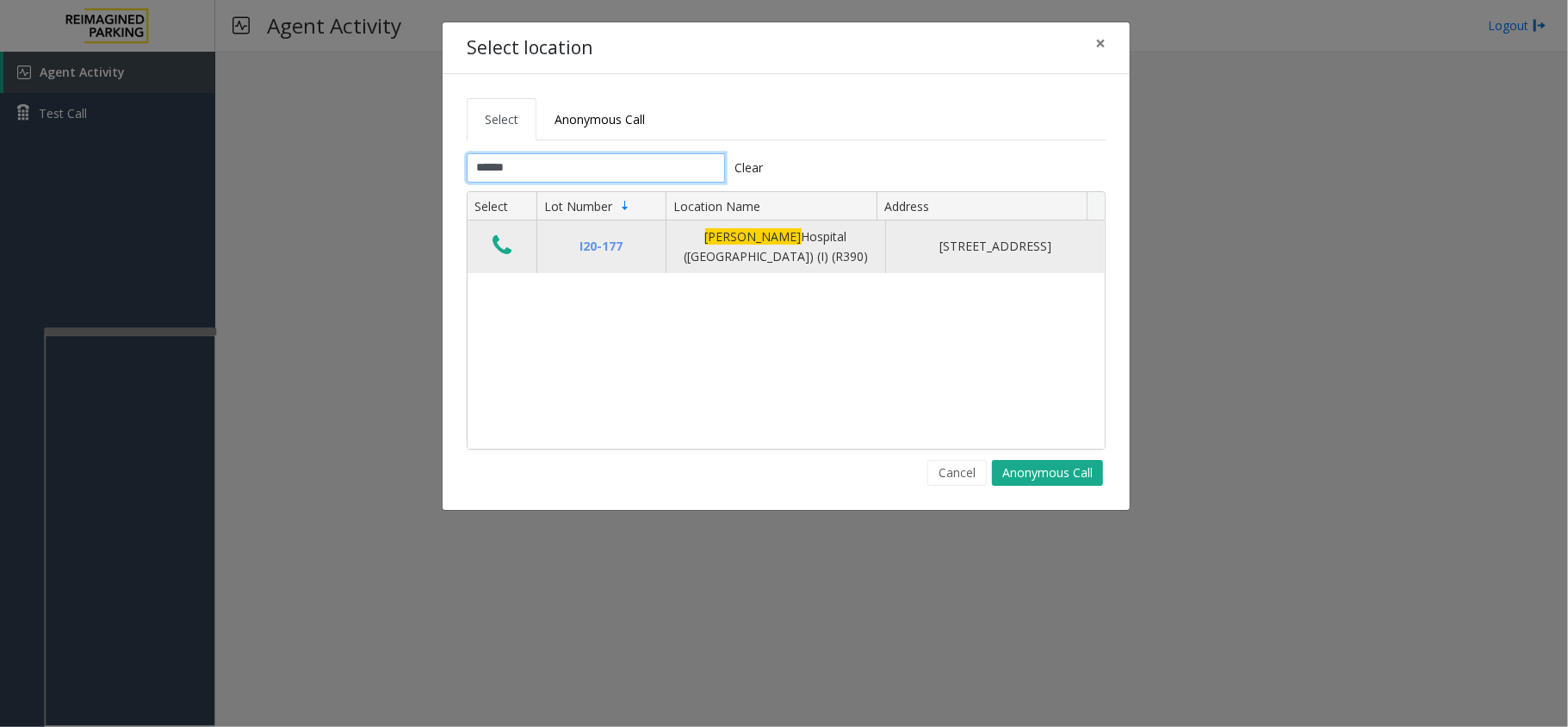
type input "******"
click at [518, 244] on td "Data table" at bounding box center [502, 247] width 69 height 52
click at [515, 246] on button "Data table" at bounding box center [502, 247] width 30 height 28
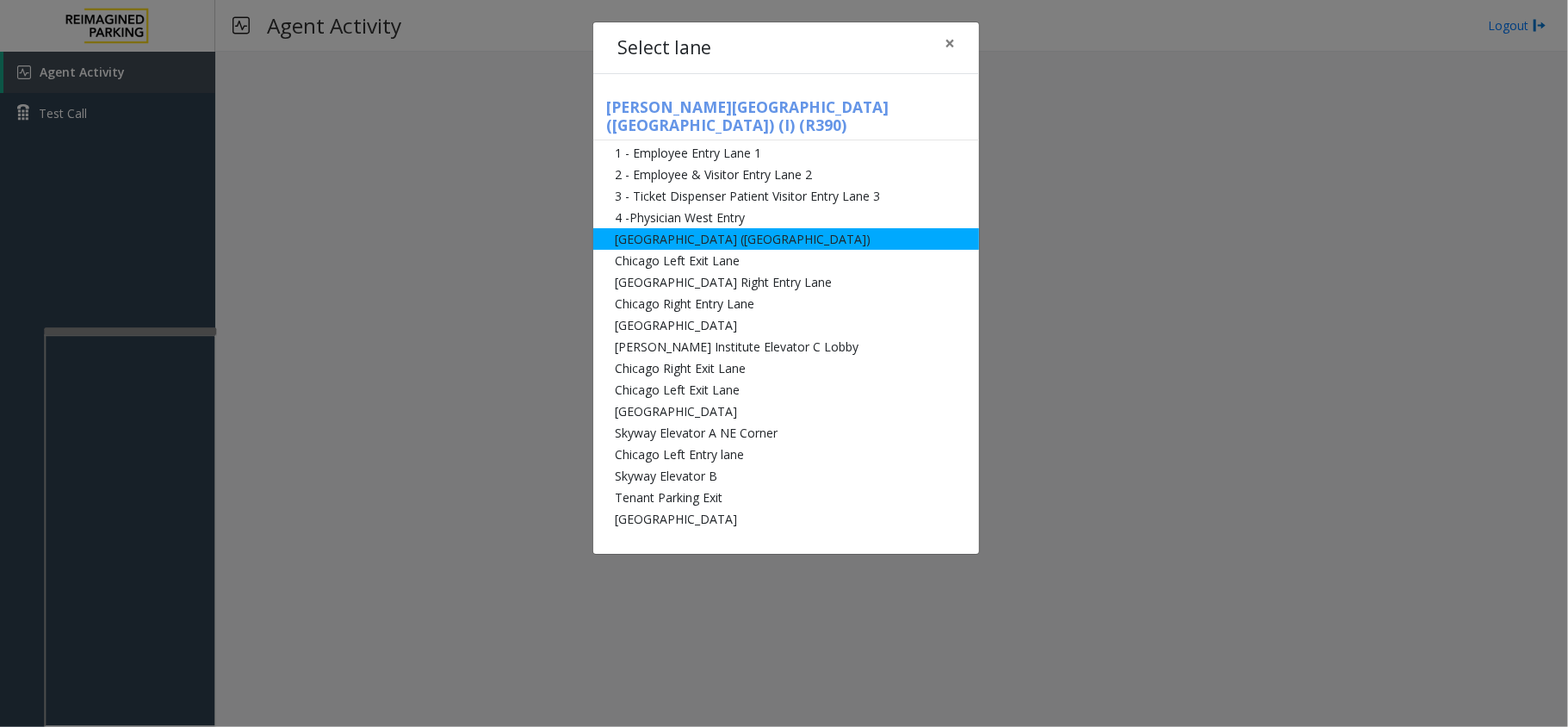
click at [688, 231] on li "[GEOGRAPHIC_DATA] ([GEOGRAPHIC_DATA])" at bounding box center [787, 239] width 386 height 22
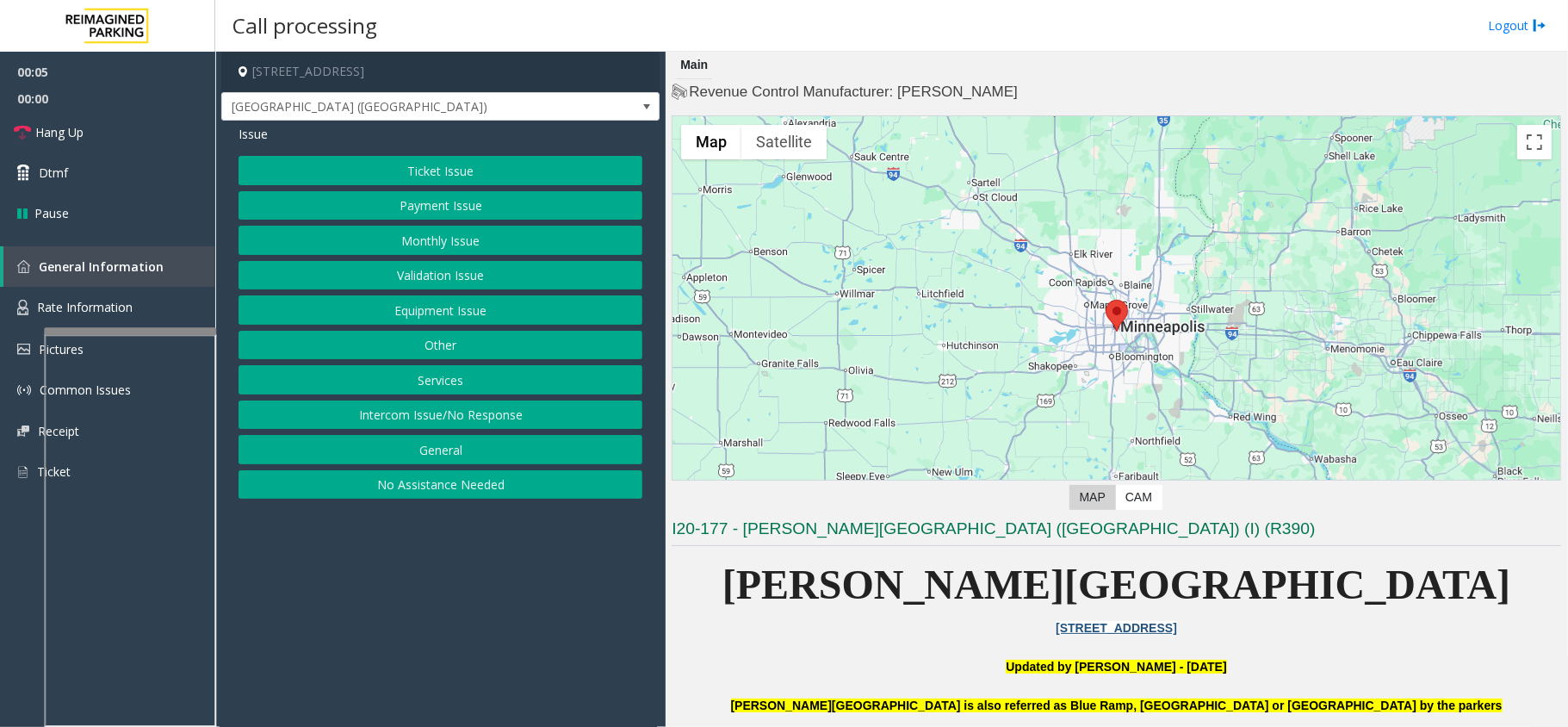
click at [422, 173] on button "Ticket Issue" at bounding box center [440, 170] width 404 height 30
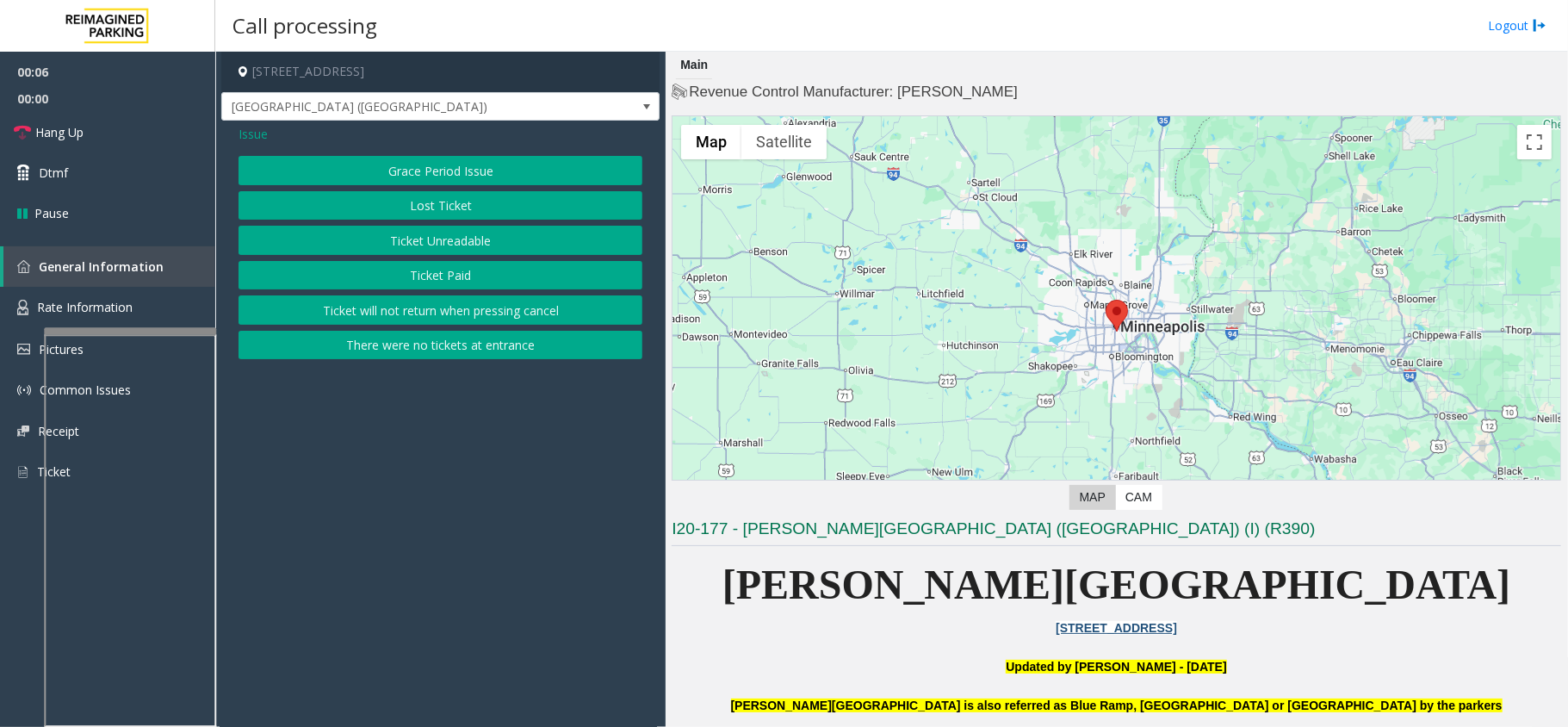
click at [415, 229] on button "Ticket Unreadable" at bounding box center [440, 241] width 404 height 30
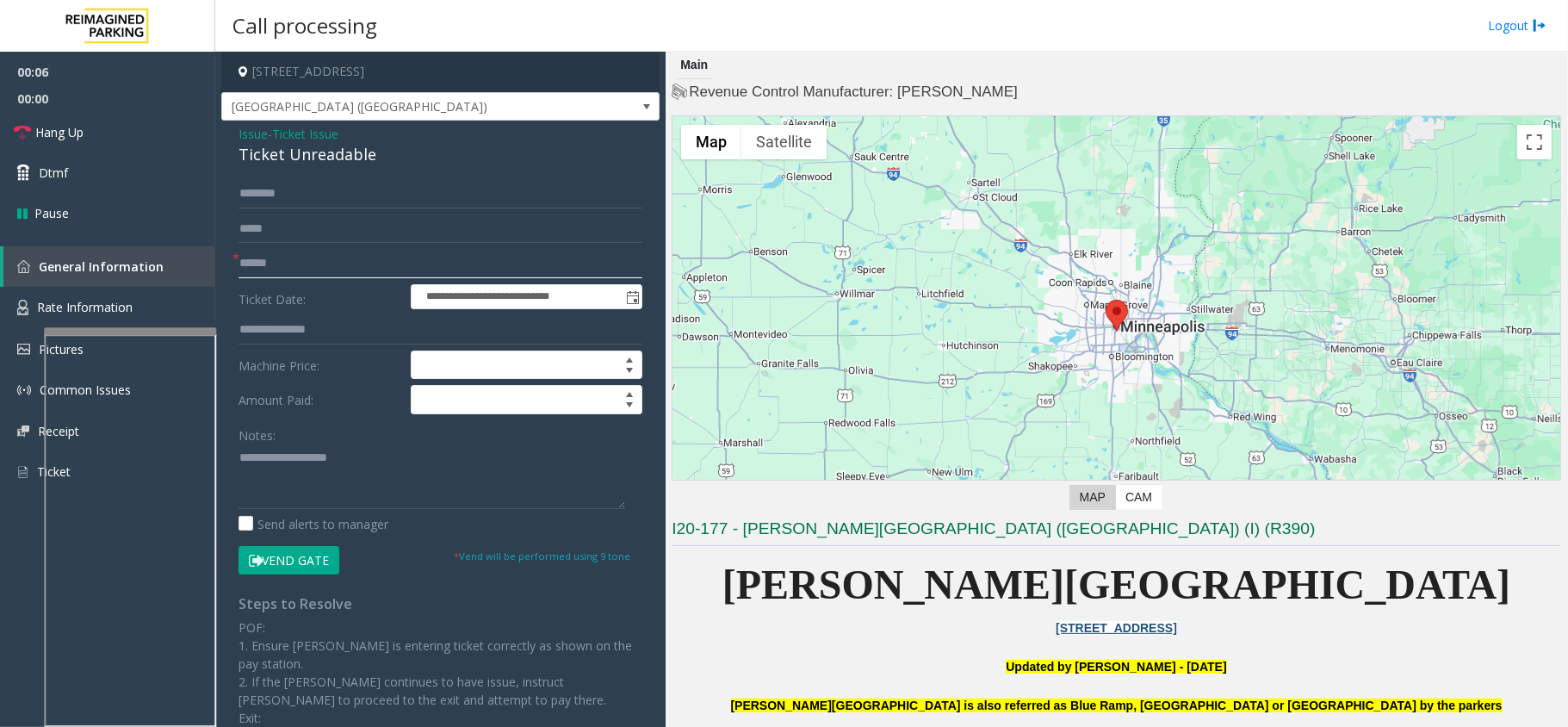
click at [274, 252] on input "text" at bounding box center [440, 263] width 404 height 30
click at [318, 157] on div "Ticket Unreadable" at bounding box center [440, 154] width 404 height 23
type textarea "**********"
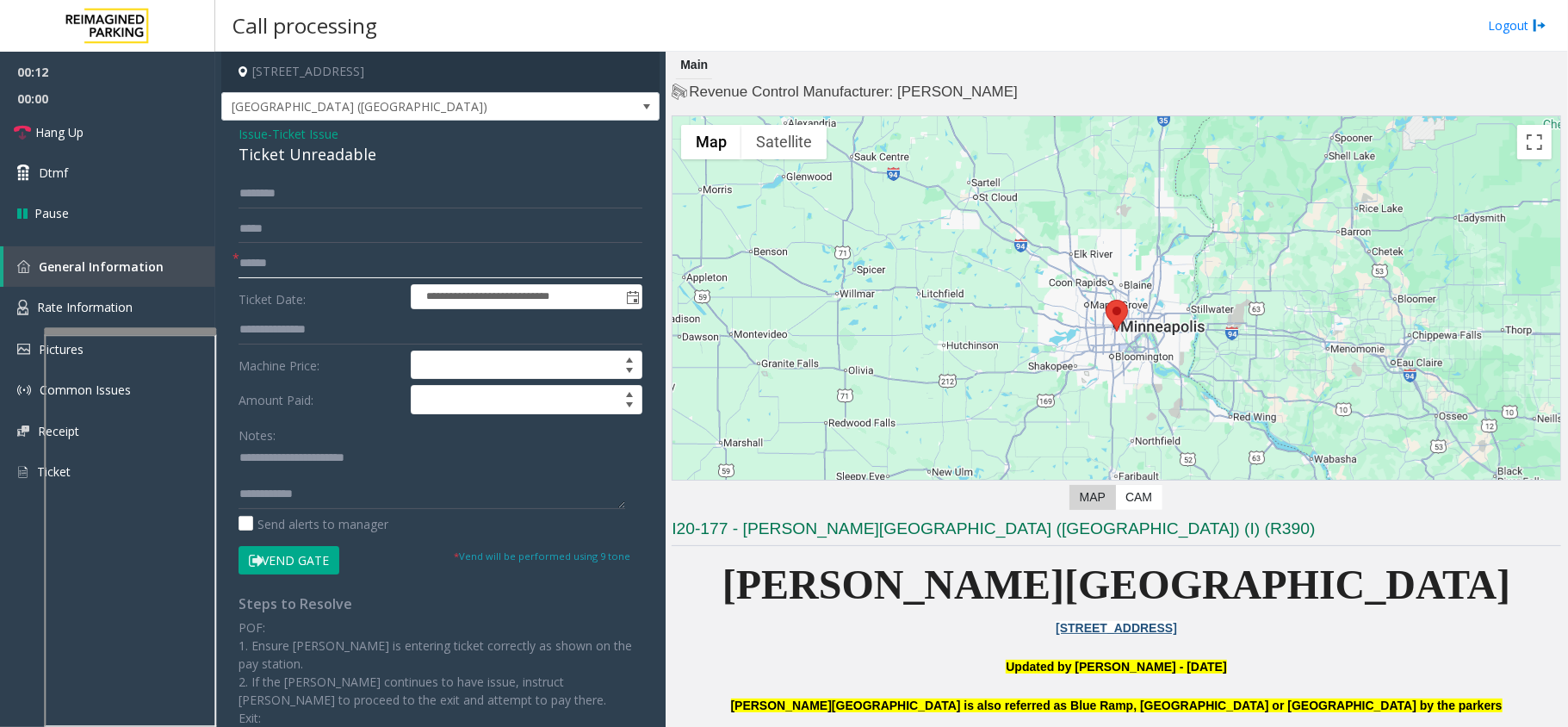
click at [300, 260] on input "text" at bounding box center [440, 263] width 404 height 30
type input "********"
click at [305, 556] on button "Vend Gate" at bounding box center [289, 561] width 101 height 30
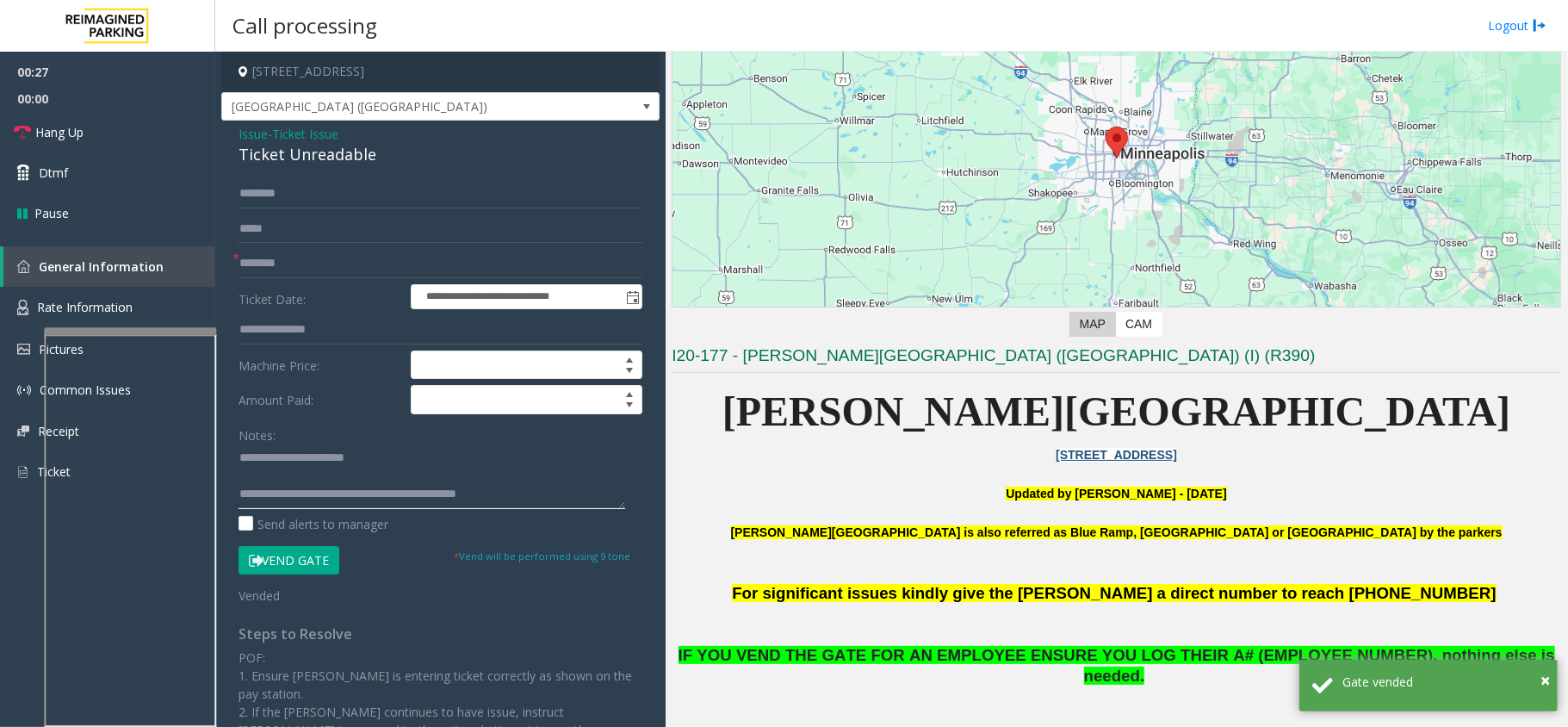
scroll to position [230, 0]
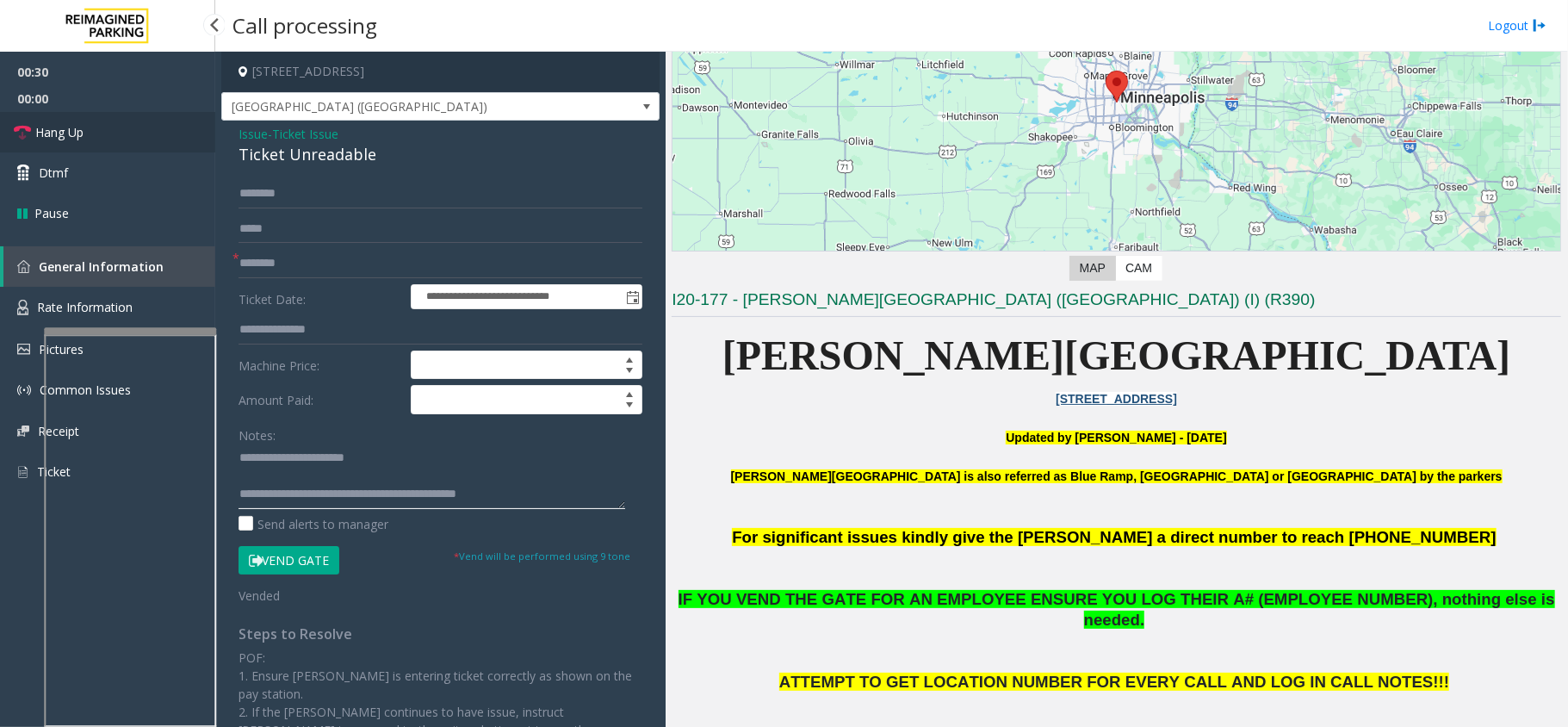
type textarea "**********"
click at [166, 129] on link "Hang Up" at bounding box center [108, 132] width 216 height 41
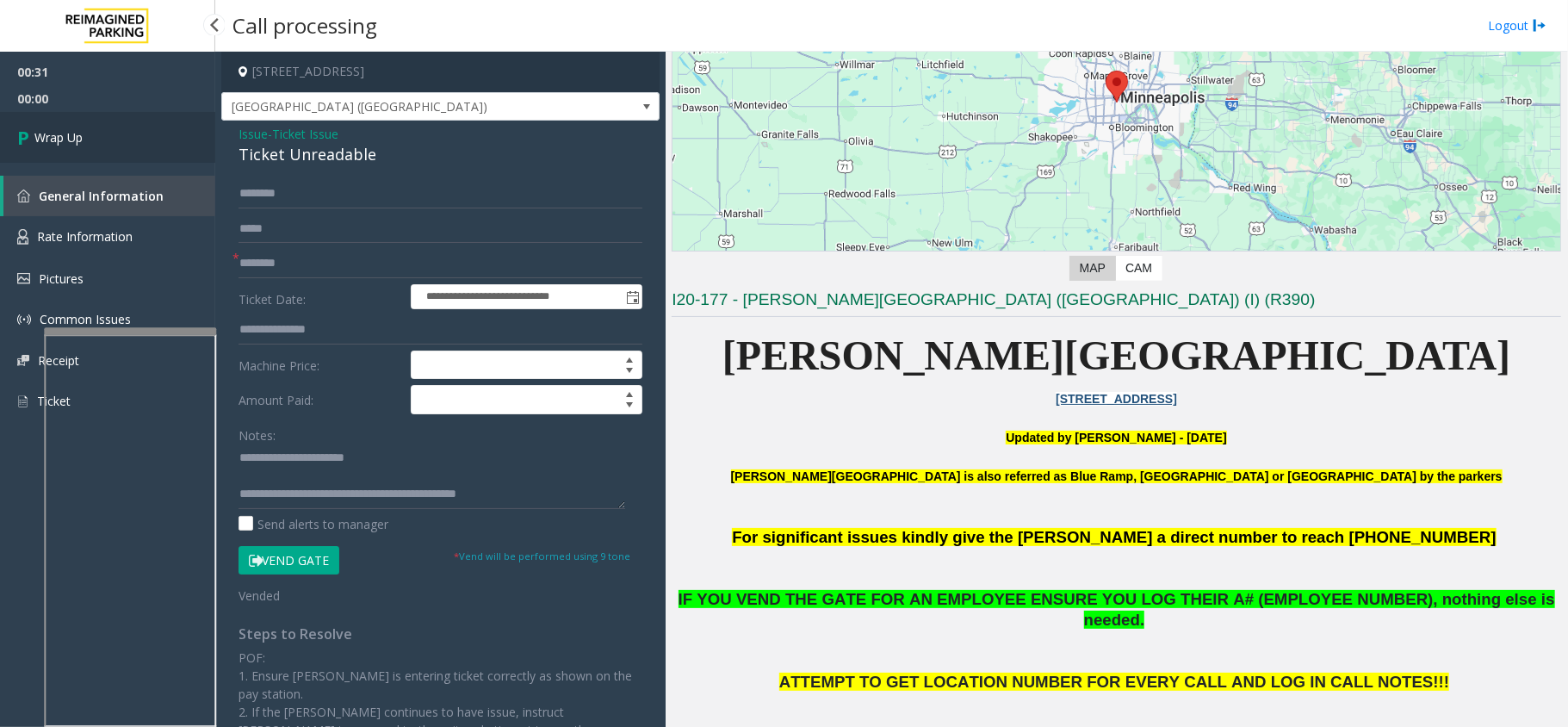
click at [88, 130] on link "Wrap Up" at bounding box center [108, 137] width 216 height 50
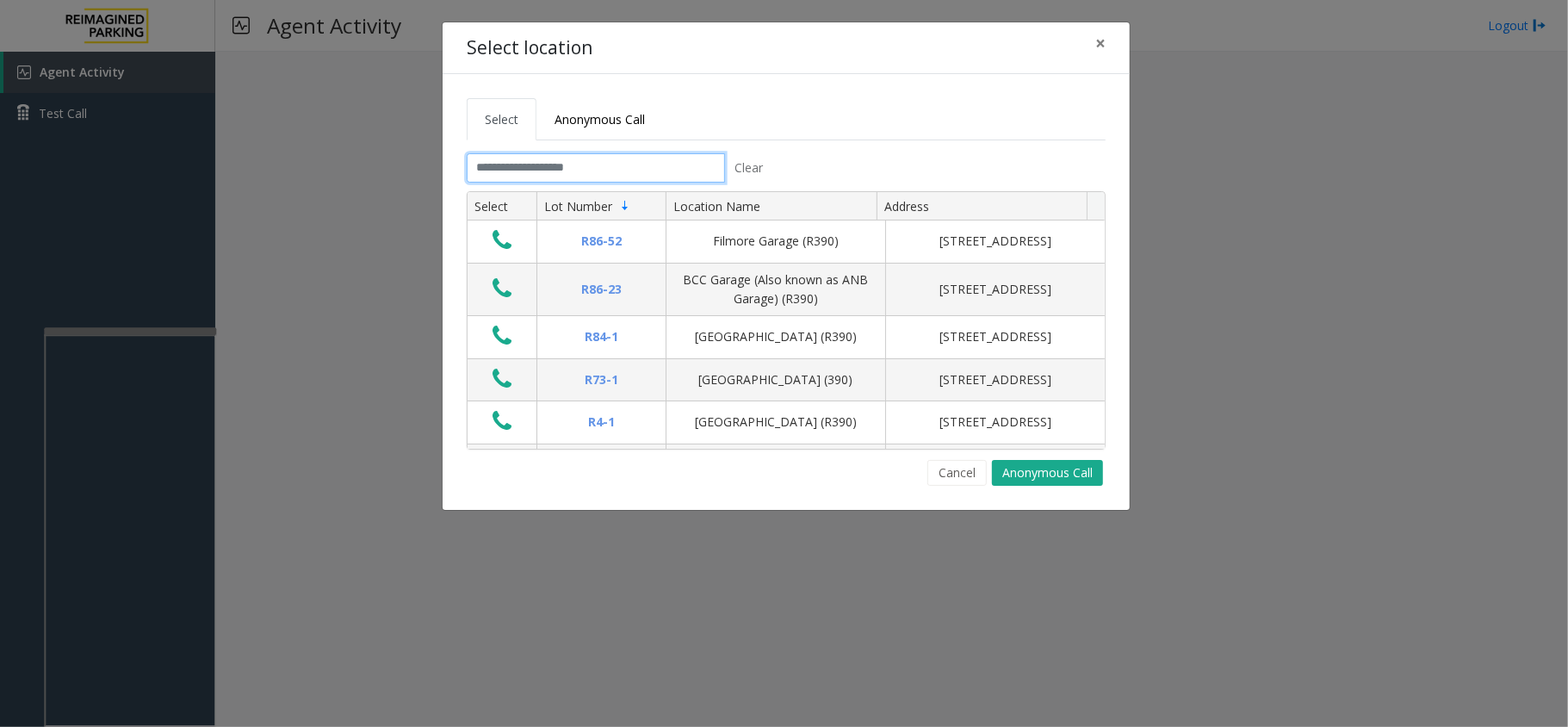
click at [610, 160] on input "text" at bounding box center [595, 168] width 258 height 30
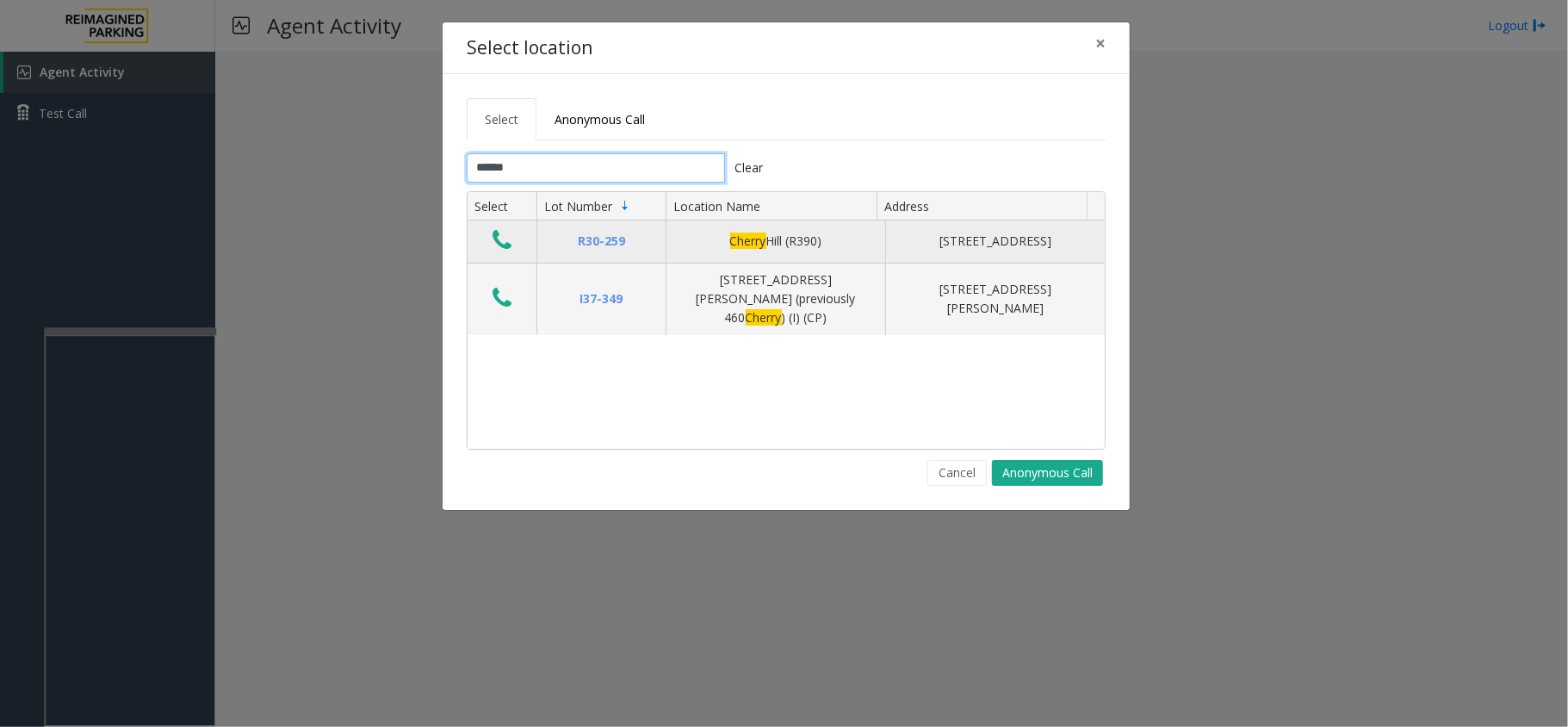
type input "******"
click at [512, 248] on icon "Data table" at bounding box center [502, 241] width 19 height 24
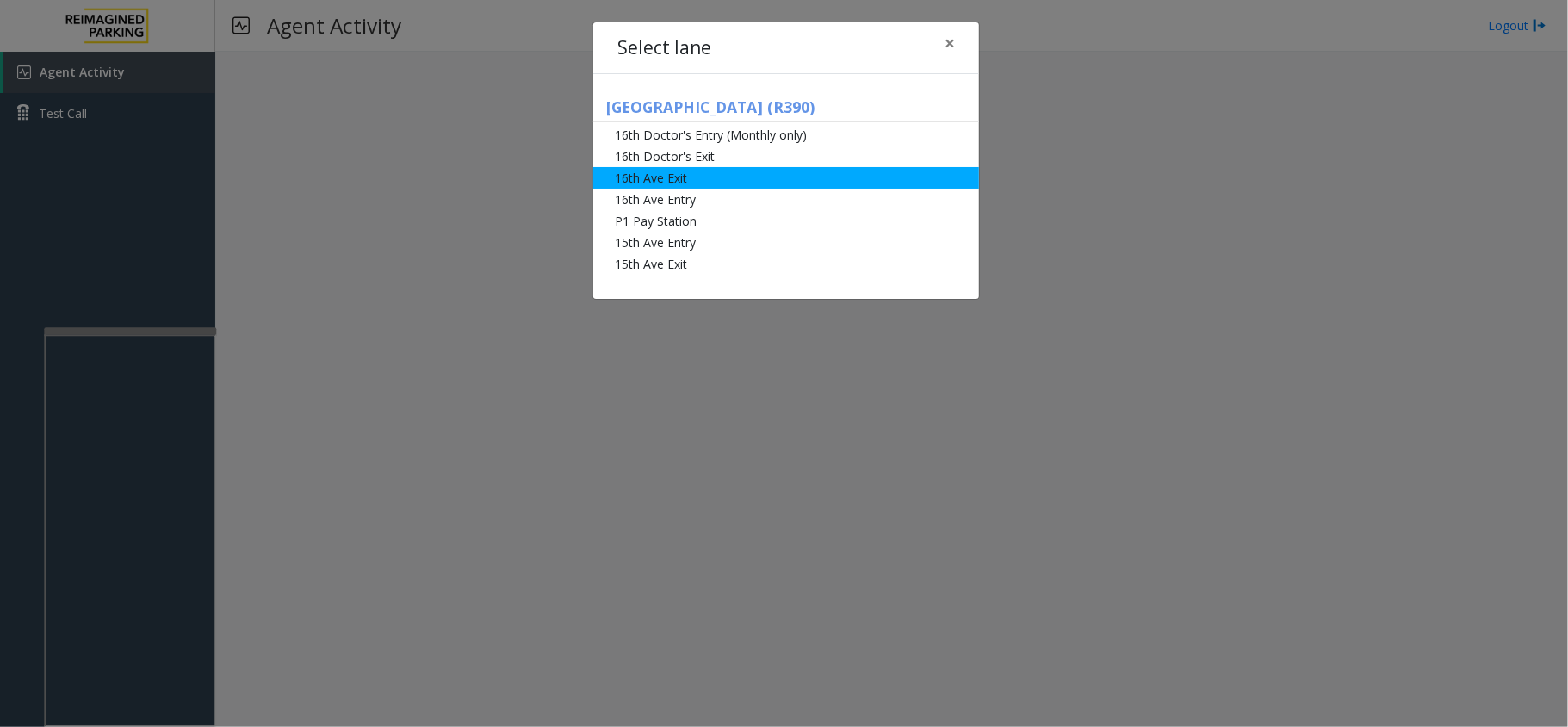
click at [659, 179] on li "16th Ave Exit" at bounding box center [787, 177] width 386 height 22
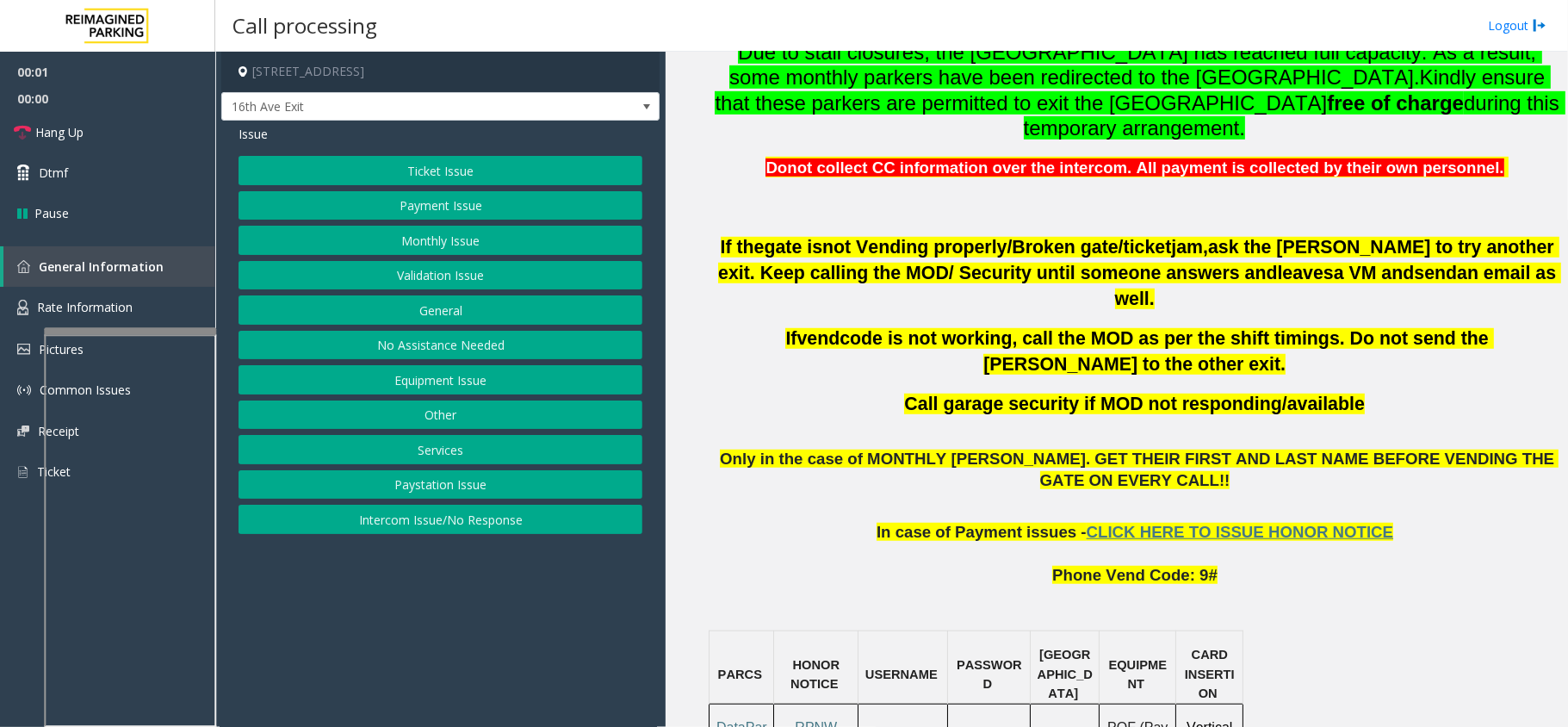
scroll to position [804, 0]
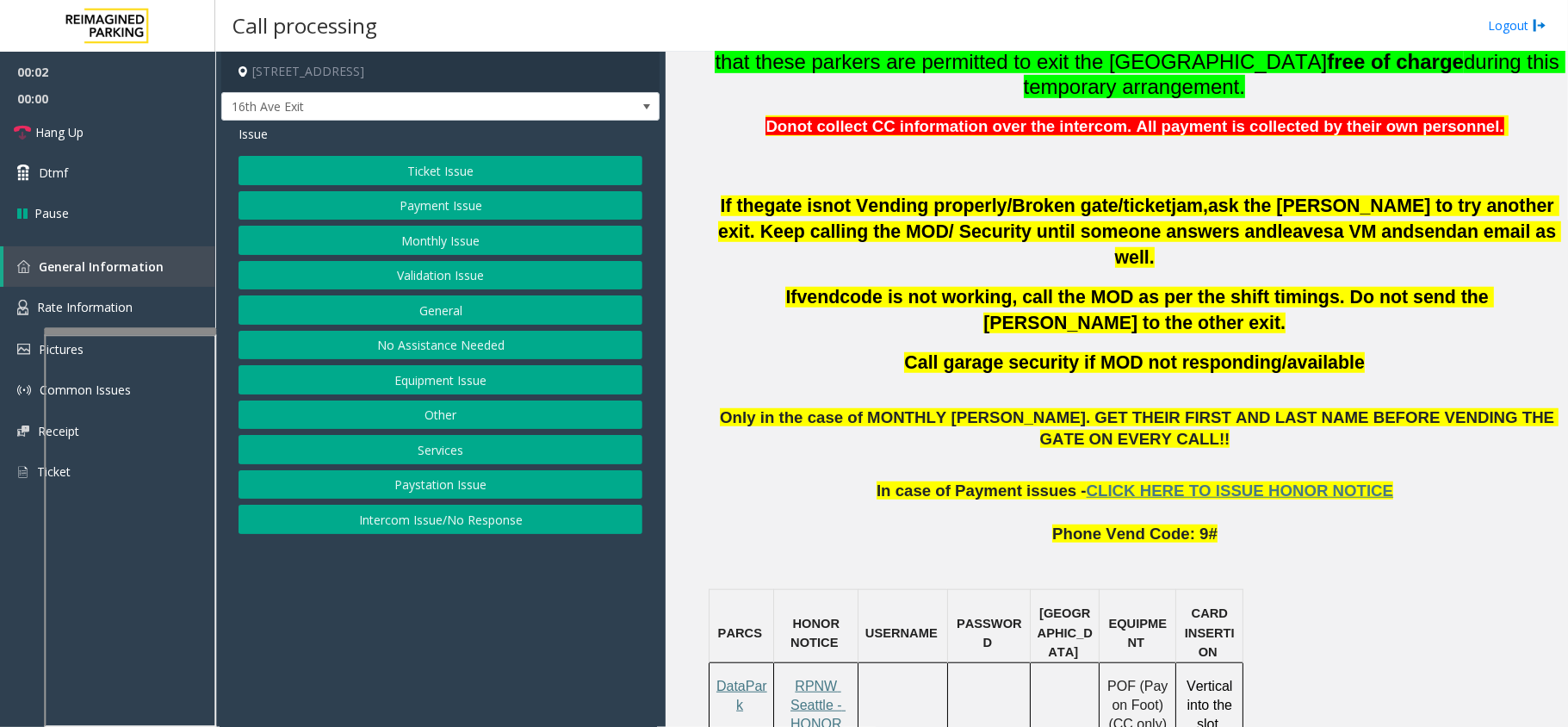
click at [811, 677] on p "RPNW Seattle - HONOR NOTICE" at bounding box center [816, 716] width 73 height 77
click at [832, 679] on span "RPNW Seattle - HONOR NOTICE" at bounding box center [817, 715] width 57 height 72
click at [456, 170] on button "Ticket Issue" at bounding box center [440, 170] width 404 height 30
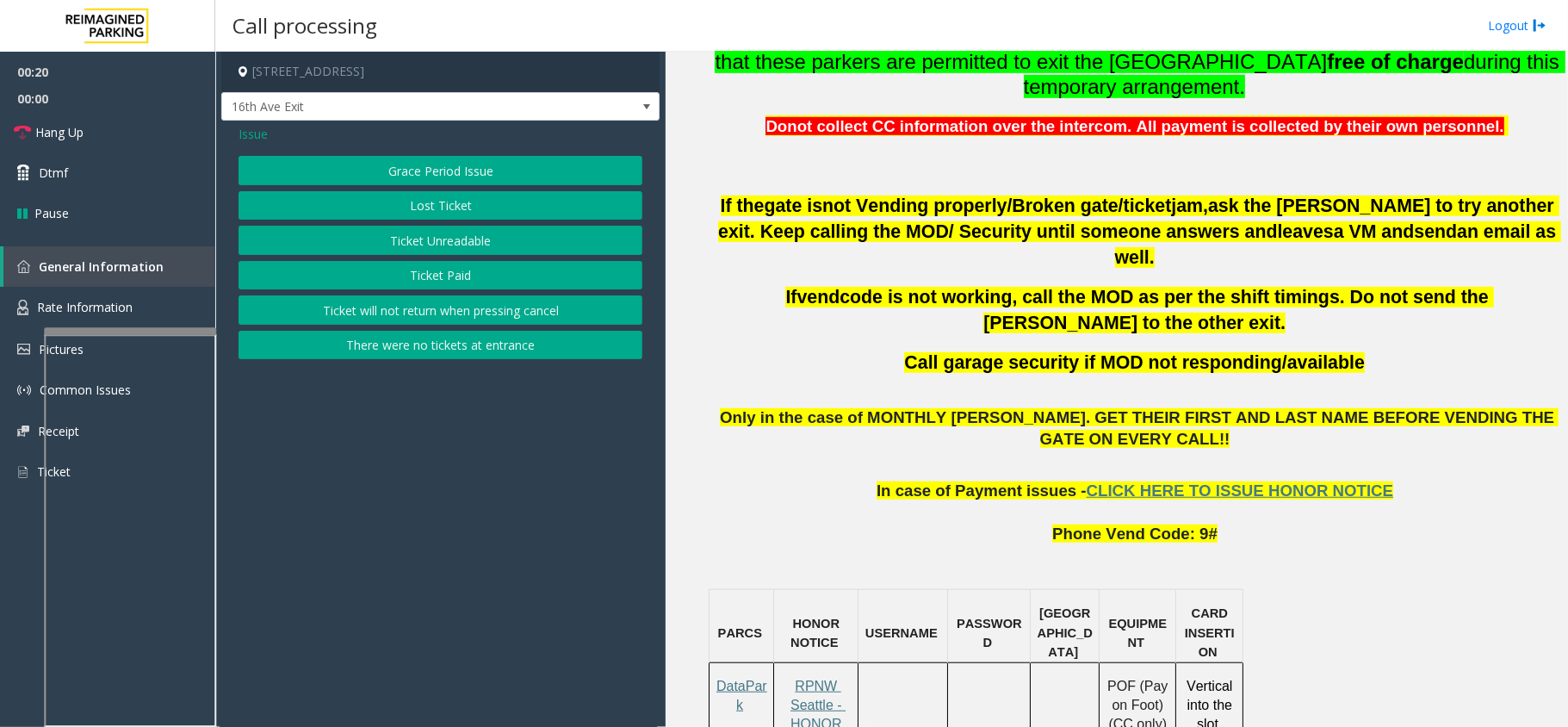
click at [424, 236] on button "Ticket Unreadable" at bounding box center [440, 241] width 404 height 30
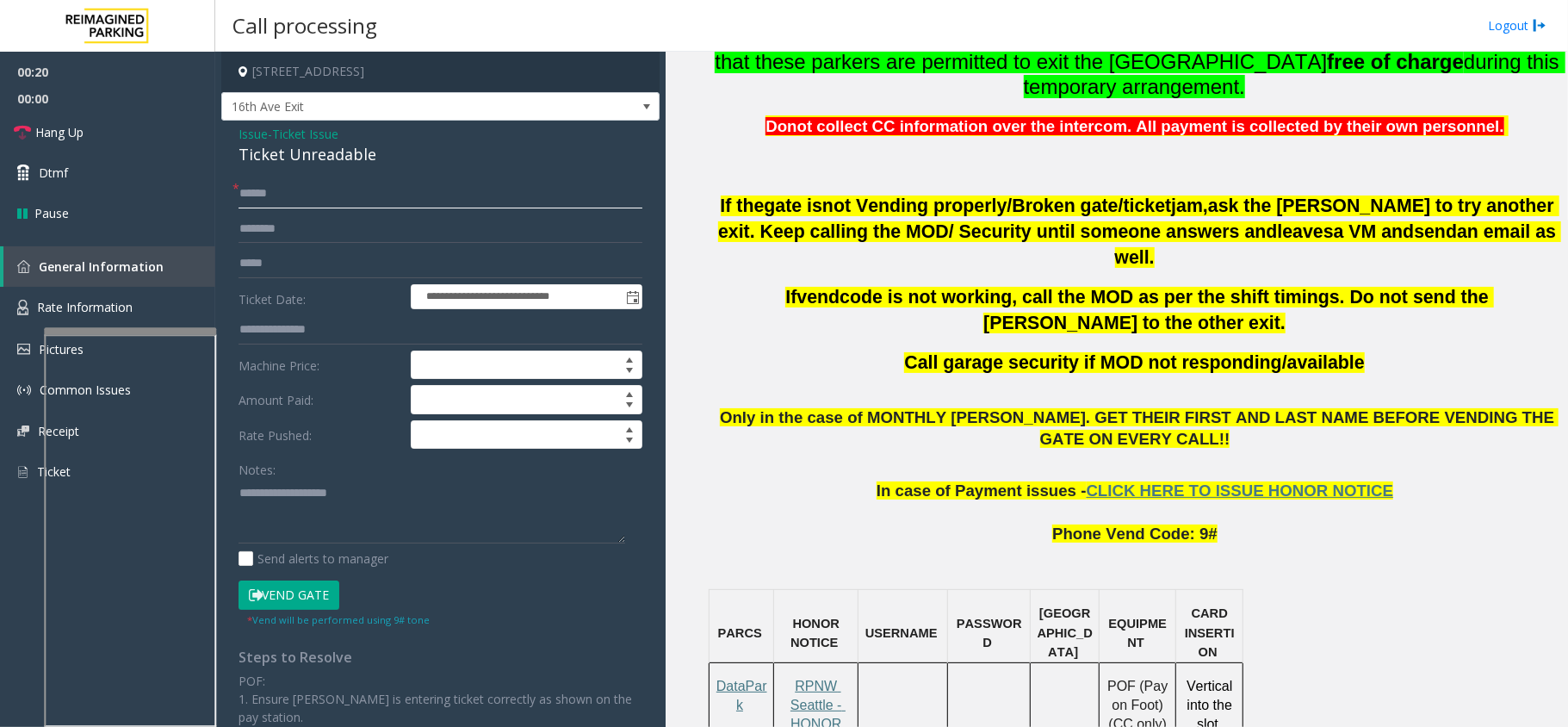
click at [359, 203] on input "text" at bounding box center [440, 194] width 404 height 30
click at [301, 239] on input "text" at bounding box center [440, 230] width 404 height 30
click at [263, 223] on input "******" at bounding box center [440, 230] width 404 height 30
click at [262, 233] on input "******" at bounding box center [440, 230] width 404 height 30
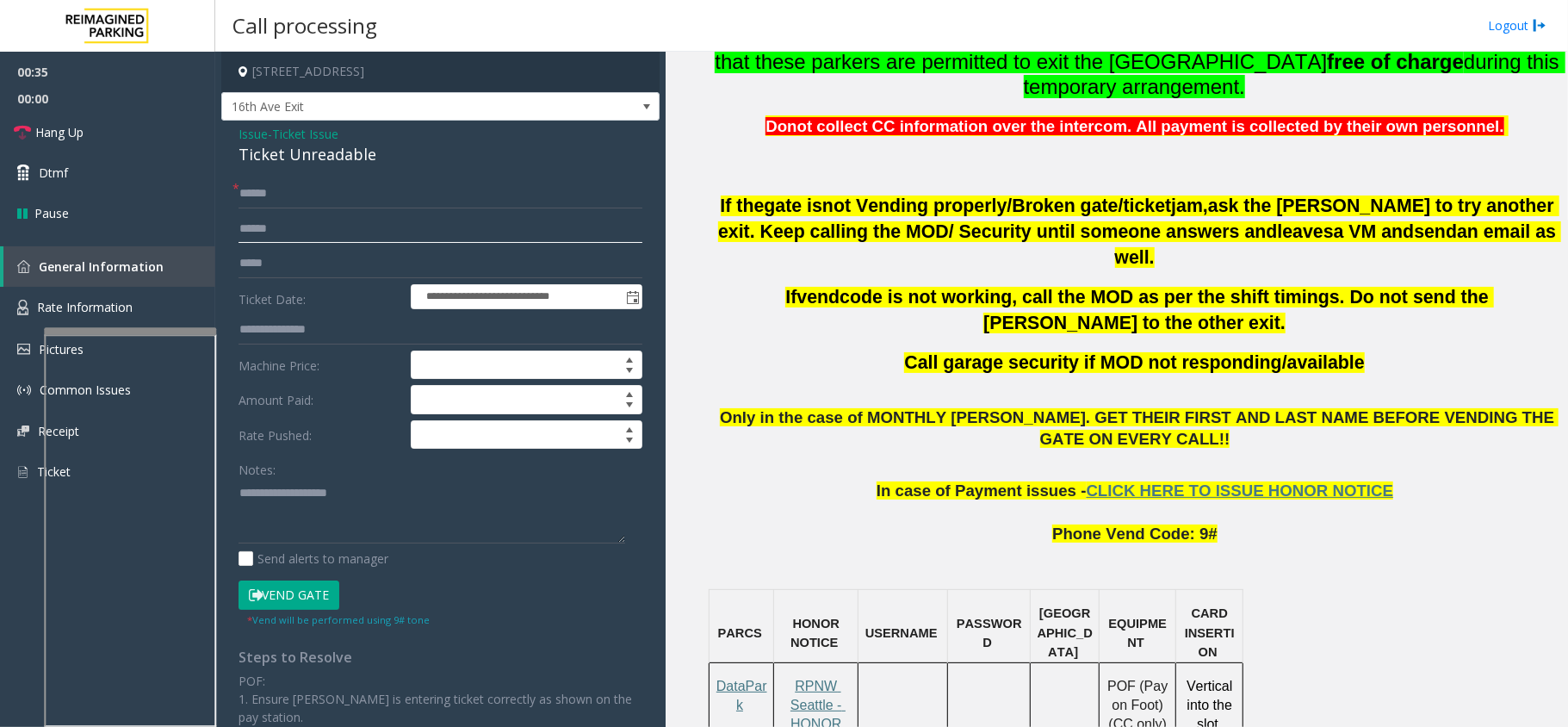
type input "******"
click at [280, 188] on input "text" at bounding box center [440, 194] width 404 height 30
type input "******"
click at [317, 160] on div "Ticket Unreadable" at bounding box center [440, 154] width 404 height 23
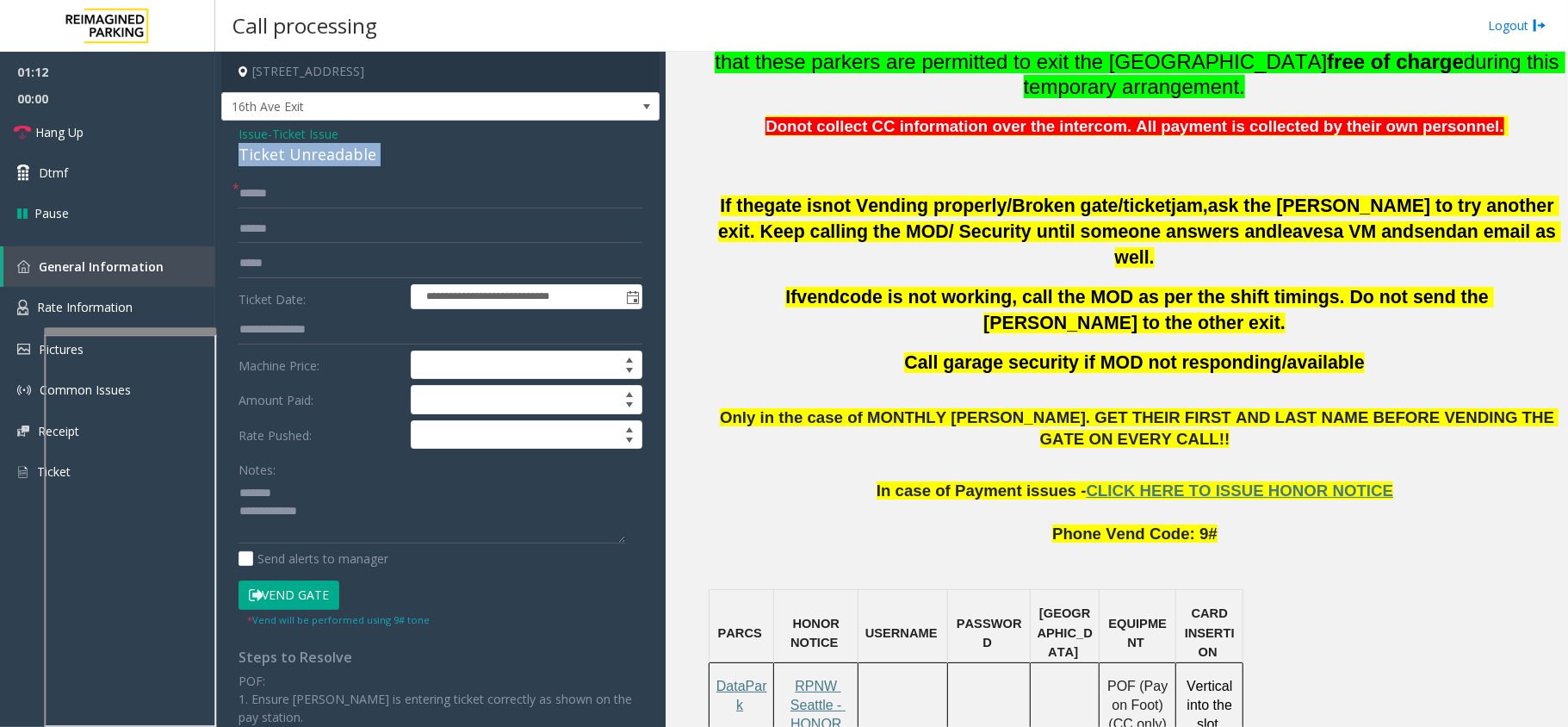
click at [317, 160] on div "Ticket Unreadable" at bounding box center [440, 154] width 404 height 23
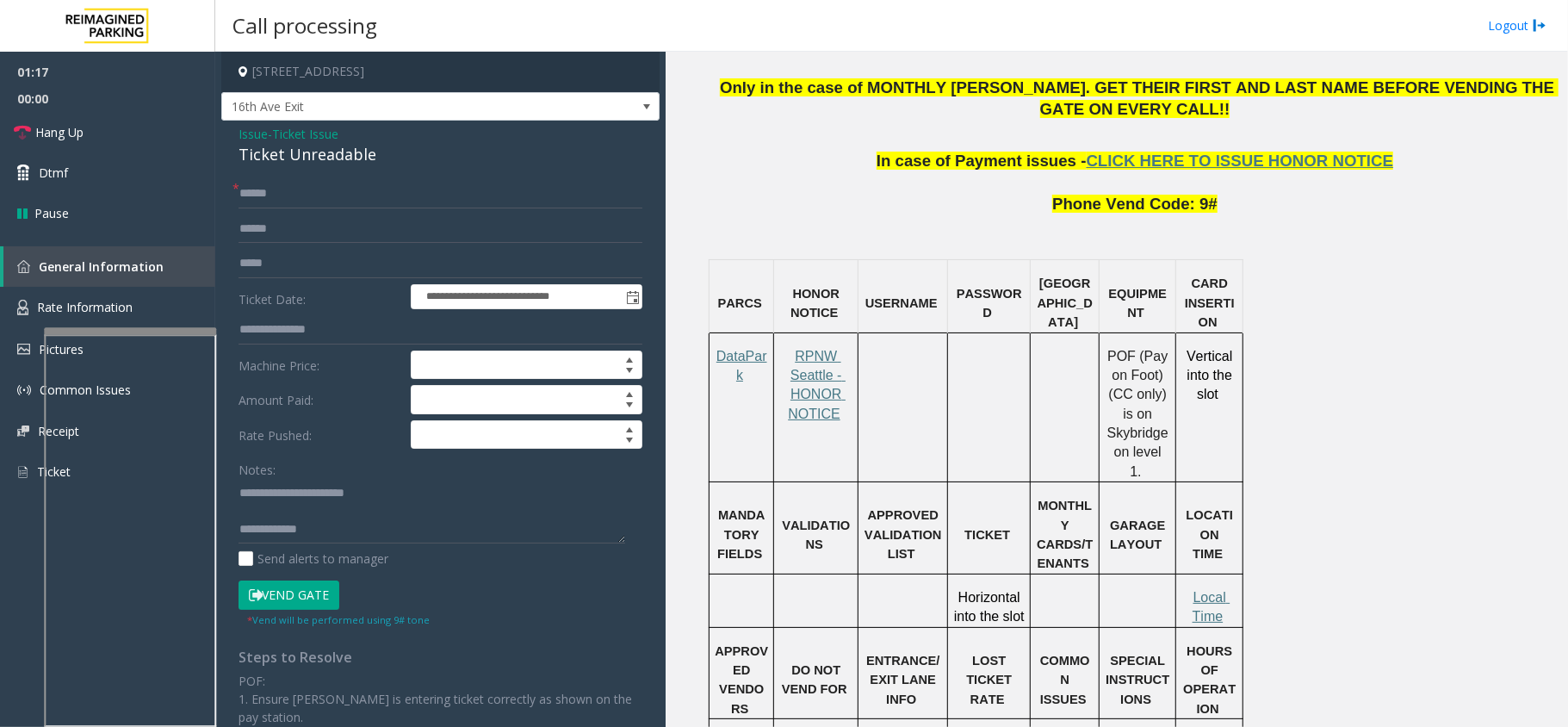
scroll to position [1149, 0]
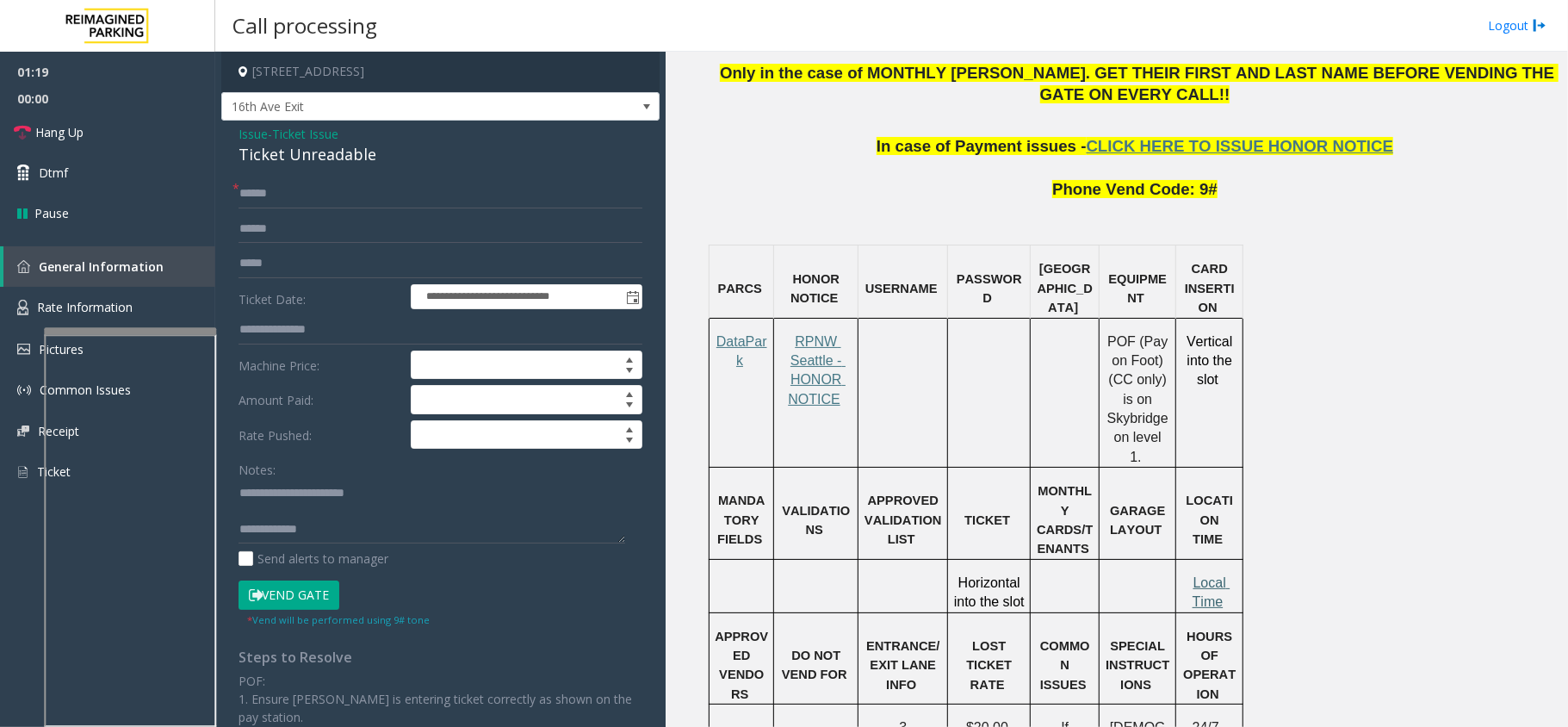
click at [1216, 576] on span "Local Time" at bounding box center [1212, 592] width 38 height 34
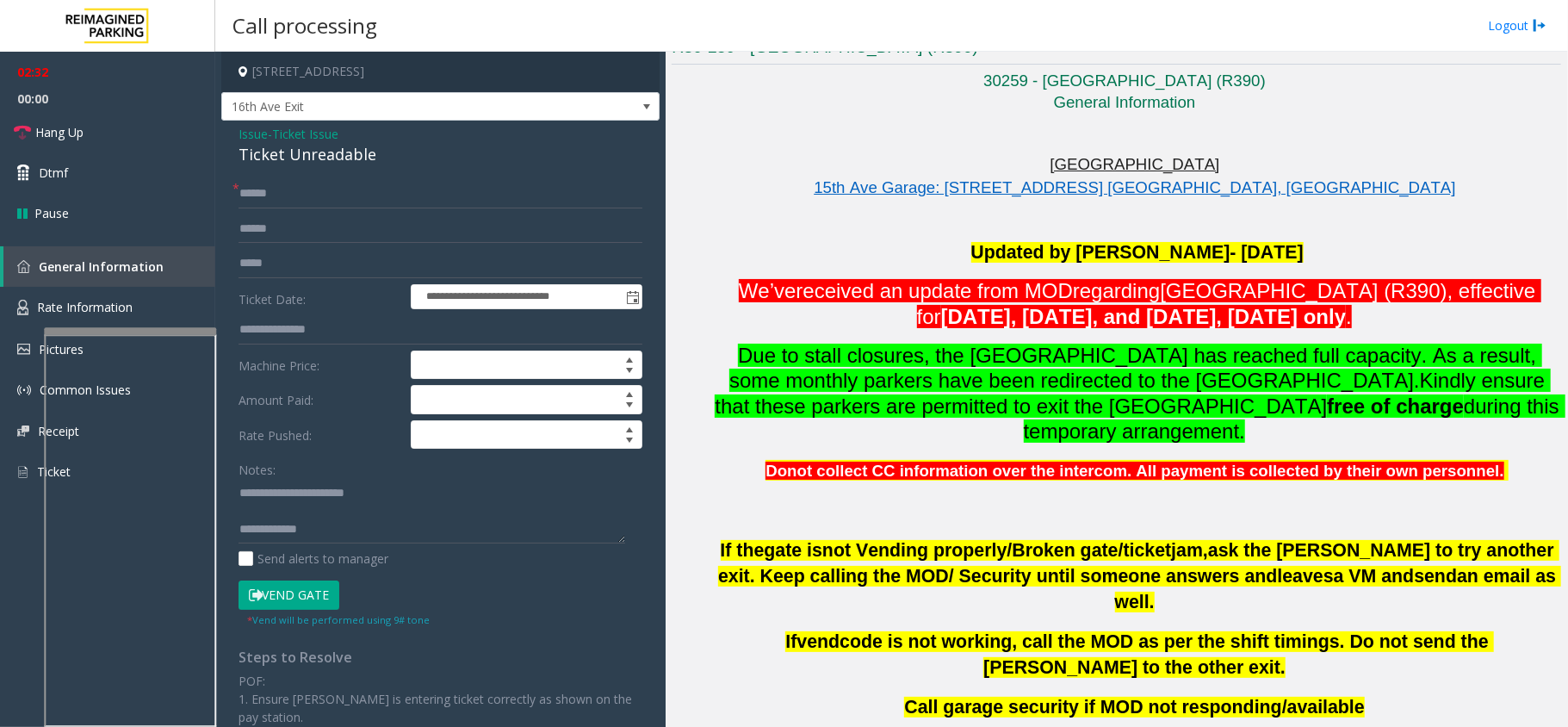
scroll to position [115, 0]
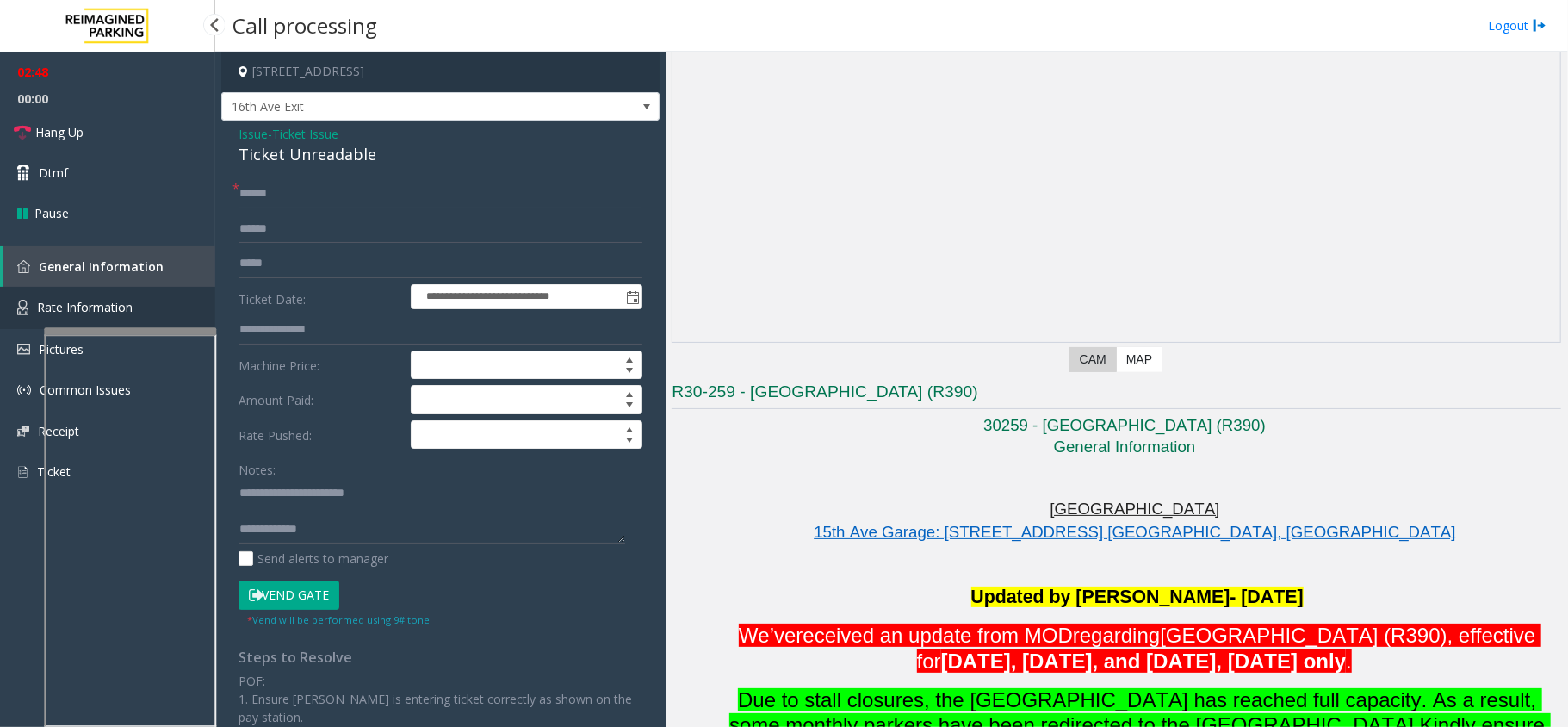
click at [83, 290] on link "Rate Information" at bounding box center [108, 308] width 216 height 43
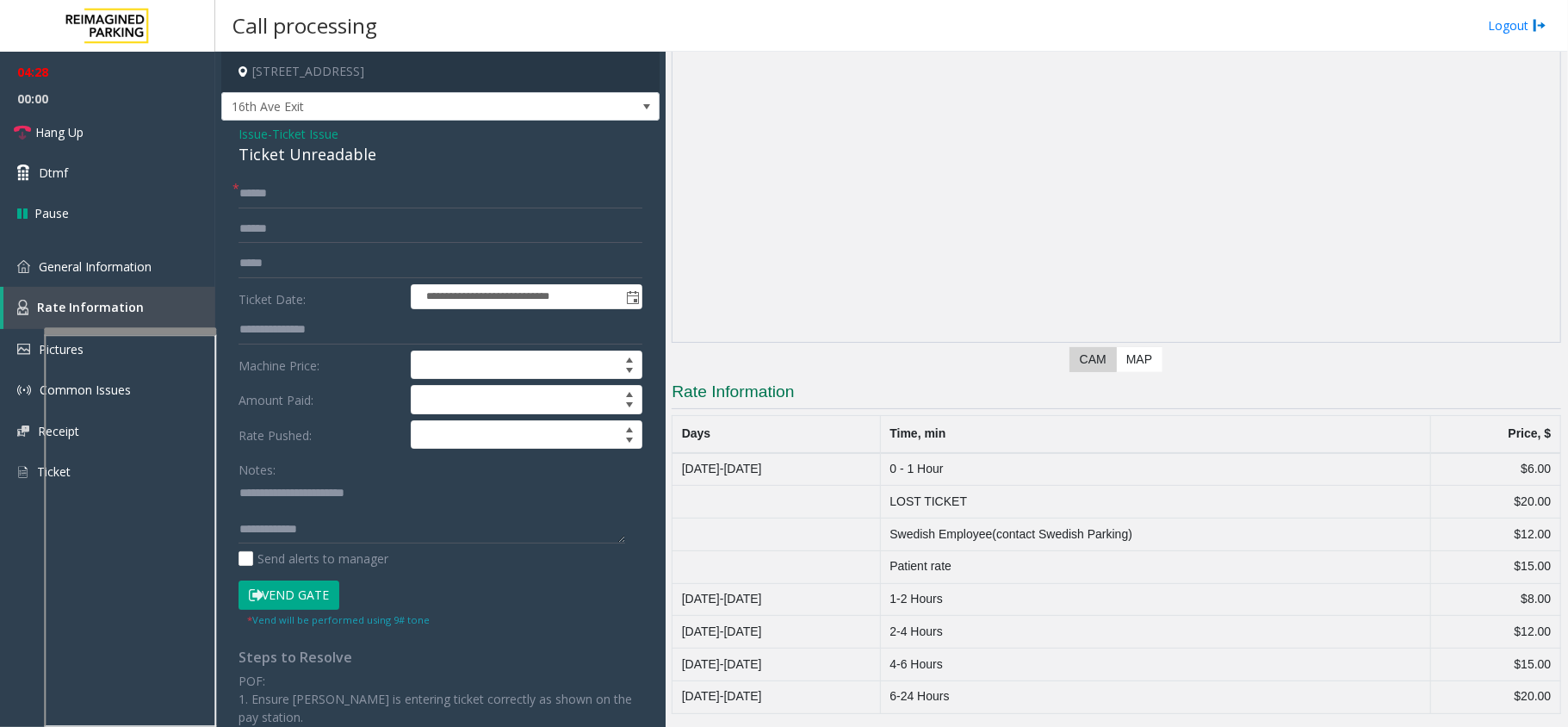
scroll to position [119, 0]
click at [279, 610] on button "Vend Gate" at bounding box center [289, 596] width 101 height 30
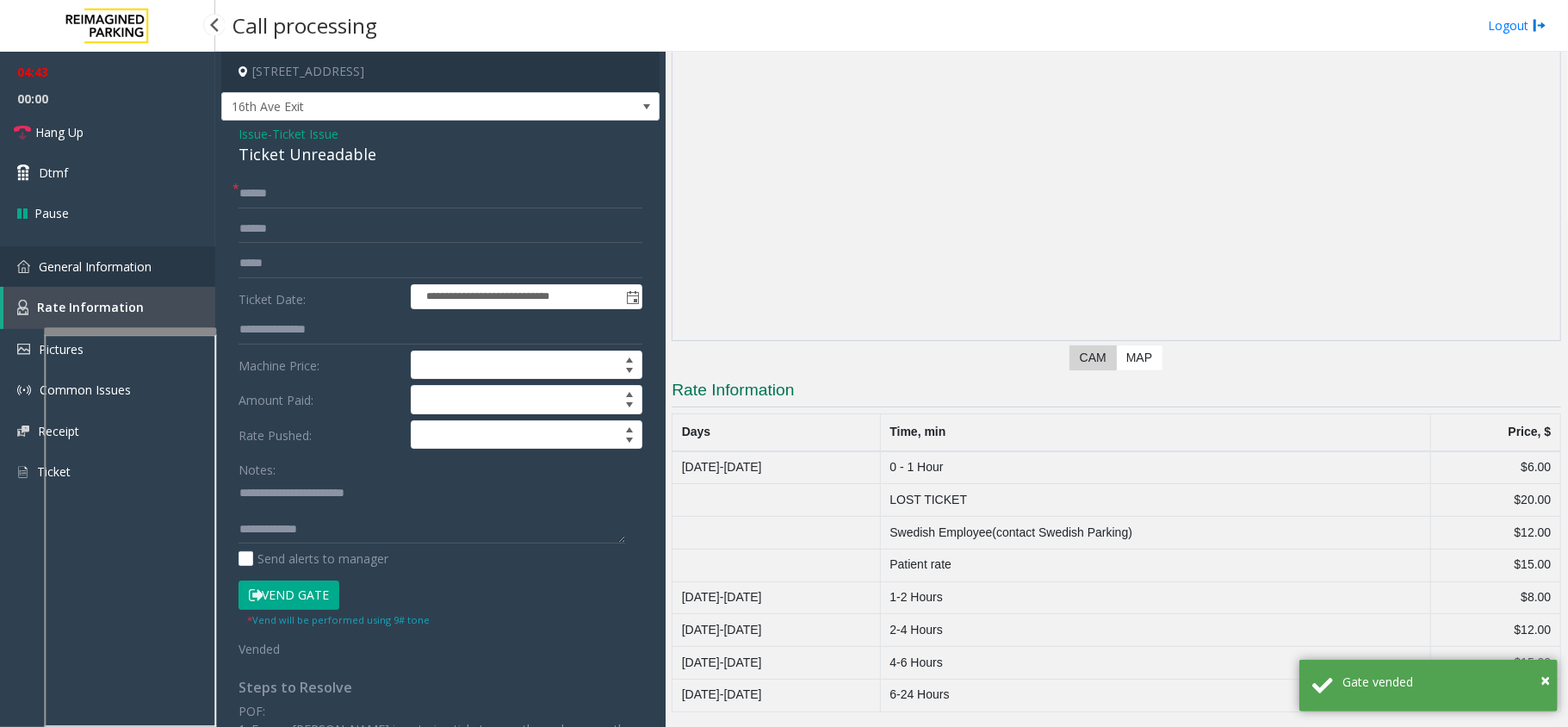
click at [109, 265] on span "General Information" at bounding box center [96, 266] width 113 height 17
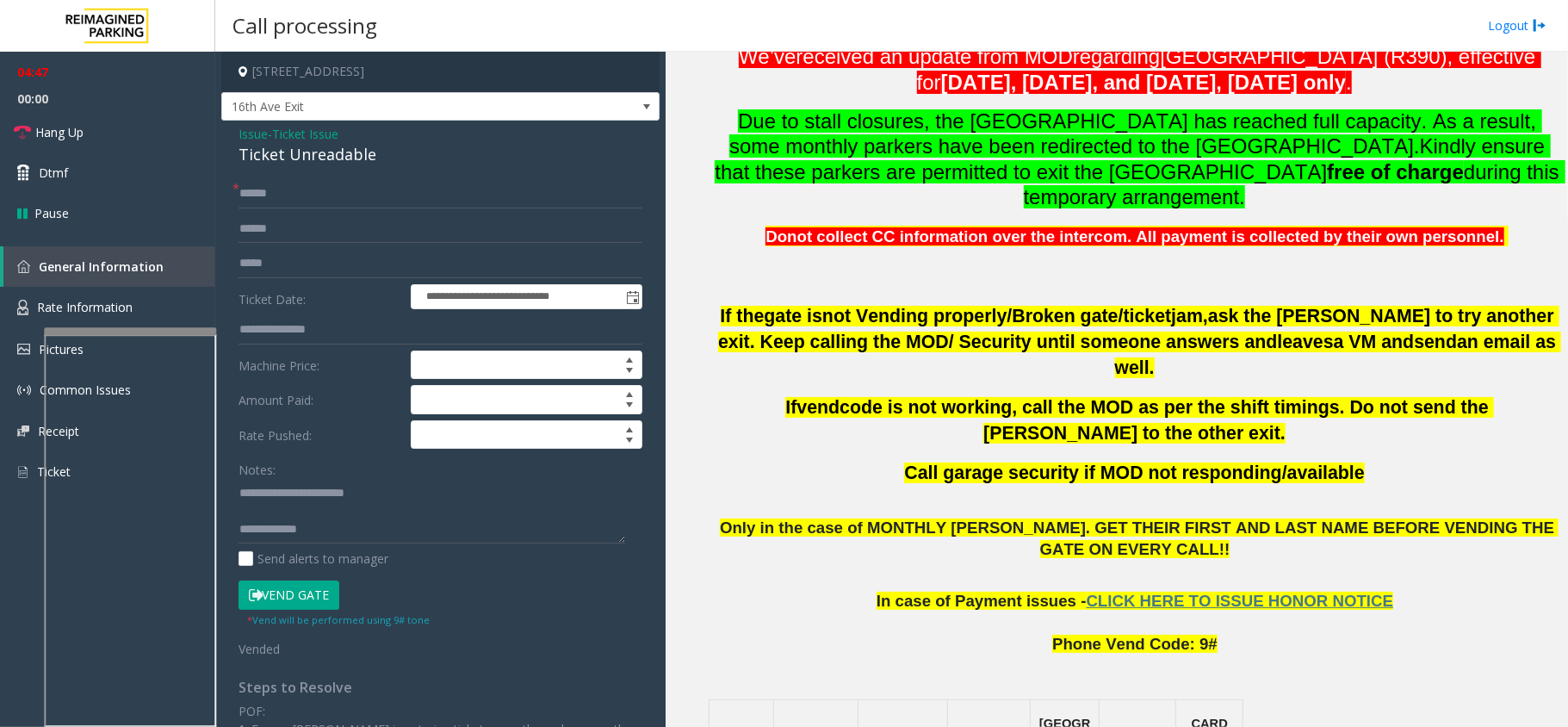
scroll to position [808, 0]
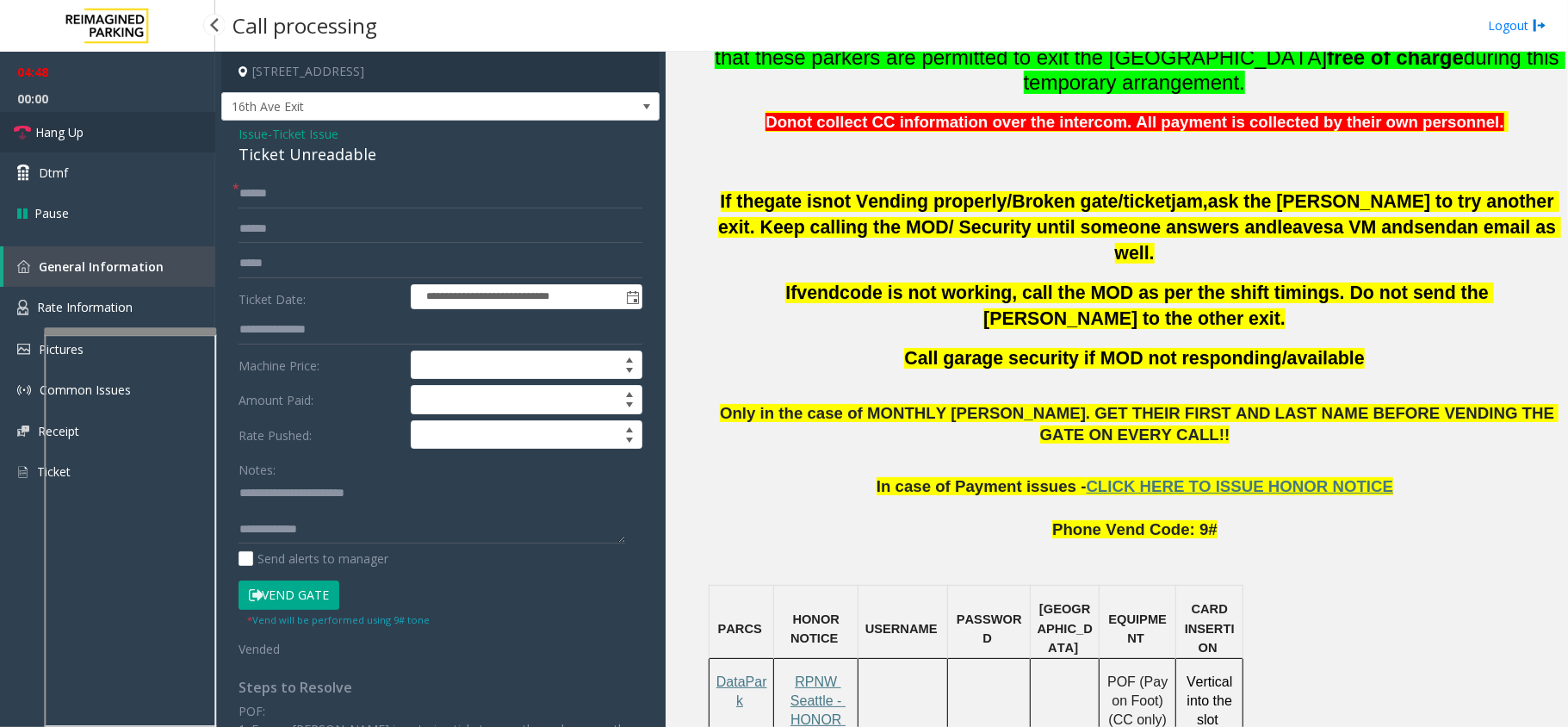
click at [56, 133] on span "Hang Up" at bounding box center [59, 132] width 48 height 18
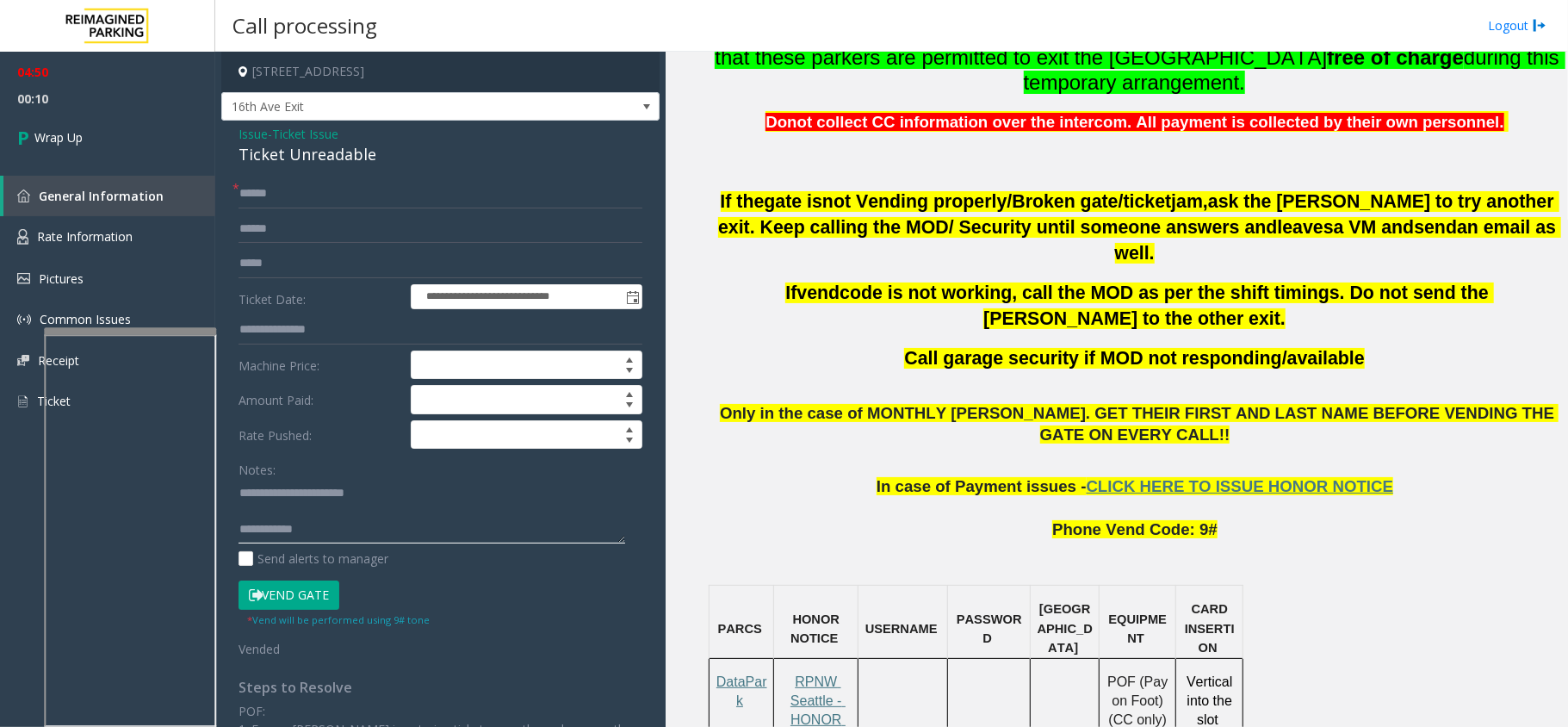
scroll to position [18, 0]
type textarea "**********"
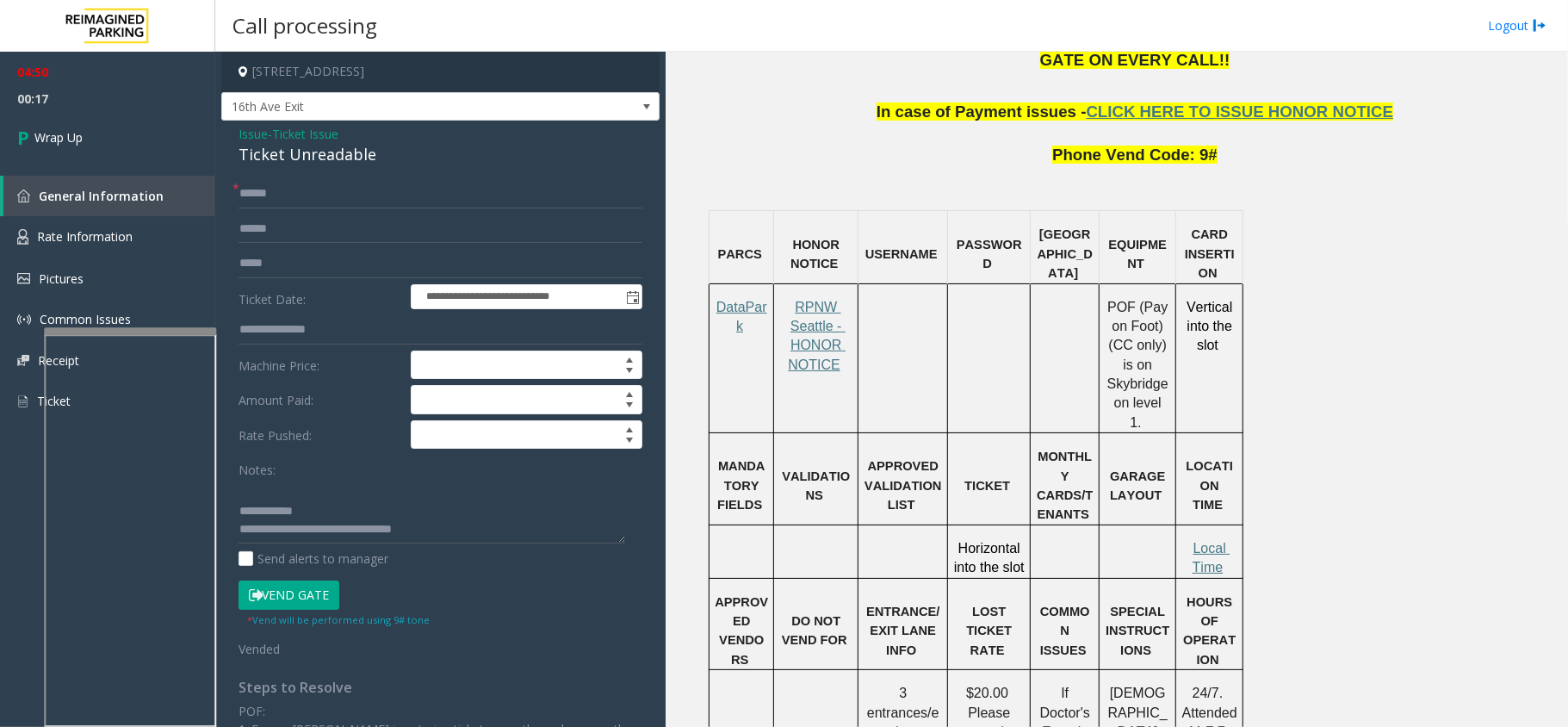
scroll to position [1268, 0]
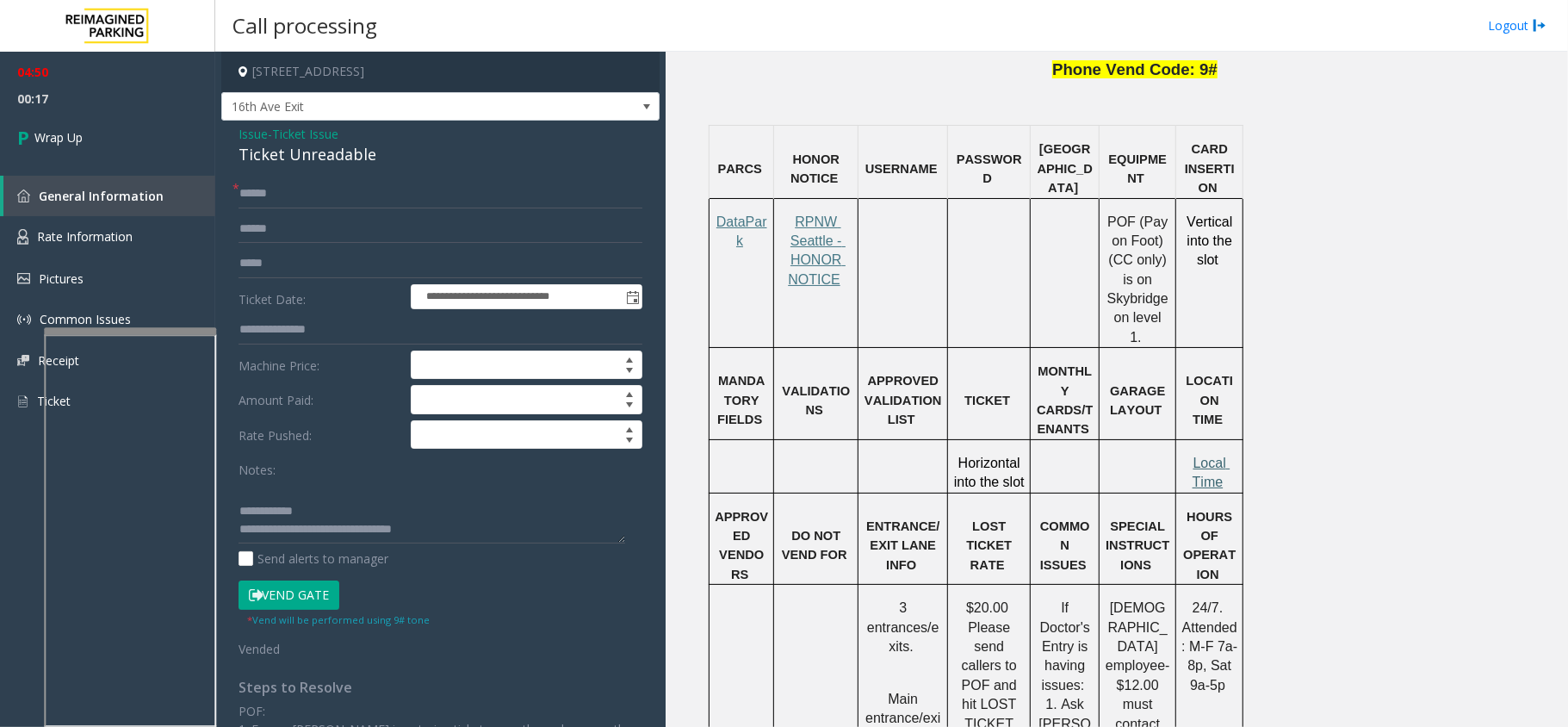
click at [1210, 456] on span "Local Time" at bounding box center [1212, 472] width 38 height 34
click at [138, 149] on link "Wrap Up" at bounding box center [108, 137] width 216 height 50
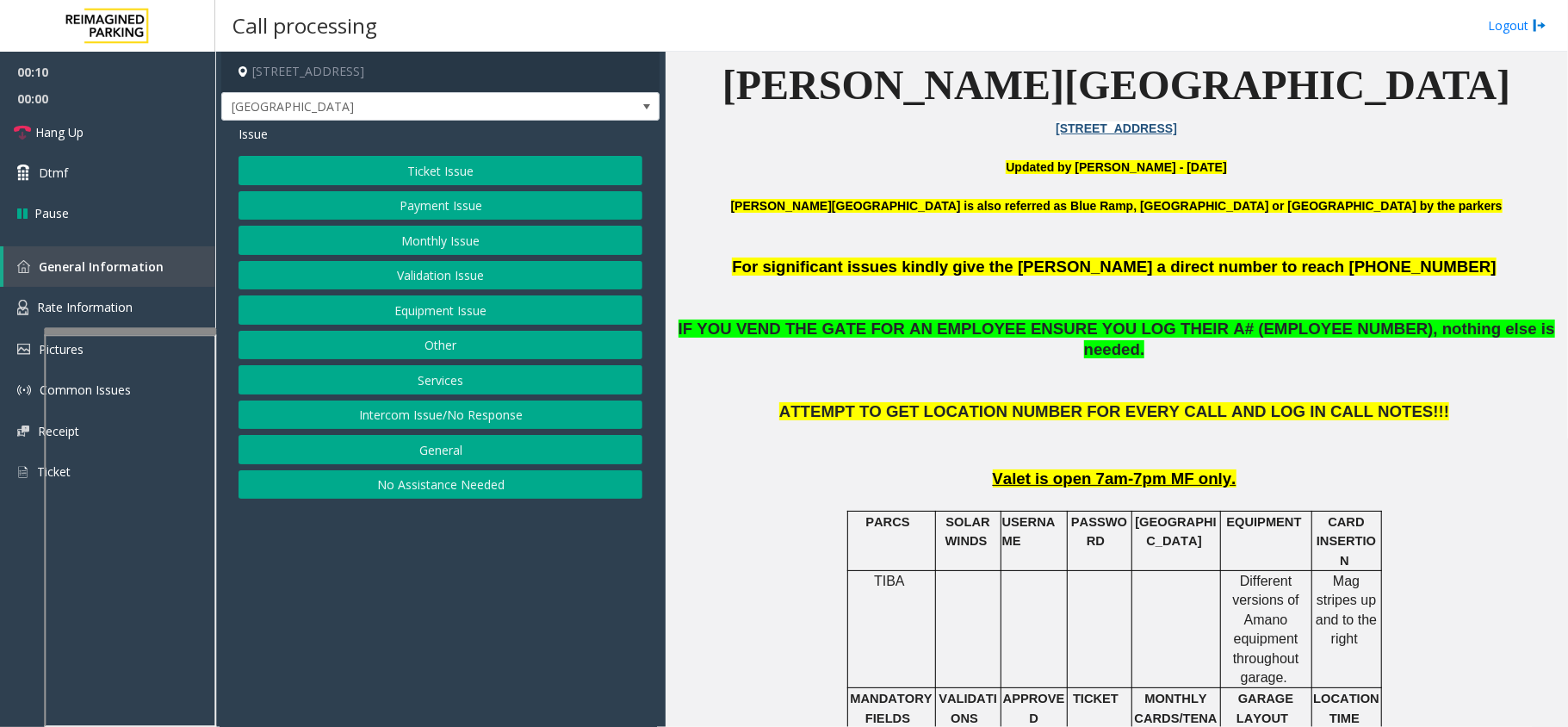
scroll to position [459, 0]
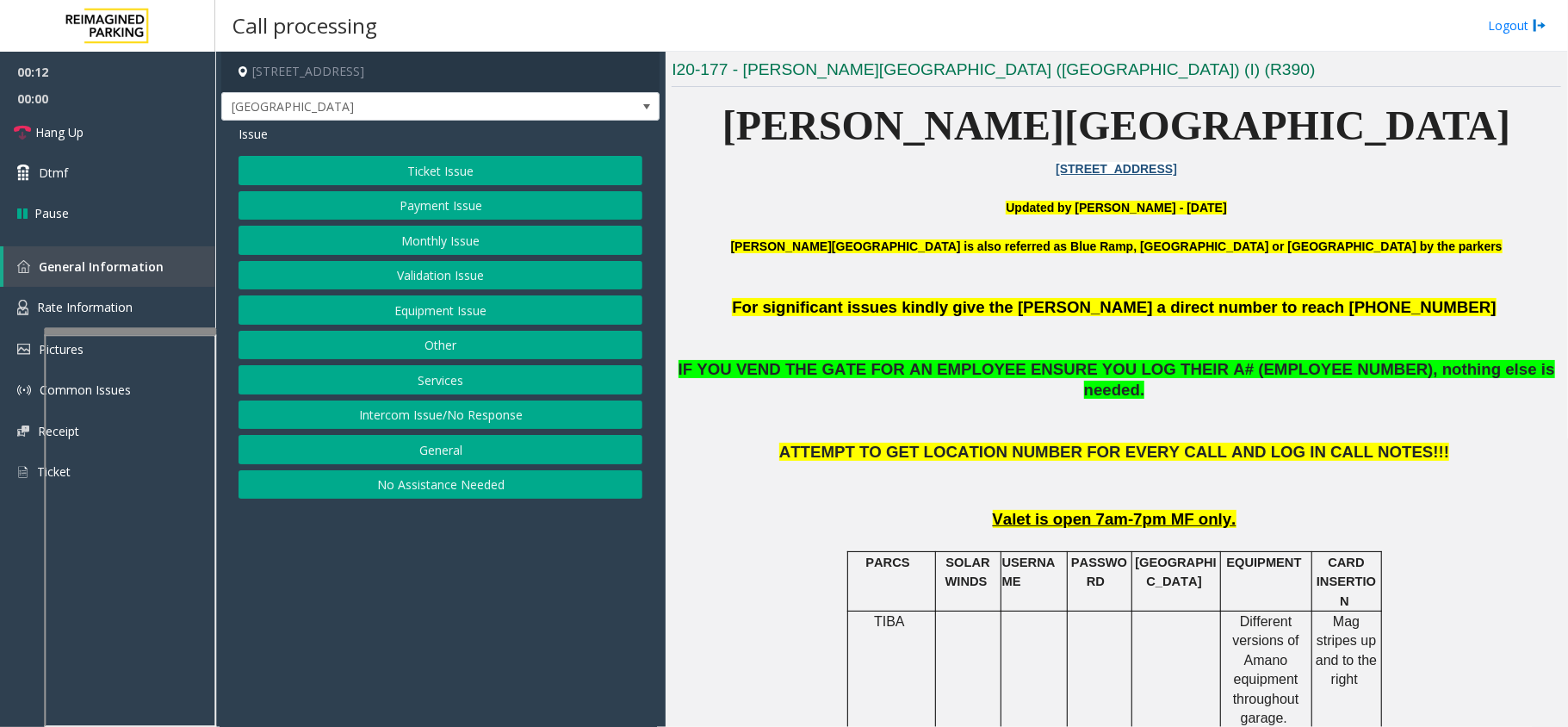
click at [463, 177] on button "Ticket Issue" at bounding box center [440, 170] width 404 height 30
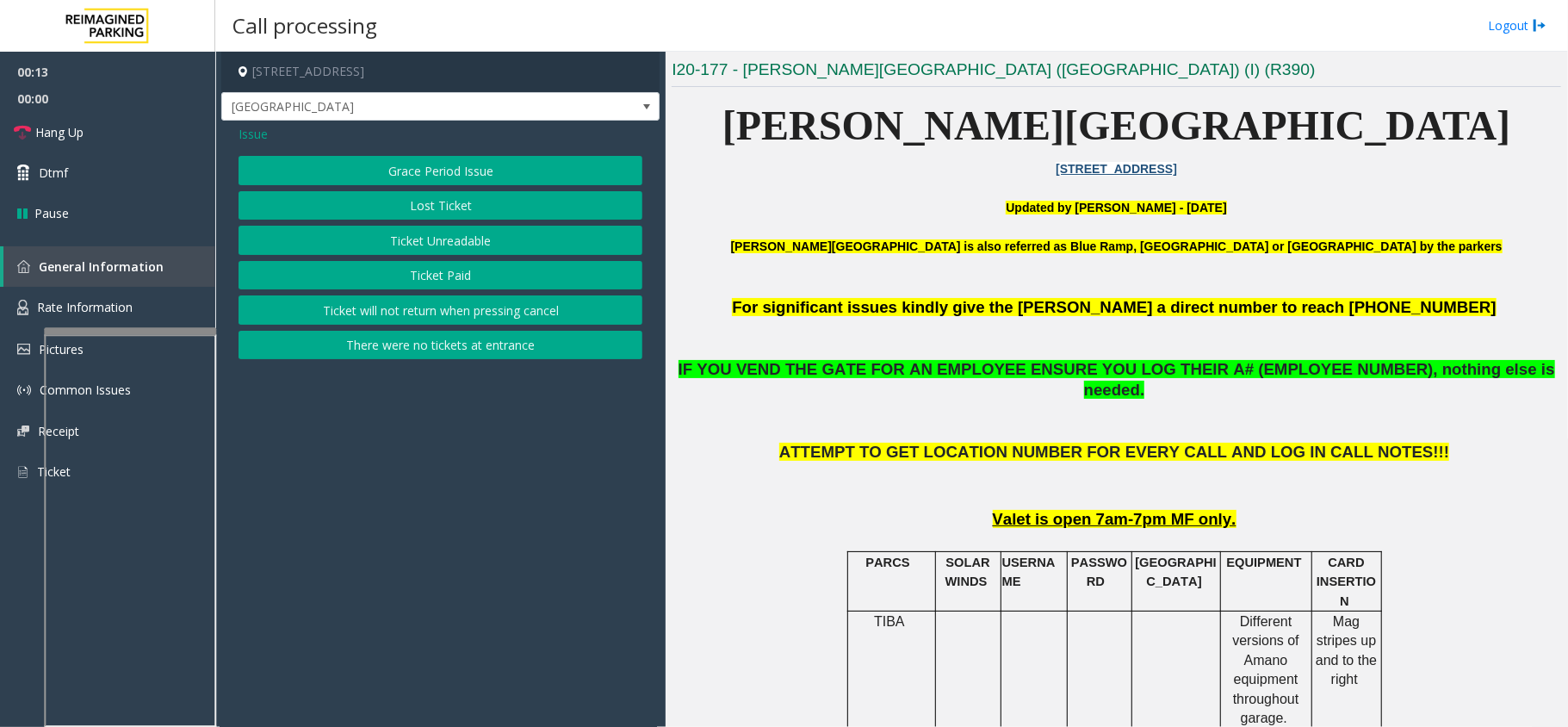
click at [238, 128] on span "Issue" at bounding box center [253, 134] width 30 height 18
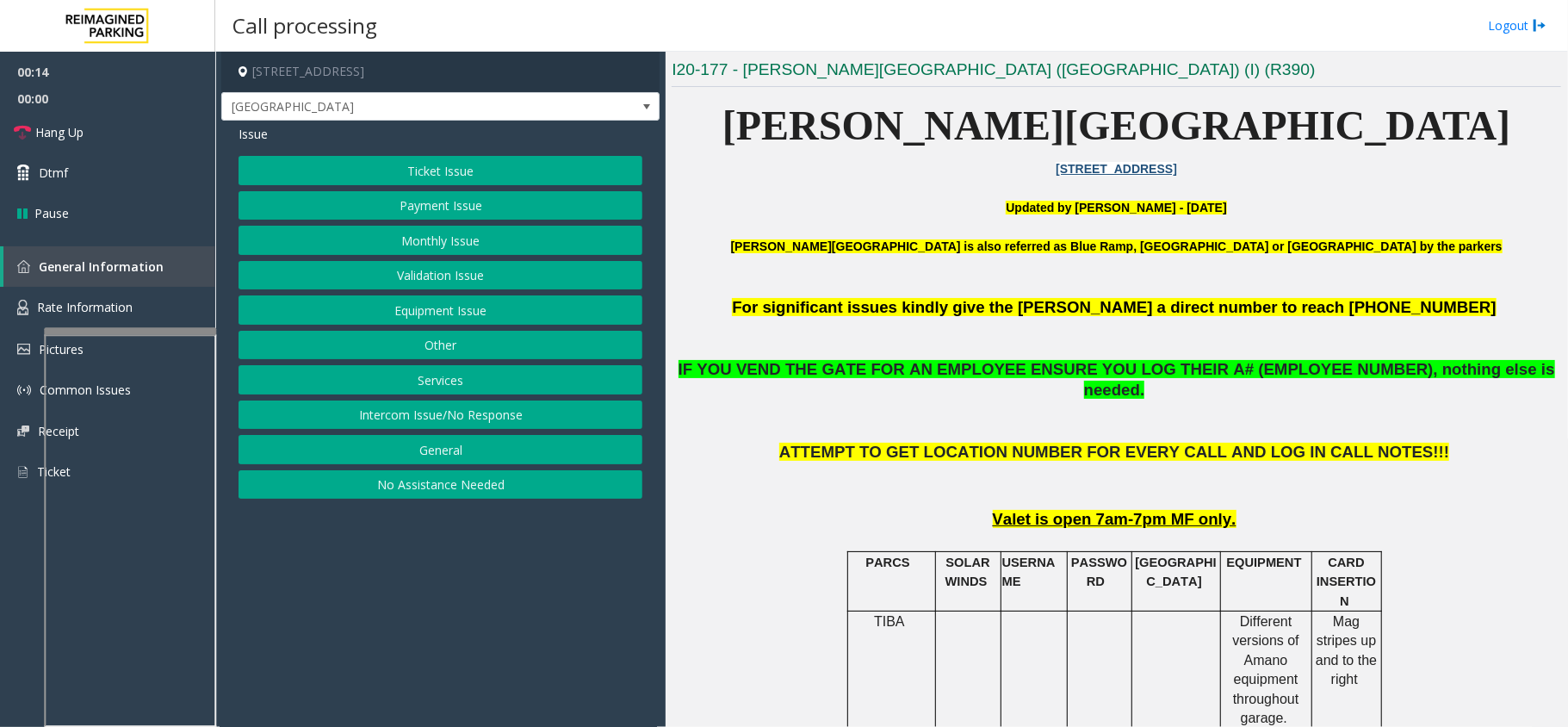
click at [428, 210] on button "Payment Issue" at bounding box center [440, 206] width 404 height 30
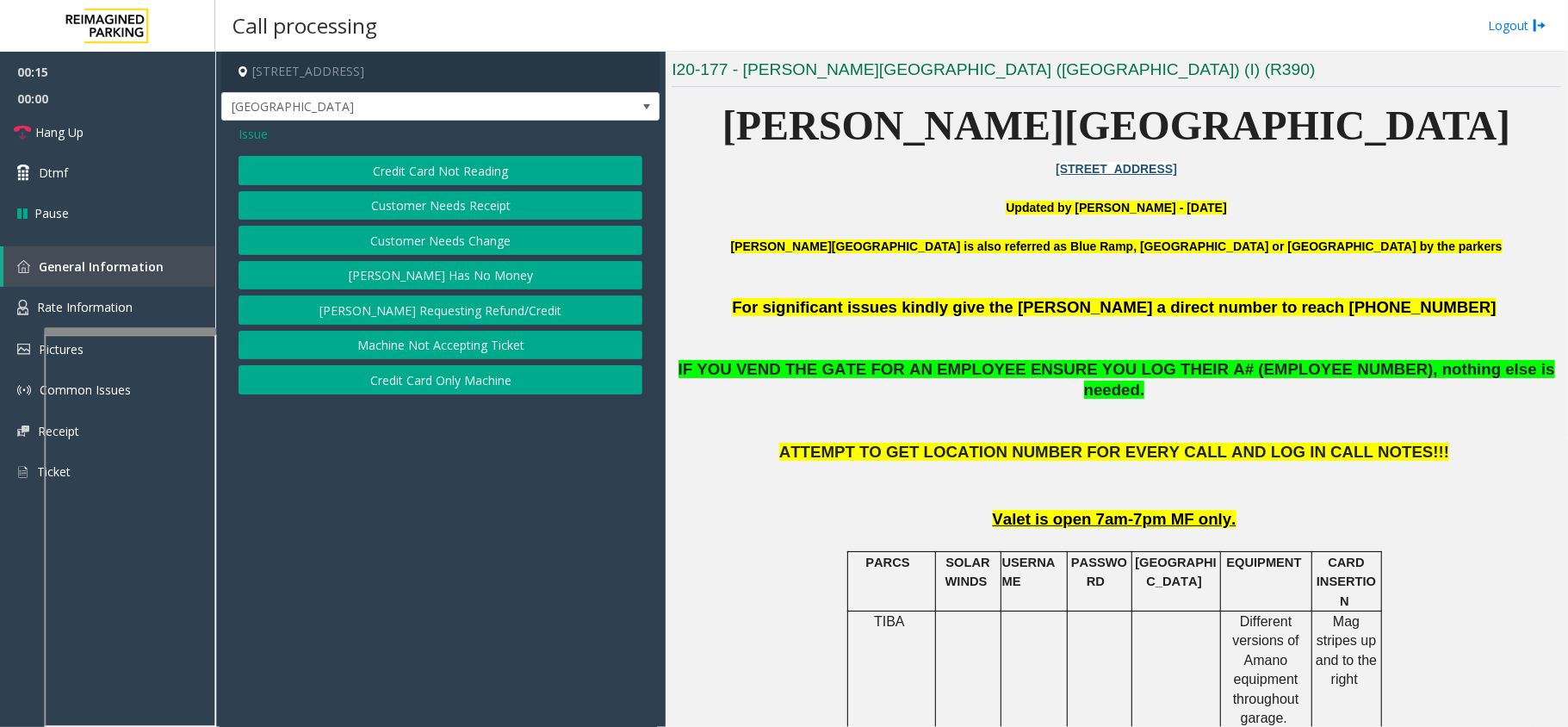
click at [421, 280] on button "[PERSON_NAME] Has No Money" at bounding box center [440, 276] width 404 height 30
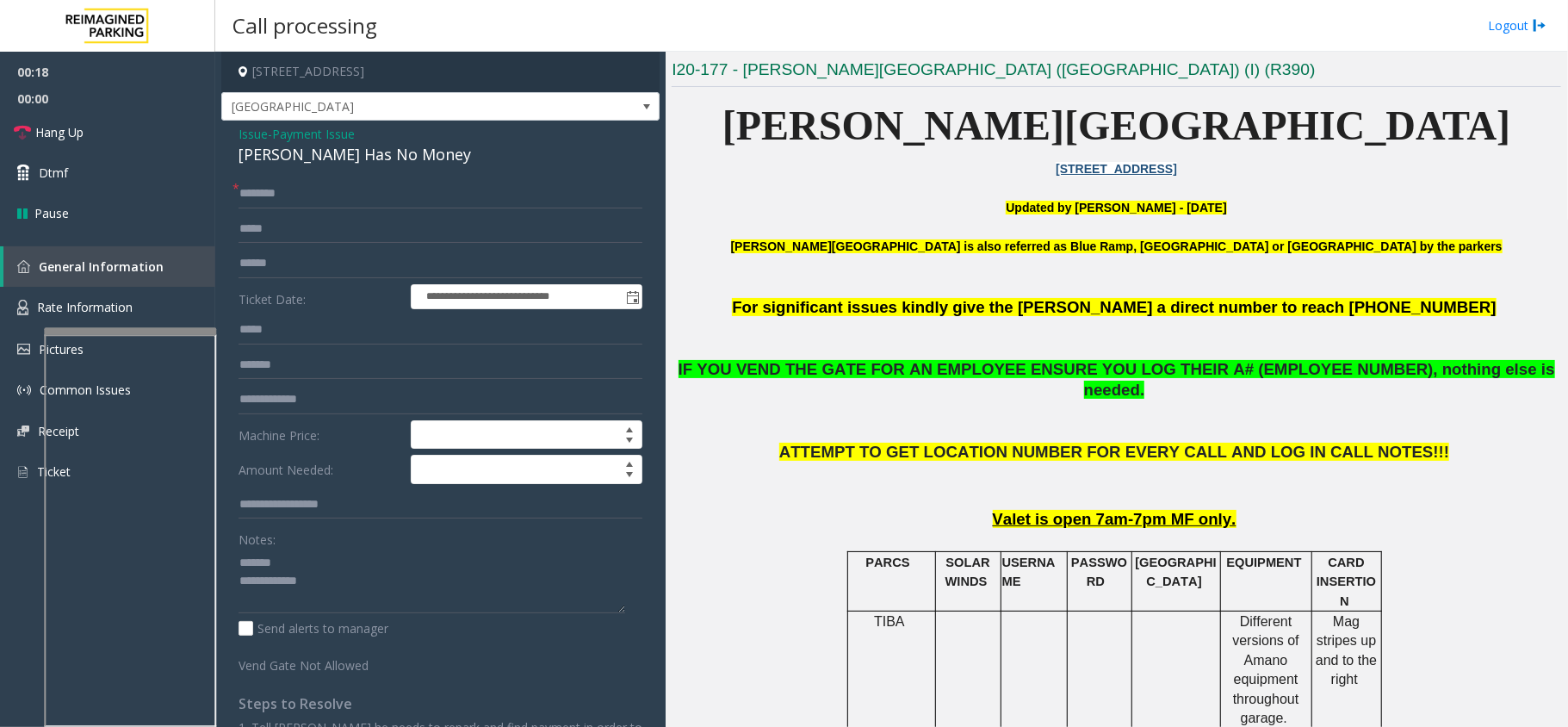
click at [322, 160] on div "[PERSON_NAME] Has No Money" at bounding box center [440, 154] width 404 height 23
type textarea "**********"
click at [276, 203] on input "text" at bounding box center [440, 194] width 404 height 30
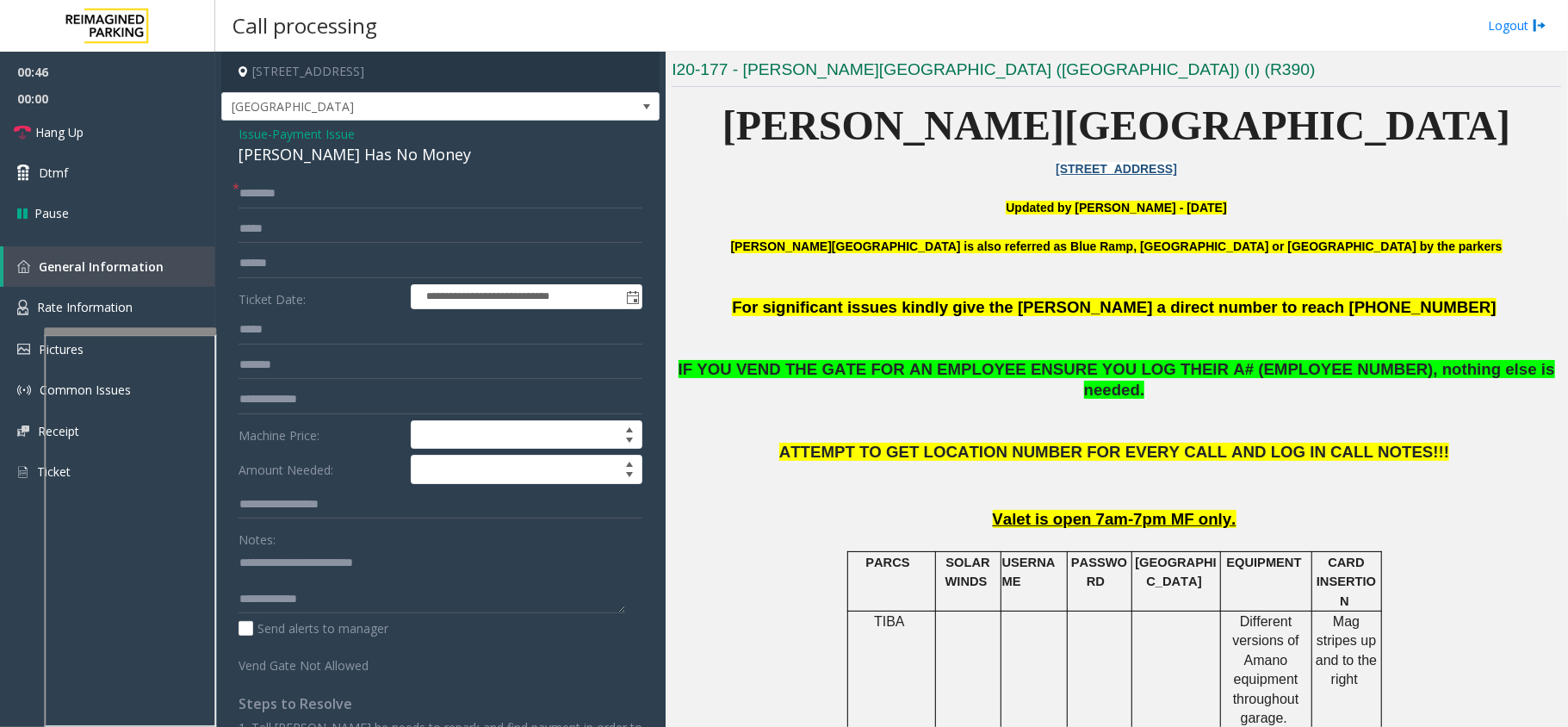
click at [328, 133] on span "Payment Issue" at bounding box center [313, 134] width 83 height 18
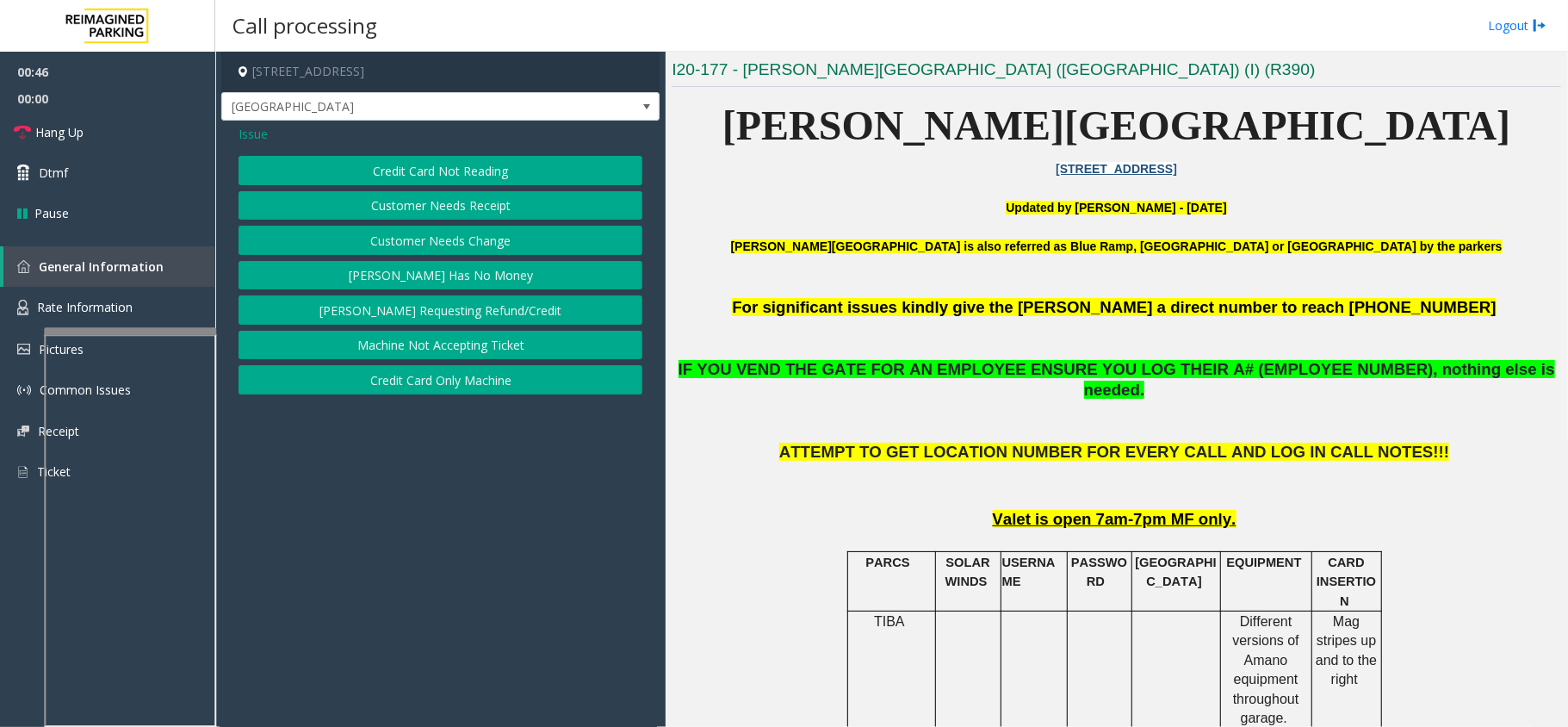
click at [282, 142] on div "Issue" at bounding box center [440, 134] width 404 height 18
click at [266, 137] on span "Issue" at bounding box center [253, 134] width 30 height 18
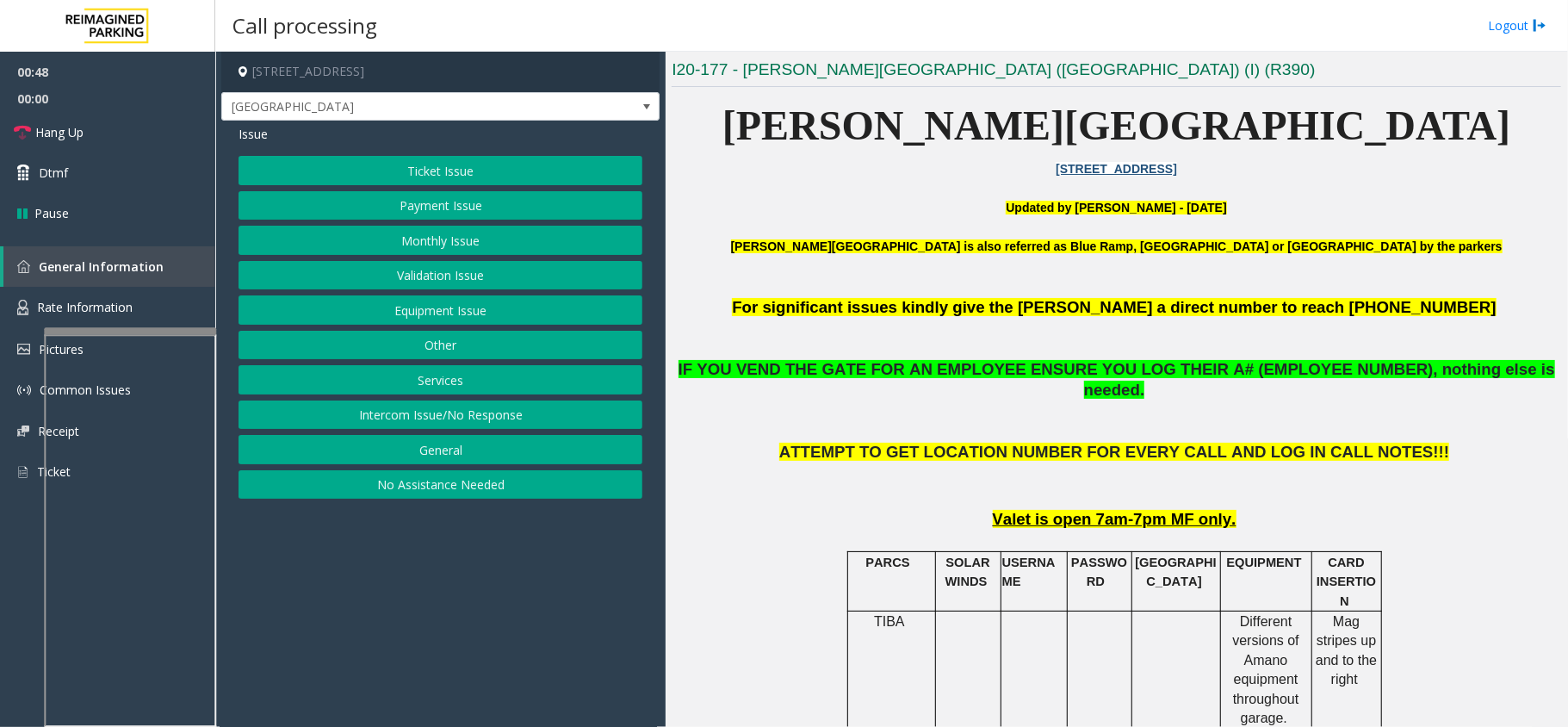
click at [430, 243] on button "Monthly Issue" at bounding box center [440, 241] width 404 height 30
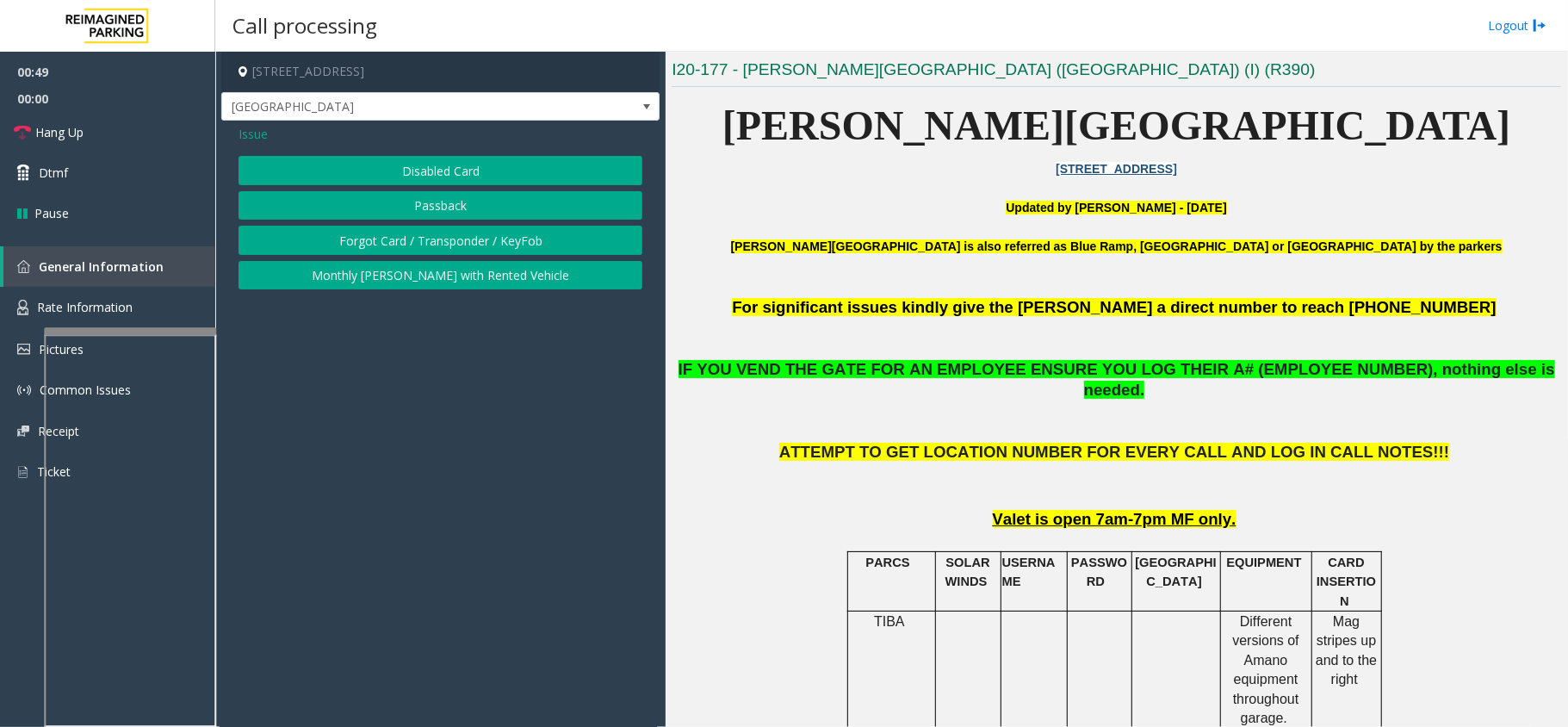
click at [431, 173] on button "Disabled Card" at bounding box center [440, 170] width 404 height 30
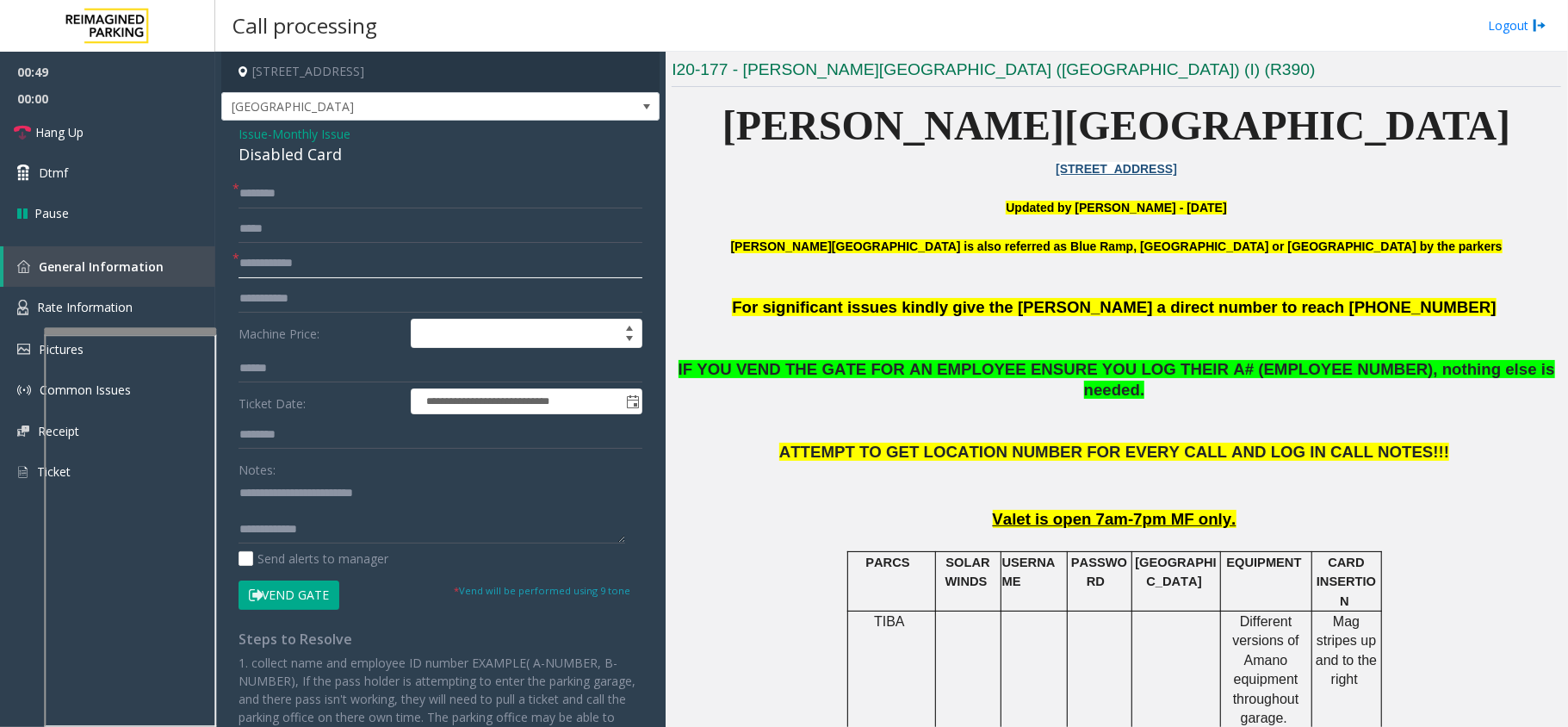
click at [321, 252] on input "text" at bounding box center [440, 263] width 404 height 30
drag, startPoint x: 276, startPoint y: 490, endPoint x: 401, endPoint y: 491, distance: 125.0
click at [401, 491] on textarea at bounding box center [431, 511] width 387 height 64
type textarea "**********"
click at [336, 272] on input "text" at bounding box center [440, 263] width 404 height 30
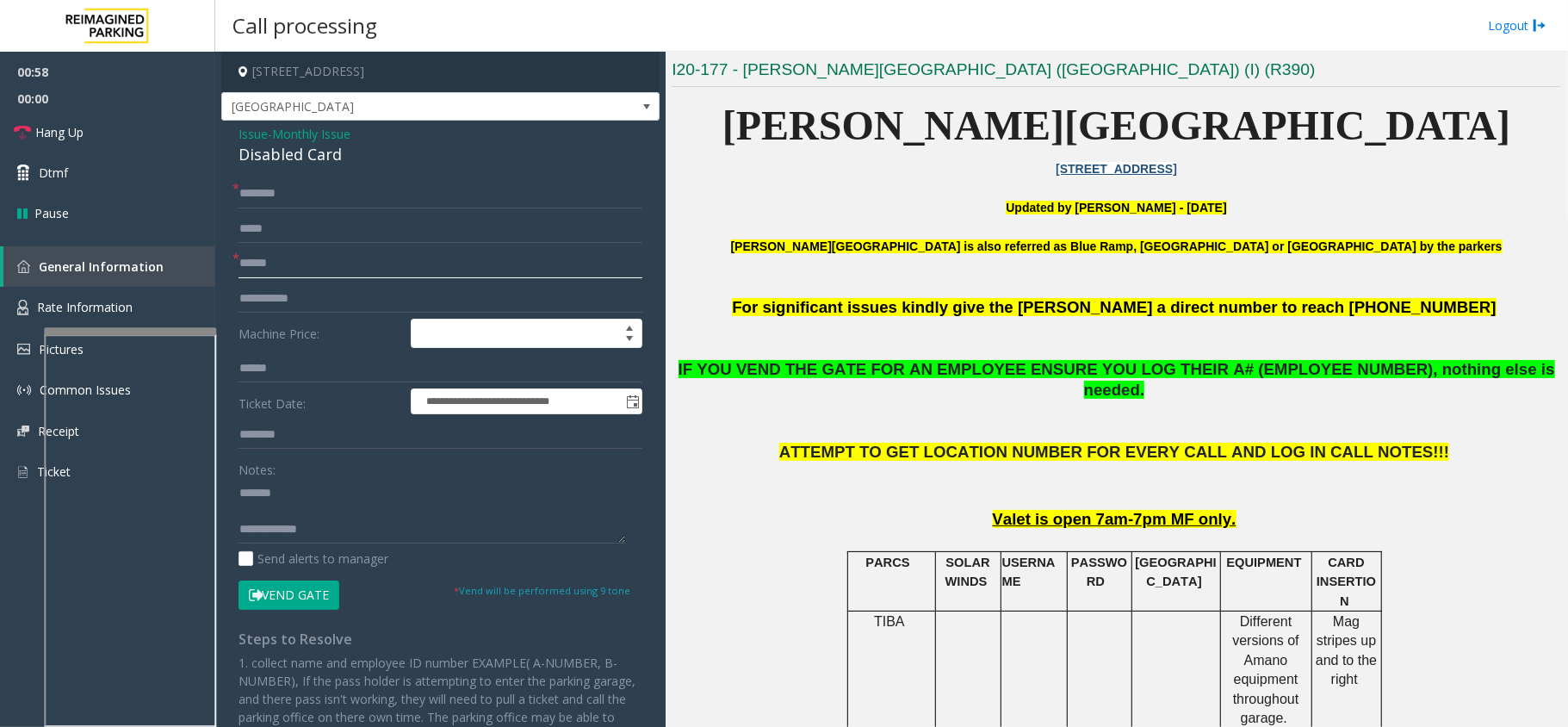
type input "******"
click at [272, 157] on div "Disabled Card" at bounding box center [440, 154] width 404 height 23
click at [319, 191] on input "text" at bounding box center [440, 194] width 404 height 30
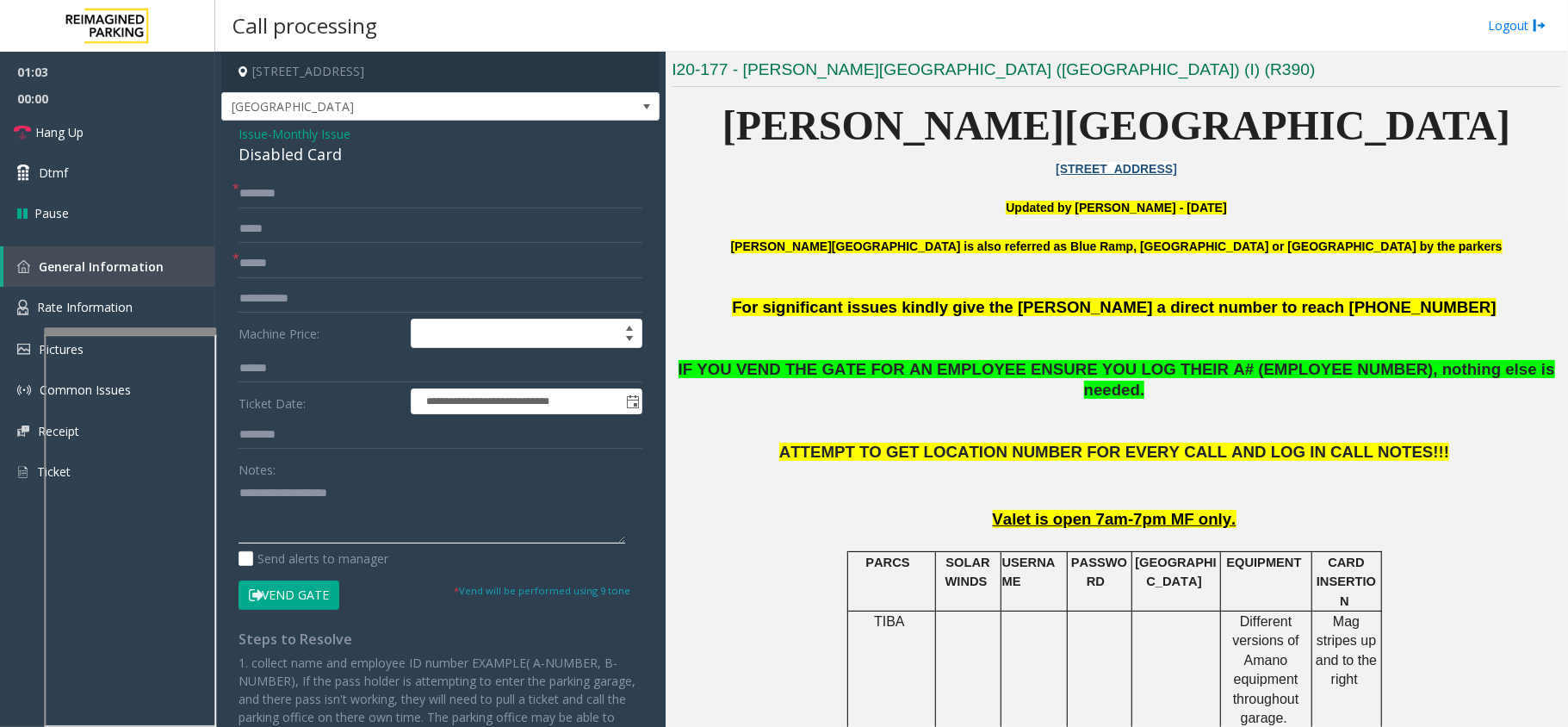
click at [326, 535] on textarea at bounding box center [431, 511] width 387 height 64
type textarea "**********"
click at [310, 186] on input "text" at bounding box center [440, 194] width 404 height 30
type input "**"
click at [270, 594] on button "Vend Gate" at bounding box center [289, 596] width 101 height 30
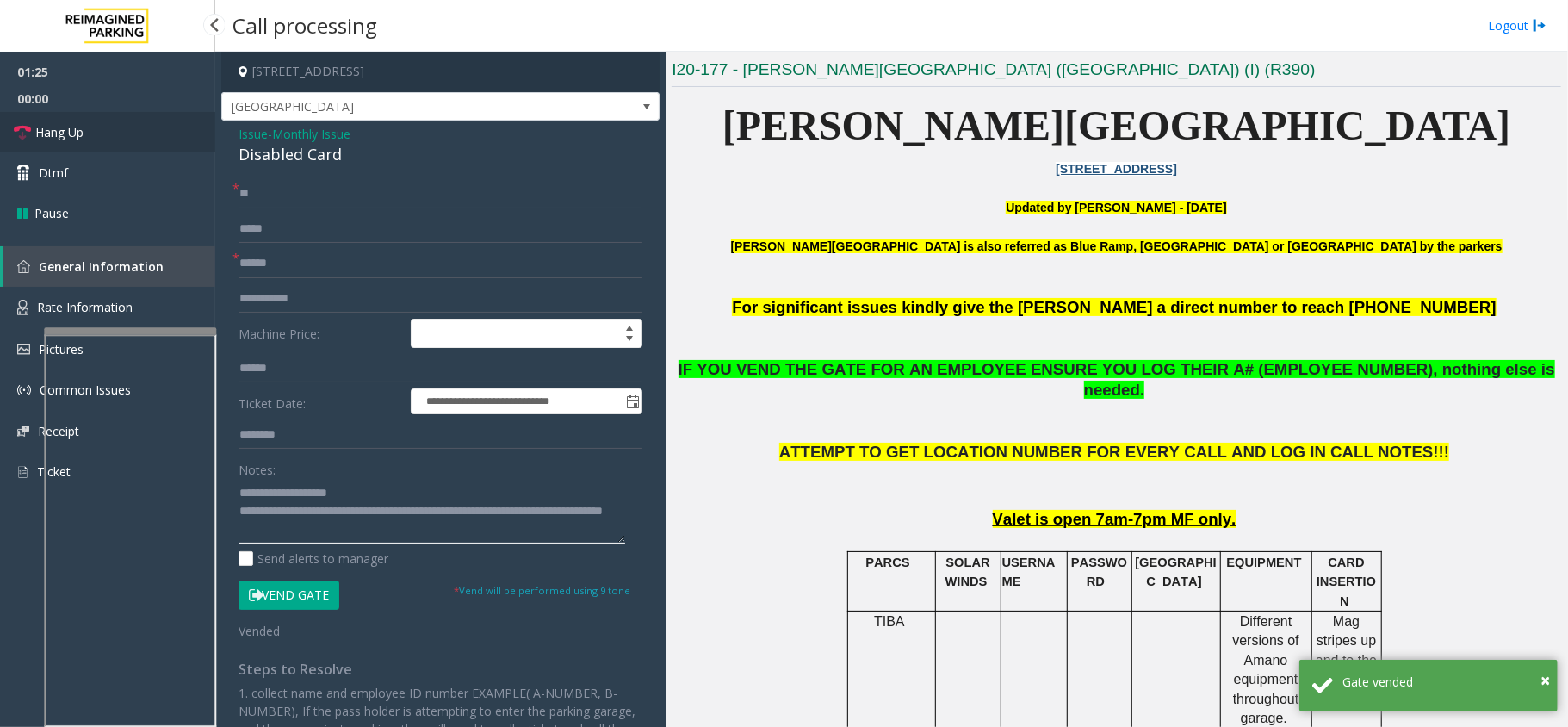
type textarea "**********"
click at [90, 139] on link "Hang Up" at bounding box center [108, 132] width 216 height 41
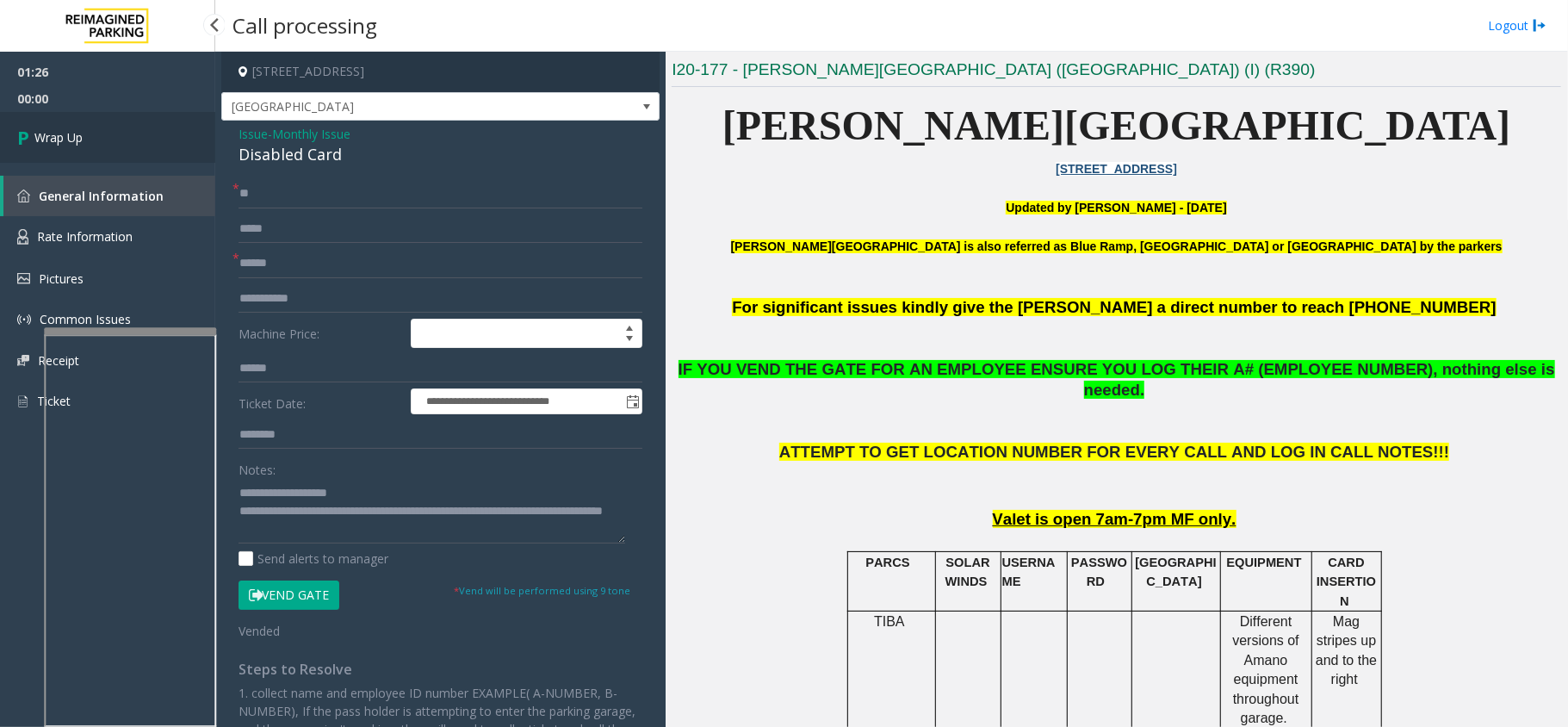
click at [90, 139] on link "Wrap Up" at bounding box center [108, 137] width 216 height 50
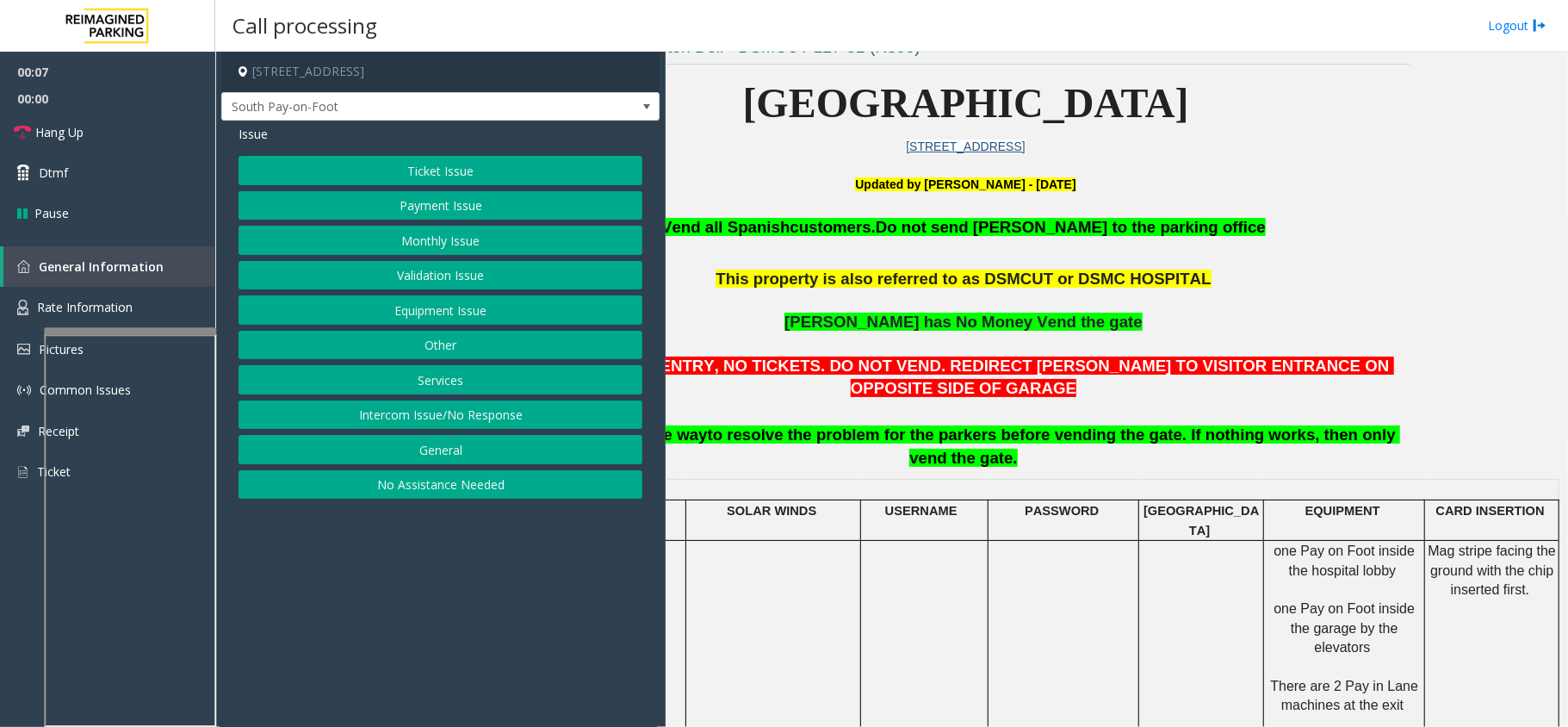
scroll to position [574, 169]
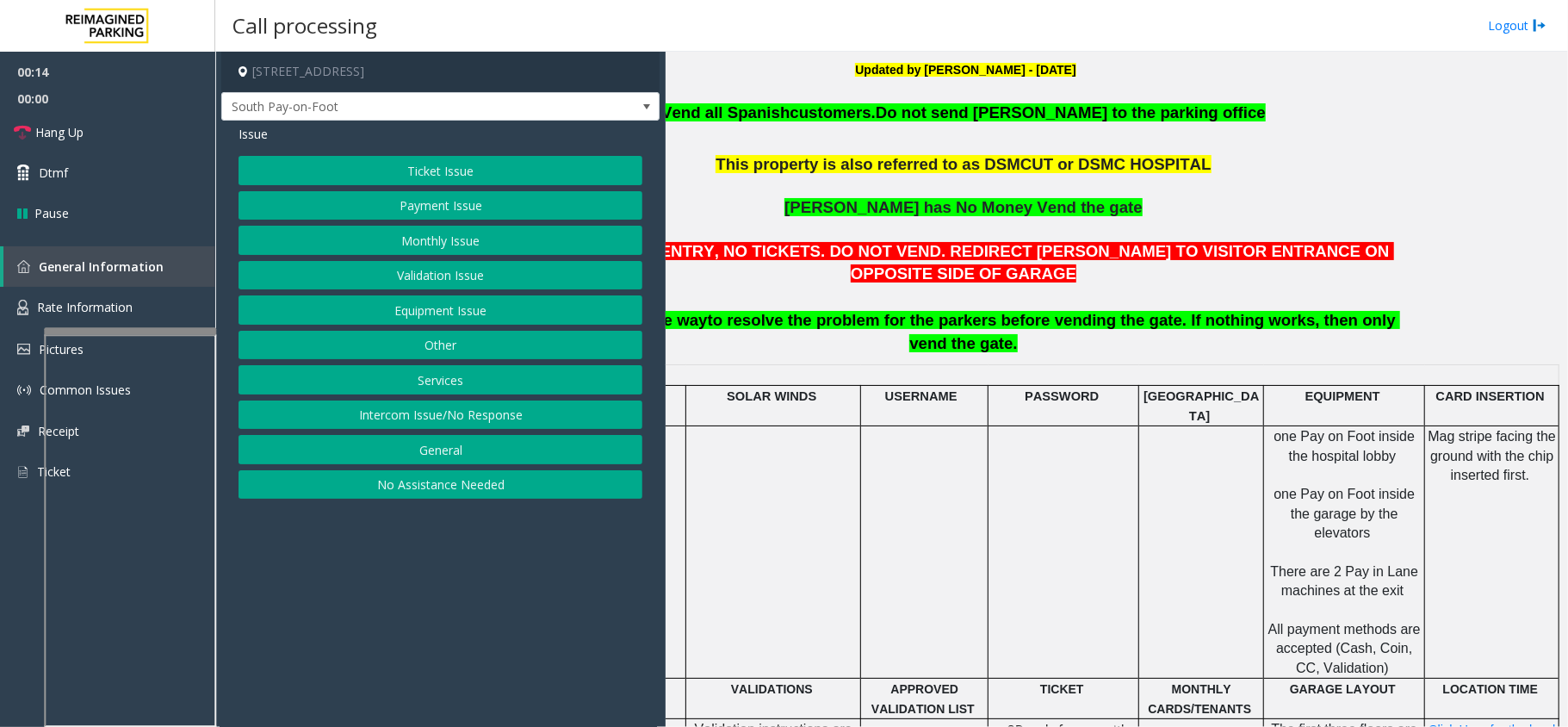
click at [431, 209] on button "Payment Issue" at bounding box center [440, 206] width 404 height 30
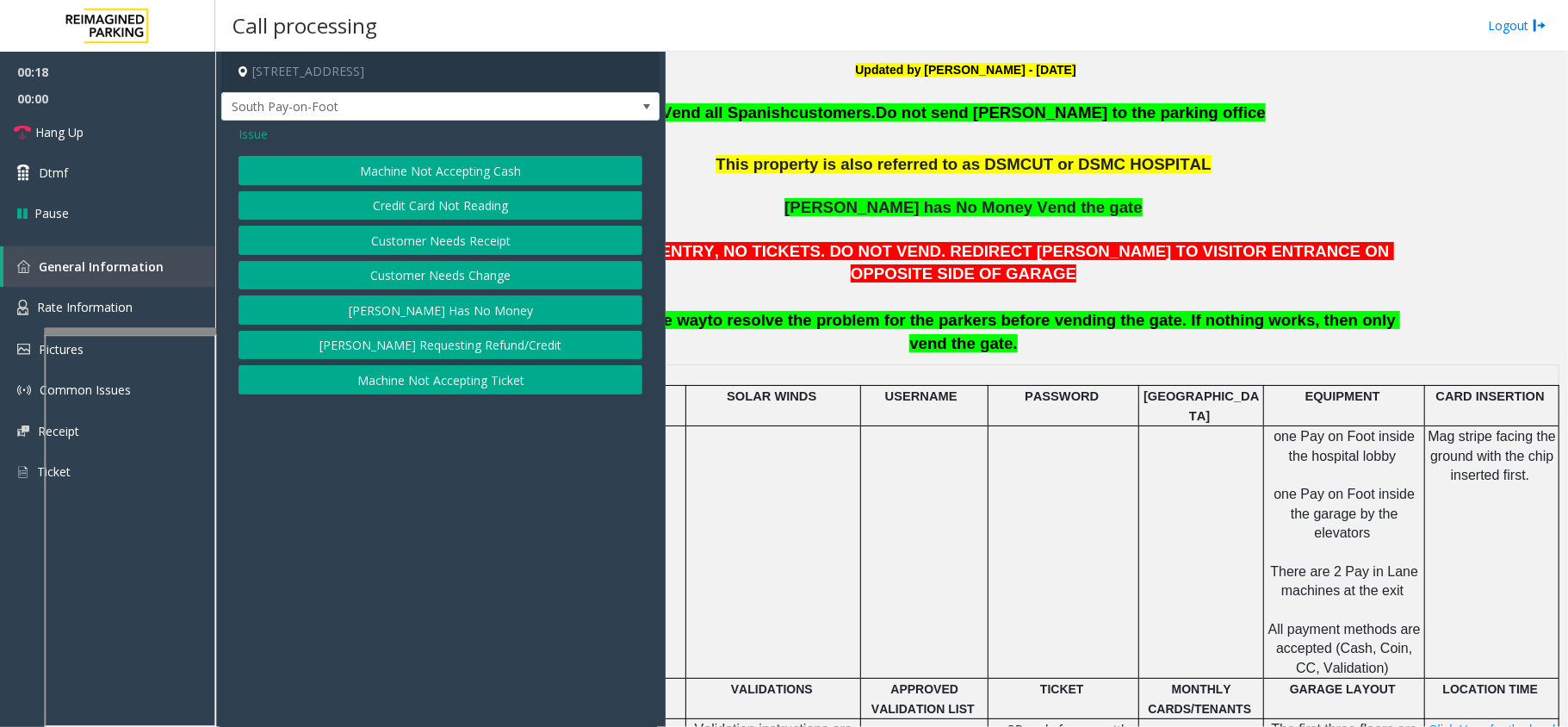
click at [431, 216] on button "Credit Card Not Reading" at bounding box center [440, 206] width 404 height 30
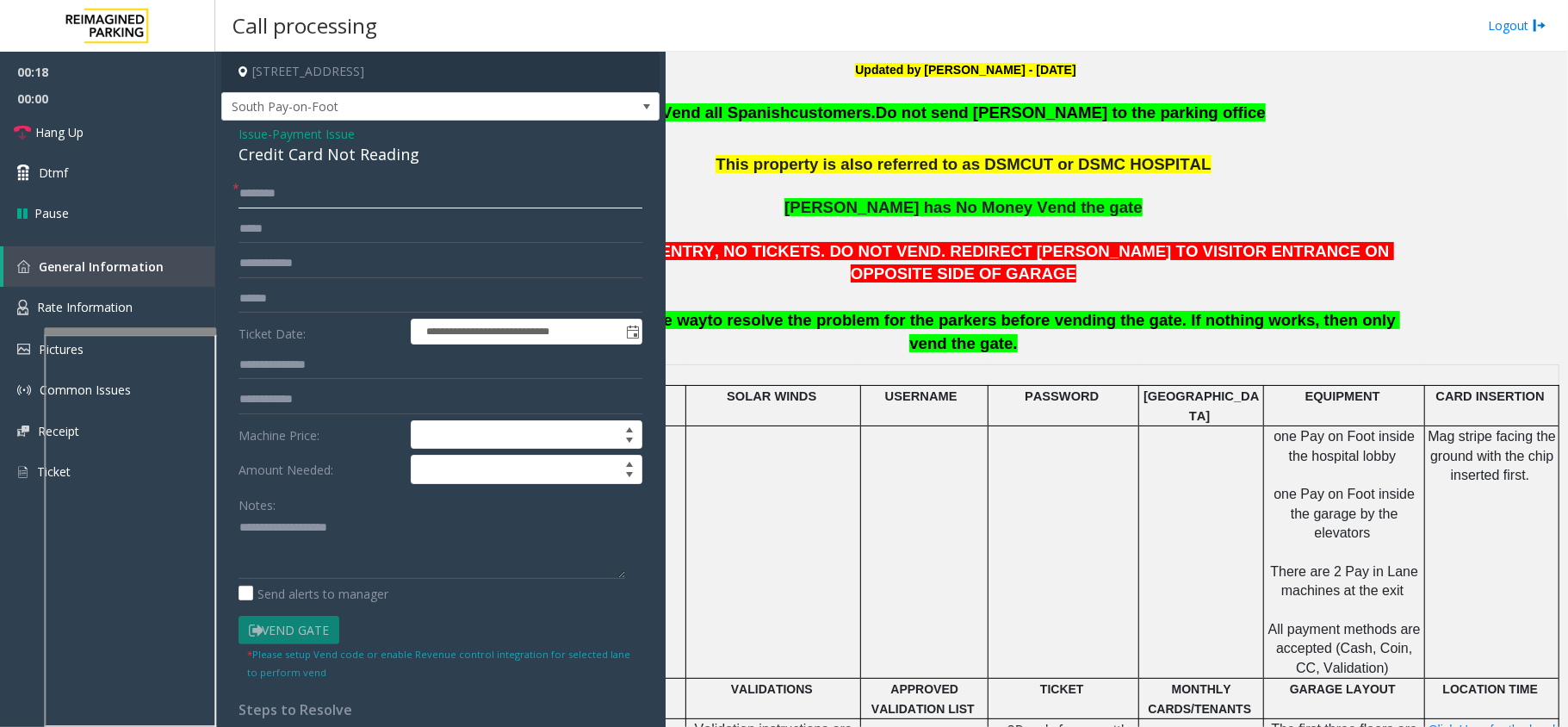
click at [331, 191] on input "text" at bounding box center [440, 194] width 404 height 30
type textarea "**********"
click at [329, 190] on input "text" at bounding box center [440, 194] width 404 height 30
type input "**"
click at [355, 158] on div "Credit Card Not Reading" at bounding box center [440, 154] width 404 height 23
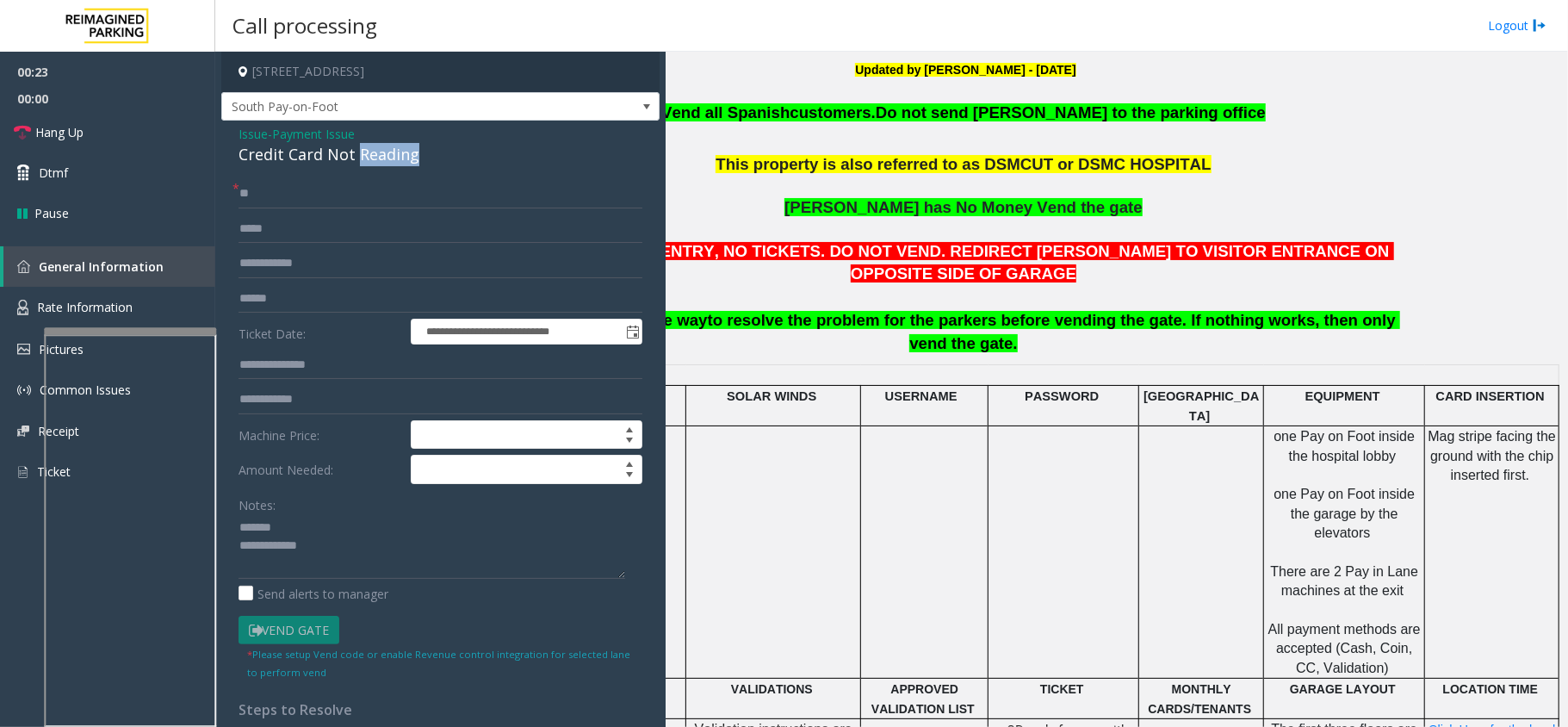
click at [355, 158] on div "Credit Card Not Reading" at bounding box center [440, 154] width 404 height 23
click at [373, 563] on textarea at bounding box center [431, 547] width 387 height 64
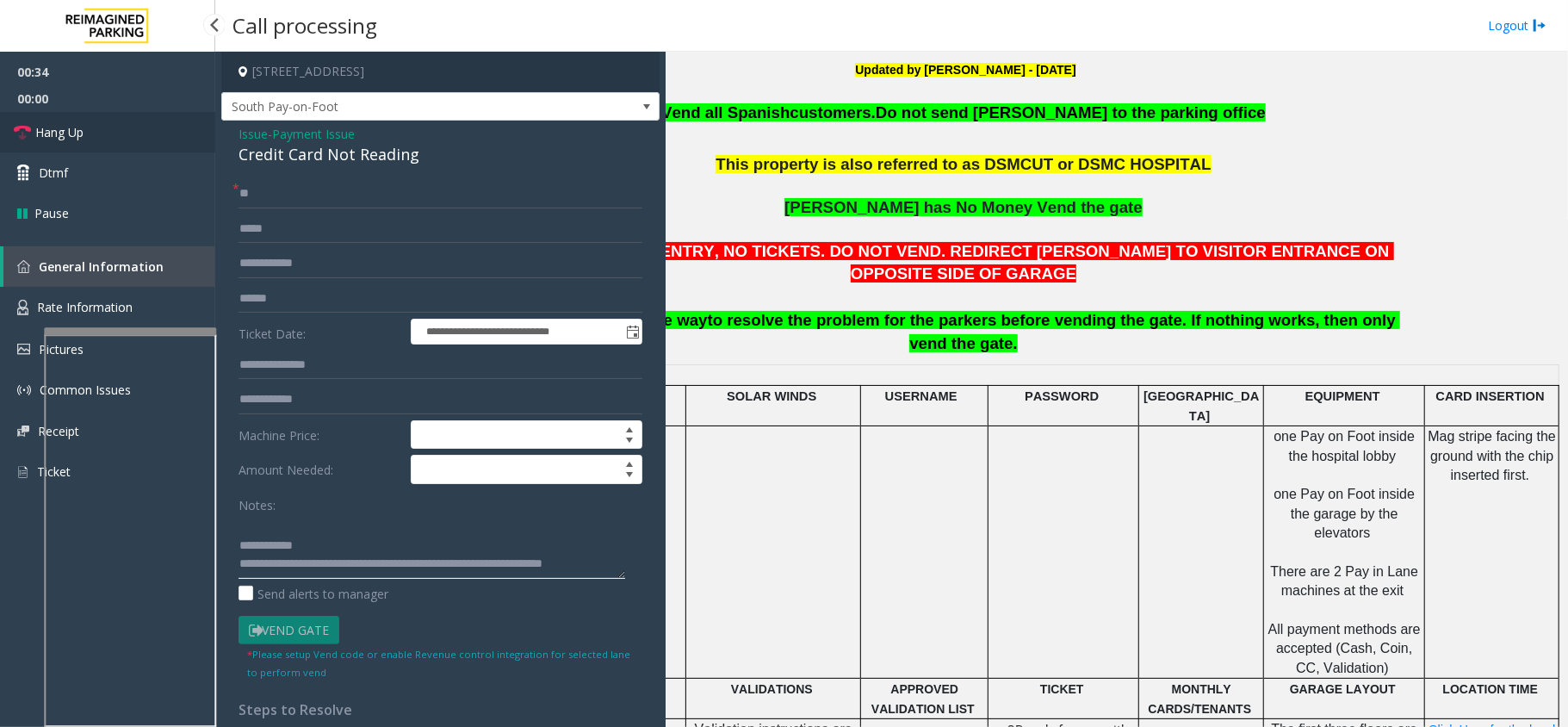
type textarea "**********"
click at [87, 115] on link "Hang Up" at bounding box center [108, 132] width 216 height 41
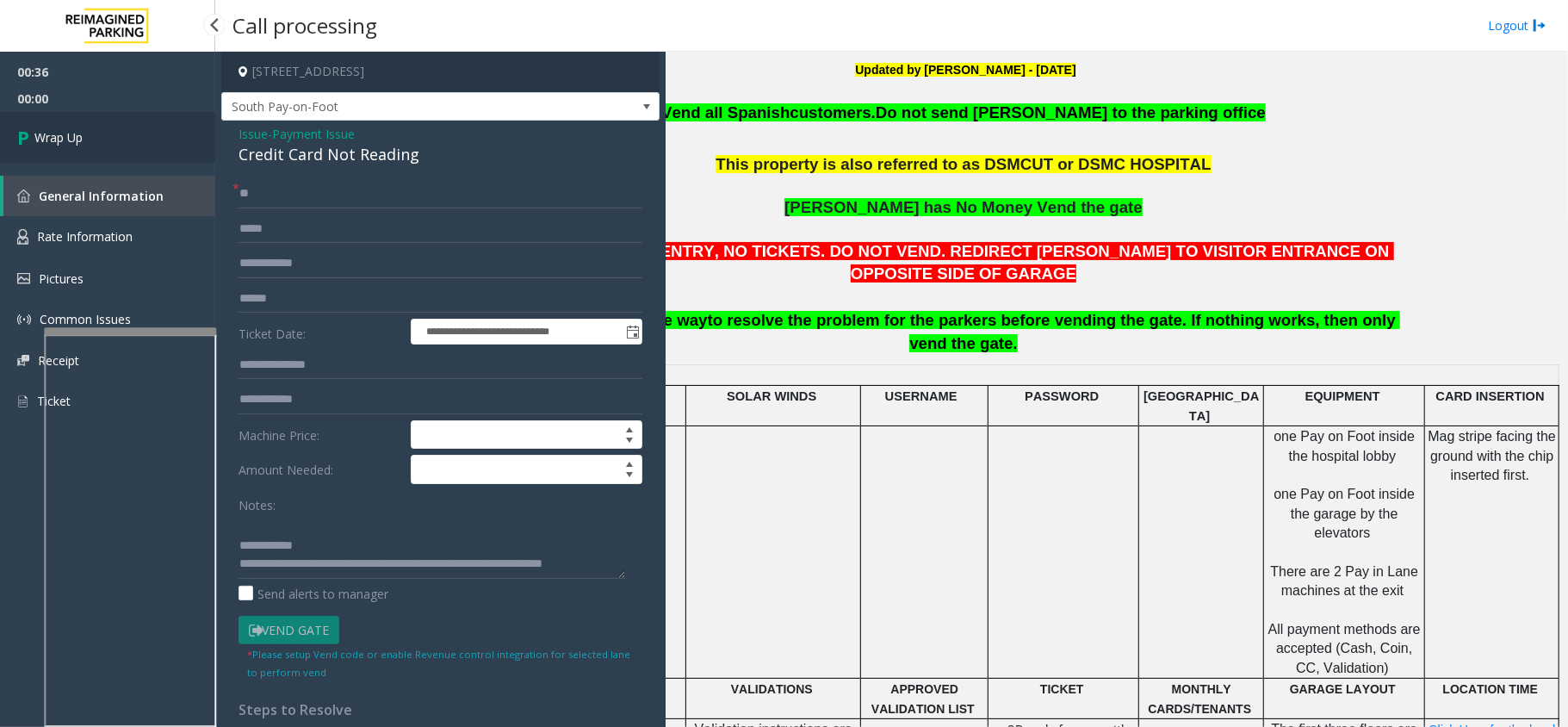
click at [87, 115] on link "Wrap Up" at bounding box center [108, 137] width 216 height 50
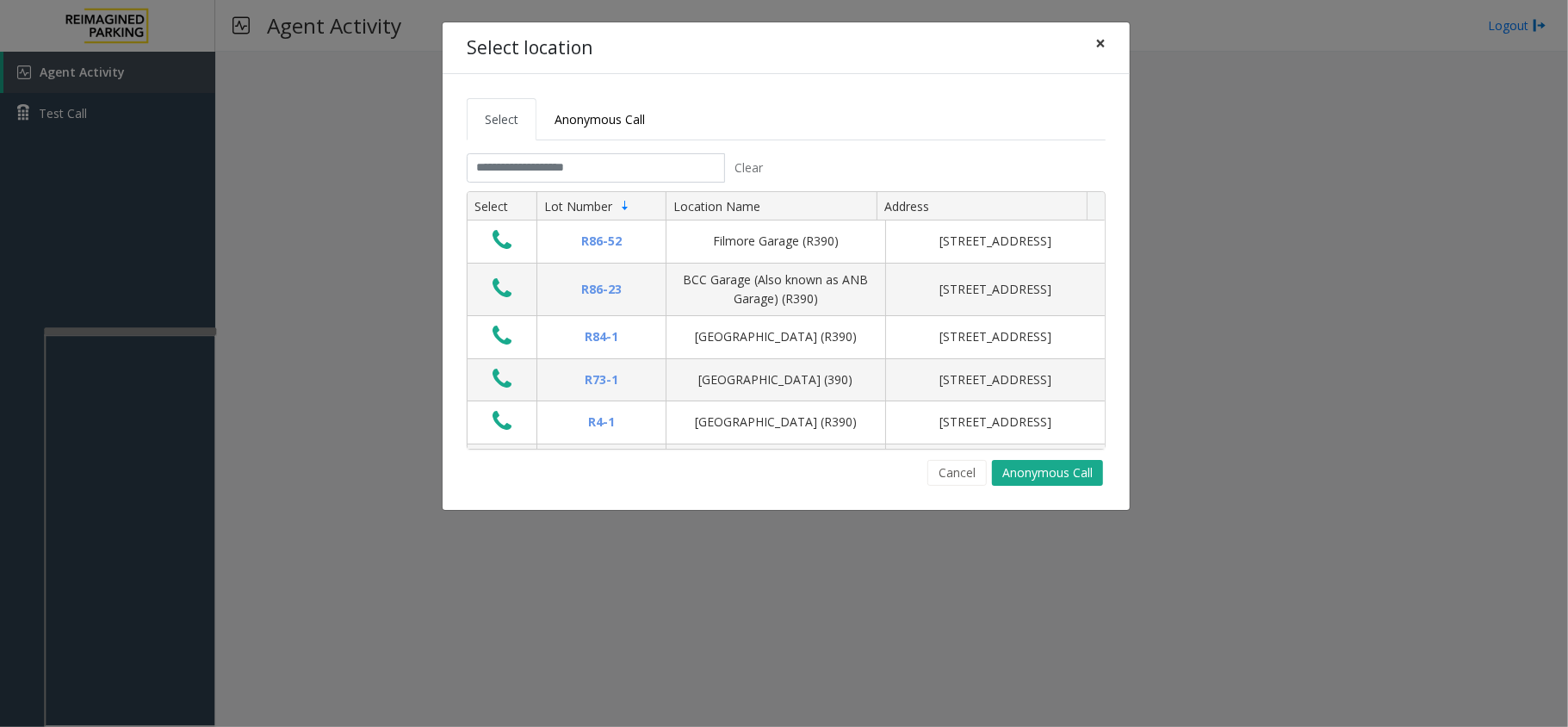
click at [1097, 53] on span "×" at bounding box center [1100, 43] width 10 height 24
click at [1103, 50] on span "×" at bounding box center [1100, 43] width 10 height 24
click at [620, 152] on tabset "Select Anonymous Call Clear Select Lot Number Location Name Address R86-52 Film…" at bounding box center [786, 292] width 639 height 388
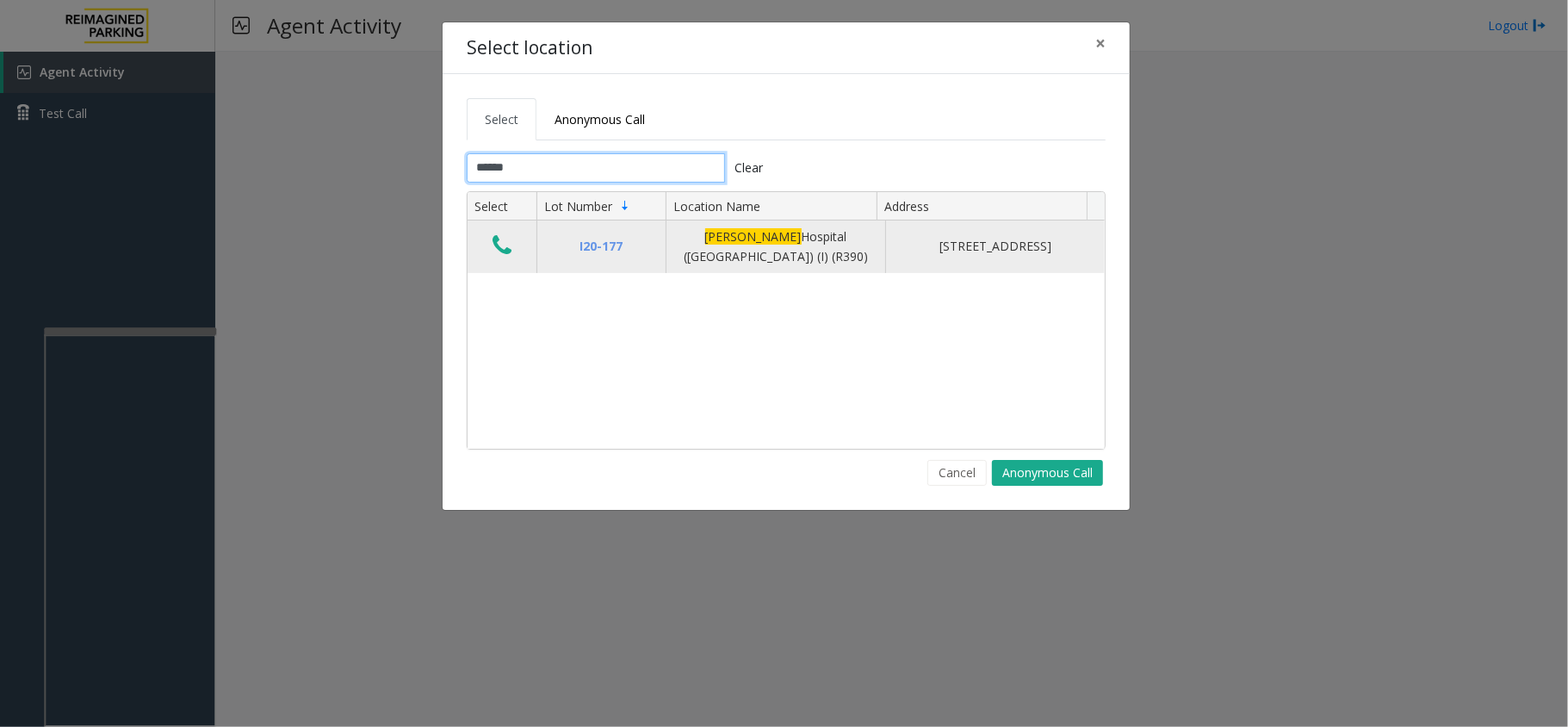
type input "******"
click at [500, 253] on icon "Data table" at bounding box center [502, 246] width 19 height 24
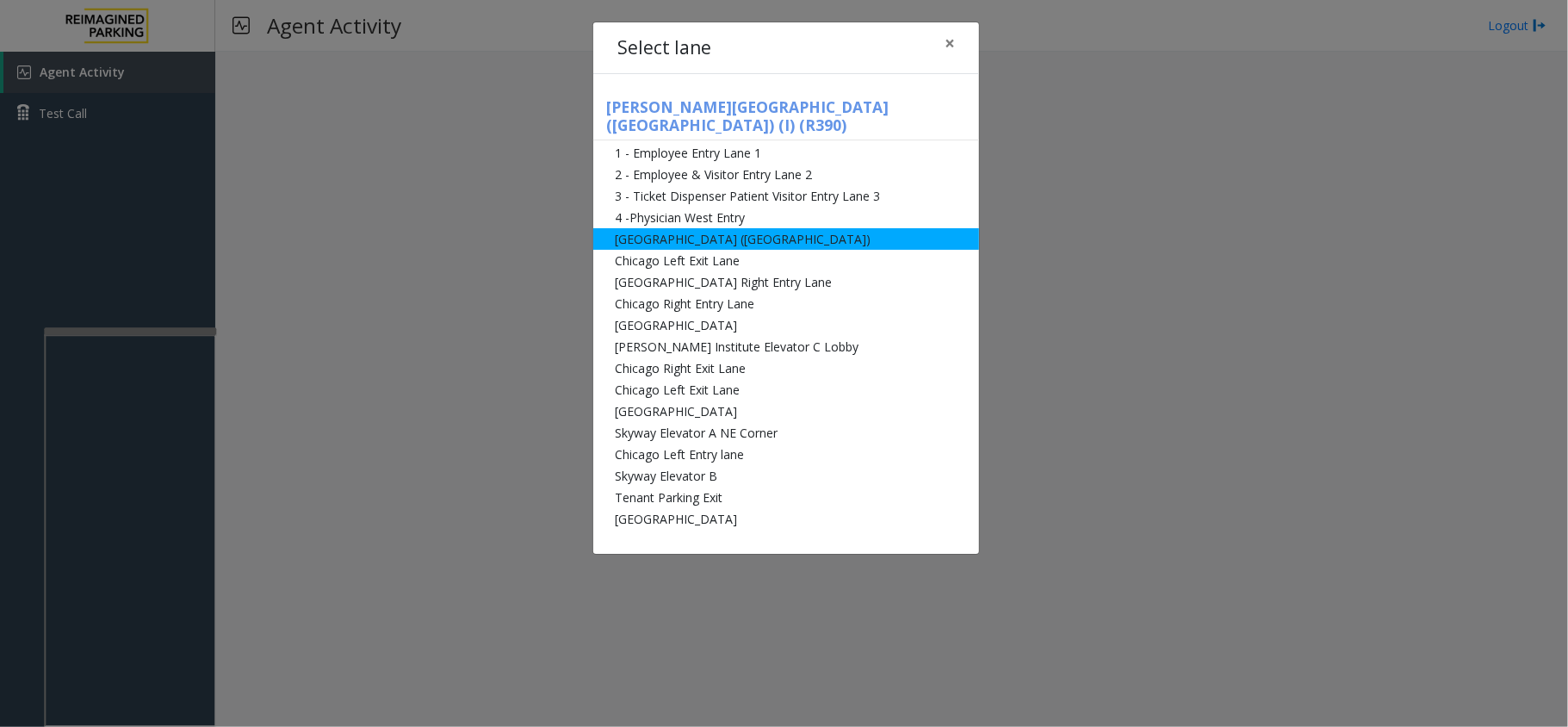
click at [675, 230] on li "[GEOGRAPHIC_DATA] ([GEOGRAPHIC_DATA])" at bounding box center [787, 239] width 386 height 22
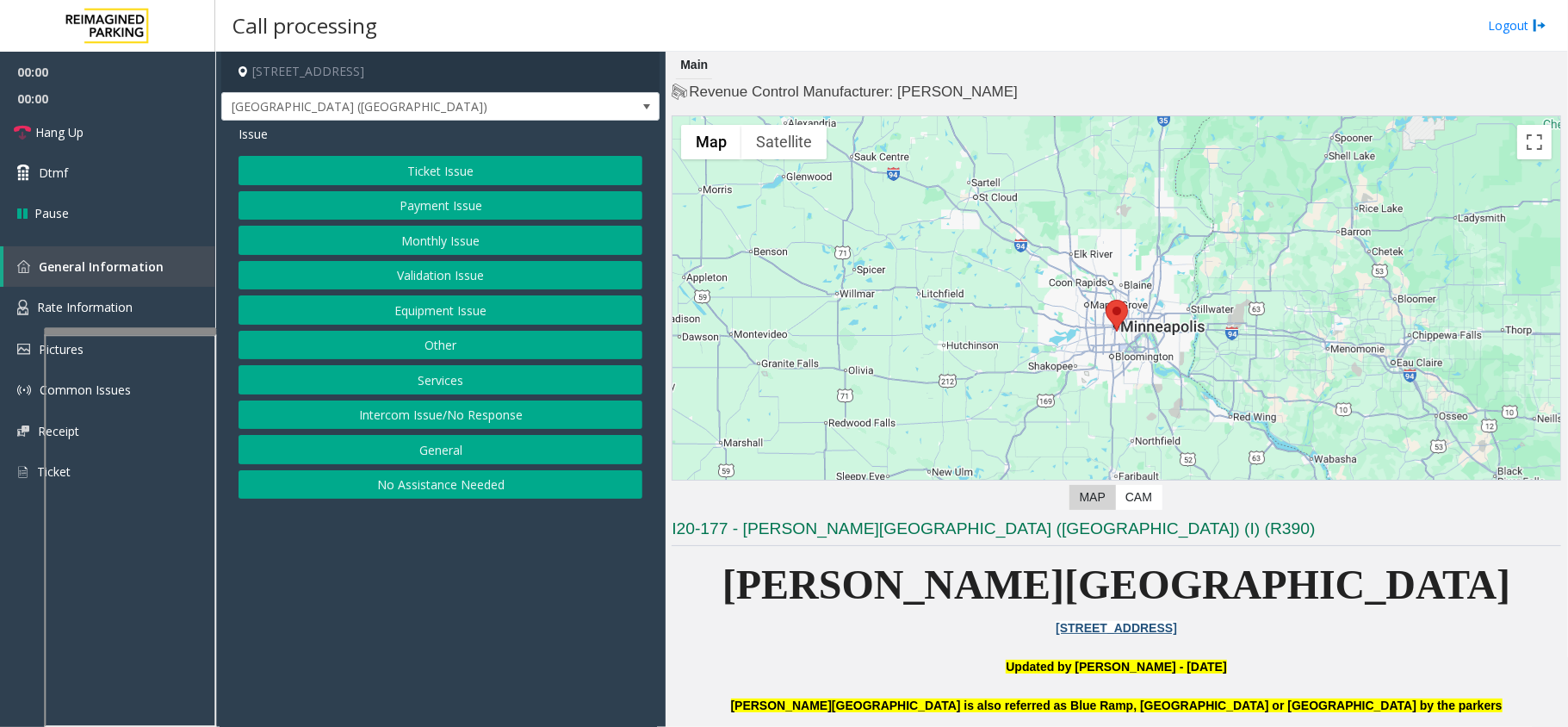
scroll to position [115, 0]
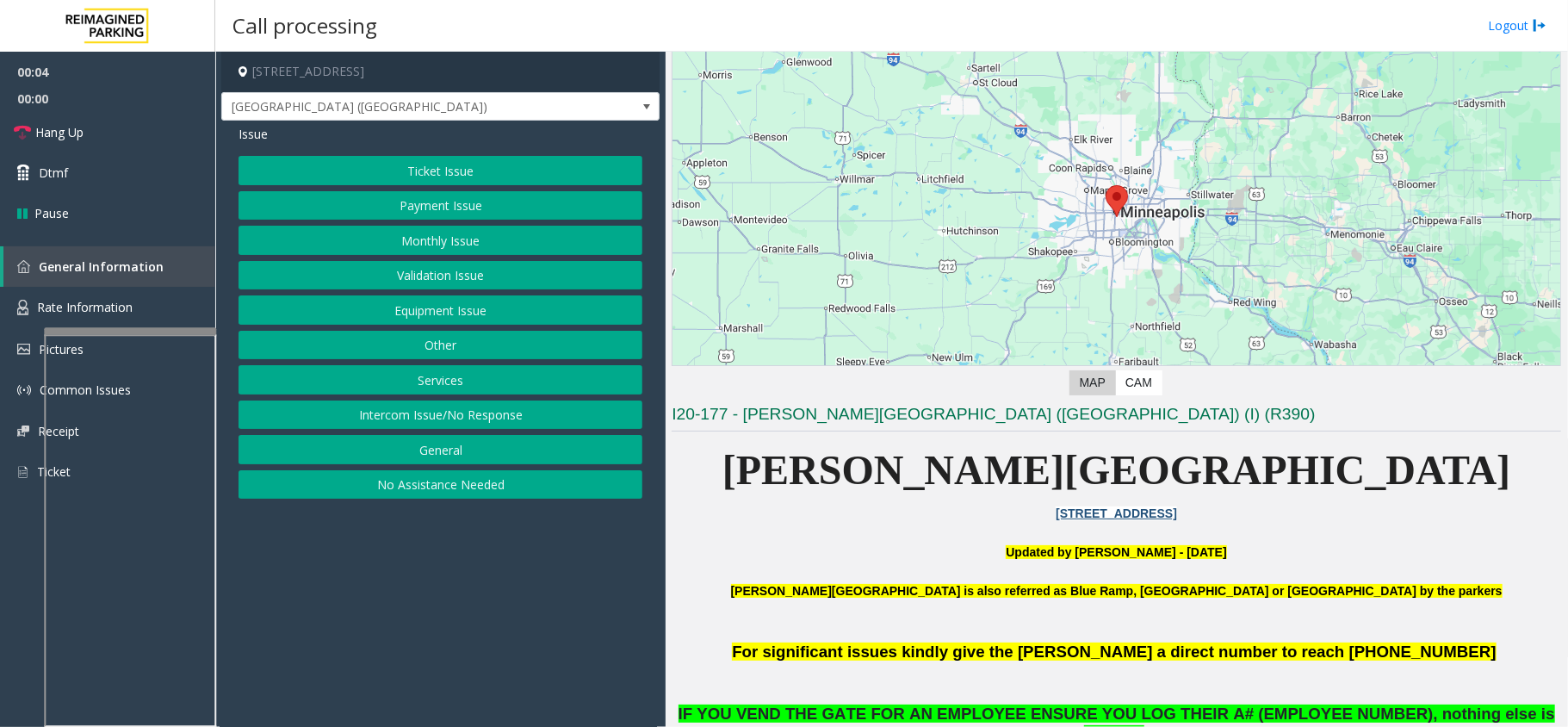
click at [394, 325] on button "Equipment Issue" at bounding box center [440, 310] width 404 height 30
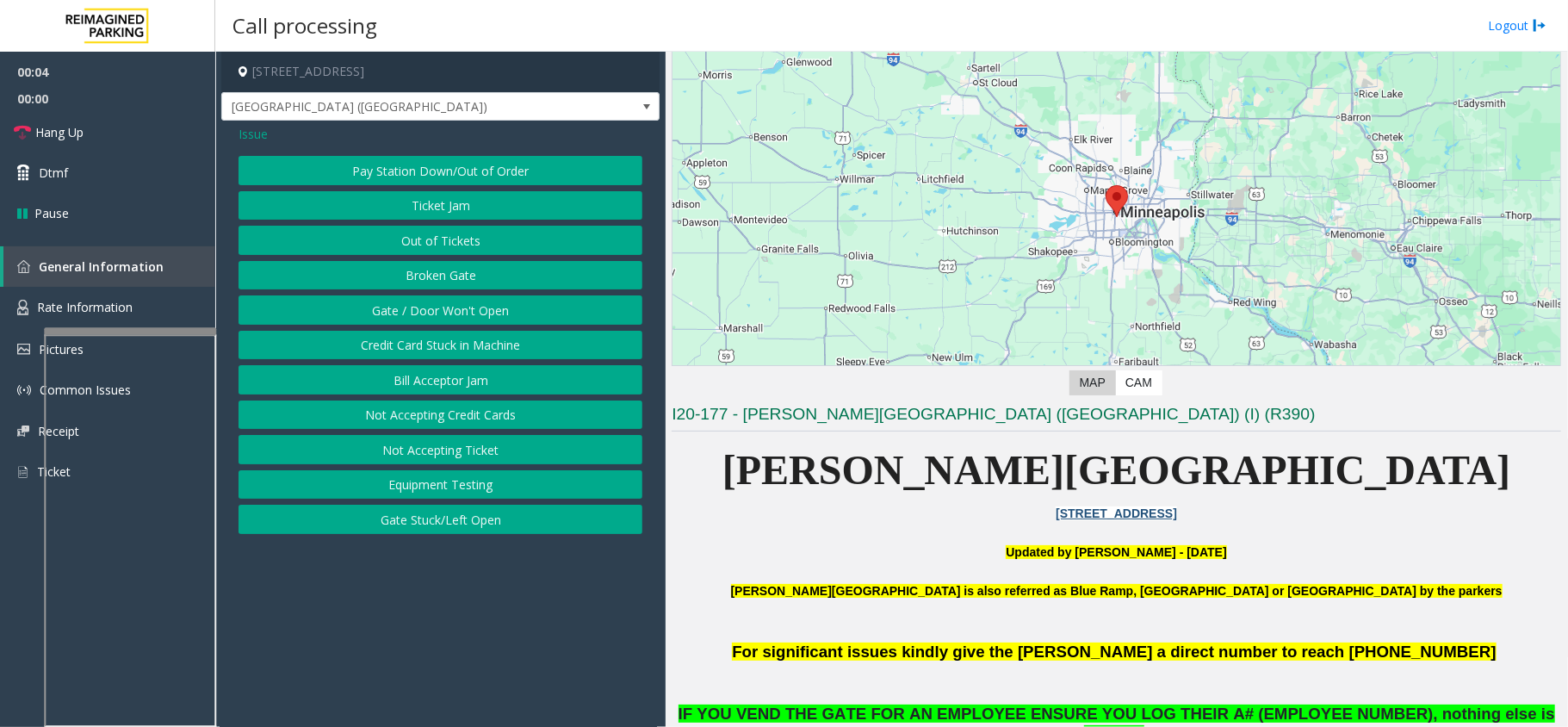
click at [394, 325] on button "Gate / Door Won't Open" at bounding box center [440, 310] width 404 height 30
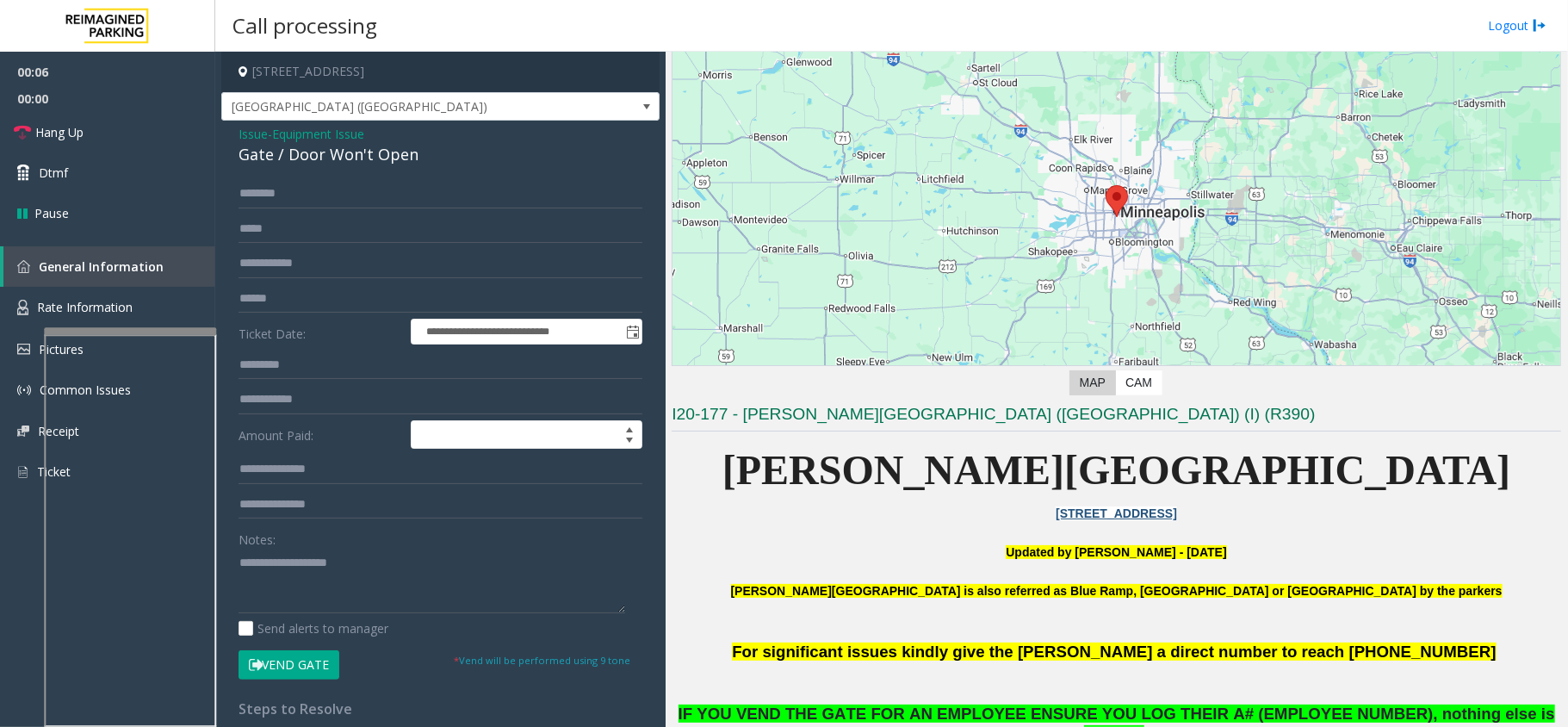
click at [295, 667] on button "Vend Gate" at bounding box center [289, 665] width 101 height 30
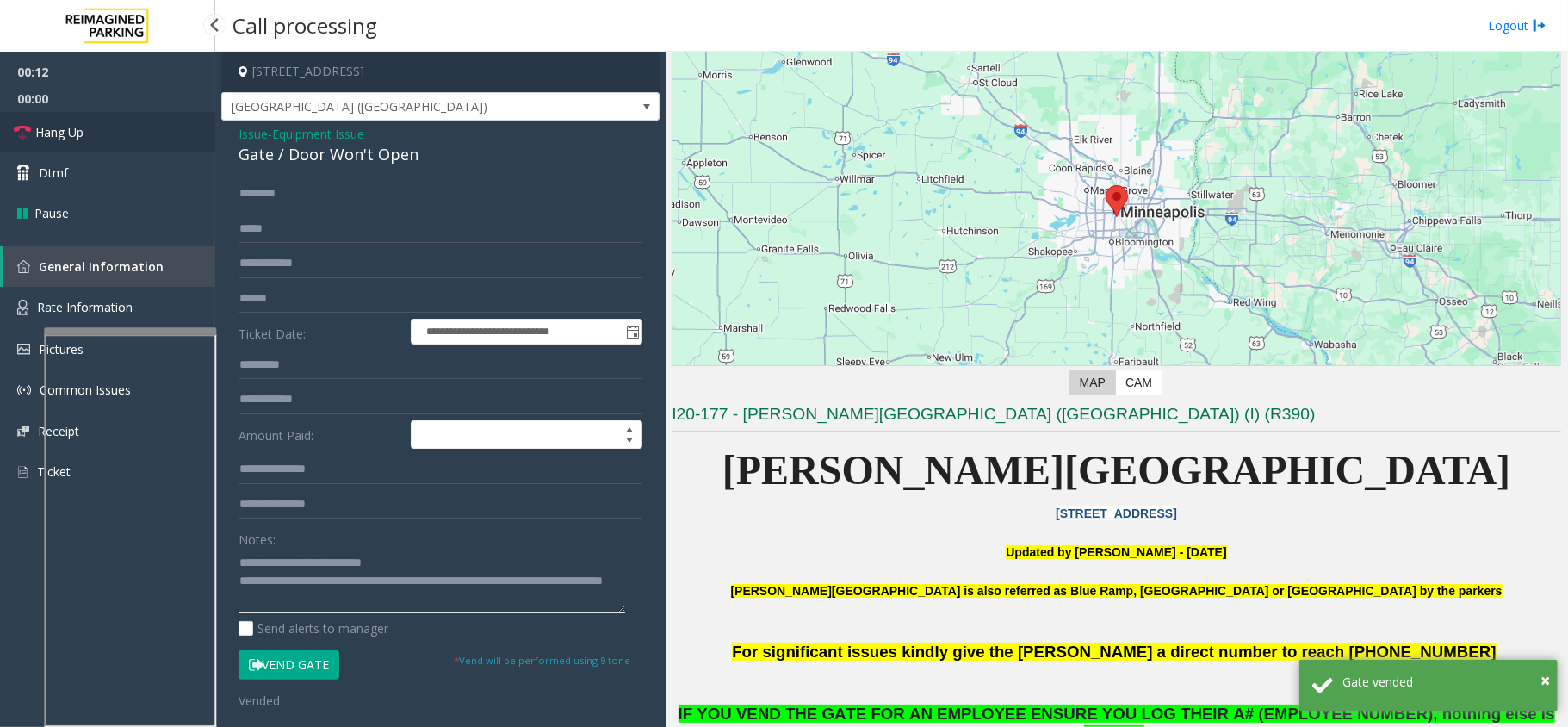
type textarea "**********"
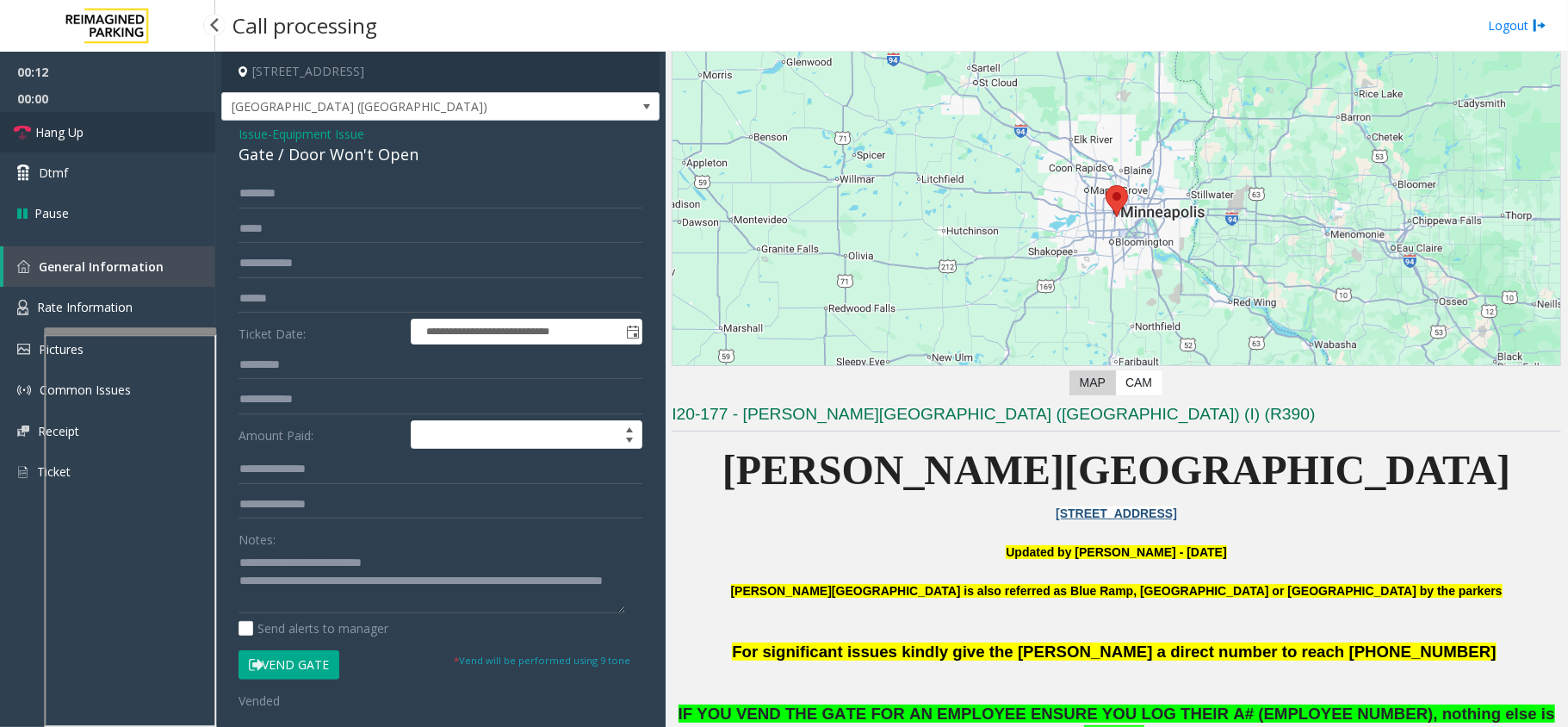
click at [58, 131] on span "Hang Up" at bounding box center [59, 132] width 48 height 18
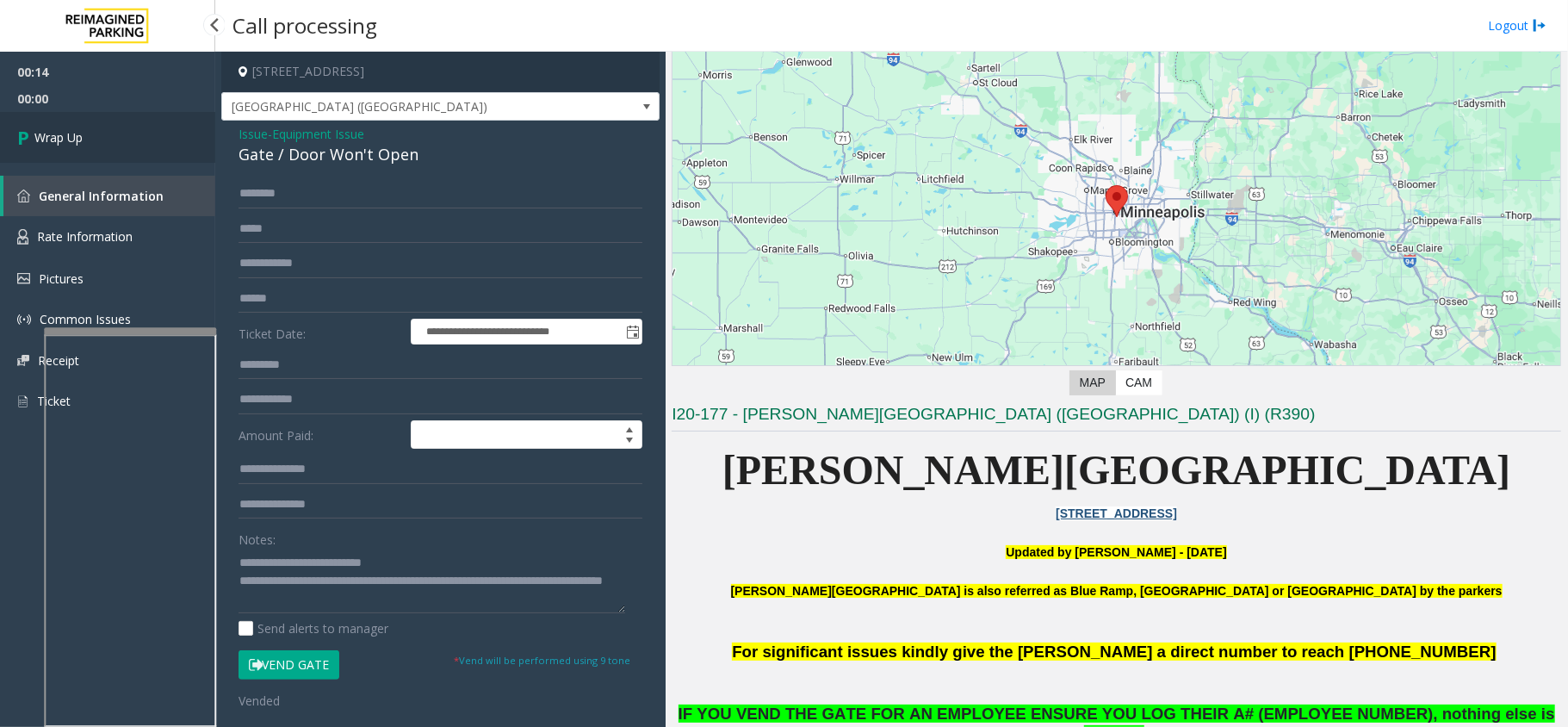
click at [58, 131] on span "Wrap Up" at bounding box center [58, 137] width 48 height 18
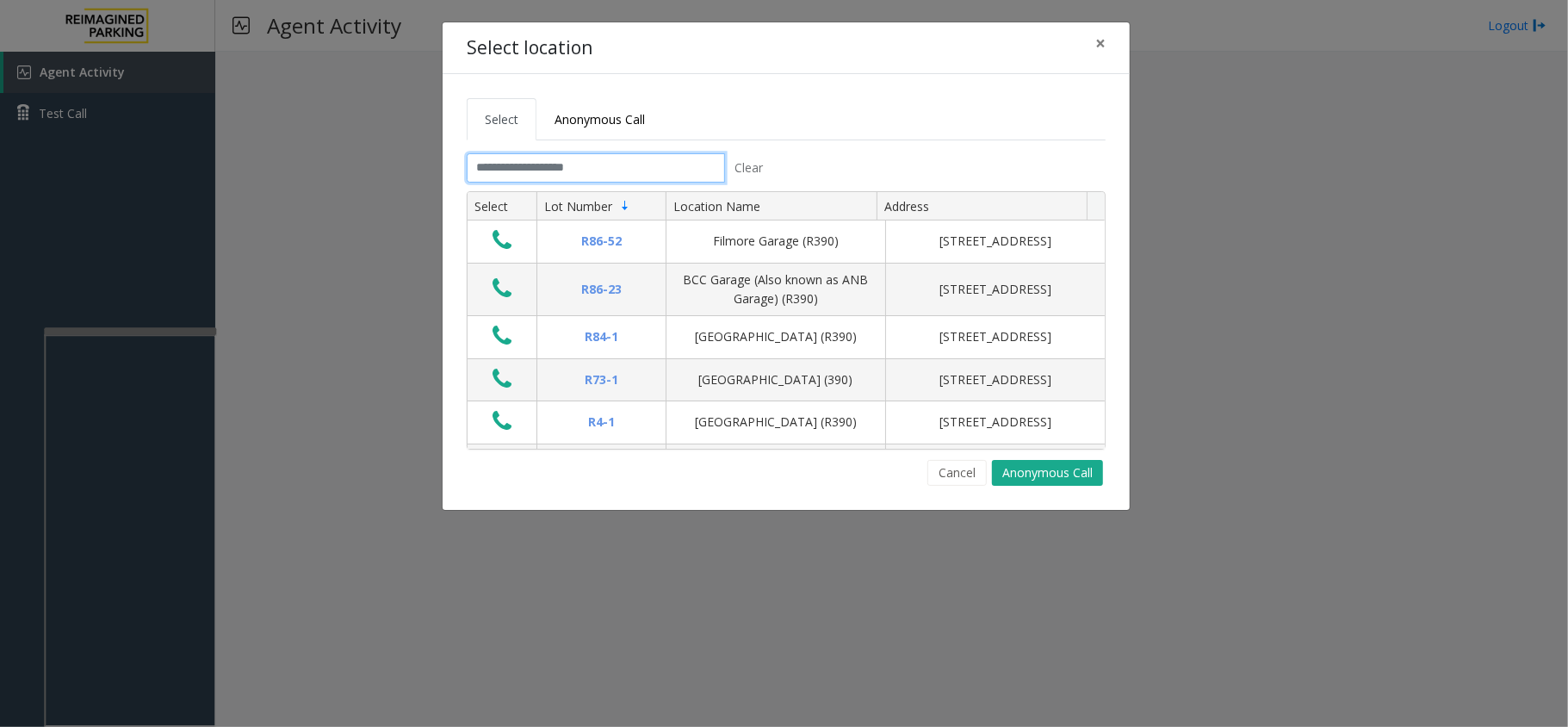
click at [630, 160] on input "text" at bounding box center [595, 168] width 258 height 30
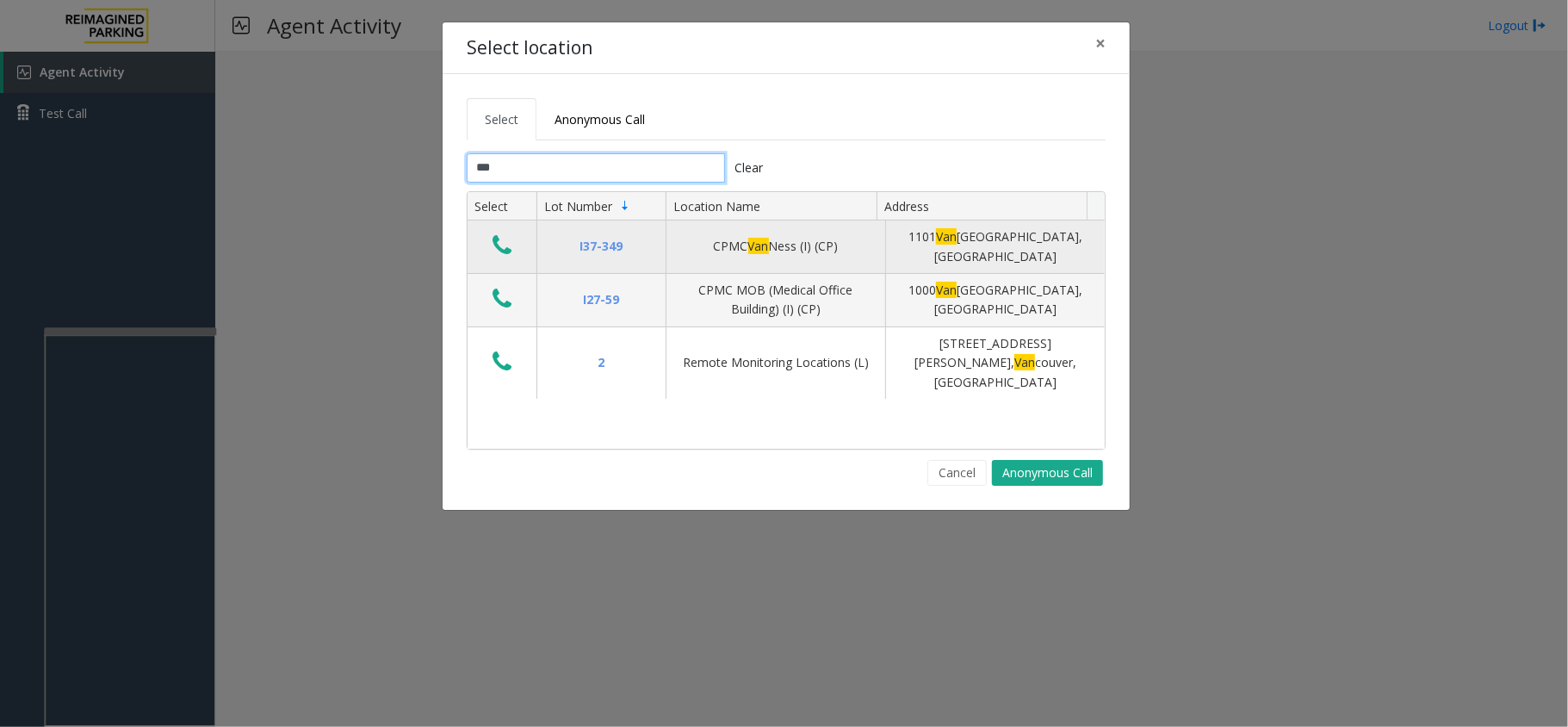
type input "***"
click at [504, 232] on td "Data table" at bounding box center [502, 247] width 69 height 53
click at [501, 242] on icon "Data table" at bounding box center [502, 246] width 19 height 24
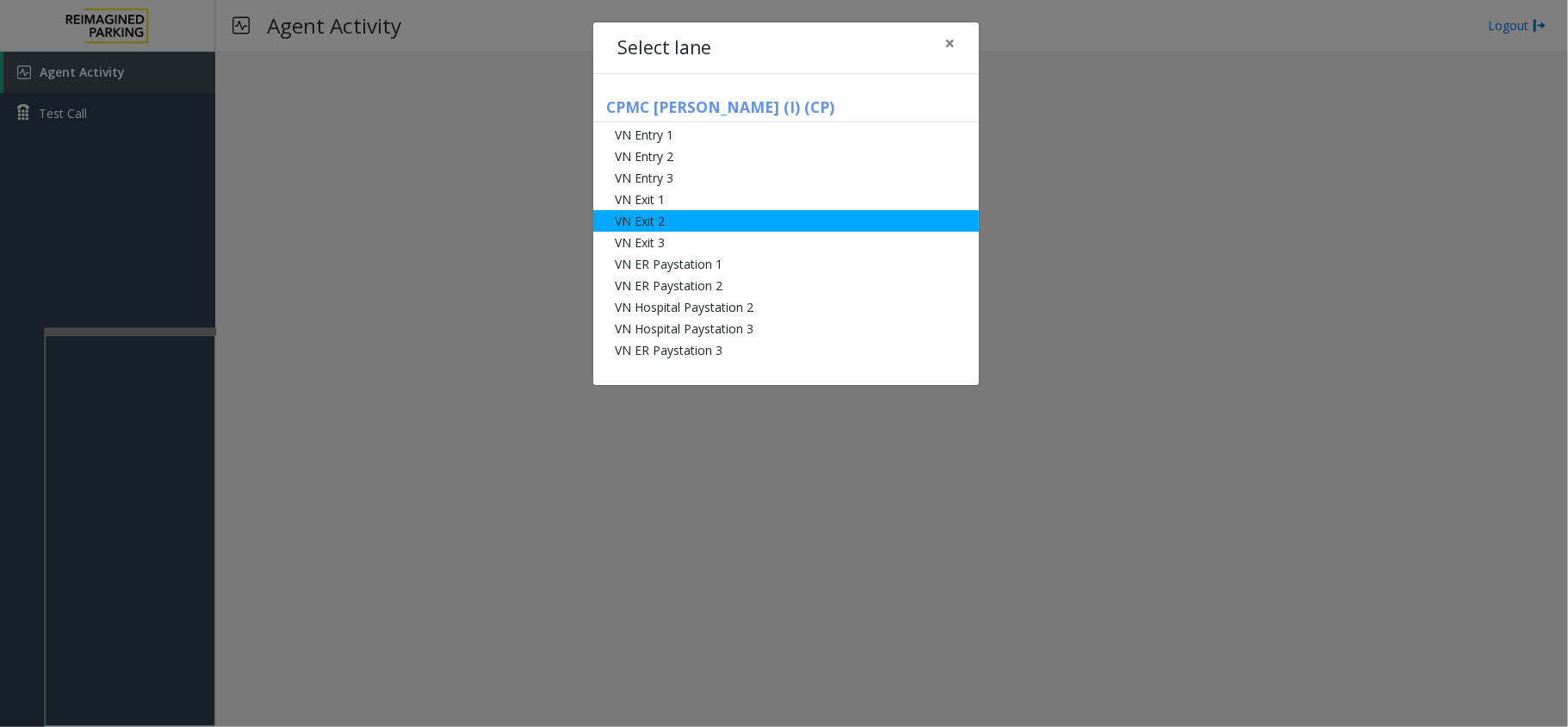
click at [637, 225] on li "VN Exit 2" at bounding box center [787, 221] width 386 height 22
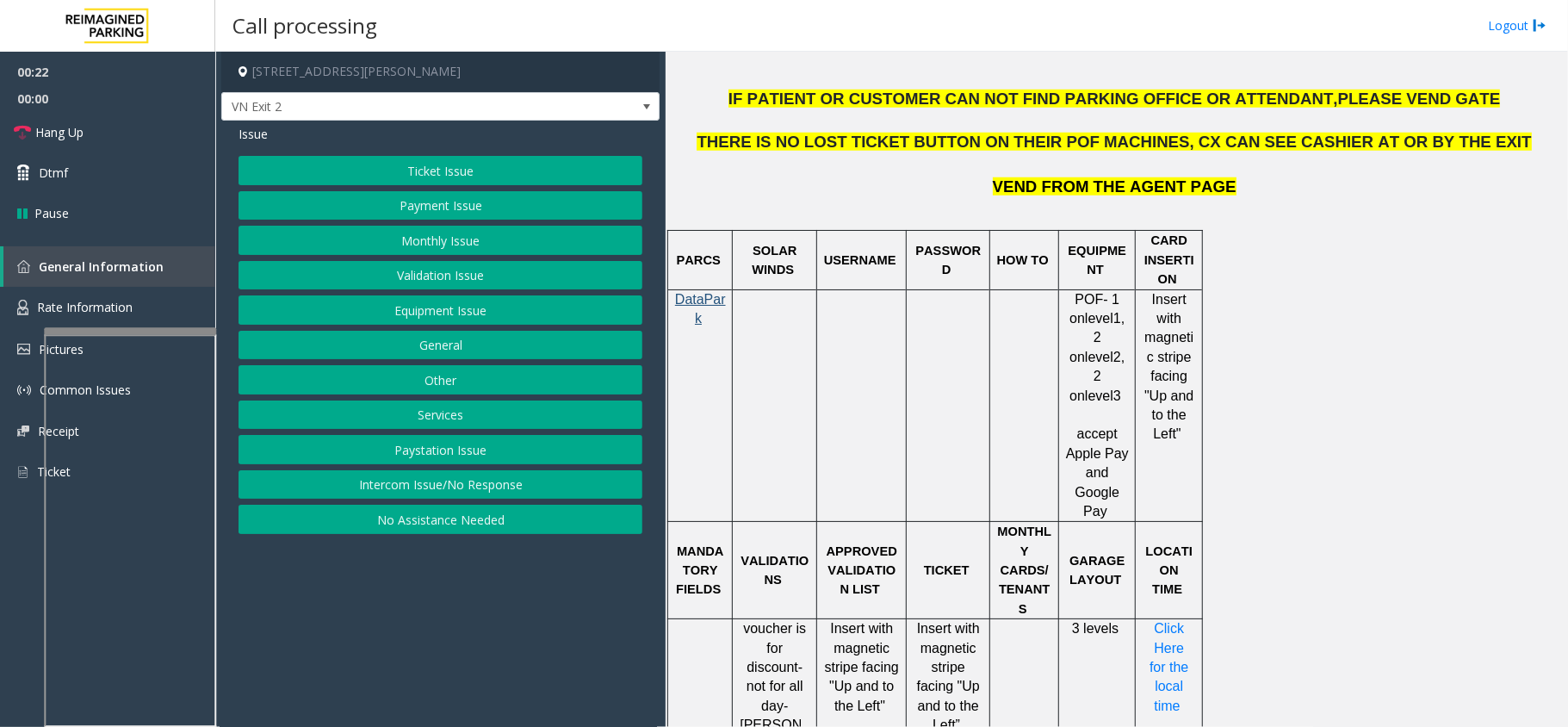
scroll to position [1149, 0]
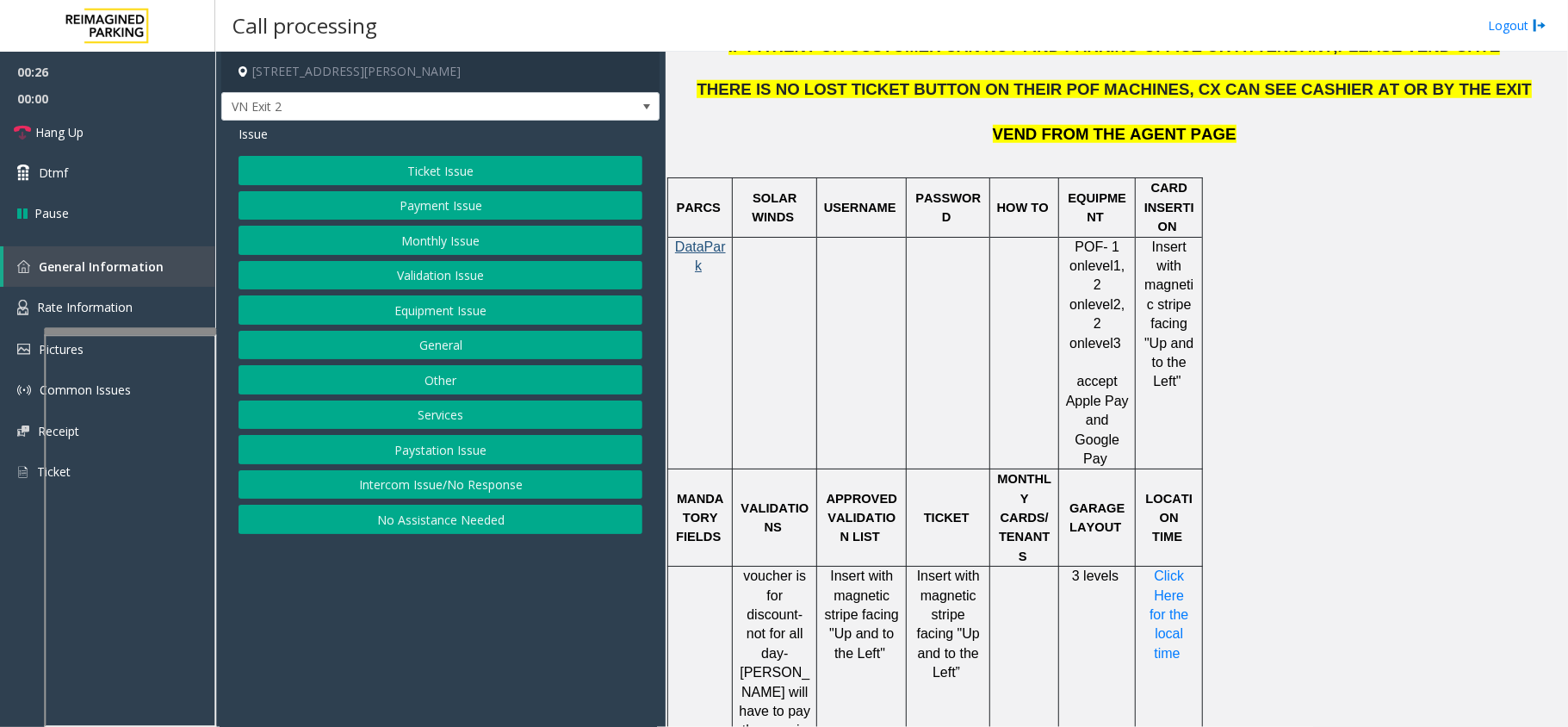
click at [442, 270] on button "Validation Issue" at bounding box center [440, 276] width 404 height 30
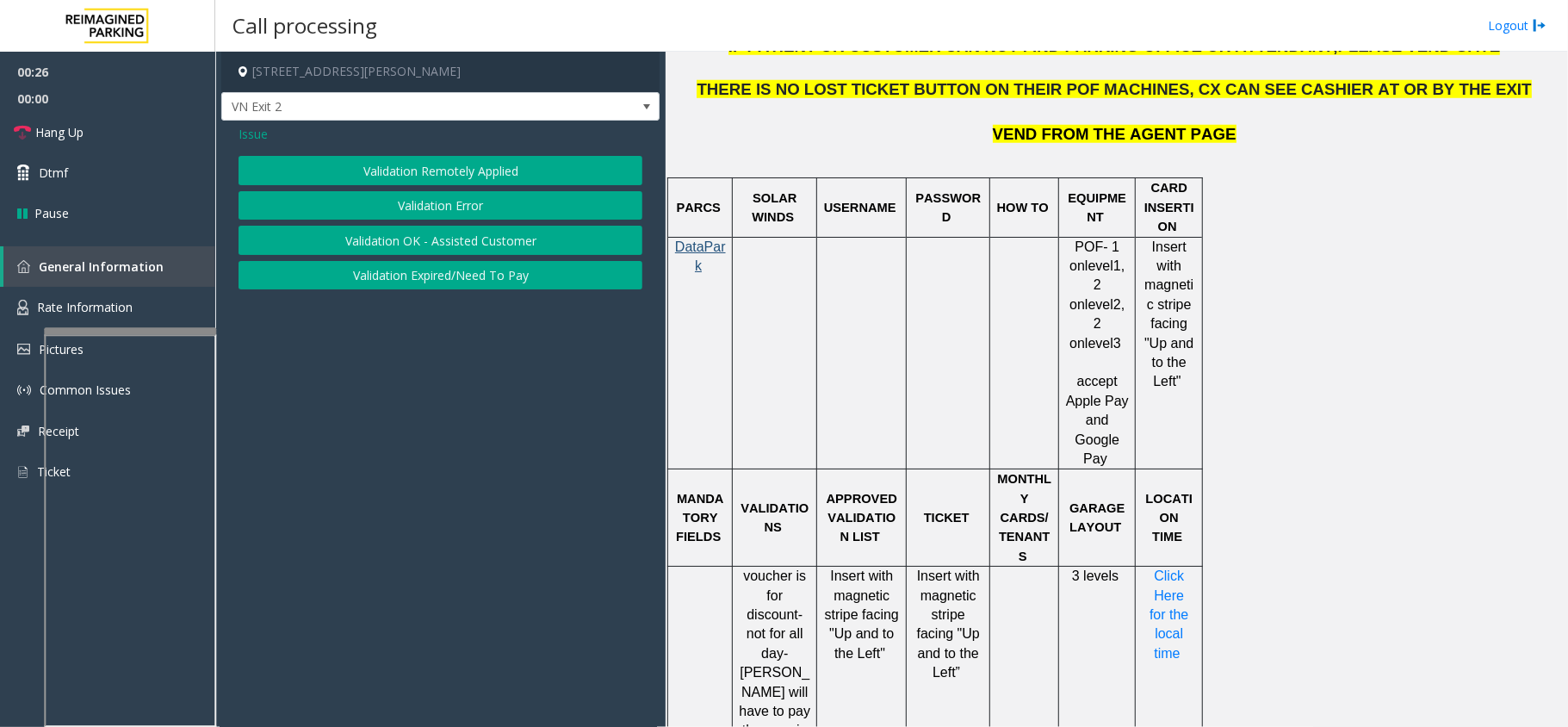
click at [455, 210] on button "Validation Error" at bounding box center [440, 206] width 404 height 30
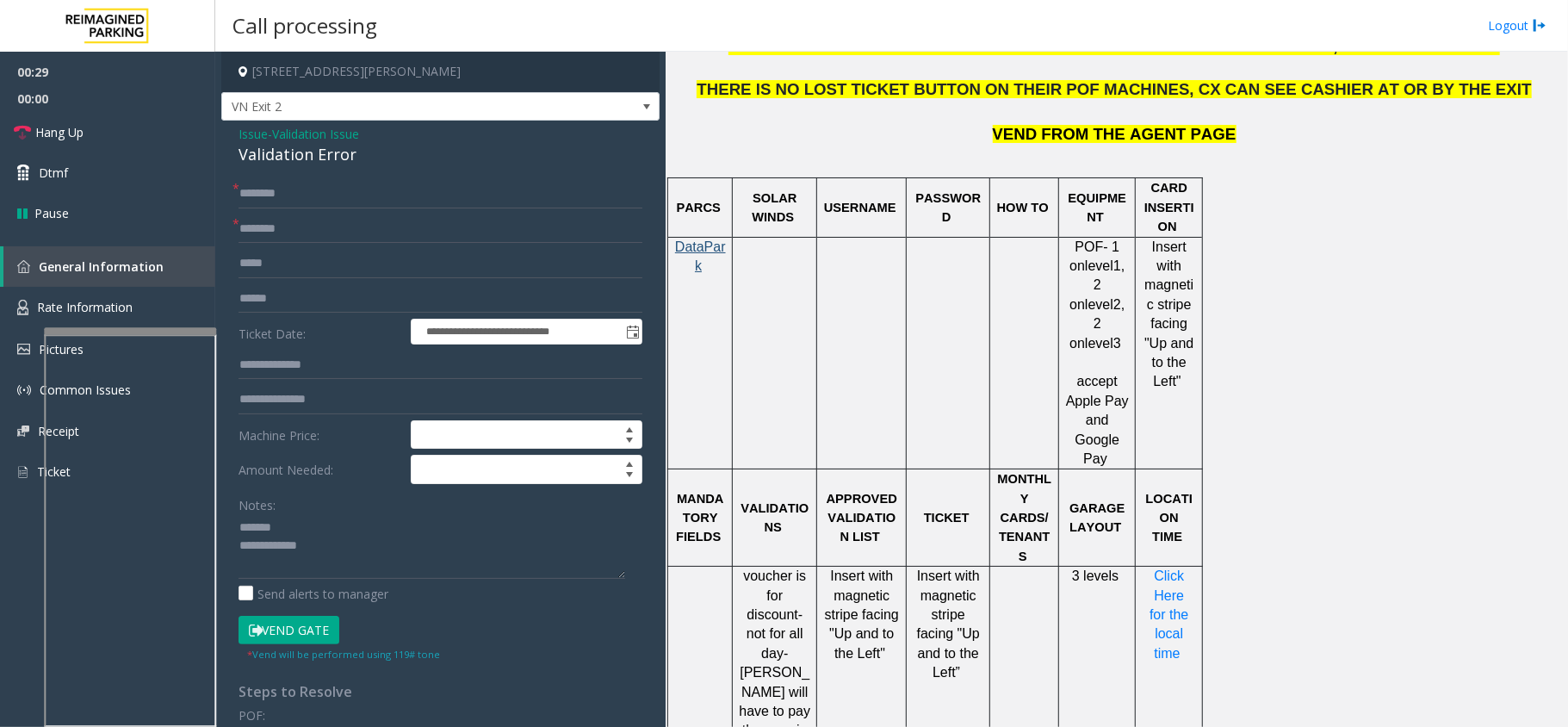
click at [293, 155] on div "Validation Error" at bounding box center [440, 154] width 404 height 23
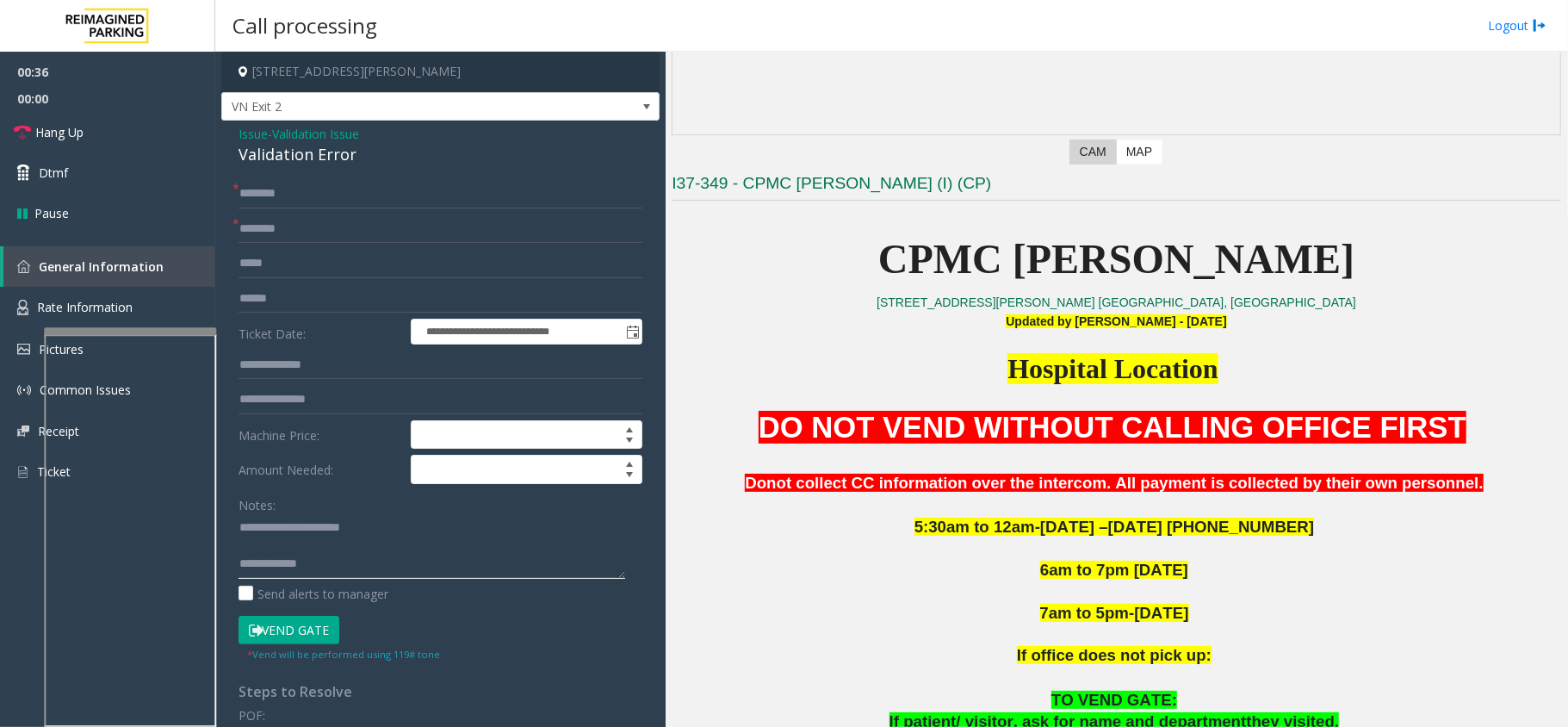
scroll to position [344, 0]
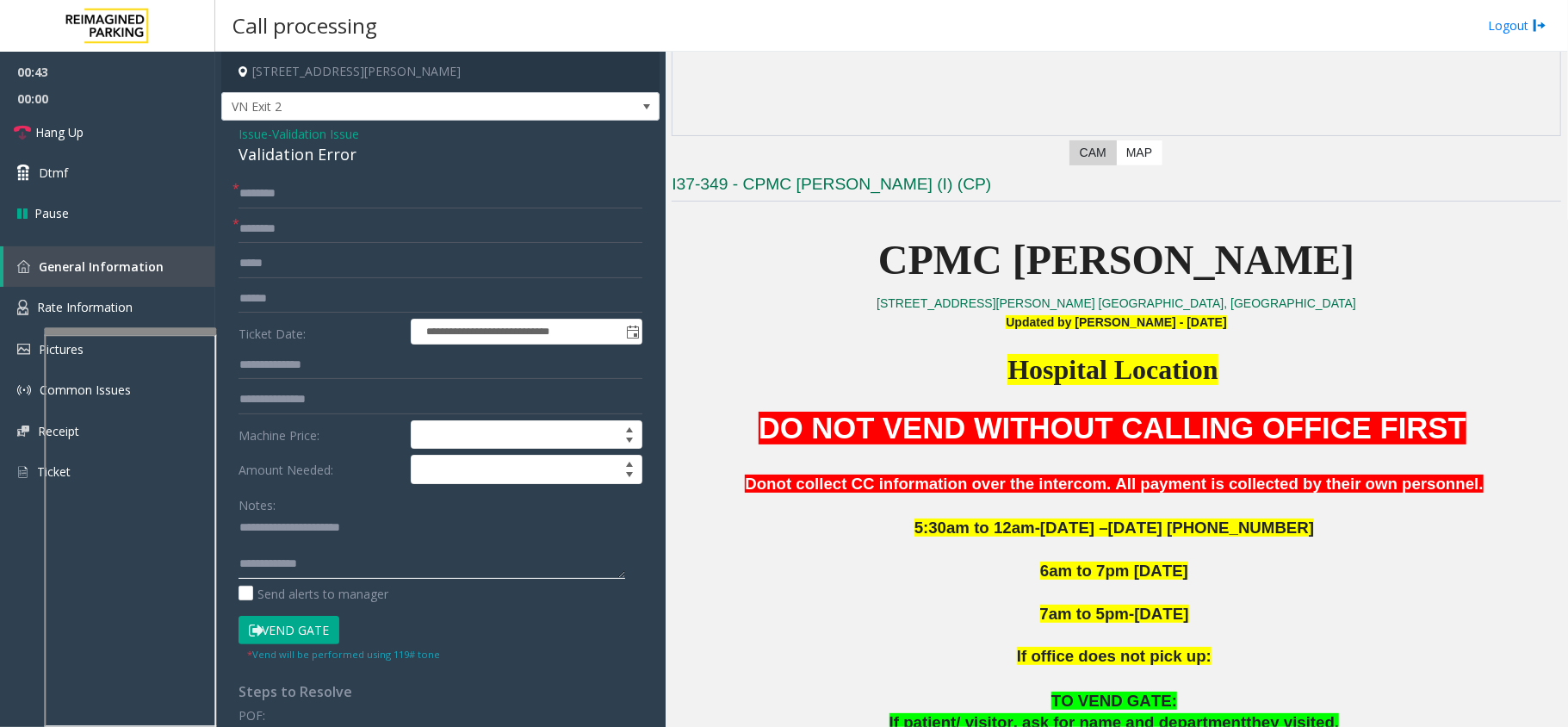
type textarea "**********"
click at [307, 228] on input "text" at bounding box center [440, 230] width 404 height 30
drag, startPoint x: 1000, startPoint y: 373, endPoint x: 1099, endPoint y: 369, distance: 99.1
click at [1099, 369] on span "Hospital Location" at bounding box center [1113, 370] width 210 height 31
click at [363, 233] on input "********" at bounding box center [440, 230] width 404 height 30
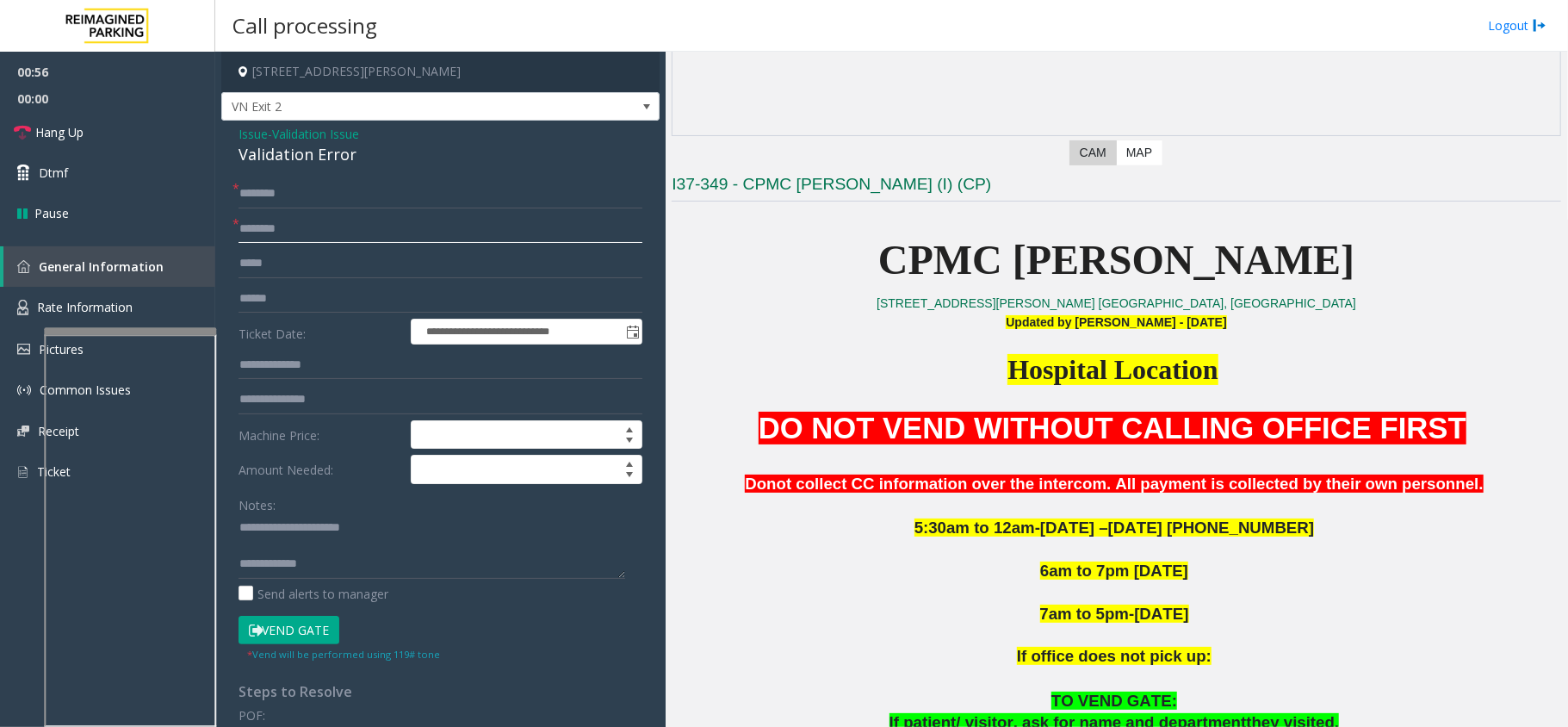
type input "********"
click at [297, 310] on input "text" at bounding box center [440, 299] width 404 height 30
type input "******"
click at [349, 194] on input "text" at bounding box center [440, 194] width 404 height 30
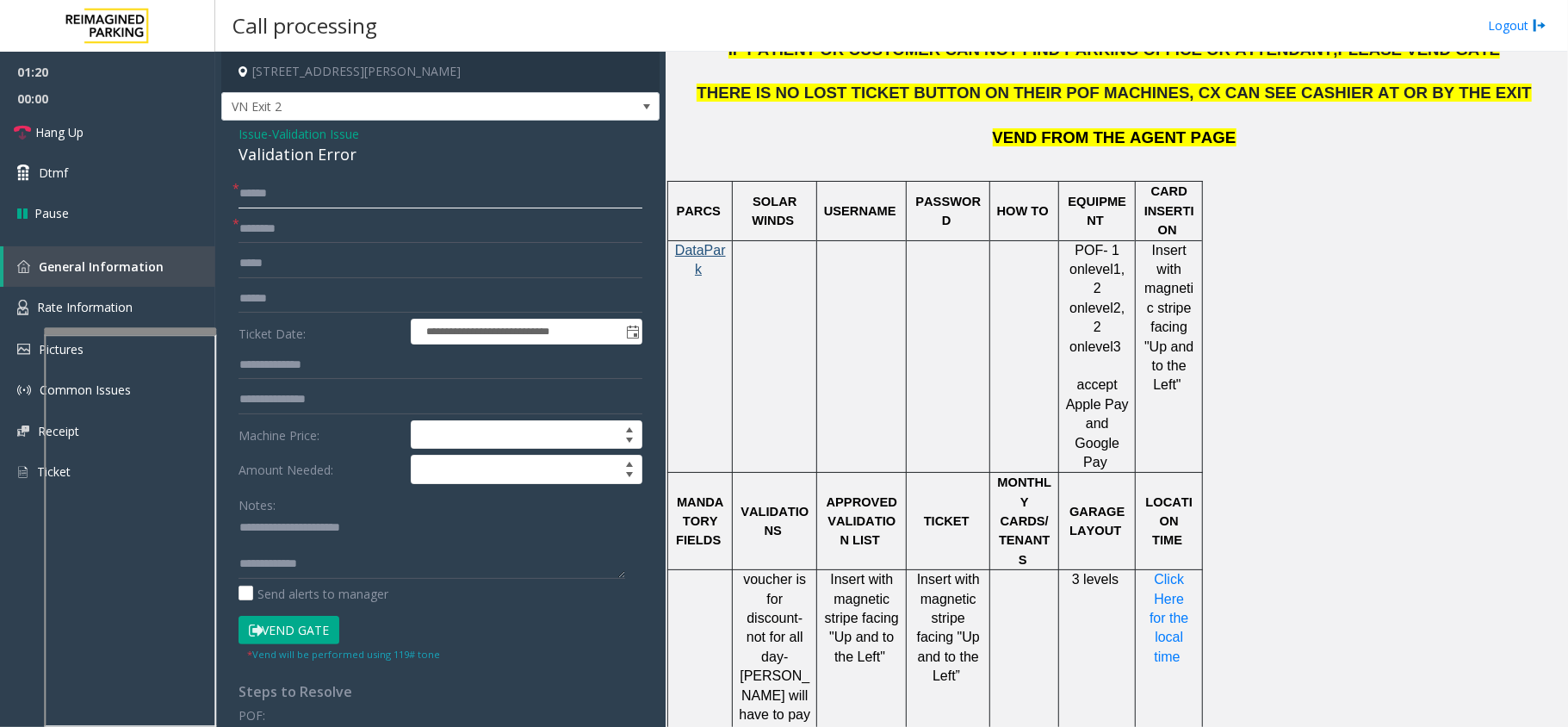
scroll to position [1149, 0]
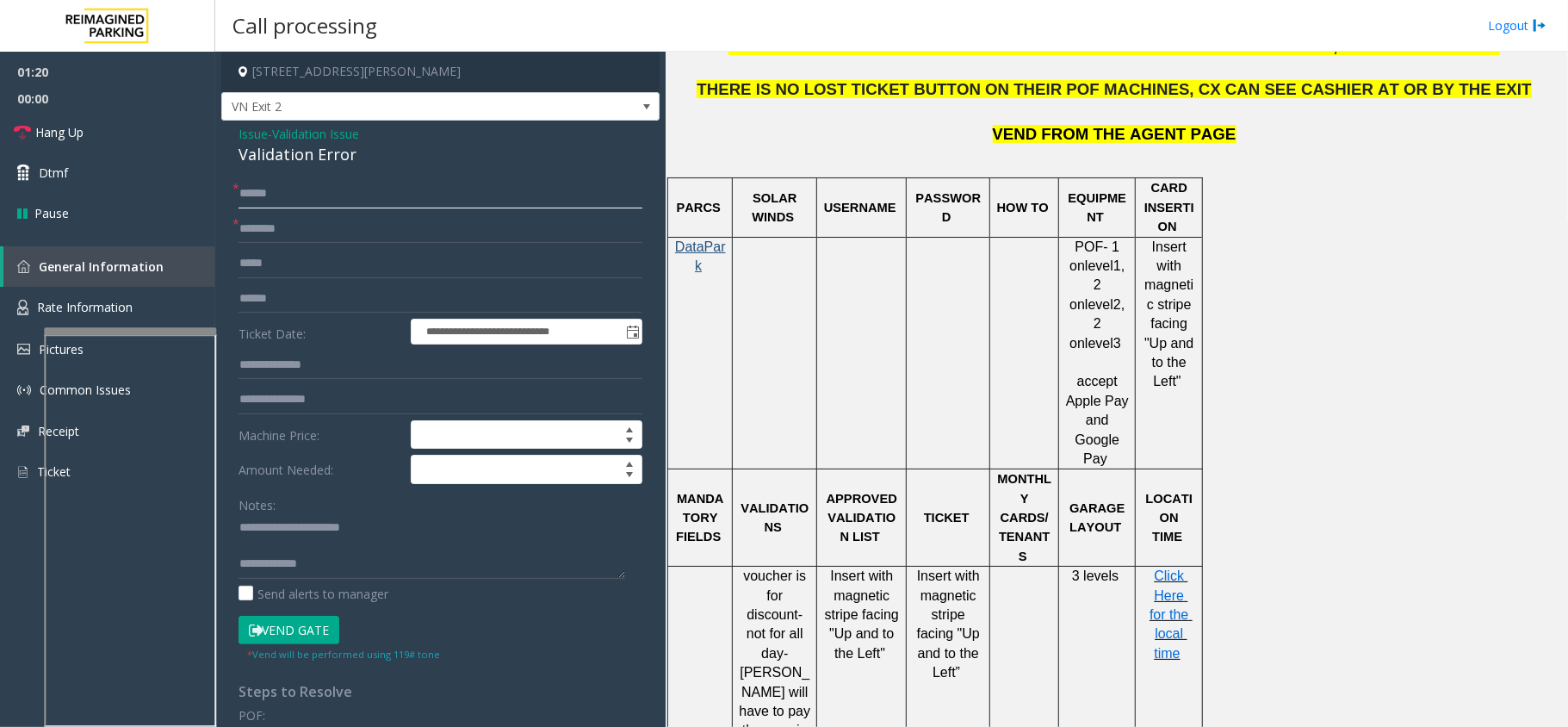
type input "******"
click at [1176, 569] on span "Click Here for the local time" at bounding box center [1172, 615] width 43 height 92
click at [342, 555] on textarea at bounding box center [431, 547] width 387 height 64
click at [448, 535] on textarea at bounding box center [431, 547] width 387 height 64
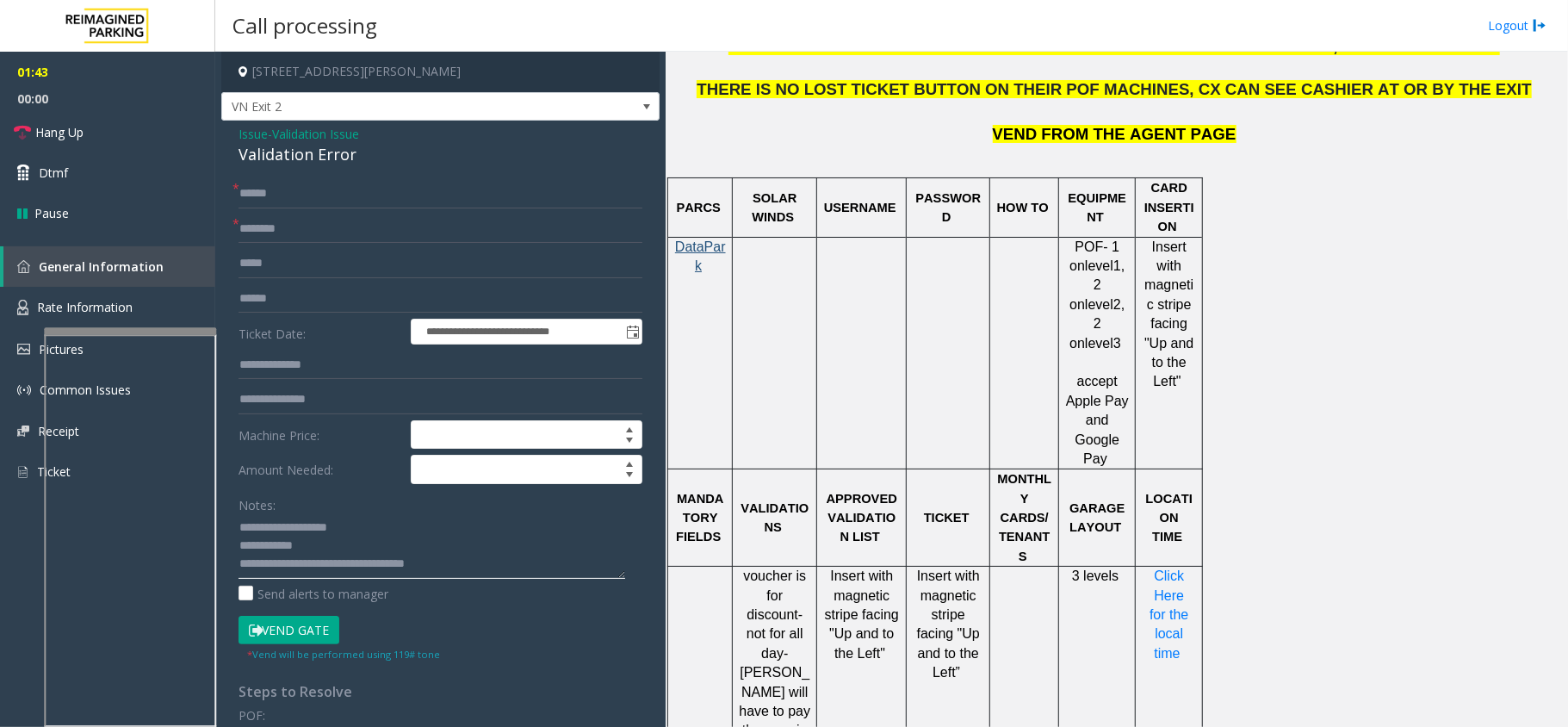
type textarea "**********"
click at [277, 632] on button "Vend Gate" at bounding box center [289, 630] width 101 height 30
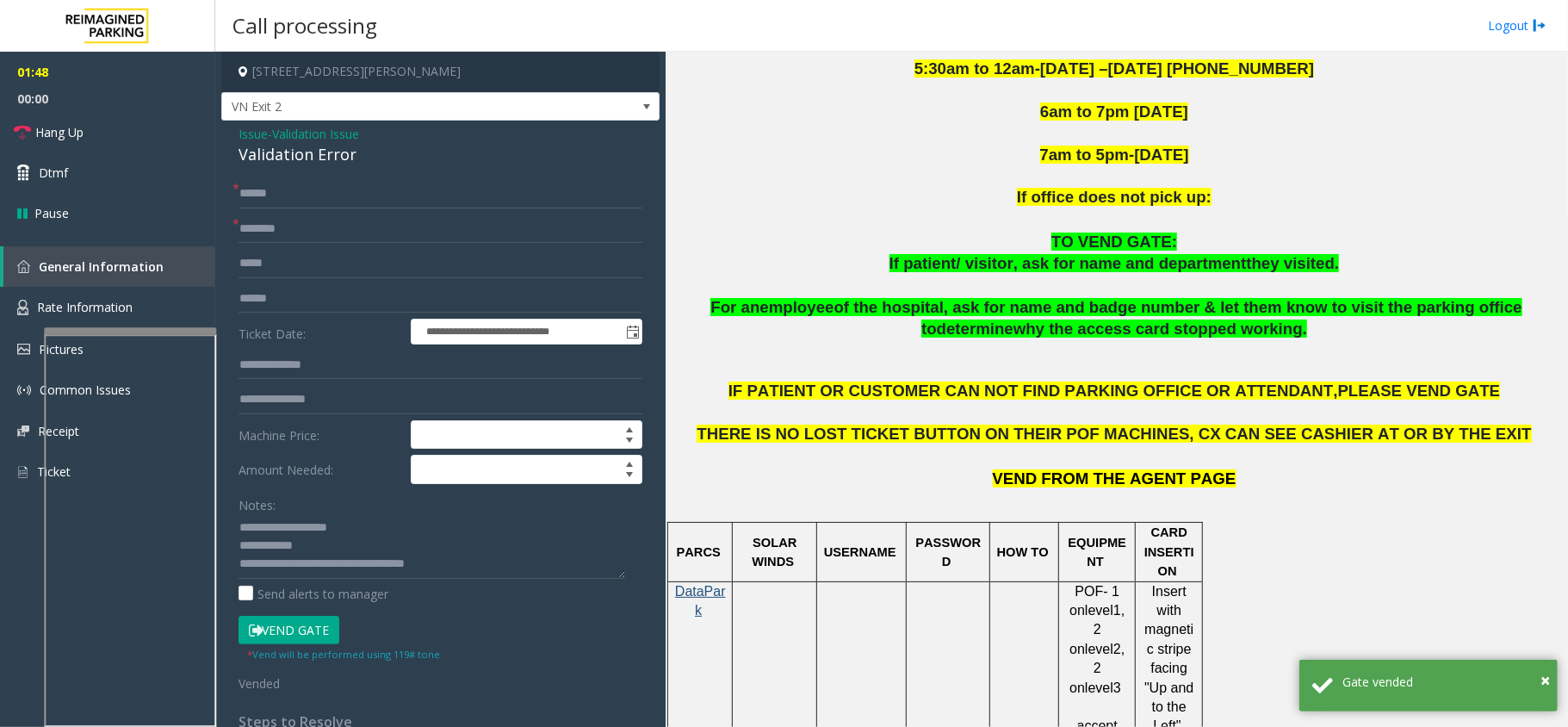
scroll to position [0, 0]
click at [121, 121] on link "Hang Up" at bounding box center [108, 132] width 216 height 41
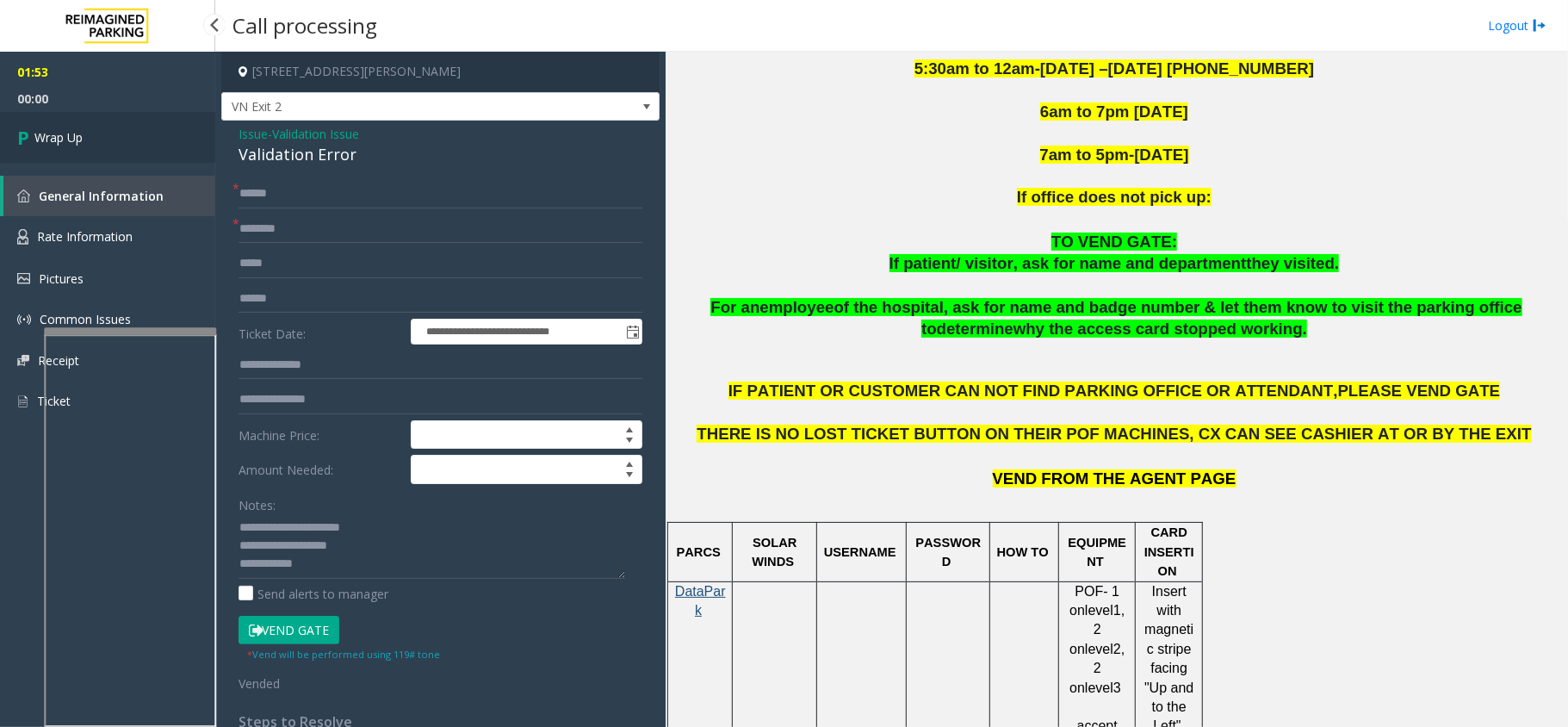
click at [70, 124] on link "Wrap Up" at bounding box center [108, 137] width 216 height 50
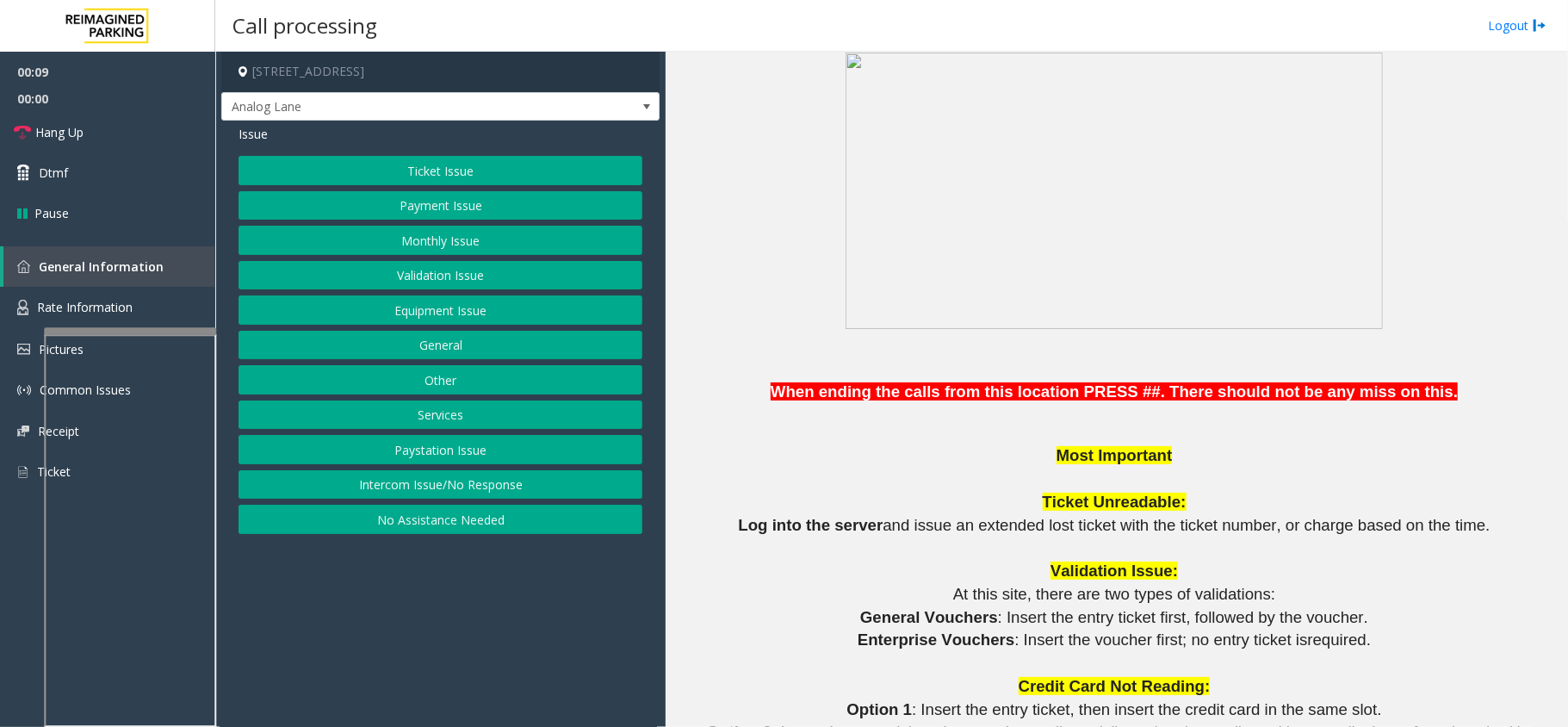
scroll to position [1149, 0]
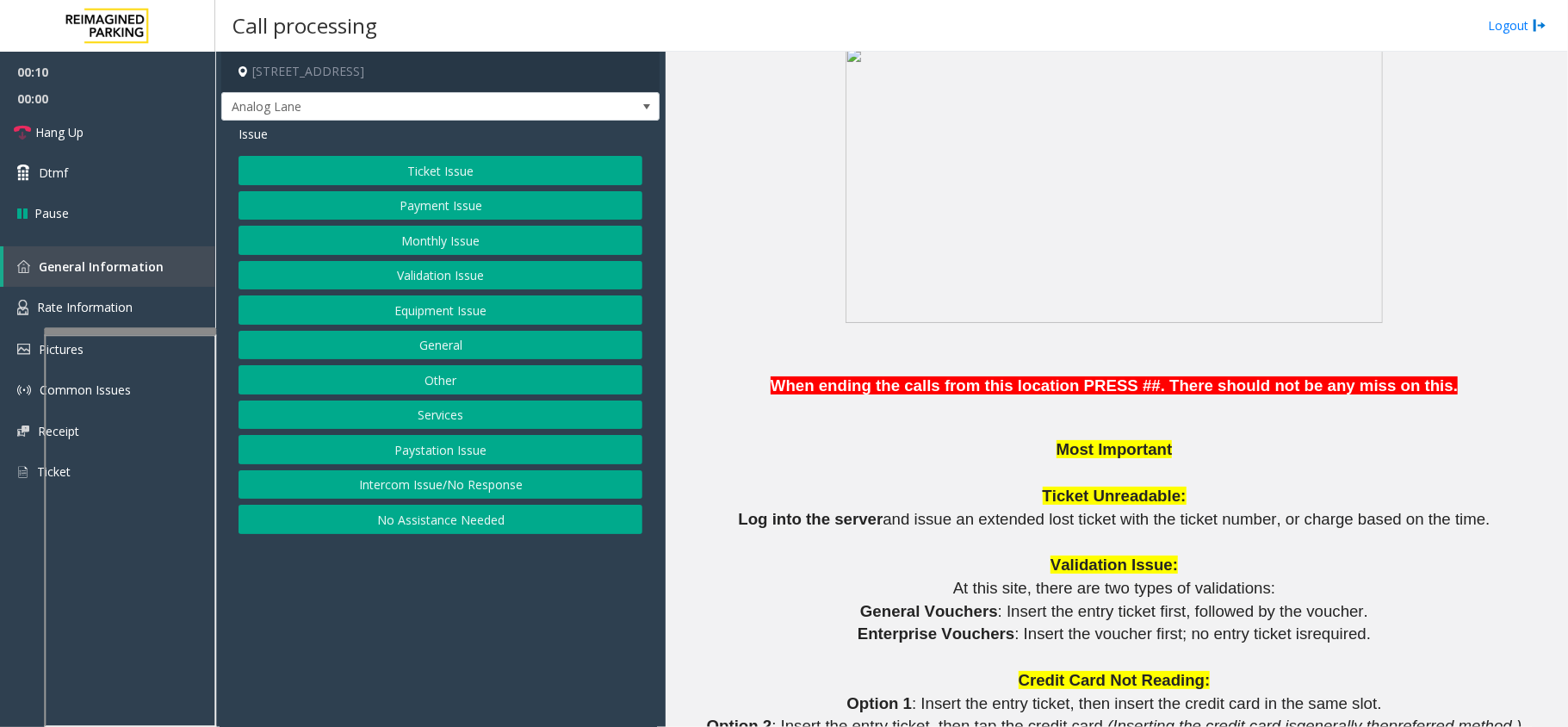
drag, startPoint x: 489, startPoint y: 490, endPoint x: 500, endPoint y: 448, distance: 43.4
click at [489, 490] on button "Intercom Issue/No Response" at bounding box center [440, 485] width 404 height 30
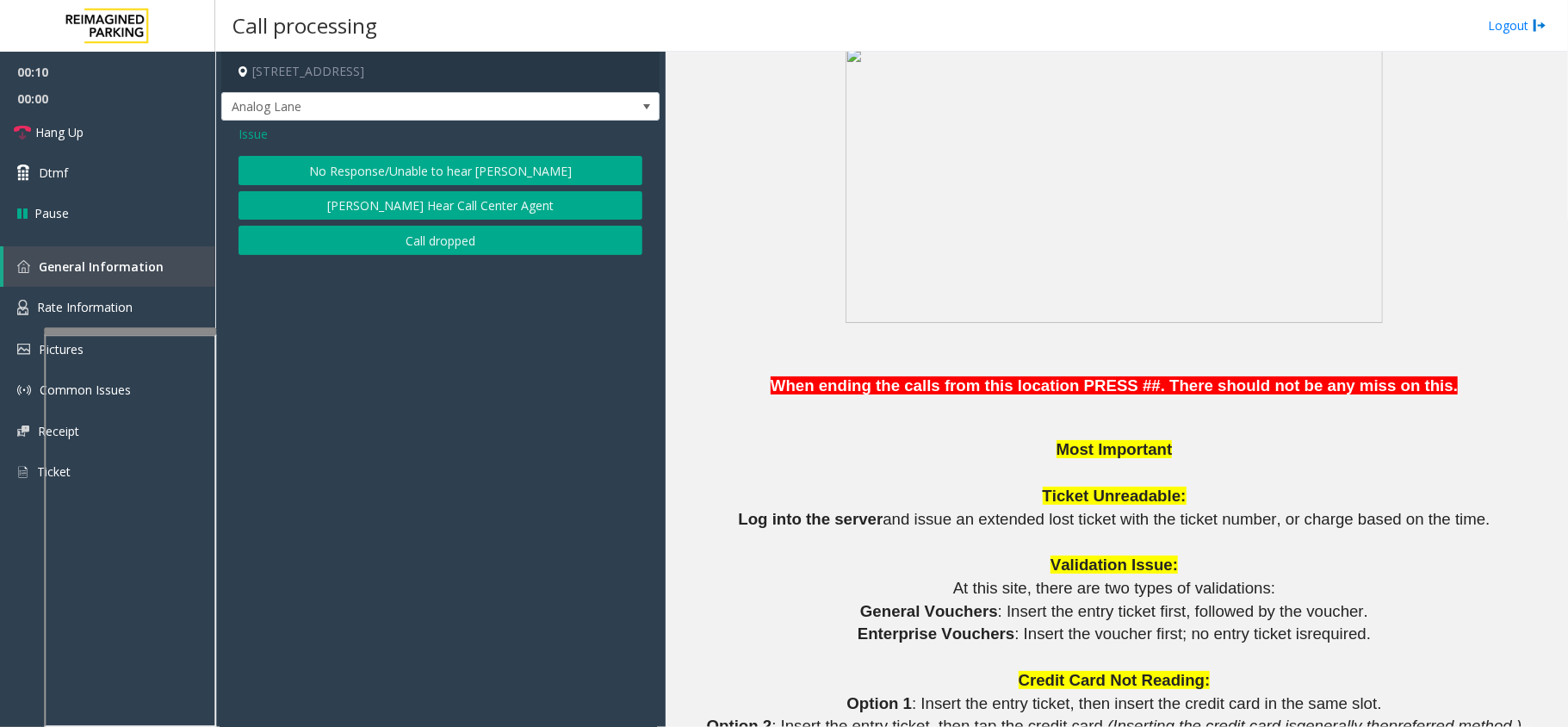
click at [473, 165] on button "No Response/Unable to hear [PERSON_NAME]" at bounding box center [440, 170] width 404 height 30
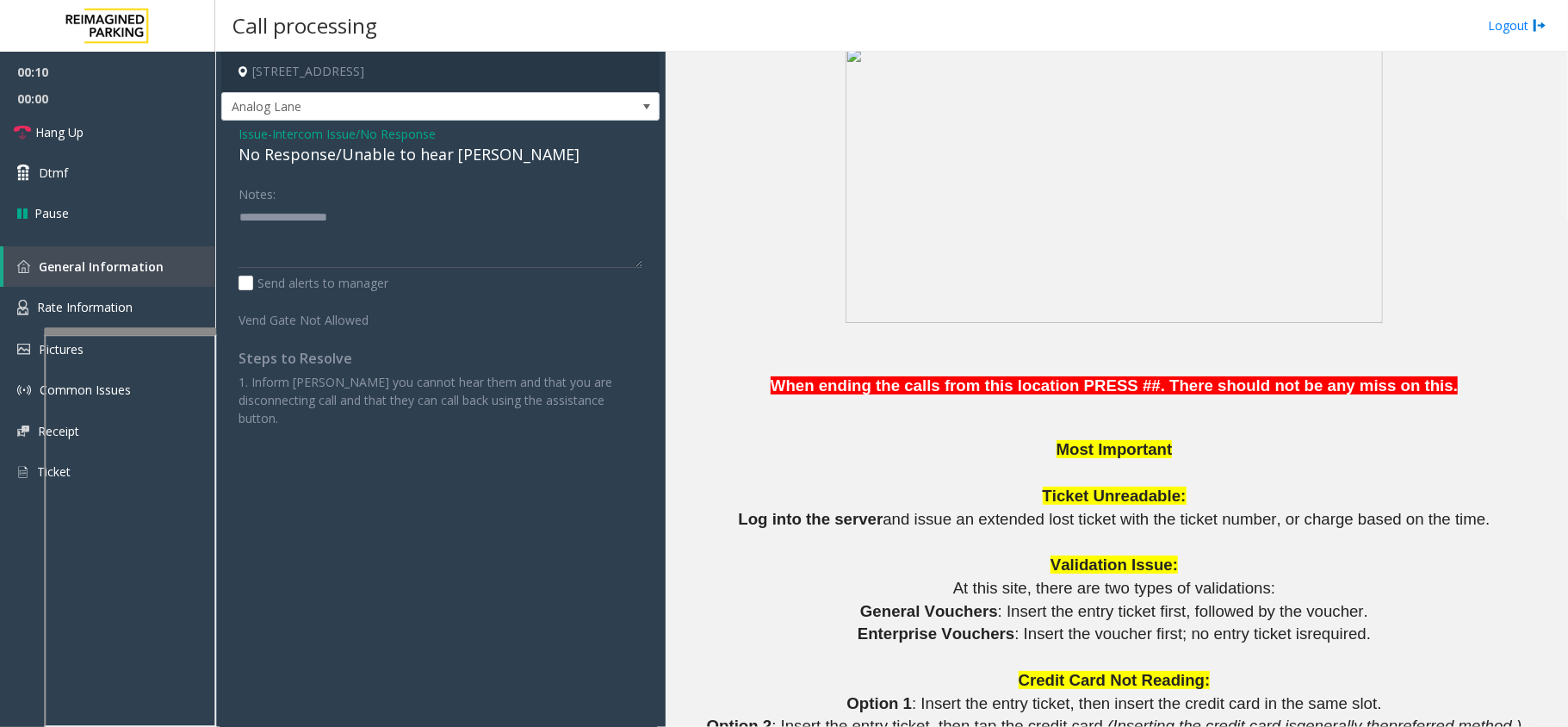
click at [349, 166] on div "No Response/Unable to hear [PERSON_NAME]" at bounding box center [440, 154] width 404 height 23
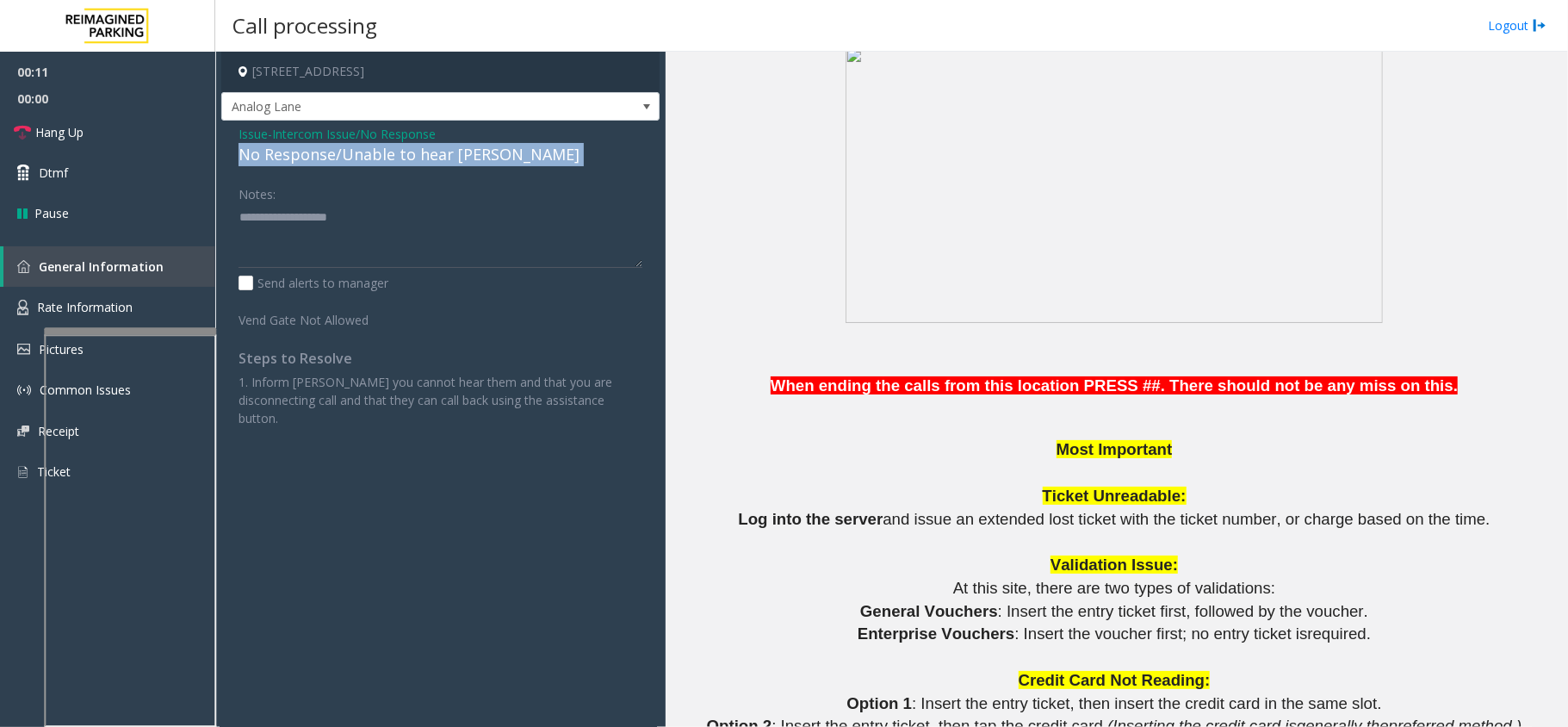
click at [349, 166] on div "No Response/Unable to hear [PERSON_NAME]" at bounding box center [440, 154] width 404 height 23
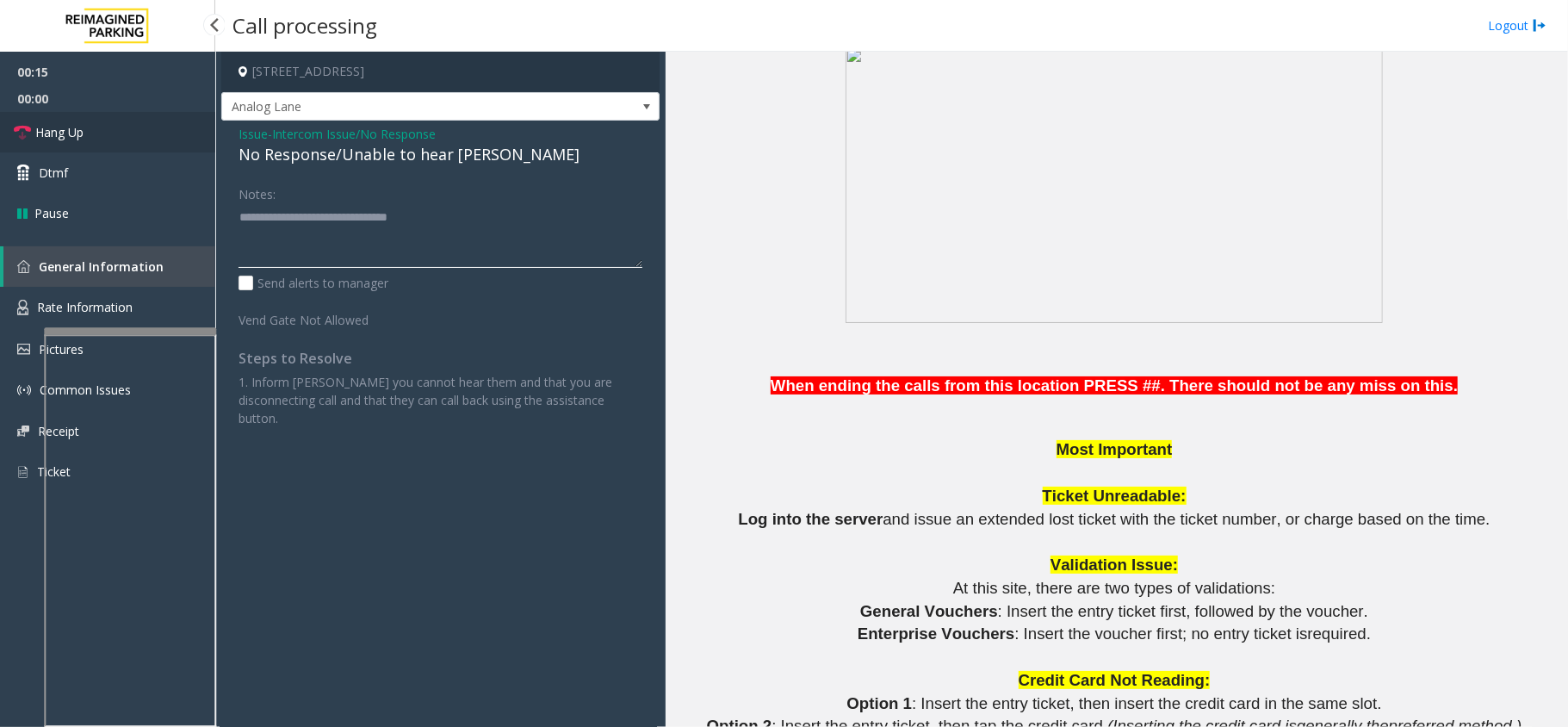
type textarea "**********"
click at [133, 130] on link "Hang Up" at bounding box center [108, 132] width 216 height 41
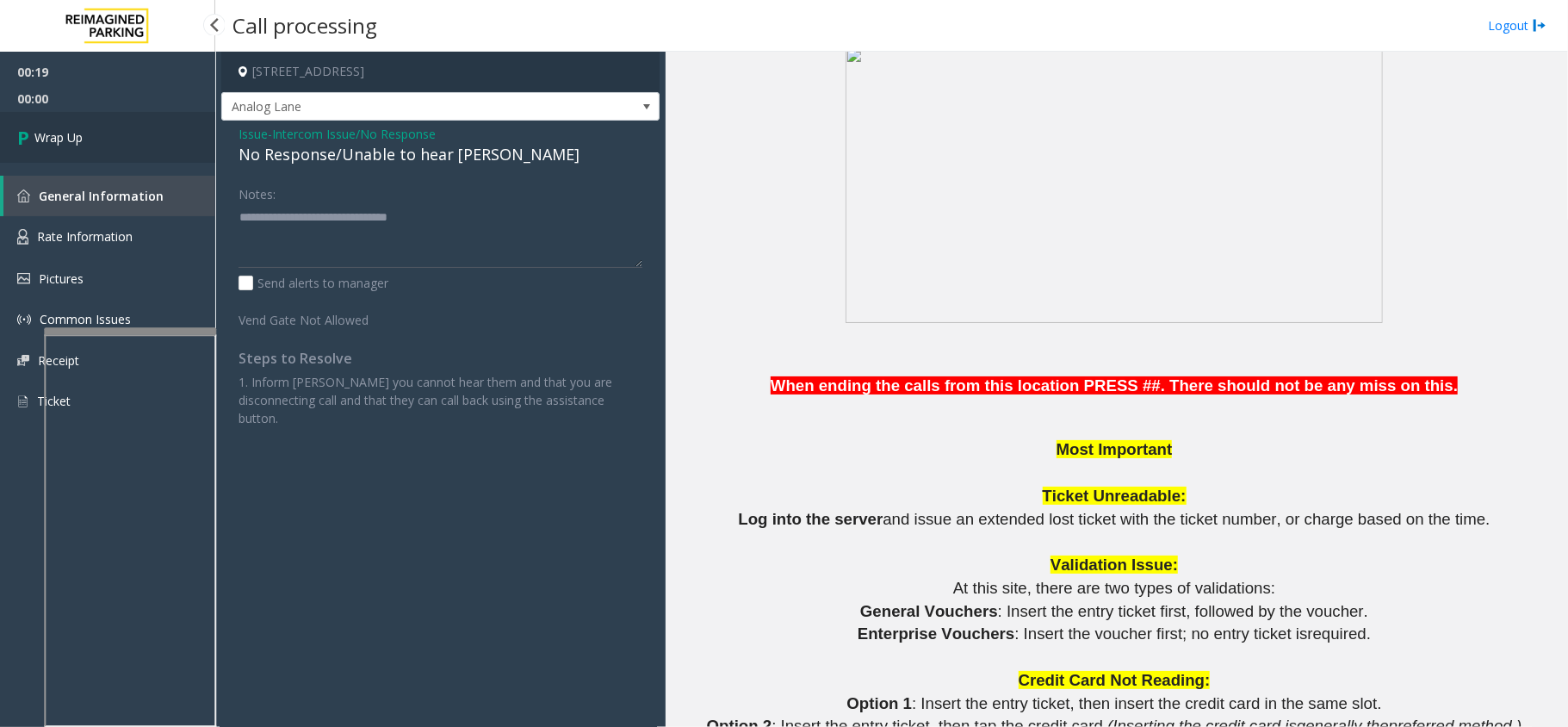
click at [42, 135] on span "Wrap Up" at bounding box center [58, 137] width 48 height 18
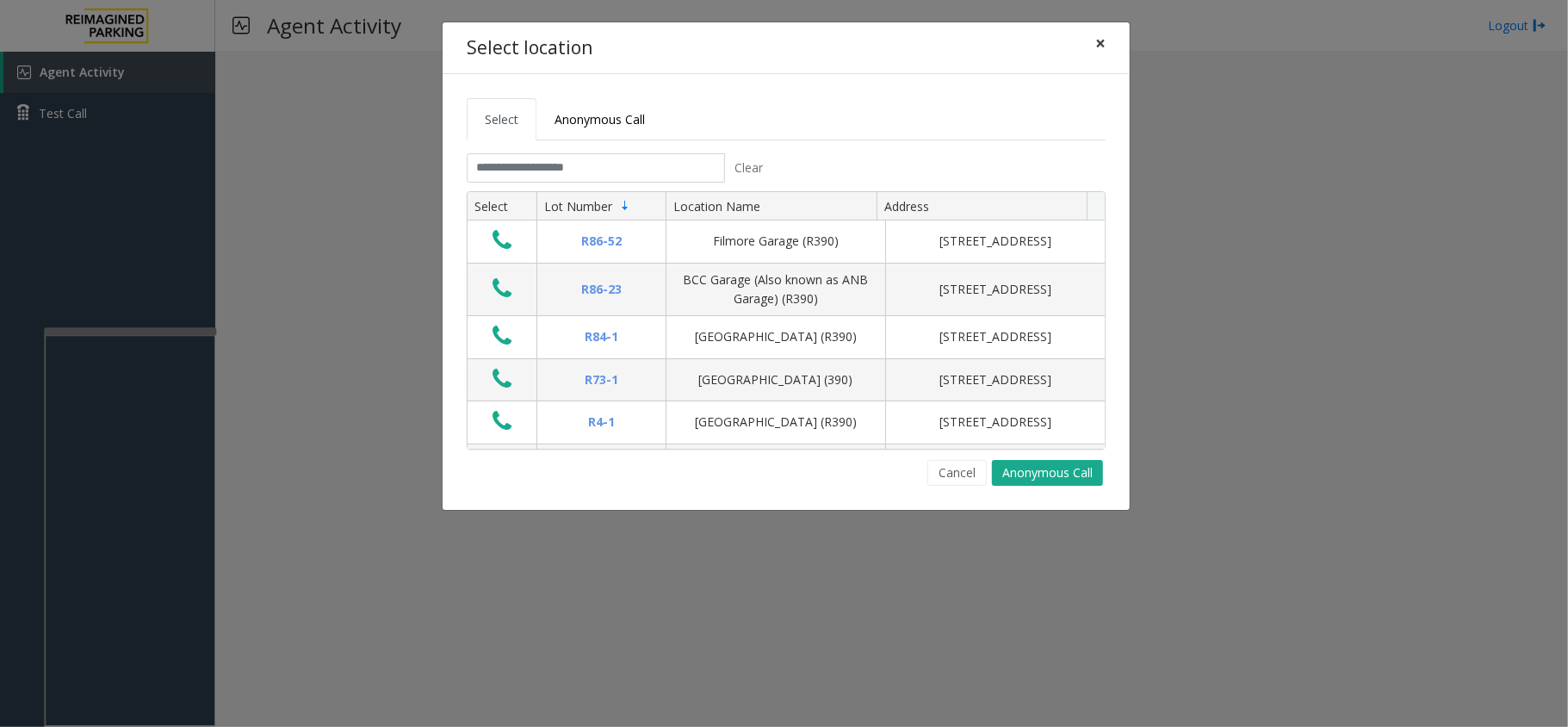
click at [1092, 42] on button "×" at bounding box center [1100, 43] width 35 height 43
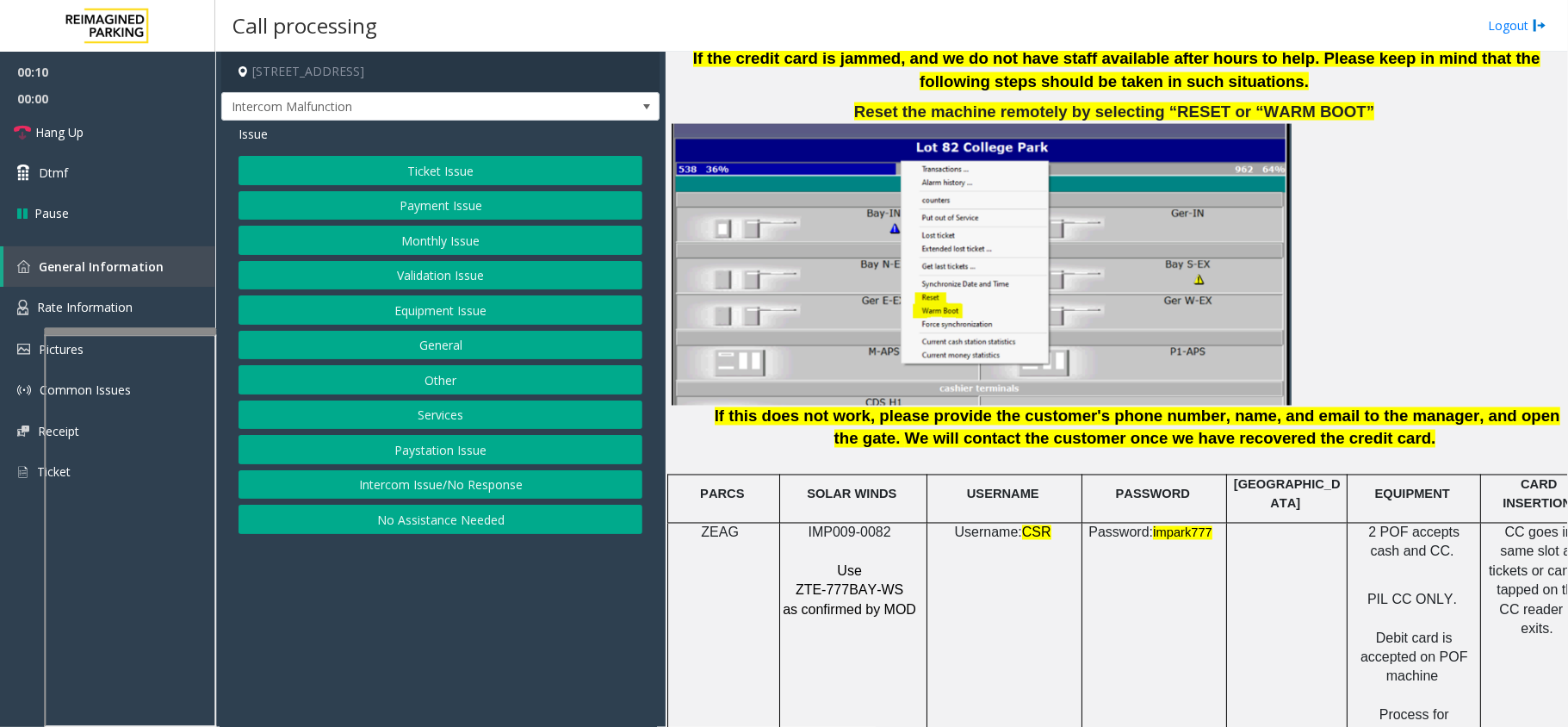
scroll to position [2068, 0]
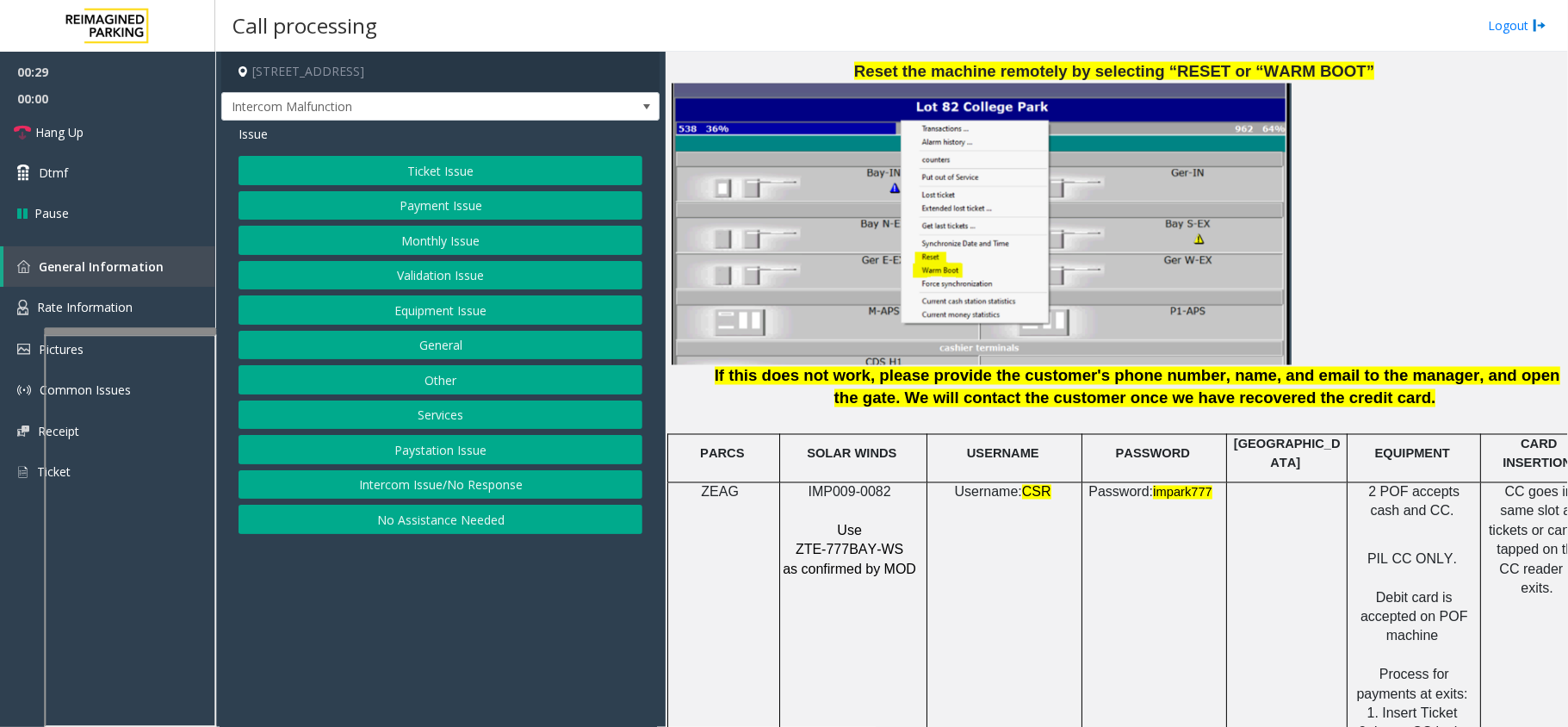
click at [816, 485] on span "IMP009-0082" at bounding box center [849, 492] width 83 height 15
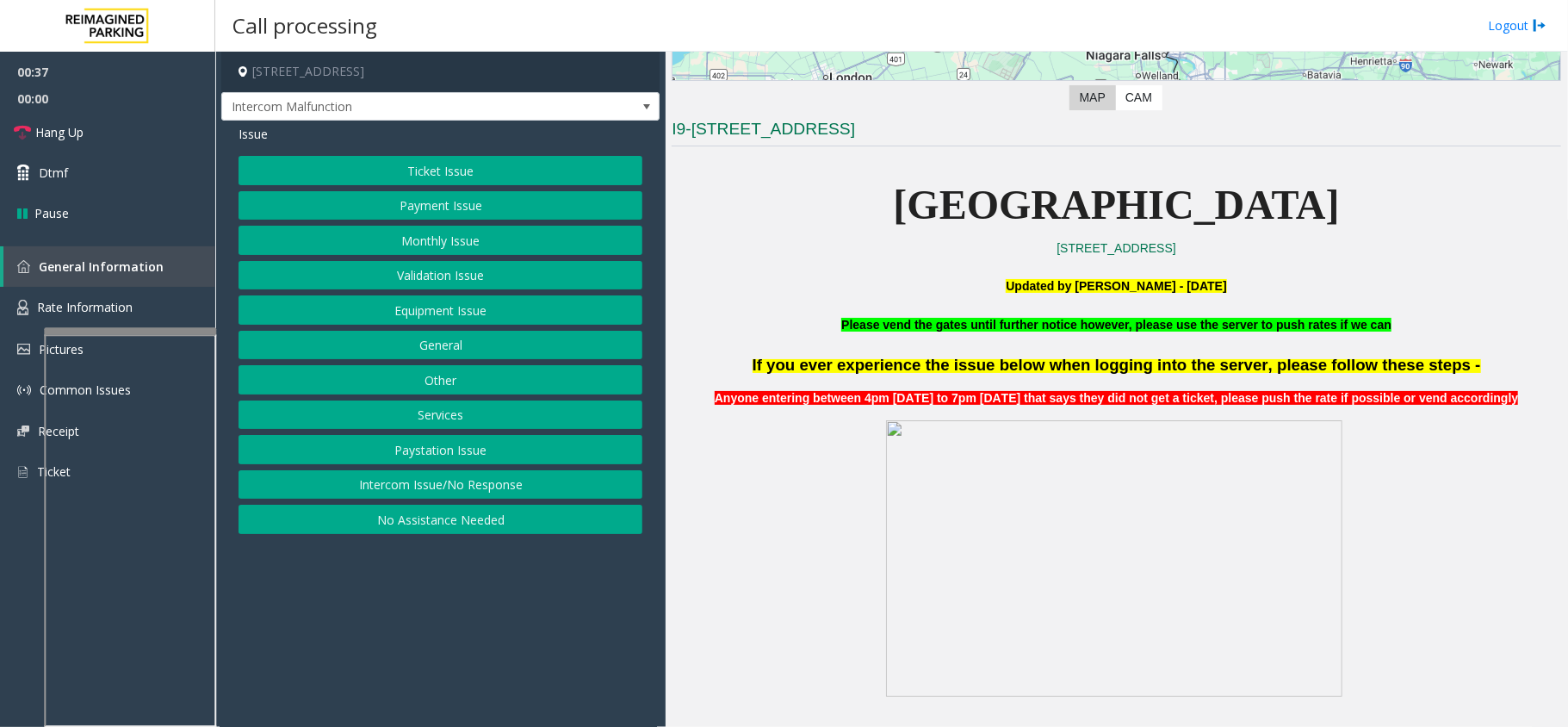
scroll to position [344, 0]
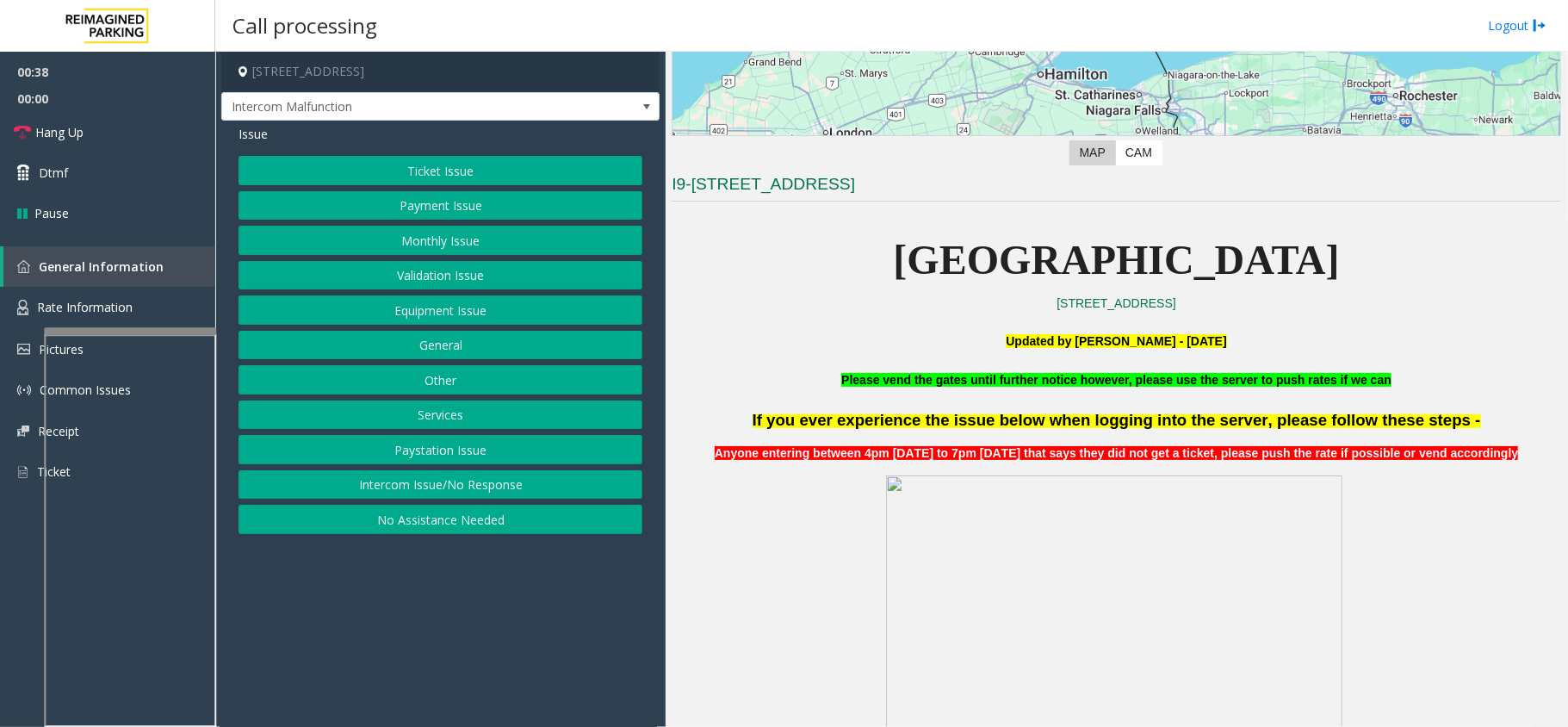
click at [542, 279] on button "Validation Issue" at bounding box center [440, 276] width 404 height 30
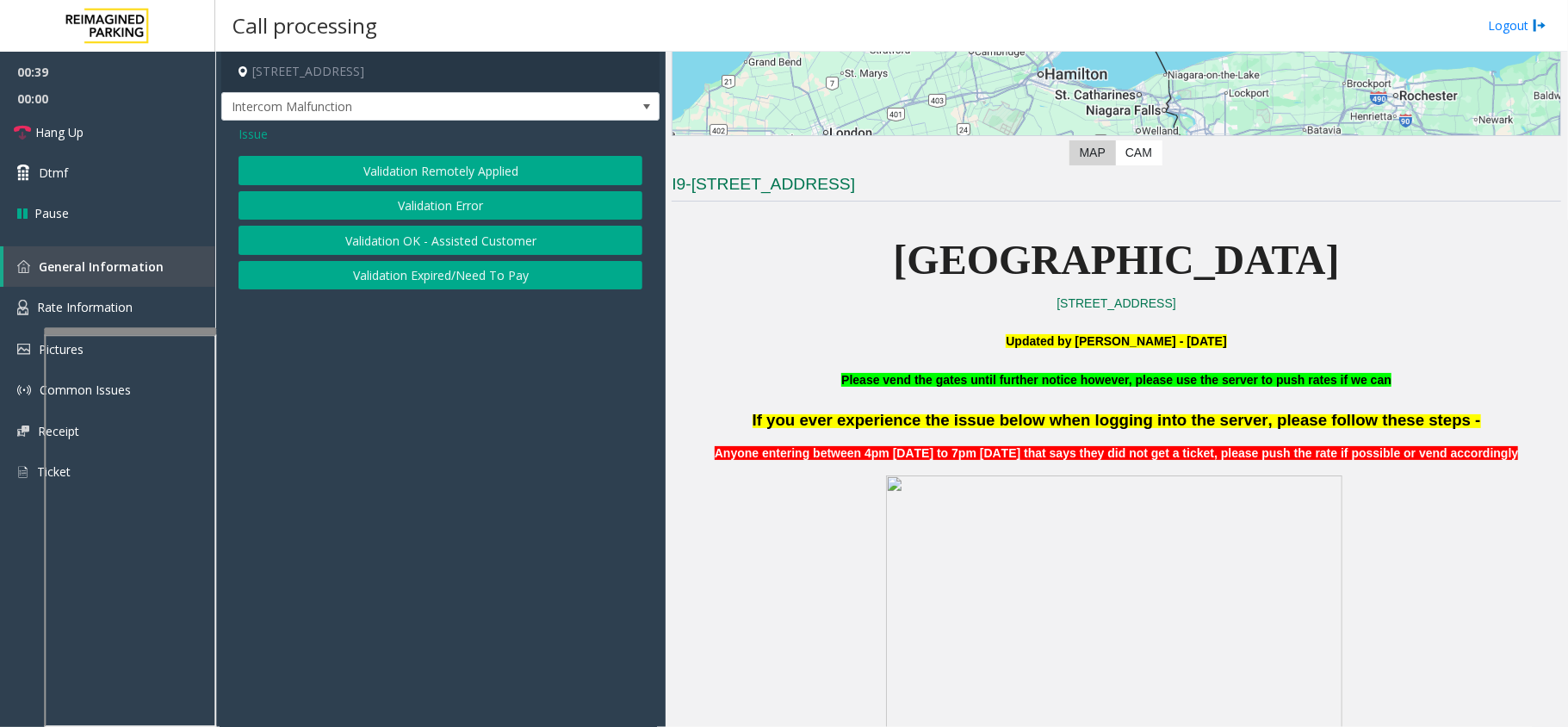
click at [455, 203] on button "Validation Error" at bounding box center [440, 206] width 404 height 30
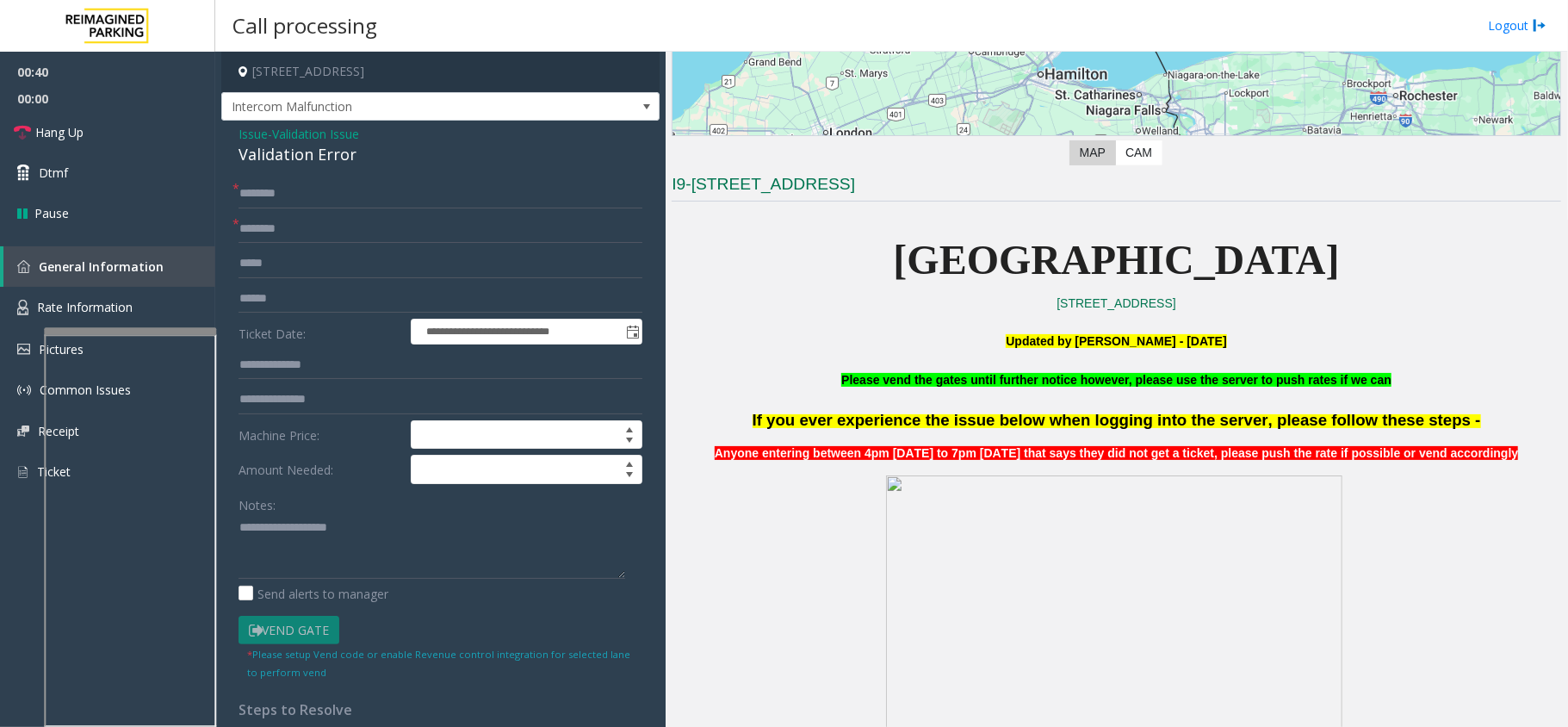
click at [344, 135] on span "Validation Issue" at bounding box center [316, 134] width 87 height 18
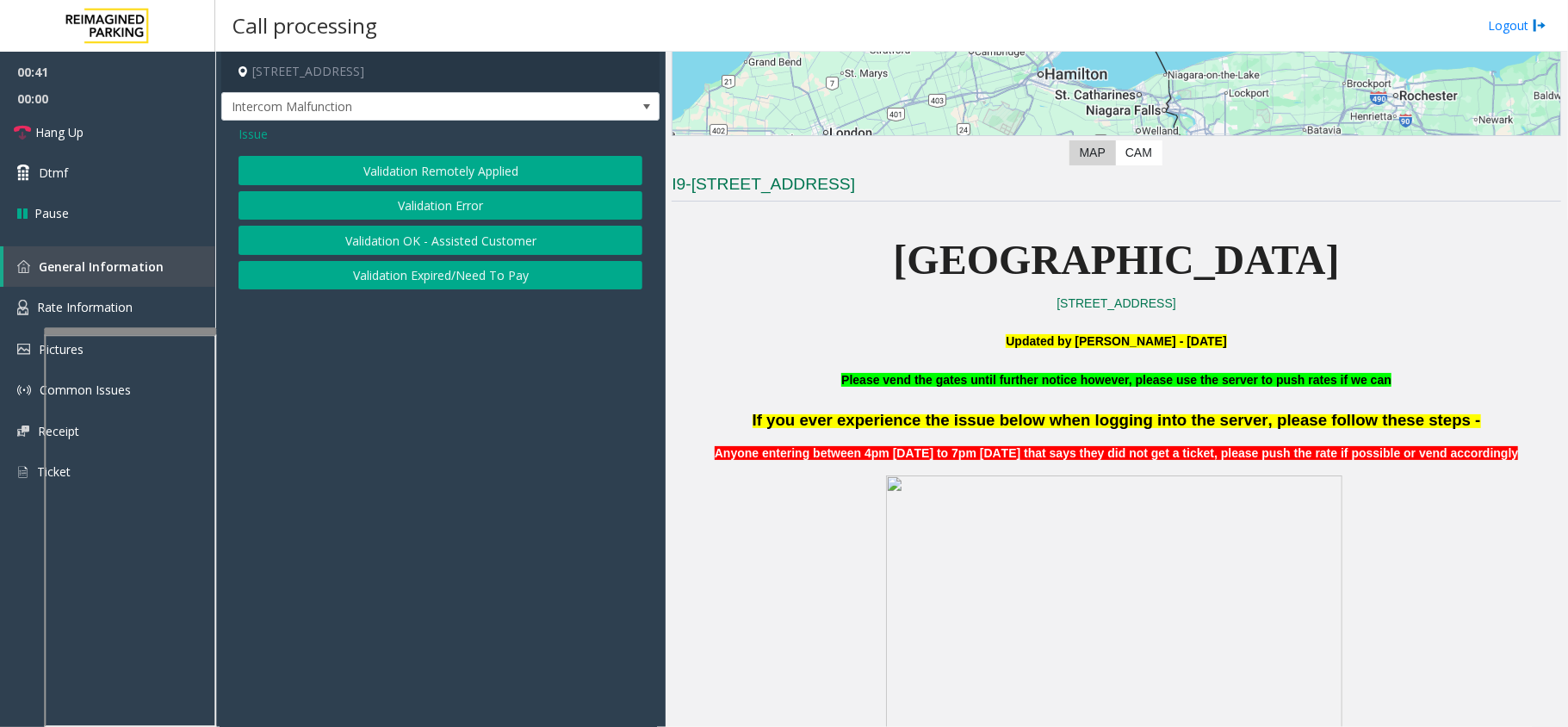
click at [273, 131] on div "Issue" at bounding box center [440, 134] width 404 height 18
click at [259, 131] on span "Issue" at bounding box center [253, 134] width 30 height 18
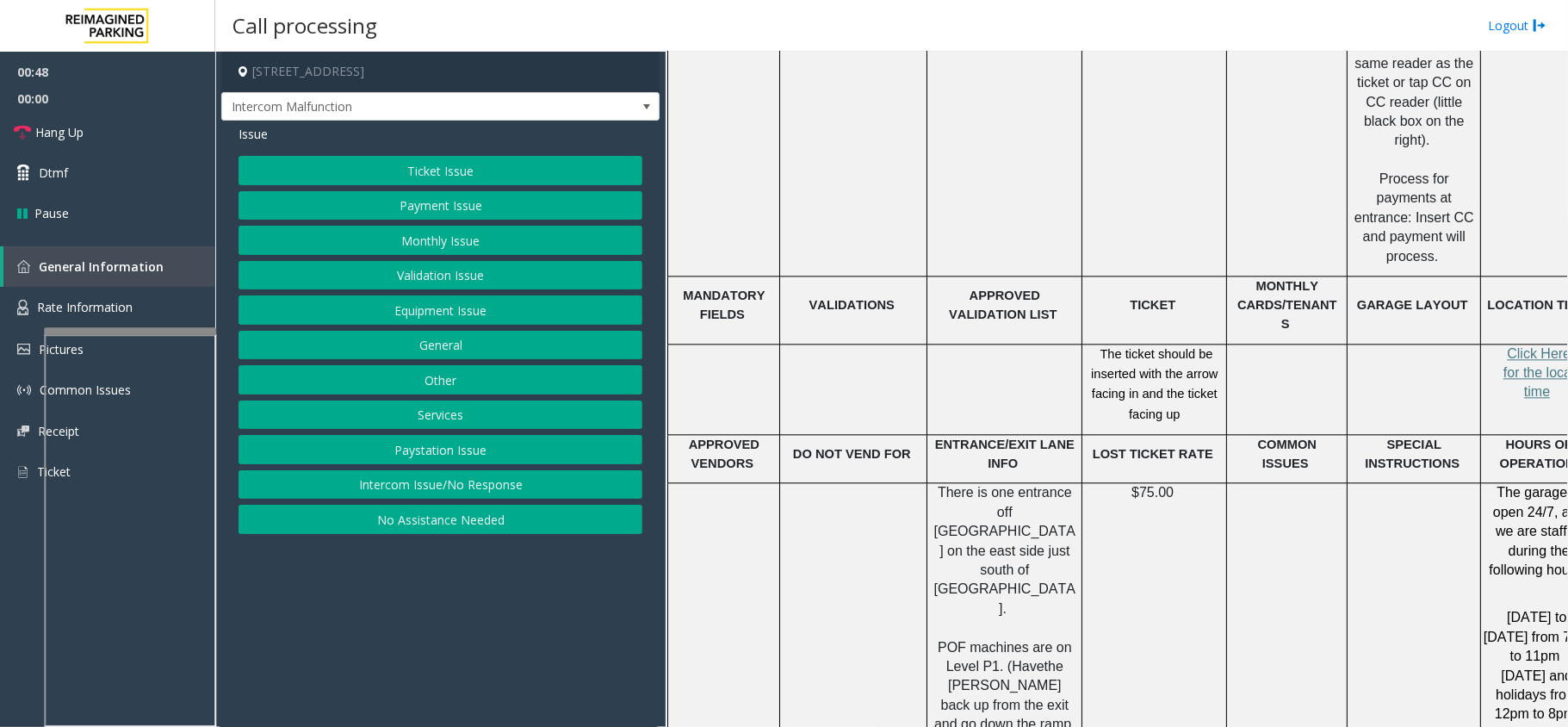
scroll to position [2642, 0]
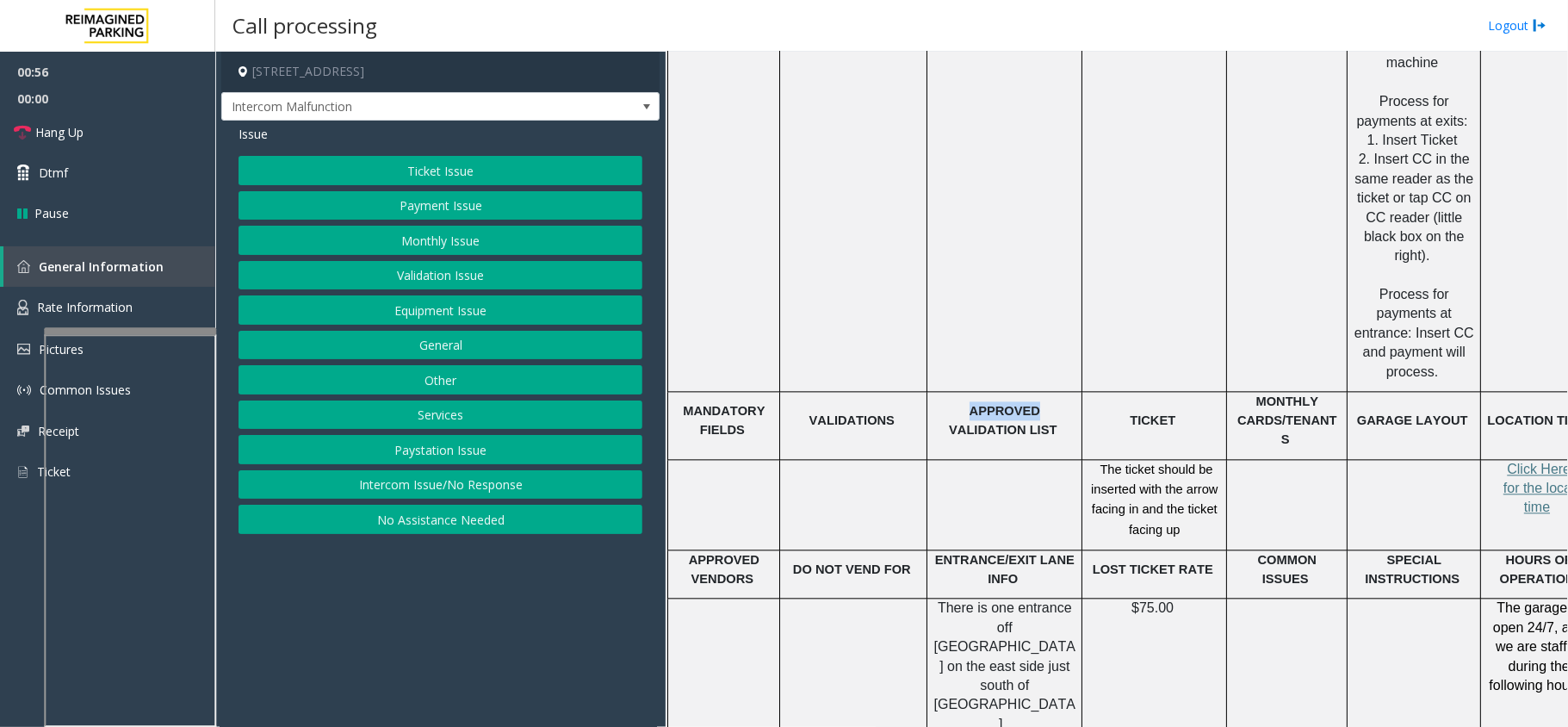
drag, startPoint x: 934, startPoint y: 366, endPoint x: 996, endPoint y: 374, distance: 62.5
click at [996, 402] on p "APPROVED VALIDATION LIST" at bounding box center [1004, 421] width 142 height 39
click at [1000, 404] on span "APPROVED VALIDATION LIST" at bounding box center [1003, 421] width 108 height 33
drag, startPoint x: 1006, startPoint y: 369, endPoint x: 1066, endPoint y: 369, distance: 60.0
click at [1057, 404] on span "APPROVED VALIDATION LIST" at bounding box center [1003, 421] width 108 height 33
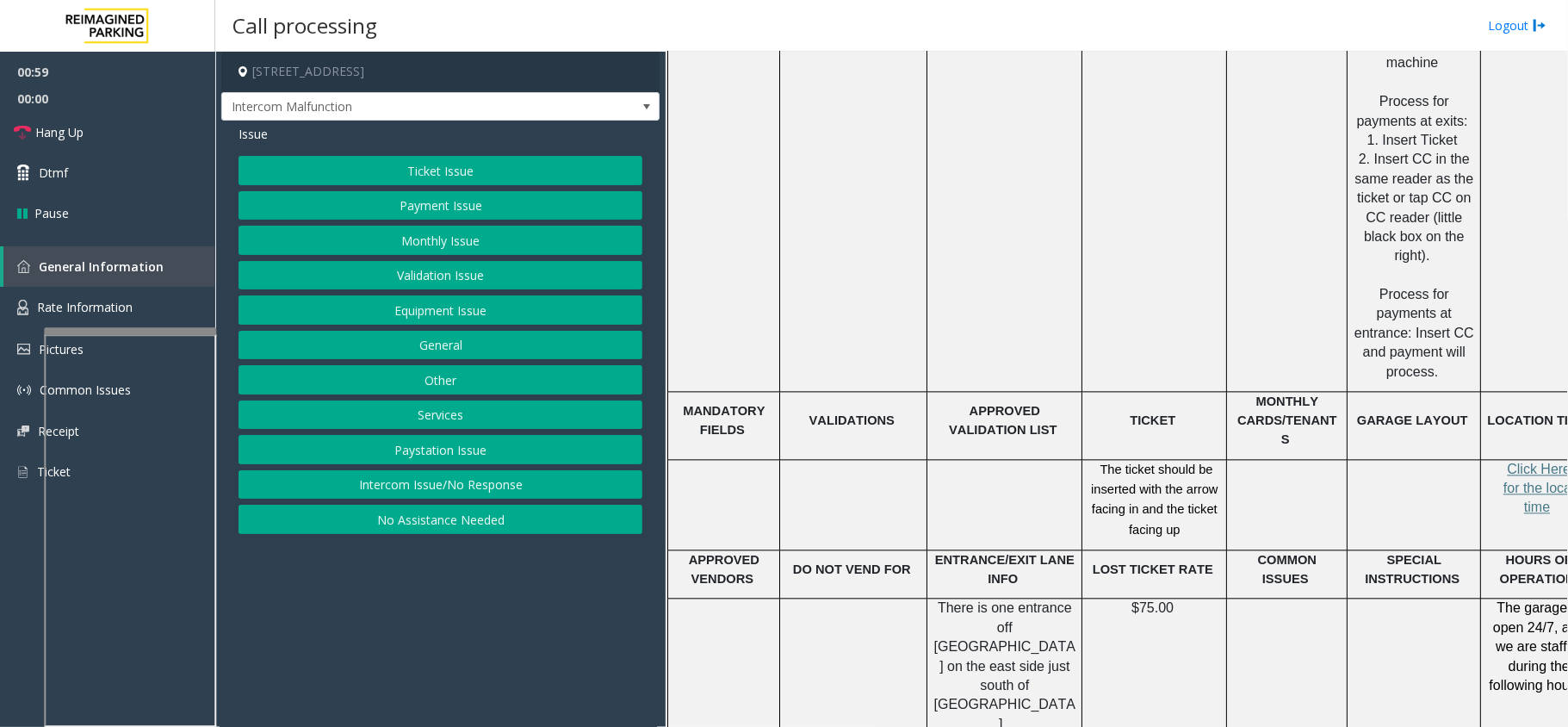
click at [1051, 402] on p "APPROVED VALIDATION LIST" at bounding box center [1004, 421] width 142 height 39
drag, startPoint x: 1013, startPoint y: 391, endPoint x: 987, endPoint y: 395, distance: 26.3
click at [987, 402] on p "APPROVED VALIDATION LIST" at bounding box center [1004, 421] width 142 height 39
click at [1057, 423] on span at bounding box center [1059, 430] width 3 height 14
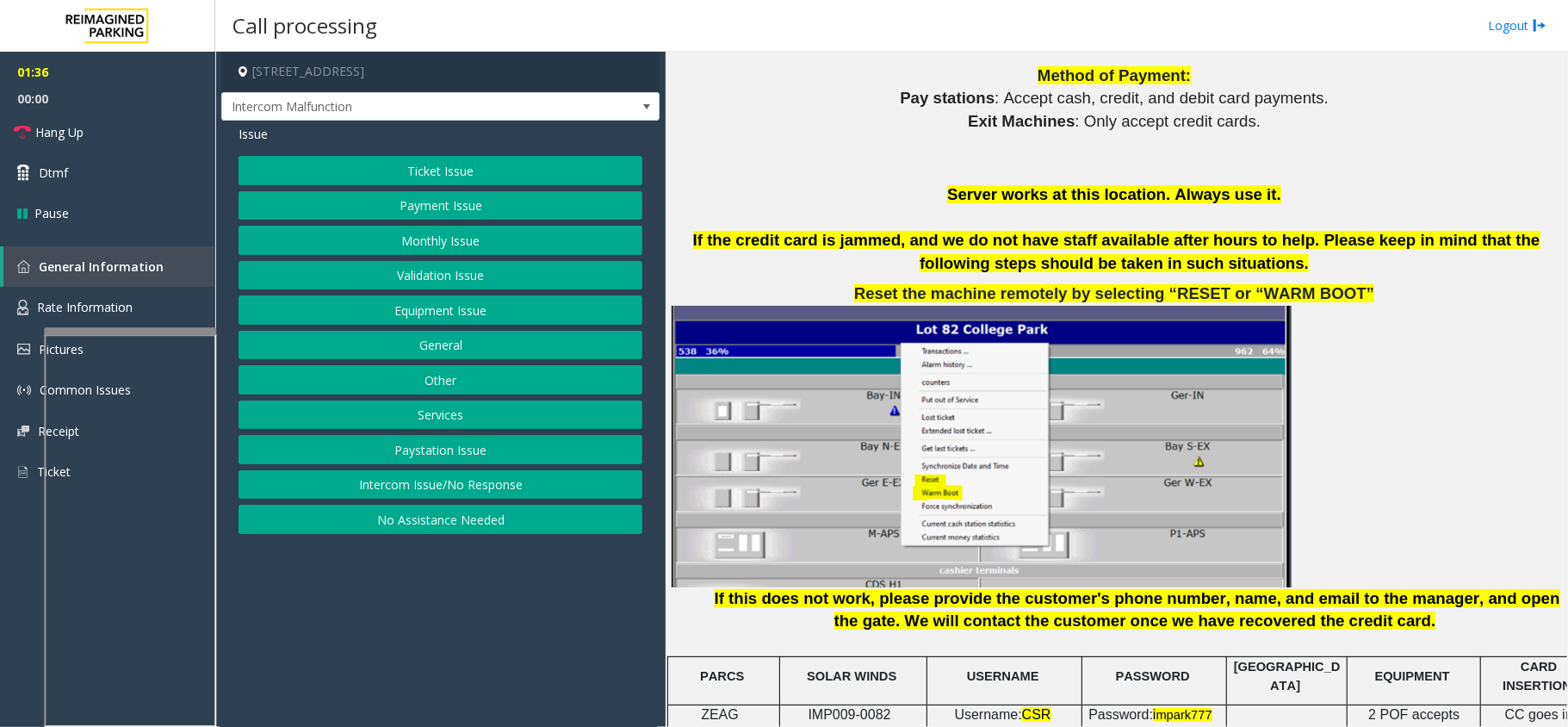
scroll to position [1838, 0]
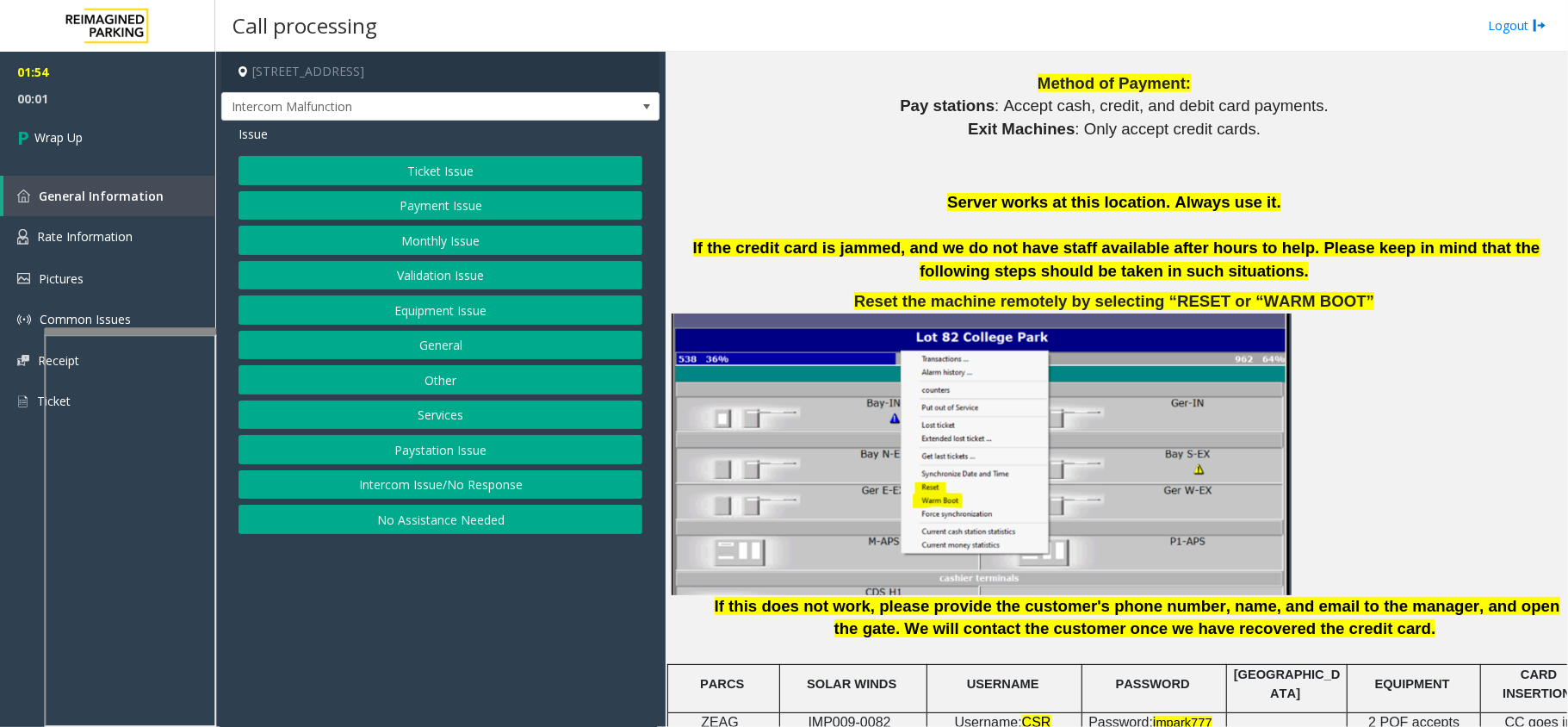
click at [431, 312] on button "Equipment Issue" at bounding box center [440, 310] width 404 height 30
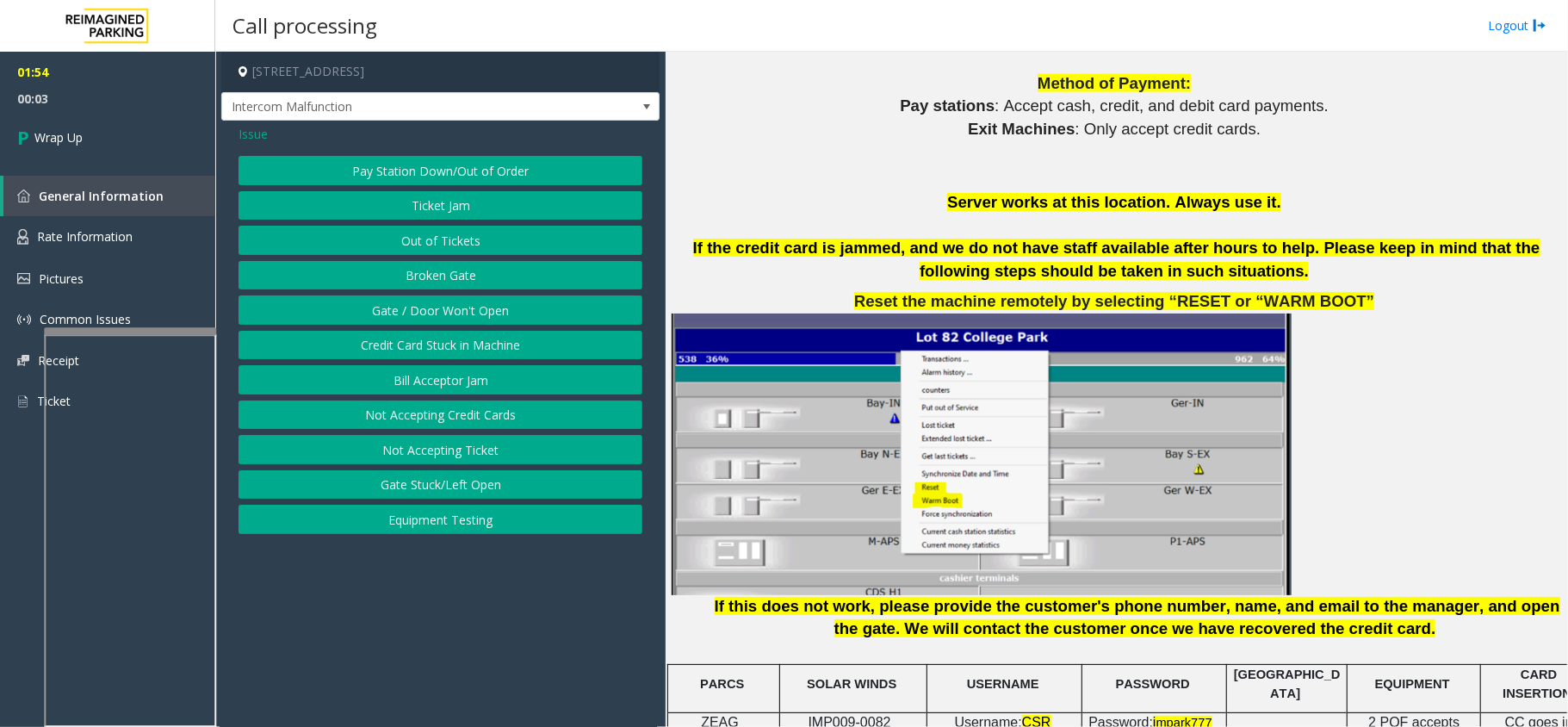
click at [410, 317] on button "Gate / Door Won't Open" at bounding box center [440, 310] width 404 height 30
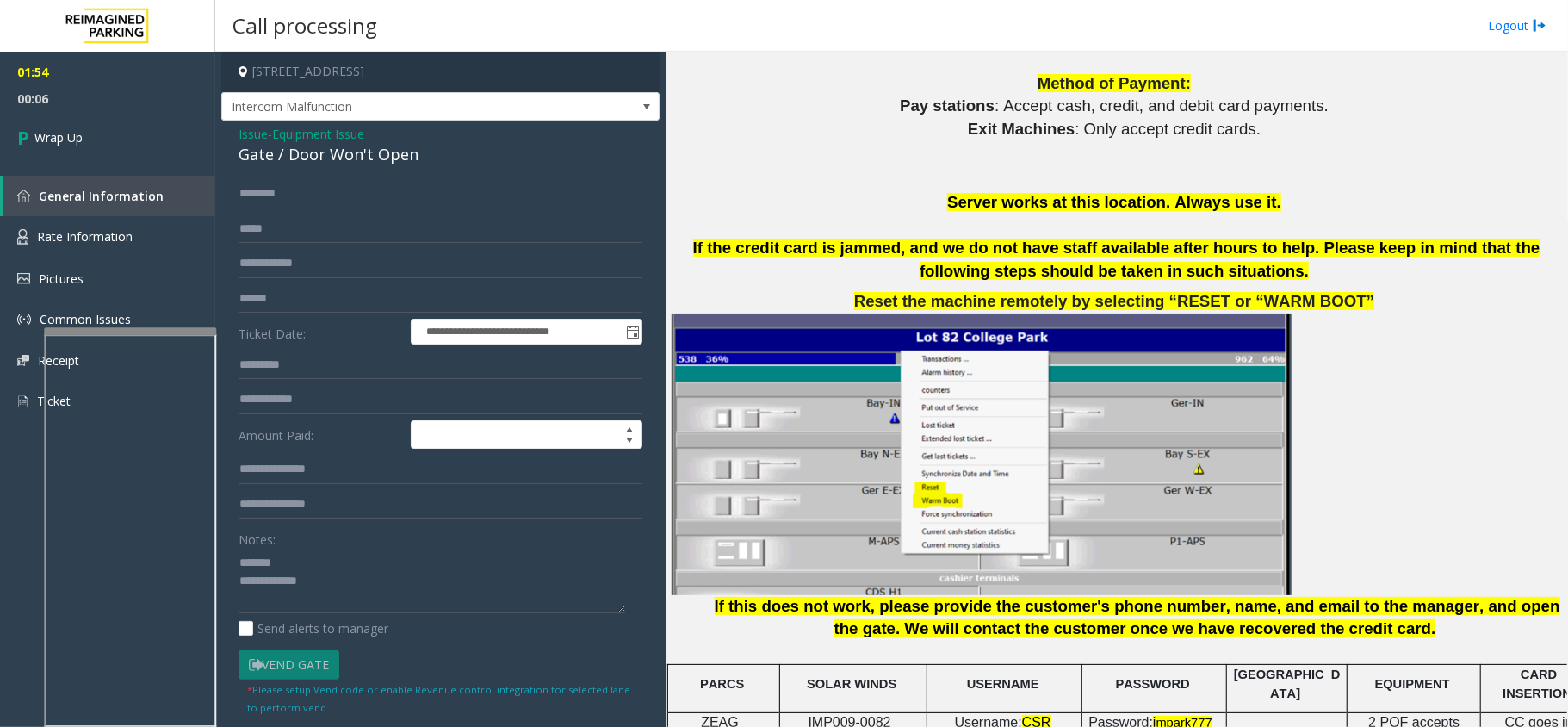
click at [314, 159] on div "Gate / Door Won't Open" at bounding box center [440, 154] width 404 height 23
click at [422, 600] on textarea at bounding box center [431, 581] width 387 height 64
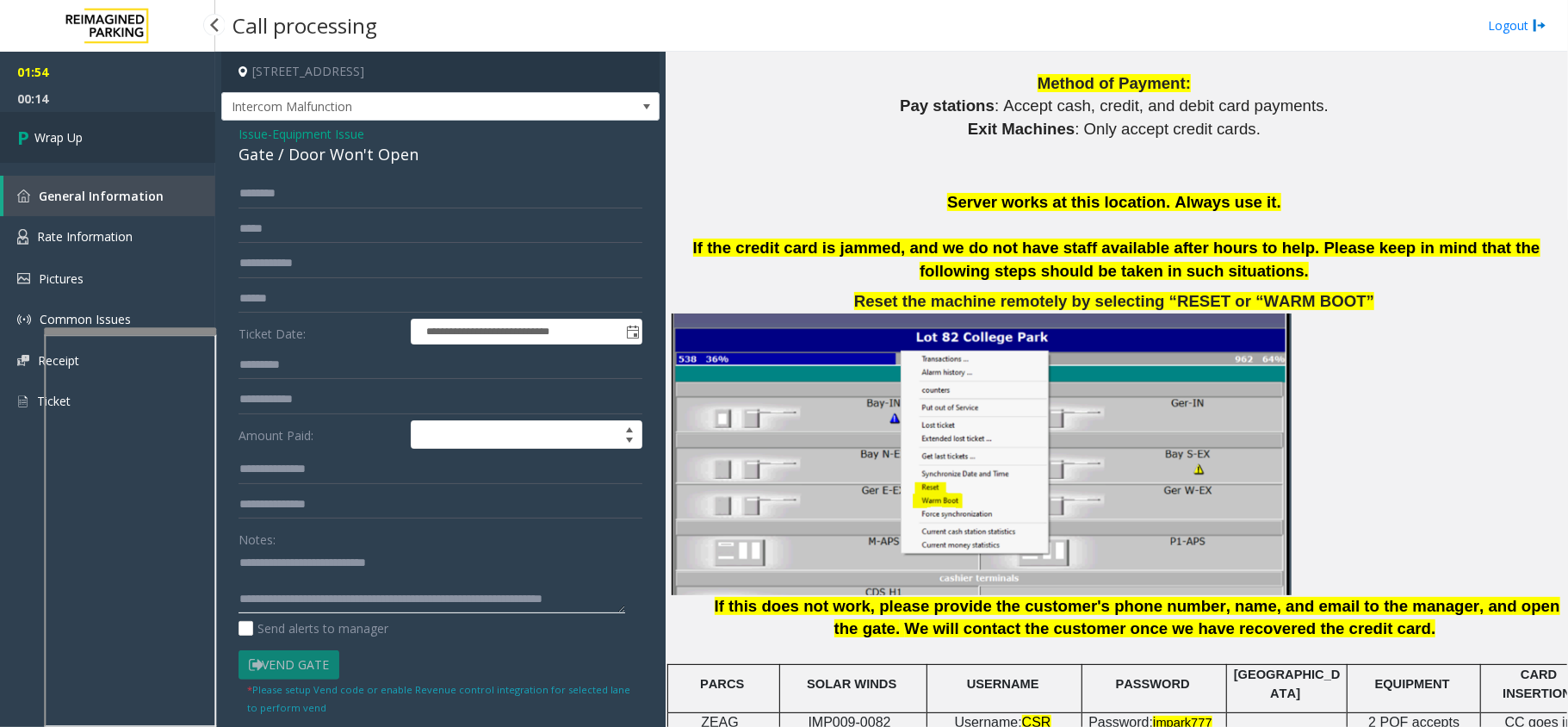
type textarea "**********"
click at [170, 151] on link "Wrap Up" at bounding box center [108, 137] width 216 height 50
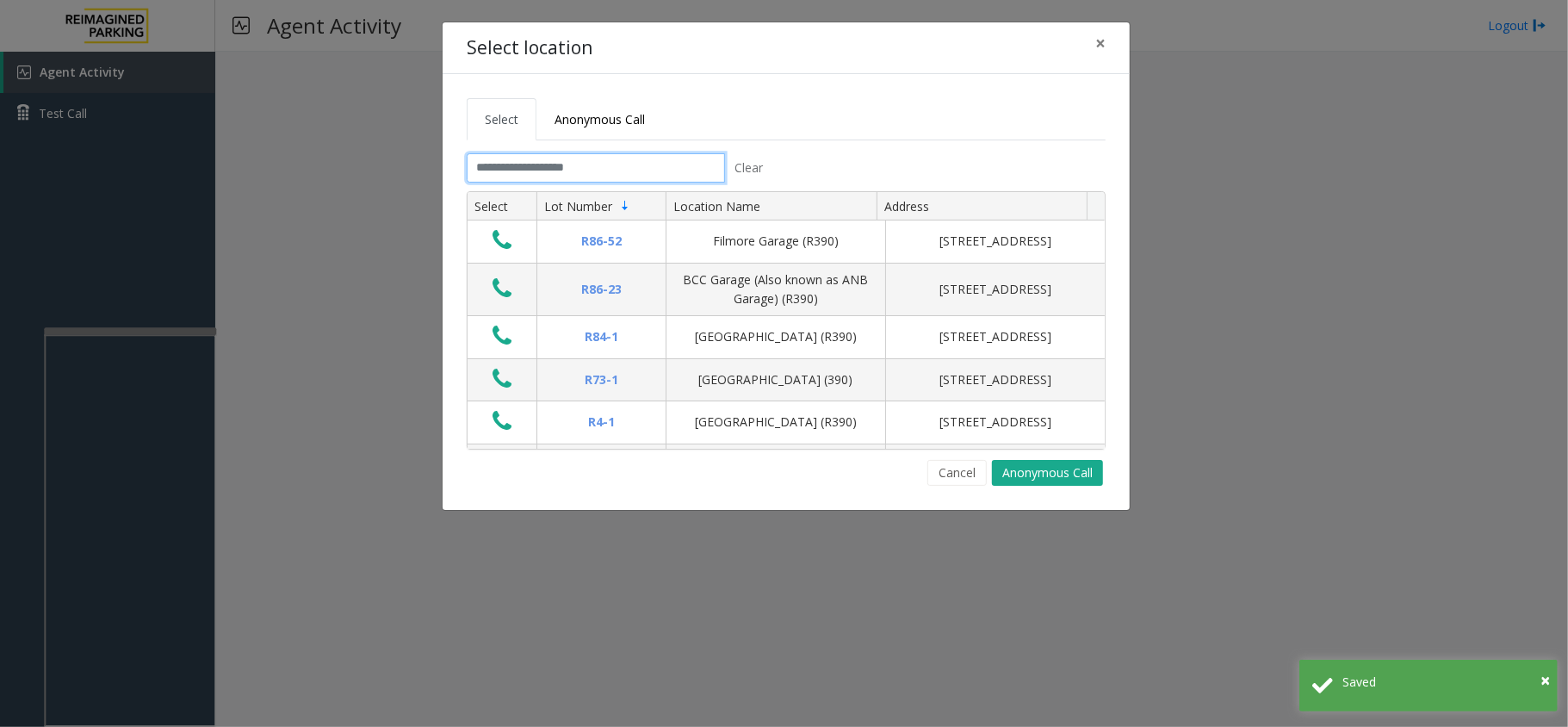
click at [648, 173] on input "text" at bounding box center [595, 168] width 258 height 30
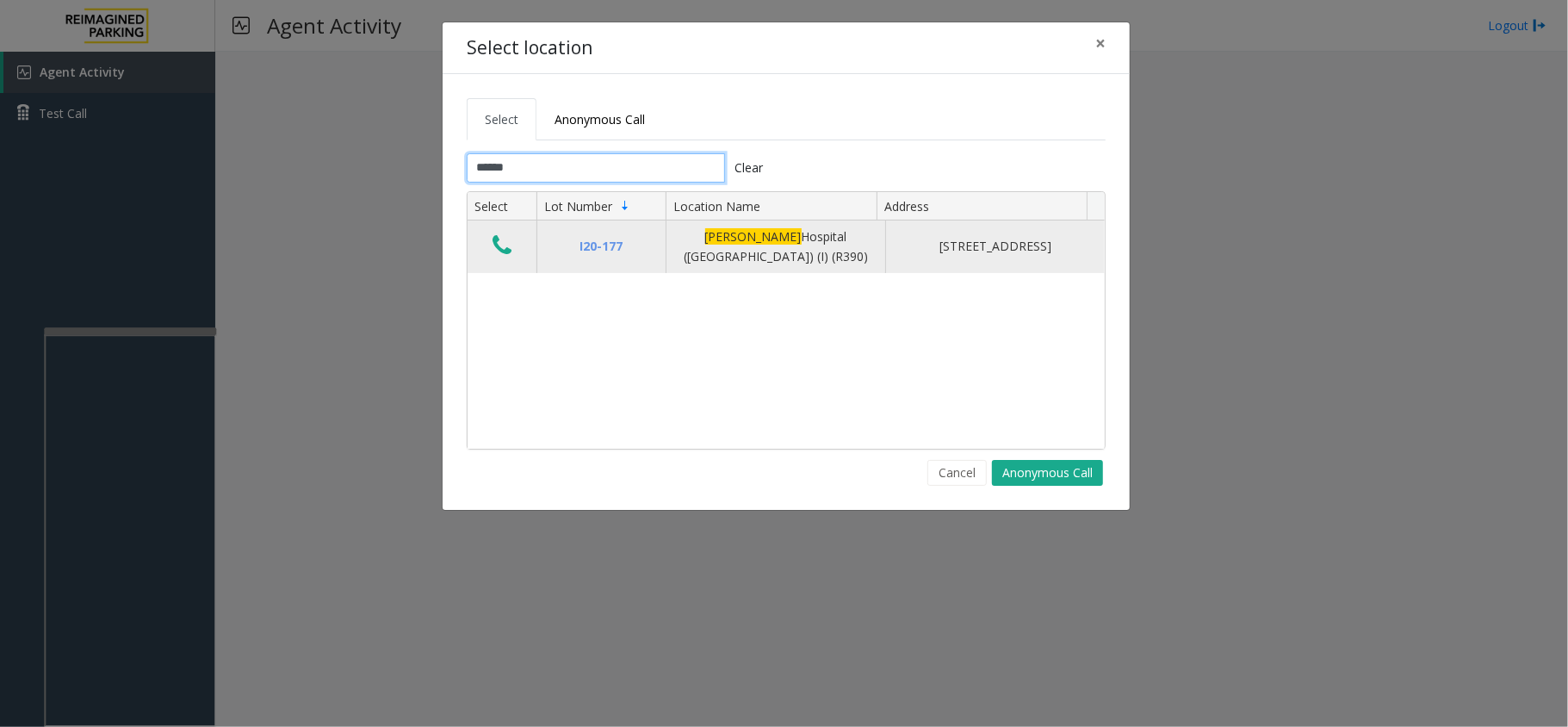
type input "******"
click at [508, 242] on icon "Data table" at bounding box center [502, 246] width 19 height 24
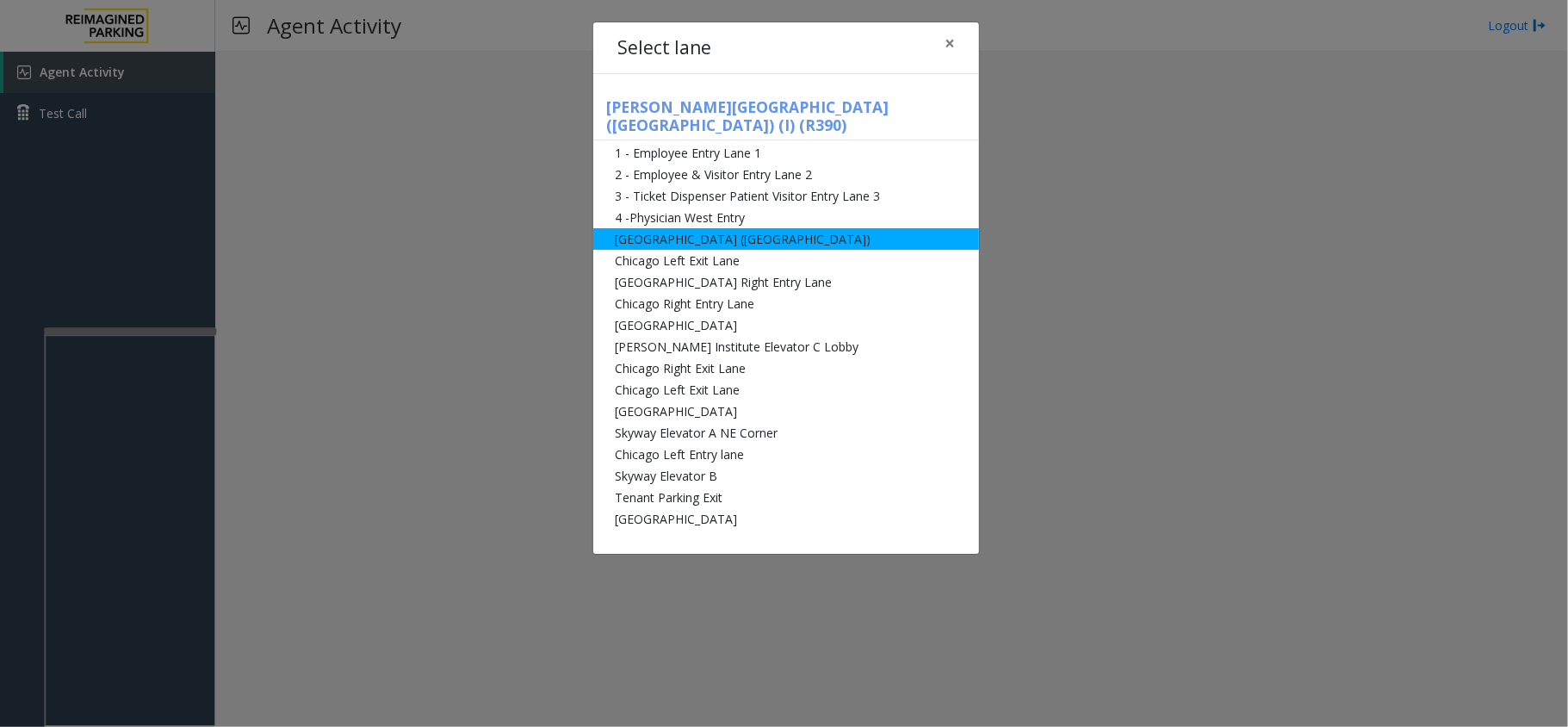
click at [684, 229] on li "[GEOGRAPHIC_DATA] ([GEOGRAPHIC_DATA])" at bounding box center [787, 239] width 386 height 22
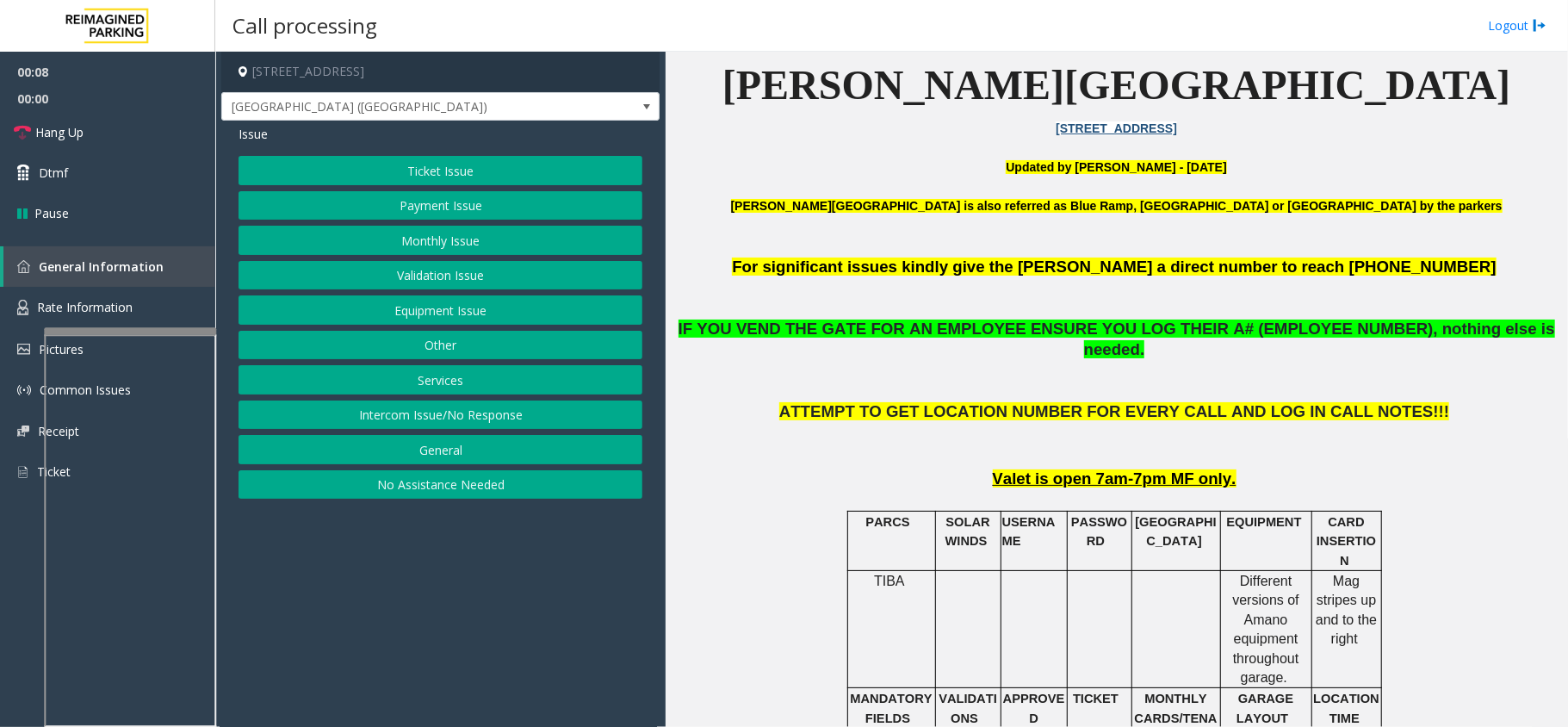
scroll to position [459, 0]
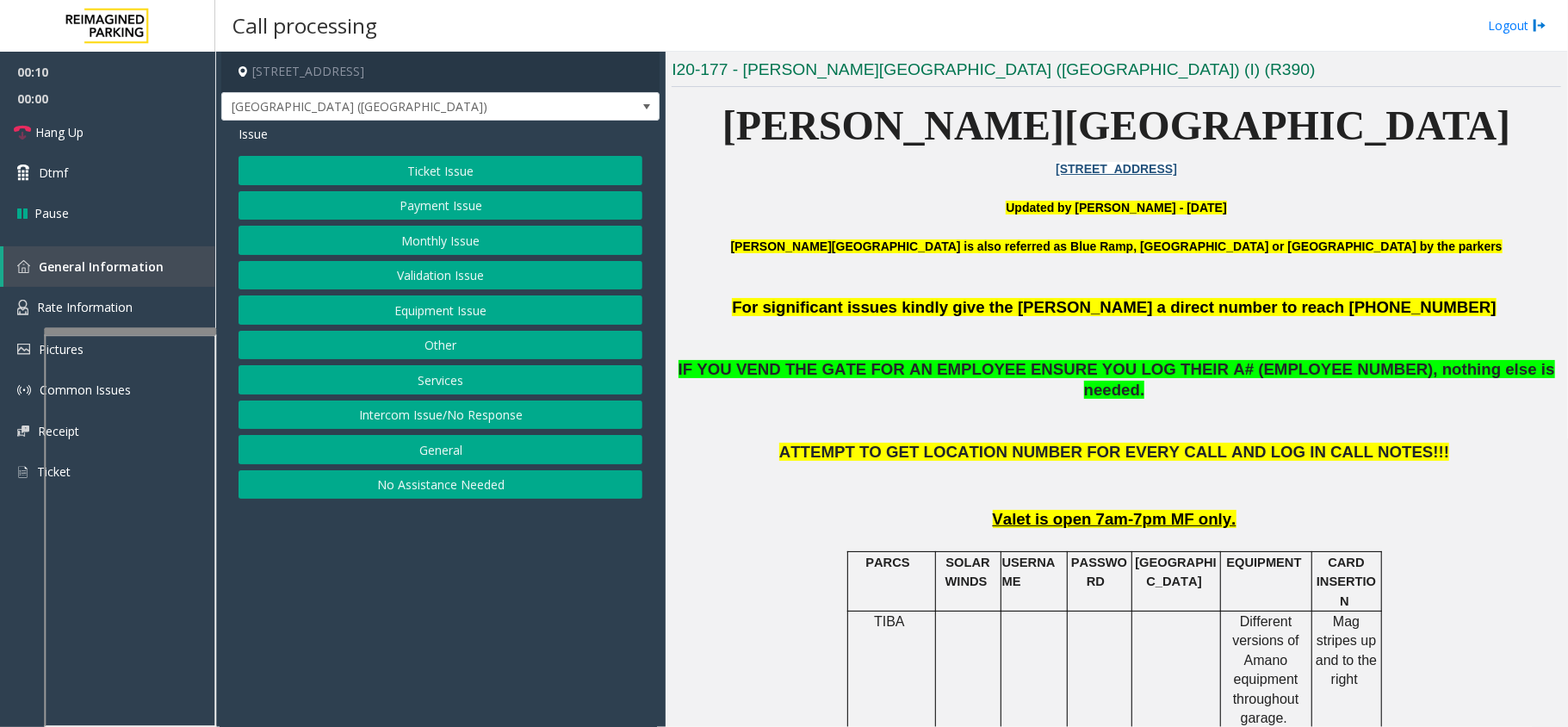
click at [541, 159] on button "Ticket Issue" at bounding box center [440, 170] width 404 height 30
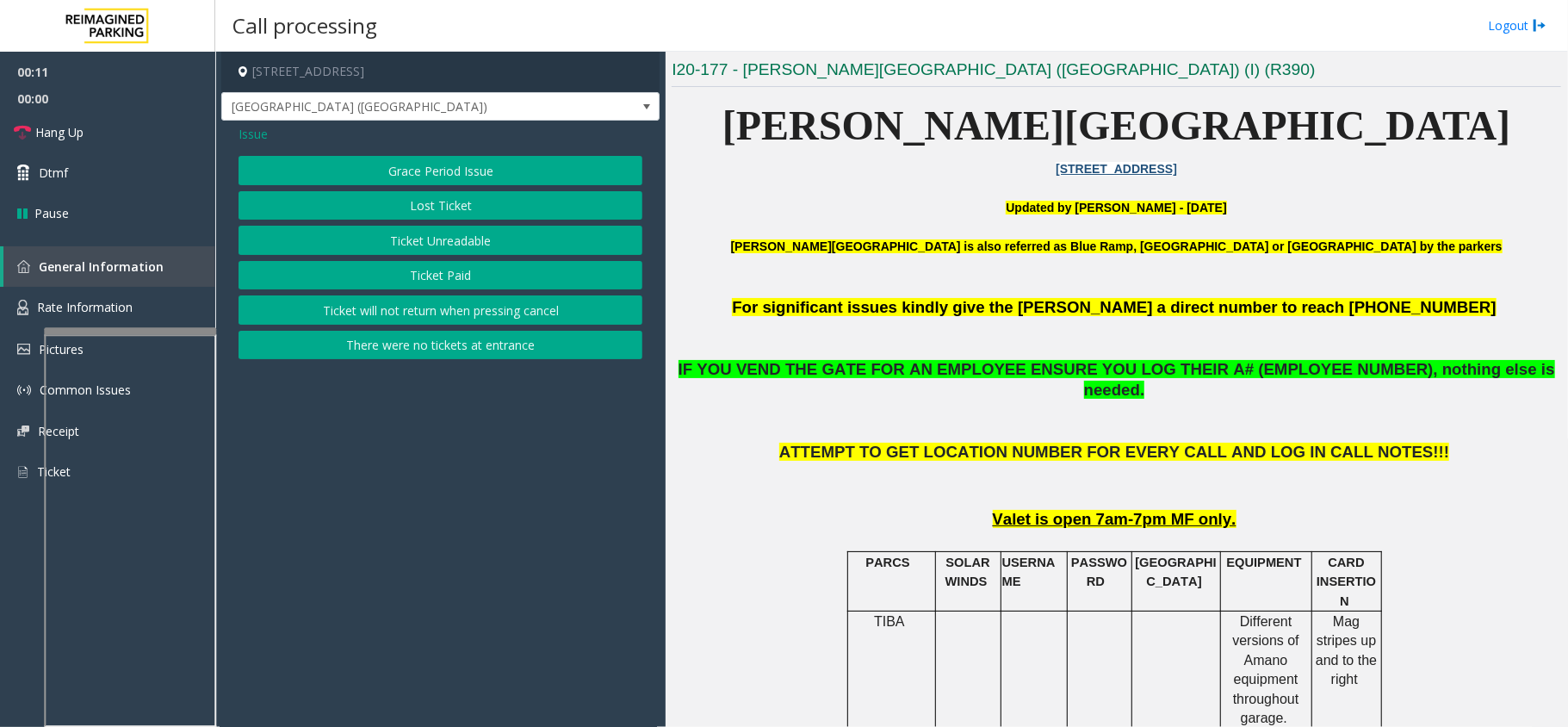
click at [483, 243] on button "Ticket Unreadable" at bounding box center [440, 241] width 404 height 30
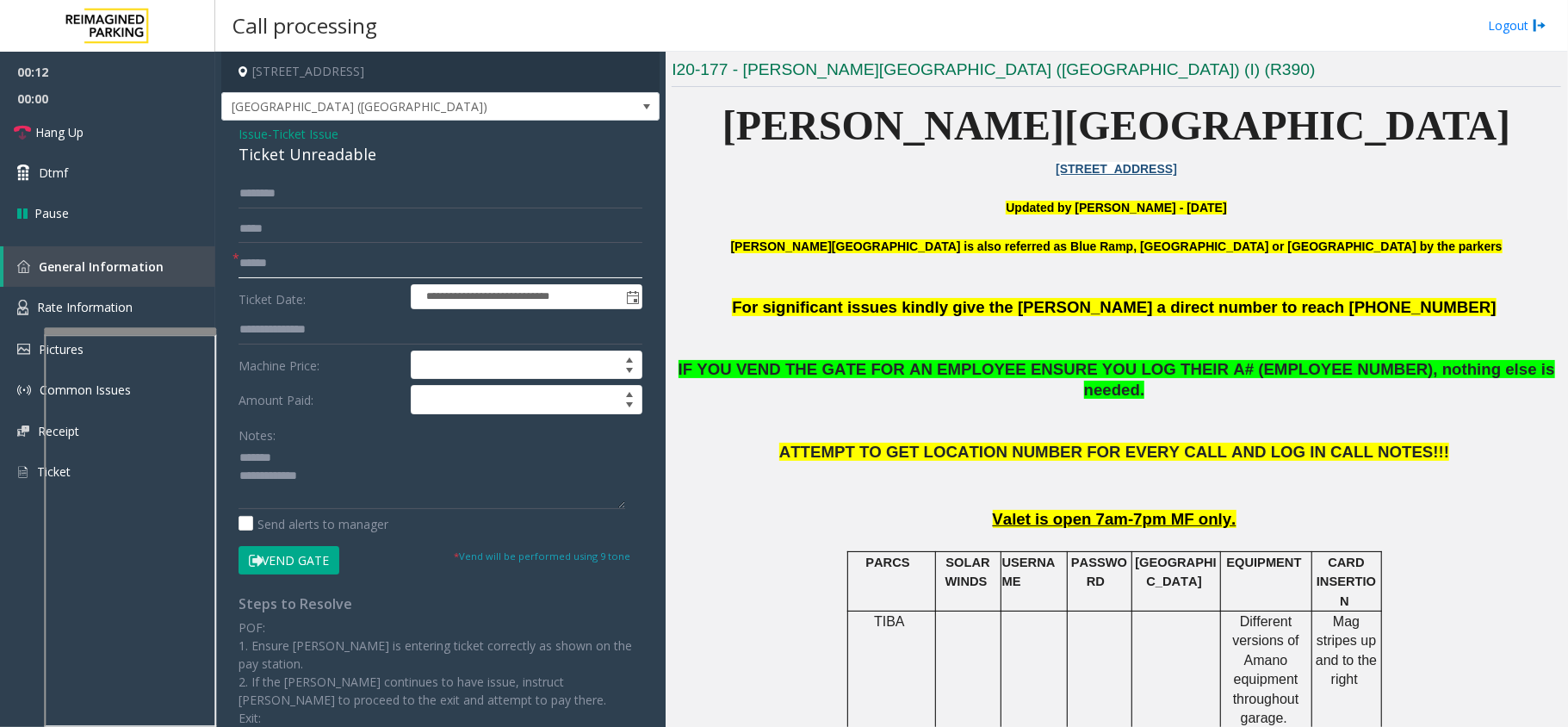
click at [312, 249] on input "text" at bounding box center [440, 263] width 404 height 30
click at [311, 155] on div "Ticket Unreadable" at bounding box center [440, 154] width 404 height 23
type textarea "**********"
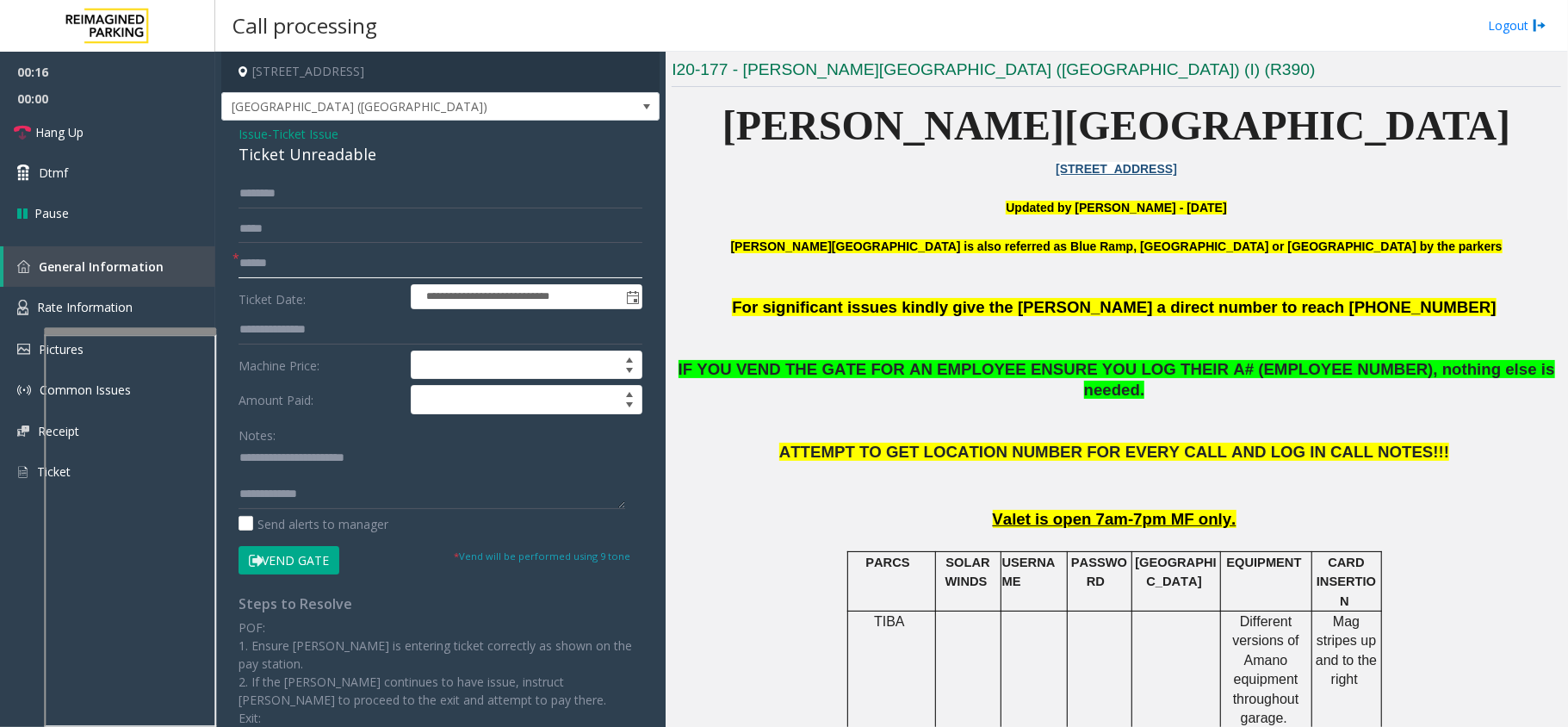
click at [307, 251] on input "text" at bounding box center [440, 263] width 404 height 30
type input "**"
click at [314, 555] on button "Vend Gate" at bounding box center [289, 561] width 101 height 30
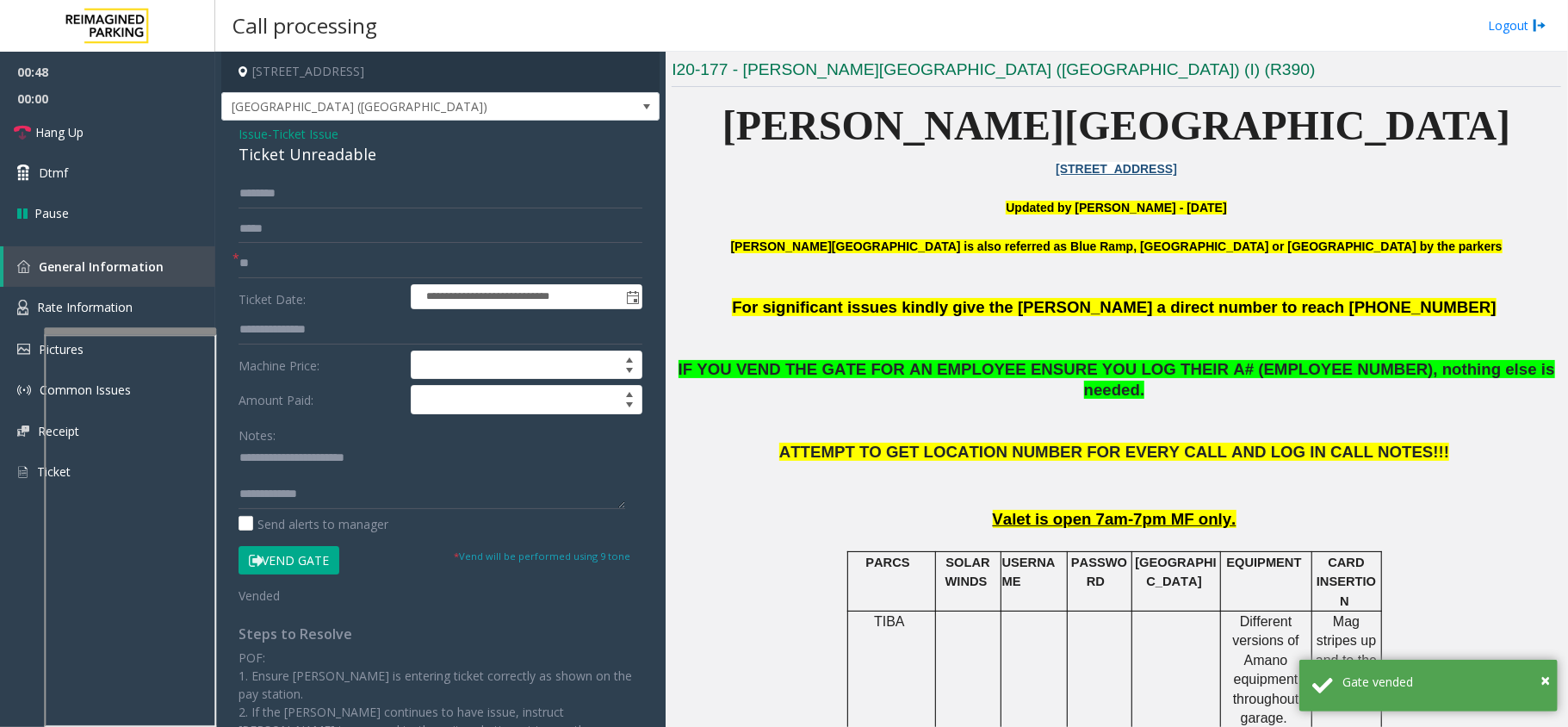
scroll to position [18, 0]
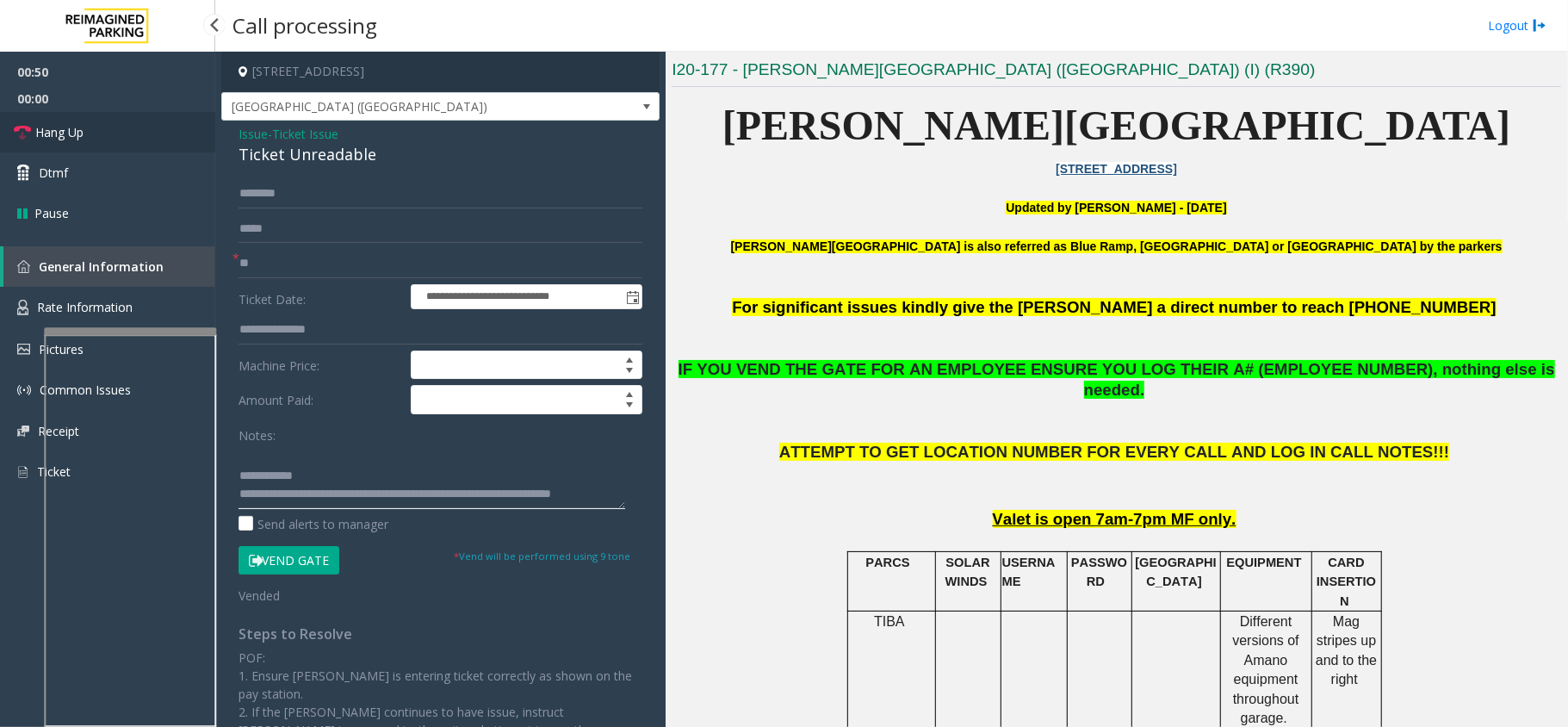
type textarea "**********"
click at [128, 142] on link "Hang Up" at bounding box center [108, 132] width 216 height 41
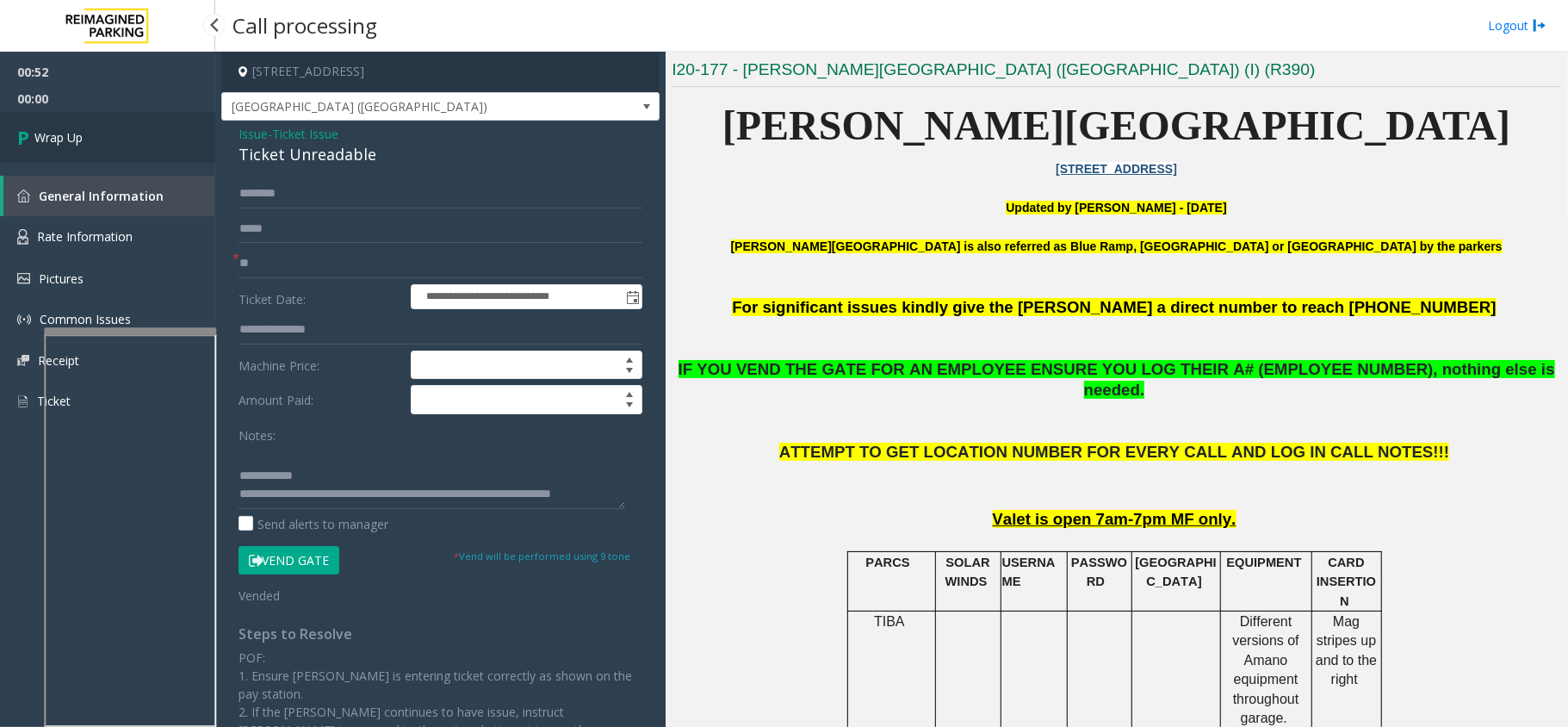
click at [128, 142] on link "Wrap Up" at bounding box center [108, 137] width 216 height 50
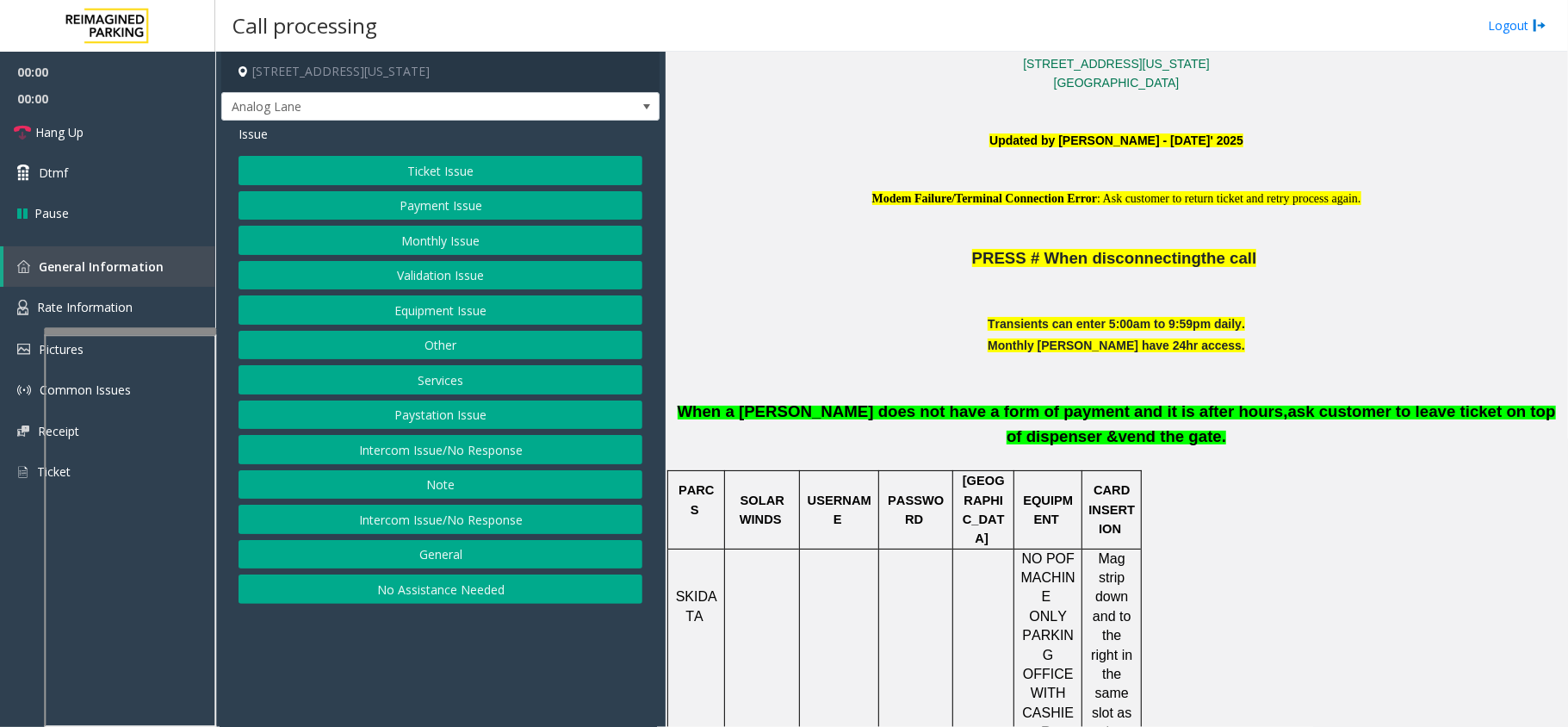
scroll to position [574, 0]
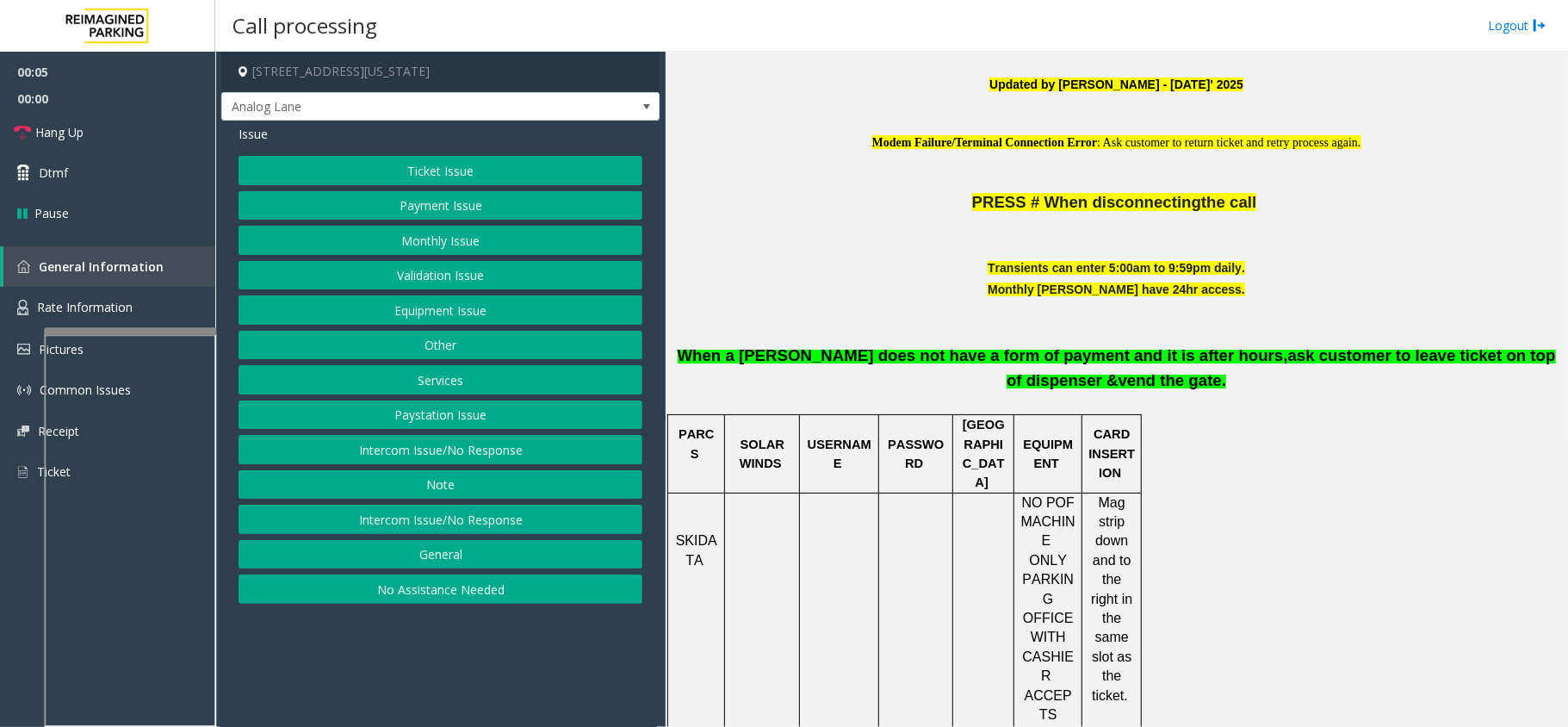
click at [476, 151] on div "Issue Ticket Issue Payment Issue Monthly Issue Validation Issue Equipment Issue…" at bounding box center [441, 367] width 438 height 492
click at [473, 163] on button "Ticket Issue" at bounding box center [440, 170] width 404 height 30
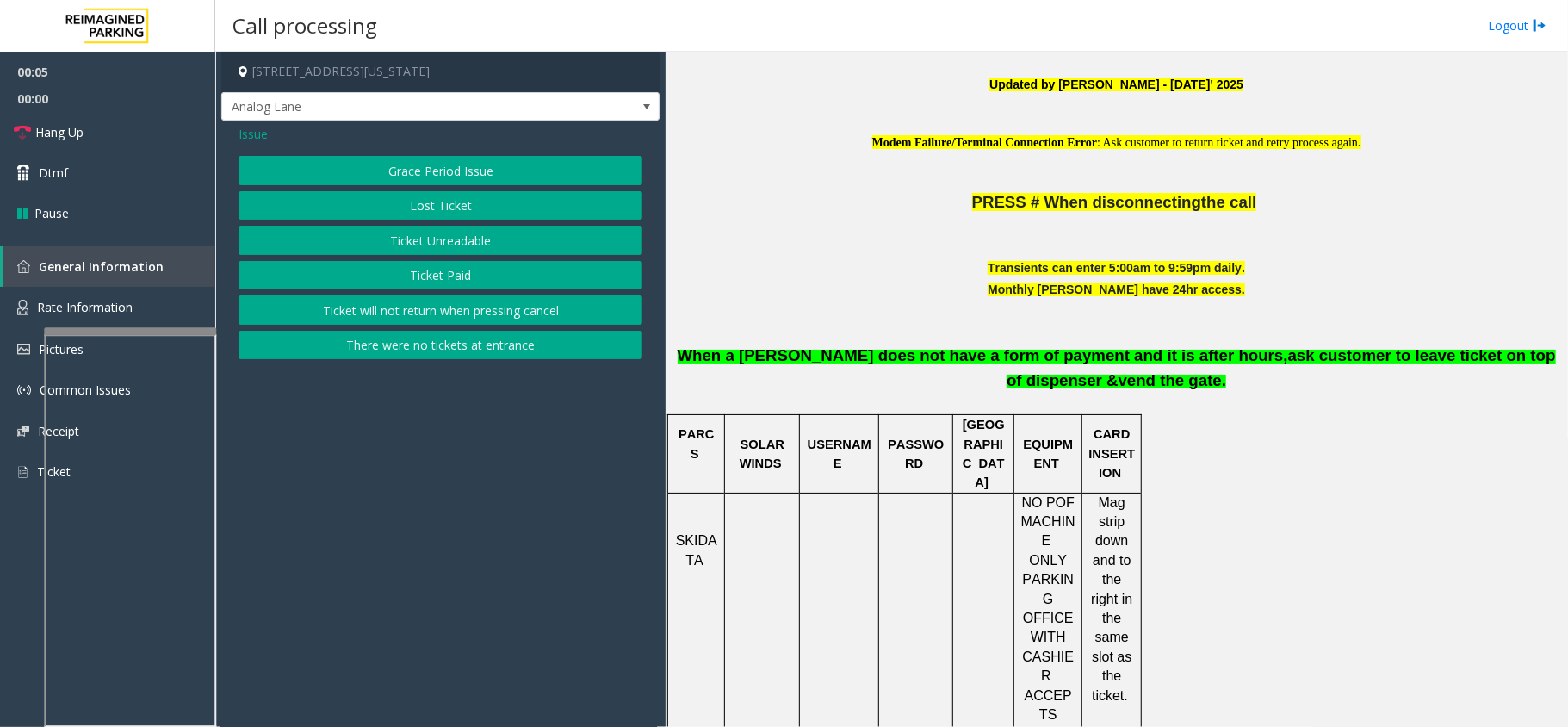
click at [460, 233] on button "Ticket Unreadable" at bounding box center [440, 241] width 404 height 30
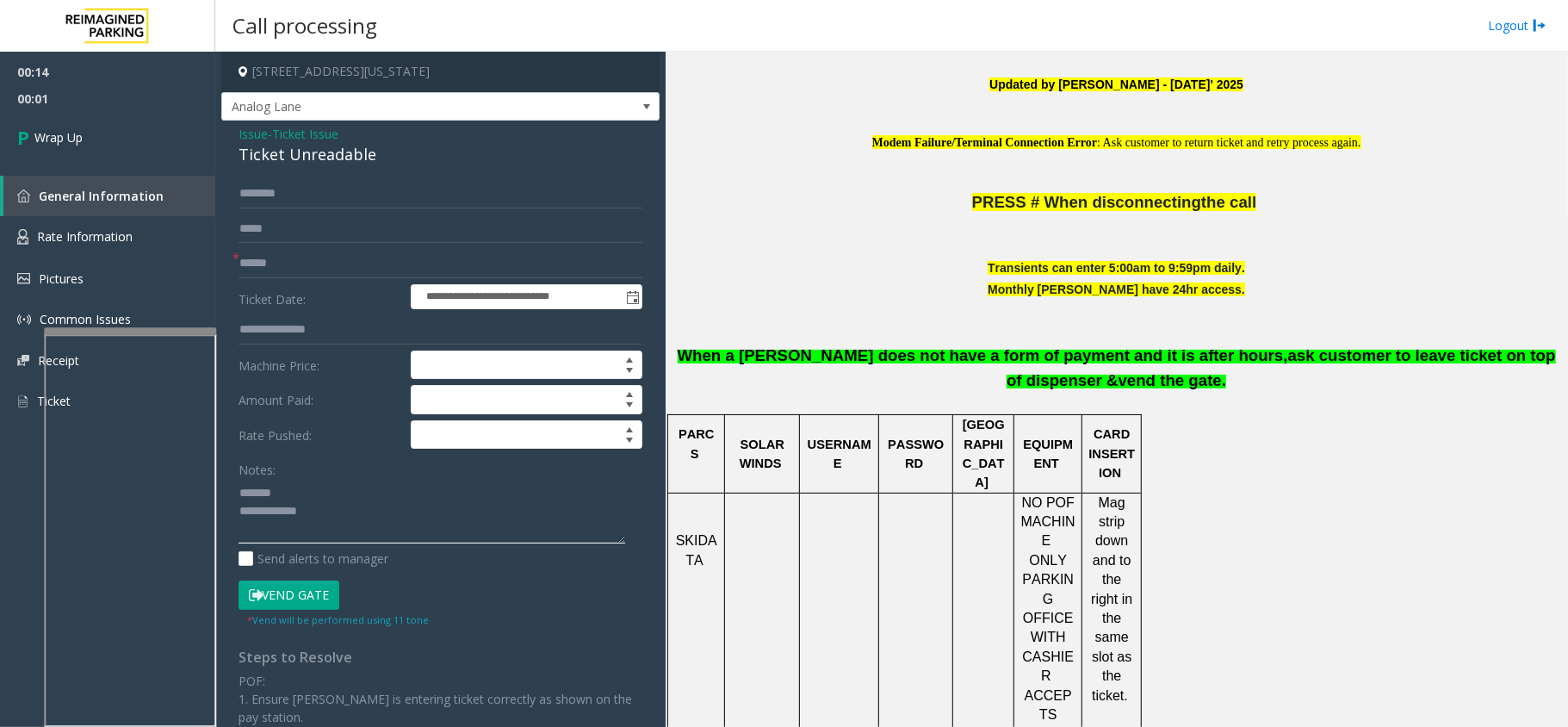
type textarea "**********"
click at [293, 252] on input "text" at bounding box center [440, 263] width 404 height 30
type input "**"
click at [334, 151] on div "Ticket Unreadable" at bounding box center [440, 154] width 404 height 23
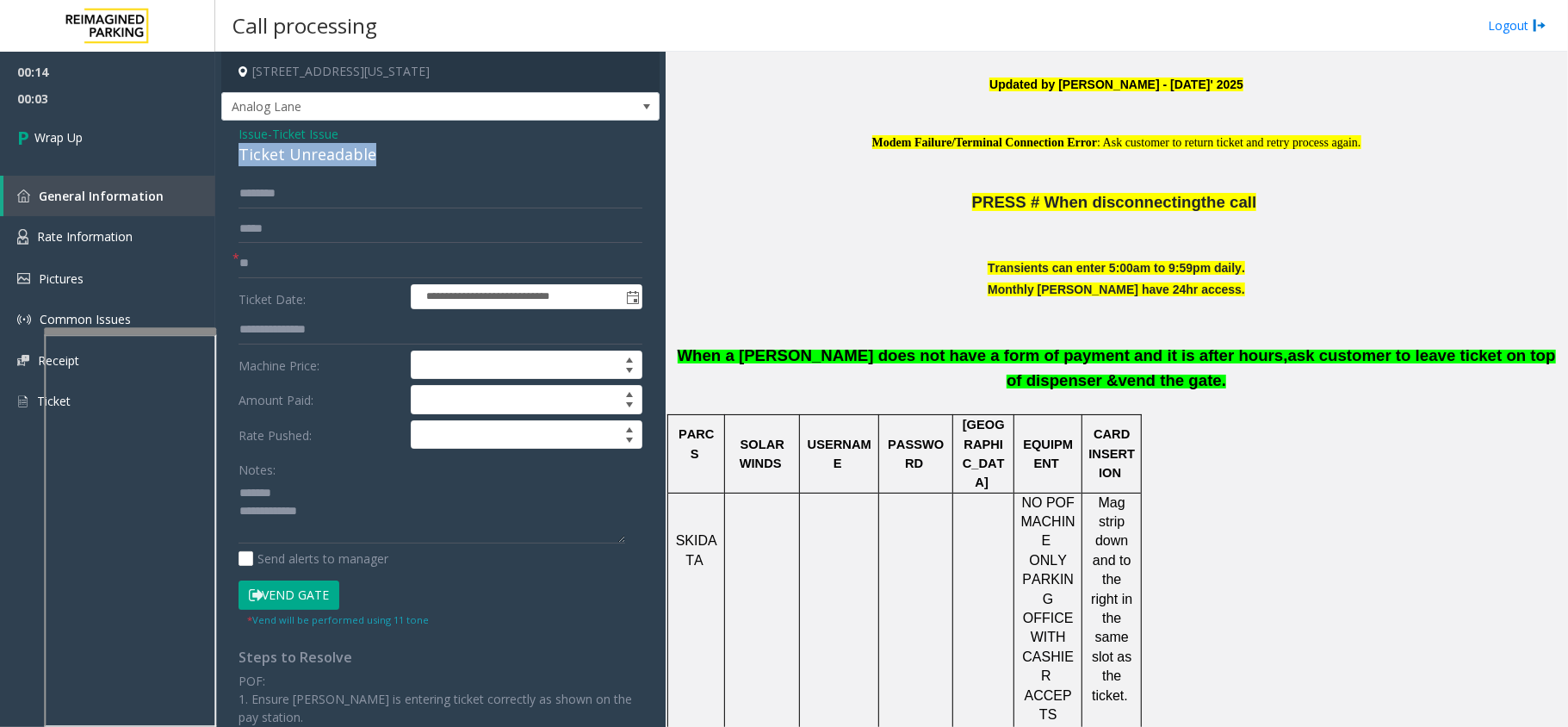
click at [334, 151] on div "Ticket Unreadable" at bounding box center [440, 154] width 404 height 23
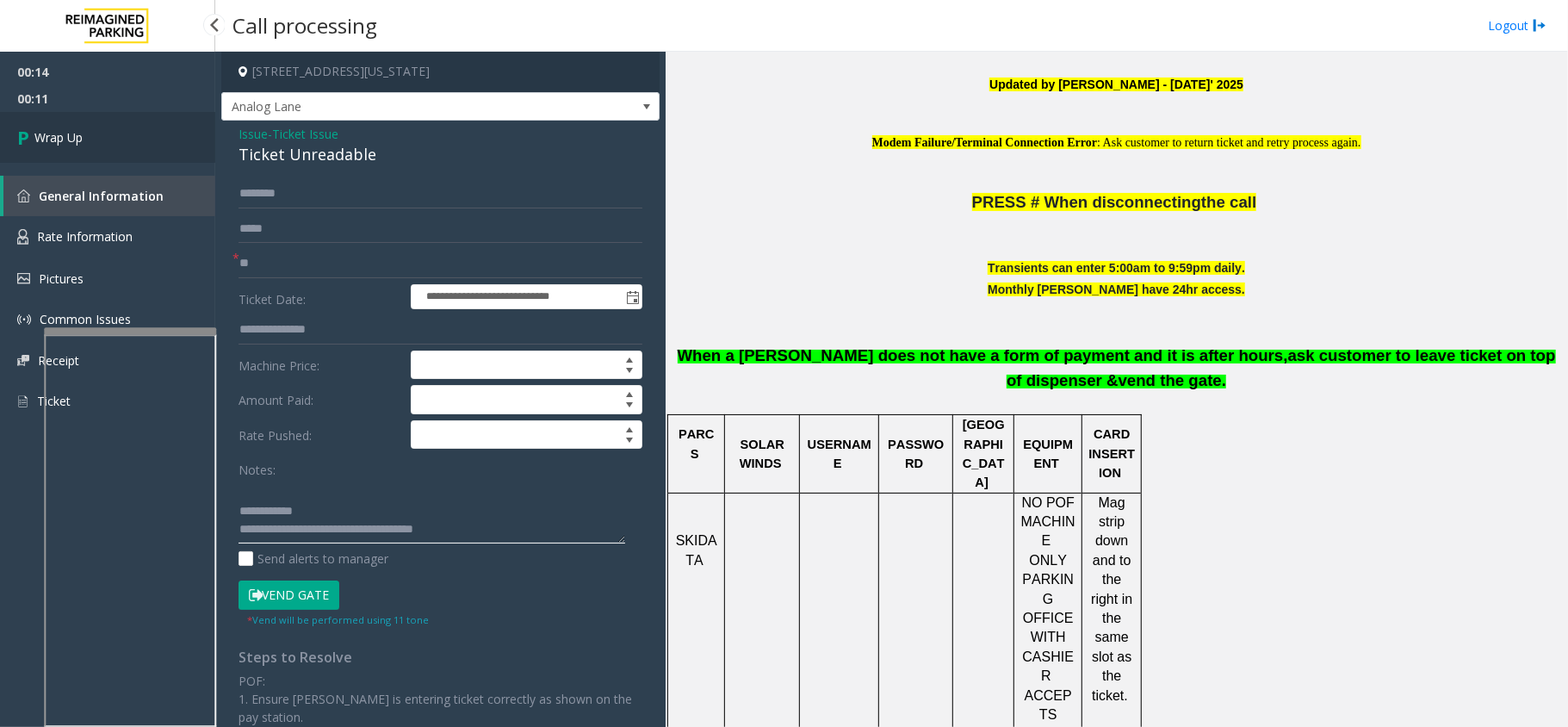
type textarea "**********"
click at [167, 152] on link "Wrap Up" at bounding box center [108, 137] width 216 height 50
